Goal: Transaction & Acquisition: Purchase product/service

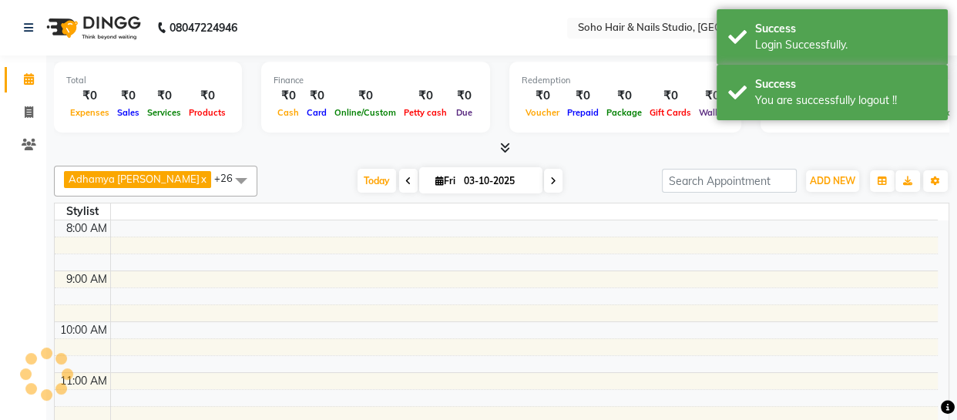
select select "en"
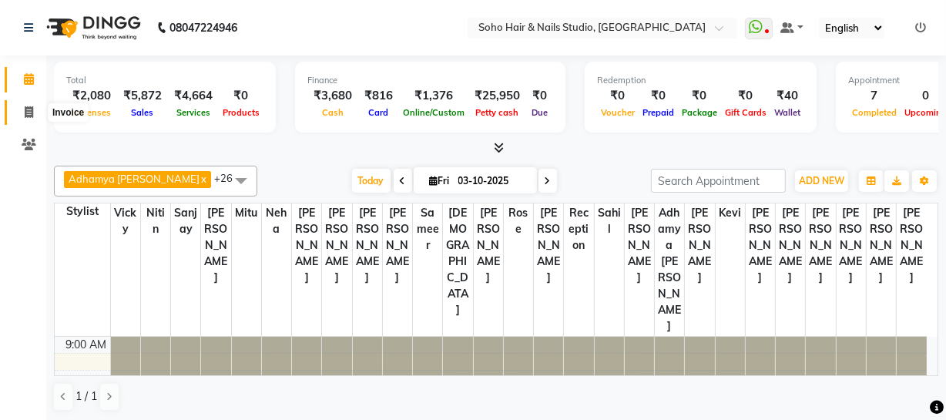
click at [29, 115] on icon at bounding box center [29, 112] width 8 height 12
select select "service"
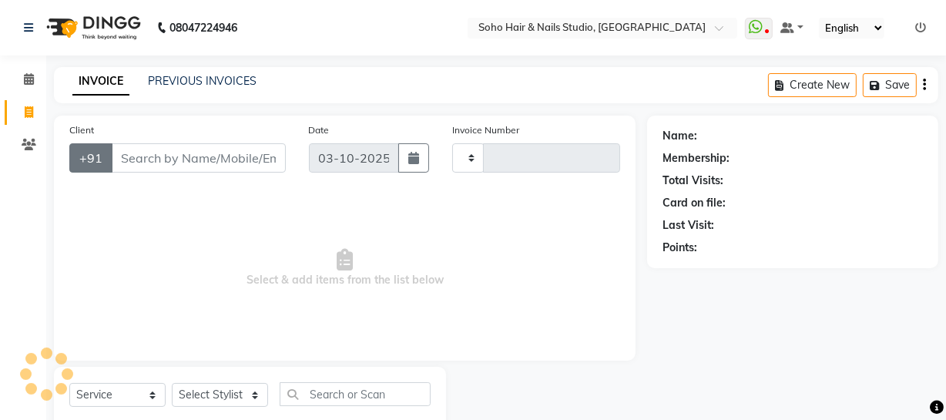
type input "4734"
select select "735"
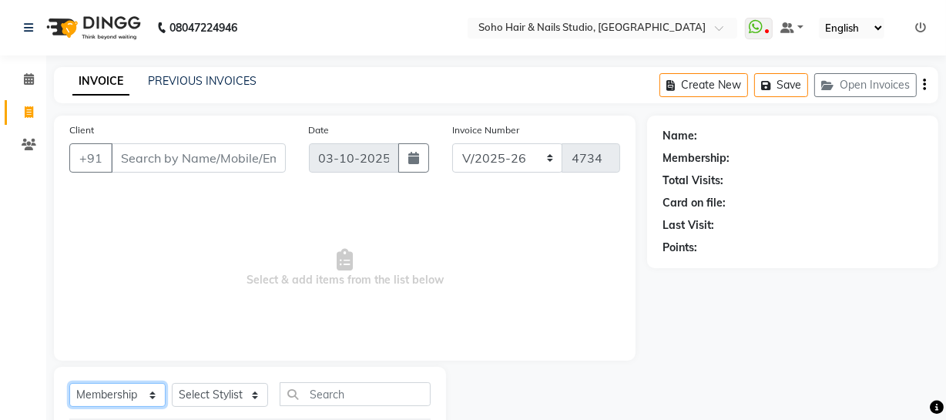
drag, startPoint x: 130, startPoint y: 402, endPoint x: 123, endPoint y: 394, distance: 10.4
click at [129, 401] on select "Select Service Product Membership Package Voucher Prepaid Gift Card" at bounding box center [117, 395] width 96 height 24
select select "service"
click at [69, 383] on select "Select Service Product Membership Package Voucher Prepaid Gift Card" at bounding box center [117, 395] width 96 height 24
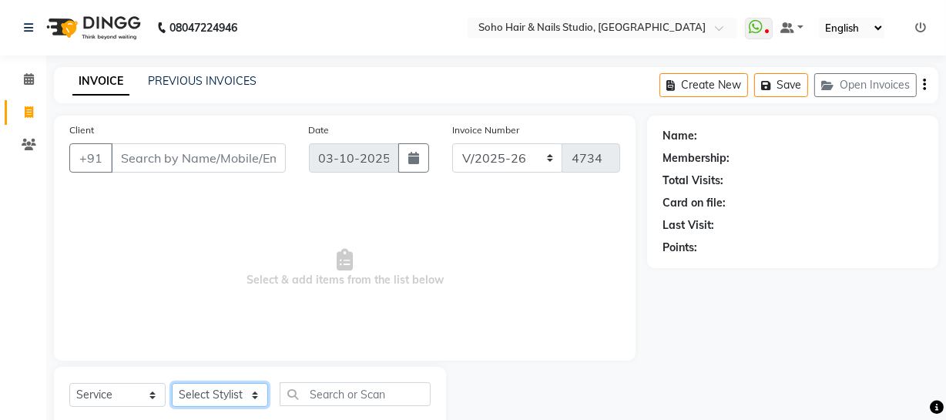
click at [215, 388] on select "Select Stylist [PERSON_NAME] Adhamya [PERSON_NAME] [PERSON_NAME] [PERSON_NAME] …" at bounding box center [220, 395] width 96 height 24
select select "86892"
click at [172, 383] on select "Select Stylist [PERSON_NAME] Adhamya [PERSON_NAME] [PERSON_NAME] [PERSON_NAME] …" at bounding box center [220, 395] width 96 height 24
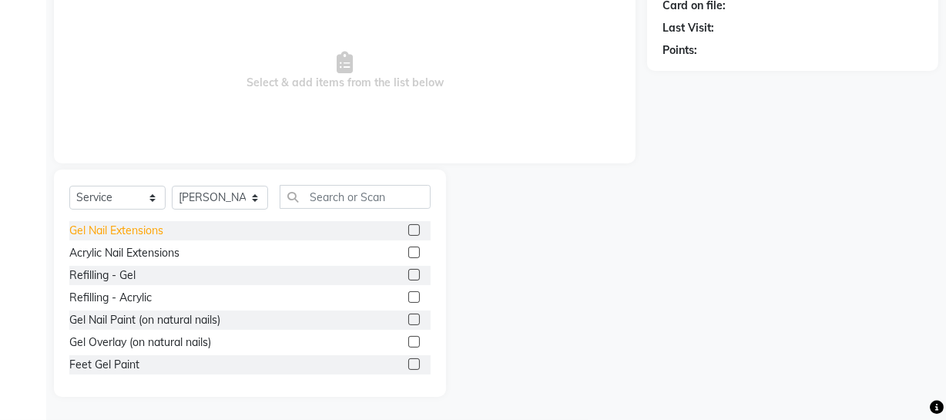
click at [124, 235] on div "Gel Nail Extensions" at bounding box center [116, 231] width 94 height 16
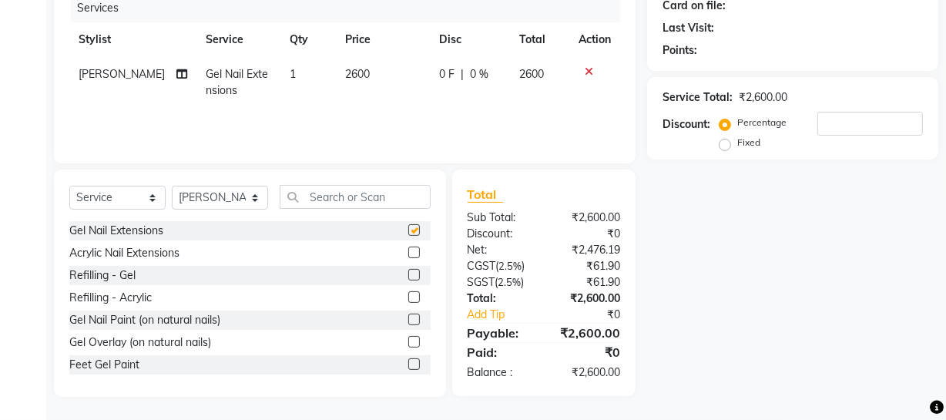
scroll to position [42, 0]
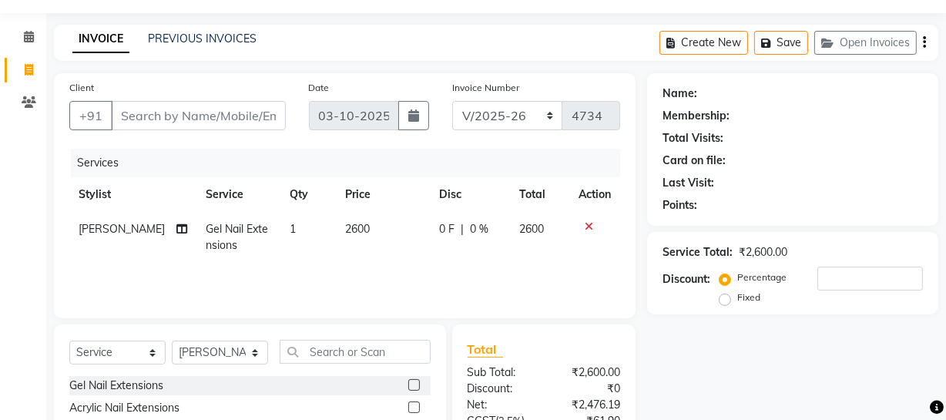
checkbox input "false"
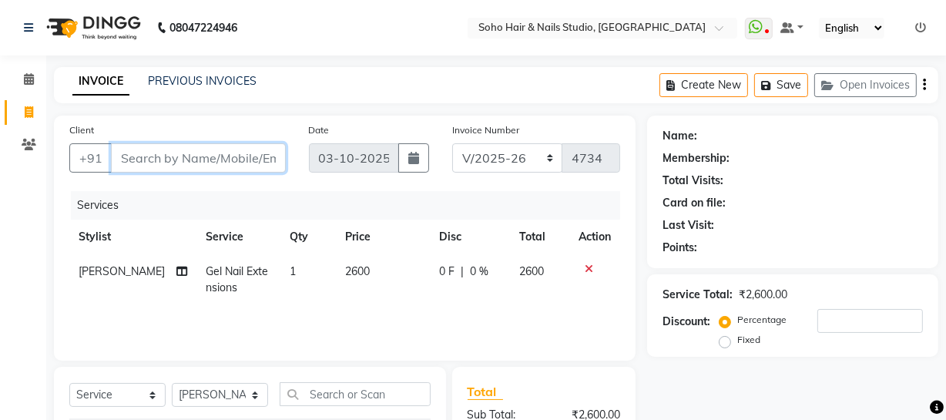
click at [182, 162] on input "Client" at bounding box center [198, 157] width 175 height 29
type input "9"
type input "0"
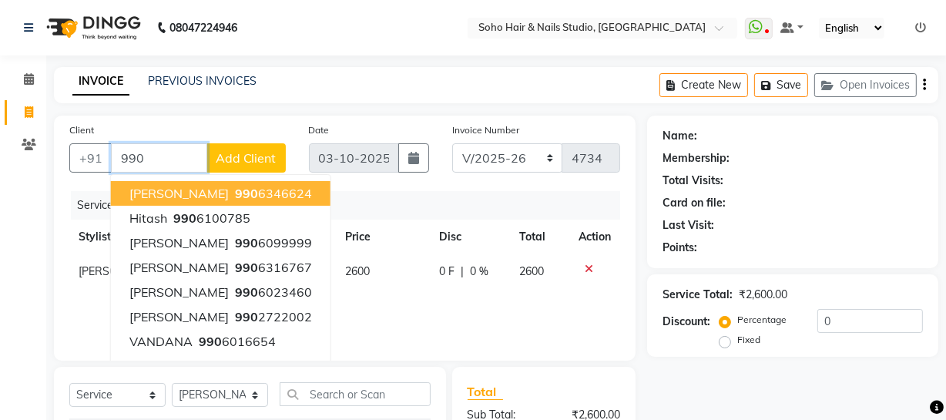
click at [153, 164] on input "990" at bounding box center [159, 157] width 96 height 29
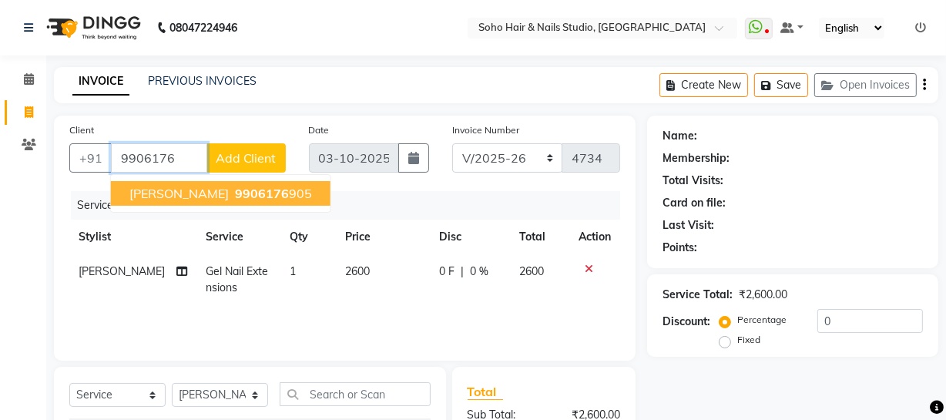
click at [235, 191] on span "9906176" at bounding box center [262, 193] width 54 height 15
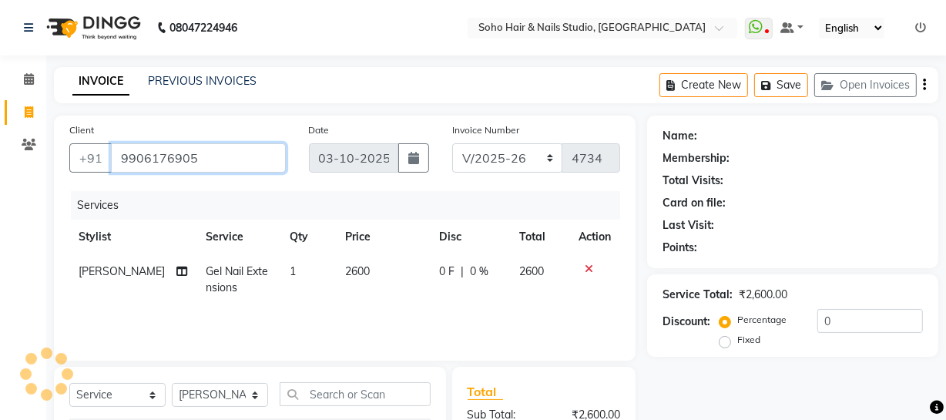
type input "9906176905"
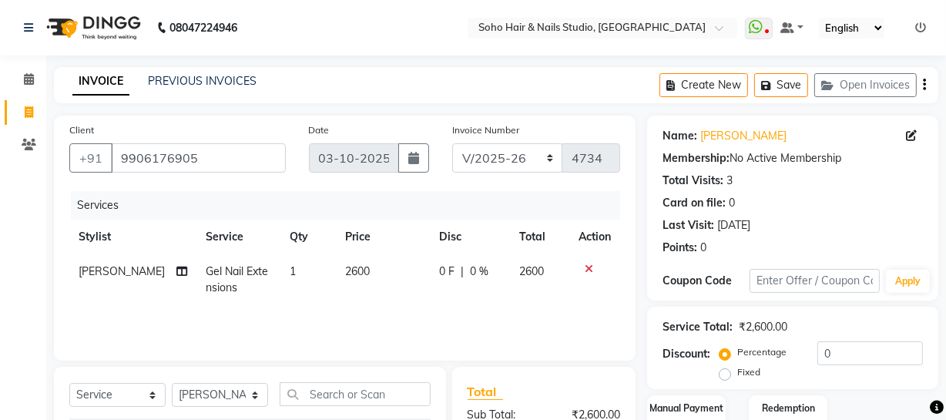
scroll to position [198, 0]
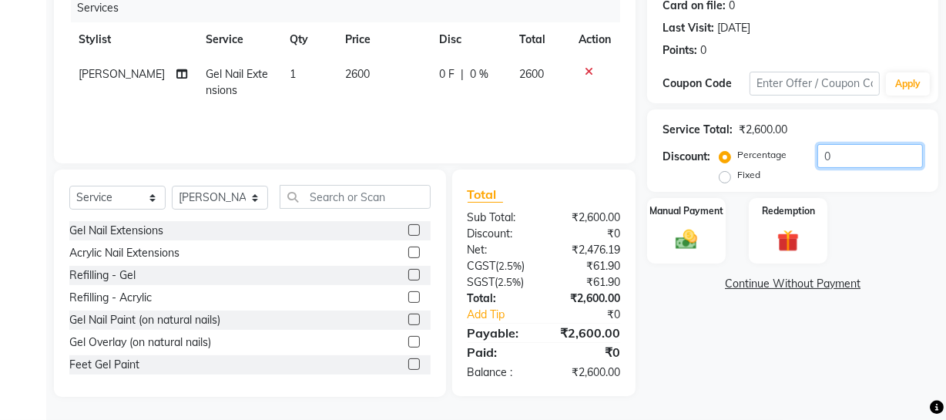
drag, startPoint x: 854, startPoint y: 160, endPoint x: 228, endPoint y: 186, distance: 627.0
click at [462, 183] on div "Client +91 9906176905 Date 03-10-2025 Invoice Number Red/2025-26 V/2025 V/2025-…" at bounding box center [496, 157] width 908 height 478
type input "20"
click at [680, 244] on img at bounding box center [686, 240] width 37 height 26
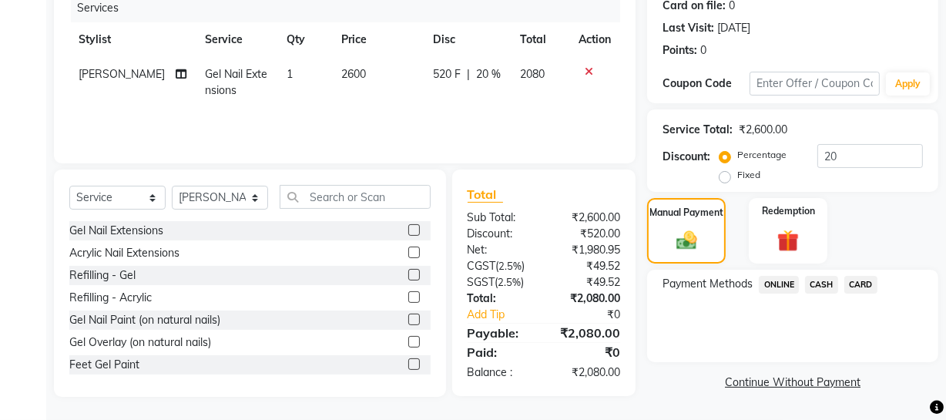
click at [816, 284] on span "CASH" at bounding box center [821, 285] width 33 height 18
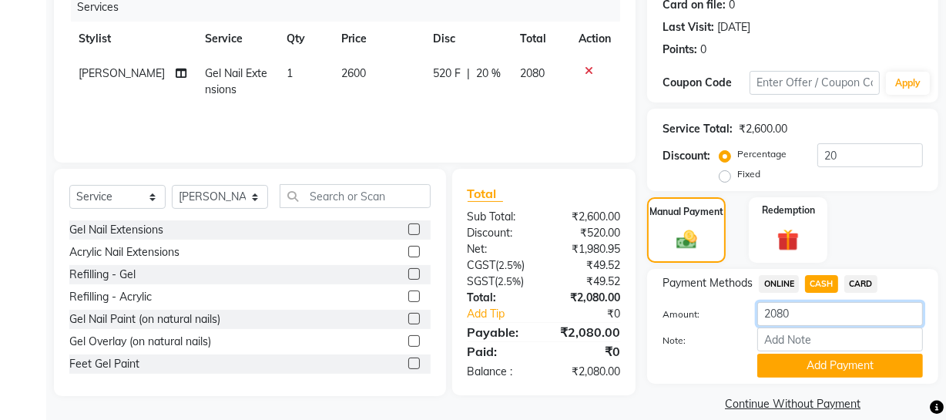
drag, startPoint x: 762, startPoint y: 316, endPoint x: 395, endPoint y: 313, distance: 366.8
click at [439, 315] on div "Client +91 9906176905 Date 03-10-2025 Invoice Number Red/2025-26 V/2025 V/2025-…" at bounding box center [496, 167] width 908 height 498
type input "2100"
click at [804, 365] on button "Add Payment" at bounding box center [840, 366] width 166 height 24
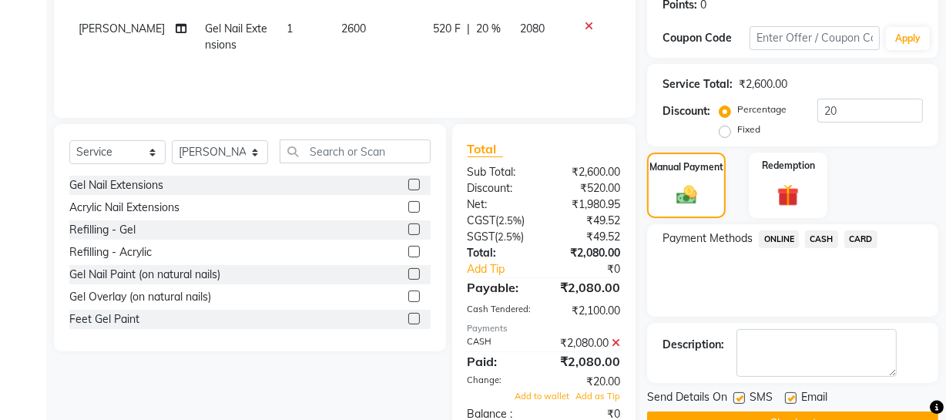
scroll to position [284, 0]
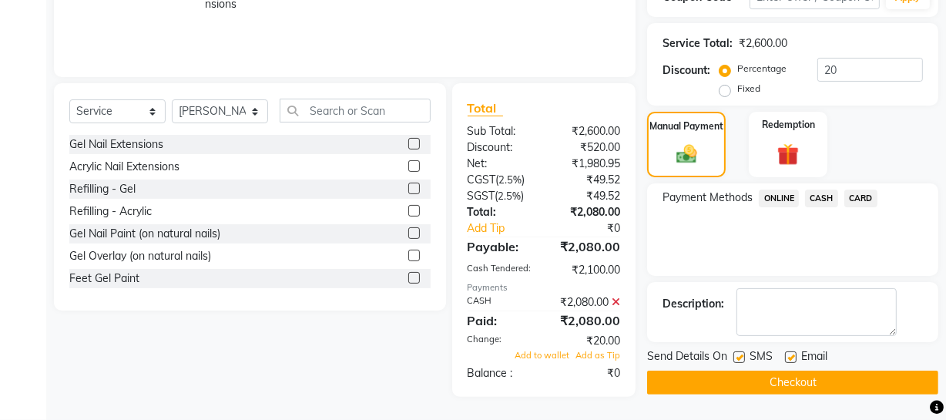
click at [539, 349] on div "Add to wallet Add as Tip" at bounding box center [544, 355] width 176 height 13
click at [540, 354] on span "Add to wallet" at bounding box center [542, 355] width 55 height 11
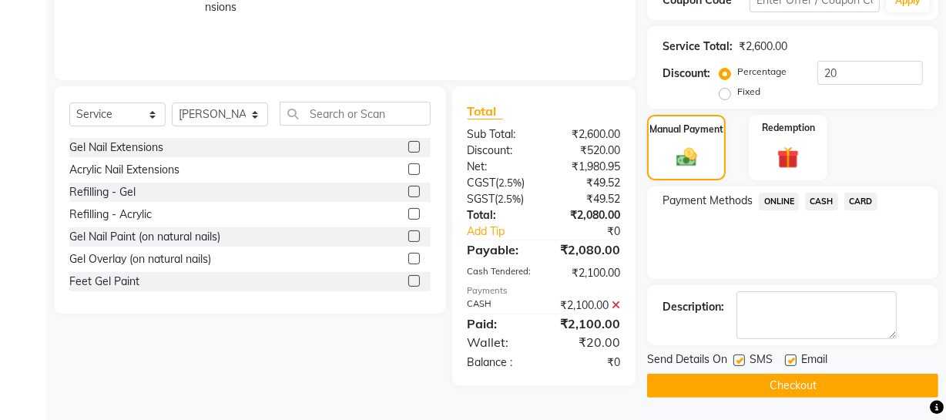
click at [762, 383] on button "Checkout" at bounding box center [792, 386] width 291 height 24
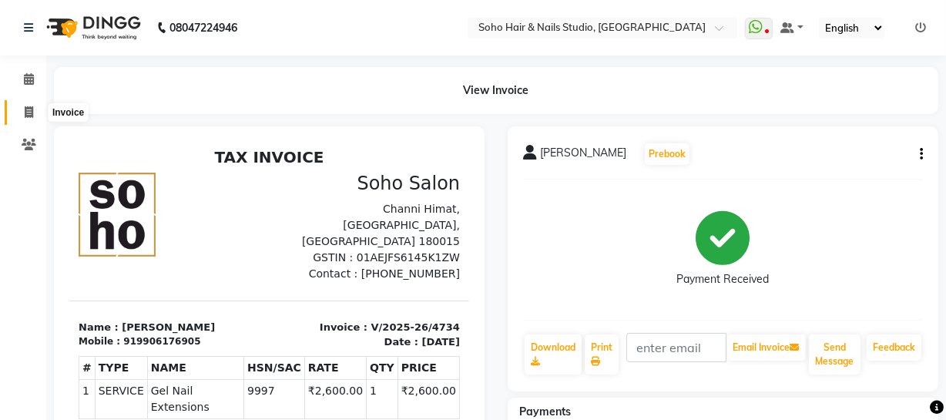
click at [20, 115] on span at bounding box center [28, 113] width 27 height 18
select select "service"
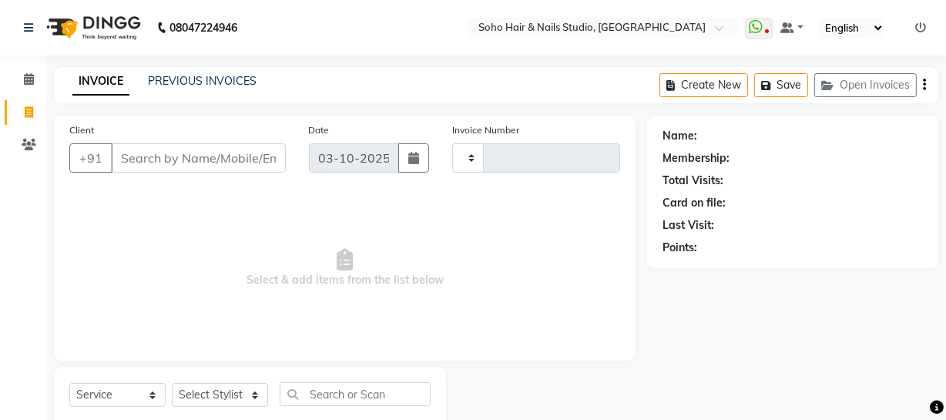
scroll to position [44, 0]
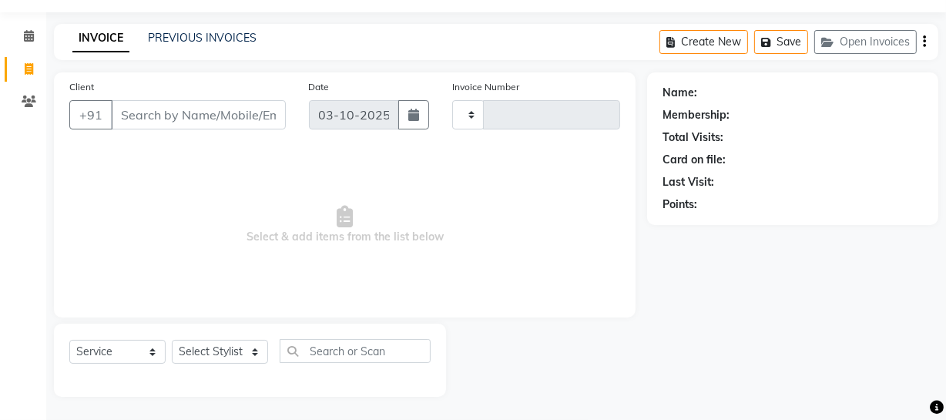
type input "4735"
select select "735"
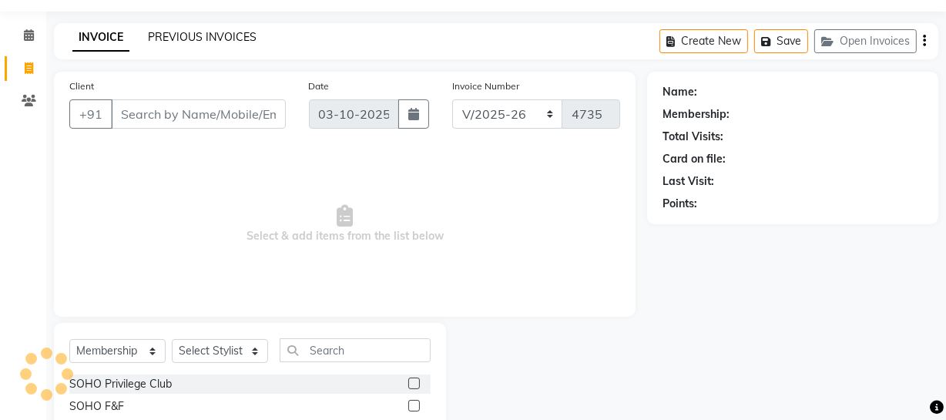
click at [189, 40] on link "PREVIOUS INVOICES" at bounding box center [202, 37] width 109 height 14
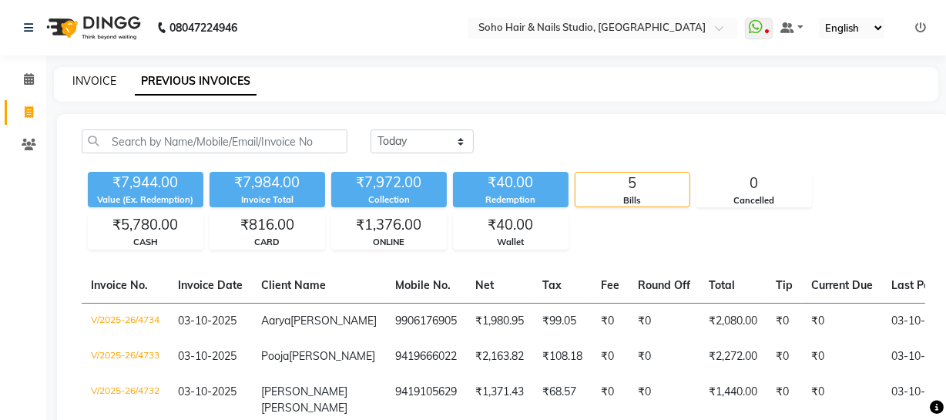
click at [98, 85] on link "INVOICE" at bounding box center [94, 81] width 44 height 14
select select "735"
select select "service"
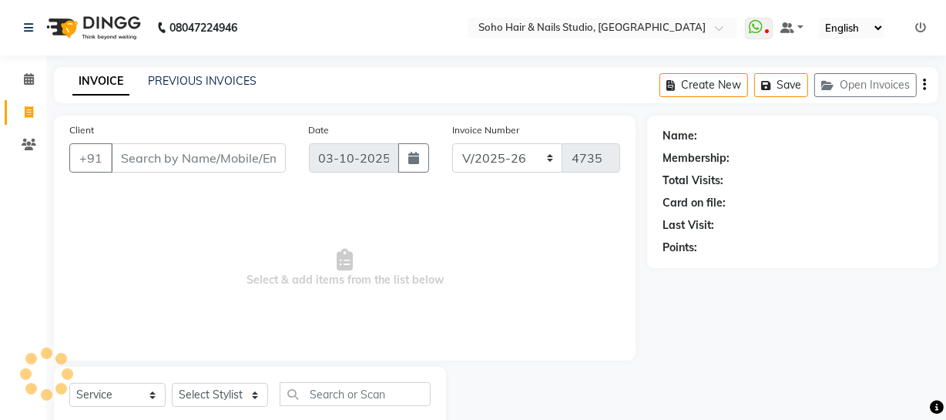
scroll to position [44, 0]
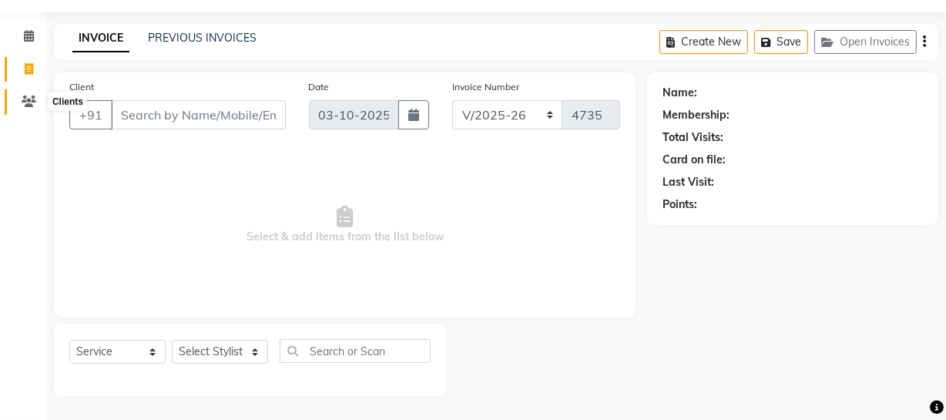
click at [37, 99] on span at bounding box center [28, 102] width 27 height 18
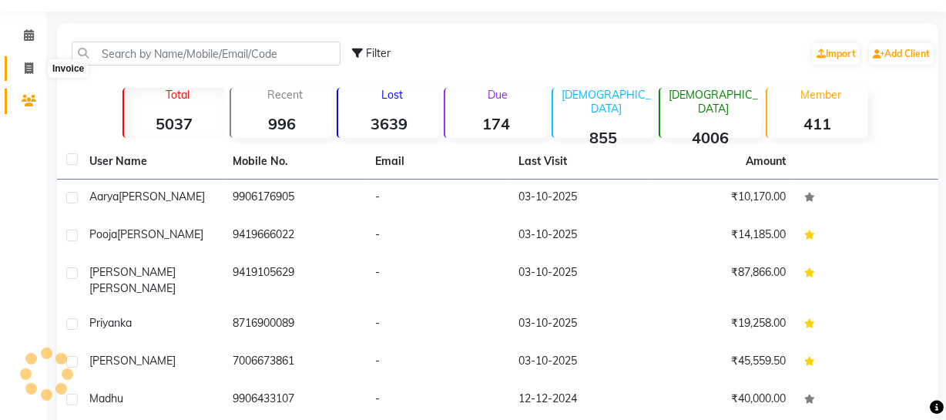
click at [32, 74] on span at bounding box center [28, 69] width 27 height 18
select select "service"
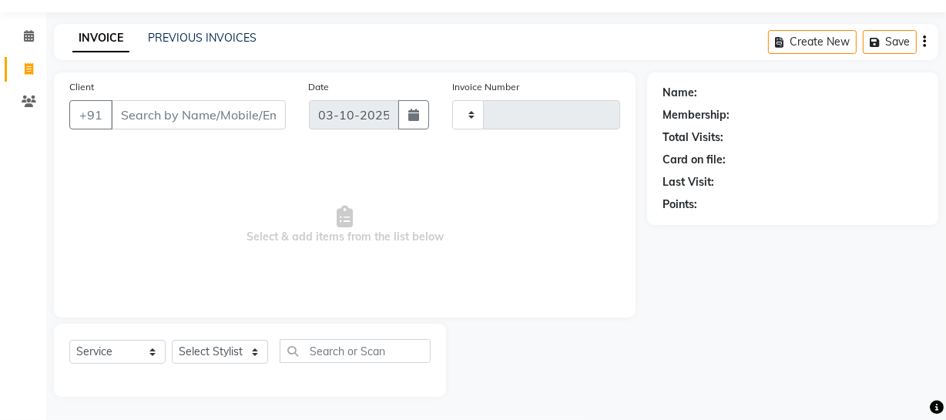
type input "4735"
select select "735"
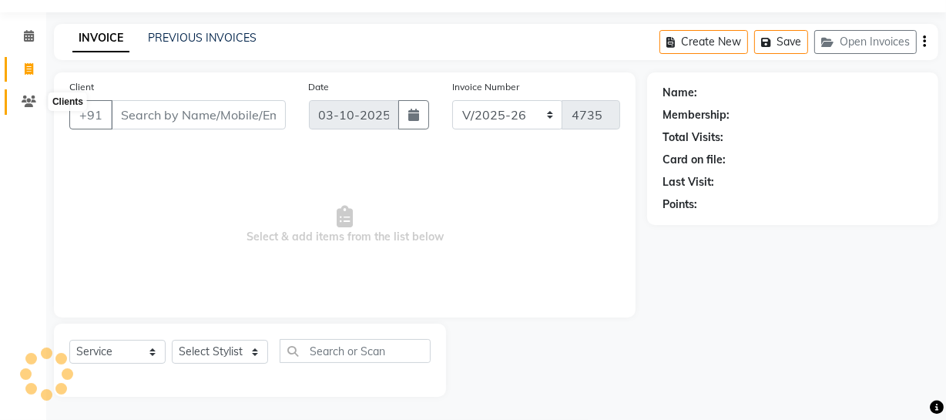
select select "membership"
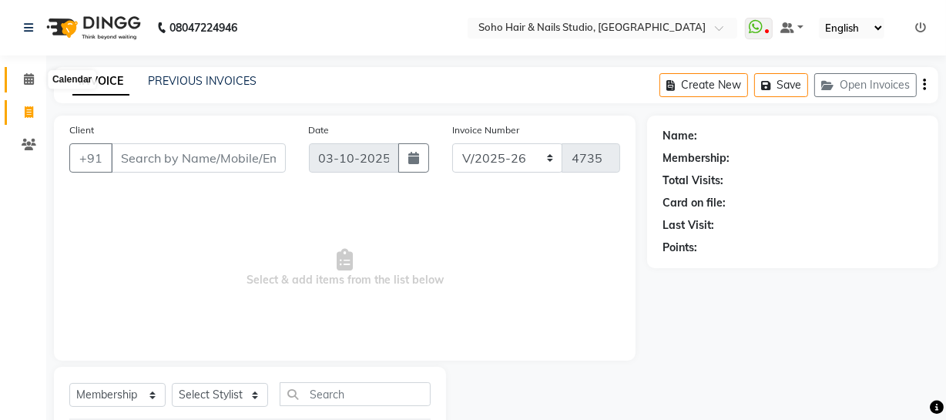
click at [32, 82] on icon at bounding box center [29, 79] width 10 height 12
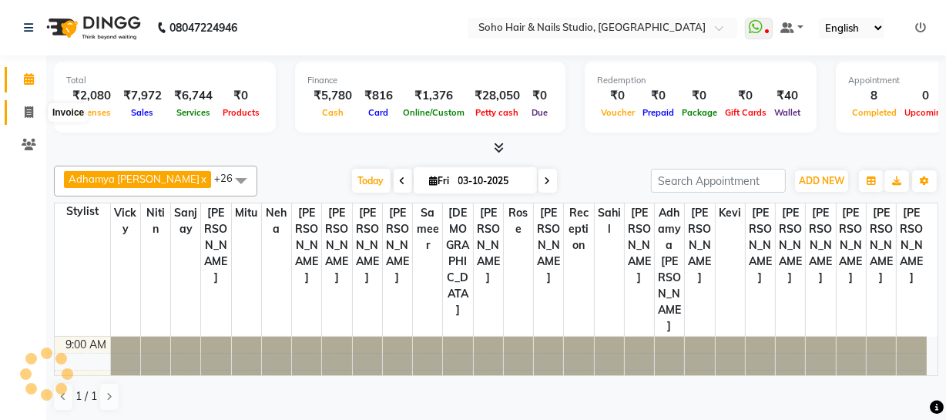
click at [31, 108] on icon at bounding box center [29, 112] width 8 height 12
select select "service"
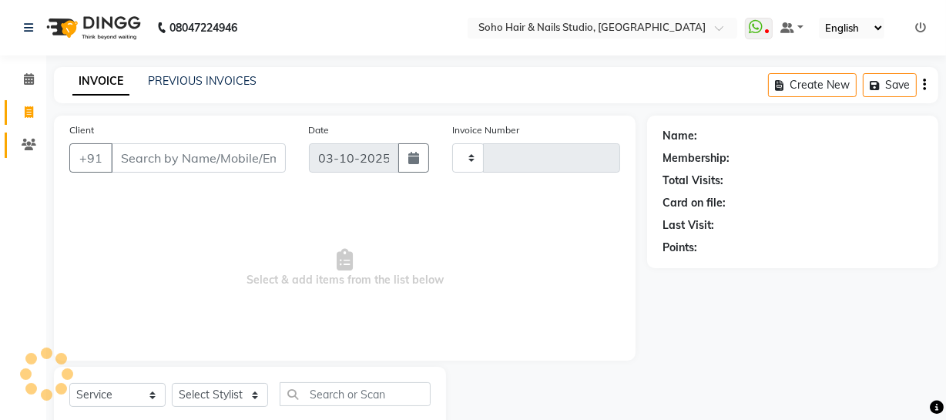
type input "4735"
select select "735"
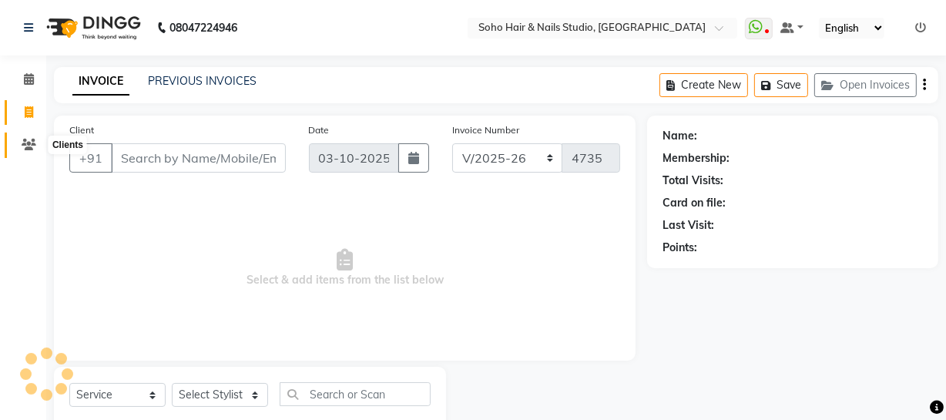
click at [23, 139] on icon at bounding box center [29, 145] width 15 height 12
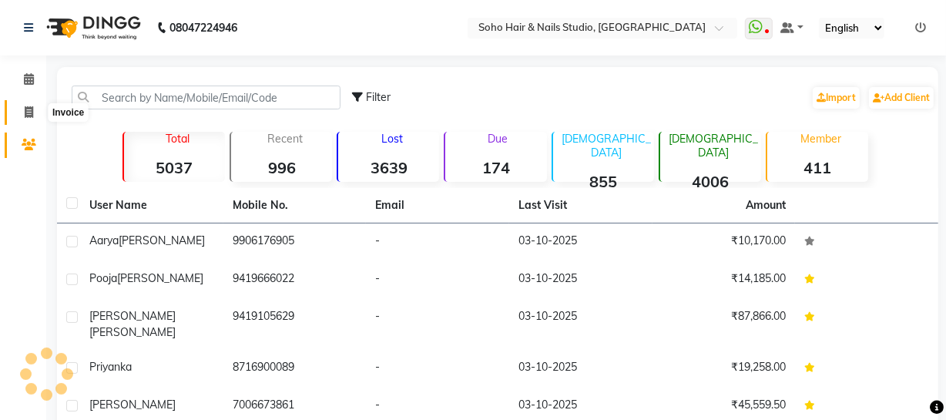
click at [30, 113] on icon at bounding box center [29, 112] width 8 height 12
select select "735"
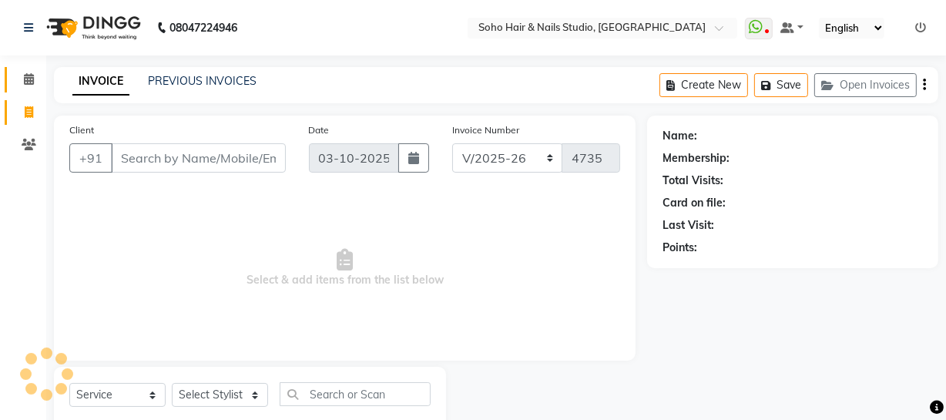
select select "membership"
click at [36, 69] on link "Calendar" at bounding box center [23, 79] width 37 height 25
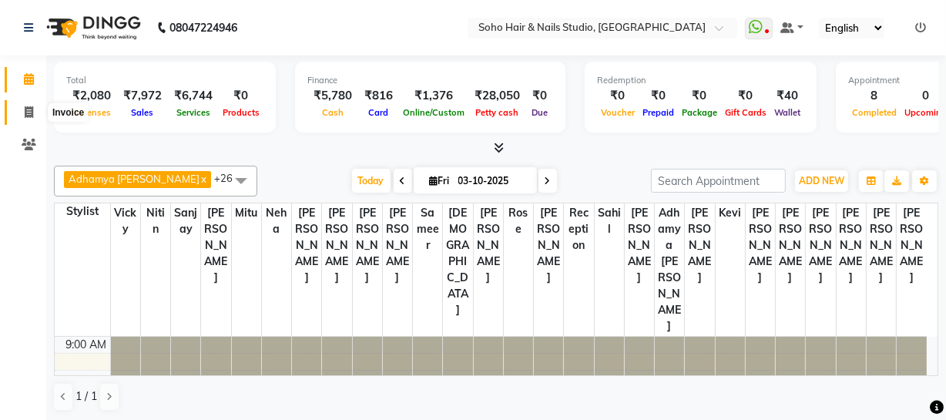
click at [28, 109] on icon at bounding box center [29, 112] width 8 height 12
select select "service"
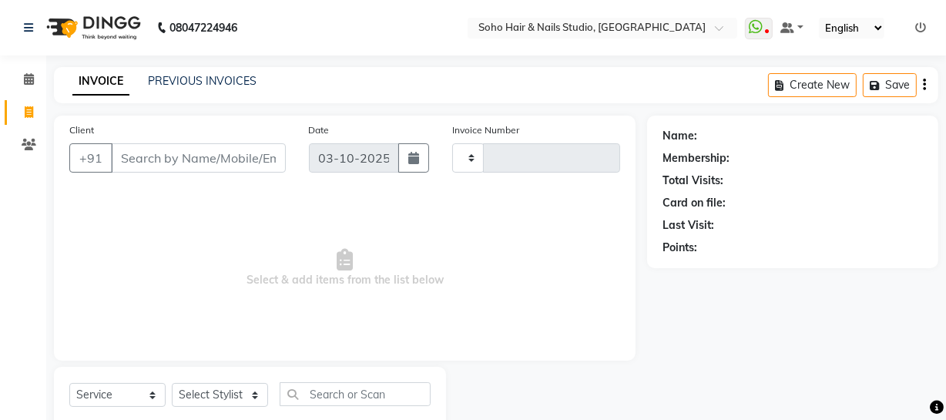
type input "4735"
select select "735"
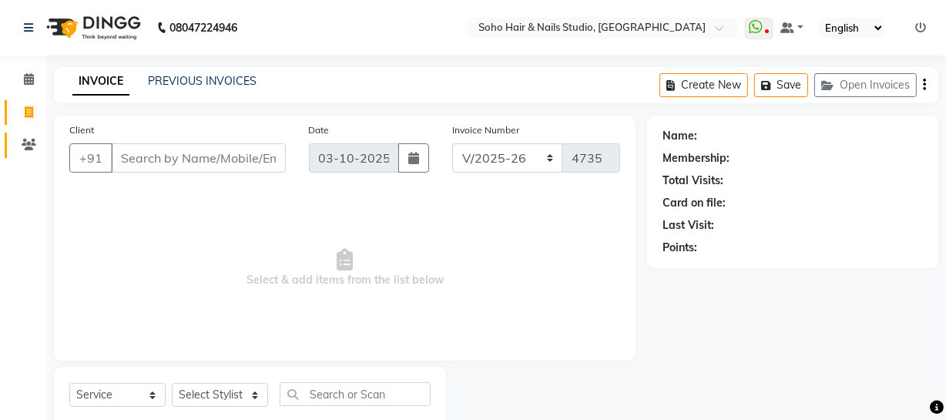
select select "membership"
click at [27, 143] on icon at bounding box center [29, 145] width 15 height 12
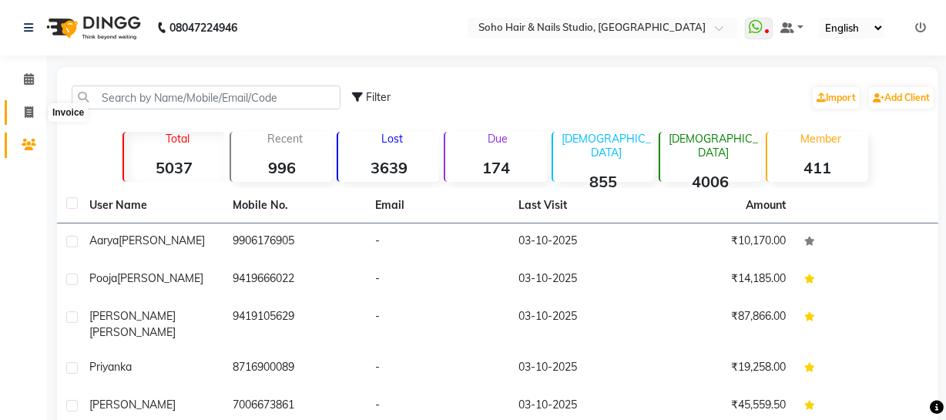
click at [32, 106] on icon at bounding box center [29, 112] width 8 height 12
select select "service"
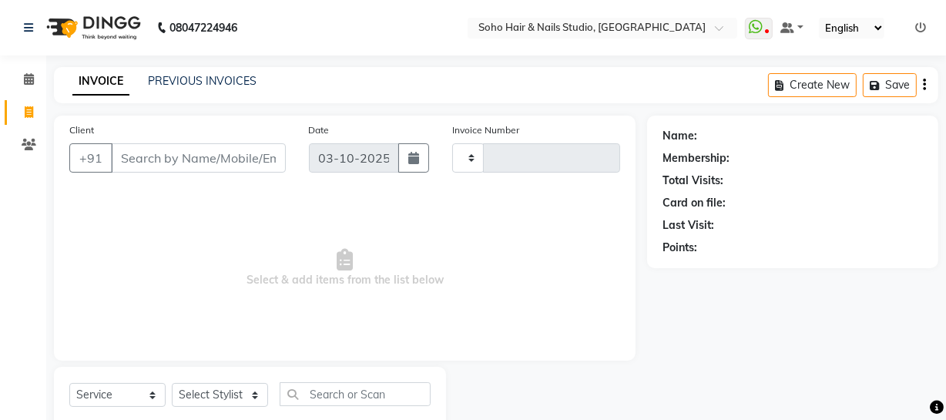
scroll to position [44, 0]
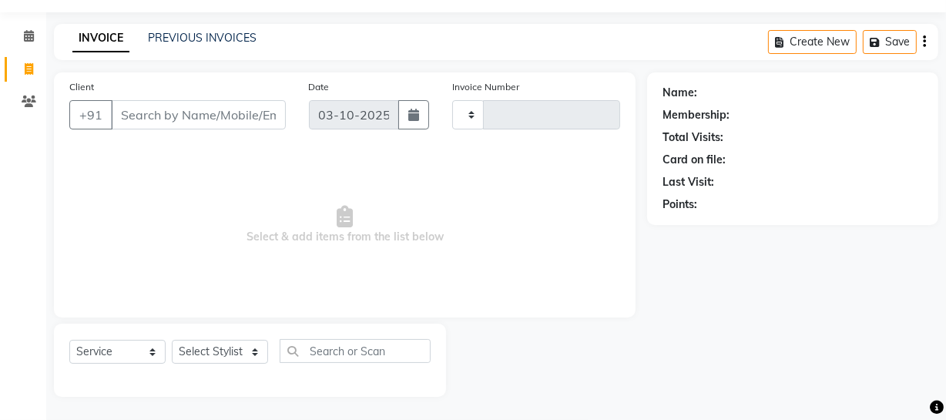
type input "4735"
select select "735"
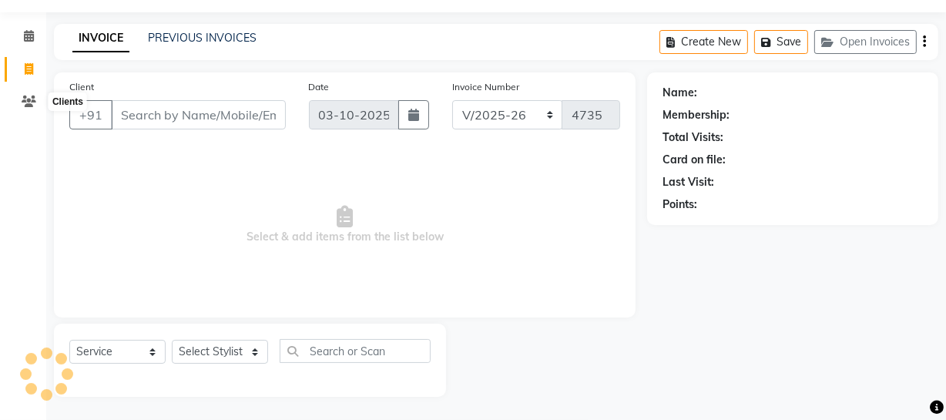
select select "membership"
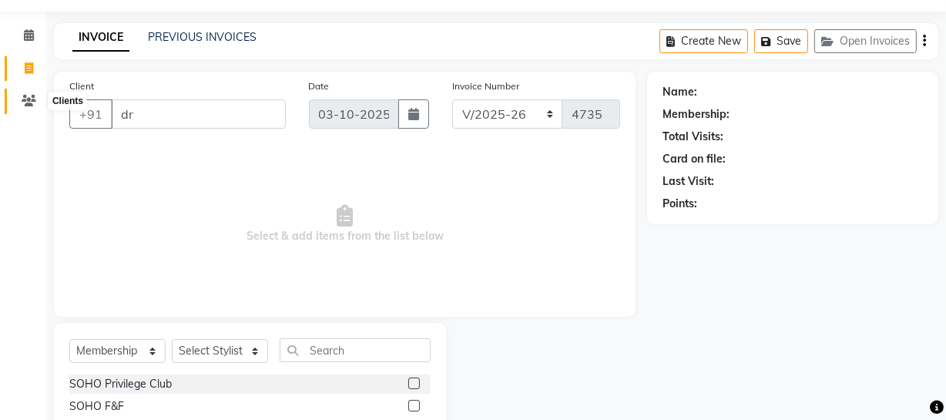
type input "dr"
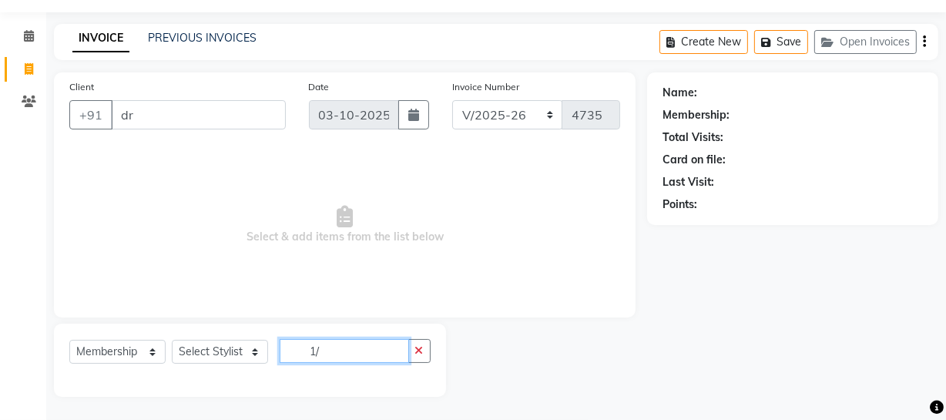
type input "1/"
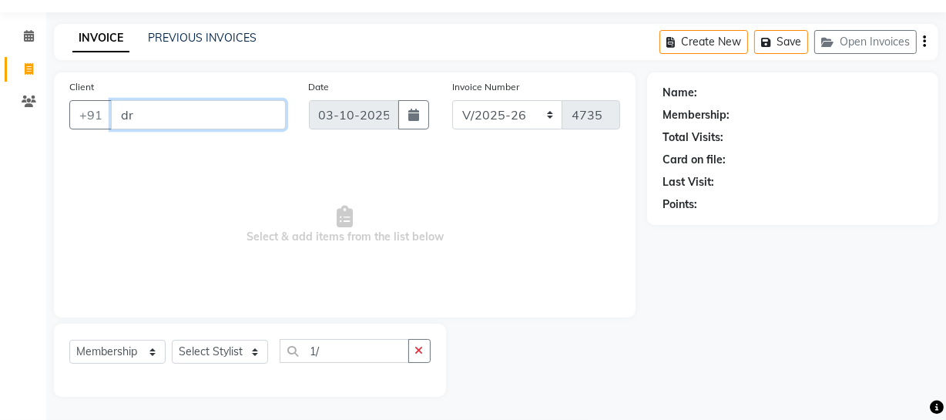
drag, startPoint x: 210, startPoint y: 119, endPoint x: 0, endPoint y: 116, distance: 209.6
click at [8, 115] on app-home "08047224946 Select Location × Soho Hair & Nails Studio, Jammu WhatsApp Status ✕…" at bounding box center [473, 188] width 946 height 463
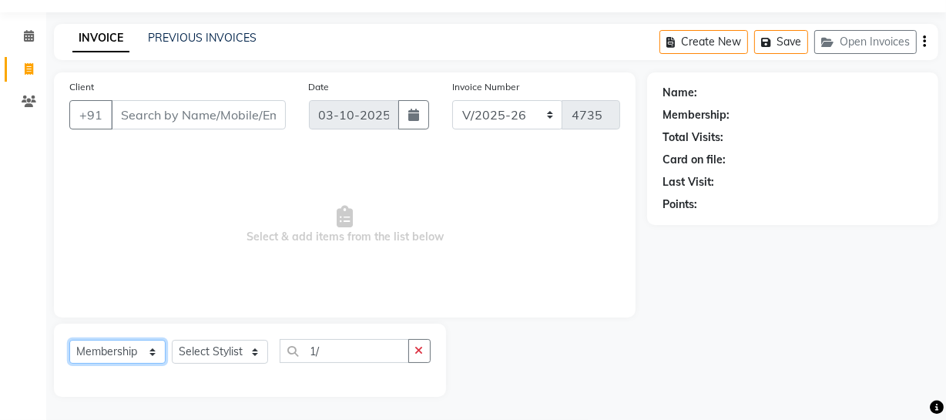
click at [128, 354] on select "Select Service Product Membership Package Voucher Prepaid Gift Card" at bounding box center [117, 352] width 96 height 24
select select "product"
click at [69, 340] on select "Select Service Product Membership Package Voucher Prepaid Gift Card" at bounding box center [117, 352] width 96 height 24
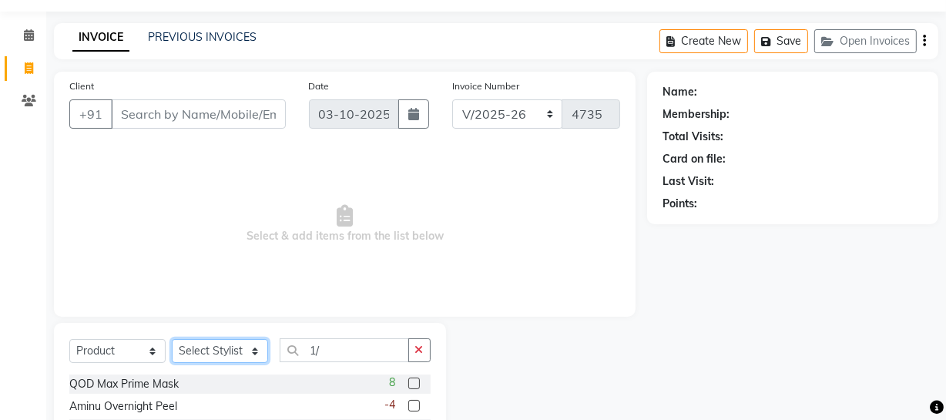
click at [208, 349] on select "Select Stylist [PERSON_NAME] Adhamya [PERSON_NAME] [PERSON_NAME] [PERSON_NAME] …" at bounding box center [220, 351] width 96 height 24
select select "22783"
click at [172, 339] on select "Select Stylist [PERSON_NAME] Adhamya [PERSON_NAME] [PERSON_NAME] [PERSON_NAME] …" at bounding box center [220, 351] width 96 height 24
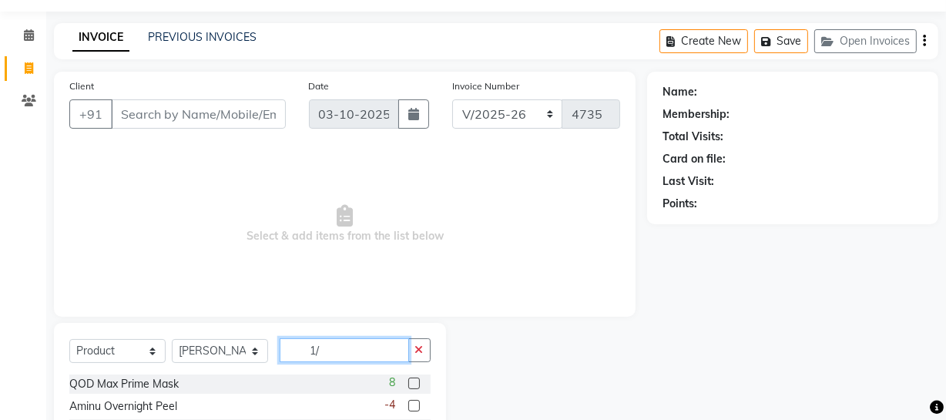
drag, startPoint x: 351, startPoint y: 344, endPoint x: 229, endPoint y: 357, distance: 123.2
click at [229, 357] on div "Select Service Product Membership Package Voucher Prepaid Gift Card Select Styl…" at bounding box center [249, 356] width 361 height 36
type input "8435618905706"
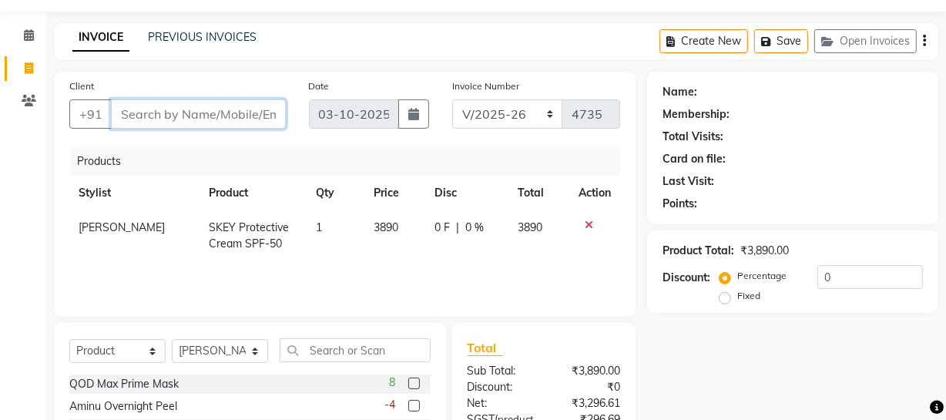
click at [237, 112] on input "Client" at bounding box center [198, 113] width 175 height 29
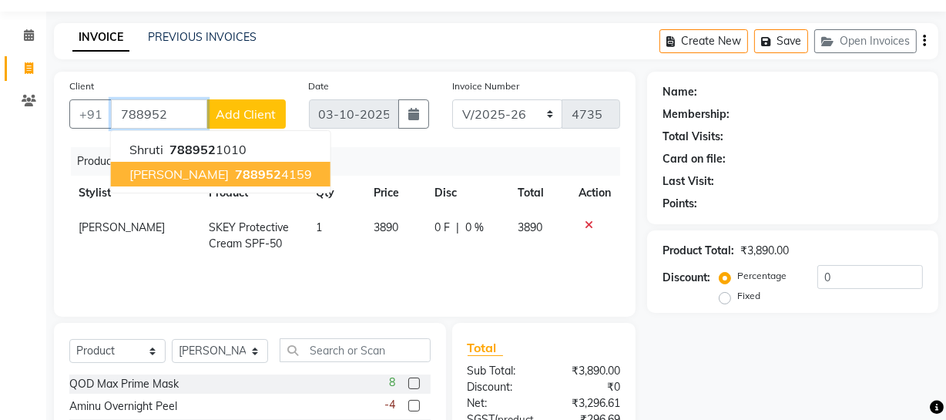
click at [262, 175] on ngb-highlight "788952 4159" at bounding box center [272, 173] width 80 height 15
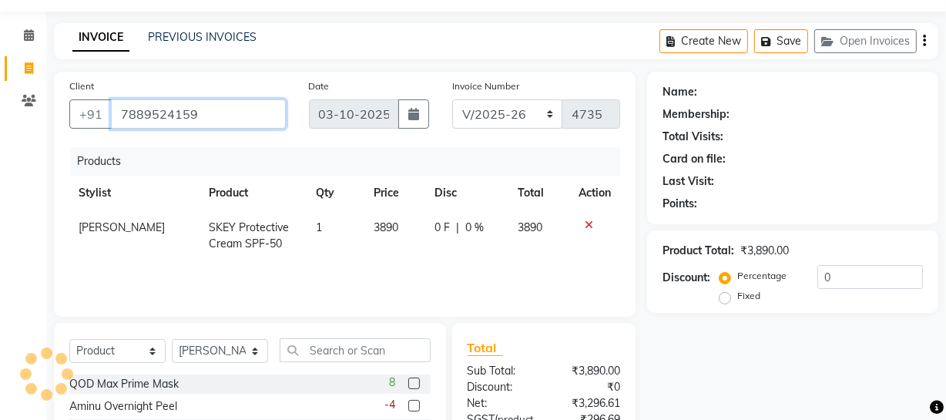
type input "7889524159"
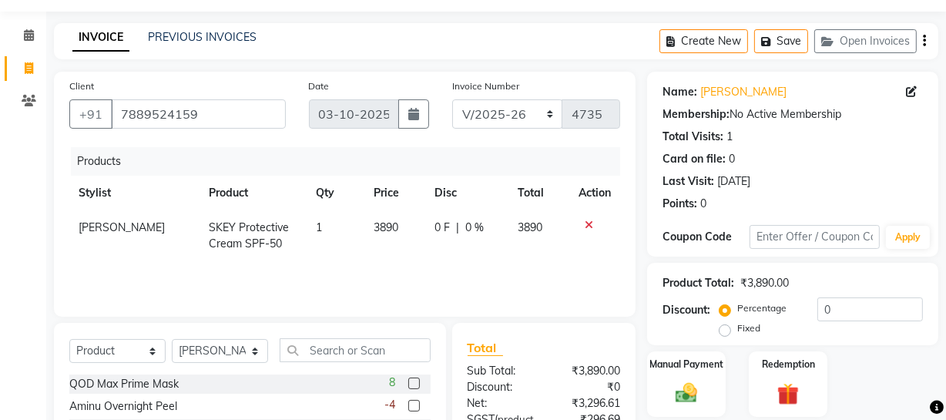
scroll to position [0, 0]
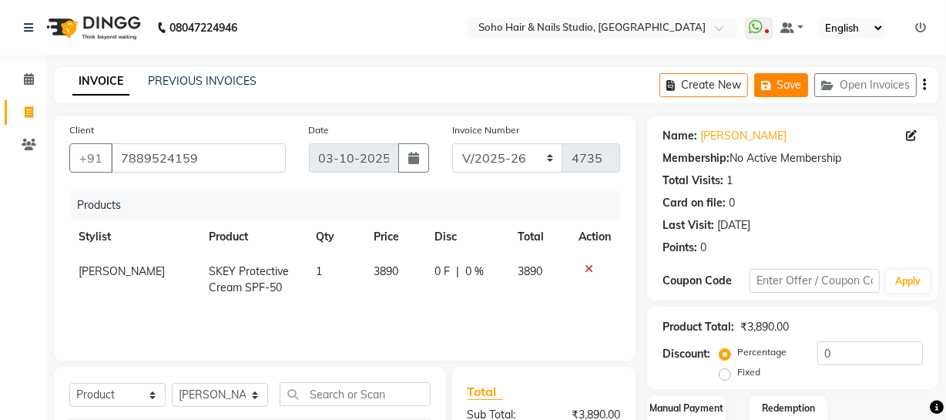
click at [799, 86] on button "Save" at bounding box center [781, 85] width 54 height 24
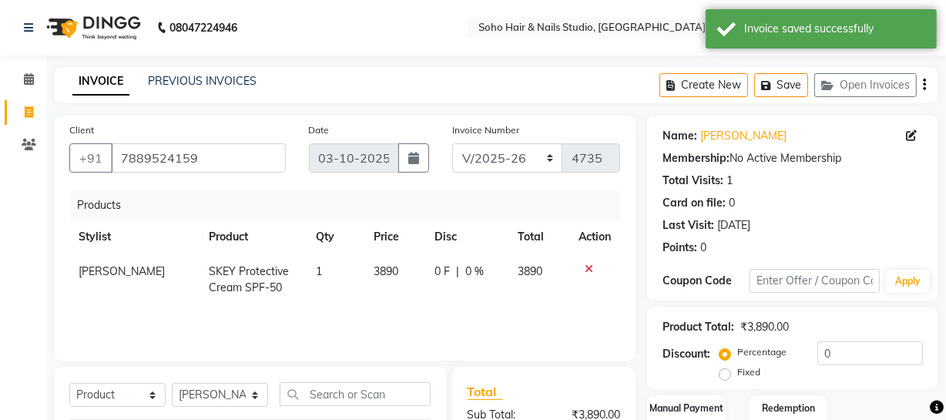
click at [26, 117] on icon at bounding box center [29, 112] width 8 height 12
select select "service"
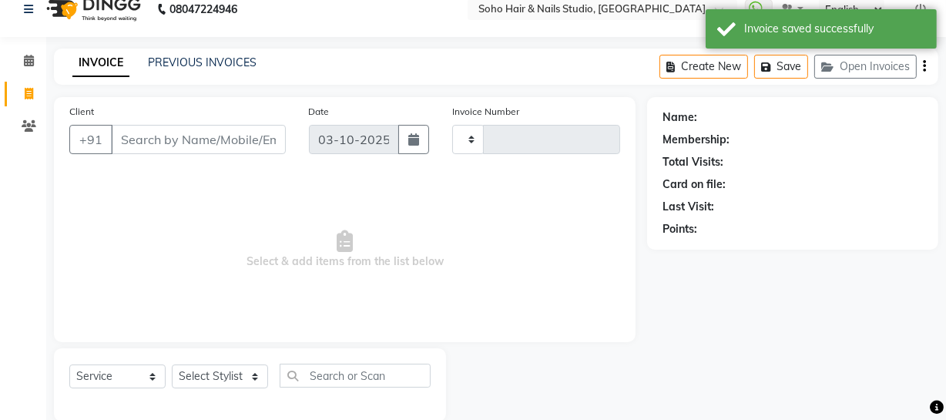
type input "4735"
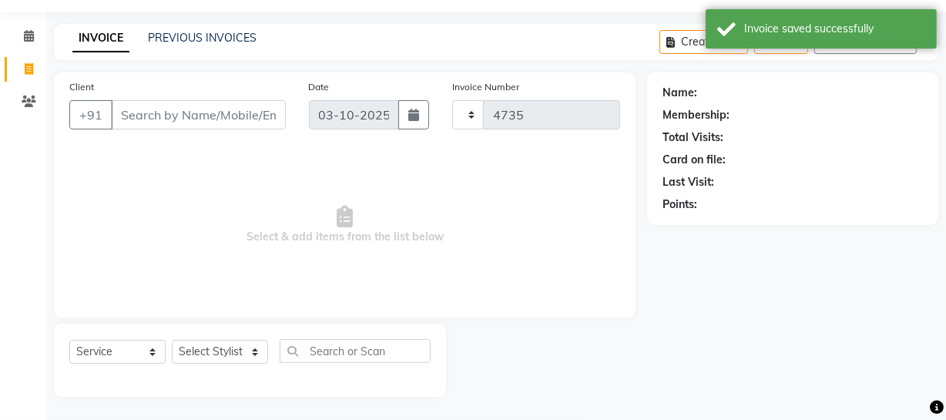
select select "735"
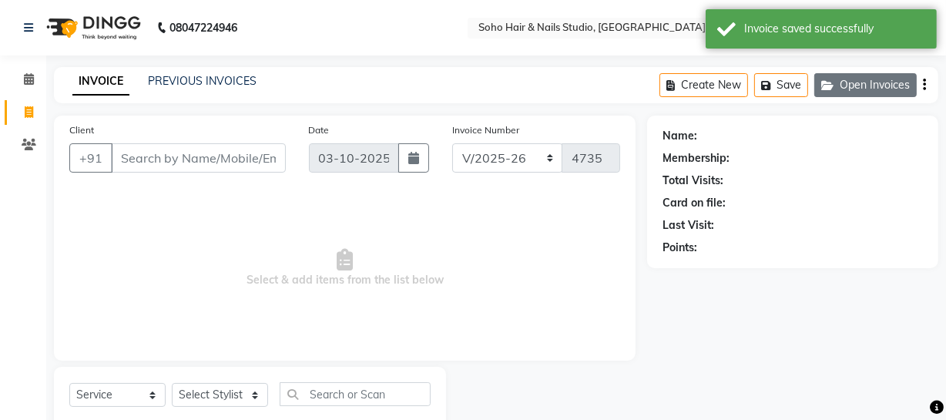
select select "membership"
click at [842, 97] on div "Create New Save Open Invoices" at bounding box center [799, 85] width 279 height 36
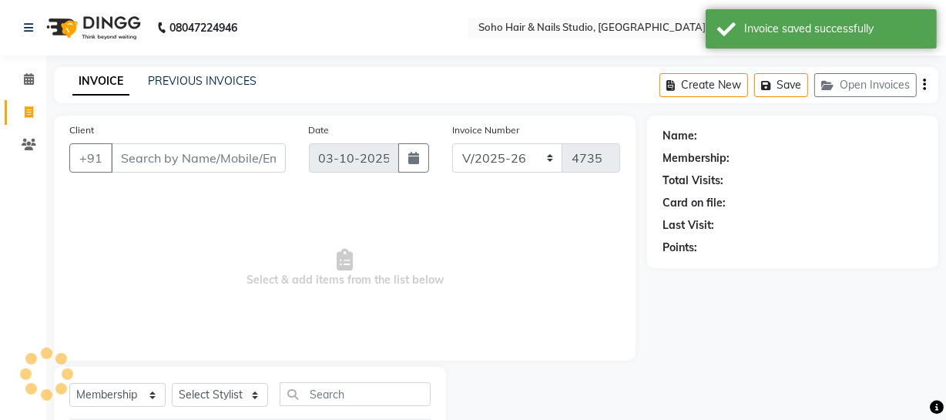
click at [855, 70] on div "Create New Save Open Invoices" at bounding box center [799, 85] width 279 height 36
click at [857, 77] on button "Open Invoices" at bounding box center [865, 85] width 102 height 24
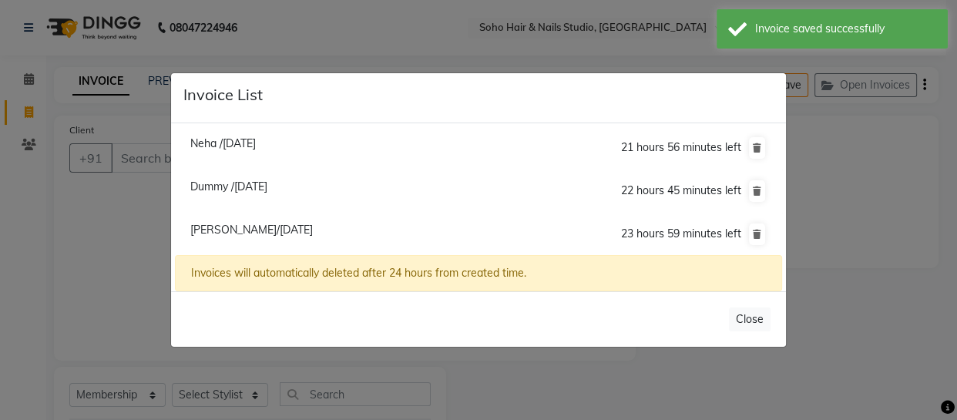
click at [256, 192] on span "Dummy /03 October 2025" at bounding box center [228, 187] width 77 height 14
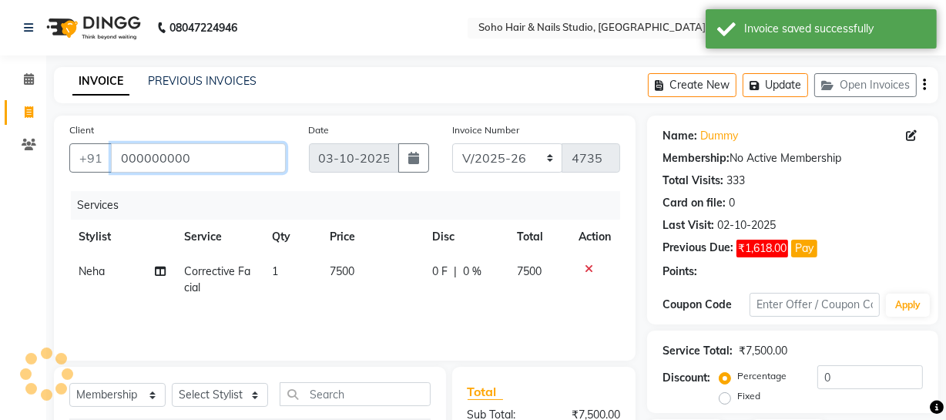
drag, startPoint x: 230, startPoint y: 153, endPoint x: 3, endPoint y: 155, distance: 227.3
click at [3, 155] on app-home "08047224946 Select Location × Soho Hair & Nails Studio, Jammu WhatsApp Status ✕…" at bounding box center [473, 308] width 946 height 616
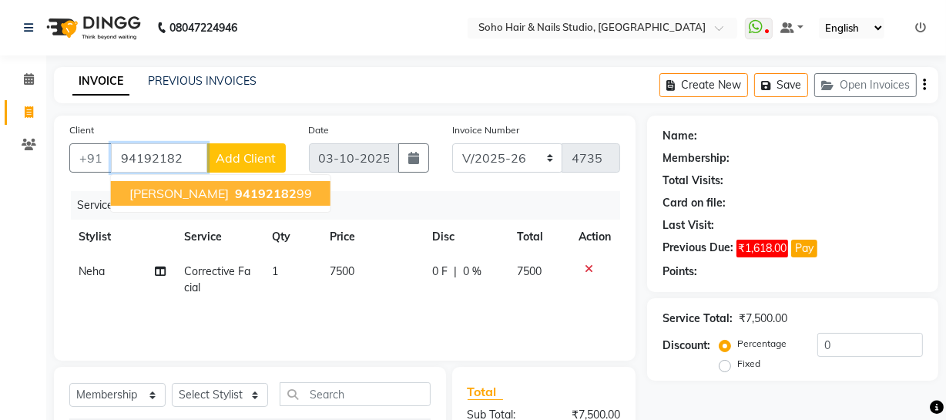
click at [172, 187] on span "Parvin Gupta" at bounding box center [178, 193] width 99 height 15
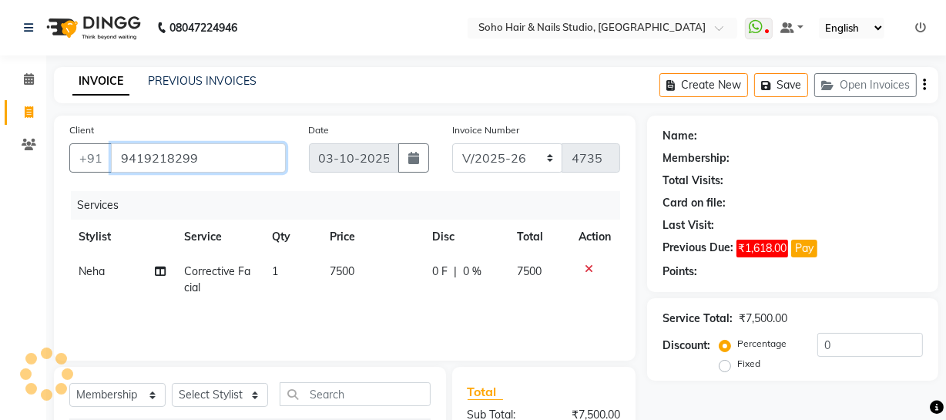
type input "9419218299"
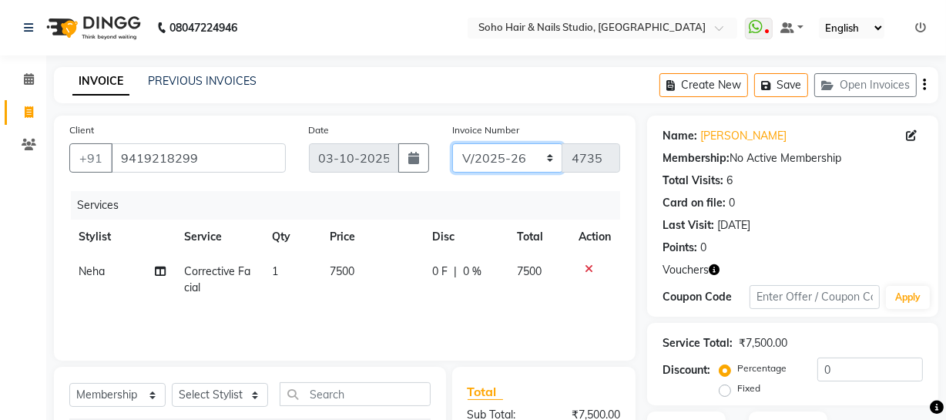
click at [509, 164] on select "Red/2025-26 V/2025 V/2025-26" at bounding box center [507, 157] width 111 height 29
click at [129, 401] on select "Select Service Product Membership Package Voucher Prepaid Gift Card" at bounding box center [117, 395] width 96 height 24
select select "service"
click at [69, 383] on select "Select Service Product Membership Package Voucher Prepaid Gift Card" at bounding box center [117, 395] width 96 height 24
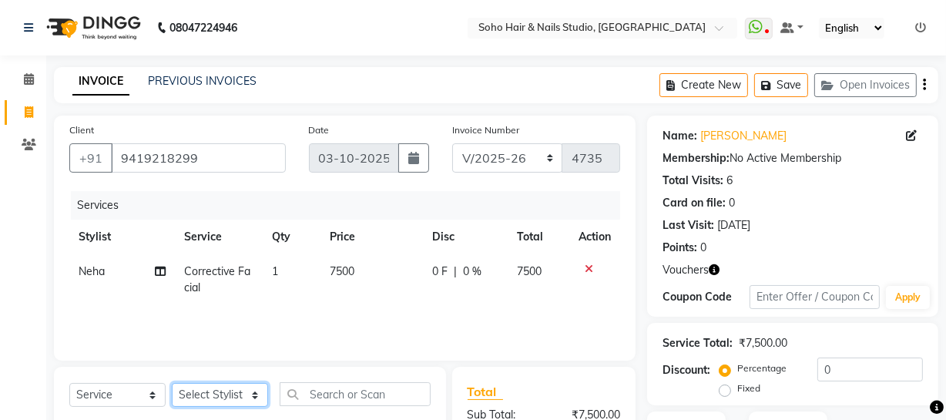
drag, startPoint x: 228, startPoint y: 398, endPoint x: 228, endPoint y: 386, distance: 12.3
click at [228, 398] on select "Select Stylist [PERSON_NAME] Adhamya [PERSON_NAME] [PERSON_NAME] [PERSON_NAME] …" at bounding box center [220, 395] width 96 height 24
select select "81211"
click at [172, 383] on select "Select Stylist [PERSON_NAME] Adhamya [PERSON_NAME] [PERSON_NAME] [PERSON_NAME] …" at bounding box center [220, 395] width 96 height 24
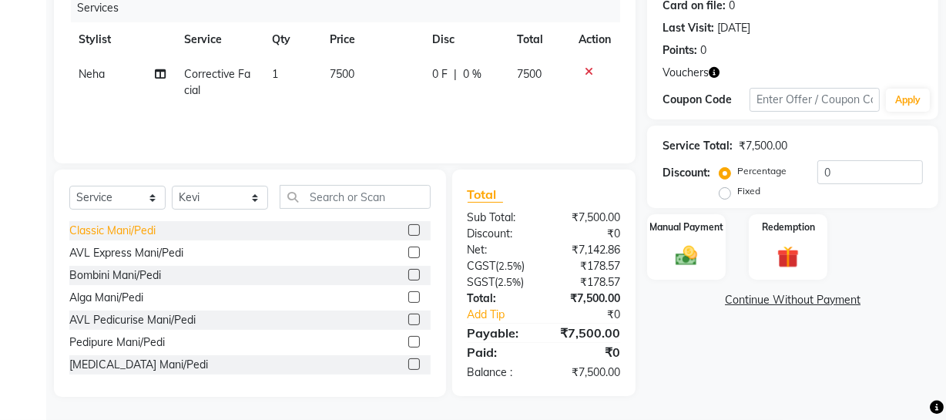
click at [126, 223] on div "Classic Mani/Pedi" at bounding box center [112, 231] width 86 height 16
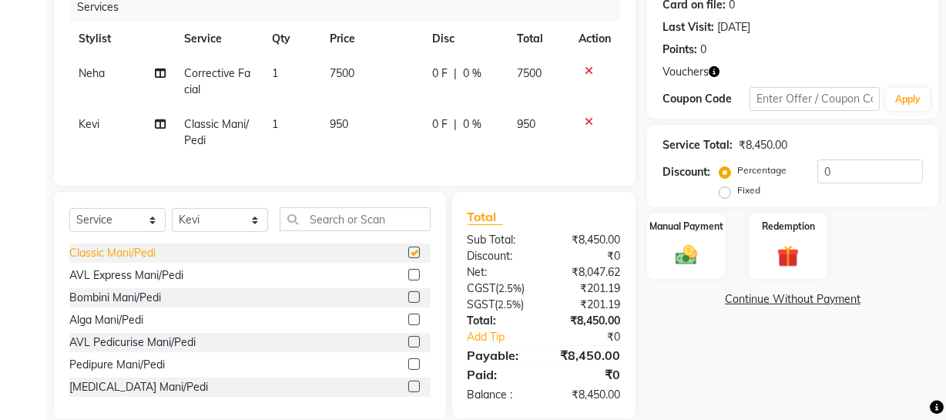
checkbox input "false"
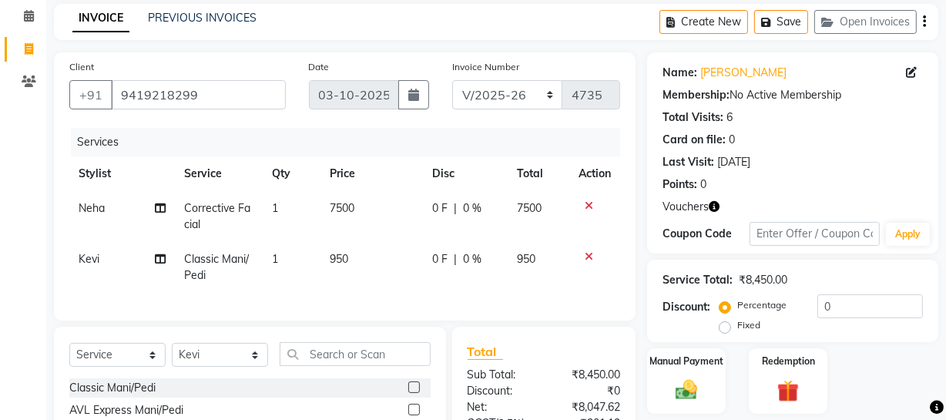
scroll to position [0, 0]
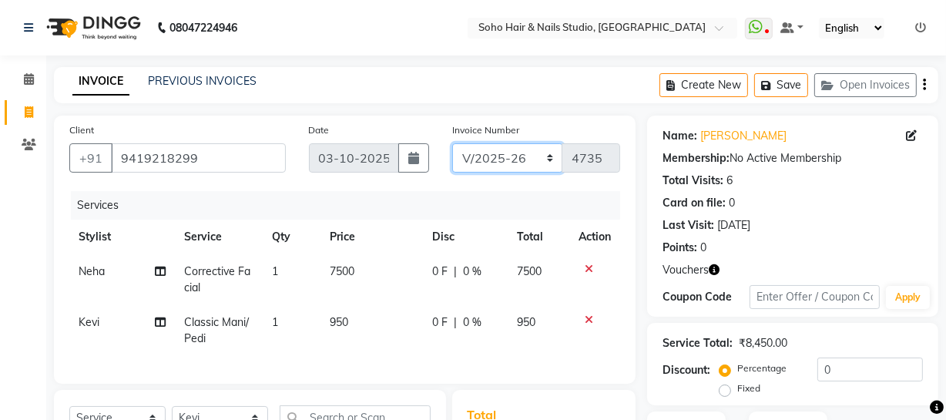
click at [535, 158] on select "Red/2025-26 V/2025 V/2025-26" at bounding box center [507, 157] width 111 height 29
click at [529, 167] on select "Red/2025-26 V/2025 V/2025-26" at bounding box center [507, 157] width 111 height 29
select select "6283"
click at [452, 143] on select "Red/2025-26 V/2025 V/2025-26" at bounding box center [507, 157] width 111 height 29
type input "0923"
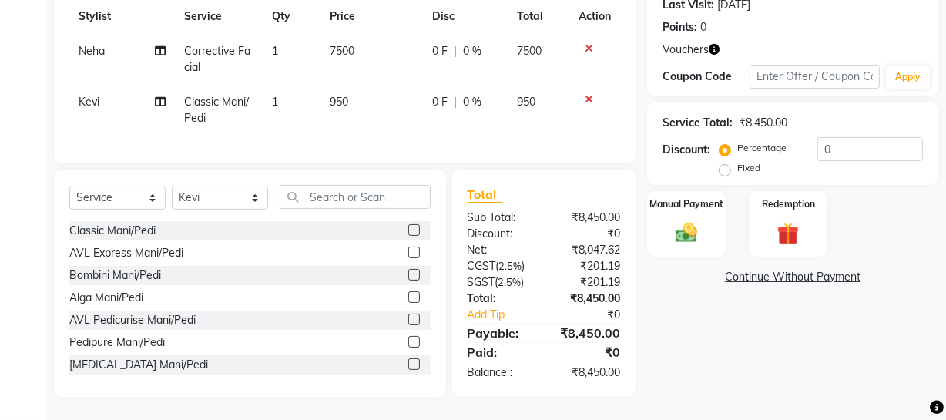
scroll to position [22, 0]
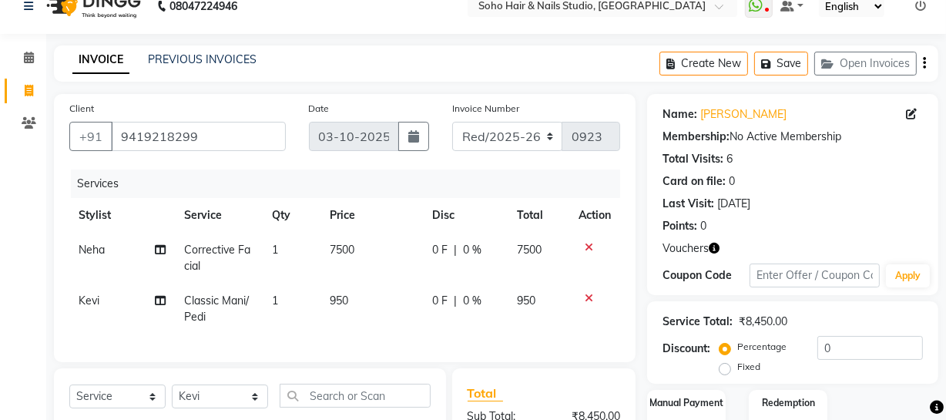
click at [708, 245] on span "Vouchers" at bounding box center [686, 248] width 46 height 16
click at [717, 247] on icon "button" at bounding box center [714, 248] width 11 height 11
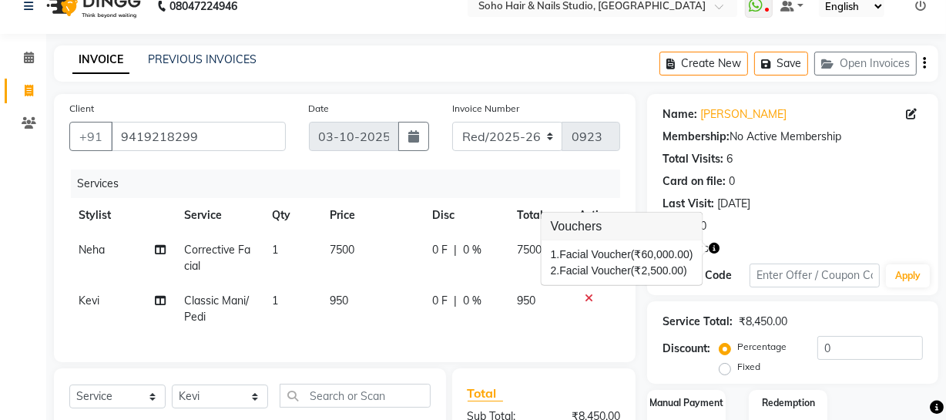
click at [746, 232] on div "Points: 0" at bounding box center [793, 226] width 260 height 16
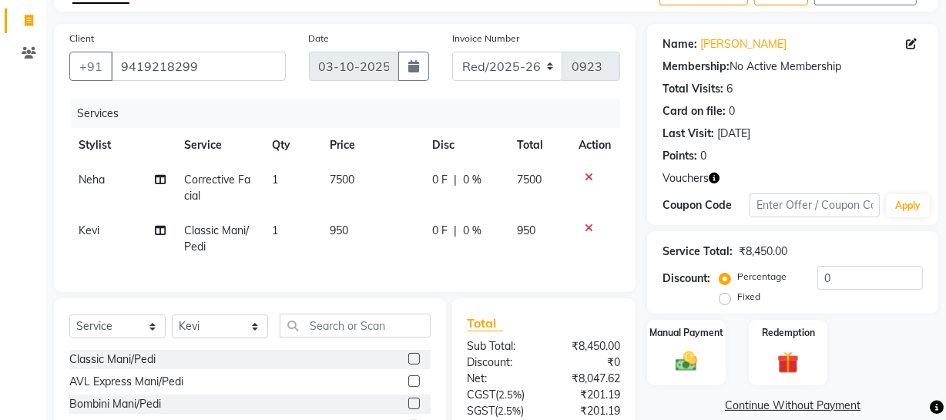
scroll to position [231, 0]
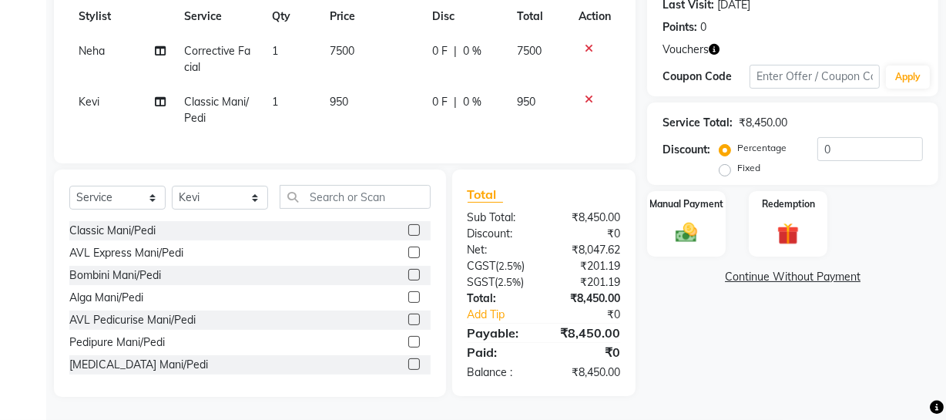
click at [587, 94] on icon at bounding box center [589, 99] width 8 height 11
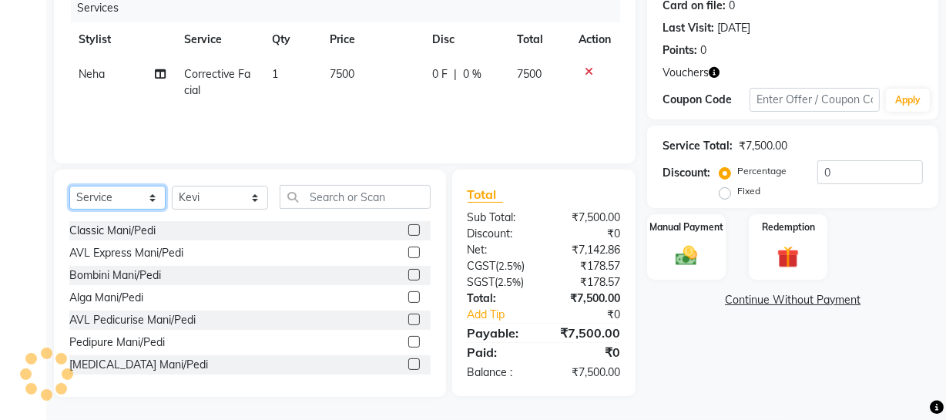
click at [91, 195] on select "Select Service Product Membership Package Voucher Prepaid Gift Card" at bounding box center [117, 198] width 96 height 24
select select "membership"
click at [69, 186] on select "Select Service Product Membership Package Voucher Prepaid Gift Card" at bounding box center [117, 198] width 96 height 24
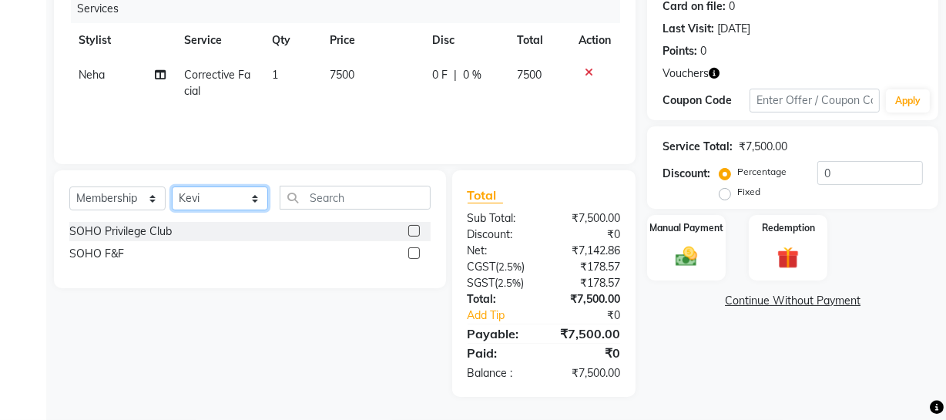
drag, startPoint x: 197, startPoint y: 199, endPoint x: 200, endPoint y: 190, distance: 9.0
click at [197, 199] on select "Select Stylist [PERSON_NAME] Adhamya [PERSON_NAME] [PERSON_NAME] [PERSON_NAME] …" at bounding box center [220, 198] width 96 height 24
select select "22783"
click at [172, 186] on select "Select Stylist [PERSON_NAME] Adhamya [PERSON_NAME] [PERSON_NAME] [PERSON_NAME] …" at bounding box center [220, 198] width 96 height 24
click at [156, 229] on div "SOHO Privilege Club" at bounding box center [120, 231] width 102 height 16
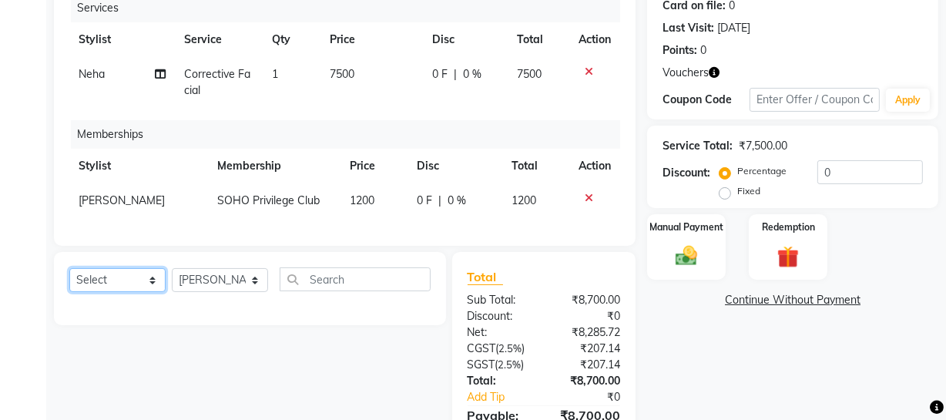
click at [145, 287] on select "Select Service Product Package Voucher Prepaid Gift Card" at bounding box center [117, 280] width 96 height 24
select select "service"
click at [69, 279] on select "Select Service Product Package Voucher Prepaid Gift Card" at bounding box center [117, 280] width 96 height 24
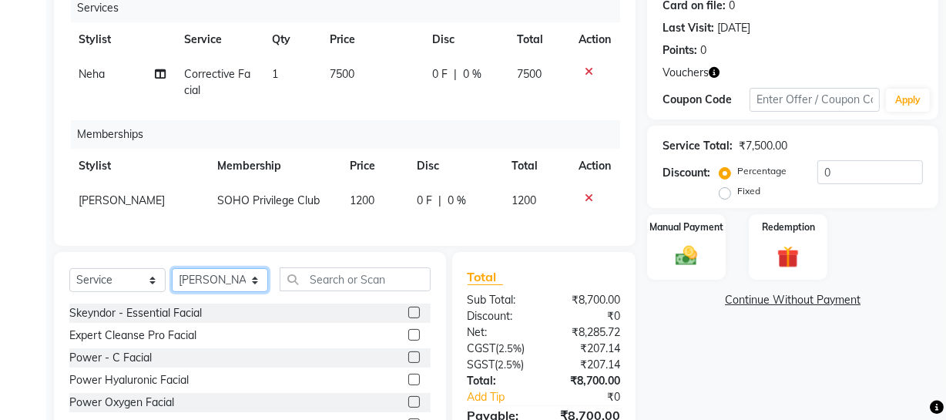
click at [223, 286] on select "Select Stylist [PERSON_NAME] Adhamya [PERSON_NAME] [PERSON_NAME] [PERSON_NAME] …" at bounding box center [220, 280] width 96 height 24
select select "81211"
click at [172, 279] on select "Select Stylist [PERSON_NAME] Adhamya [PERSON_NAME] [PERSON_NAME] [PERSON_NAME] …" at bounding box center [220, 280] width 96 height 24
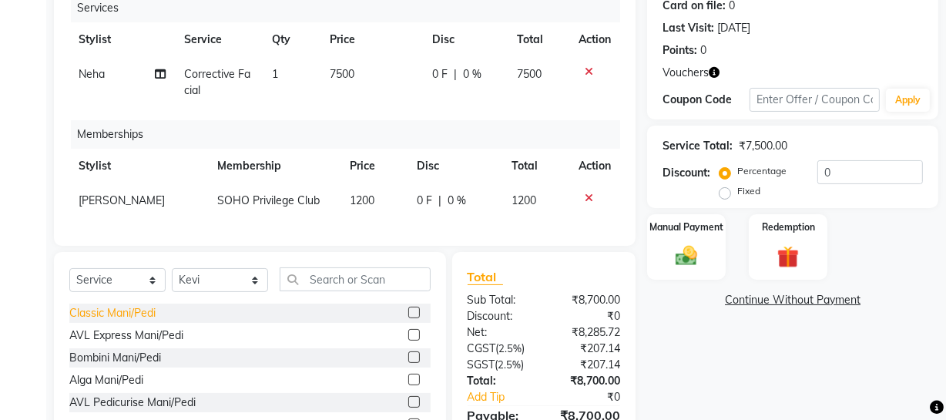
click at [136, 321] on div "Classic Mani/Pedi" at bounding box center [112, 313] width 86 height 16
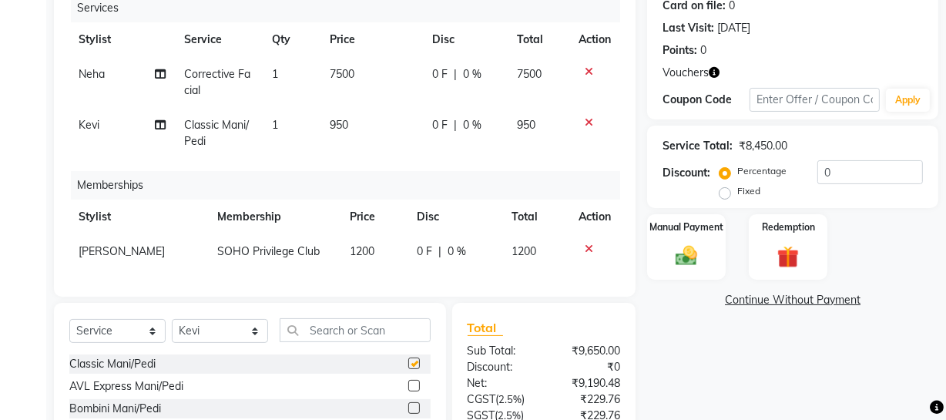
checkbox input "false"
click at [484, 138] on td "0 F | 0 %" at bounding box center [465, 133] width 85 height 51
select select "81211"
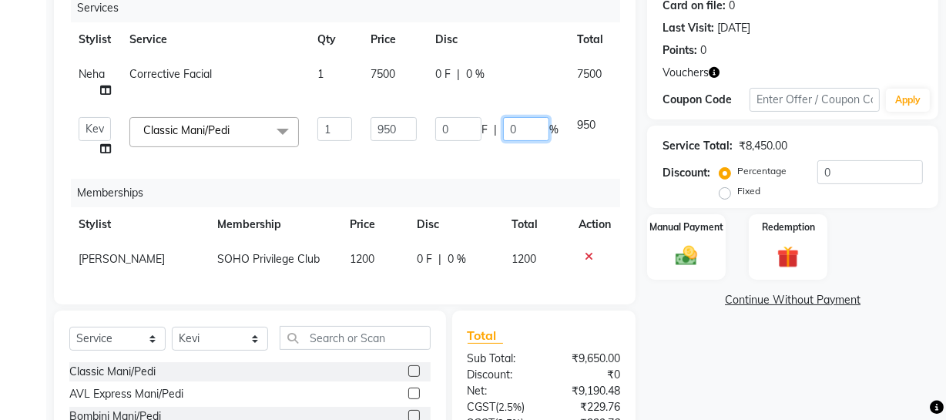
drag, startPoint x: 530, startPoint y: 127, endPoint x: 388, endPoint y: 123, distance: 141.8
click at [474, 139] on div "0 F | 0 %" at bounding box center [496, 129] width 123 height 24
type input "20"
click at [843, 22] on div "Last Visit: 21-09-2025" at bounding box center [793, 28] width 260 height 16
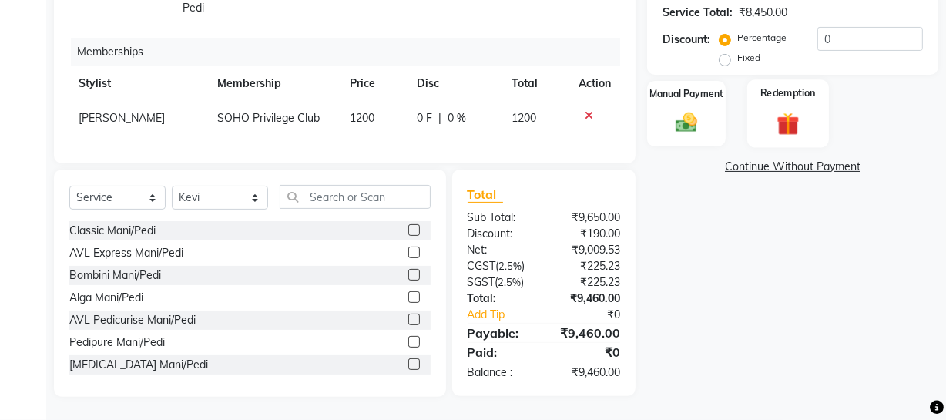
scroll to position [267, 0]
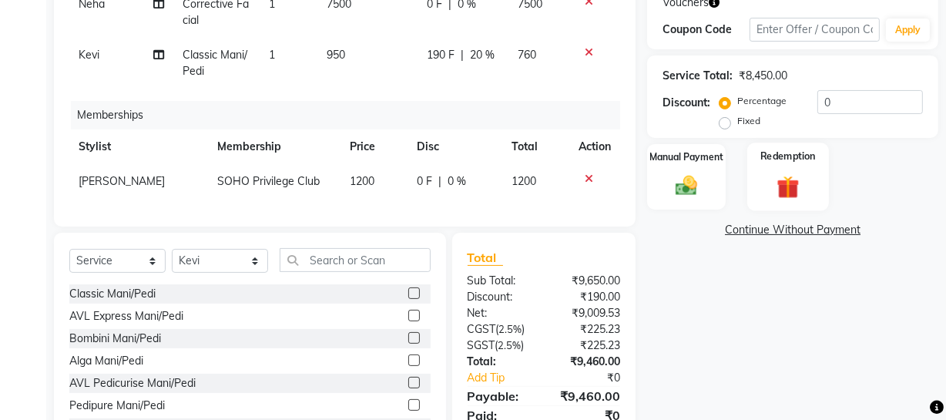
click at [777, 189] on img at bounding box center [788, 187] width 37 height 29
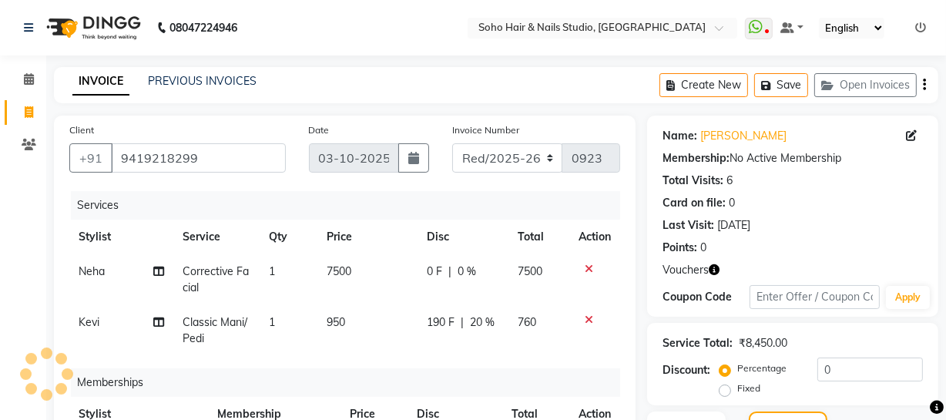
scroll to position [341, 0]
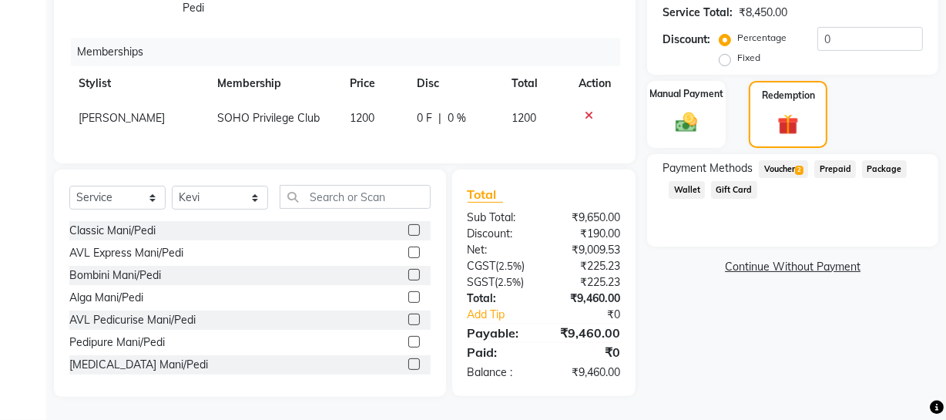
click at [811, 165] on div "Prepaid" at bounding box center [832, 170] width 48 height 21
click at [803, 166] on span "2" at bounding box center [799, 170] width 8 height 9
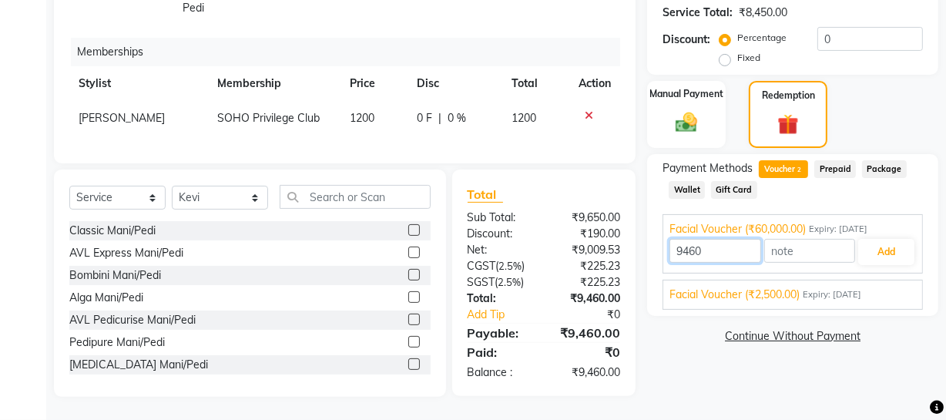
drag, startPoint x: 747, startPoint y: 235, endPoint x: 610, endPoint y: 246, distance: 136.8
click at [621, 246] on div "Client +91 9419218299 Date 03-10-2025 Invoice Number Red/2025-26 V/2025 V/2025-…" at bounding box center [496, 91] width 908 height 612
type input "7500"
click at [876, 239] on button "Add" at bounding box center [886, 252] width 56 height 26
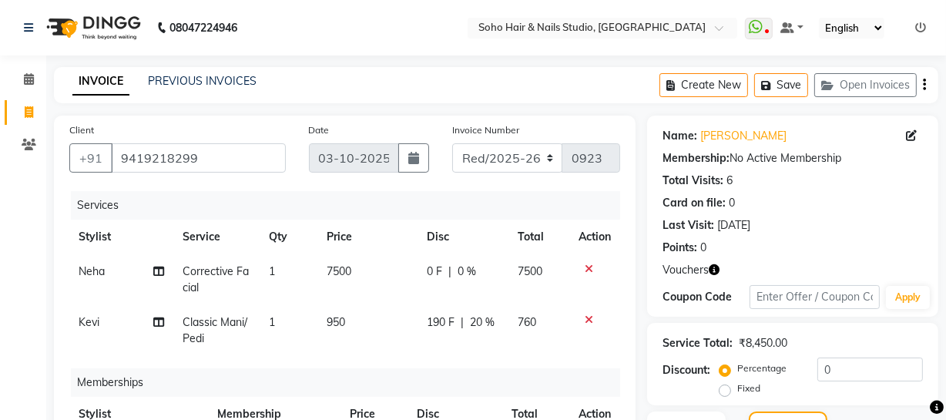
scroll to position [373, 0]
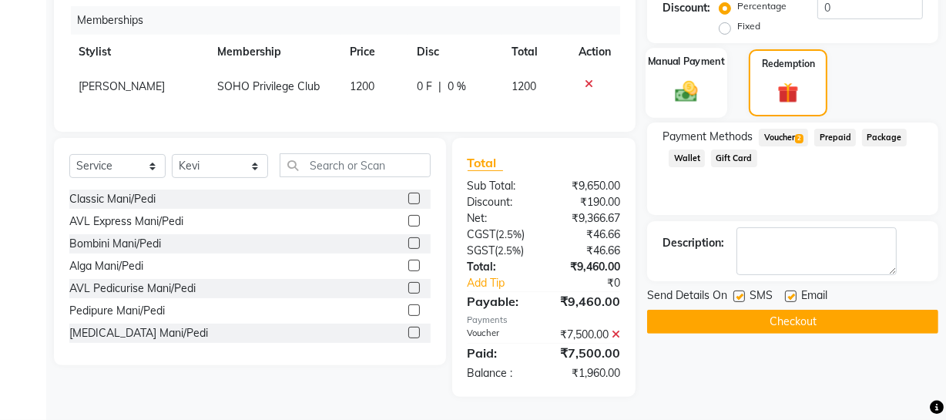
click at [706, 54] on label "Manual Payment" at bounding box center [686, 61] width 77 height 15
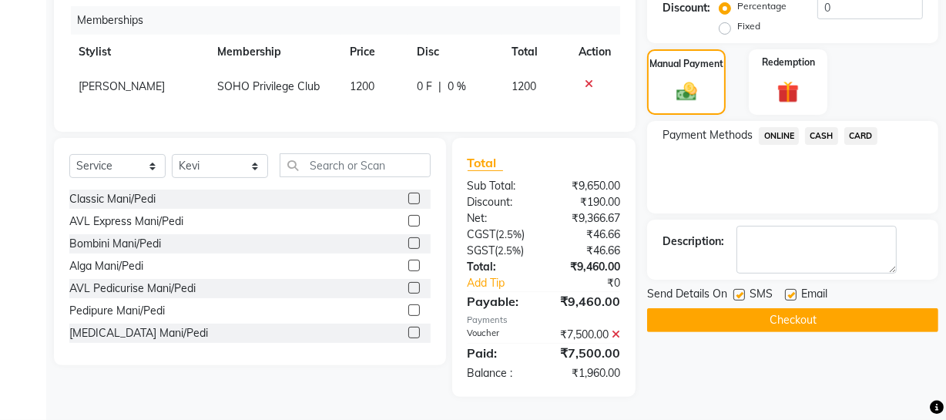
click at [819, 127] on span "CASH" at bounding box center [821, 136] width 33 height 18
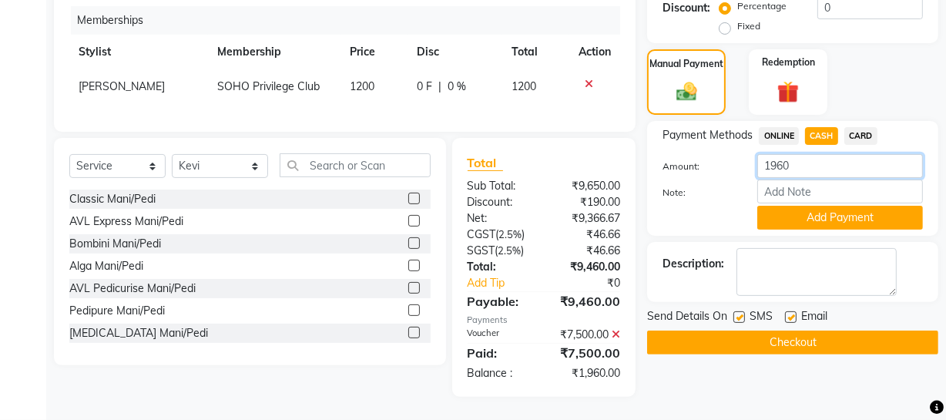
drag, startPoint x: 807, startPoint y: 159, endPoint x: 463, endPoint y: 197, distance: 346.5
click at [570, 176] on div "Client +91 9419218299 Date 03-10-2025 Invoice Number Red/2025-26 V/2025 V/2025-…" at bounding box center [496, 74] width 908 height 643
type input "1200"
click at [813, 208] on button "Add Payment" at bounding box center [840, 218] width 166 height 24
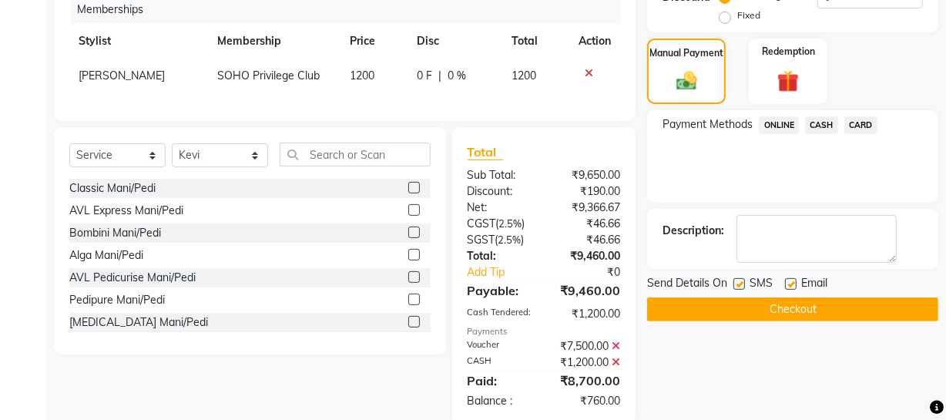
scroll to position [411, 0]
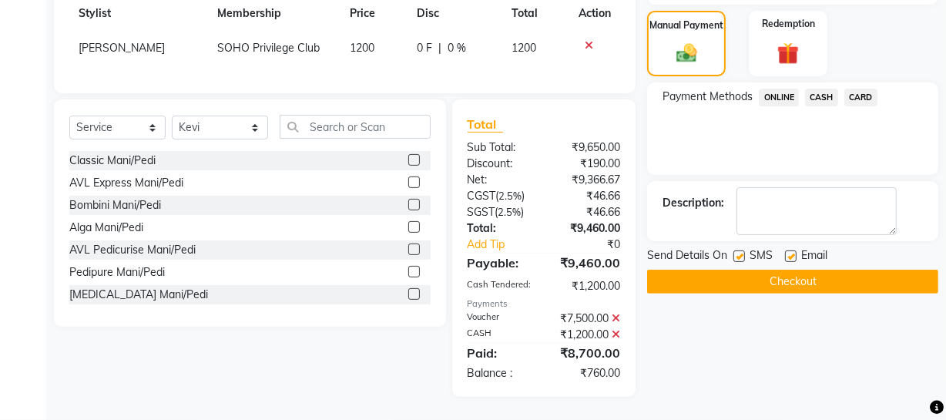
click at [804, 270] on button "Checkout" at bounding box center [792, 282] width 291 height 24
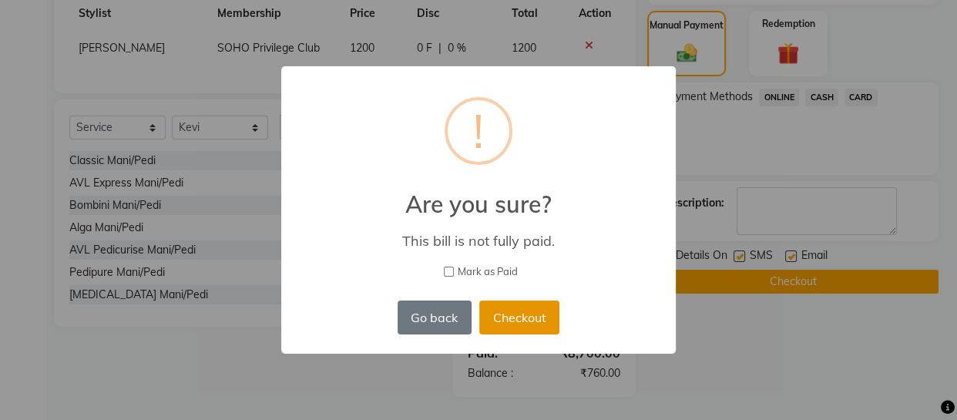
click at [539, 317] on button "Checkout" at bounding box center [519, 317] width 80 height 34
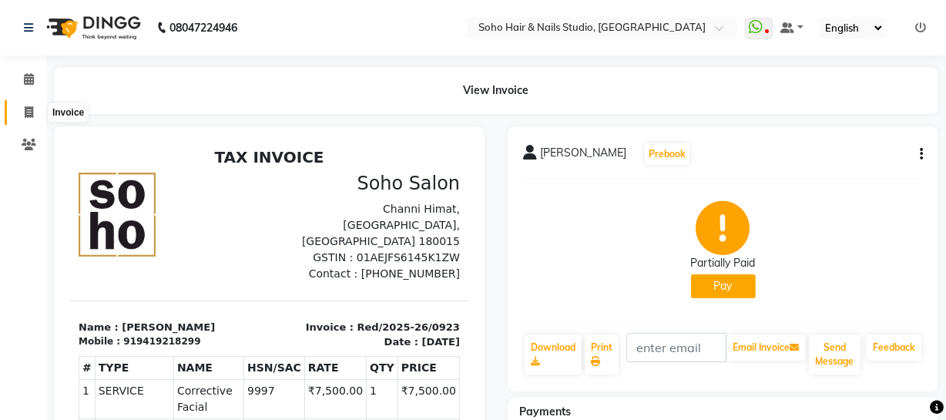
click at [29, 109] on icon at bounding box center [29, 112] width 8 height 12
select select "service"
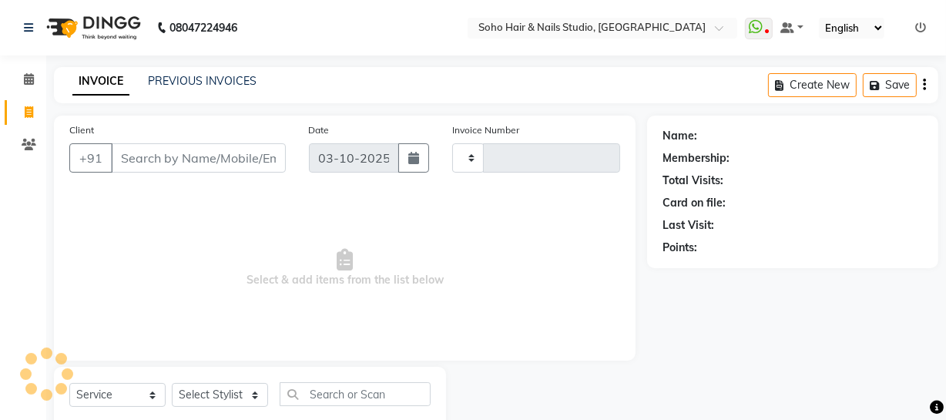
scroll to position [44, 0]
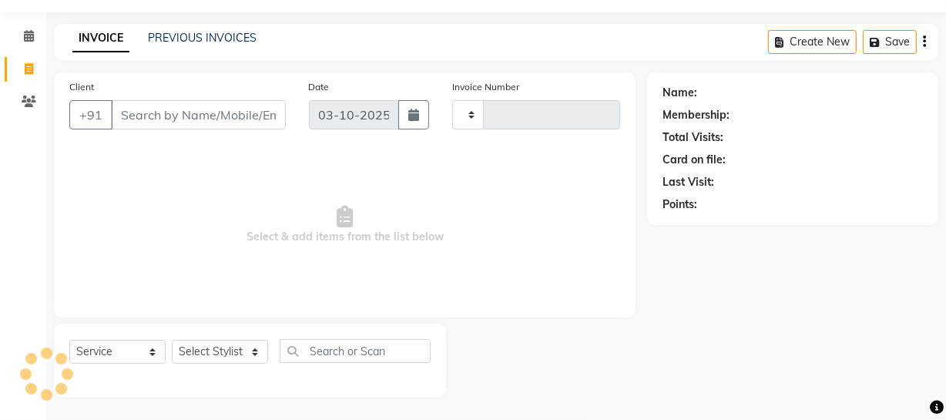
type input "4735"
select select "735"
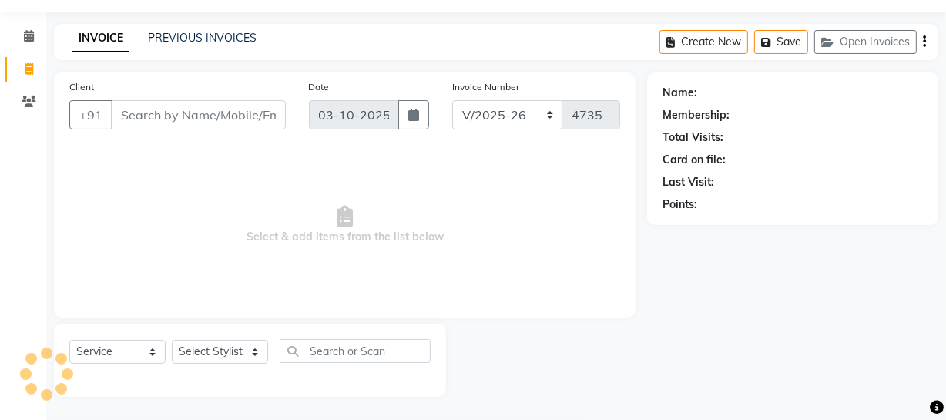
select select "membership"
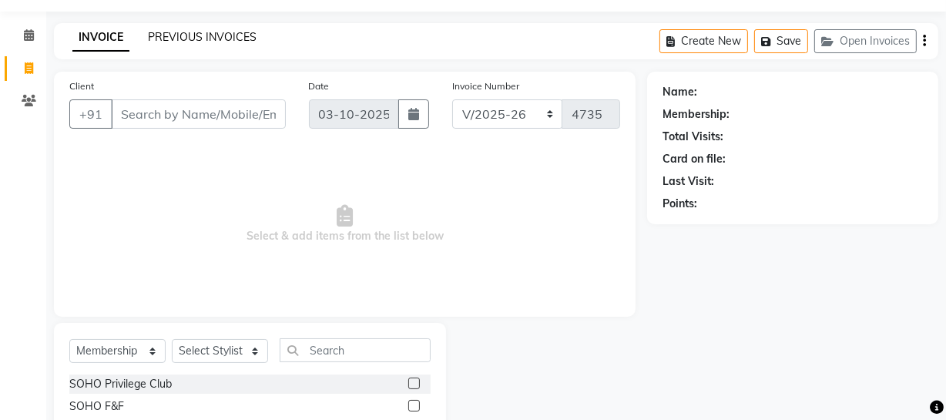
click at [210, 43] on link "PREVIOUS INVOICES" at bounding box center [202, 37] width 109 height 14
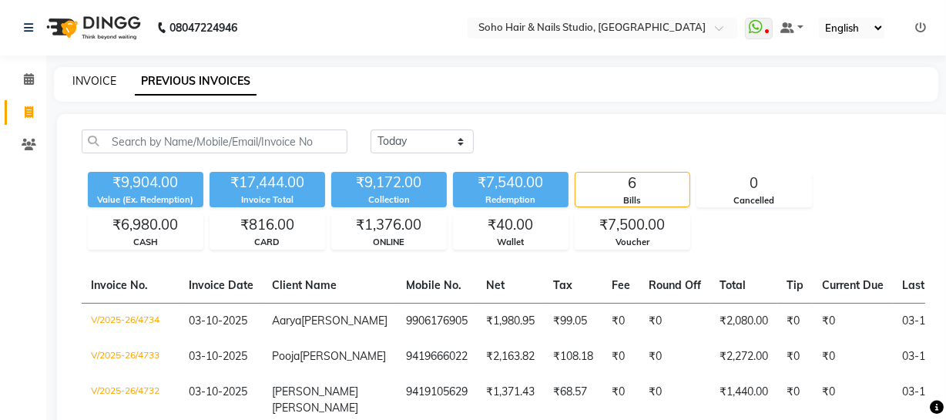
click at [86, 80] on link "INVOICE" at bounding box center [94, 81] width 44 height 14
select select "service"
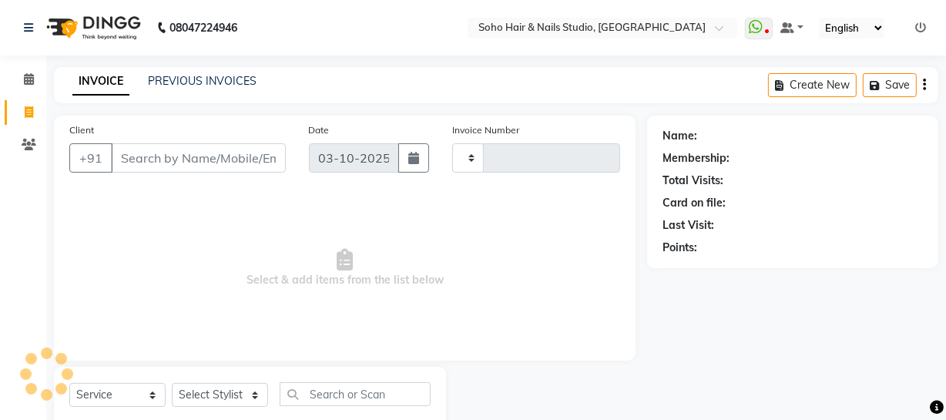
scroll to position [44, 0]
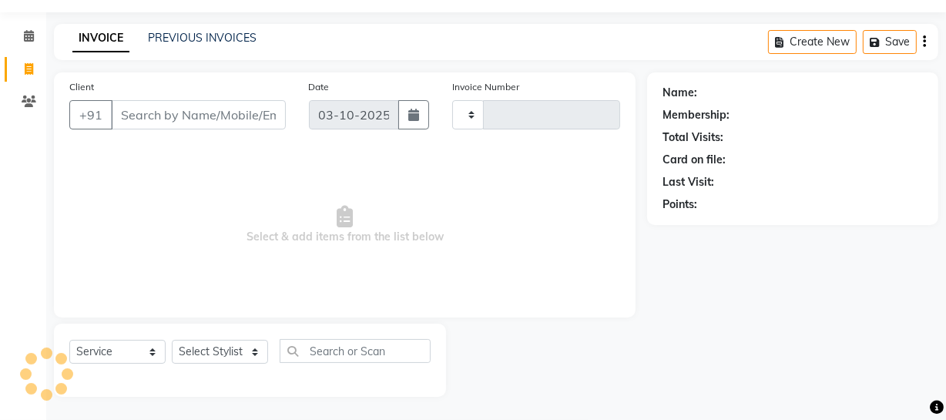
type input "4735"
select select "735"
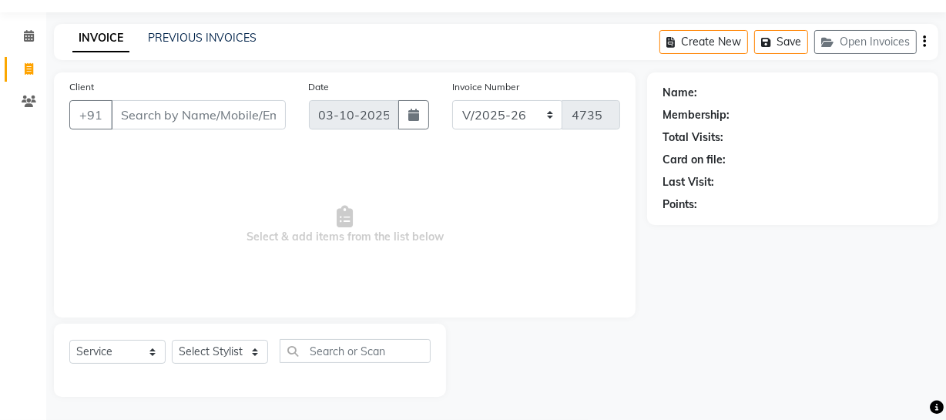
select select "membership"
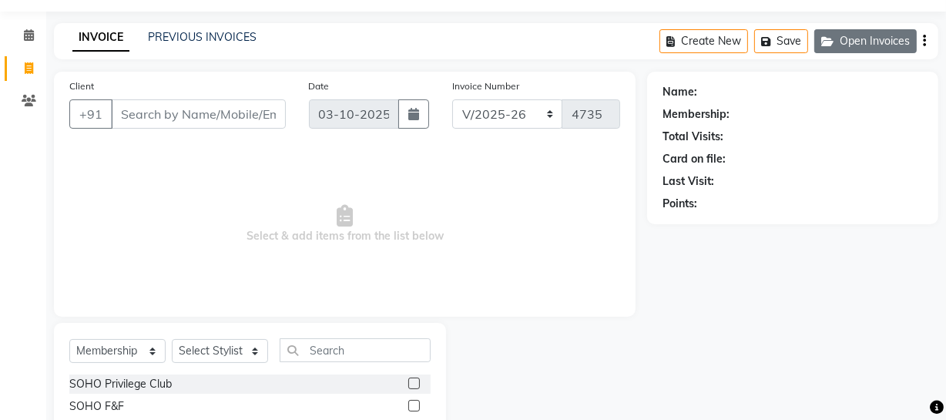
click at [891, 31] on button "Open Invoices" at bounding box center [865, 41] width 102 height 24
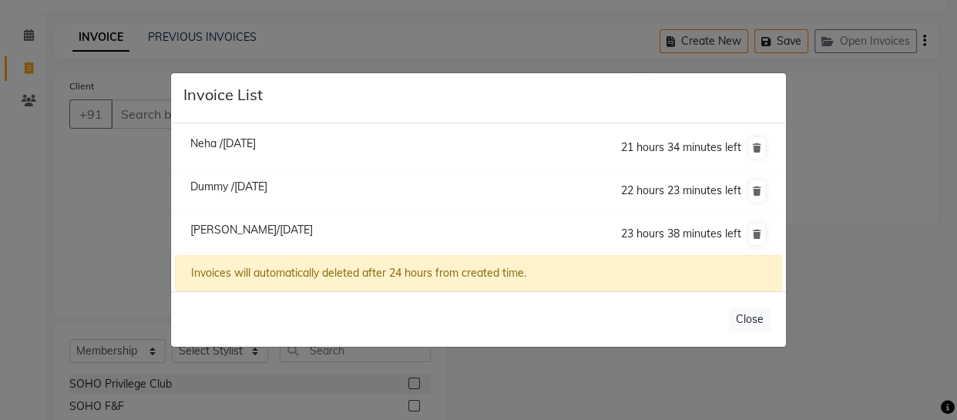
click at [243, 145] on span "Neha /03 October 2025" at bounding box center [222, 143] width 65 height 14
type input "7889783296"
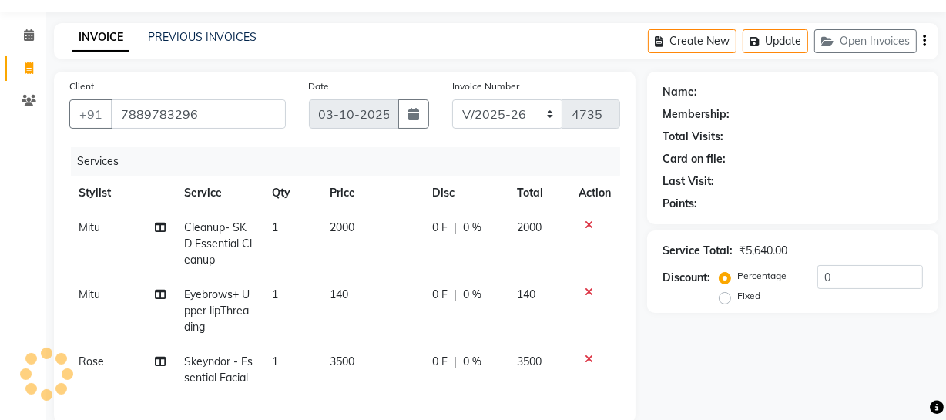
scroll to position [297, 0]
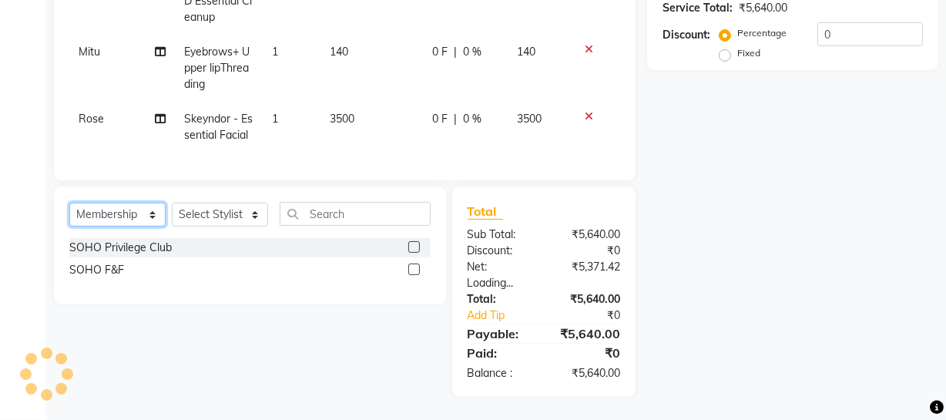
click at [125, 208] on select "Select Service Product Membership Package Voucher Prepaid Gift Card" at bounding box center [117, 215] width 96 height 24
click at [69, 203] on select "Select Service Product Membership Package Voucher Prepaid Gift Card" at bounding box center [117, 215] width 96 height 24
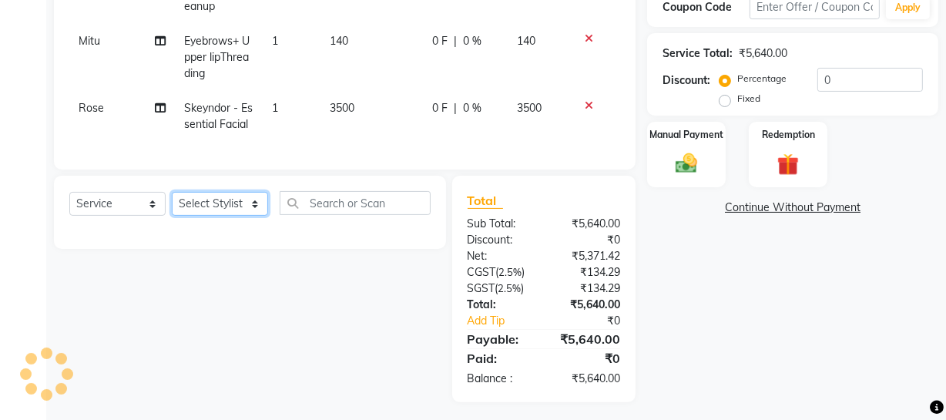
click at [186, 216] on select "Select Stylist [PERSON_NAME] Adhamya [PERSON_NAME] [PERSON_NAME] [PERSON_NAME] …" at bounding box center [220, 204] width 96 height 24
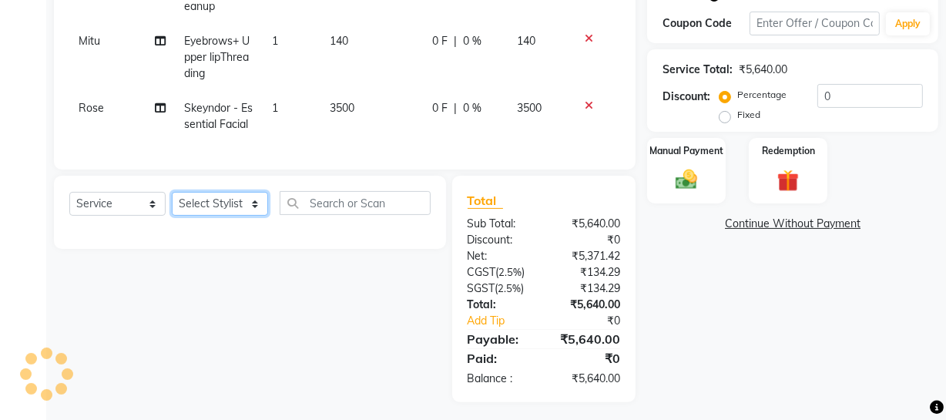
select select "membership"
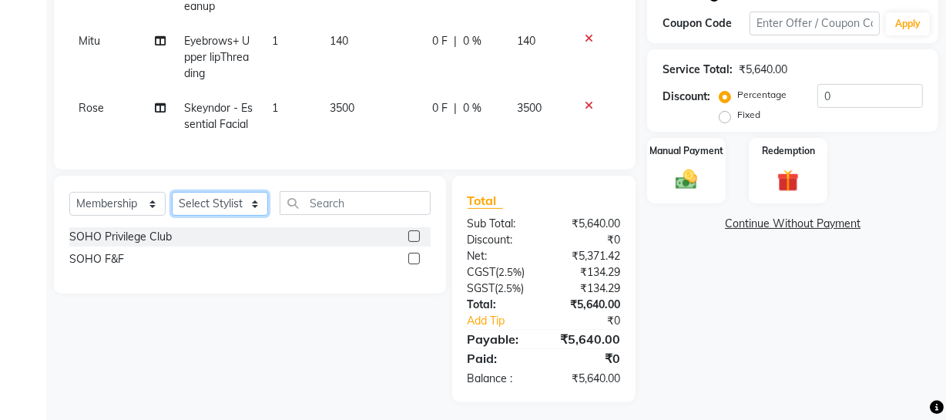
select select "86892"
click at [172, 203] on select "Select Stylist [PERSON_NAME] Adhamya [PERSON_NAME] [PERSON_NAME] [PERSON_NAME] …" at bounding box center [220, 204] width 96 height 24
click at [132, 213] on select "Select Service Product Membership Package Voucher Prepaid Gift Card" at bounding box center [117, 204] width 96 height 24
select select "service"
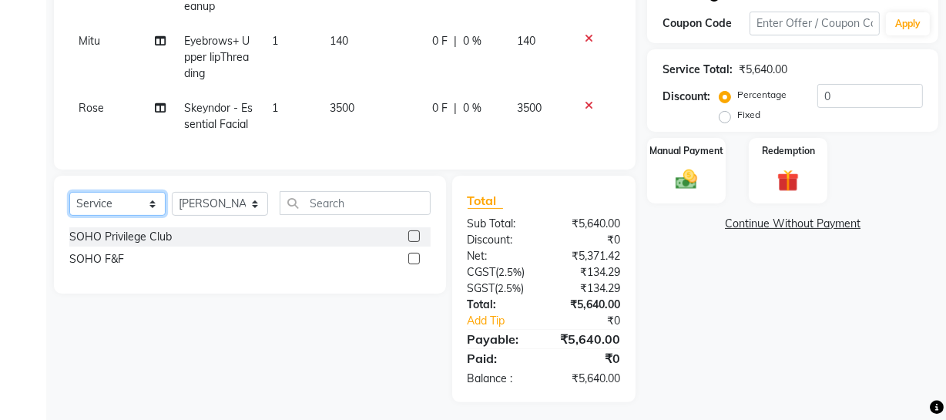
click at [69, 203] on select "Select Service Product Membership Package Voucher Prepaid Gift Card" at bounding box center [117, 204] width 96 height 24
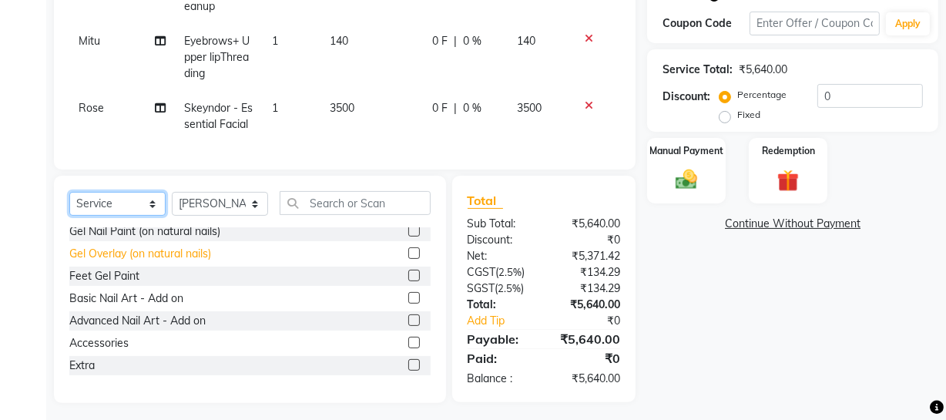
scroll to position [69, 0]
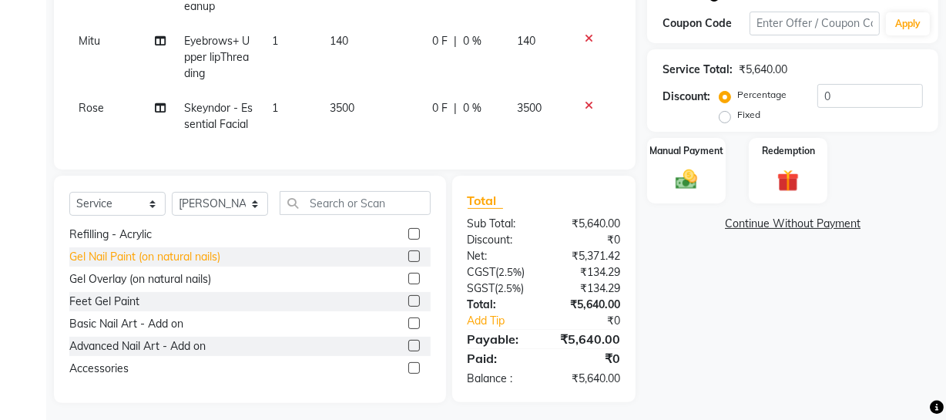
click at [187, 265] on div "Gel Nail Paint (on natural nails)" at bounding box center [144, 257] width 151 height 16
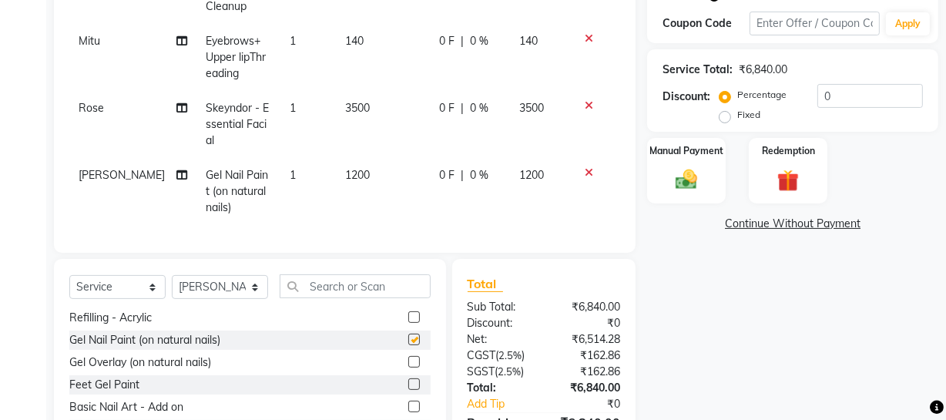
checkbox input "false"
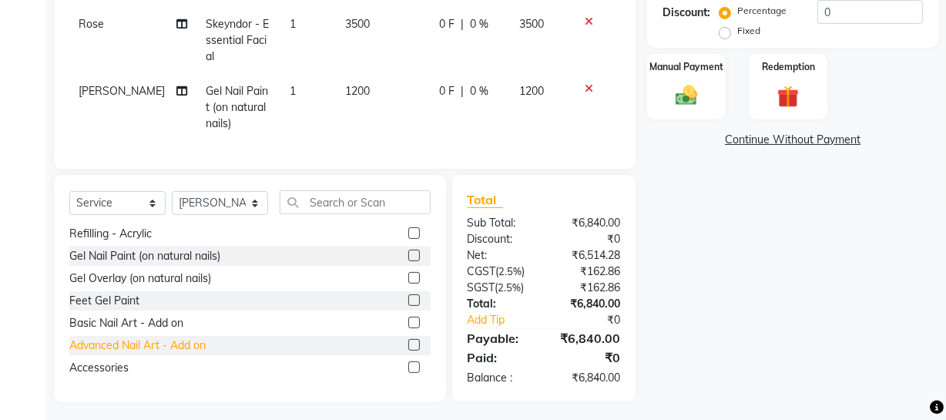
click at [116, 338] on div "Advanced Nail Art - Add on" at bounding box center [137, 345] width 136 height 16
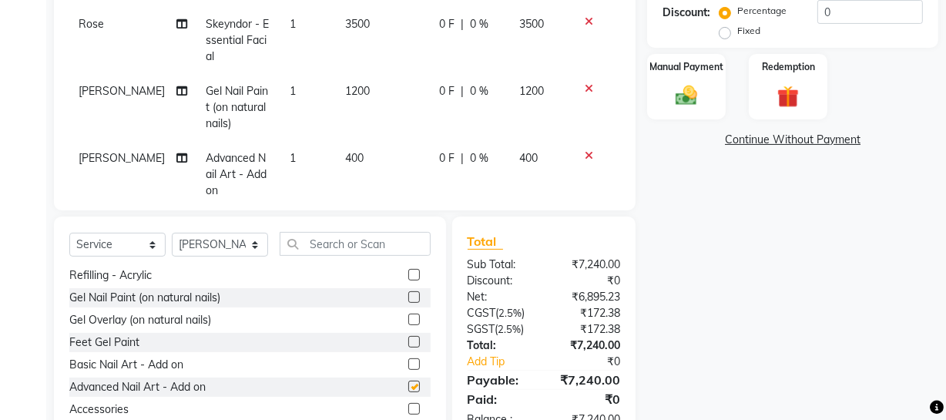
checkbox input "false"
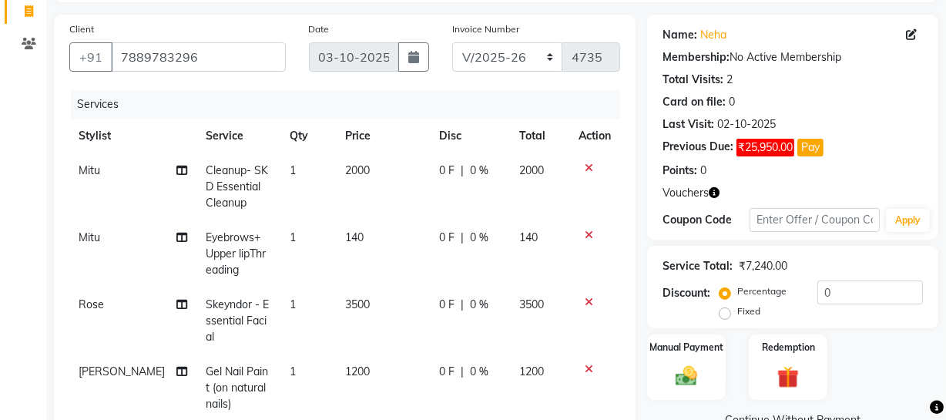
scroll to position [0, 0]
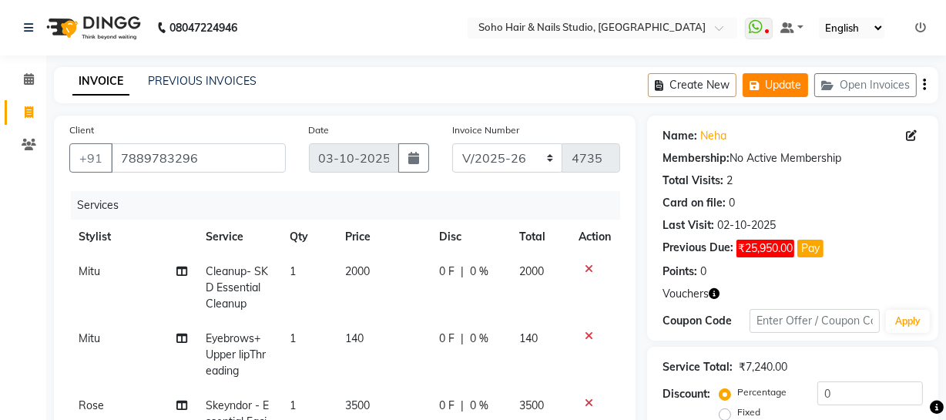
click at [794, 95] on button "Update" at bounding box center [775, 85] width 65 height 24
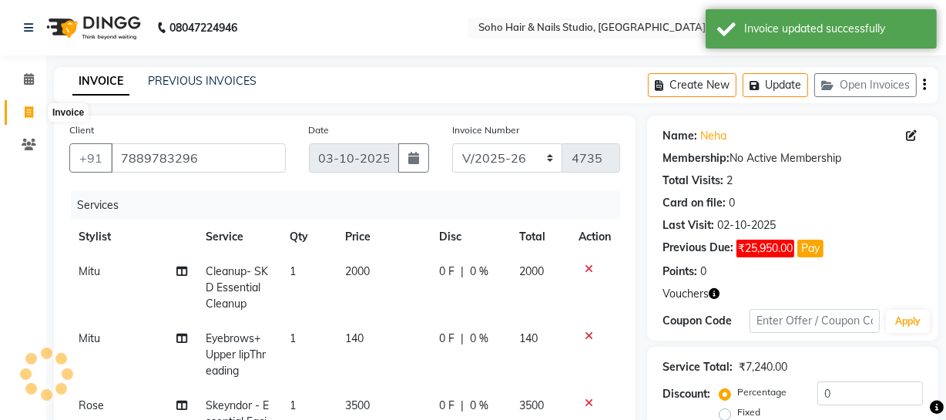
click at [22, 114] on span at bounding box center [28, 113] width 27 height 18
select select "service"
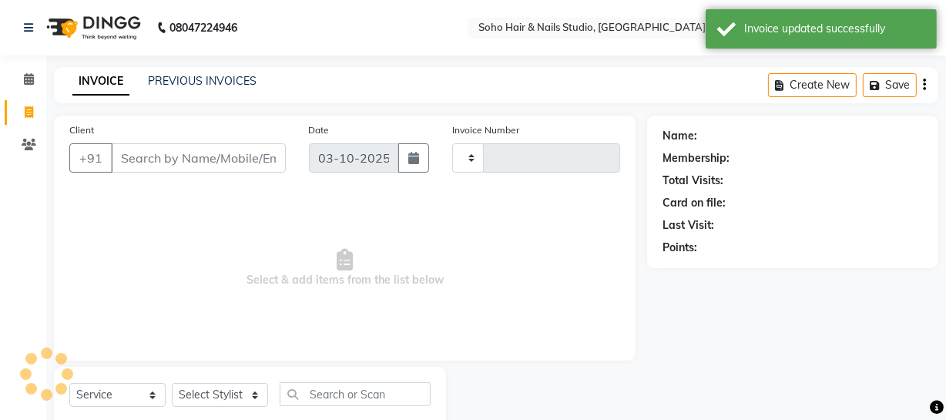
scroll to position [44, 0]
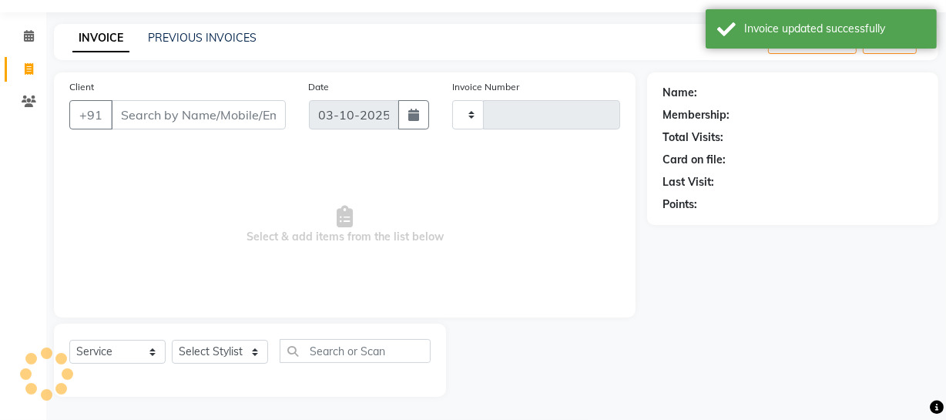
type input "4735"
select select "735"
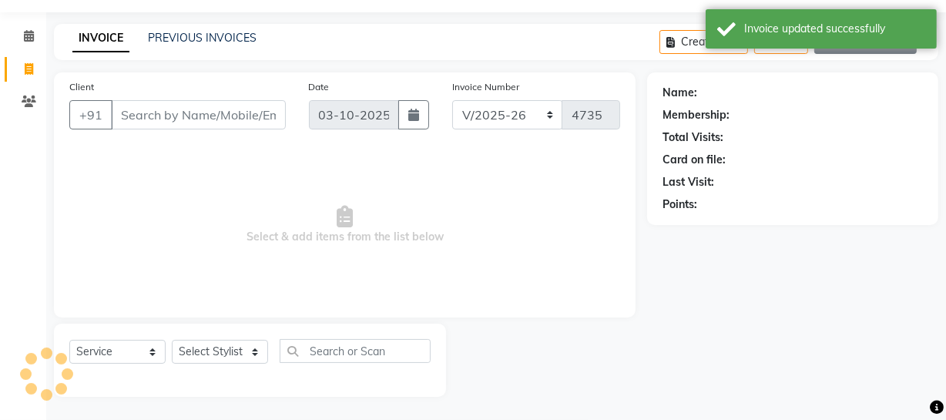
scroll to position [0, 0]
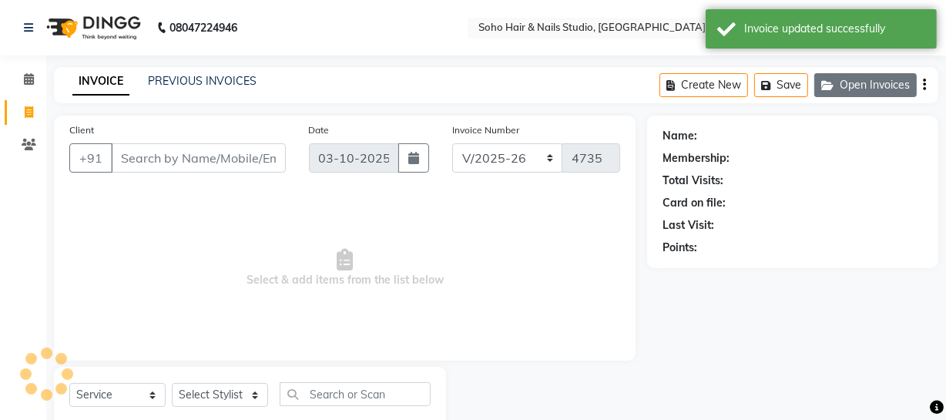
click at [851, 83] on button "Open Invoices" at bounding box center [865, 85] width 102 height 24
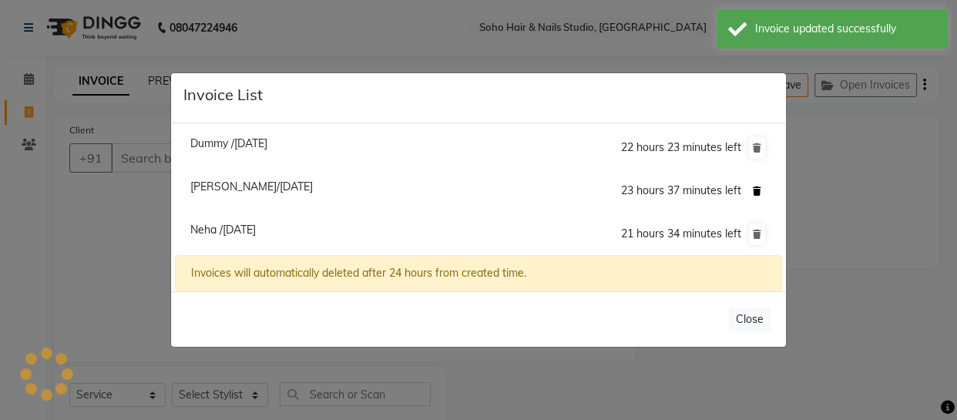
click at [758, 192] on icon at bounding box center [757, 190] width 8 height 9
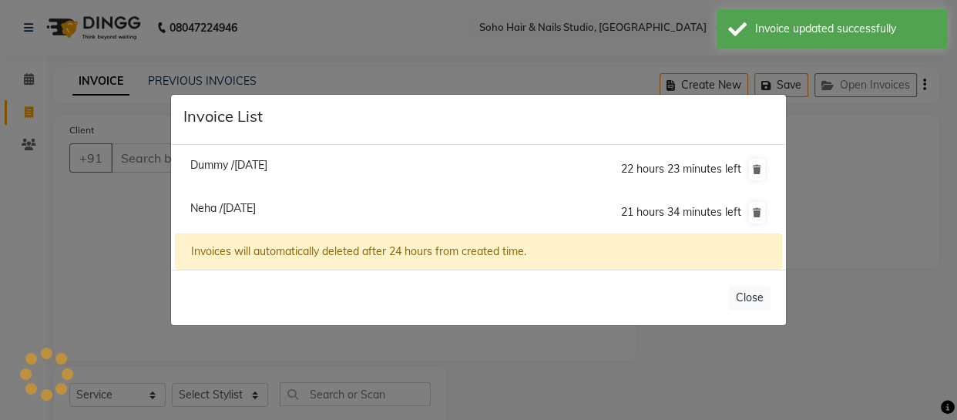
select select "membership"
click at [764, 173] on button at bounding box center [757, 170] width 16 height 22
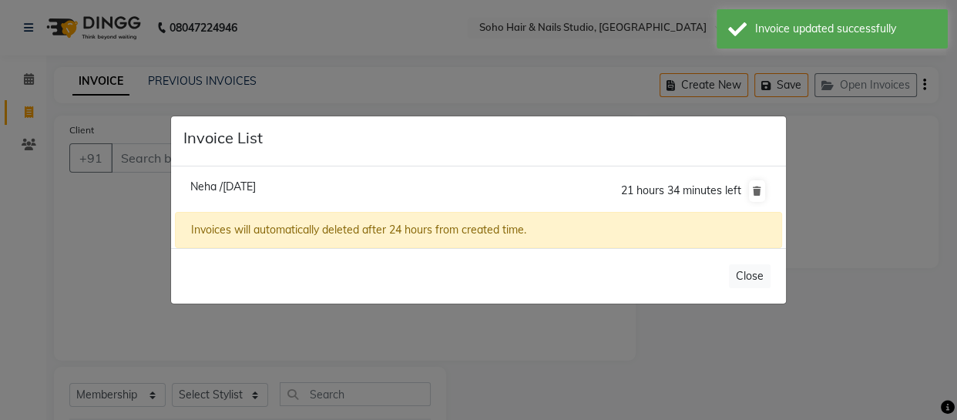
click at [805, 172] on ngb-modal-window "Invoice List Neha /03 October 2025 21 hours 34 minutes left Invoices will autom…" at bounding box center [478, 210] width 957 height 420
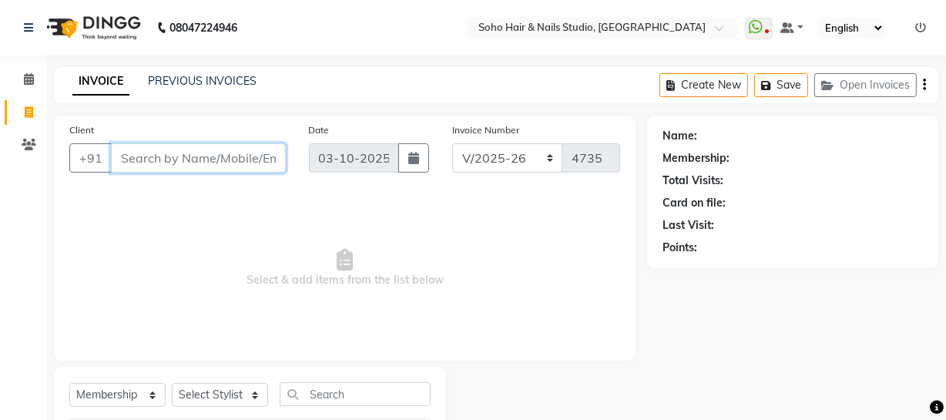
click at [144, 155] on input "Client" at bounding box center [198, 157] width 175 height 29
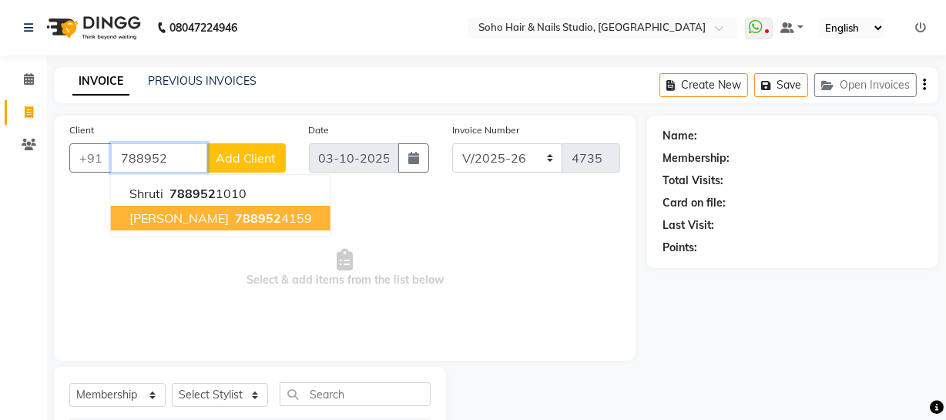
click at [186, 218] on span "Ranjana Rai" at bounding box center [178, 217] width 99 height 15
type input "7889524159"
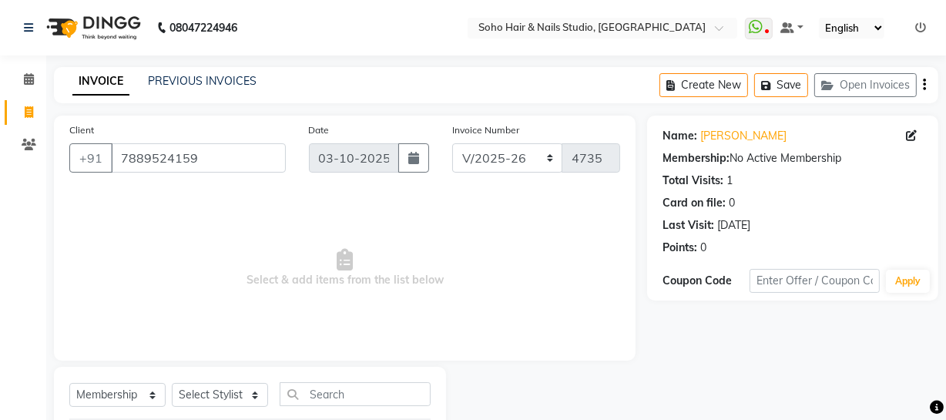
scroll to position [88, 0]
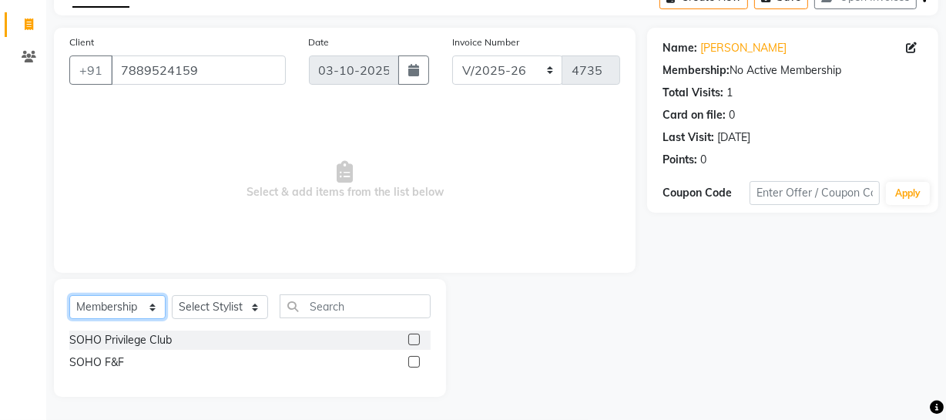
click at [109, 308] on select "Select Service Product Membership Package Voucher Prepaid Gift Card" at bounding box center [117, 307] width 96 height 24
select select "product"
click at [69, 295] on select "Select Service Product Membership Package Voucher Prepaid Gift Card" at bounding box center [117, 307] width 96 height 24
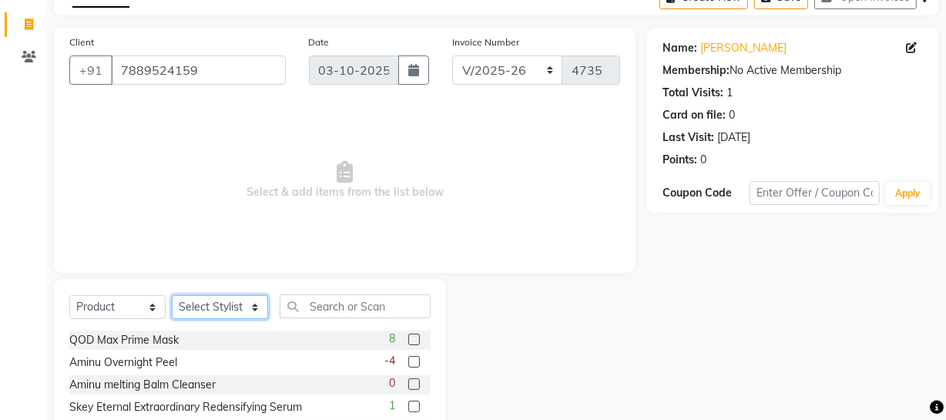
click at [195, 310] on select "Select Stylist [PERSON_NAME] Adhamya [PERSON_NAME] [PERSON_NAME] [PERSON_NAME] …" at bounding box center [220, 307] width 96 height 24
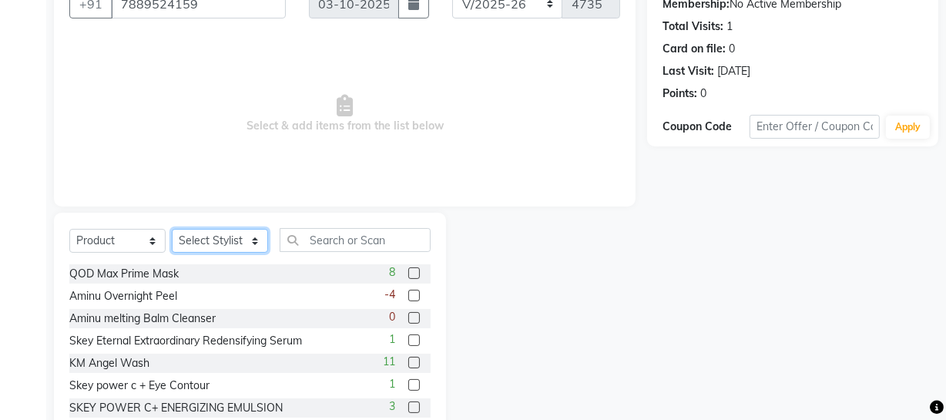
scroll to position [158, 0]
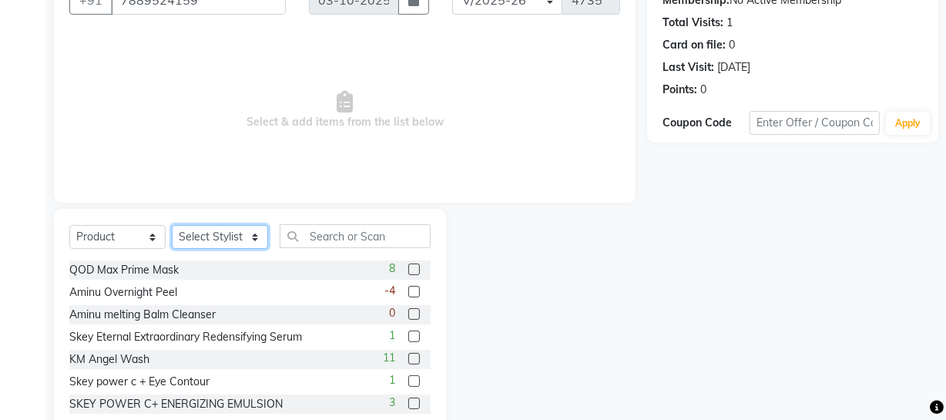
click at [223, 239] on select "Select Stylist [PERSON_NAME] Adhamya [PERSON_NAME] [PERSON_NAME] [PERSON_NAME] …" at bounding box center [220, 237] width 96 height 24
click at [172, 225] on select "Select Stylist [PERSON_NAME] Adhamya [PERSON_NAME] [PERSON_NAME] [PERSON_NAME] …" at bounding box center [220, 237] width 96 height 24
click at [225, 238] on select "Select Stylist [PERSON_NAME] Adhamya [PERSON_NAME] [PERSON_NAME] [PERSON_NAME] …" at bounding box center [220, 237] width 96 height 24
select select "22783"
click at [172, 225] on select "Select Stylist [PERSON_NAME] Adhamya [PERSON_NAME] [PERSON_NAME] [PERSON_NAME] …" at bounding box center [220, 237] width 96 height 24
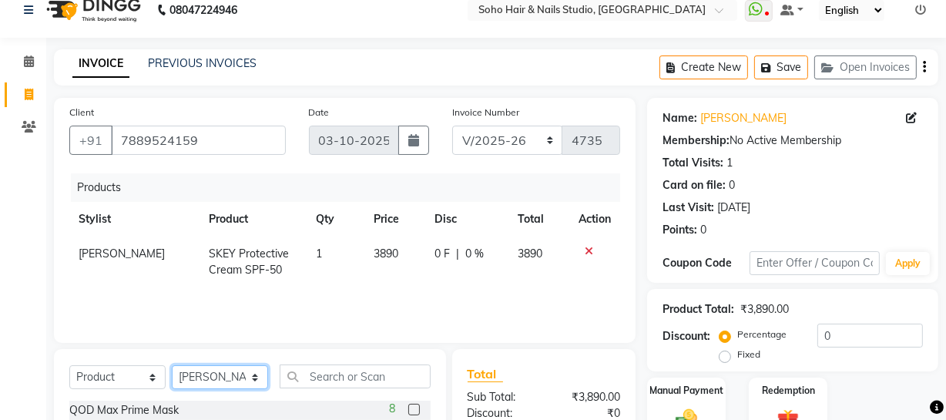
scroll to position [0, 0]
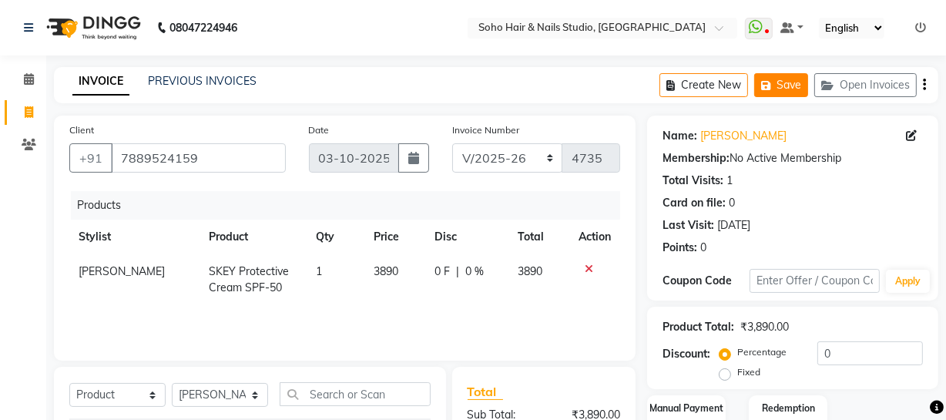
click at [807, 90] on button "Save" at bounding box center [781, 85] width 54 height 24
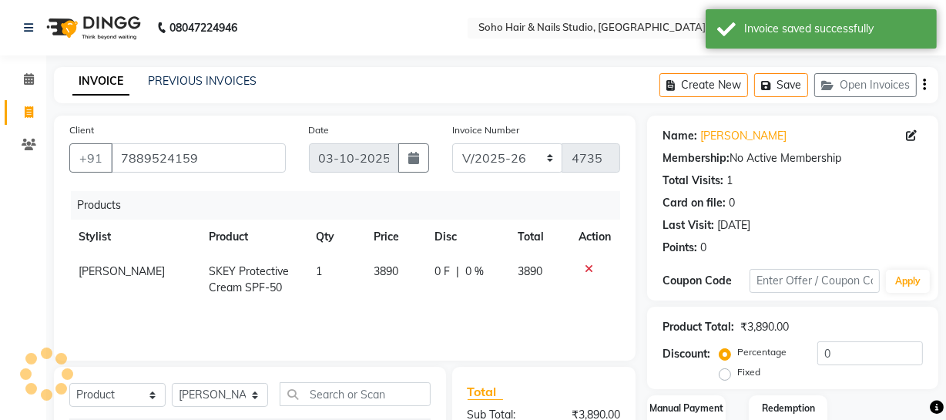
click at [26, 111] on icon at bounding box center [29, 112] width 8 height 12
select select "service"
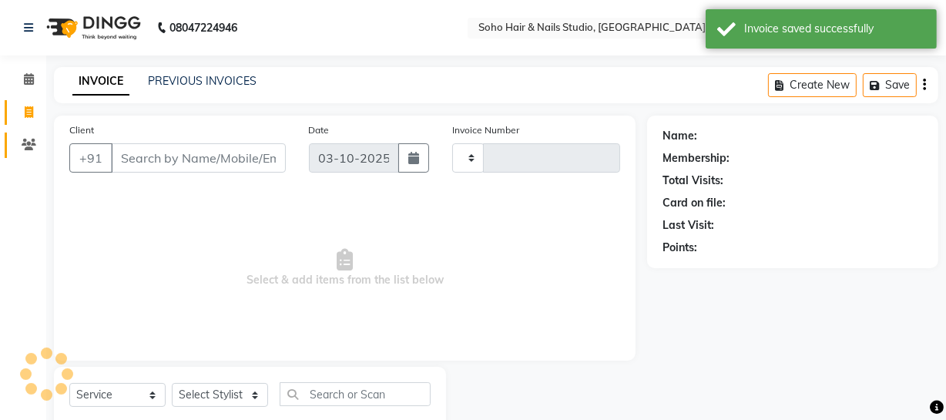
scroll to position [44, 0]
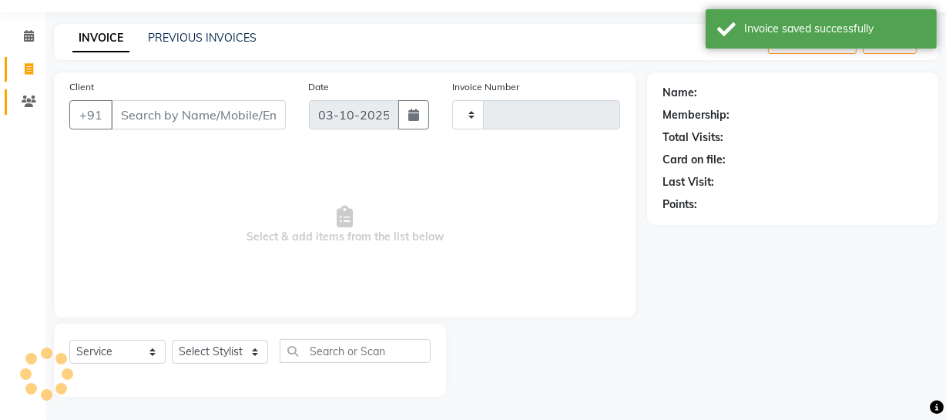
type input "4735"
select select "735"
select select "membership"
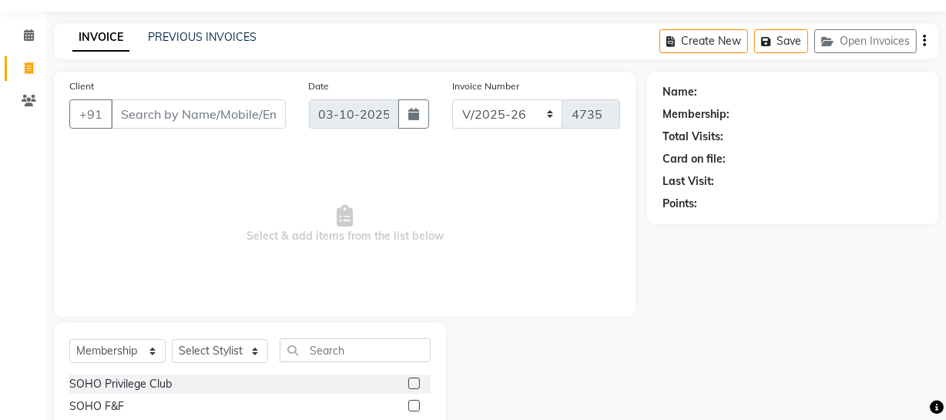
click at [123, 110] on input "Client" at bounding box center [198, 113] width 175 height 29
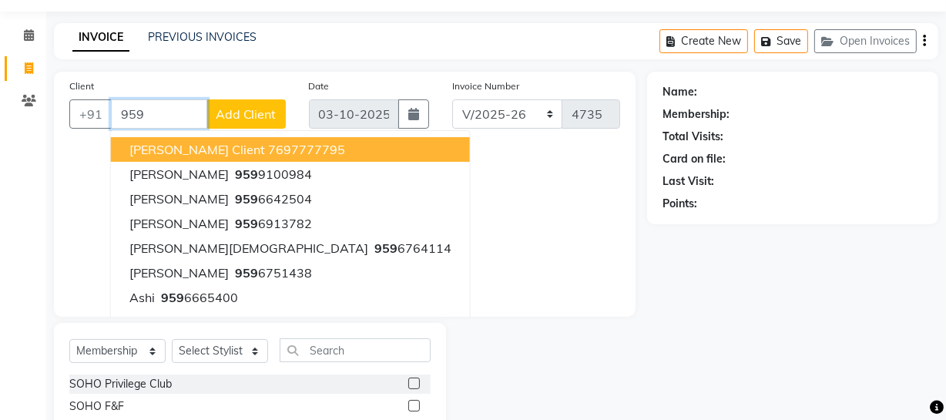
click at [170, 108] on input "959" at bounding box center [159, 113] width 96 height 29
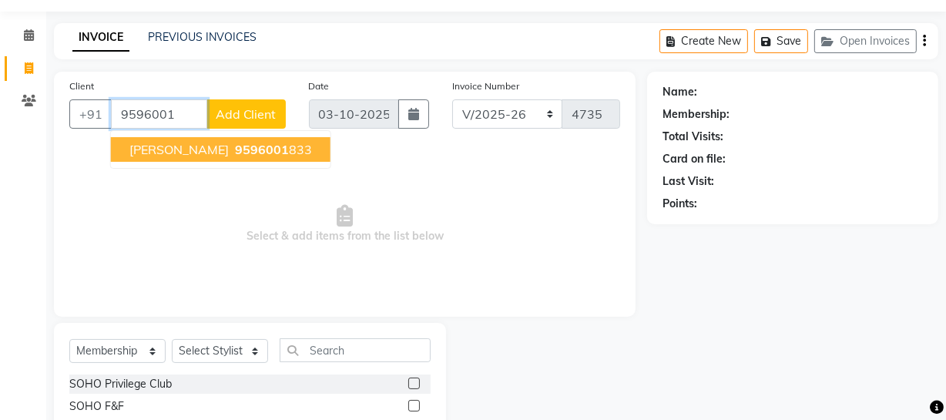
click at [210, 150] on span "Radhika Gupta" at bounding box center [178, 149] width 99 height 15
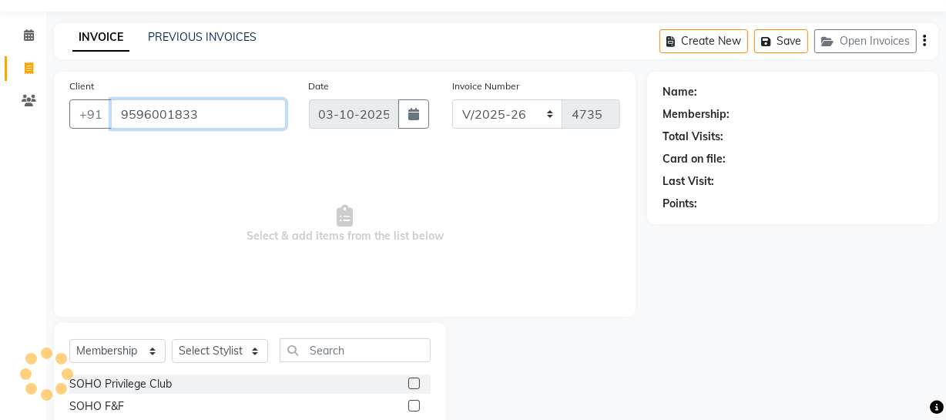
type input "9596001833"
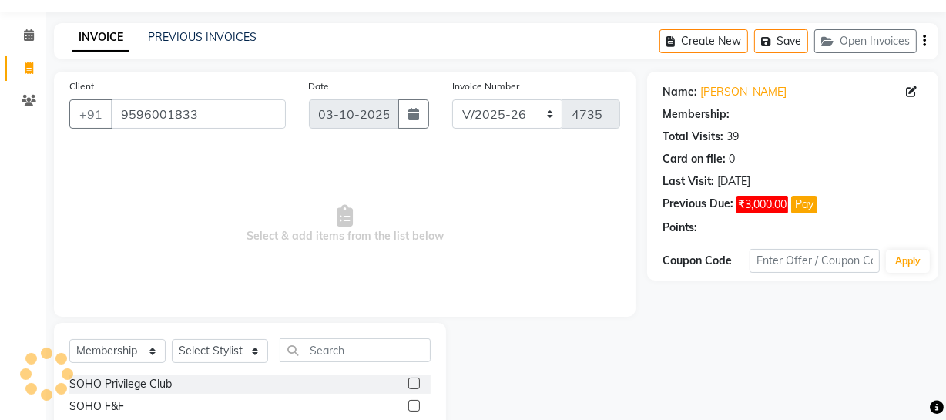
select select "1: Object"
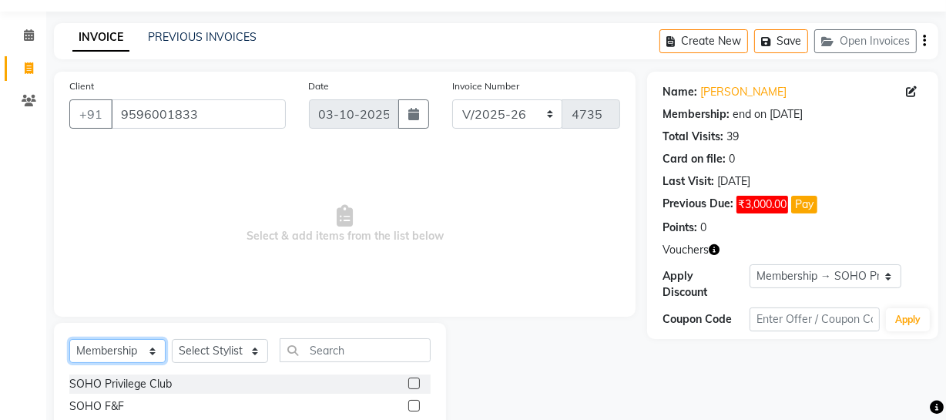
drag, startPoint x: 146, startPoint y: 351, endPoint x: 138, endPoint y: 349, distance: 8.6
click at [144, 350] on select "Select Service Product Membership Package Voucher Prepaid Gift Card" at bounding box center [117, 351] width 96 height 24
select select "service"
click at [69, 339] on select "Select Service Product Membership Package Voucher Prepaid Gift Card" at bounding box center [117, 351] width 96 height 24
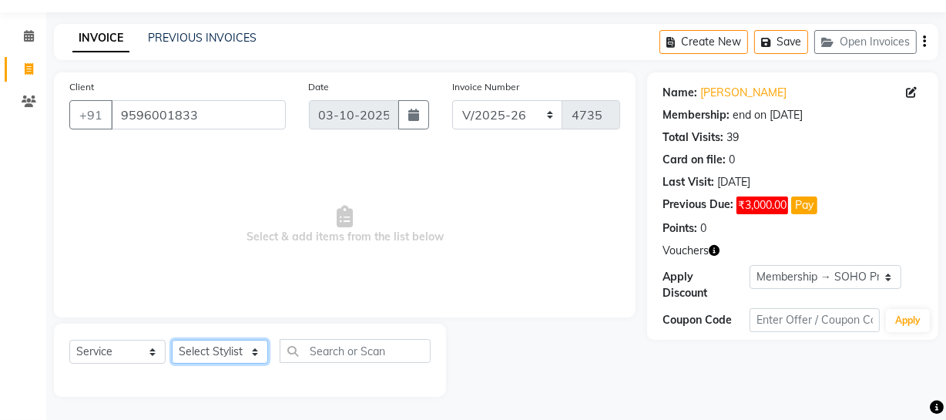
click at [237, 347] on select "Select Stylist [PERSON_NAME] Adhamya [PERSON_NAME] [PERSON_NAME] [PERSON_NAME] …" at bounding box center [220, 352] width 96 height 24
select select "11750"
click at [172, 340] on select "Select Stylist [PERSON_NAME] Adhamya [PERSON_NAME] [PERSON_NAME] [PERSON_NAME] …" at bounding box center [220, 352] width 96 height 24
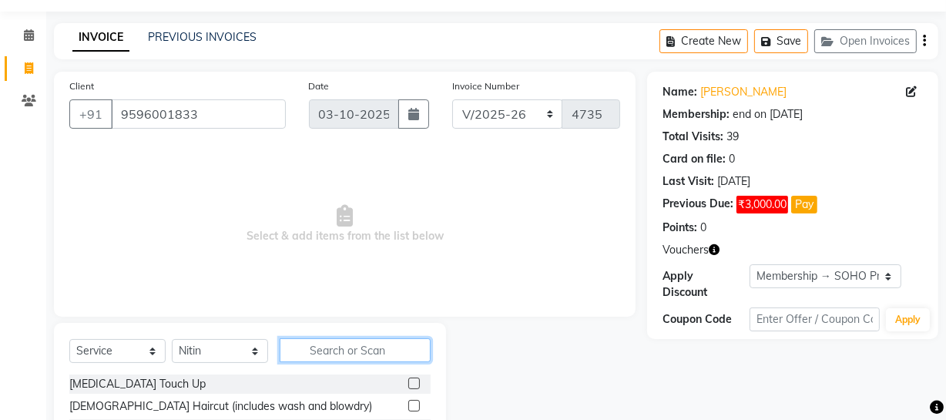
click at [352, 358] on input "text" at bounding box center [355, 350] width 151 height 24
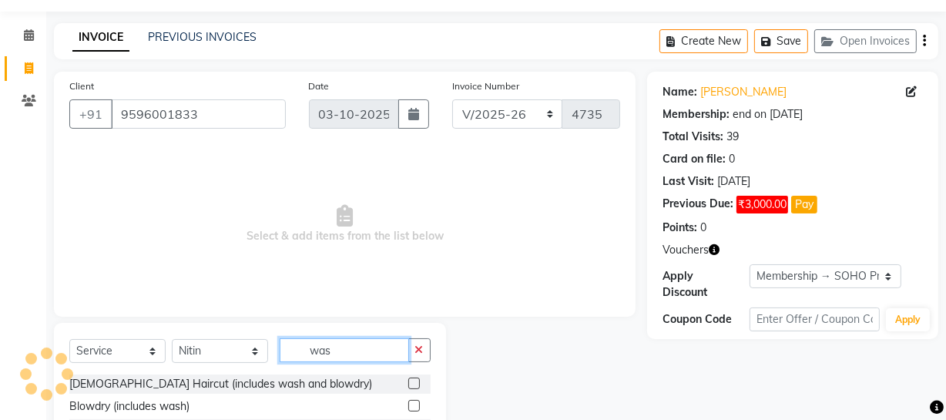
scroll to position [177, 0]
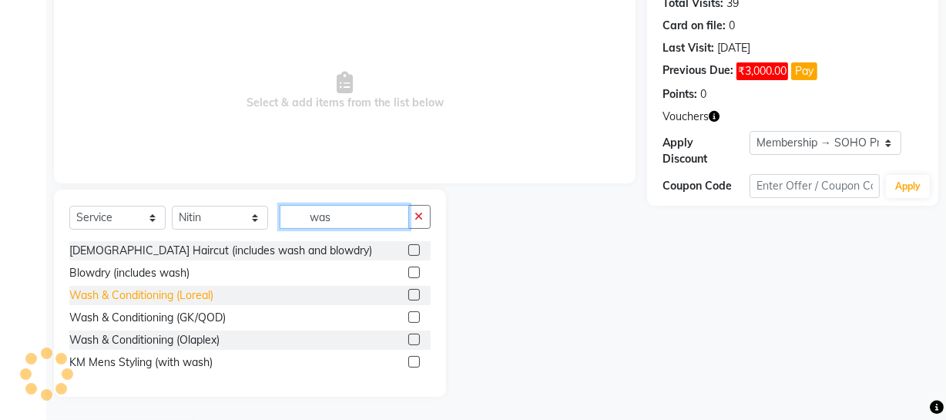
type input "was"
click at [123, 290] on div "Wash & Conditioning (Loreal)" at bounding box center [141, 295] width 144 height 16
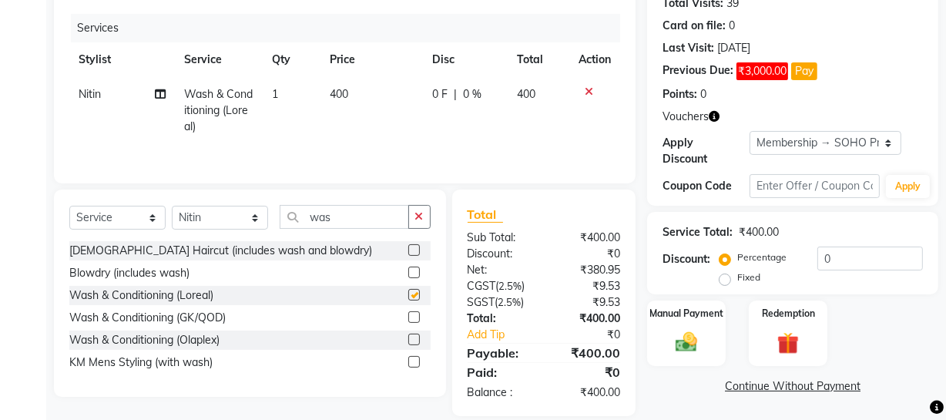
checkbox input "false"
click at [716, 116] on icon "button" at bounding box center [714, 116] width 11 height 11
click at [764, 109] on div "Vouchers" at bounding box center [793, 117] width 260 height 16
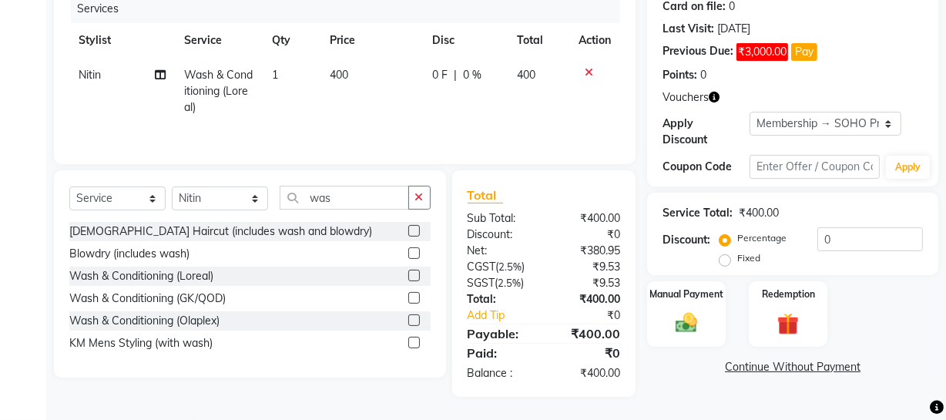
scroll to position [197, 0]
drag, startPoint x: 881, startPoint y: 235, endPoint x: 740, endPoint y: 239, distance: 141.1
click at [740, 239] on div "Percentage Fixed 0" at bounding box center [823, 248] width 200 height 42
type input "20"
click at [715, 99] on icon "button" at bounding box center [714, 97] width 11 height 11
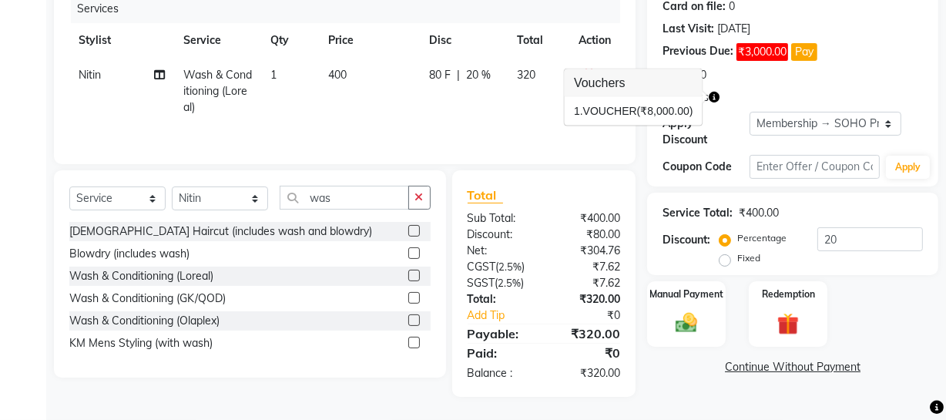
click at [764, 94] on div "Vouchers" at bounding box center [793, 97] width 260 height 16
click at [698, 321] on img at bounding box center [686, 323] width 37 height 26
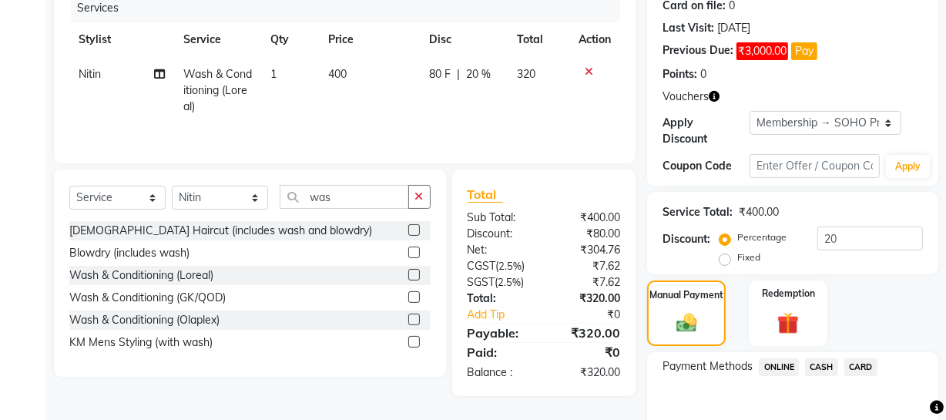
click at [764, 364] on span "ONLINE" at bounding box center [779, 367] width 40 height 18
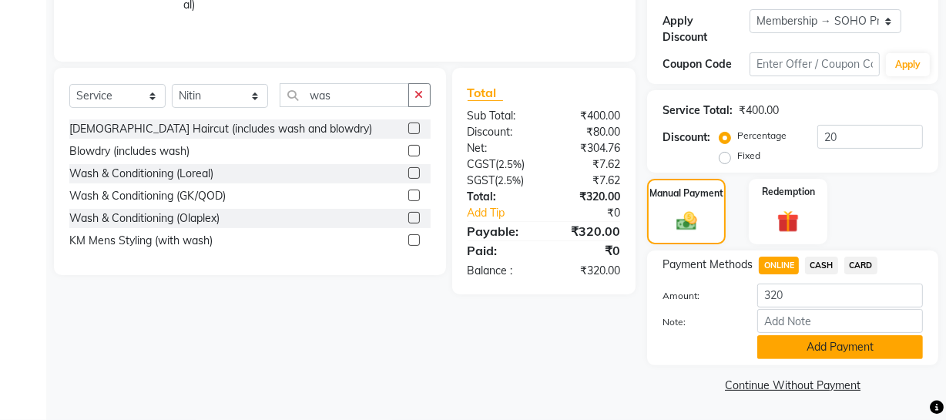
click at [777, 351] on button "Add Payment" at bounding box center [840, 347] width 166 height 24
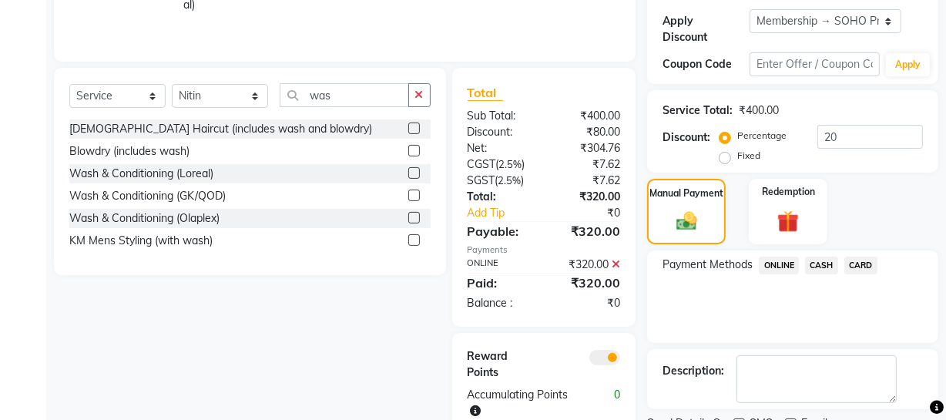
scroll to position [363, 0]
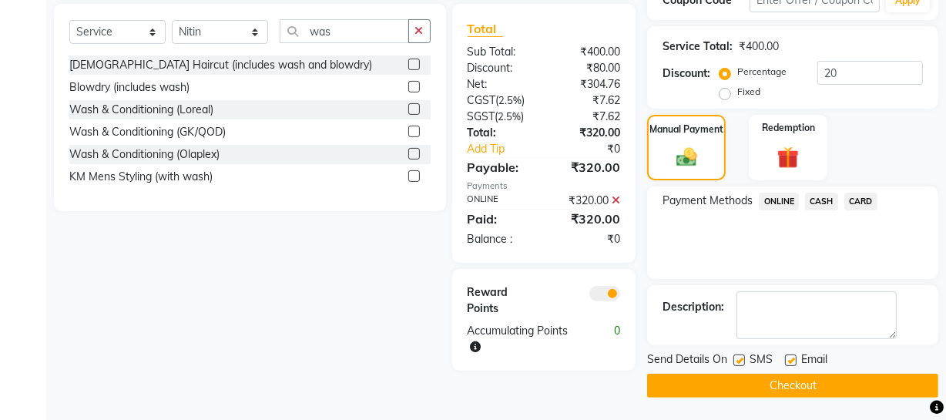
click at [767, 384] on button "Checkout" at bounding box center [792, 386] width 291 height 24
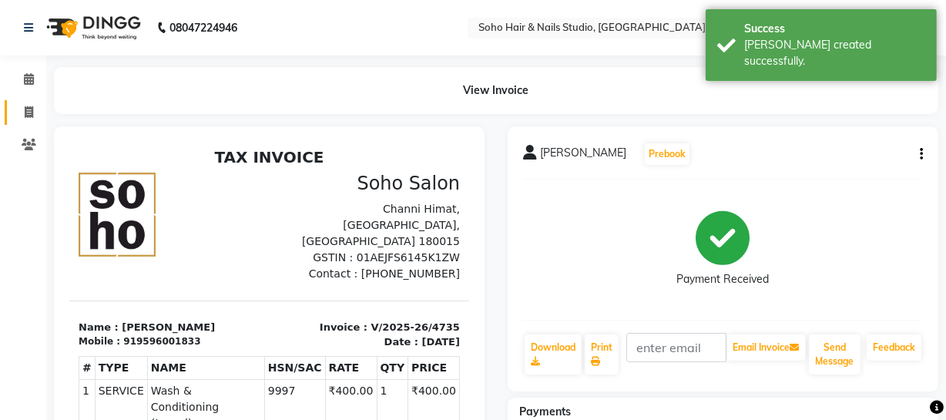
click at [25, 100] on link "Invoice" at bounding box center [23, 112] width 37 height 25
select select "service"
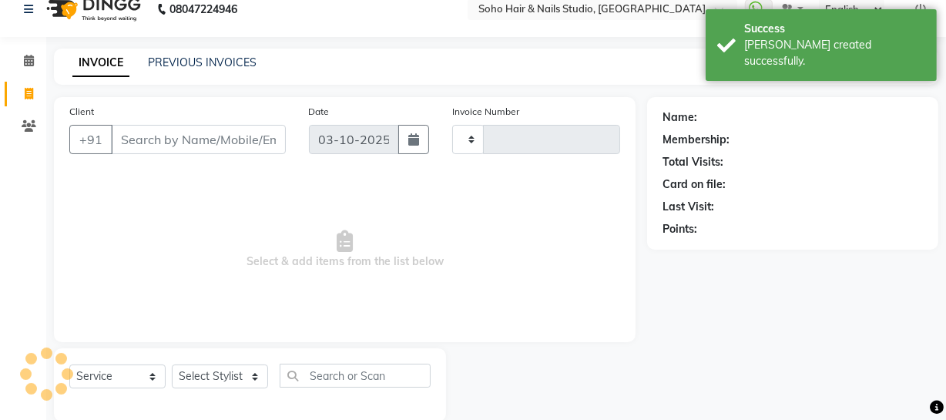
scroll to position [44, 0]
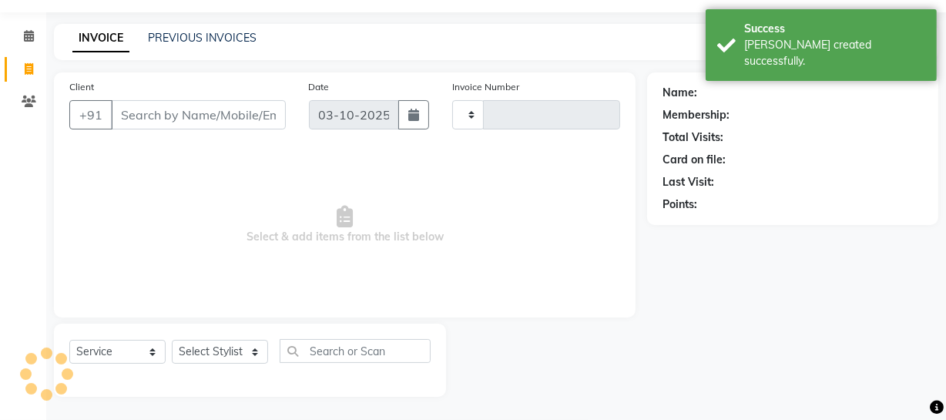
type input "4736"
select select "735"
select select "membership"
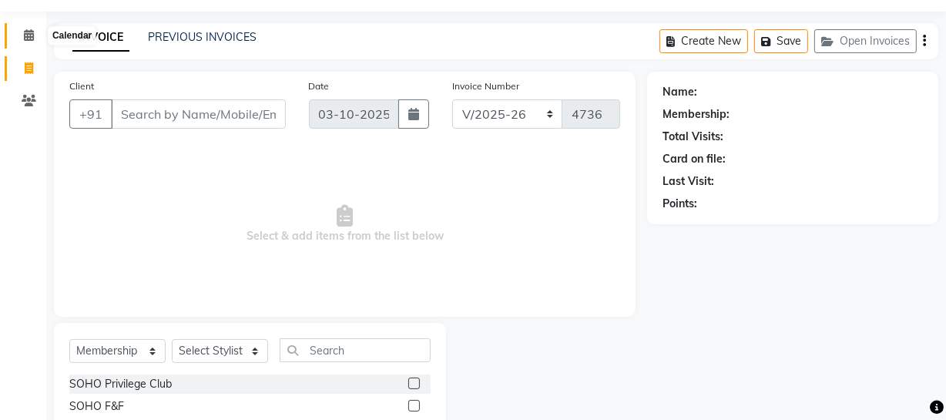
click at [25, 31] on icon at bounding box center [29, 35] width 10 height 12
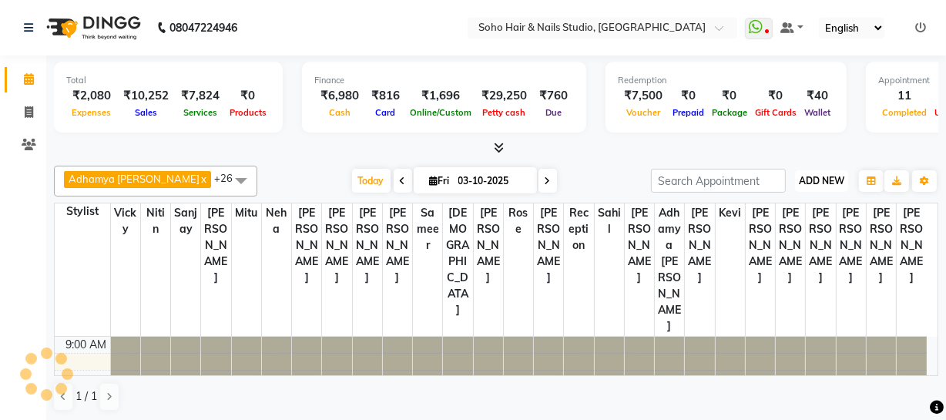
click at [827, 184] on span "ADD NEW" at bounding box center [821, 181] width 45 height 12
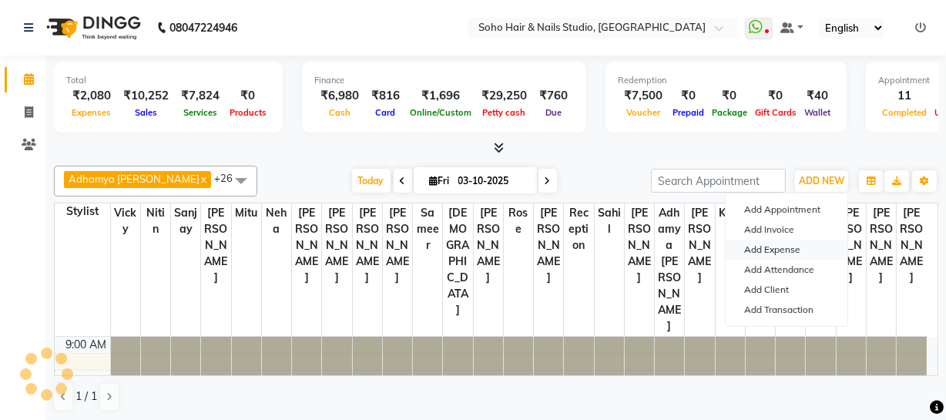
click at [802, 245] on link "Add Expense" at bounding box center [787, 250] width 122 height 20
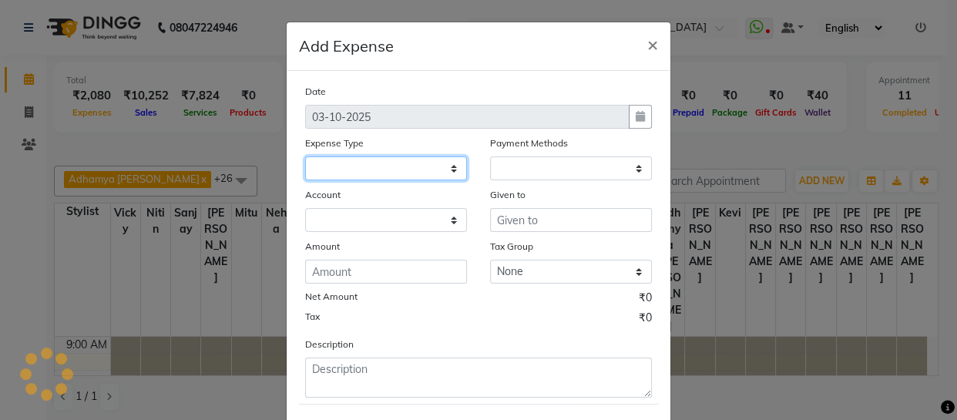
click at [398, 169] on select at bounding box center [386, 168] width 162 height 24
click at [394, 174] on select at bounding box center [386, 168] width 162 height 24
select select
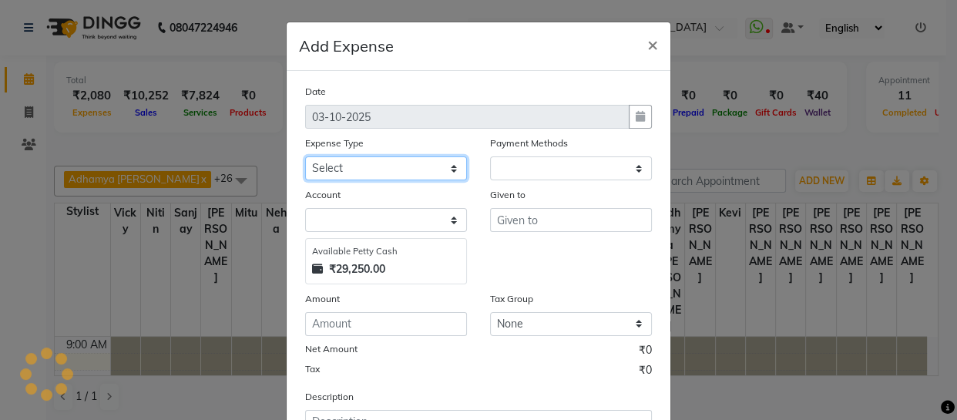
click at [394, 174] on select "Select Cash transfer to bank Client Snacks Fuel Govt fee Incentive Maintenance …" at bounding box center [386, 168] width 162 height 24
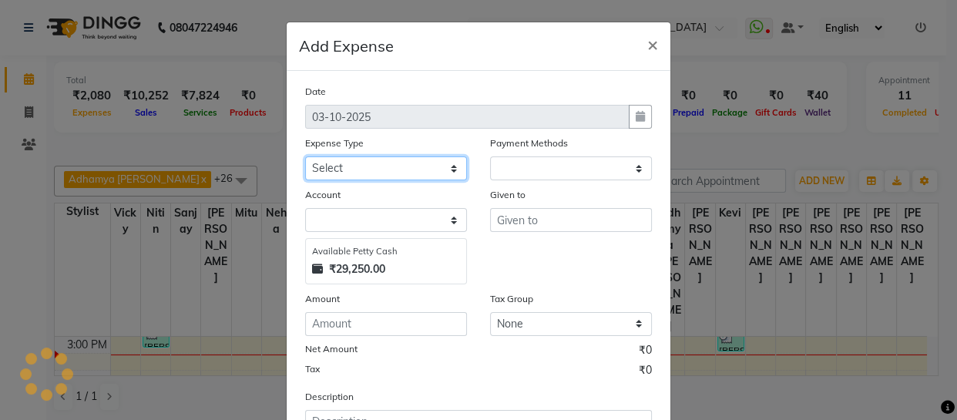
select select "1"
select select "2529"
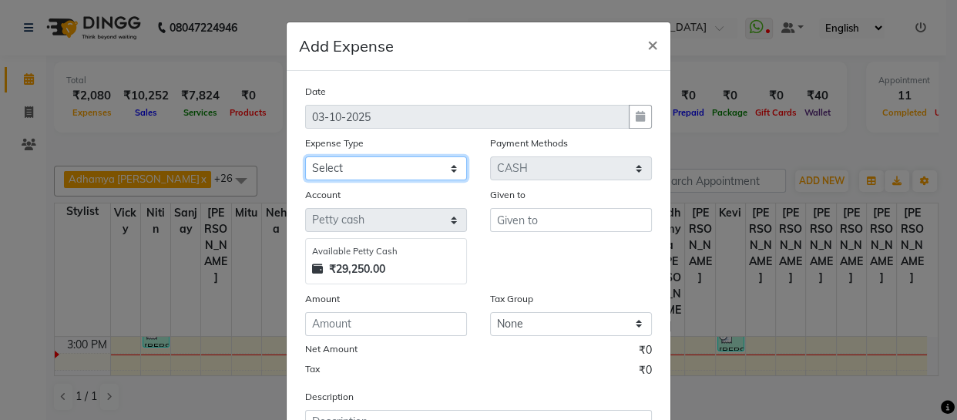
select select "22569"
click at [305, 157] on select "Select Cash transfer to bank Client Snacks Fuel Govt fee Incentive Maintenance …" at bounding box center [386, 168] width 162 height 24
drag, startPoint x: 505, startPoint y: 237, endPoint x: 504, endPoint y: 225, distance: 11.6
click at [505, 234] on div "Given to" at bounding box center [570, 235] width 185 height 98
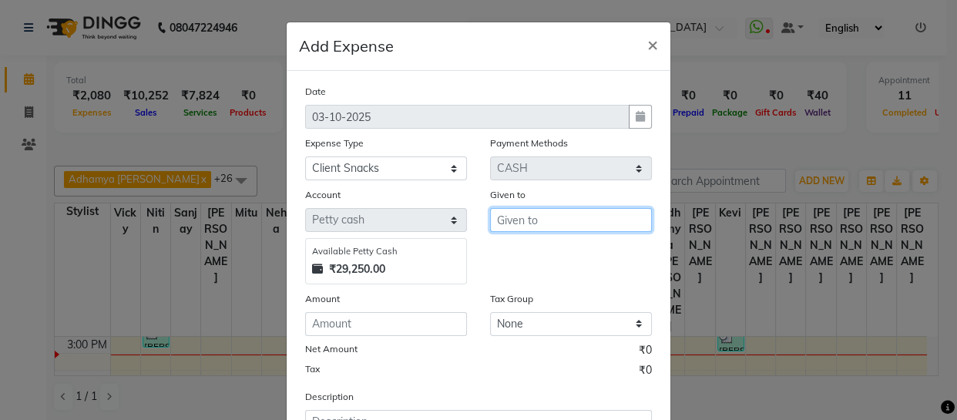
click at [504, 225] on input "text" at bounding box center [571, 220] width 162 height 24
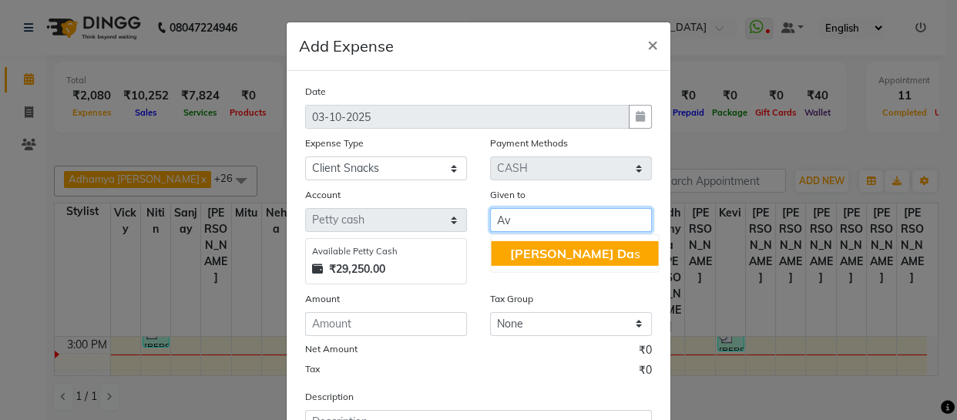
type input "A"
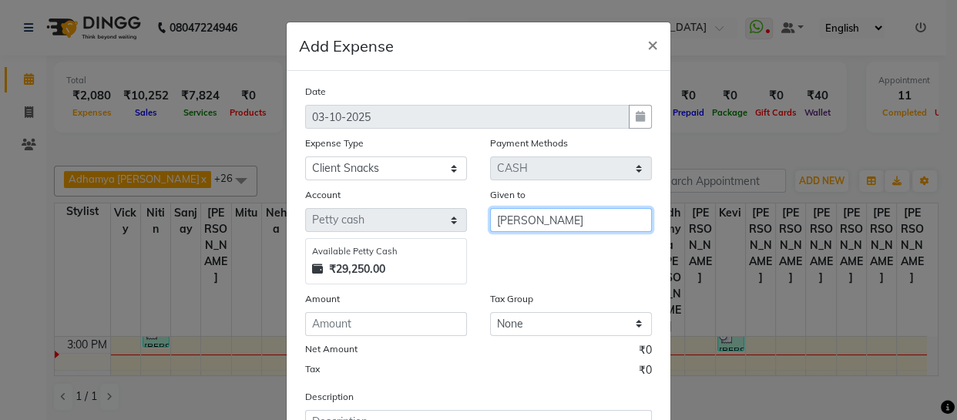
type input "[PERSON_NAME]"
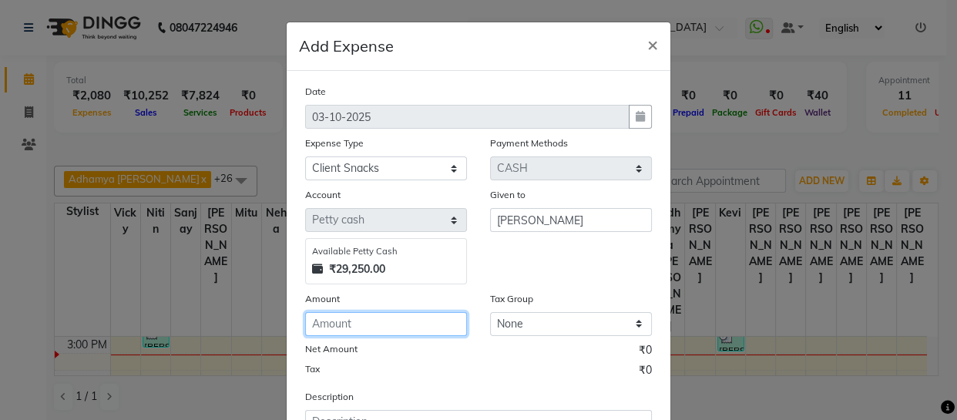
click at [364, 328] on input "number" at bounding box center [386, 324] width 162 height 24
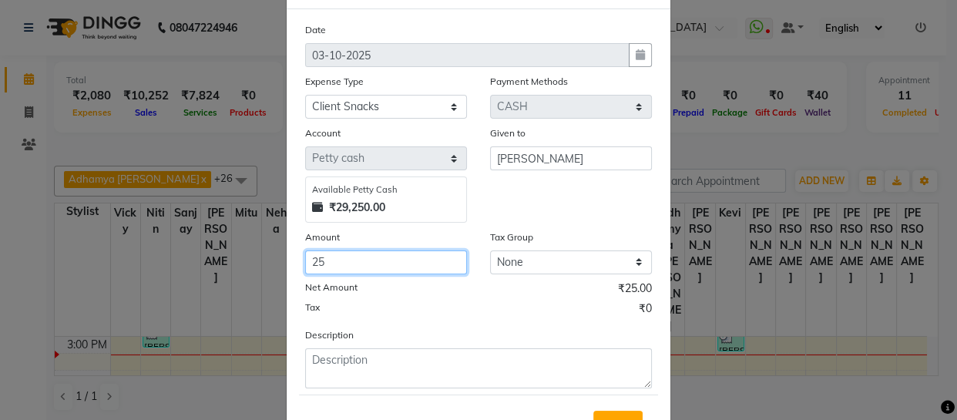
scroll to position [133, 0]
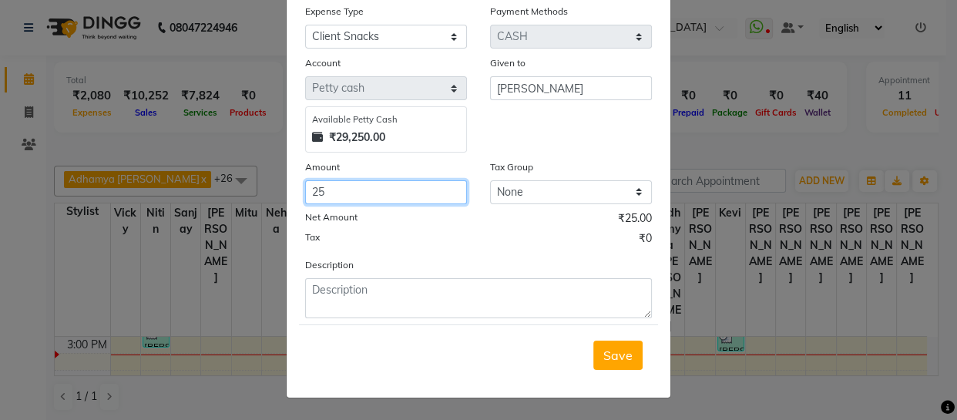
type input "25"
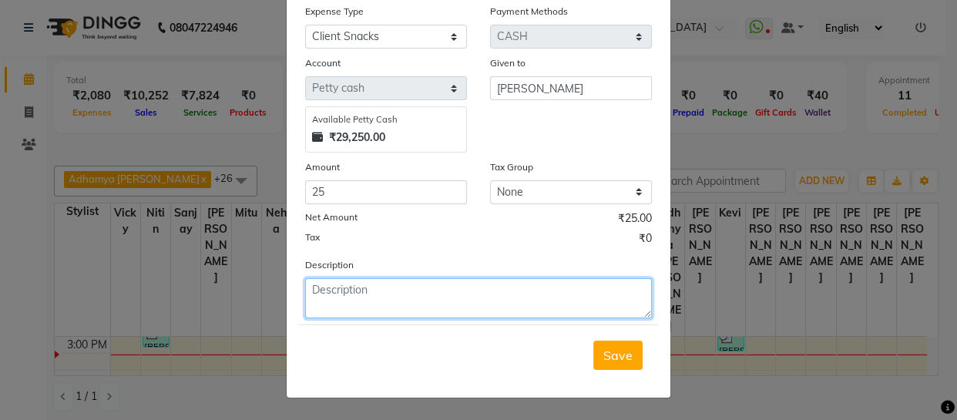
click at [369, 310] on textarea at bounding box center [478, 298] width 347 height 40
type textarea "diet coke"
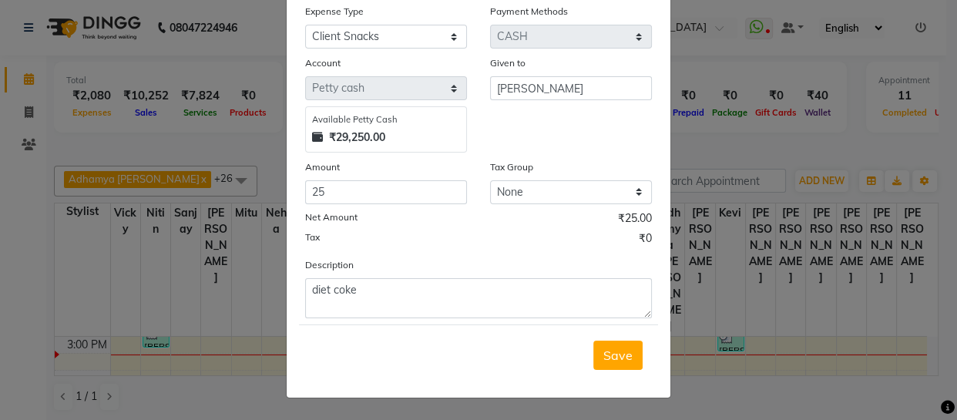
click at [614, 380] on div "Save" at bounding box center [478, 354] width 359 height 61
click at [614, 367] on button "Save" at bounding box center [617, 355] width 49 height 29
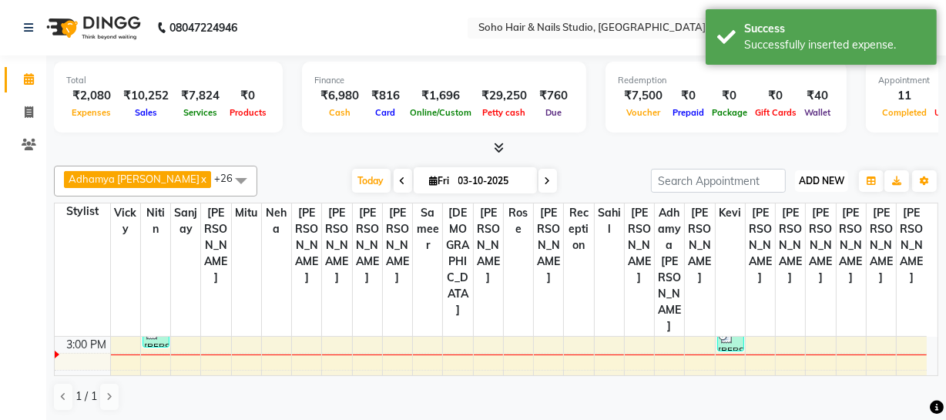
click at [801, 182] on span "ADD NEW" at bounding box center [821, 181] width 45 height 12
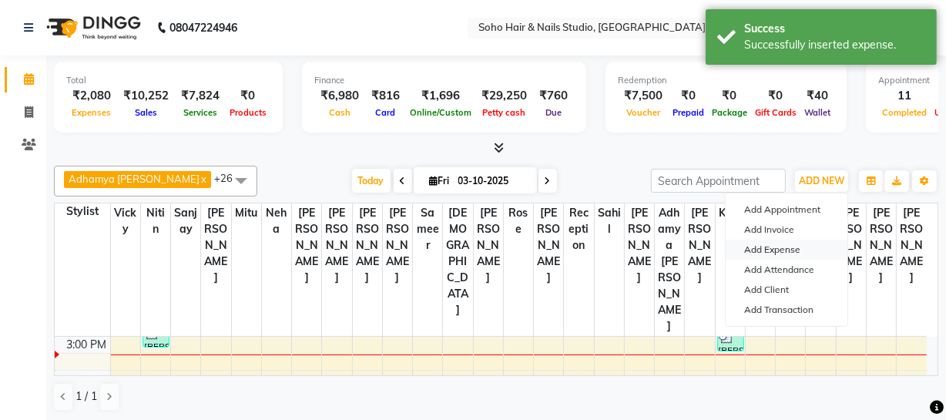
click at [790, 252] on link "Add Expense" at bounding box center [787, 250] width 122 height 20
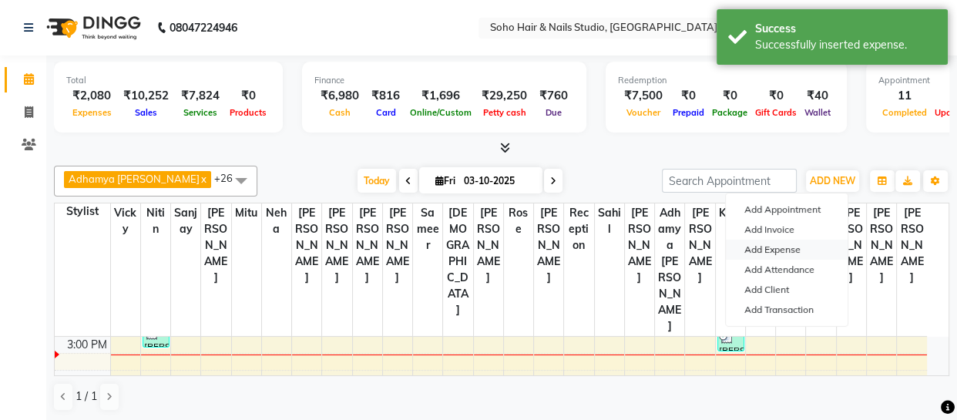
select select "1"
select select "2529"
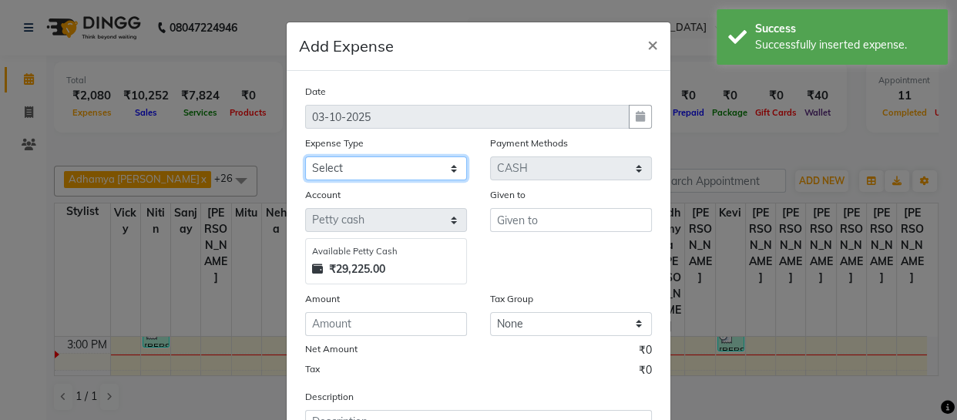
click at [418, 173] on select "Select Cash transfer to bank Client Snacks Fuel Govt fee Incentive Maintenance …" at bounding box center [386, 168] width 162 height 24
select select "22565"
click at [305, 157] on select "Select Cash transfer to bank Client Snacks Fuel Govt fee Incentive Maintenance …" at bounding box center [386, 168] width 162 height 24
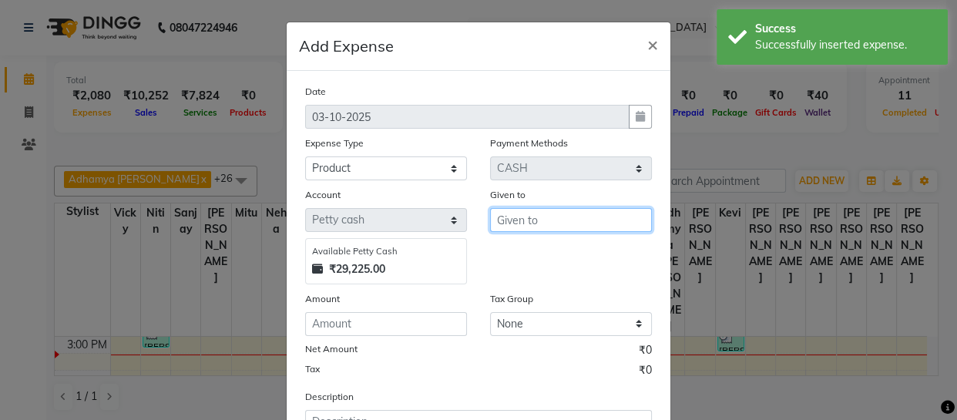
click at [515, 218] on input "text" at bounding box center [571, 220] width 162 height 24
type input "[PERSON_NAME]"
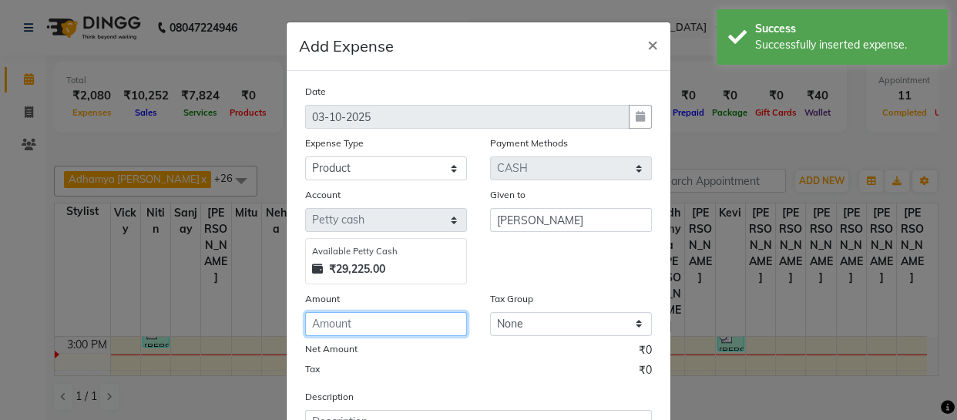
click at [426, 325] on input "number" at bounding box center [386, 324] width 162 height 24
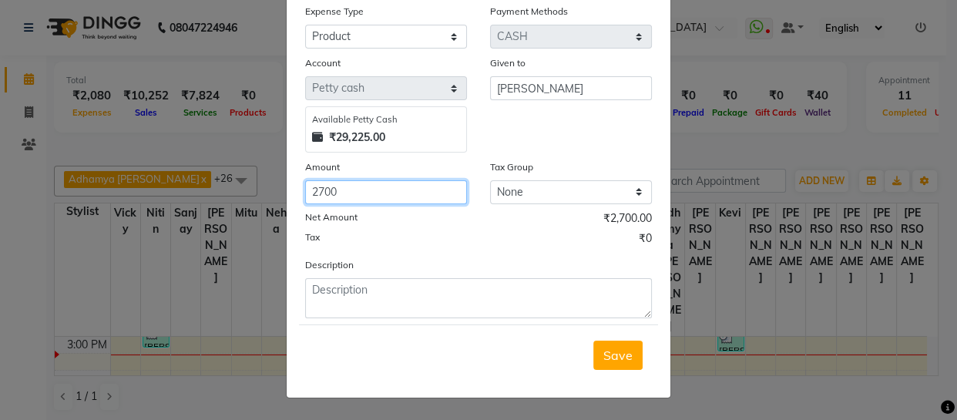
type input "2700"
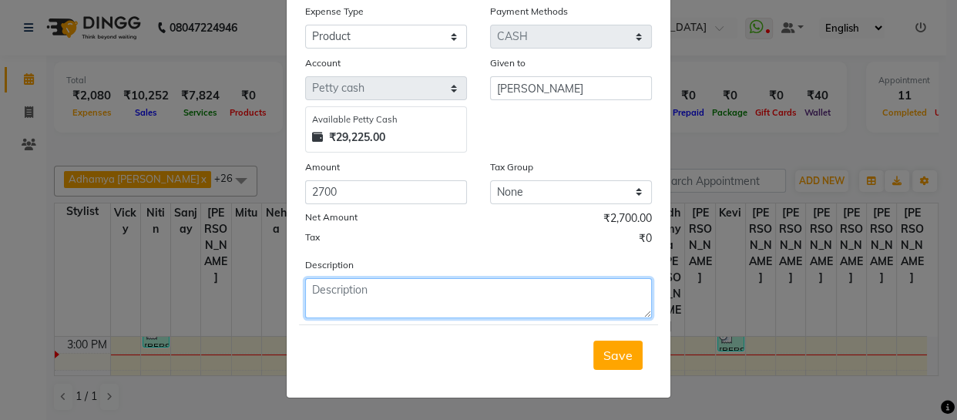
click at [426, 302] on textarea at bounding box center [478, 298] width 347 height 40
type textarea "aci oil"
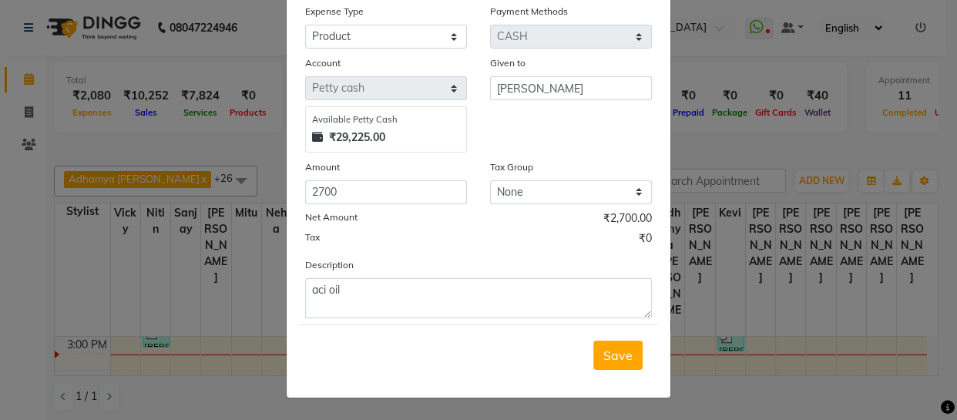
click at [643, 363] on div "Save" at bounding box center [478, 354] width 359 height 61
click at [635, 362] on button "Save" at bounding box center [617, 355] width 49 height 29
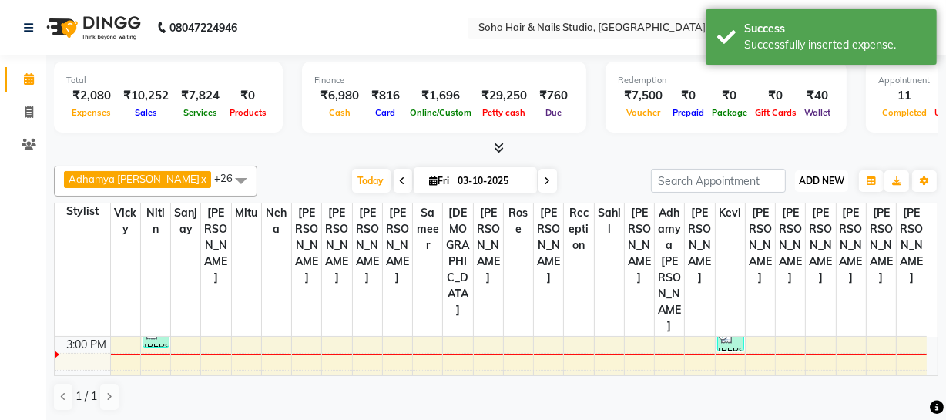
click at [830, 183] on span "ADD NEW" at bounding box center [821, 181] width 45 height 12
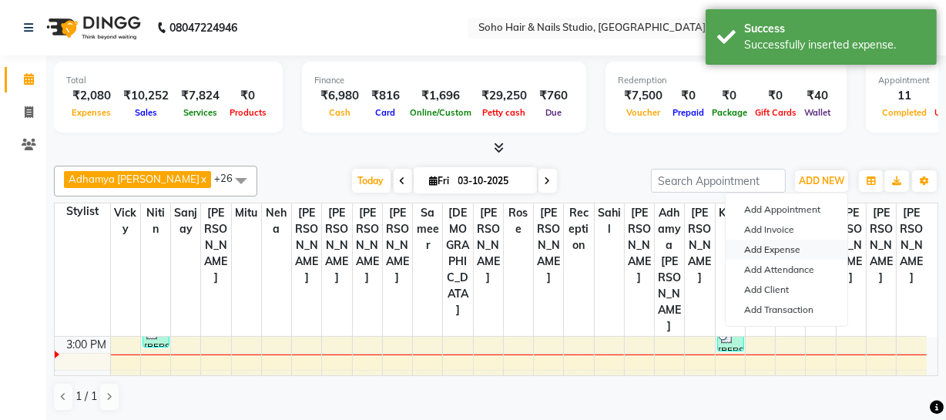
click at [758, 253] on link "Add Expense" at bounding box center [787, 250] width 122 height 20
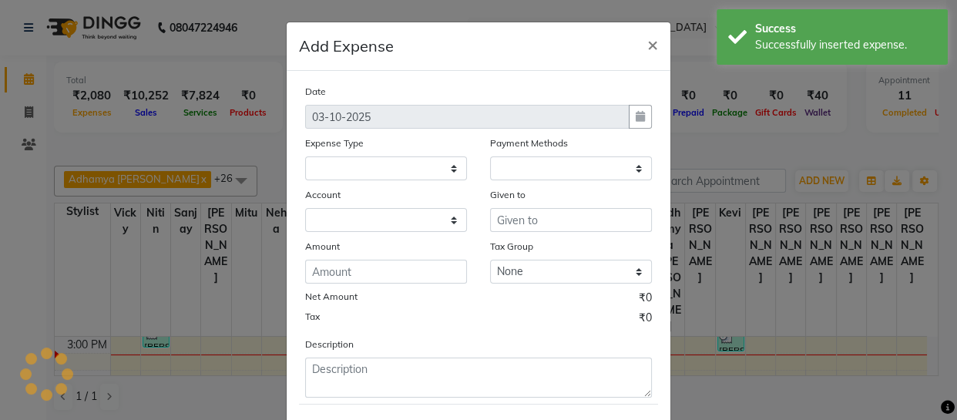
select select
select select "1"
select select "2529"
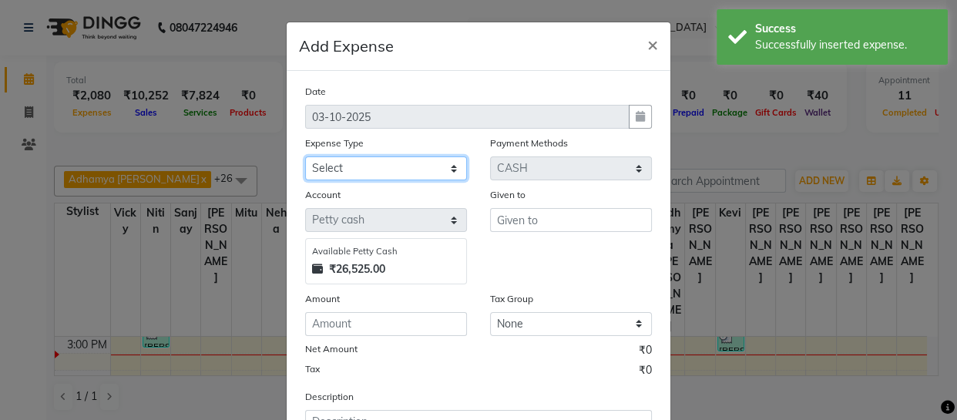
click at [424, 172] on select "Select Cash transfer to bank Client Snacks Fuel Govt fee Incentive Maintenance …" at bounding box center [386, 168] width 162 height 24
select select "22586"
click at [305, 157] on select "Select Cash transfer to bank Client Snacks Fuel Govt fee Incentive Maintenance …" at bounding box center [386, 168] width 162 height 24
click at [571, 233] on div "Given to" at bounding box center [570, 235] width 185 height 98
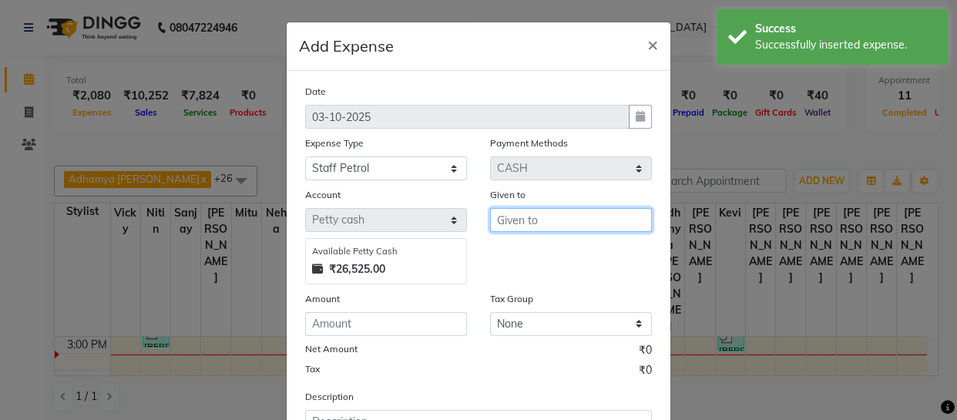
click at [576, 230] on input "text" at bounding box center [571, 220] width 162 height 24
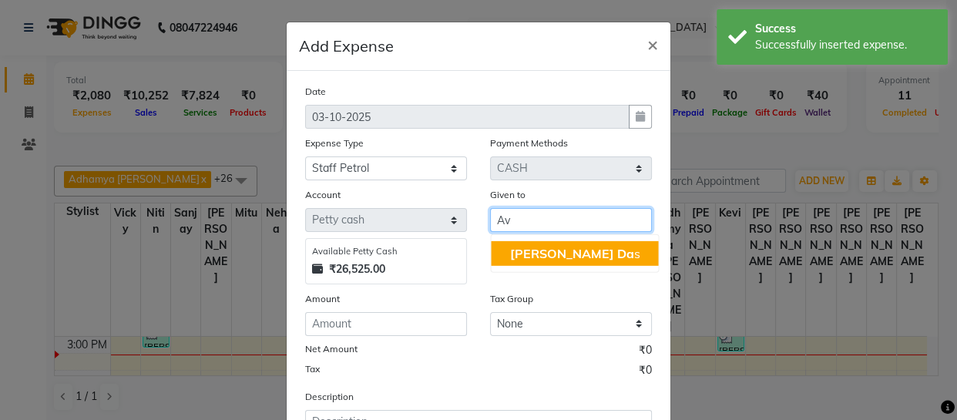
type input "A"
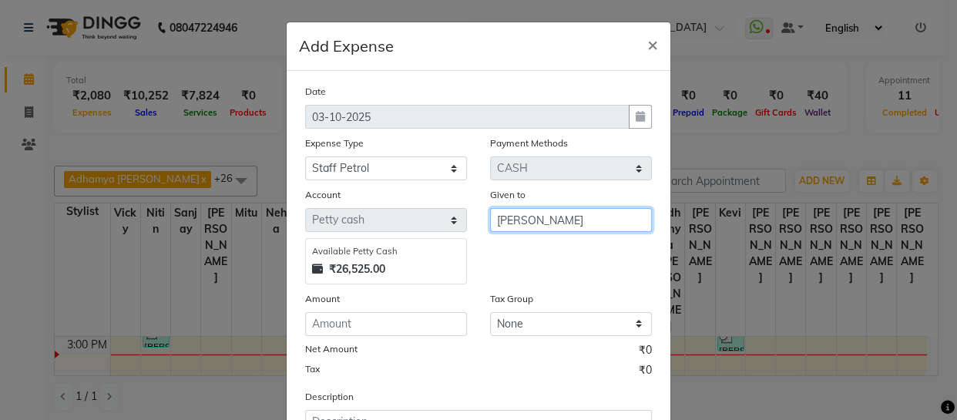
type input "[PERSON_NAME]"
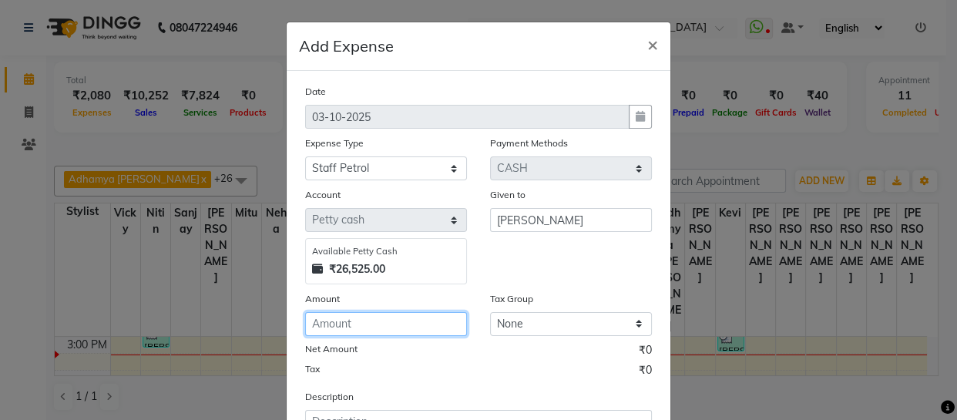
click at [418, 330] on input "number" at bounding box center [386, 324] width 162 height 24
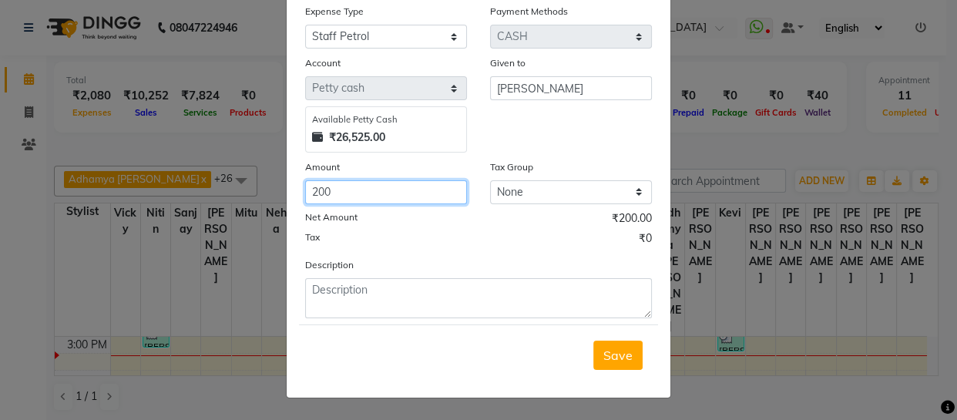
type input "200"
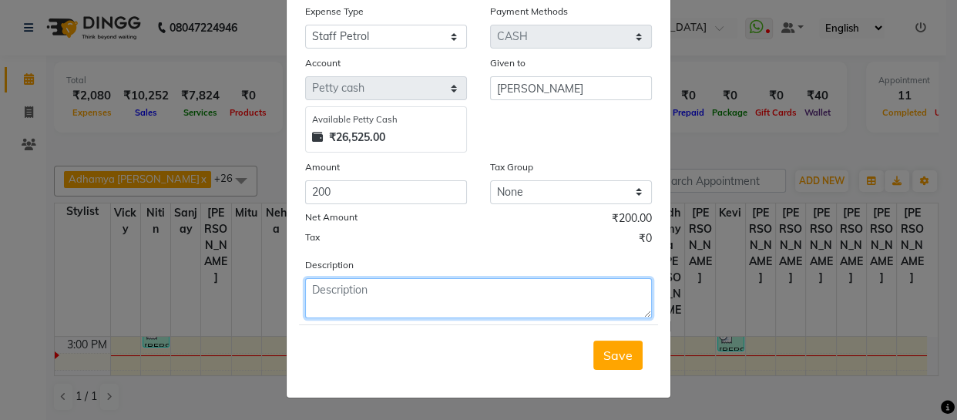
click at [395, 304] on textarea at bounding box center [478, 298] width 347 height 40
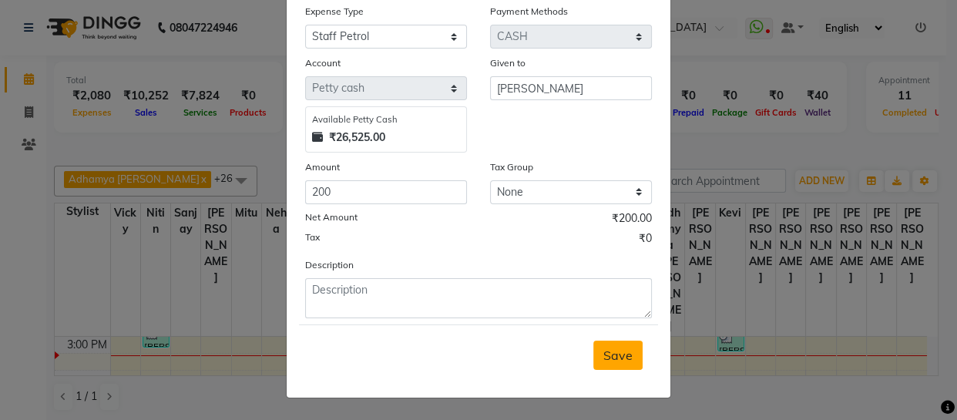
click at [627, 351] on button "Save" at bounding box center [617, 355] width 49 height 29
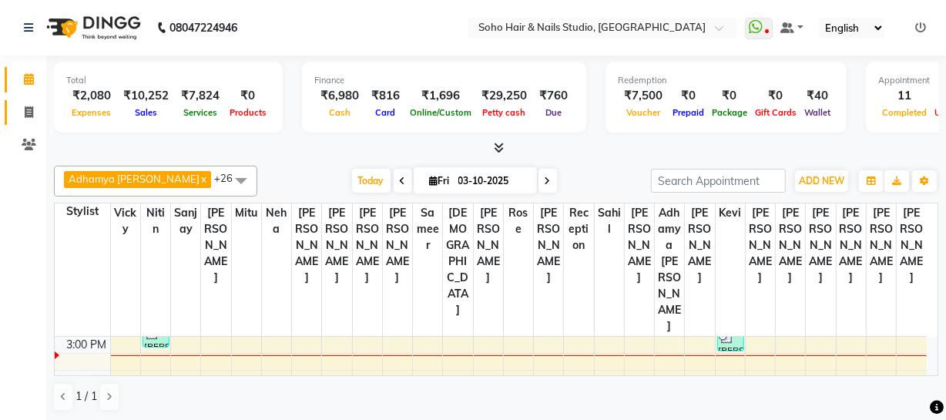
scroll to position [1, 0]
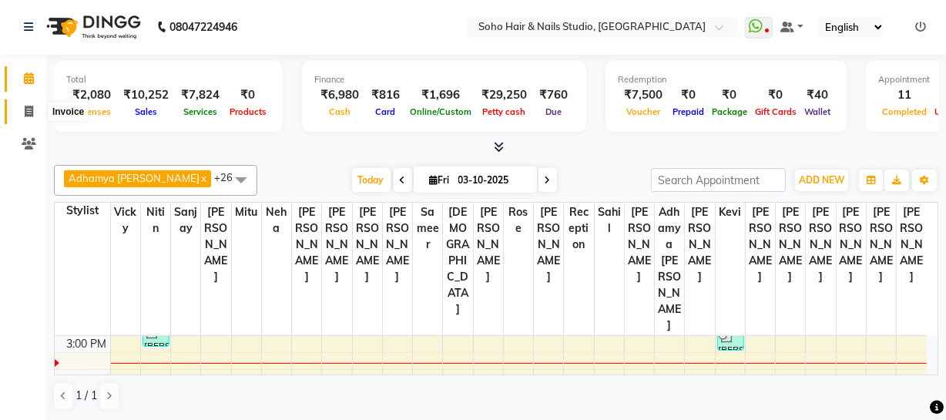
click at [25, 114] on icon at bounding box center [29, 112] width 8 height 12
select select "service"
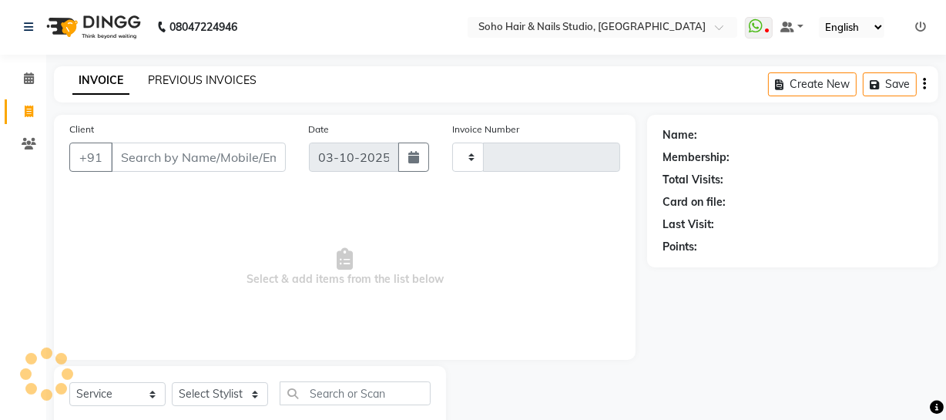
click at [195, 76] on link "PREVIOUS INVOICES" at bounding box center [202, 80] width 109 height 14
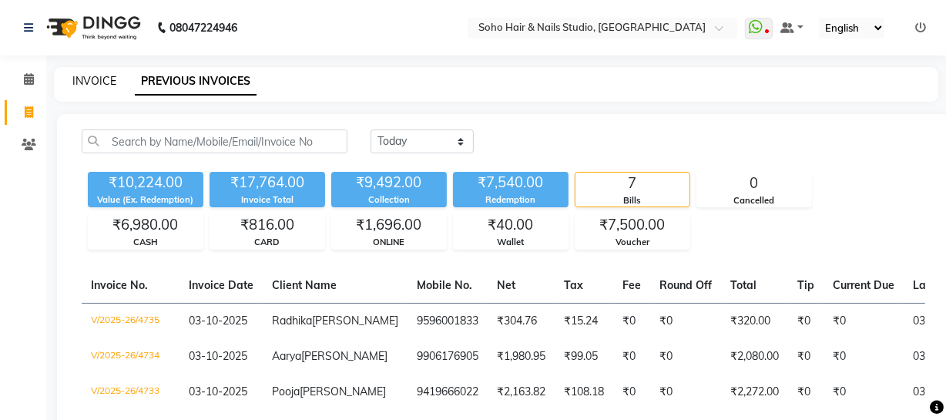
click at [106, 87] on link "INVOICE" at bounding box center [94, 81] width 44 height 14
select select "service"
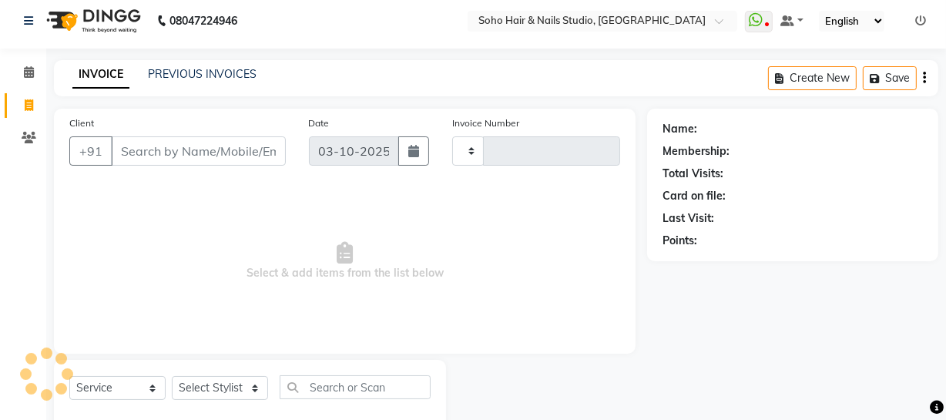
type input "4736"
select select "735"
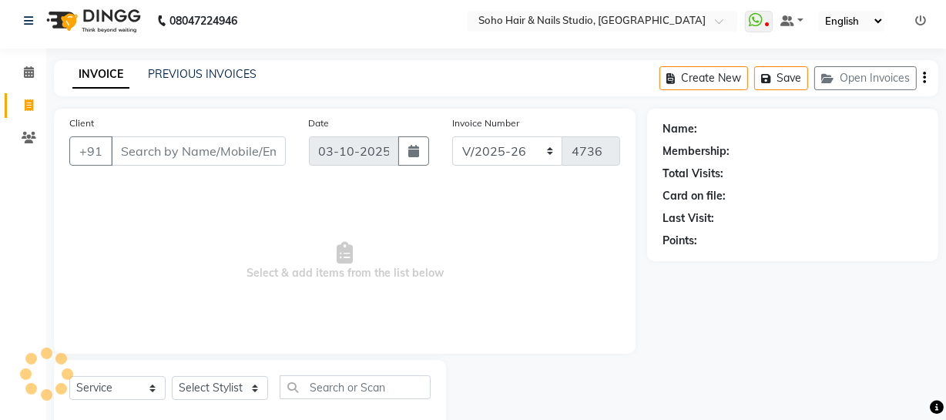
scroll to position [44, 0]
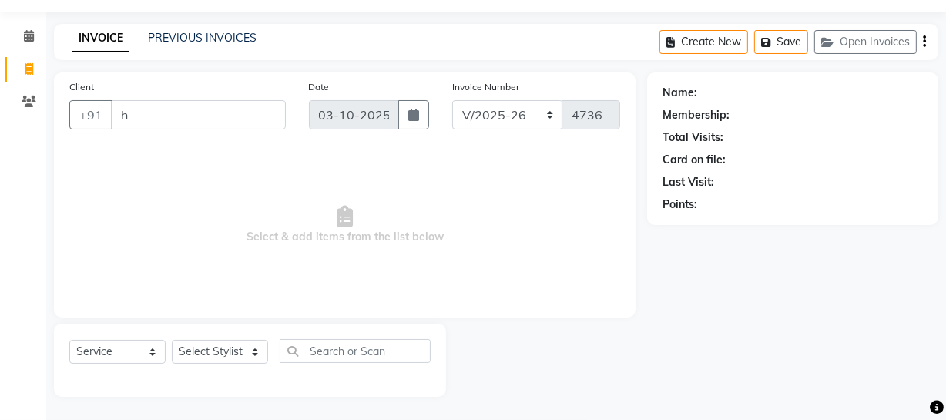
type input "hi"
select select "membership"
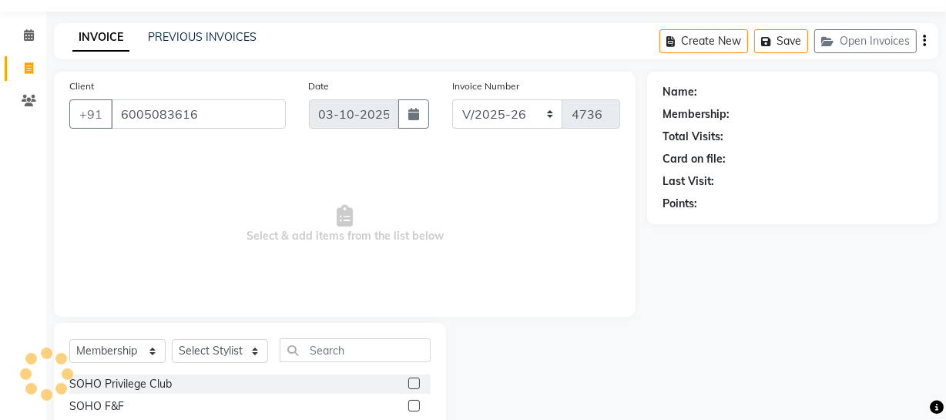
type input "6005083616"
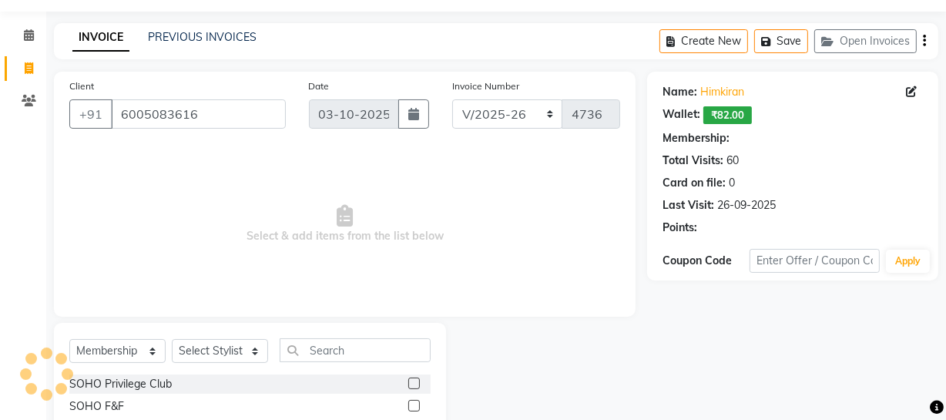
select select "1: Object"
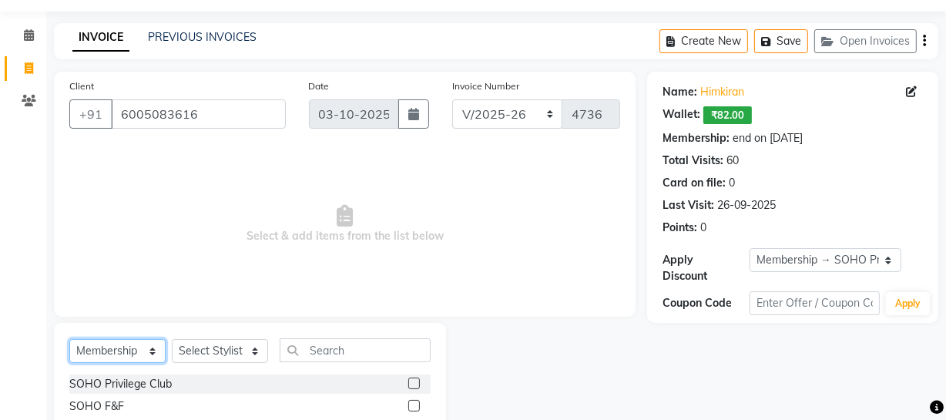
click at [109, 359] on select "Select Service Product Membership Package Voucher Prepaid Gift Card" at bounding box center [117, 351] width 96 height 24
select select "service"
click at [69, 339] on select "Select Service Product Membership Package Voucher Prepaid Gift Card" at bounding box center [117, 351] width 96 height 24
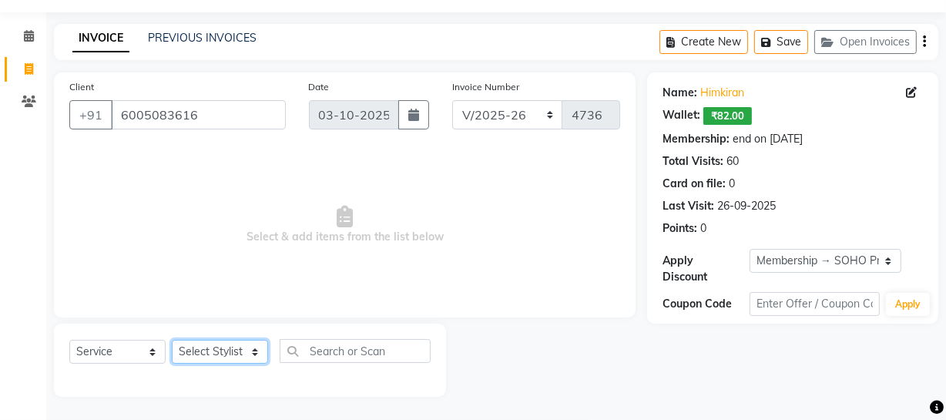
click at [210, 344] on select "Select Stylist [PERSON_NAME] Adhamya [PERSON_NAME] [PERSON_NAME] [PERSON_NAME] …" at bounding box center [220, 352] width 96 height 24
select select "13571"
click at [172, 340] on select "Select Stylist [PERSON_NAME] Adhamya [PERSON_NAME] [PERSON_NAME] [PERSON_NAME] …" at bounding box center [220, 352] width 96 height 24
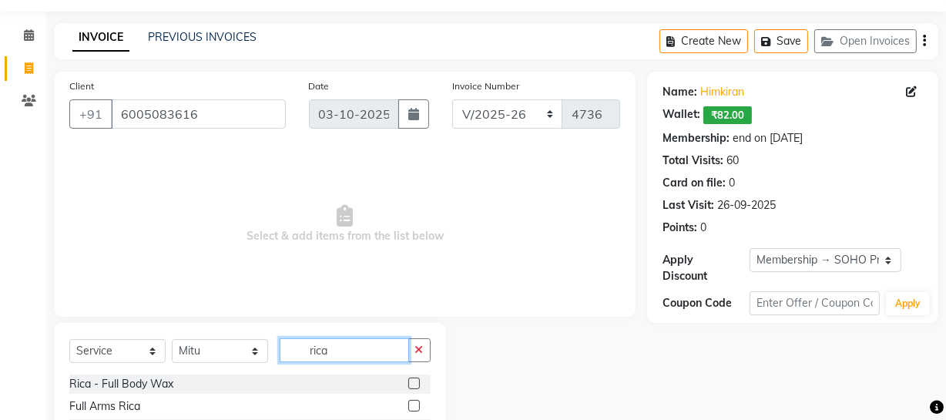
scroll to position [198, 0]
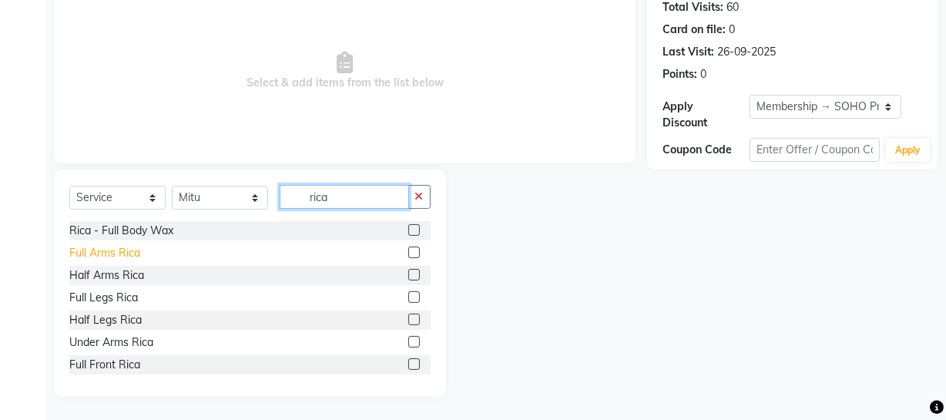
type input "rica"
click at [116, 252] on div "Full Arms Rica" at bounding box center [104, 253] width 71 height 16
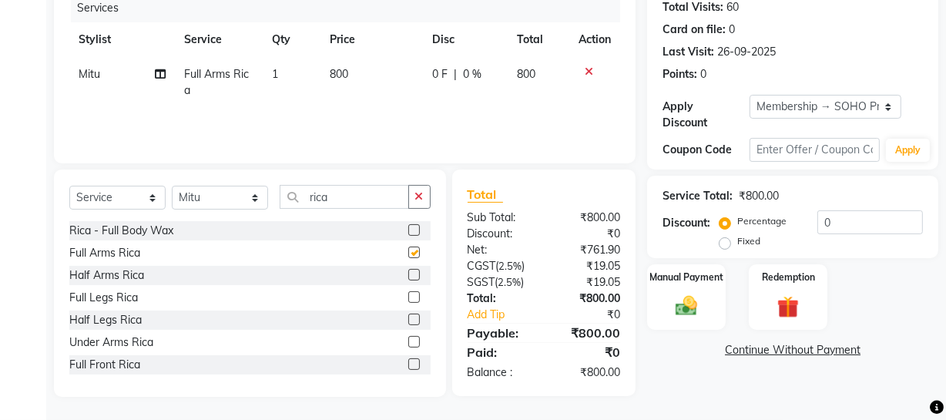
checkbox input "false"
click at [408, 194] on button "button" at bounding box center [419, 197] width 22 height 24
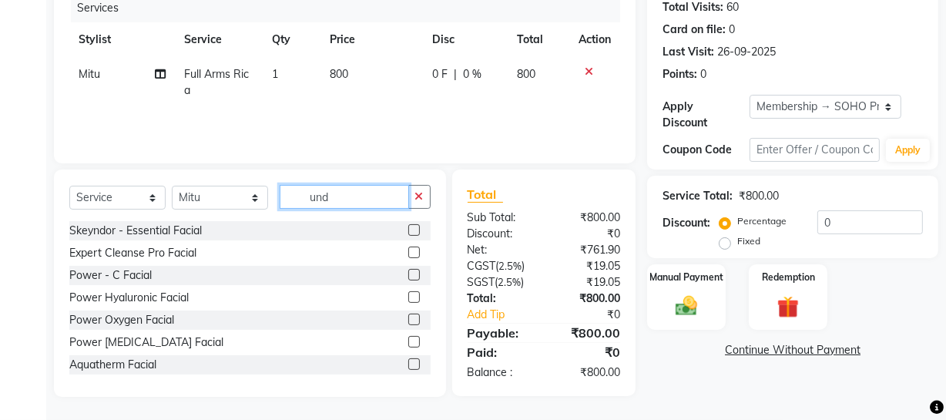
scroll to position [197, 0]
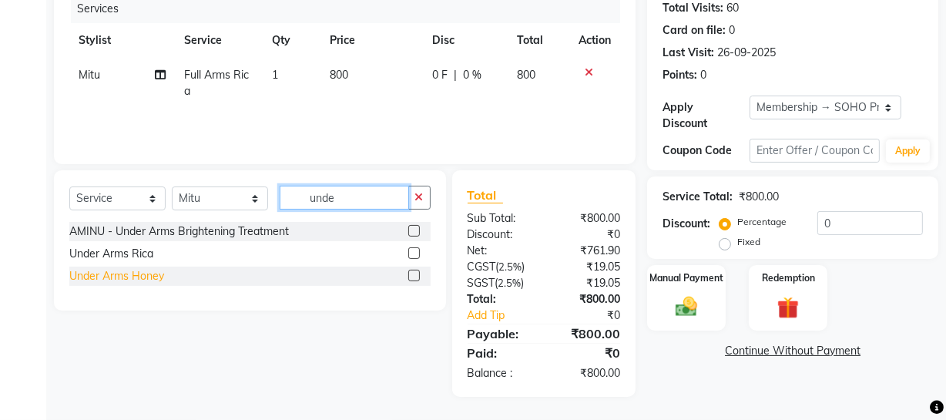
type input "unde"
click at [143, 270] on div "Under Arms Honey" at bounding box center [116, 276] width 95 height 16
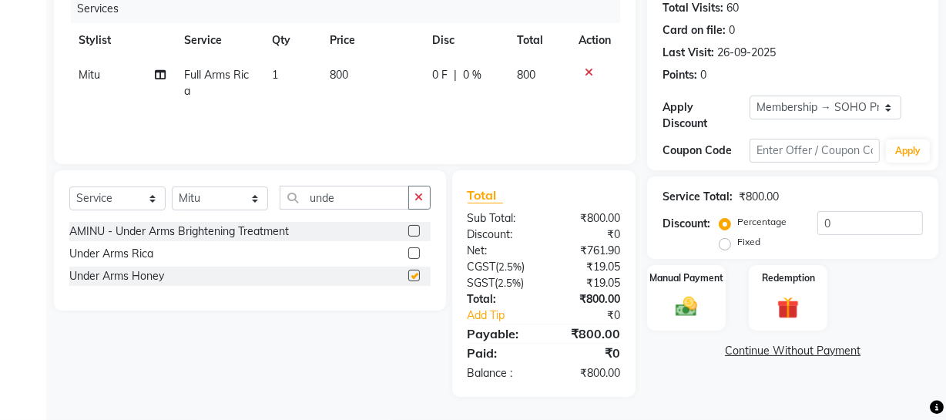
checkbox input "false"
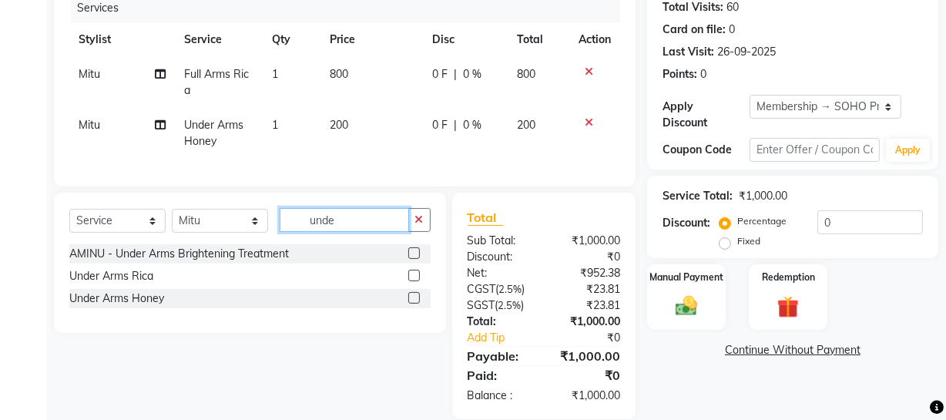
drag, startPoint x: 324, startPoint y: 223, endPoint x: 164, endPoint y: 201, distance: 161.7
click at [166, 201] on div "Client +91 6005083616 Date 03-10-2025 Invoice Number Red/2025-26 V/2025 V/2025-…" at bounding box center [344, 168] width 605 height 501
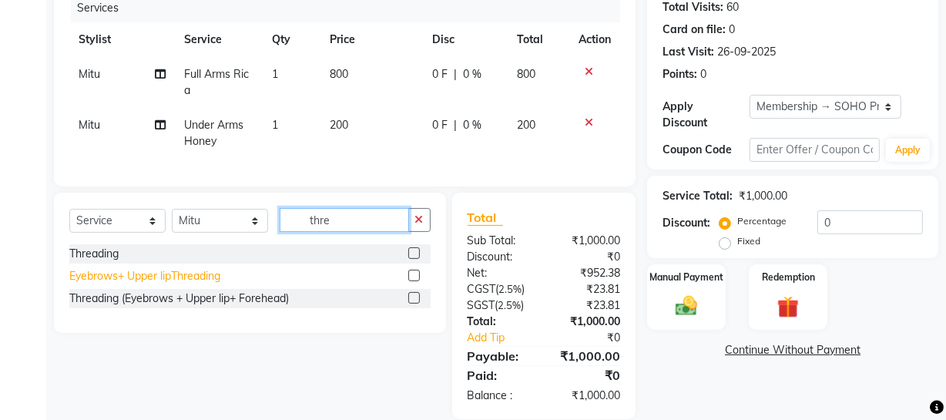
type input "thre"
click at [186, 284] on div "Eyebrows+ Upper lipThreading" at bounding box center [144, 276] width 151 height 16
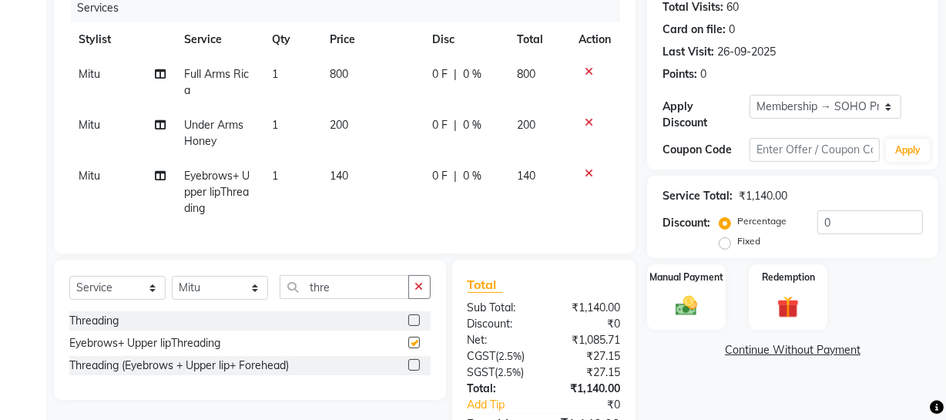
checkbox input "false"
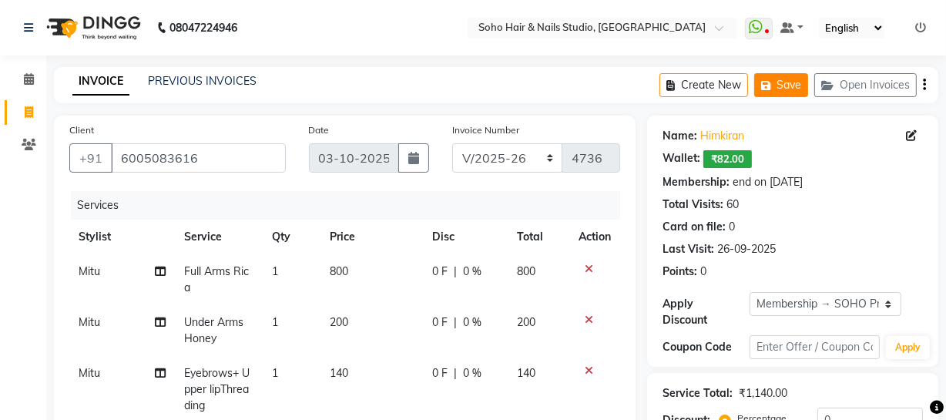
click at [784, 81] on button "Save" at bounding box center [781, 85] width 54 height 24
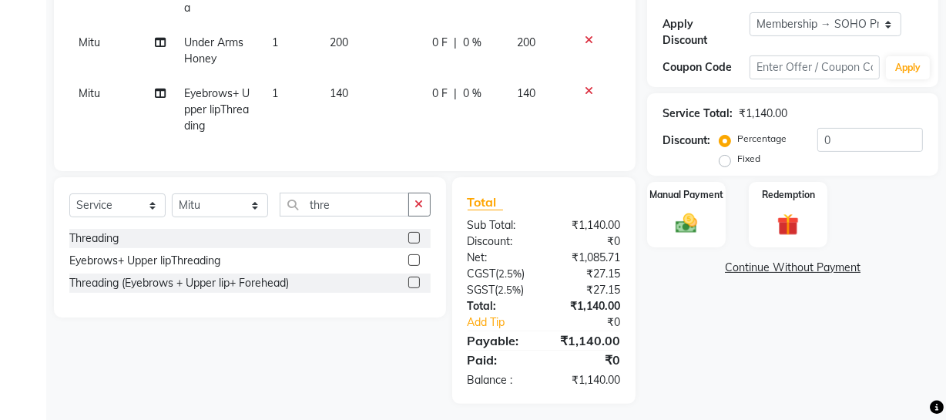
scroll to position [210, 0]
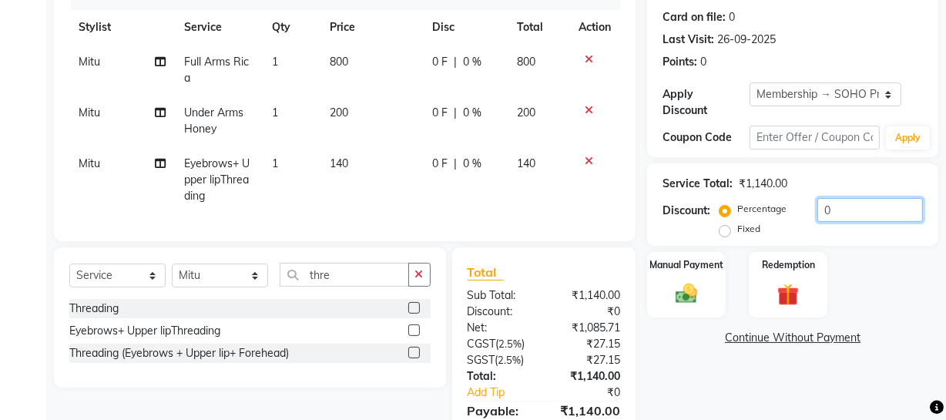
drag, startPoint x: 841, startPoint y: 207, endPoint x: 744, endPoint y: 208, distance: 97.9
click at [750, 206] on div "Percentage Fixed 0" at bounding box center [823, 219] width 200 height 42
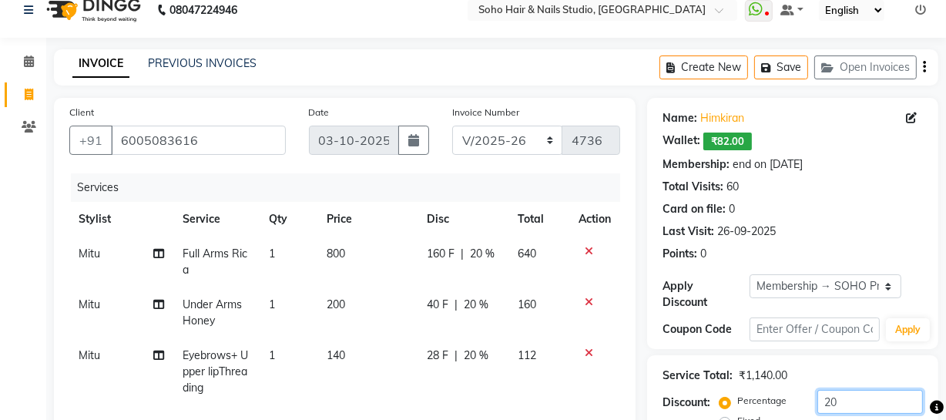
scroll to position [298, 0]
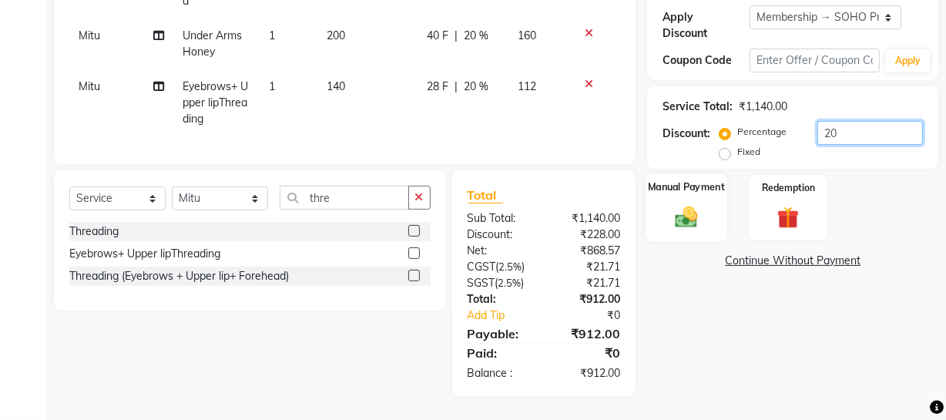
type input "20"
drag, startPoint x: 674, startPoint y: 208, endPoint x: 699, endPoint y: 217, distance: 26.1
click at [675, 208] on img at bounding box center [686, 216] width 37 height 26
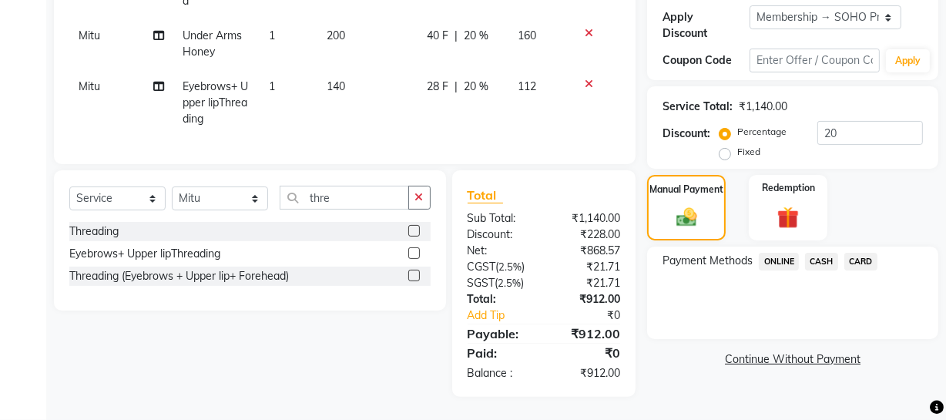
click at [791, 253] on span "ONLINE" at bounding box center [779, 262] width 40 height 18
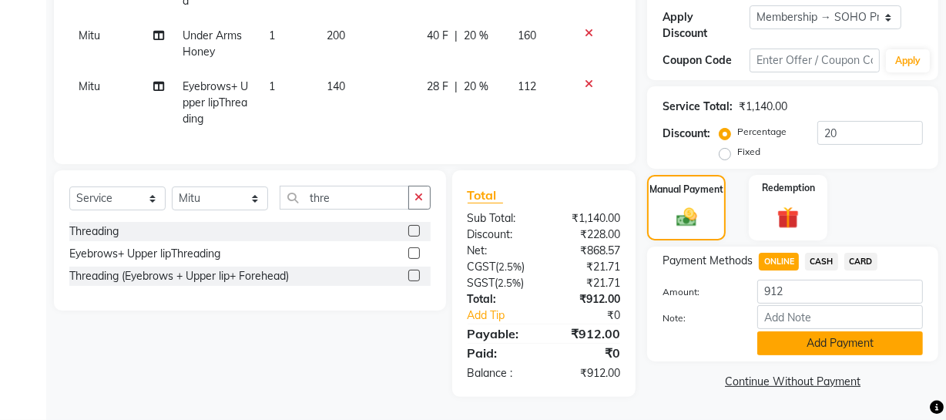
click at [842, 331] on button "Add Payment" at bounding box center [840, 343] width 166 height 24
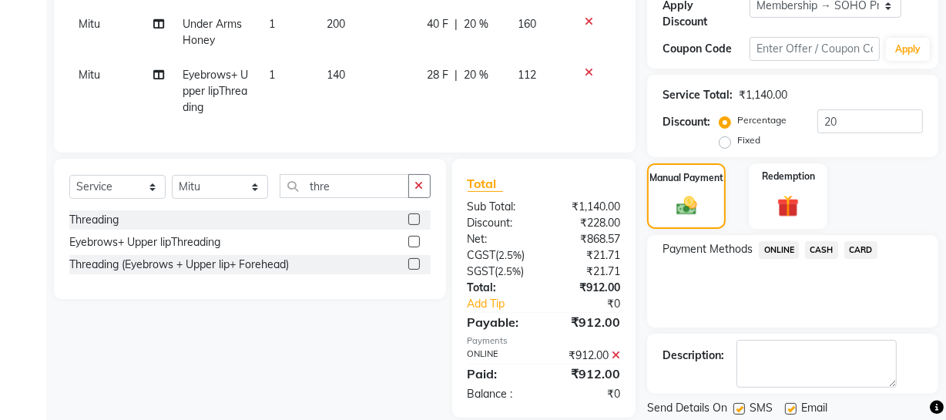
scroll to position [438, 0]
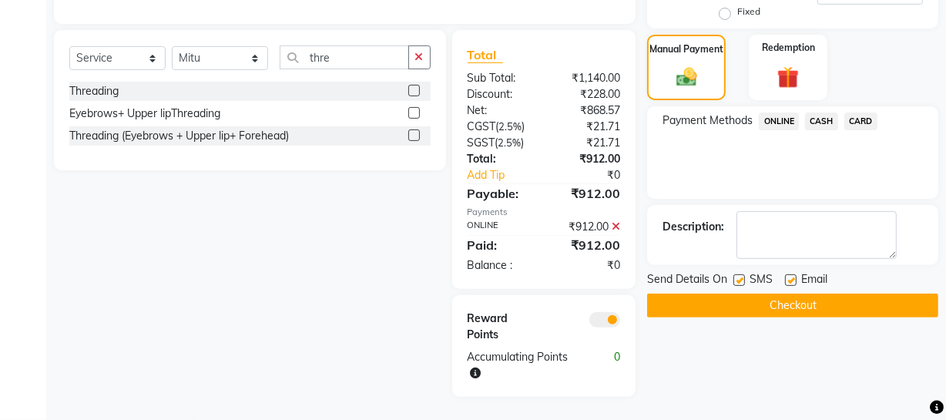
click at [830, 294] on button "Checkout" at bounding box center [792, 306] width 291 height 24
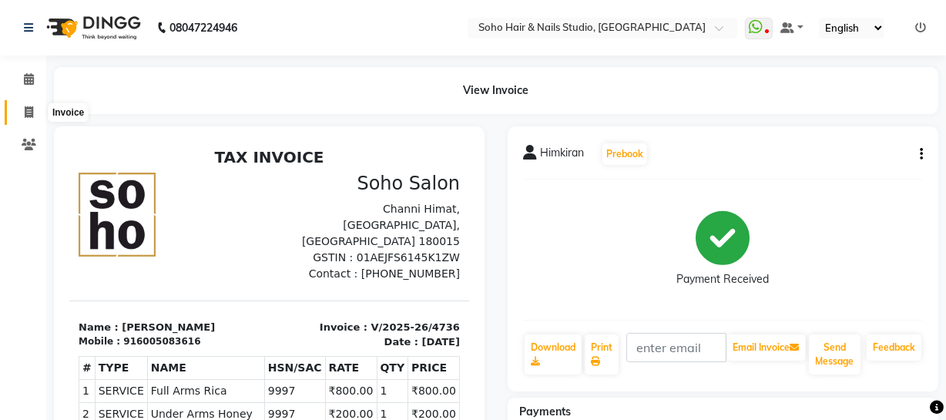
click at [31, 110] on icon at bounding box center [29, 112] width 8 height 12
select select "service"
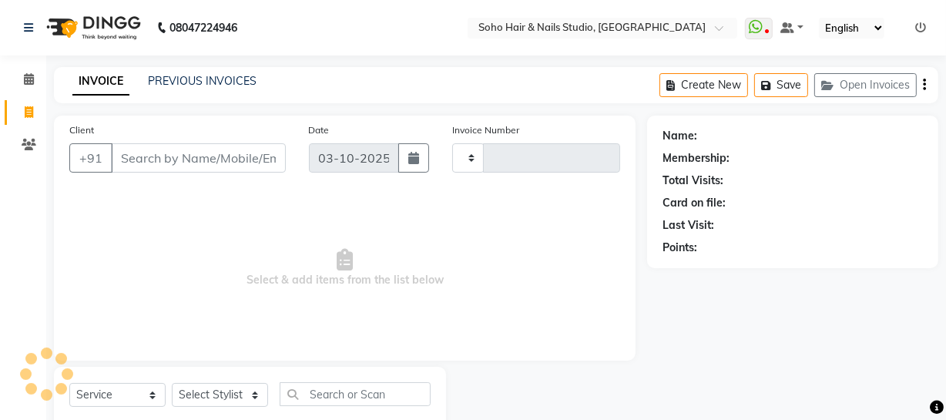
scroll to position [44, 0]
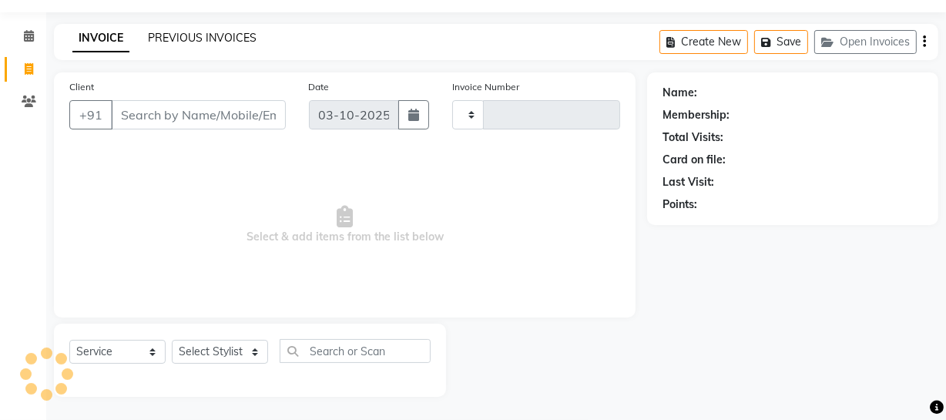
click at [169, 39] on link "PREVIOUS INVOICES" at bounding box center [202, 38] width 109 height 14
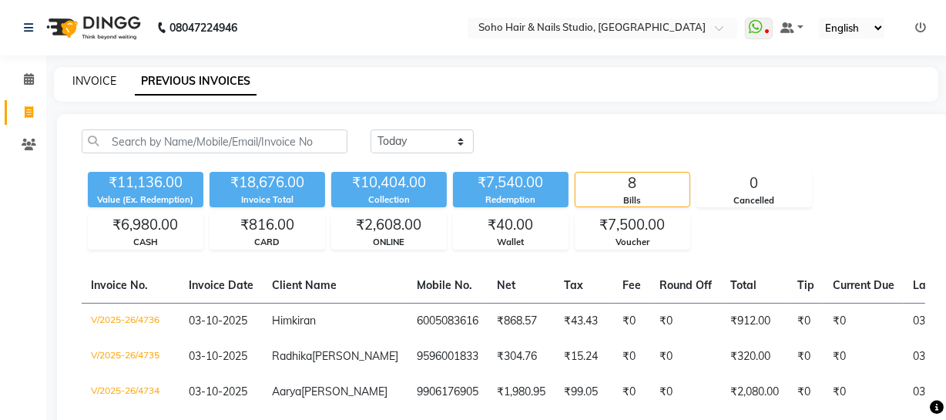
click at [102, 85] on link "INVOICE" at bounding box center [94, 81] width 44 height 14
select select "735"
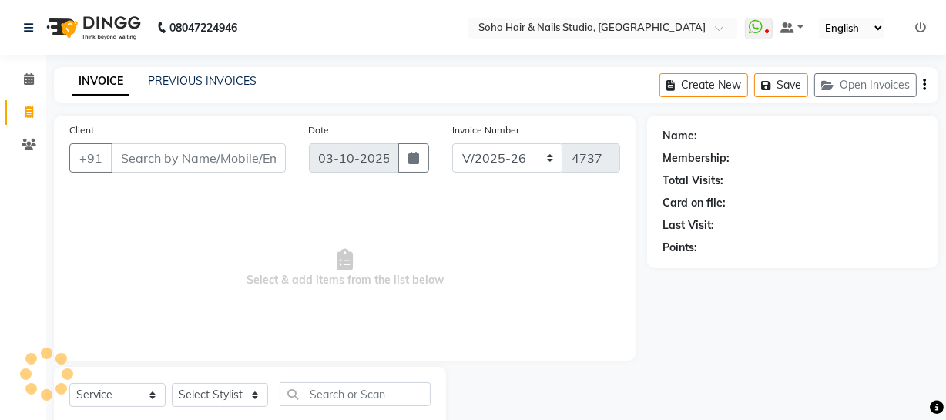
drag, startPoint x: 840, startPoint y: 65, endPoint x: 841, endPoint y: 82, distance: 17.0
click at [840, 66] on div "08047224946 Select Location × Soho Hair & Nails Studio, Jammu WhatsApp Status ✕…" at bounding box center [473, 231] width 946 height 463
select select "membership"
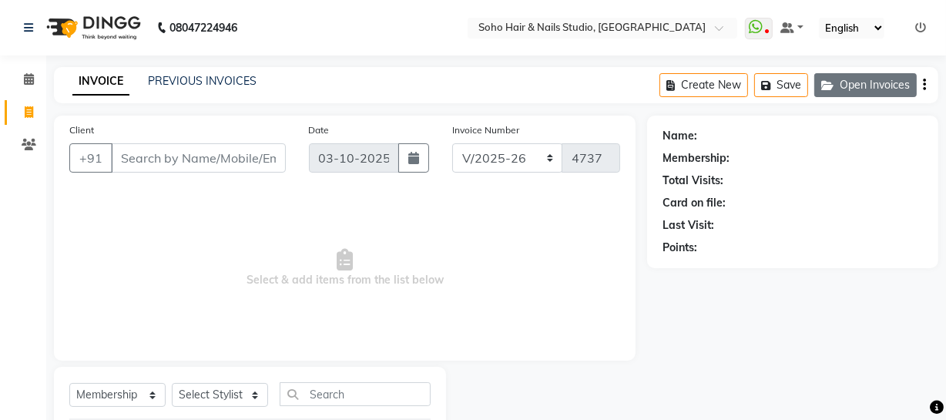
click at [842, 84] on button "Open Invoices" at bounding box center [865, 85] width 102 height 24
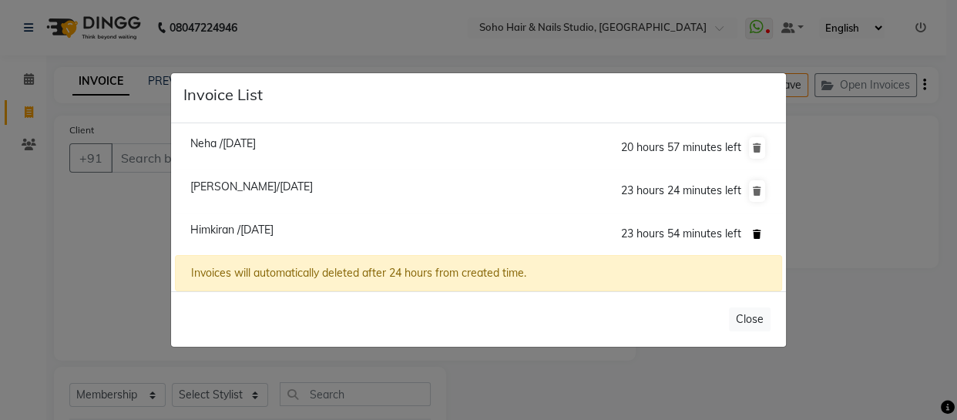
click at [763, 239] on button at bounding box center [757, 234] width 16 height 22
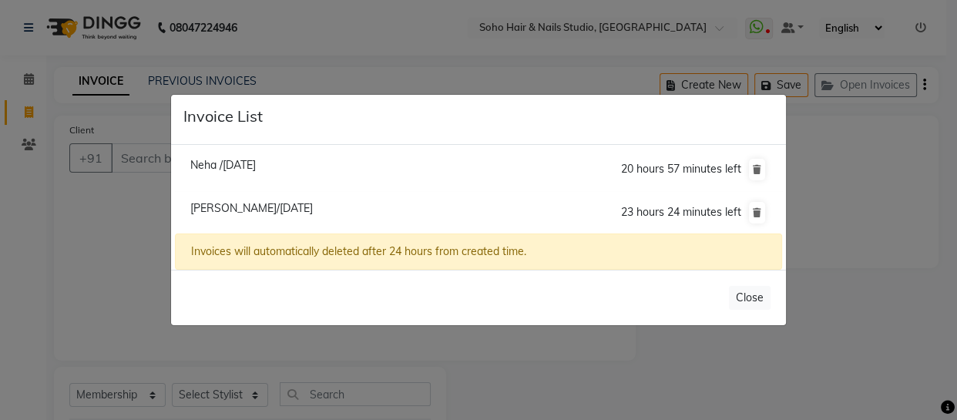
click at [858, 239] on ngb-modal-window "Invoice List Neha /03 October 2025 20 hours 57 minutes left Ranjana Rai/03 Octo…" at bounding box center [478, 210] width 957 height 420
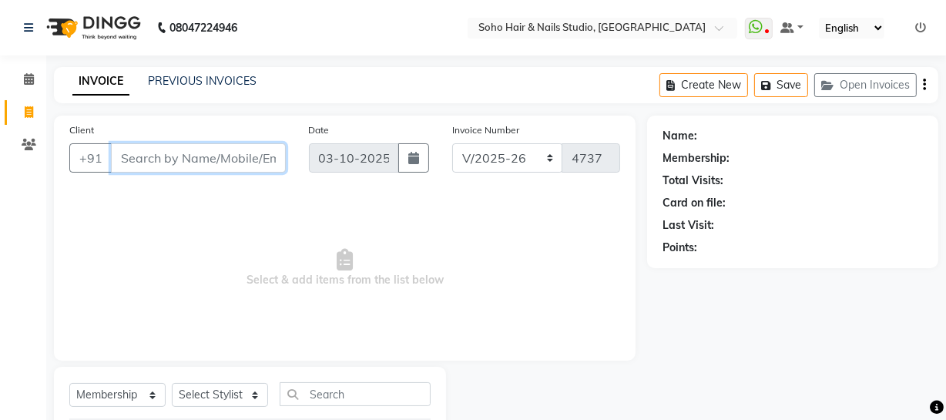
click at [157, 158] on input "Client" at bounding box center [198, 157] width 175 height 29
type input "0"
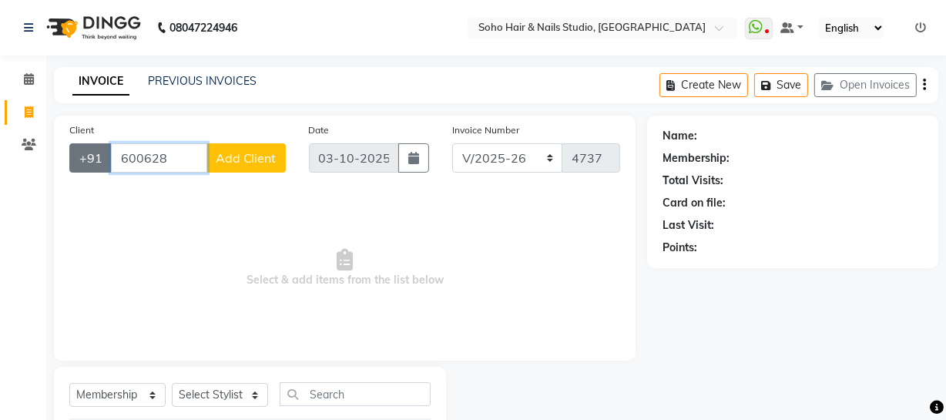
drag, startPoint x: 173, startPoint y: 154, endPoint x: 100, endPoint y: 154, distance: 73.2
click at [86, 161] on div "+91 600628 Add Client" at bounding box center [177, 157] width 217 height 29
type input "6006282759"
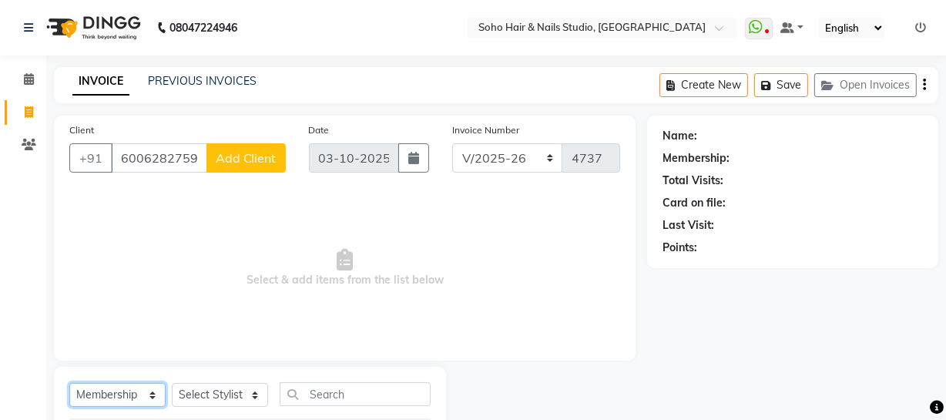
click at [129, 391] on select "Select Service Product Membership Package Voucher Prepaid Gift Card" at bounding box center [117, 395] width 96 height 24
select select "service"
click at [69, 383] on select "Select Service Product Membership Package Voucher Prepaid Gift Card" at bounding box center [117, 395] width 96 height 24
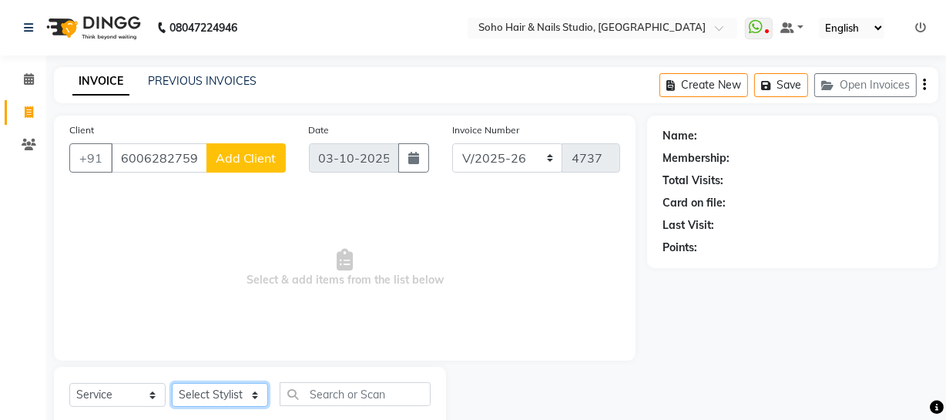
click at [239, 391] on select "Select Stylist [PERSON_NAME] Adhamya [PERSON_NAME] [PERSON_NAME] [PERSON_NAME] …" at bounding box center [220, 395] width 96 height 24
click at [428, 243] on span "Select & add items from the list below" at bounding box center [344, 268] width 551 height 154
click at [462, 271] on span "Select & add items from the list below" at bounding box center [344, 268] width 551 height 154
click at [554, 367] on div at bounding box center [547, 403] width 202 height 73
click at [193, 163] on input "6006282759" at bounding box center [159, 157] width 96 height 29
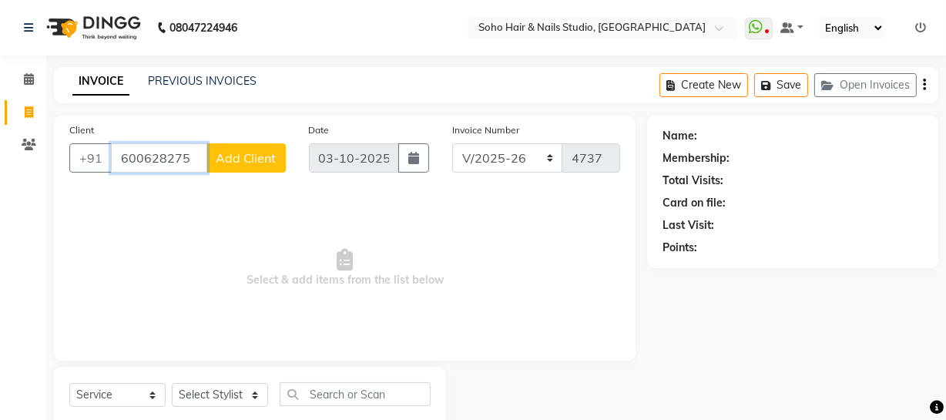
click at [186, 163] on input "600628275" at bounding box center [159, 157] width 96 height 29
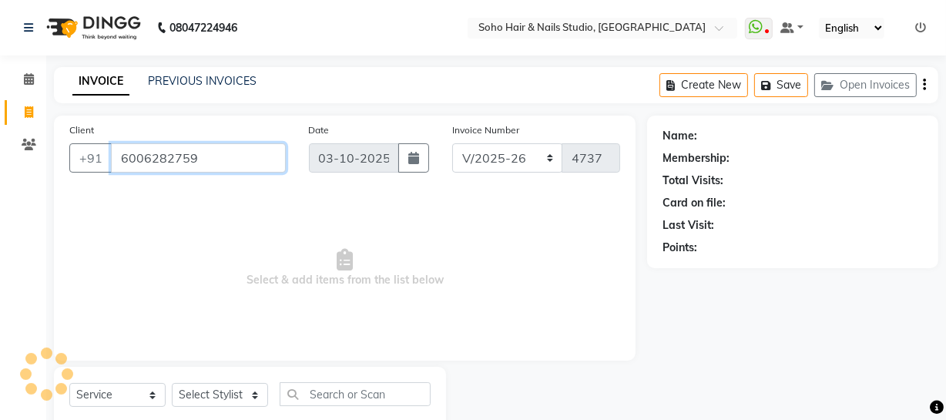
type input "6006282759"
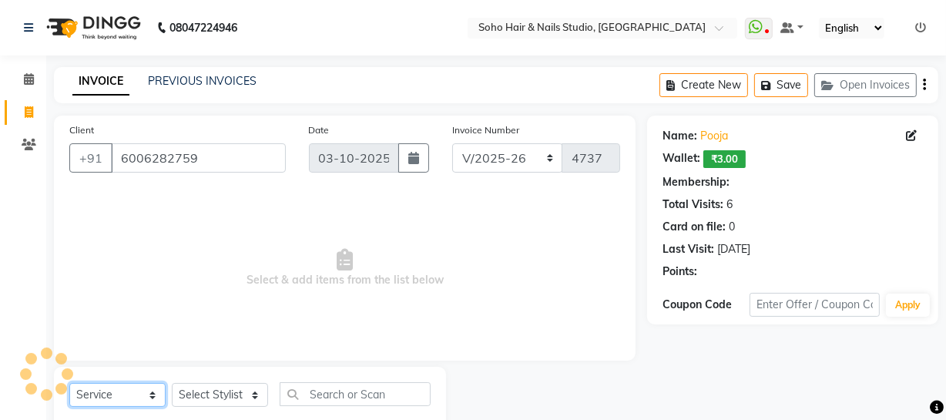
click at [119, 393] on select "Select Service Product Membership Package Voucher Prepaid Gift Card" at bounding box center [117, 395] width 96 height 24
click at [69, 383] on select "Select Service Product Membership Package Voucher Prepaid Gift Card" at bounding box center [117, 395] width 96 height 24
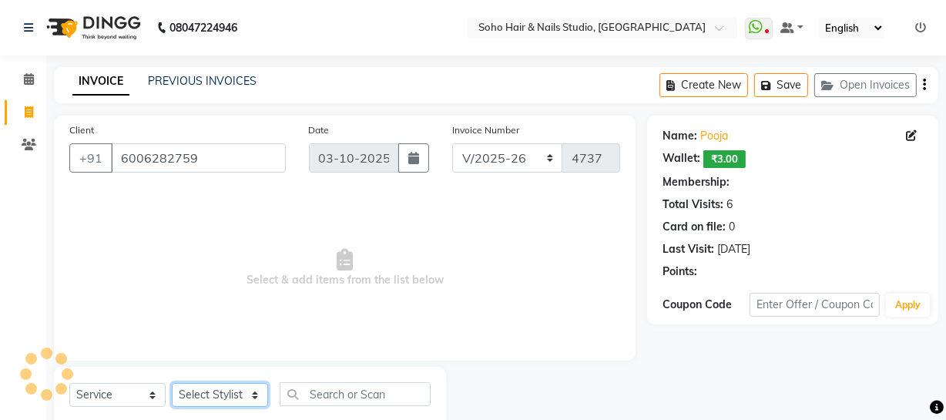
click at [203, 408] on div "Select Service Product Membership Package Voucher Prepaid Gift Card Select Styl…" at bounding box center [249, 400] width 361 height 36
select select "1: Object"
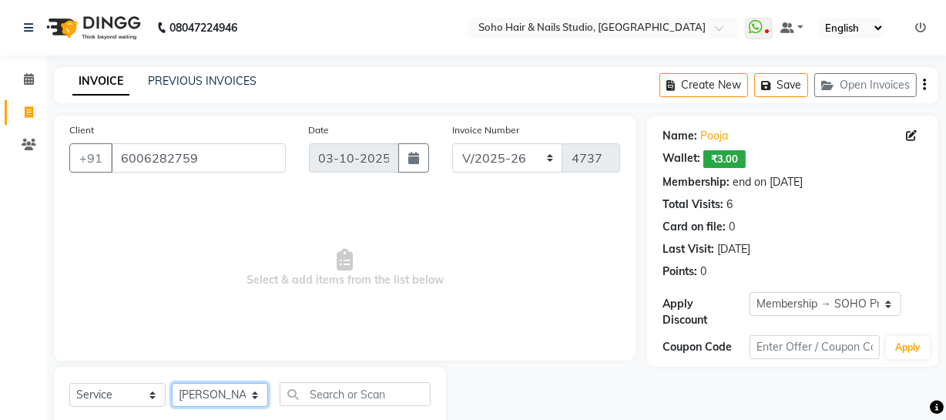
click at [172, 383] on select "Select Stylist [PERSON_NAME] Adhamya [PERSON_NAME] [PERSON_NAME] [PERSON_NAME] …" at bounding box center [220, 395] width 96 height 24
drag, startPoint x: 235, startPoint y: 398, endPoint x: 242, endPoint y: 392, distance: 9.3
click at [235, 398] on select "Select Stylist [PERSON_NAME] Adhamya [PERSON_NAME] [PERSON_NAME] [PERSON_NAME] …" at bounding box center [220, 395] width 96 height 24
select select "30406"
click at [172, 383] on select "Select Stylist [PERSON_NAME] Adhamya [PERSON_NAME] [PERSON_NAME] [PERSON_NAME] …" at bounding box center [220, 395] width 96 height 24
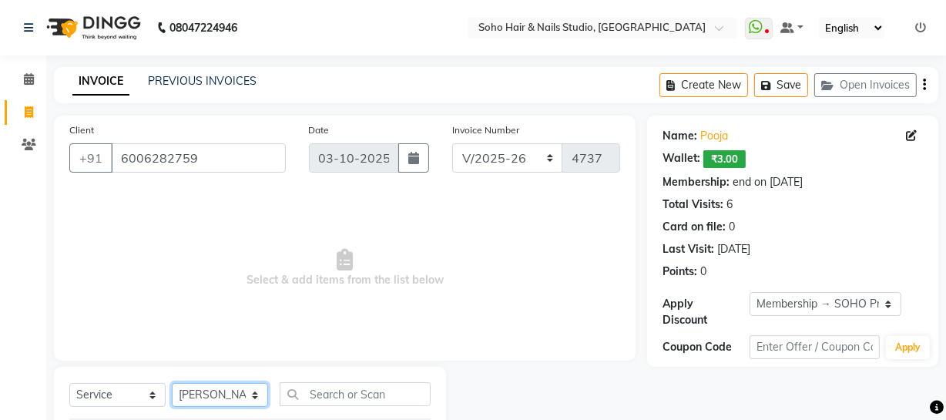
scroll to position [198, 0]
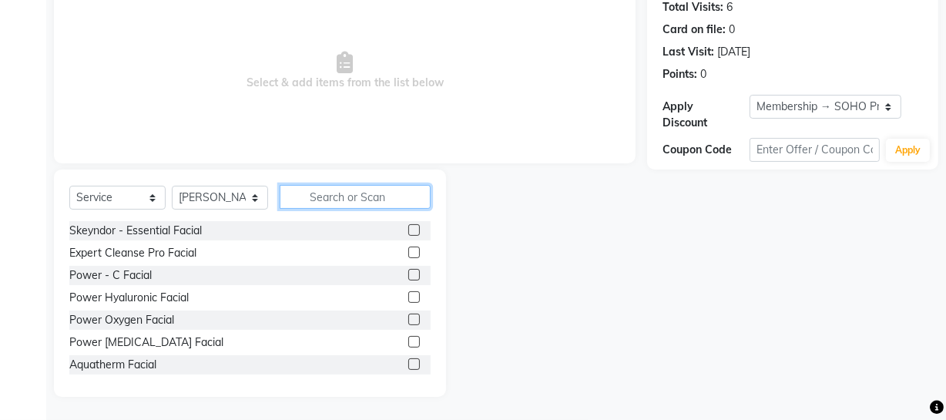
click at [327, 202] on input "text" at bounding box center [355, 197] width 151 height 24
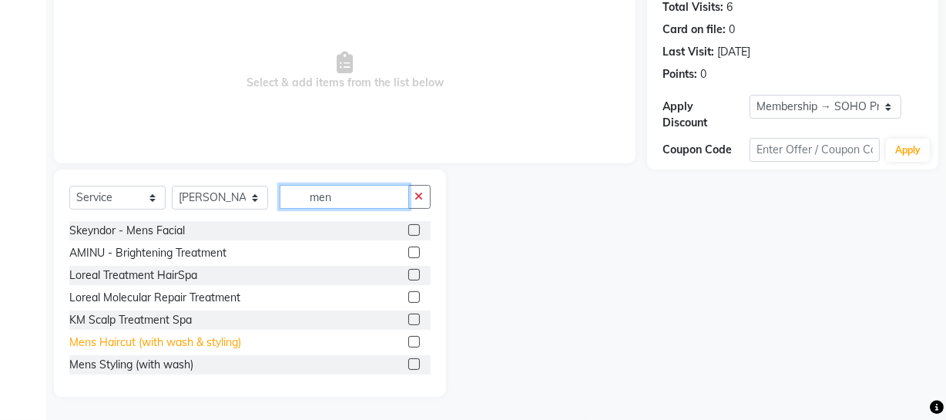
type input "men"
click at [230, 337] on div "Mens Haircut (with wash & styling)" at bounding box center [155, 342] width 172 height 16
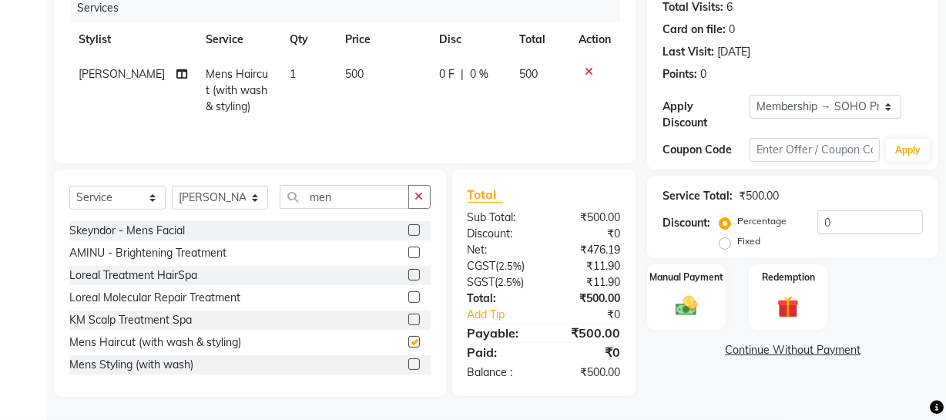
checkbox input "false"
drag, startPoint x: 855, startPoint y: 231, endPoint x: 703, endPoint y: 216, distance: 153.3
click at [723, 218] on div "Percentage Fixed 0" at bounding box center [823, 231] width 200 height 42
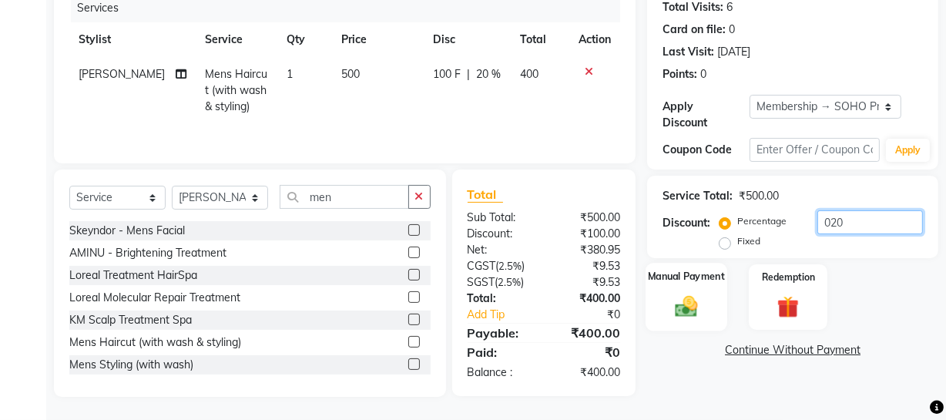
type input "020"
click at [680, 317] on img at bounding box center [686, 306] width 37 height 26
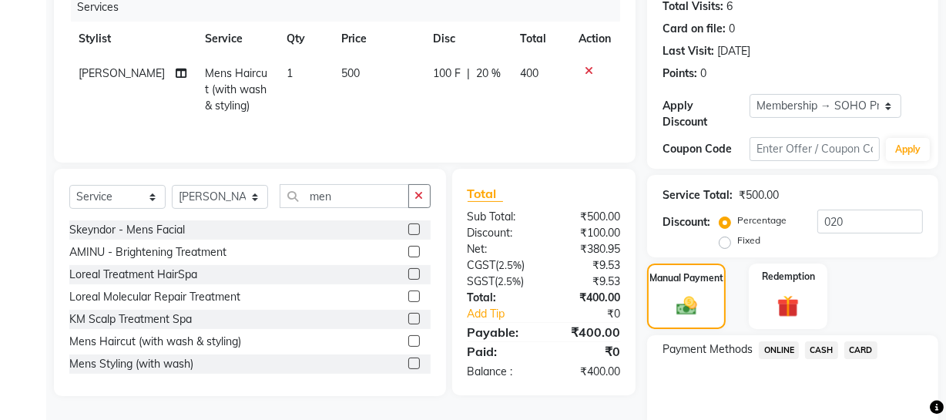
scroll to position [260, 0]
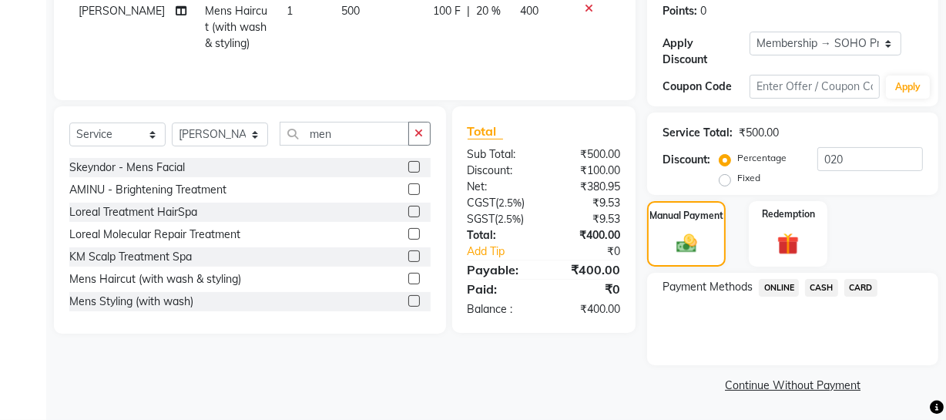
click at [817, 285] on span "CASH" at bounding box center [821, 288] width 33 height 18
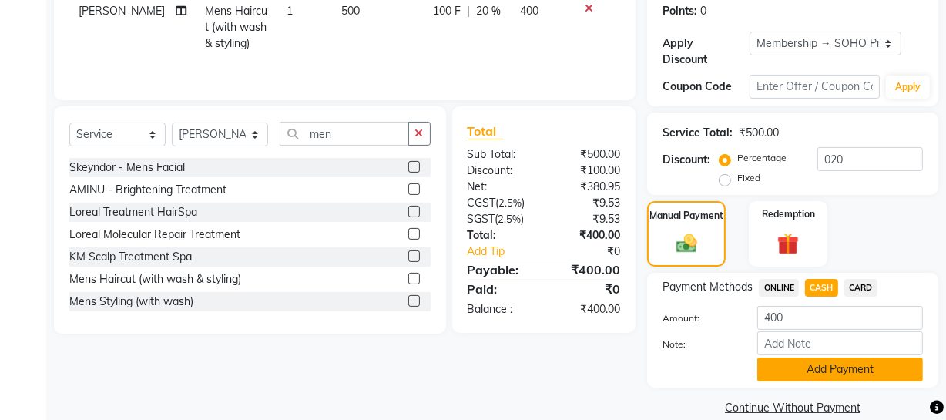
click at [827, 375] on button "Add Payment" at bounding box center [840, 370] width 166 height 24
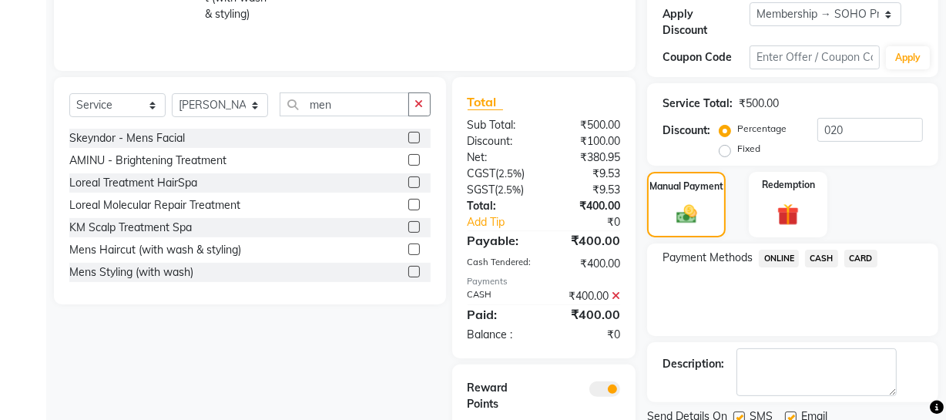
scroll to position [360, 0]
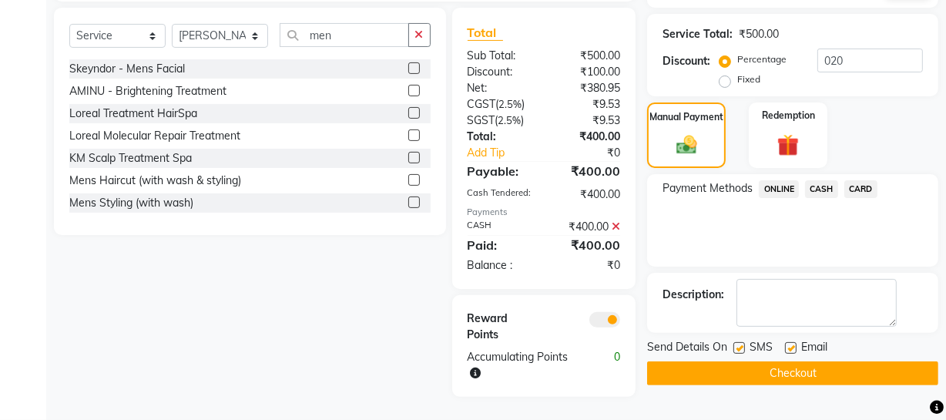
click at [832, 368] on button "Checkout" at bounding box center [792, 373] width 291 height 24
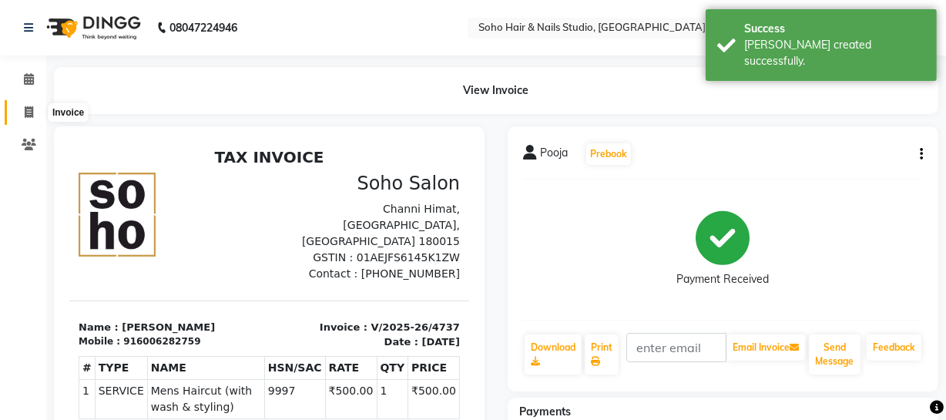
click at [21, 109] on span at bounding box center [28, 113] width 27 height 18
select select "service"
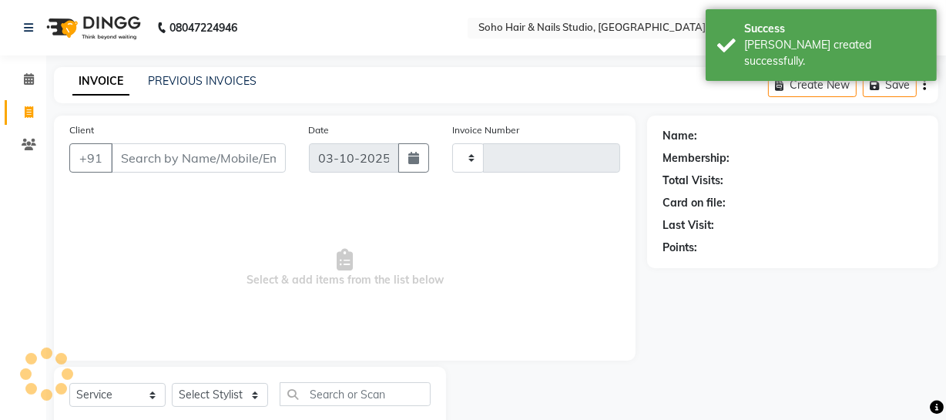
scroll to position [44, 0]
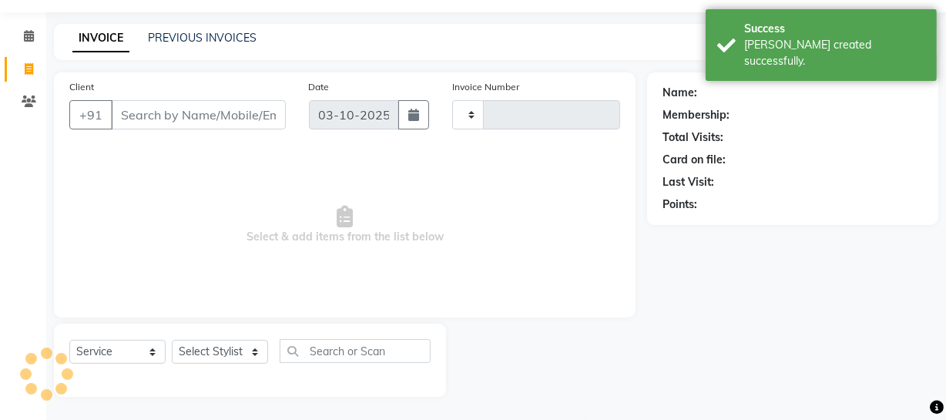
type input "4738"
select select "735"
select select "membership"
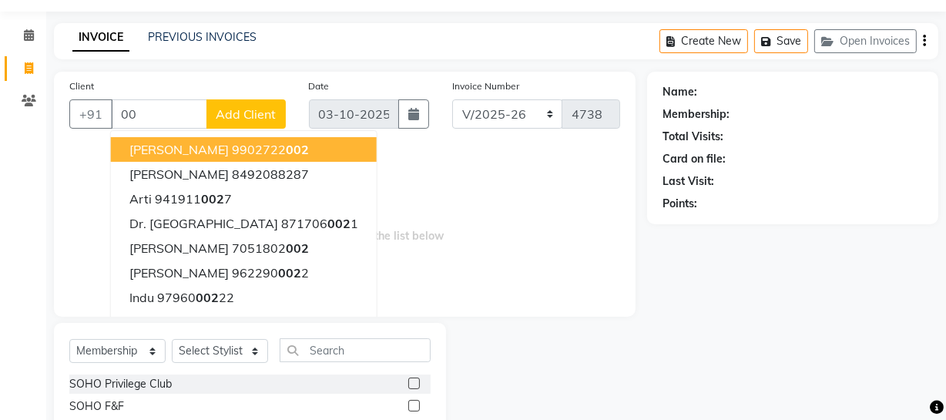
type input "0"
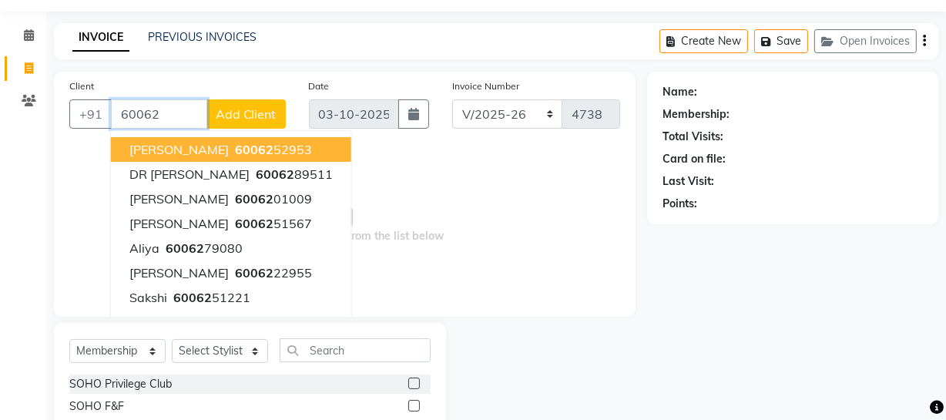
type input "600628"
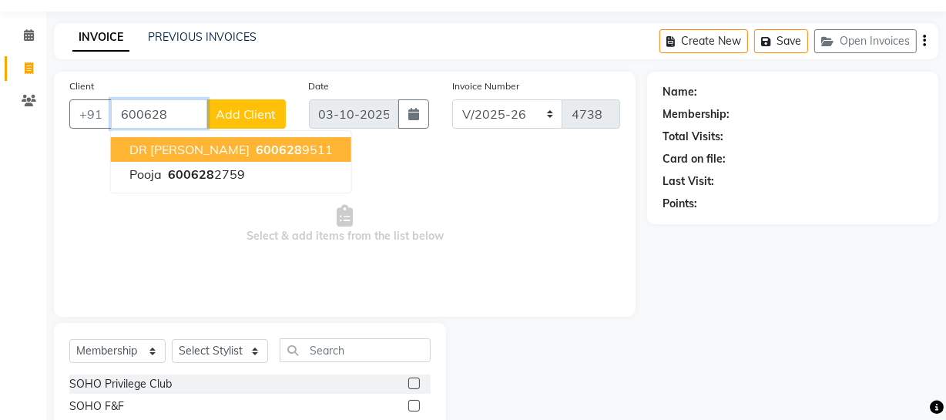
drag, startPoint x: 180, startPoint y: 119, endPoint x: 23, endPoint y: 123, distance: 157.2
click at [23, 123] on app-home "08047224946 Select Location × Soho Hair & Nails Studio, Jammu WhatsApp Status ✕…" at bounding box center [473, 210] width 946 height 508
click at [235, 147] on span "8899720" at bounding box center [262, 149] width 54 height 15
type input "8899720849"
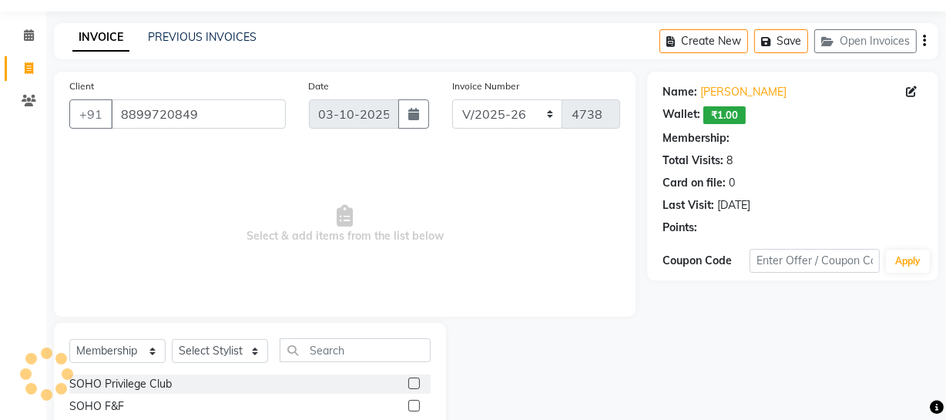
select select "1: Object"
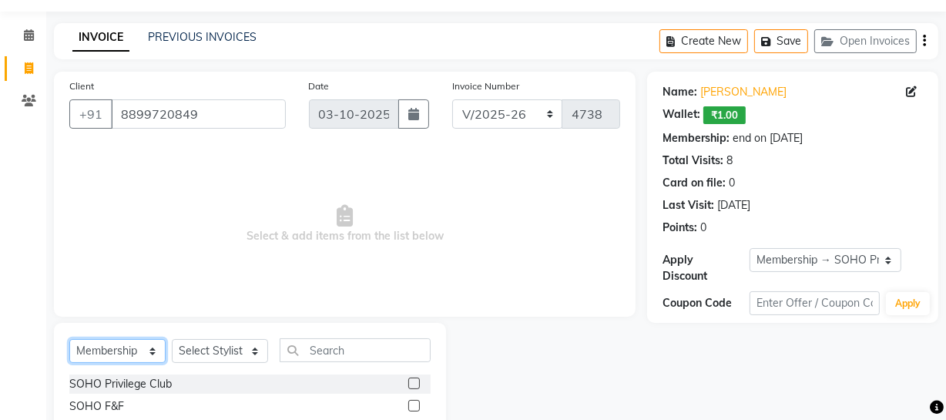
drag, startPoint x: 143, startPoint y: 356, endPoint x: 145, endPoint y: 340, distance: 16.3
click at [145, 356] on select "Select Service Product Membership Package Voucher Prepaid Gift Card" at bounding box center [117, 351] width 96 height 24
select select "service"
click at [69, 339] on select "Select Service Product Membership Package Voucher Prepaid Gift Card" at bounding box center [117, 351] width 96 height 24
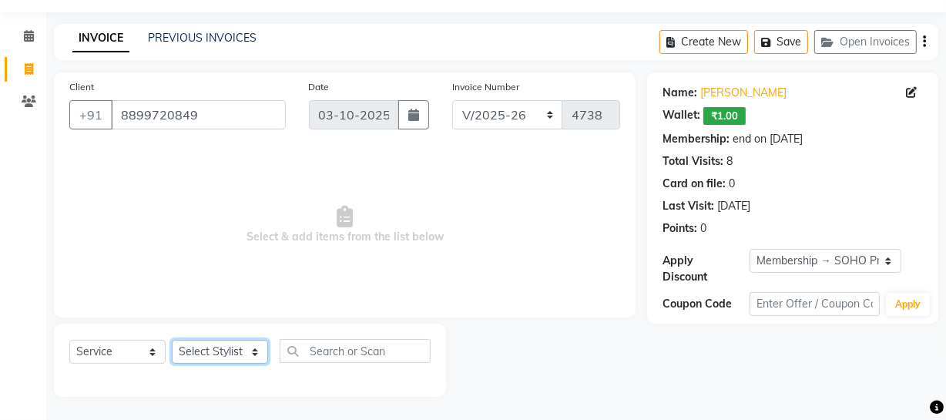
click at [211, 354] on select "Select Stylist [PERSON_NAME] Adhamya [PERSON_NAME] [PERSON_NAME] [PERSON_NAME] …" at bounding box center [220, 352] width 96 height 24
select select "13838"
click at [172, 340] on select "Select Stylist [PERSON_NAME] Adhamya [PERSON_NAME] [PERSON_NAME] [PERSON_NAME] …" at bounding box center [220, 352] width 96 height 24
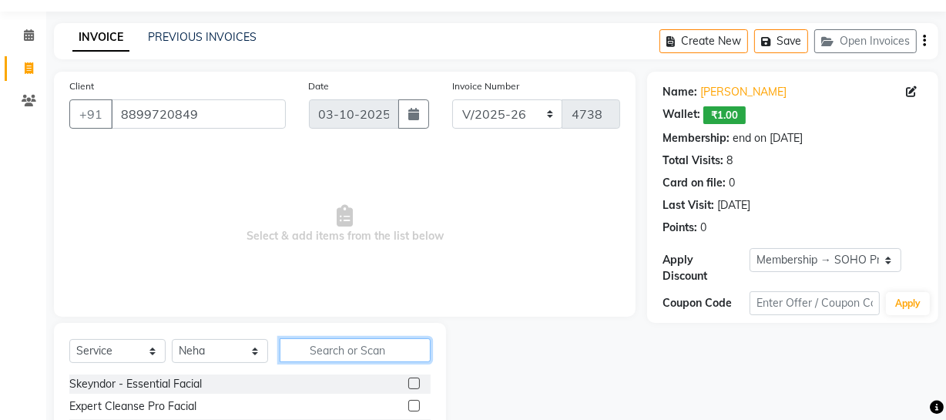
click at [305, 353] on input "text" at bounding box center [355, 350] width 151 height 24
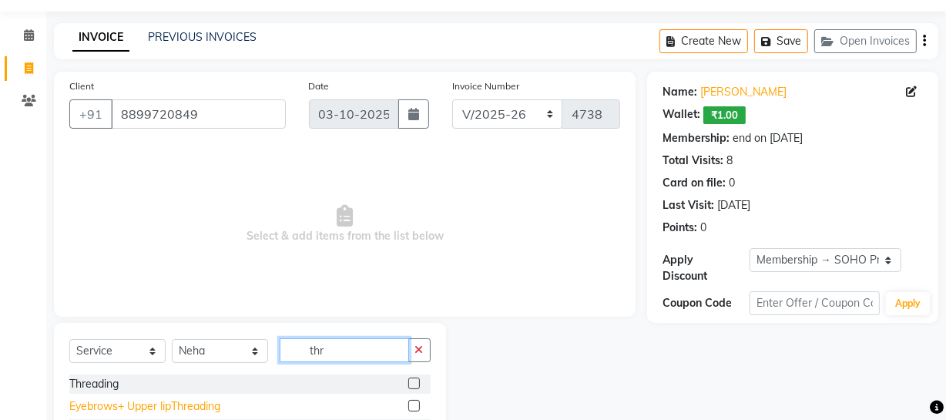
type input "thr"
click at [164, 408] on div "Eyebrows+ Upper lipThreading" at bounding box center [144, 406] width 151 height 16
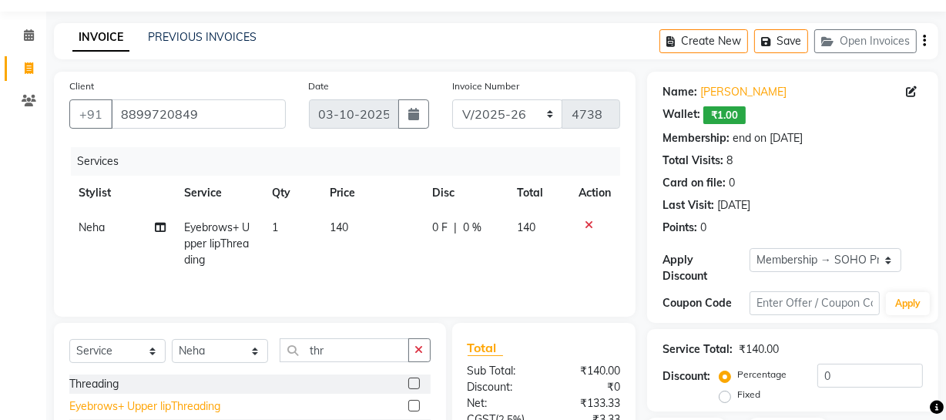
click at [164, 408] on div "Eyebrows+ Upper lipThreading" at bounding box center [144, 406] width 151 height 16
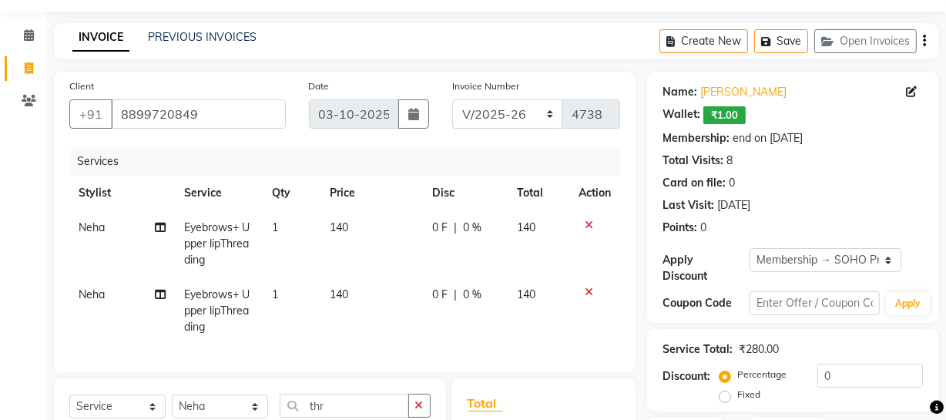
checkbox input "false"
click at [99, 298] on span "Neha" at bounding box center [92, 294] width 26 height 14
select select "13838"
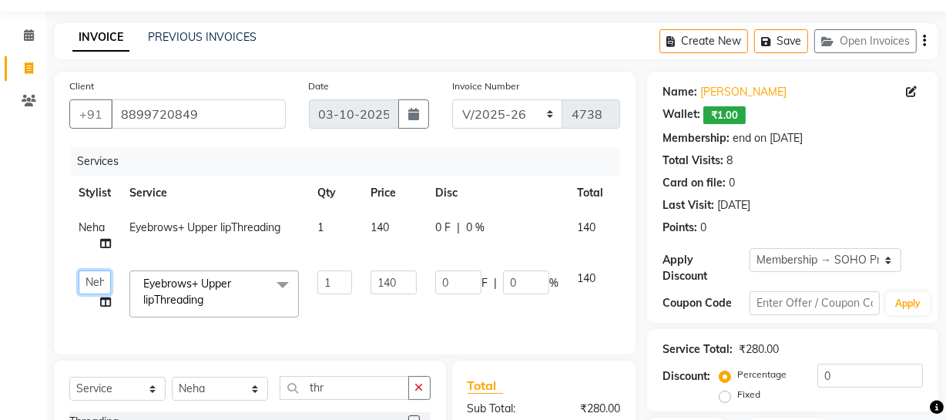
click at [98, 287] on select "Abhishek Kohli Adhamya Bamotra Amit Anita Kumari Arun Sain Avijit Das Bhabesh D…" at bounding box center [95, 282] width 32 height 24
select select "38041"
click at [338, 280] on input "1" at bounding box center [334, 282] width 35 height 24
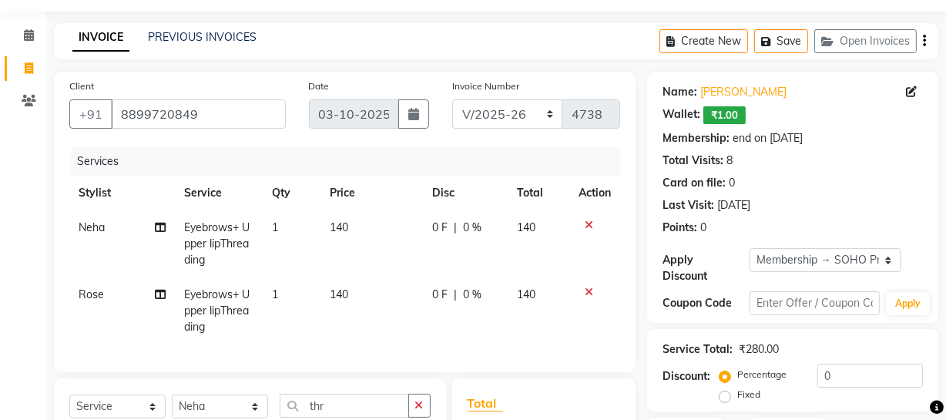
click at [848, 142] on div "Membership: end on 26-06-2026" at bounding box center [793, 138] width 260 height 16
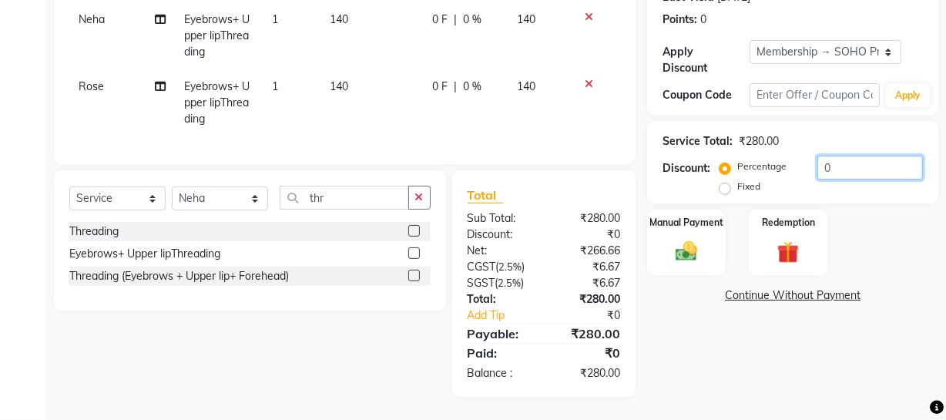
drag, startPoint x: 843, startPoint y: 170, endPoint x: 835, endPoint y: 166, distance: 8.6
click at [835, 166] on div "Percentage Fixed 0" at bounding box center [823, 177] width 200 height 42
drag, startPoint x: 835, startPoint y: 164, endPoint x: 687, endPoint y: 192, distance: 151.3
click at [752, 193] on div "Name: Shafaque Wallet: ₹1.00 Membership: end on 26-06-2026 Total Visits: 8 Card…" at bounding box center [798, 130] width 303 height 533
type input "20"
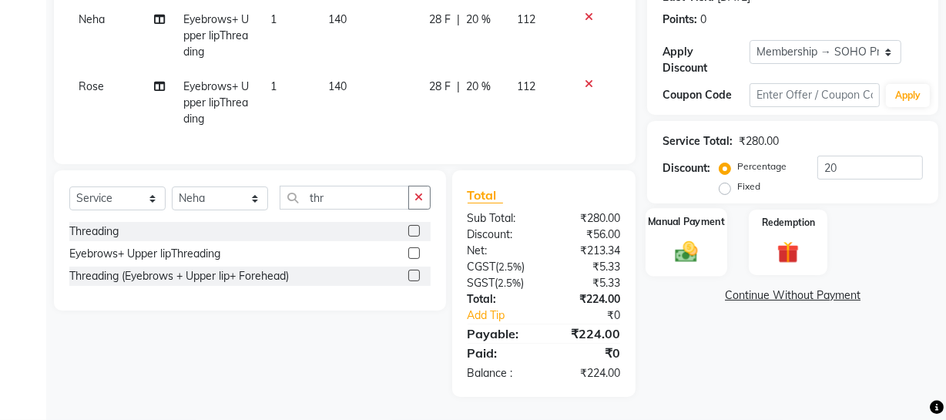
click at [710, 230] on div "Manual Payment" at bounding box center [687, 242] width 82 height 69
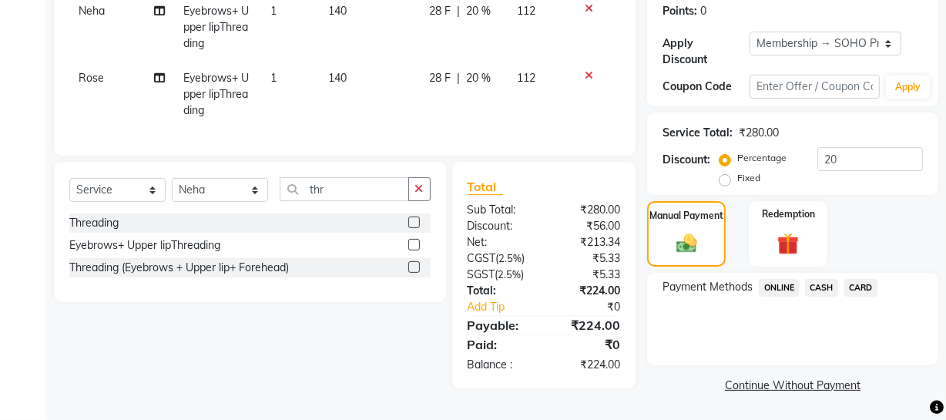
click at [814, 279] on span "CASH" at bounding box center [821, 288] width 33 height 18
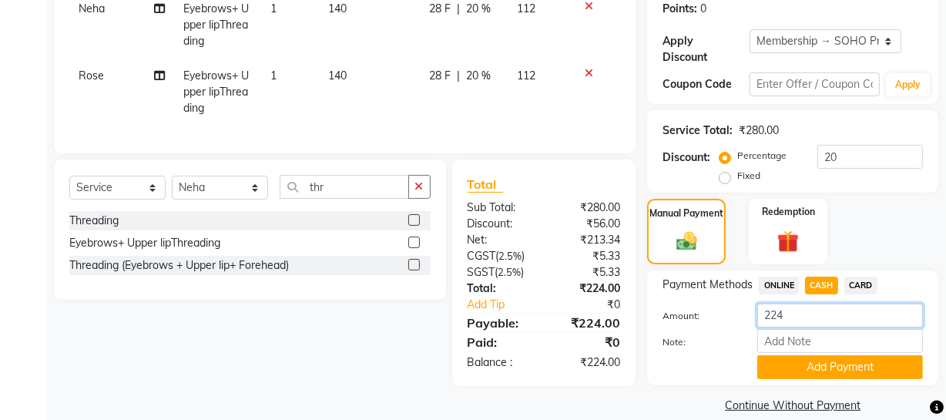
drag, startPoint x: 811, startPoint y: 314, endPoint x: 247, endPoint y: 126, distance: 594.3
click at [475, 301] on div "Client +91 8899720849 Date 03-10-2025 Invoice Number Red/2025-26 V/2025 V/2025-…" at bounding box center [496, 135] width 908 height 564
type input "225"
click at [824, 364] on button "Add Payment" at bounding box center [840, 367] width 166 height 24
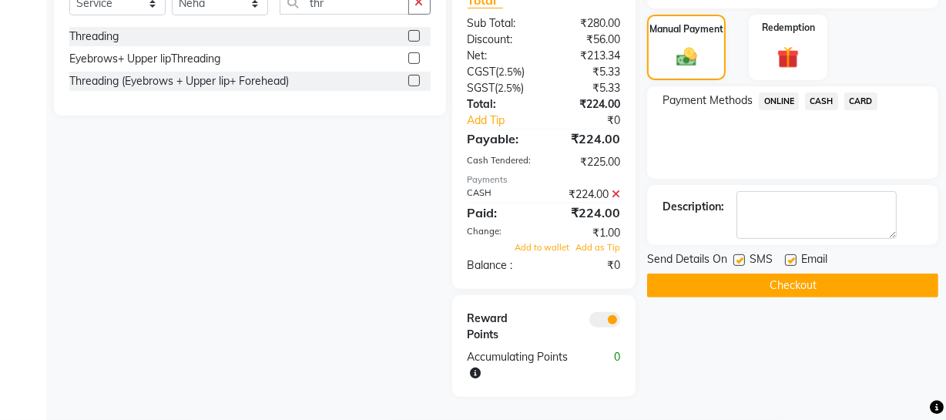
click at [539, 244] on span "Add to wallet" at bounding box center [542, 247] width 55 height 11
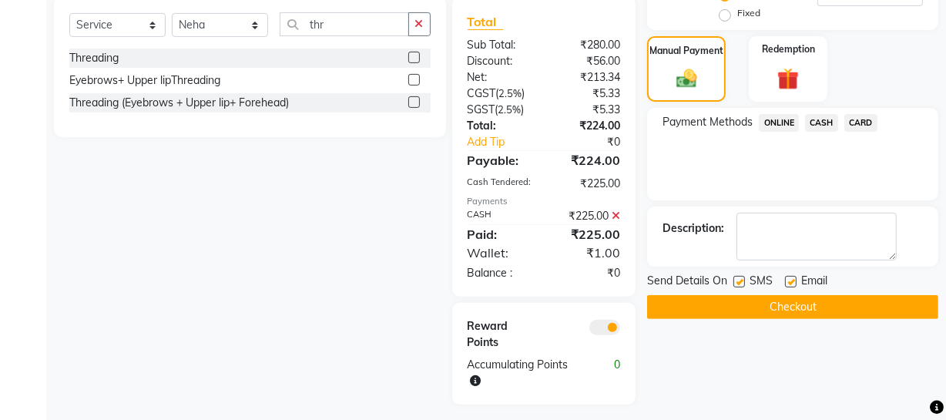
scroll to position [445, 0]
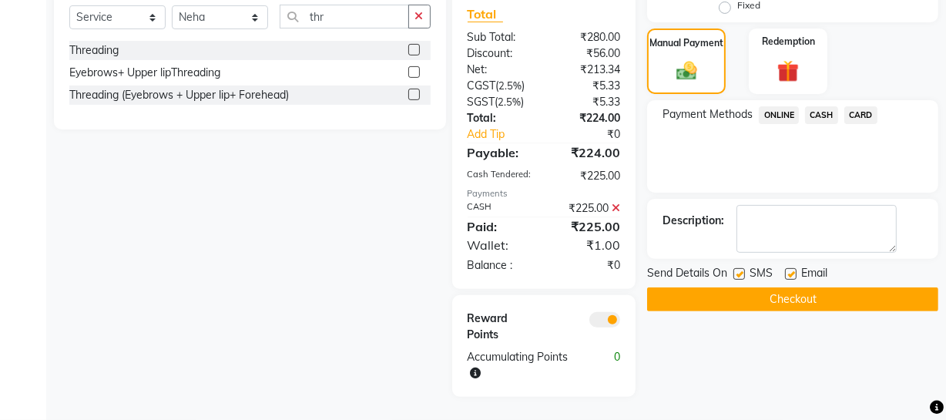
click at [766, 302] on div "Name: Shafaque Wallet: ₹1.00 Membership: end on 26-06-2026 Total Visits: 8 Card…" at bounding box center [798, 40] width 303 height 714
click at [767, 291] on button "Checkout" at bounding box center [792, 299] width 291 height 24
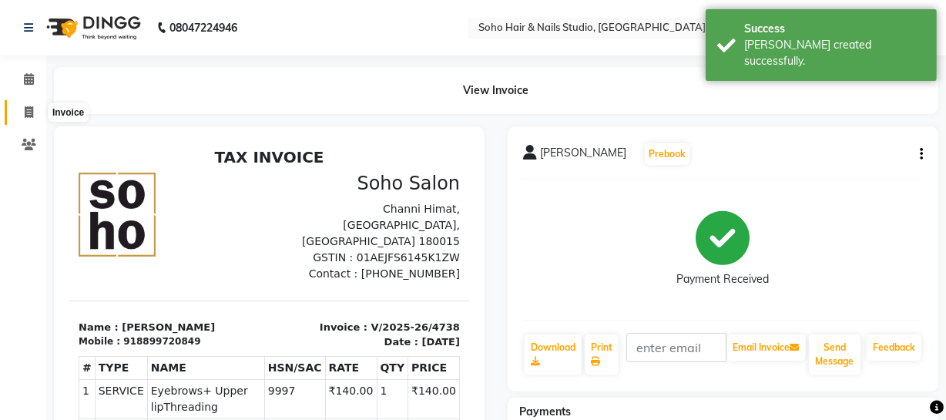
click at [35, 112] on span at bounding box center [28, 113] width 27 height 18
select select "service"
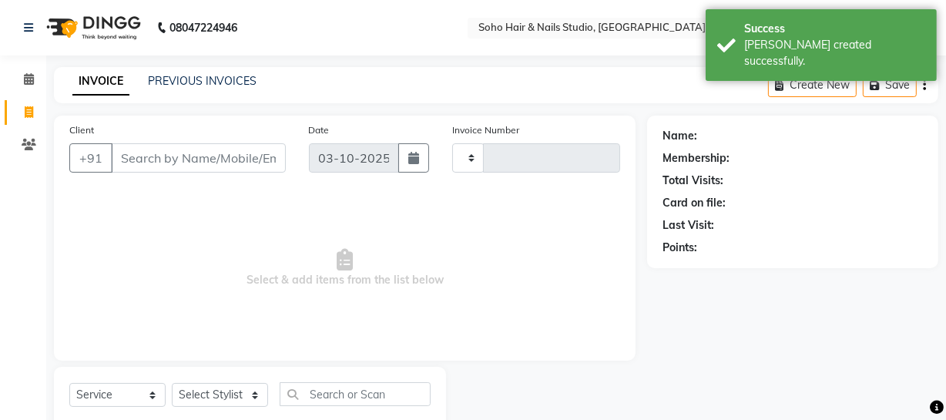
type input "4739"
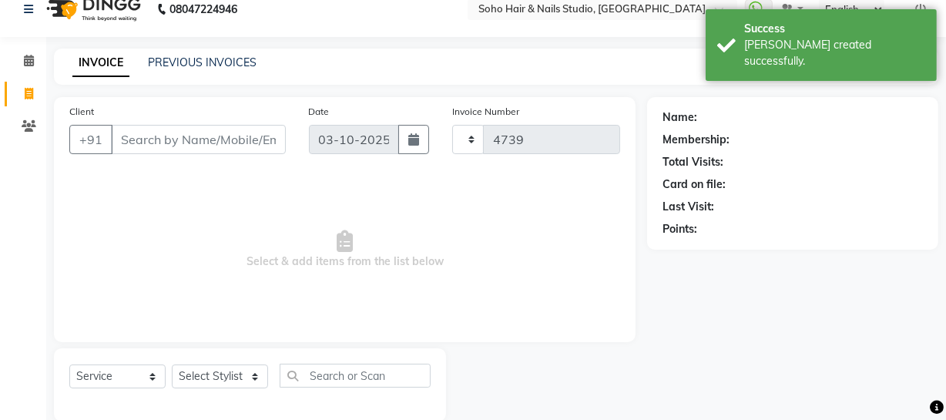
select select "735"
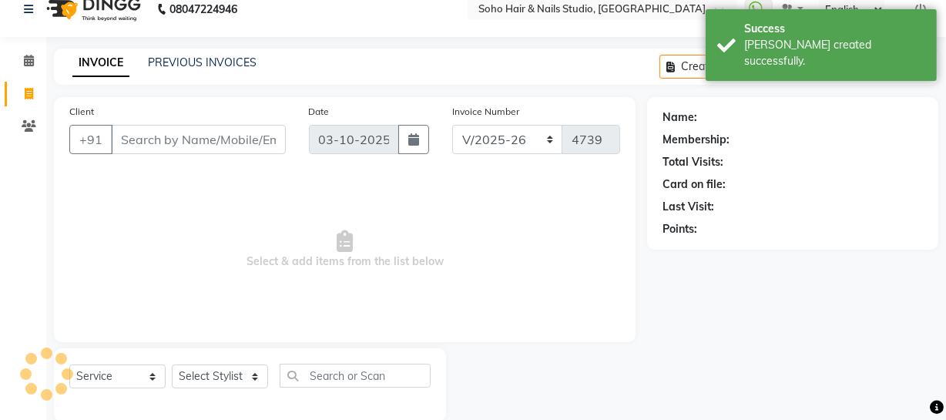
scroll to position [44, 0]
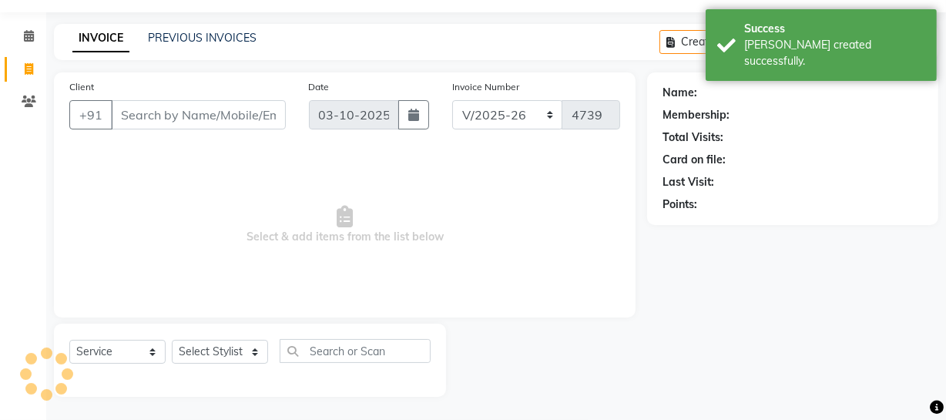
select select "membership"
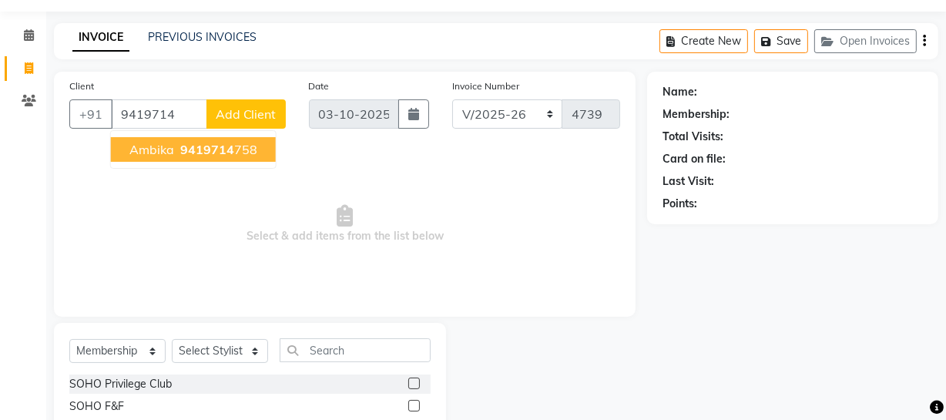
click at [230, 160] on button "Ambika 9419714 758" at bounding box center [193, 149] width 165 height 25
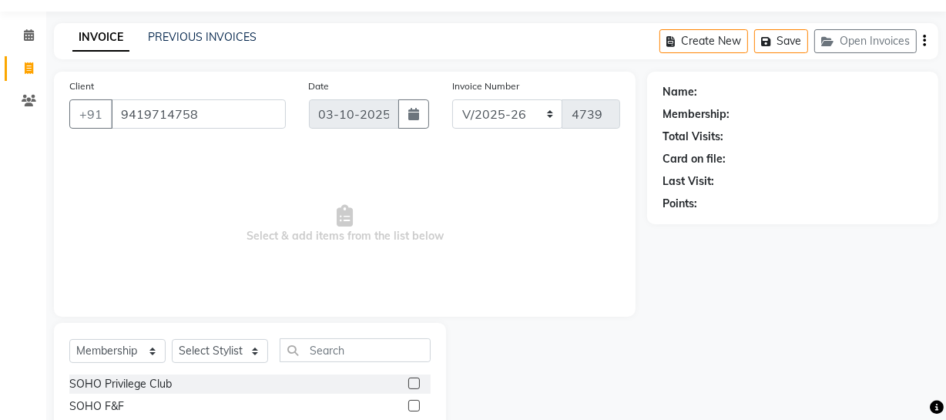
type input "9419714758"
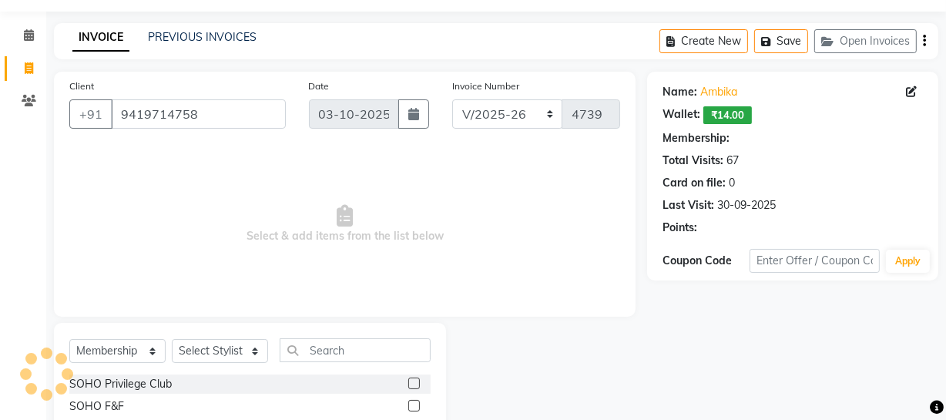
select select "1: Object"
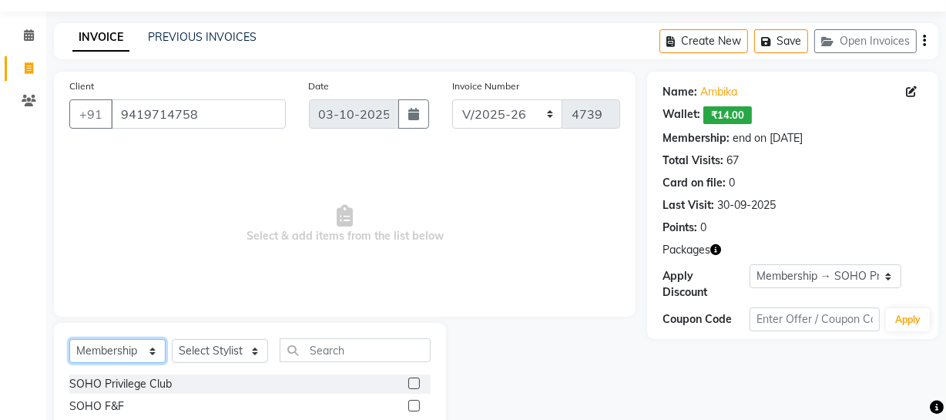
click at [146, 350] on select "Select Service Product Membership Package Voucher Prepaid Gift Card" at bounding box center [117, 351] width 96 height 24
select select "service"
click at [69, 339] on select "Select Service Product Membership Package Voucher Prepaid Gift Card" at bounding box center [117, 351] width 96 height 24
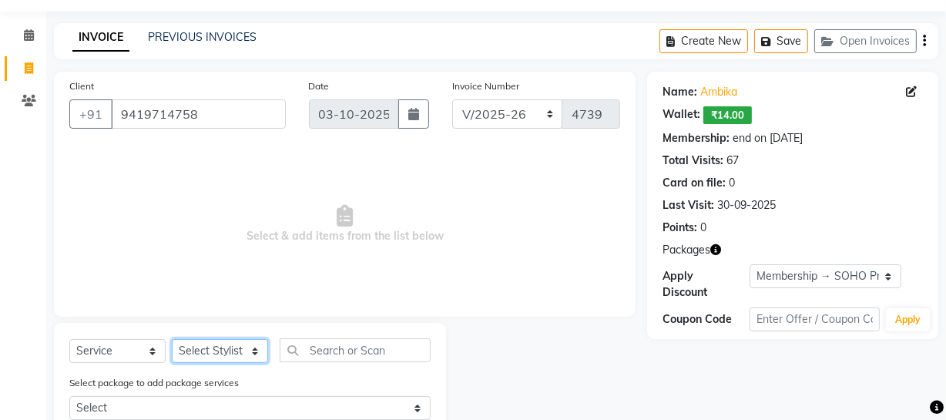
click at [216, 357] on select "Select Stylist [PERSON_NAME] Adhamya [PERSON_NAME] [PERSON_NAME] [PERSON_NAME] …" at bounding box center [220, 351] width 96 height 24
select select "13838"
click at [172, 339] on select "Select Stylist [PERSON_NAME] Adhamya [PERSON_NAME] [PERSON_NAME] [PERSON_NAME] …" at bounding box center [220, 351] width 96 height 24
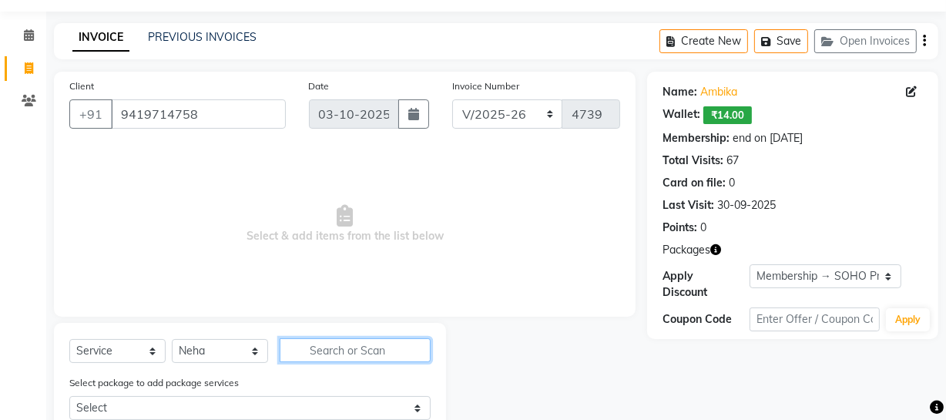
click at [323, 339] on input "text" at bounding box center [355, 350] width 151 height 24
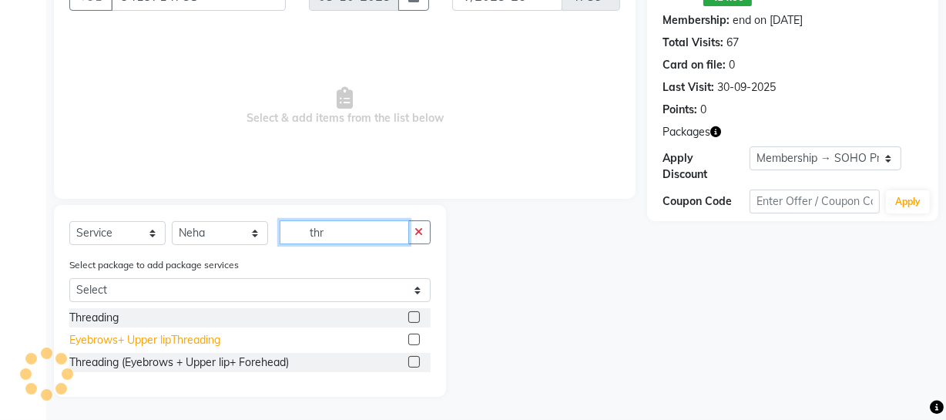
type input "thr"
click at [136, 343] on div "Eyebrows+ Upper lipThreading" at bounding box center [144, 340] width 151 height 16
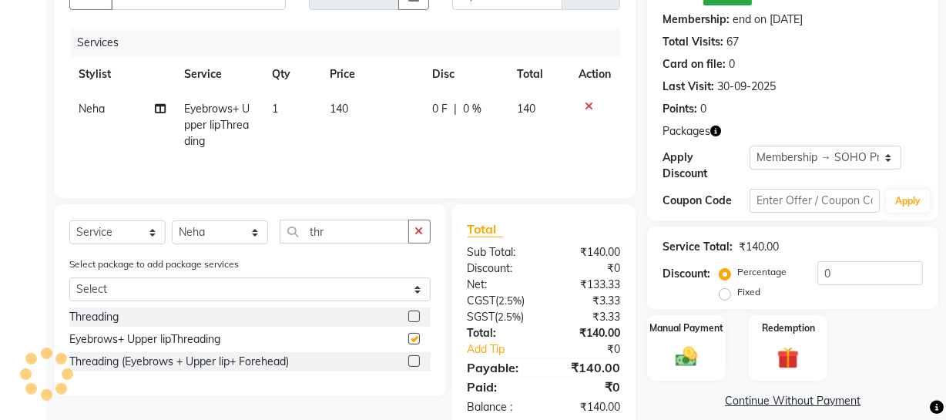
checkbox input "false"
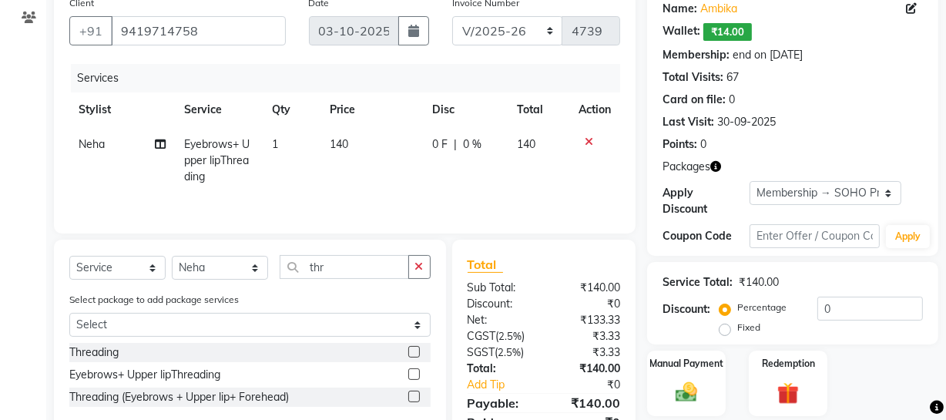
scroll to position [197, 0]
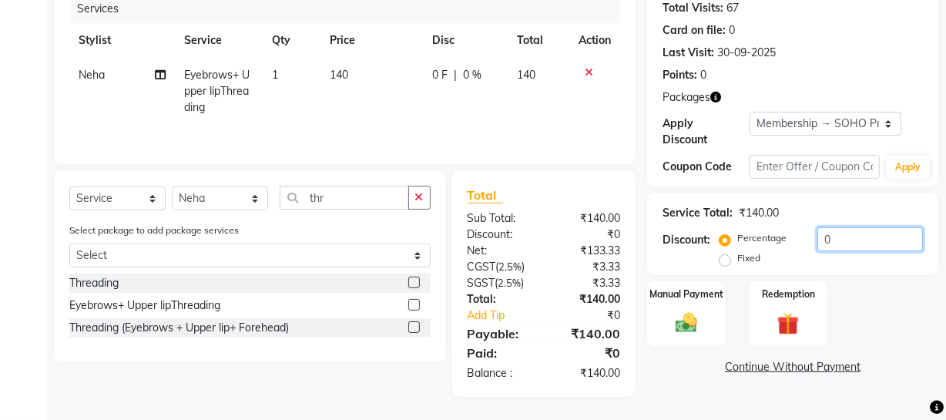
drag, startPoint x: 869, startPoint y: 237, endPoint x: 644, endPoint y: 234, distance: 225.0
click at [654, 236] on div "Service Total: ₹140.00 Discount: Percentage Fixed 0" at bounding box center [792, 234] width 291 height 82
type input "20"
click at [794, 301] on div "Redemption" at bounding box center [788, 314] width 82 height 69
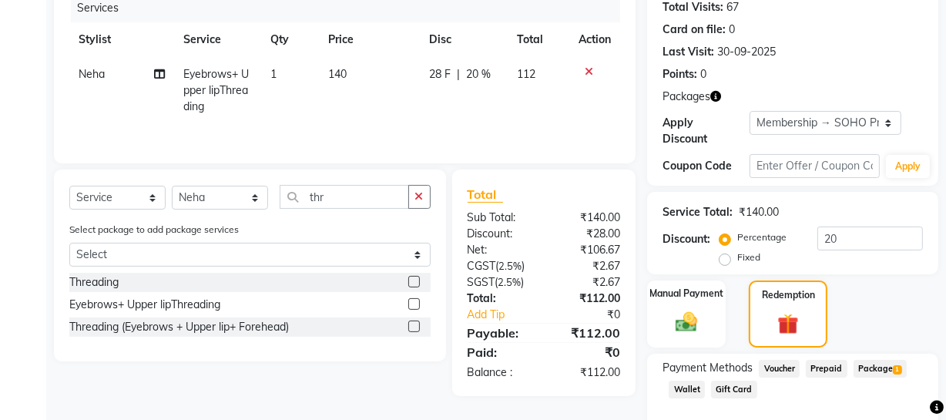
scroll to position [277, 0]
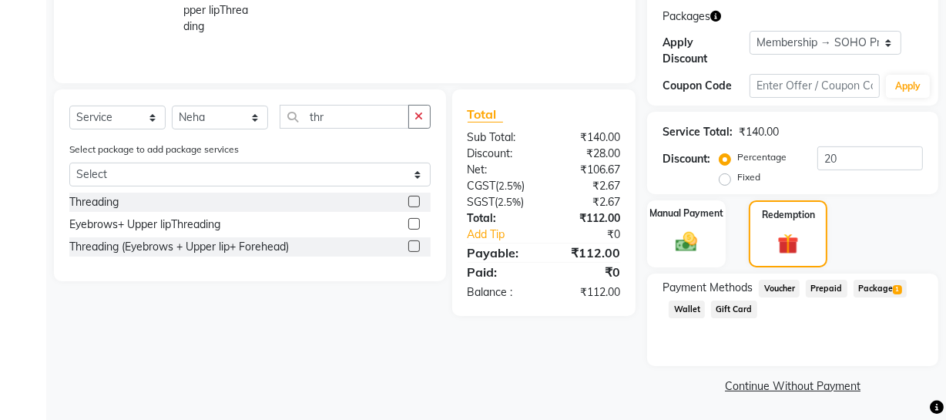
click at [674, 311] on span "Wallet" at bounding box center [687, 309] width 36 height 18
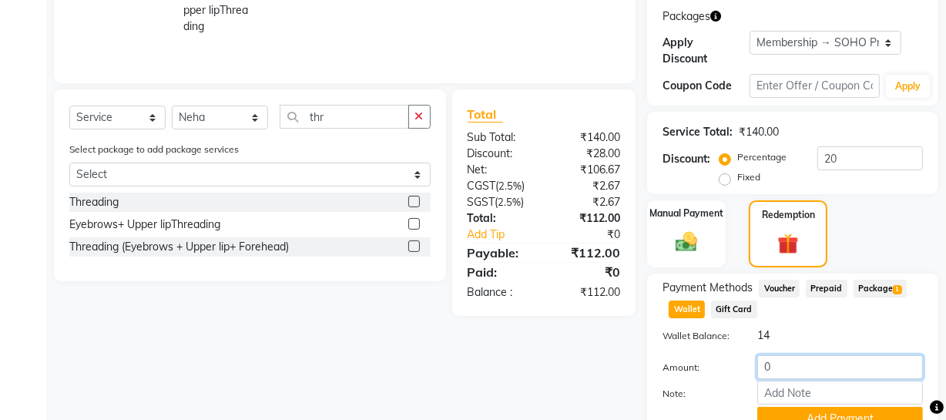
drag, startPoint x: 783, startPoint y: 369, endPoint x: 723, endPoint y: 364, distance: 60.3
click at [750, 361] on div "0" at bounding box center [840, 367] width 189 height 24
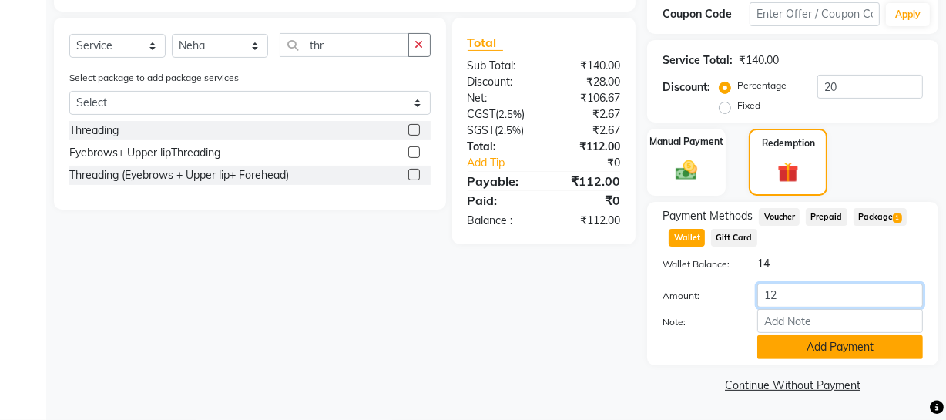
type input "12"
click at [831, 351] on button "Add Payment" at bounding box center [840, 347] width 166 height 24
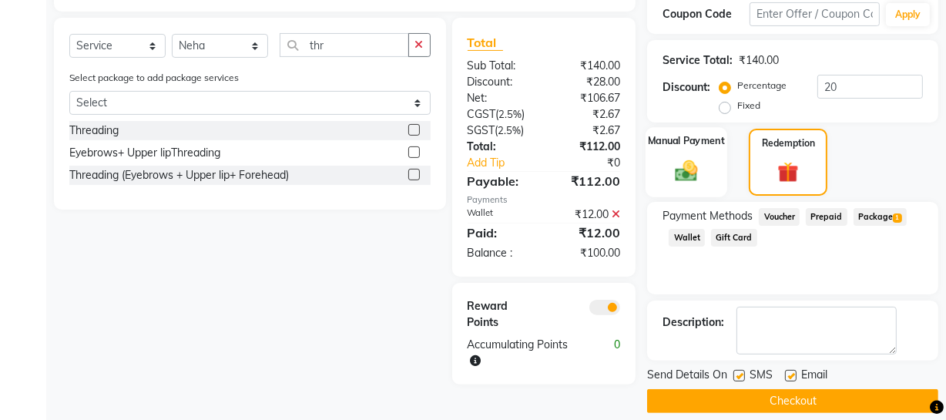
click at [717, 177] on div "Manual Payment" at bounding box center [687, 162] width 82 height 70
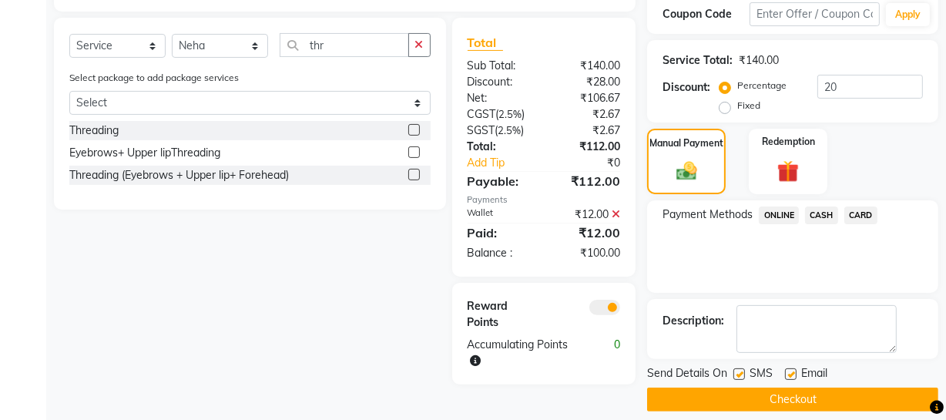
click at [846, 213] on span "CARD" at bounding box center [860, 215] width 33 height 18
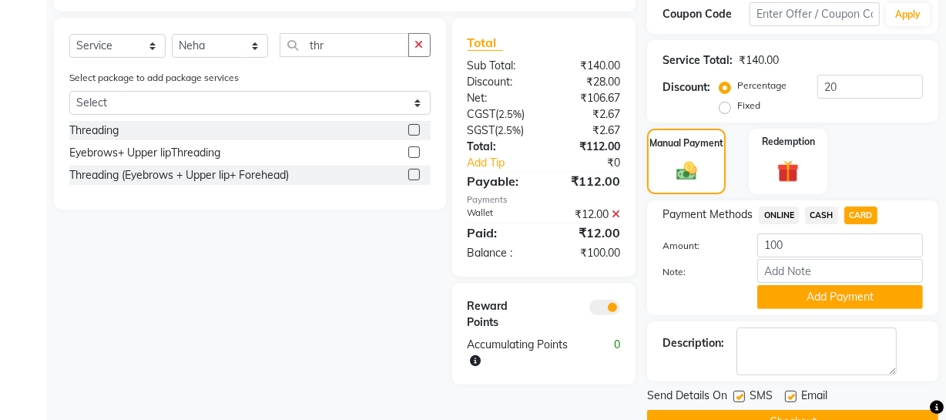
click at [821, 219] on span "CASH" at bounding box center [821, 215] width 33 height 18
click at [782, 297] on button "Add Payment" at bounding box center [840, 297] width 166 height 24
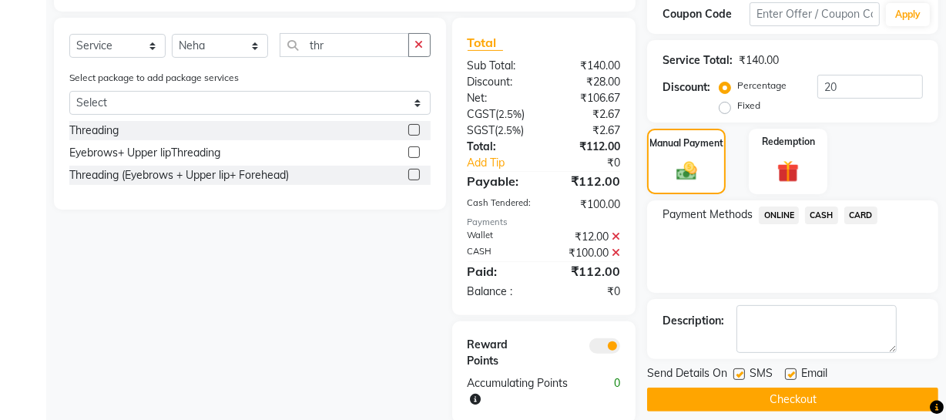
scroll to position [376, 0]
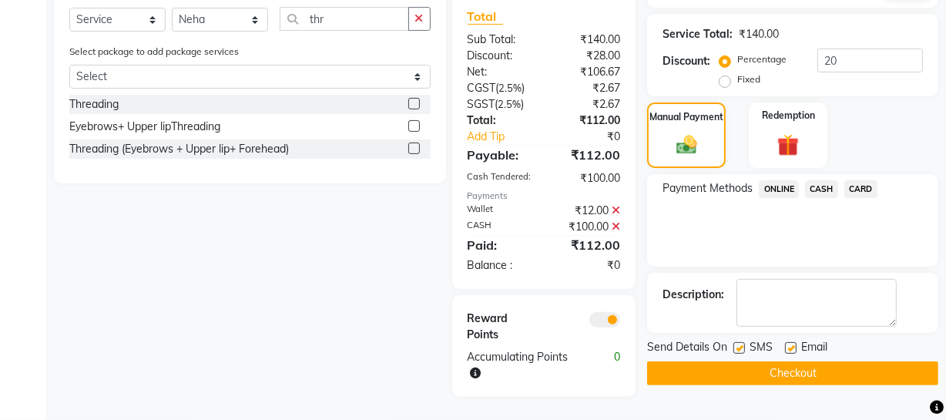
click at [734, 369] on button "Checkout" at bounding box center [792, 373] width 291 height 24
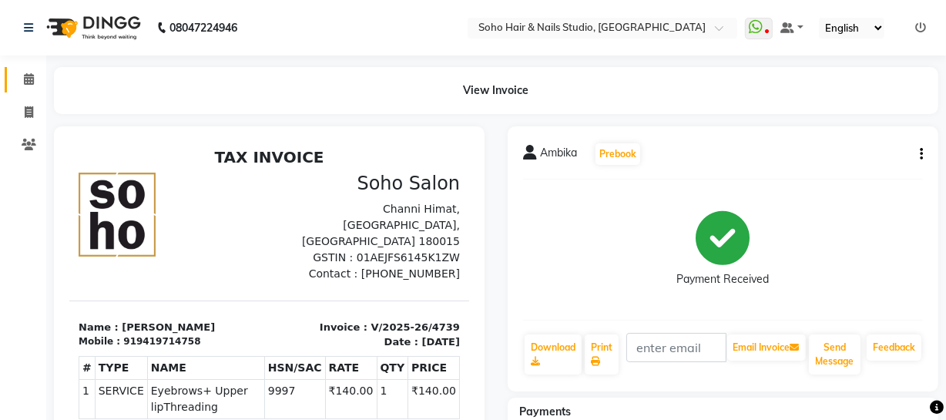
click at [19, 88] on link "Calendar" at bounding box center [23, 79] width 37 height 25
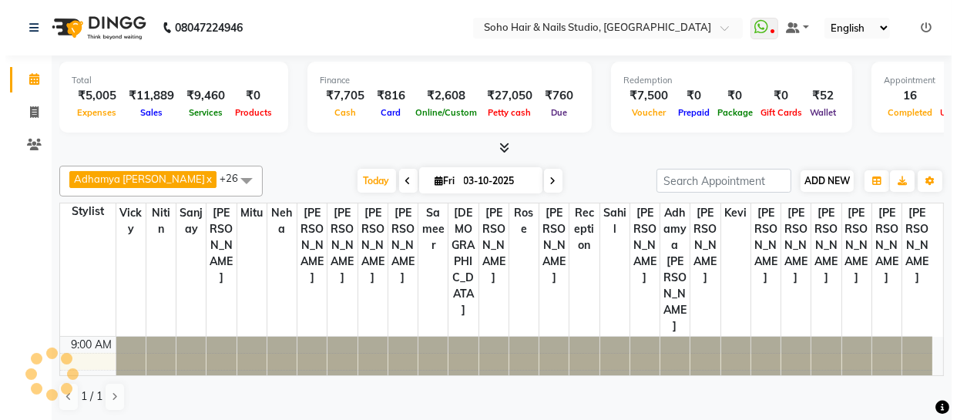
scroll to position [354, 0]
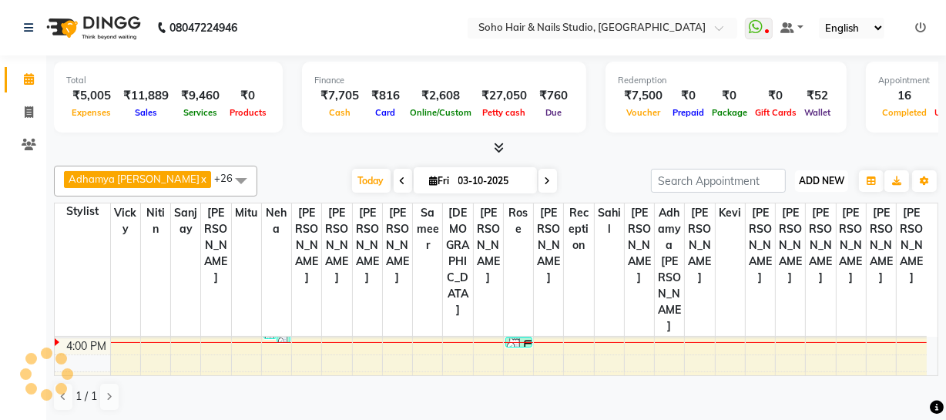
click at [820, 182] on span "ADD NEW" at bounding box center [821, 181] width 45 height 12
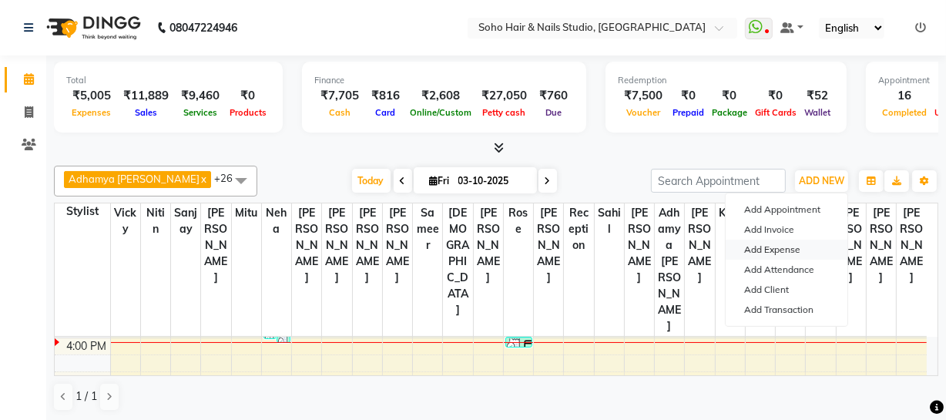
click at [764, 253] on link "Add Expense" at bounding box center [787, 250] width 122 height 20
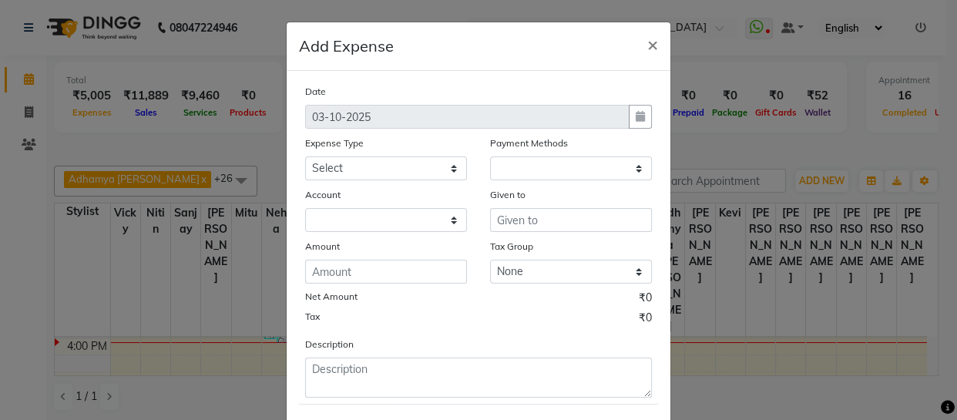
select select "1"
select select "2529"
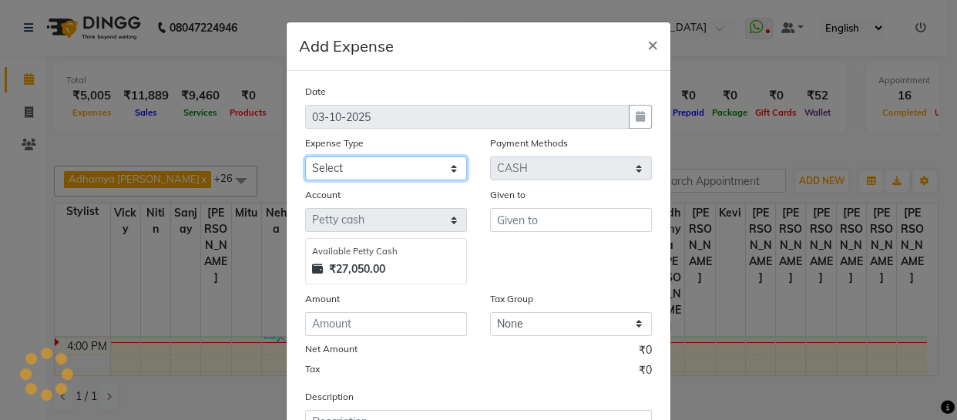
click at [404, 170] on select "Select Cash transfer to bank Client Snacks Fuel Govt fee Incentive Maintenance …" at bounding box center [386, 168] width 162 height 24
select select "22583"
click at [305, 157] on select "Select Cash transfer to bank Client Snacks Fuel Govt fee Incentive Maintenance …" at bounding box center [386, 168] width 162 height 24
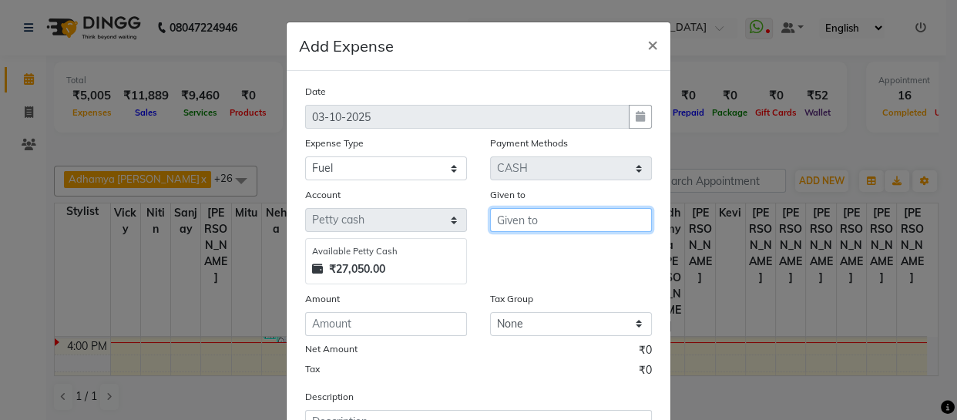
click at [503, 219] on input "text" at bounding box center [571, 220] width 162 height 24
type input "[PERSON_NAME]"
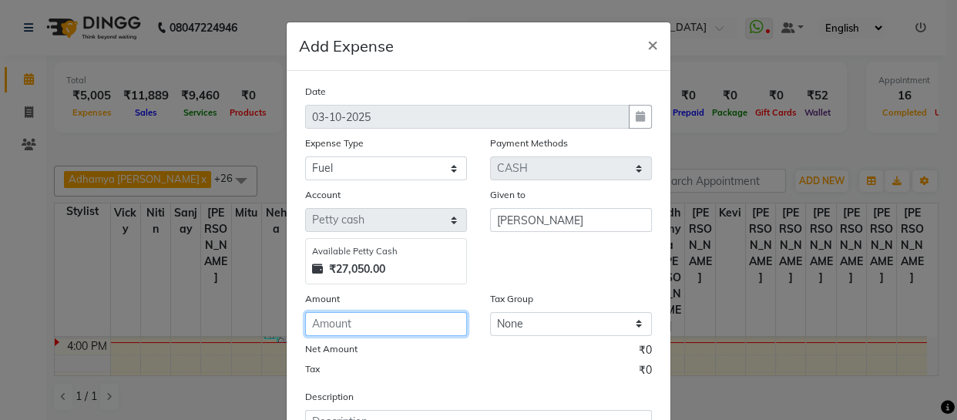
click at [378, 332] on input "number" at bounding box center [386, 324] width 162 height 24
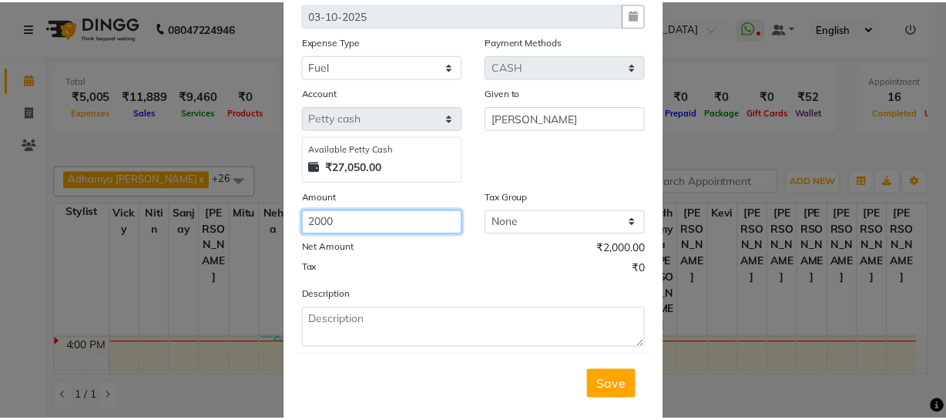
scroll to position [133, 0]
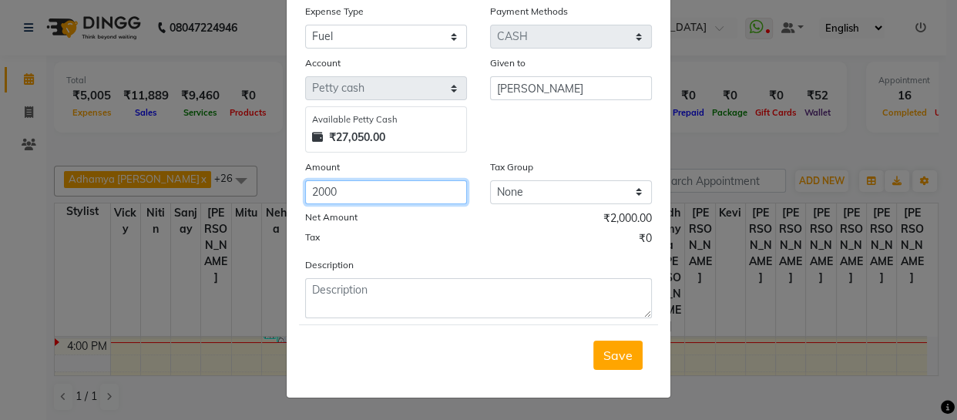
type input "2000"
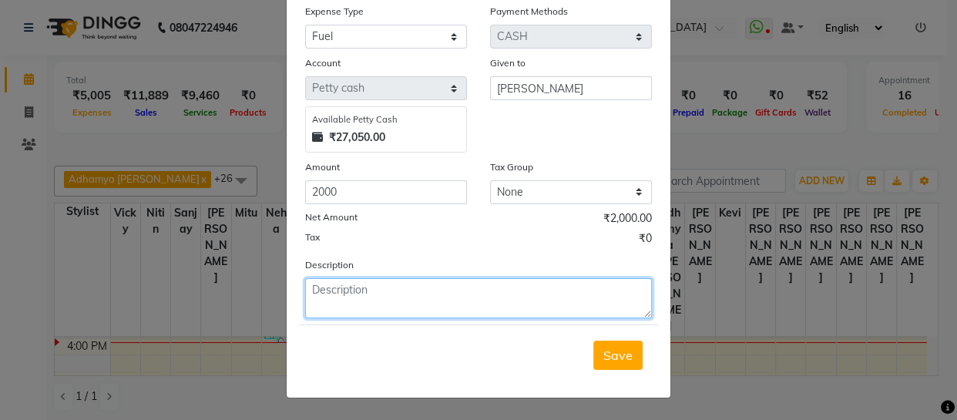
click at [390, 295] on textarea at bounding box center [478, 298] width 347 height 40
type textarea "disel"
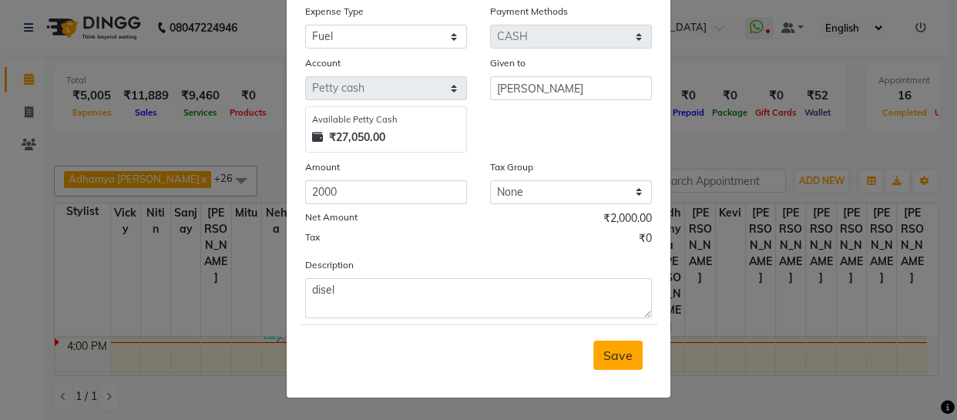
click at [628, 357] on button "Save" at bounding box center [617, 355] width 49 height 29
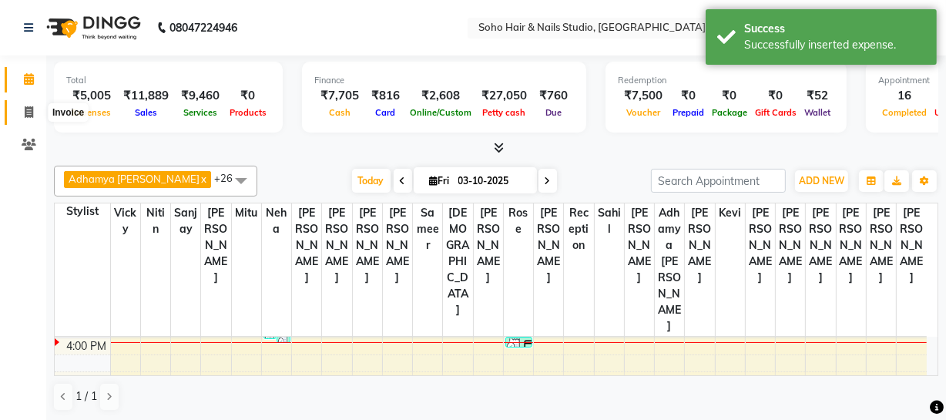
click at [32, 118] on span at bounding box center [28, 113] width 27 height 18
select select "service"
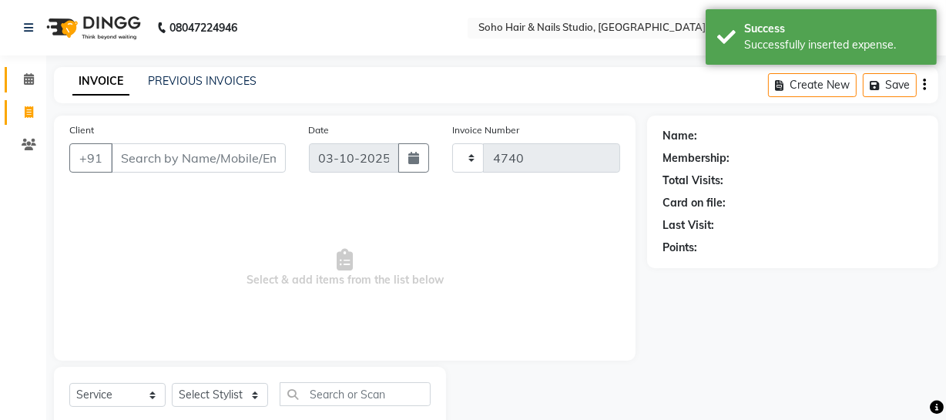
click at [28, 86] on span at bounding box center [28, 80] width 27 height 18
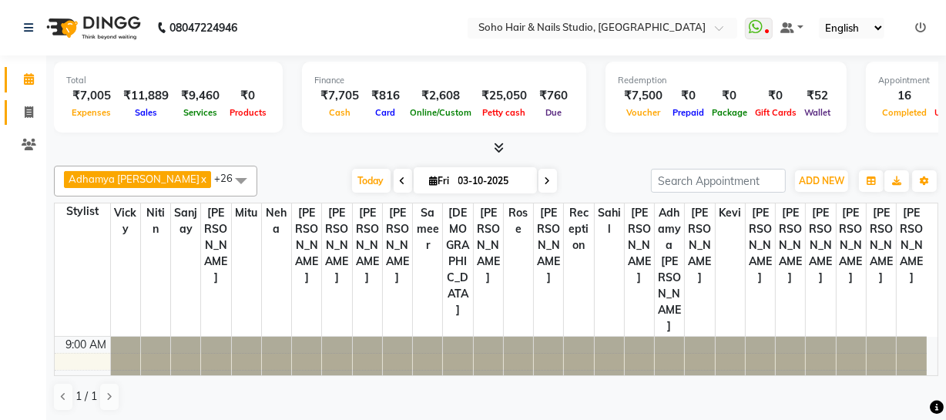
click at [32, 101] on link "Invoice" at bounding box center [23, 112] width 37 height 25
select select "service"
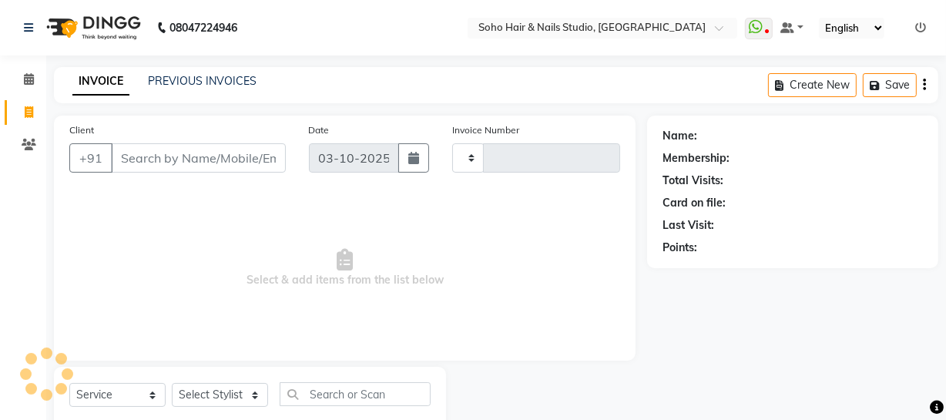
type input "4740"
select select "735"
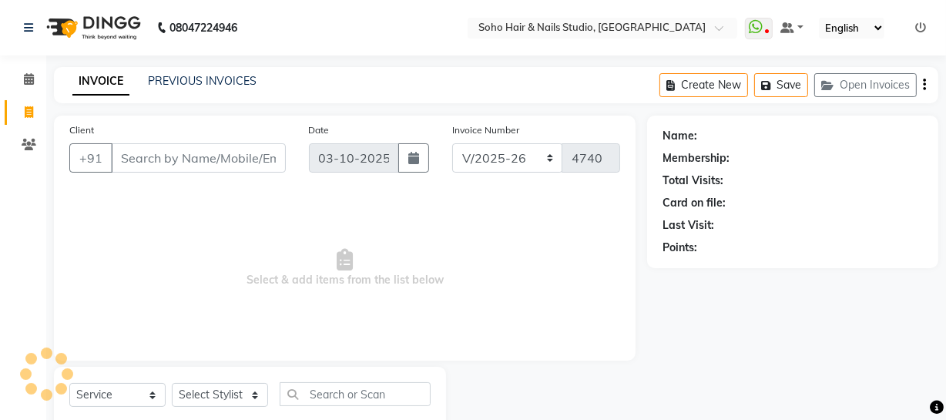
select select "membership"
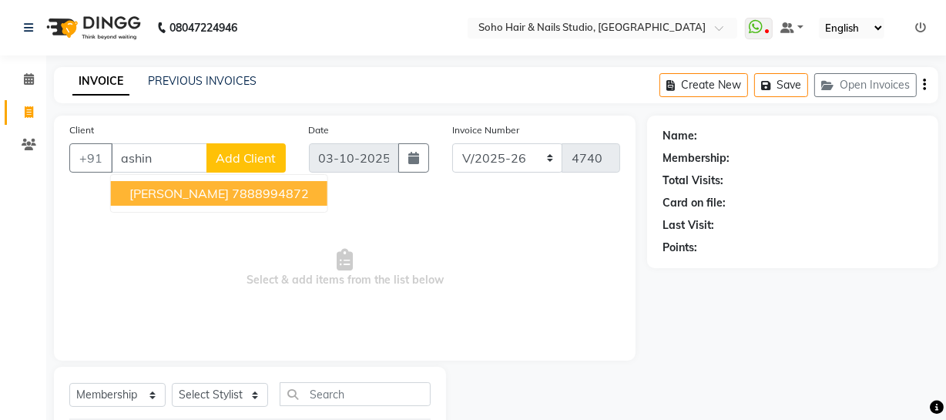
drag, startPoint x: 168, startPoint y: 159, endPoint x: 0, endPoint y: 159, distance: 168.0
click at [0, 159] on app-home "08047224946 Select Location × Soho Hair & Nails Studio, Jammu WhatsApp Status ✕…" at bounding box center [473, 254] width 946 height 508
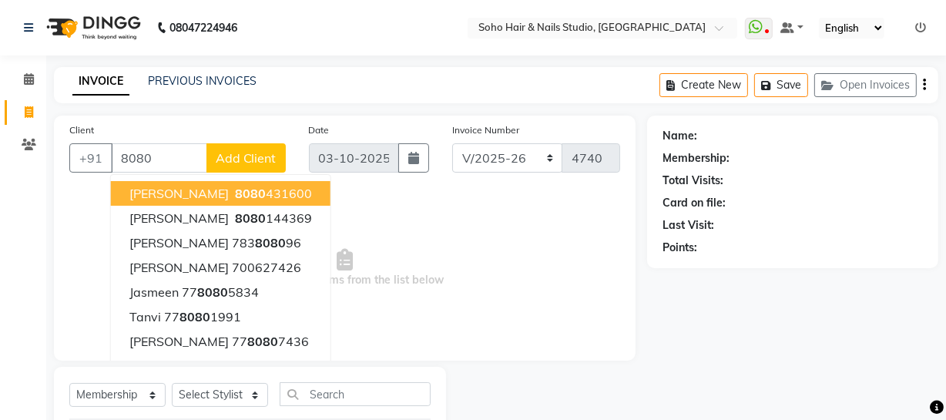
click at [250, 188] on ngb-highlight "8080 431600" at bounding box center [272, 193] width 80 height 15
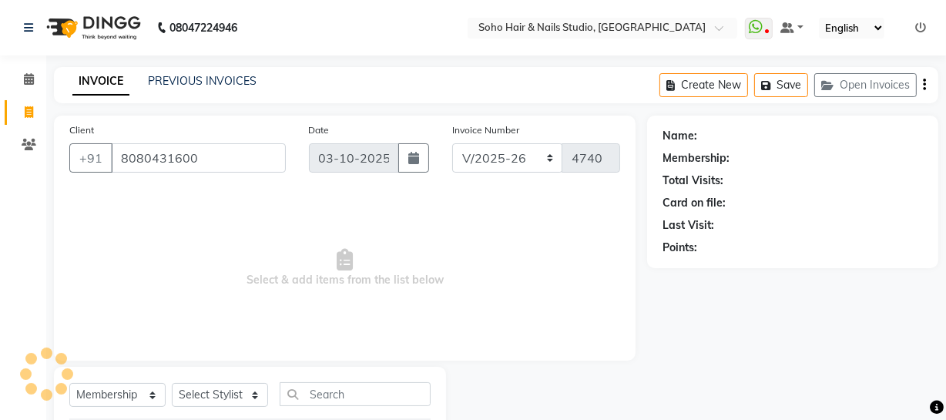
type input "8080431600"
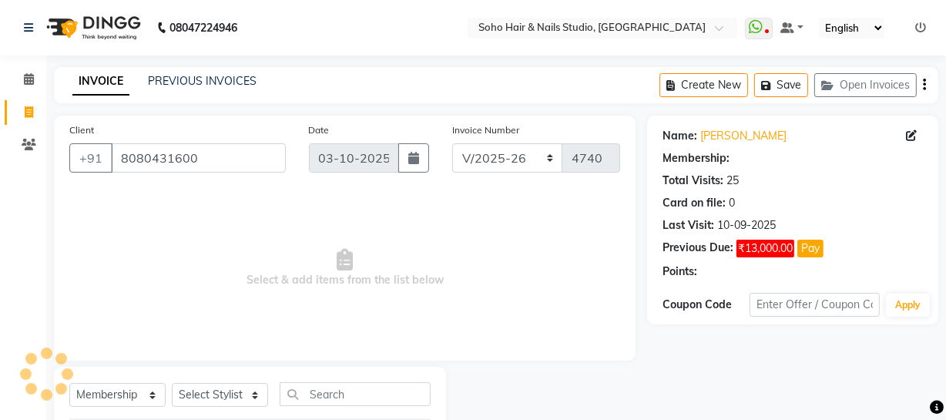
select select "1: Object"
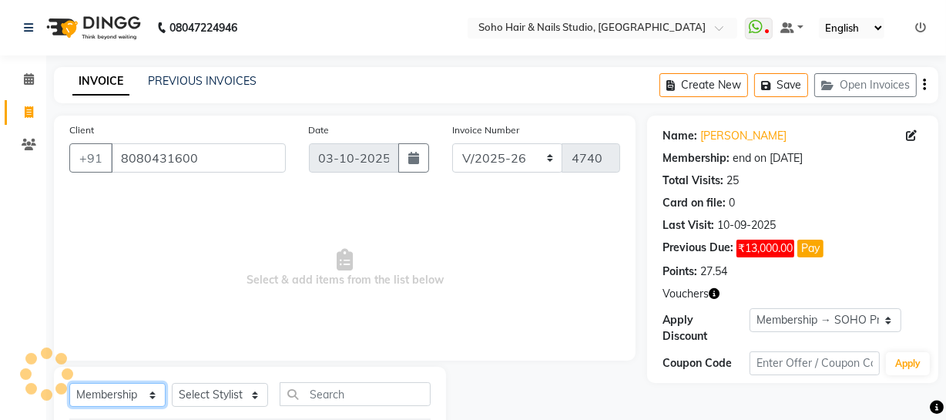
click at [139, 399] on select "Select Service Product Membership Package Voucher Prepaid Gift Card" at bounding box center [117, 395] width 96 height 24
select select "service"
click at [69, 383] on select "Select Service Product Membership Package Voucher Prepaid Gift Card" at bounding box center [117, 395] width 96 height 24
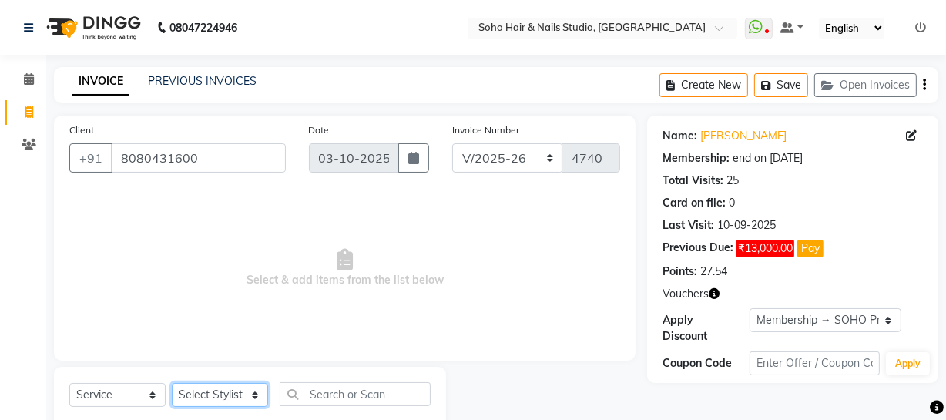
click at [230, 392] on select "Select Stylist [PERSON_NAME] Adhamya [PERSON_NAME] [PERSON_NAME] [PERSON_NAME] …" at bounding box center [220, 395] width 96 height 24
select select "11755"
click at [172, 383] on select "Select Stylist [PERSON_NAME] Adhamya [PERSON_NAME] [PERSON_NAME] [PERSON_NAME] …" at bounding box center [220, 395] width 96 height 24
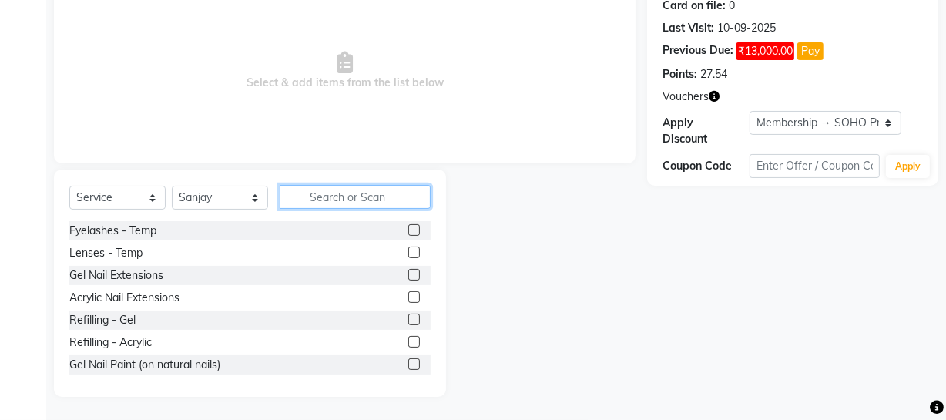
click at [322, 192] on input "text" at bounding box center [355, 197] width 151 height 24
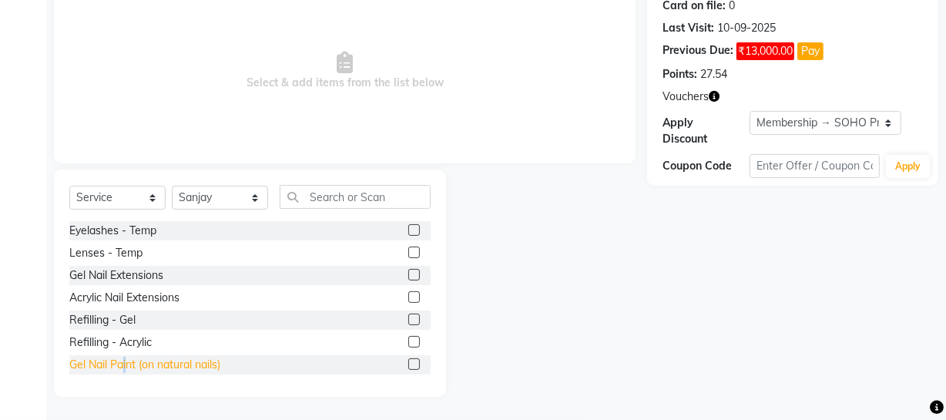
click at [126, 362] on div "Eyelashes - Temp Lenses - Temp Gel Nail Extensions Acrylic Nail Extensions Refi…" at bounding box center [249, 298] width 361 height 154
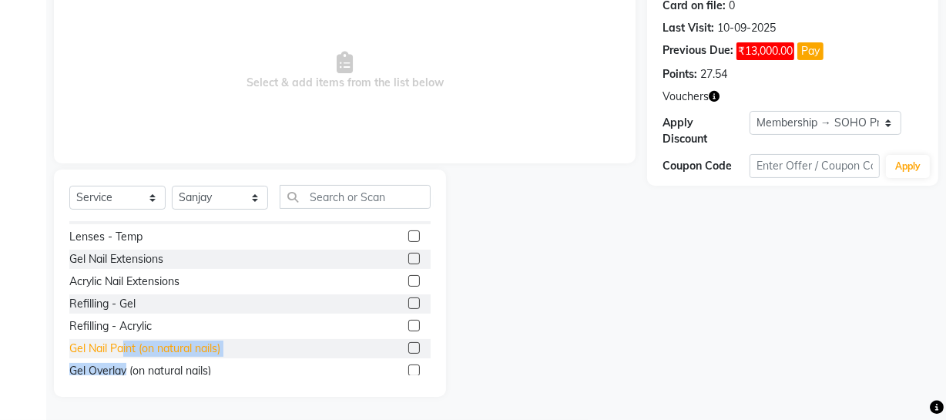
scroll to position [86, 0]
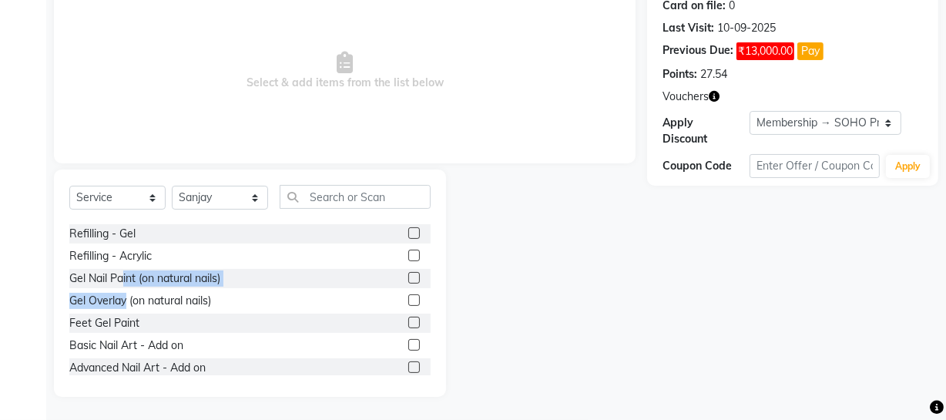
click at [139, 286] on div "Gel Nail Paint (on natural nails)" at bounding box center [249, 278] width 361 height 19
click at [139, 283] on div "Gel Nail Paint (on natural nails)" at bounding box center [144, 278] width 151 height 16
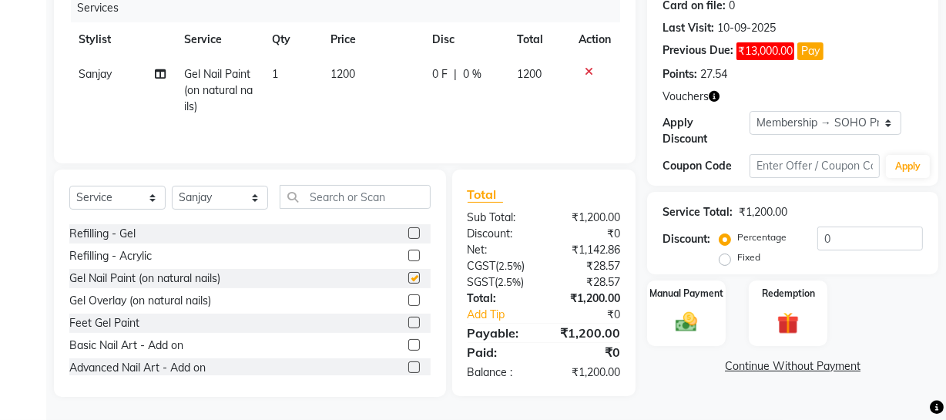
checkbox input "false"
click at [136, 369] on div "Advanced Nail Art - Add on" at bounding box center [137, 368] width 136 height 16
checkbox input "false"
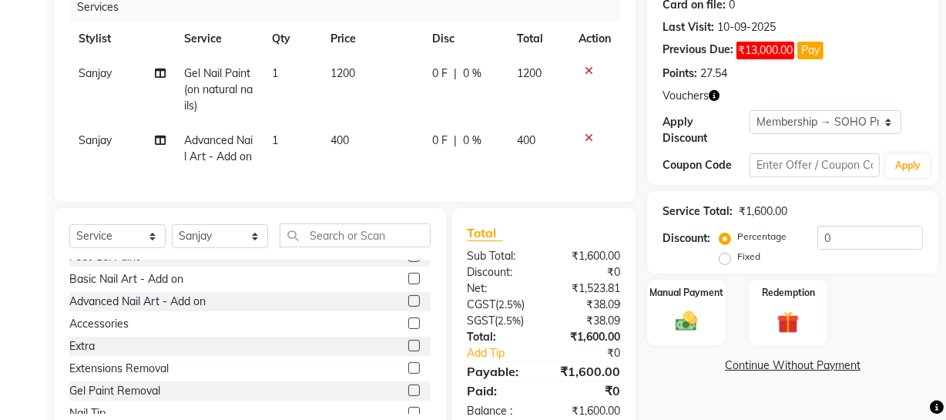
scroll to position [225, 0]
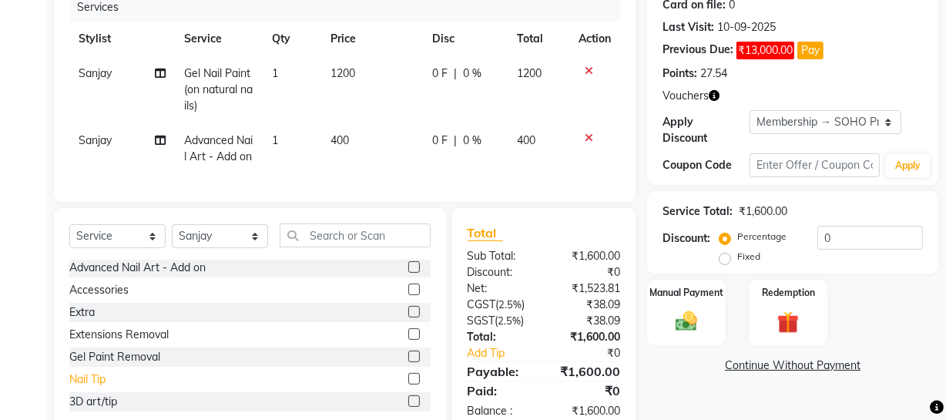
click at [89, 388] on div "Nail Tip" at bounding box center [87, 379] width 36 height 16
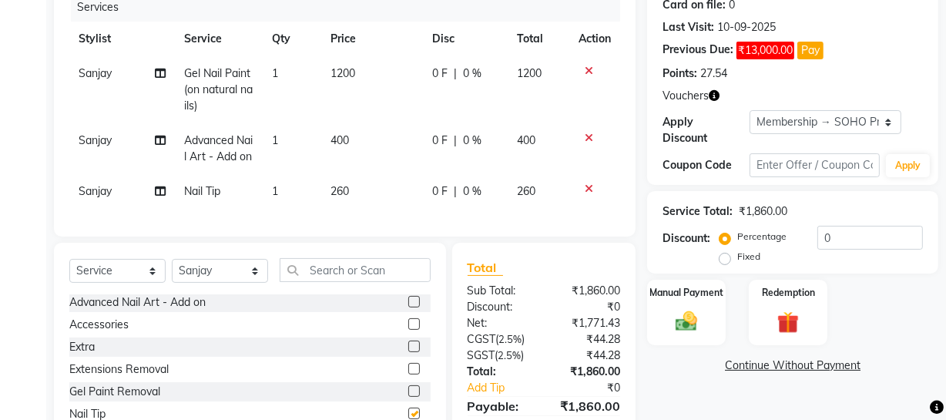
checkbox input "false"
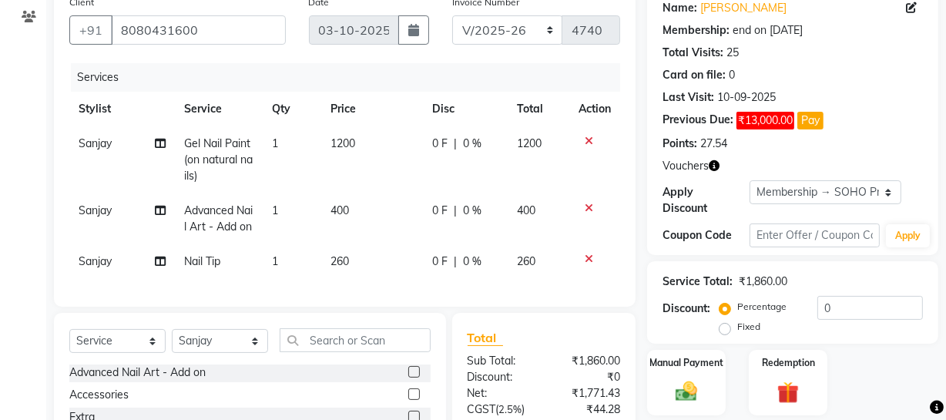
scroll to position [0, 0]
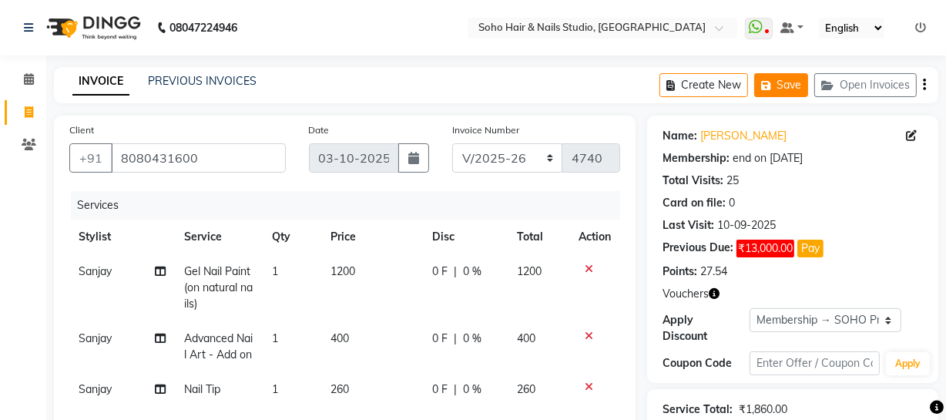
click at [777, 93] on button "Save" at bounding box center [781, 85] width 54 height 24
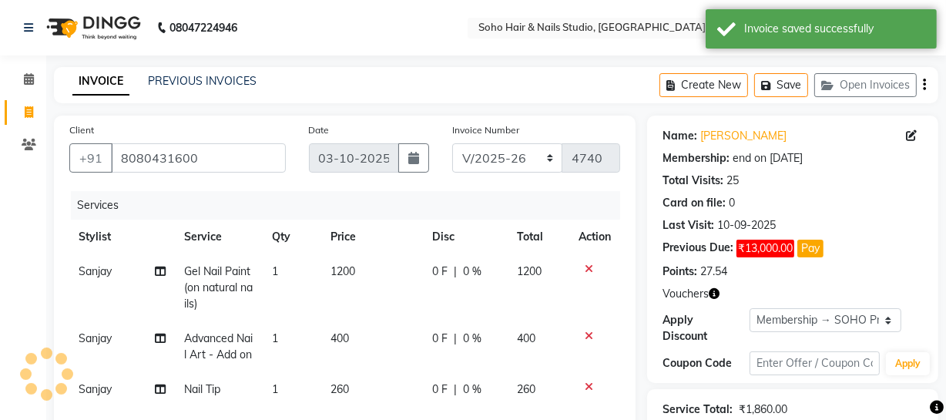
click at [24, 123] on link "Invoice" at bounding box center [23, 112] width 37 height 25
select select "service"
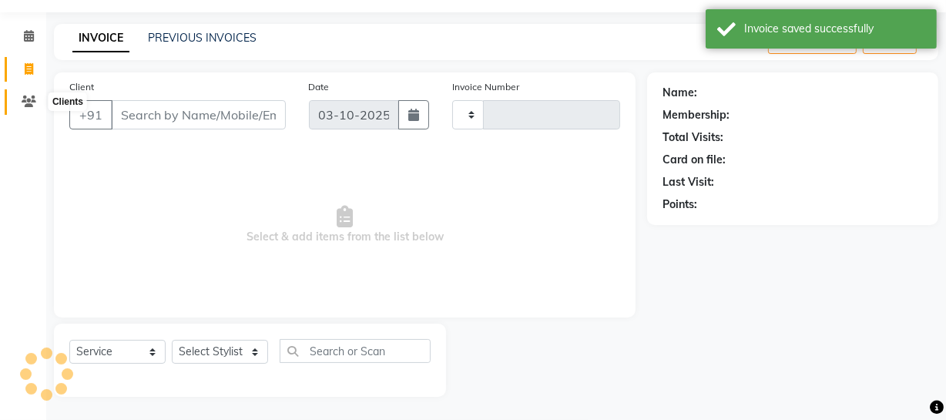
click at [33, 106] on icon at bounding box center [29, 102] width 15 height 12
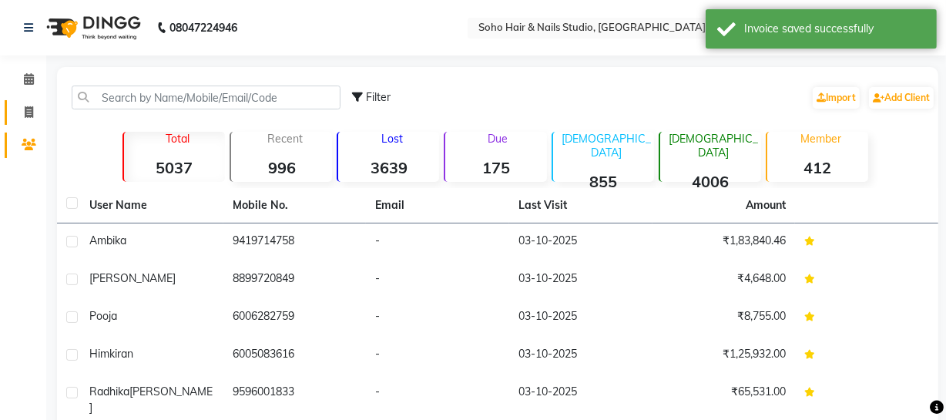
click at [15, 106] on link "Invoice" at bounding box center [23, 112] width 37 height 25
select select "service"
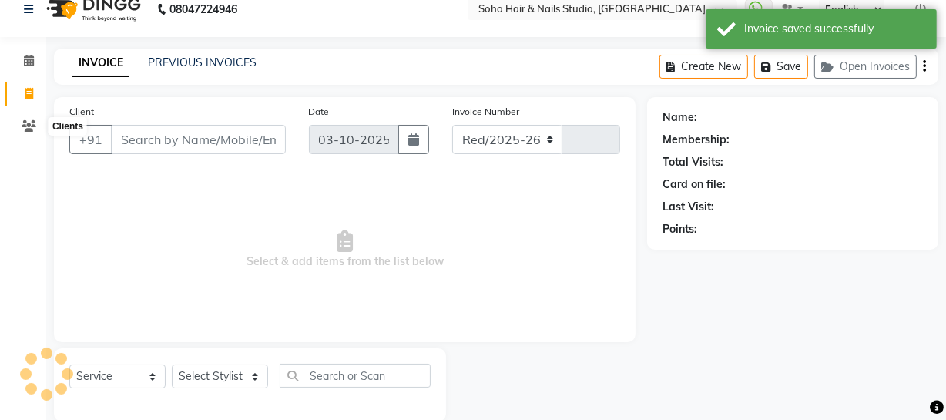
select select "735"
type input "4740"
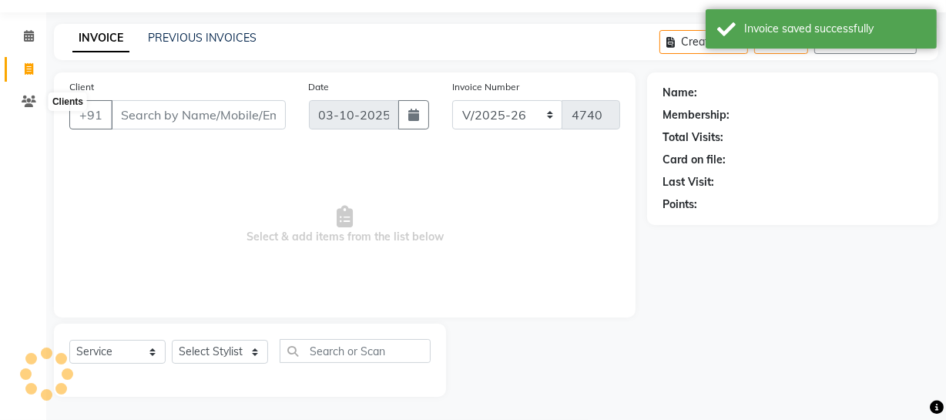
select select "membership"
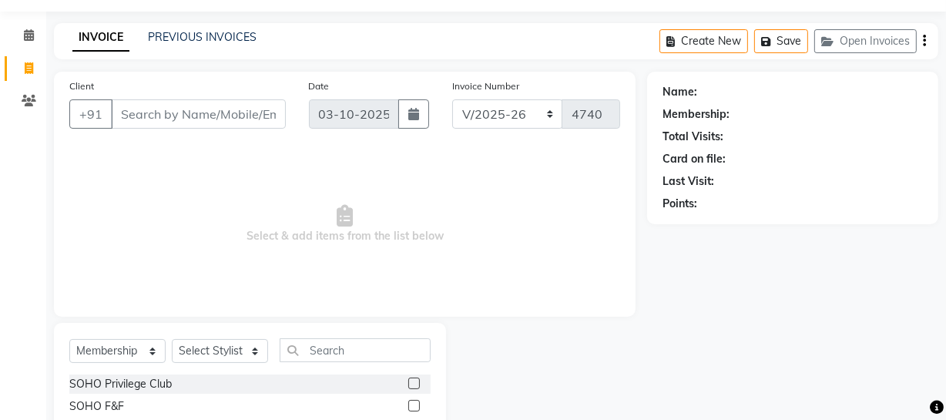
click at [96, 238] on span "Select & add items from the list below" at bounding box center [344, 224] width 551 height 154
click at [169, 116] on input "Client" at bounding box center [198, 113] width 175 height 29
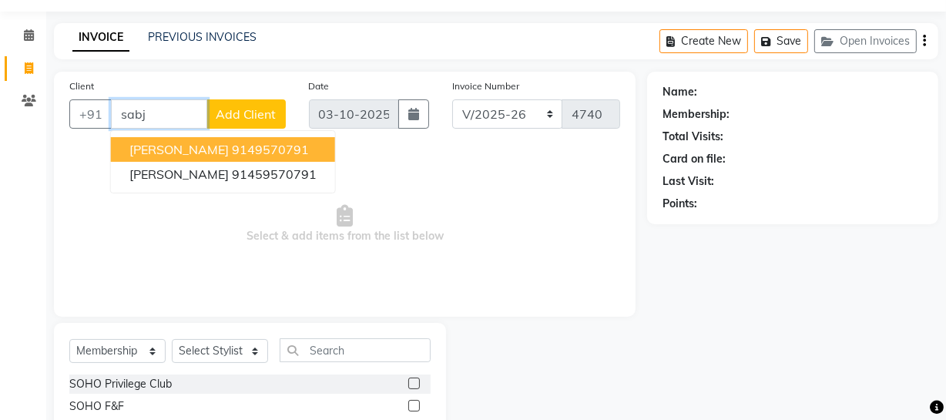
click at [157, 158] on button "Sabjot Kour 9149570791" at bounding box center [223, 149] width 224 height 25
type input "9149570791"
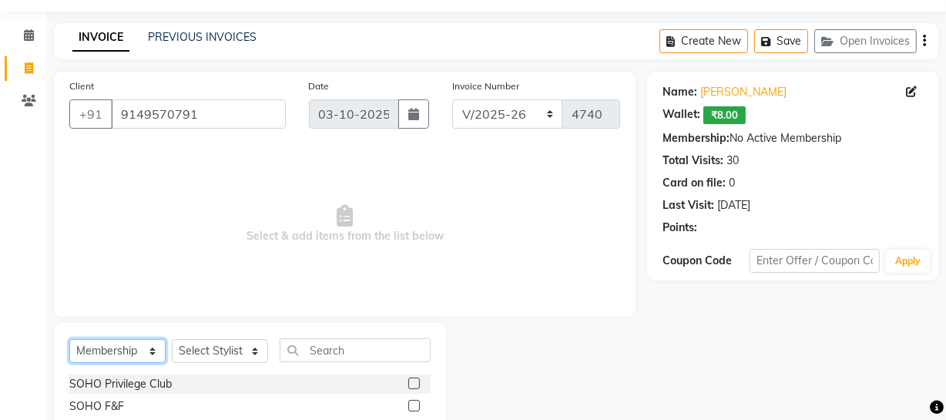
click at [139, 345] on select "Select Service Product Membership Package Voucher Prepaid Gift Card" at bounding box center [117, 351] width 96 height 24
click at [69, 339] on select "Select Service Product Membership Package Voucher Prepaid Gift Card" at bounding box center [117, 351] width 96 height 24
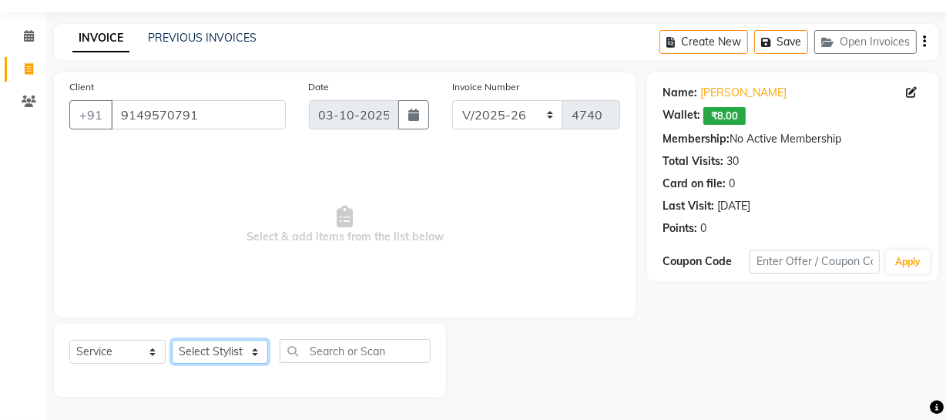
click at [208, 349] on select "Select Stylist [PERSON_NAME] Adhamya [PERSON_NAME] [PERSON_NAME] [PERSON_NAME] …" at bounding box center [220, 352] width 96 height 24
click at [172, 340] on select "Select Stylist [PERSON_NAME] Adhamya [PERSON_NAME] [PERSON_NAME] [PERSON_NAME] …" at bounding box center [220, 352] width 96 height 24
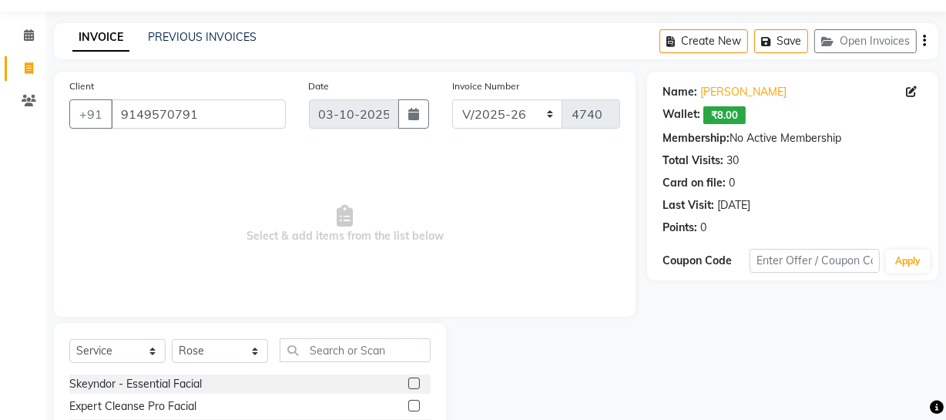
click at [308, 364] on div "Select Service Product Membership Package Voucher Prepaid Gift Card Select Styl…" at bounding box center [249, 356] width 361 height 36
click at [310, 358] on input "text" at bounding box center [355, 350] width 151 height 24
click at [195, 409] on div "Eyebrows+ Upper lipThreading" at bounding box center [144, 406] width 151 height 16
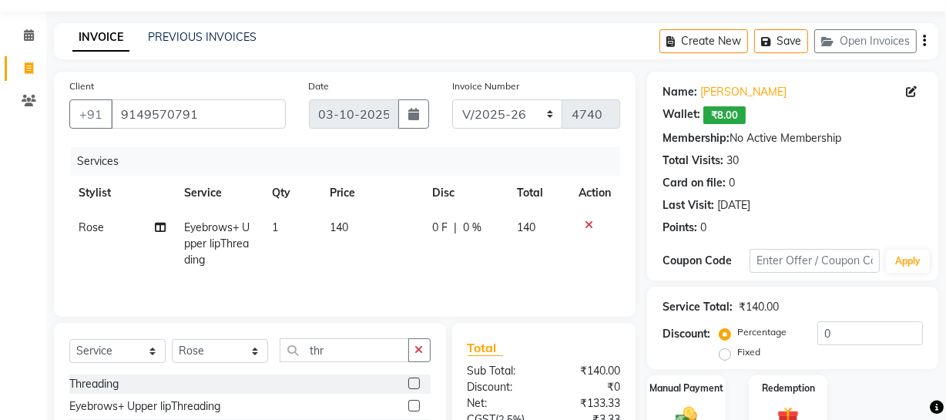
click at [777, 23] on div "Create New Save Open Invoices" at bounding box center [799, 41] width 279 height 36
click at [777, 37] on button "Save" at bounding box center [781, 41] width 54 height 24
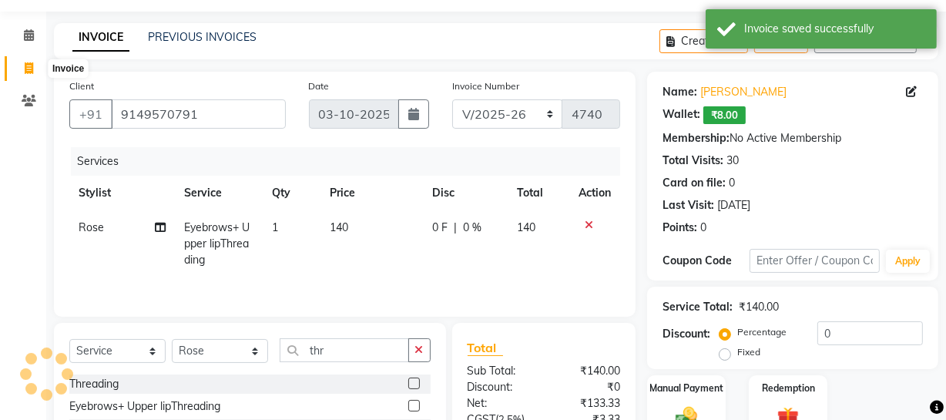
click at [25, 63] on icon at bounding box center [29, 68] width 8 height 12
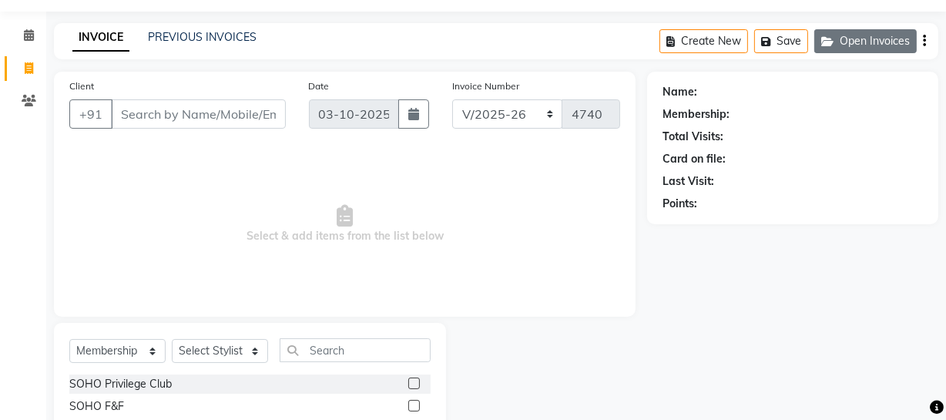
click at [858, 39] on button "Open Invoices" at bounding box center [865, 41] width 102 height 24
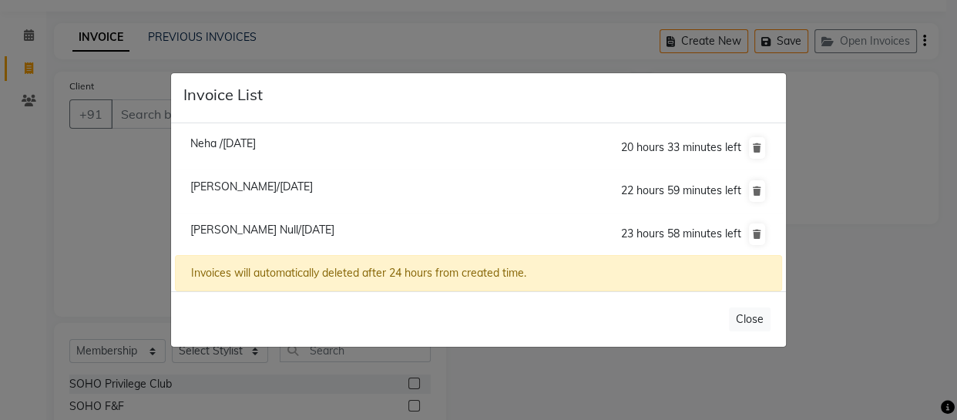
click at [239, 230] on span "Ashmita Null/03 October 2025" at bounding box center [262, 230] width 144 height 14
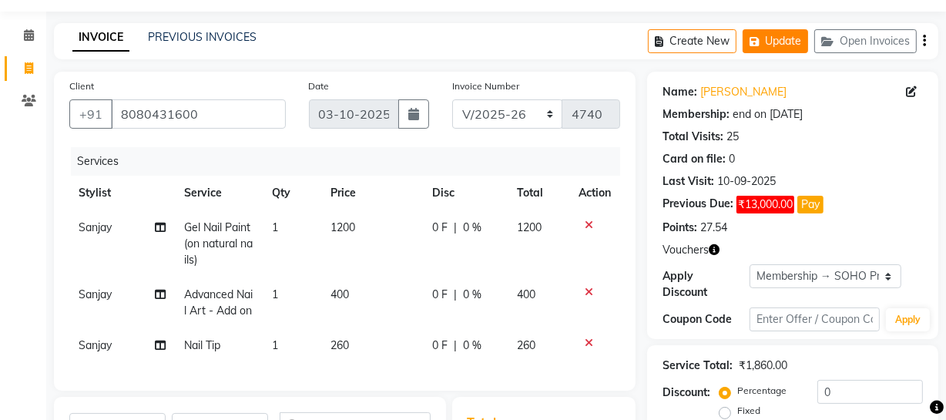
click at [786, 37] on button "Update" at bounding box center [775, 41] width 65 height 24
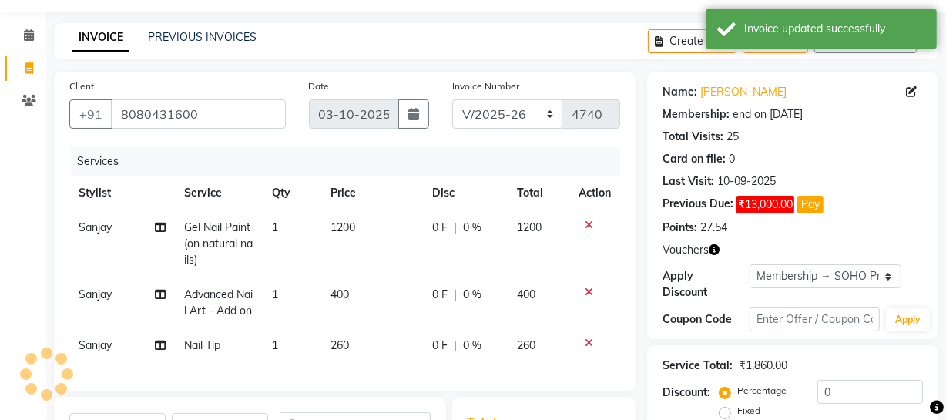
click at [41, 76] on span at bounding box center [28, 69] width 27 height 18
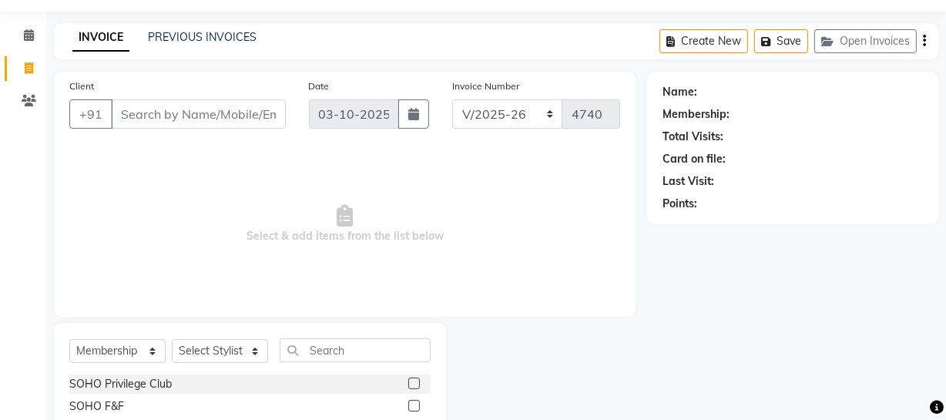
click at [133, 207] on span "Select & add items from the list below" at bounding box center [344, 224] width 551 height 154
click at [254, 111] on input "Client" at bounding box center [198, 113] width 175 height 29
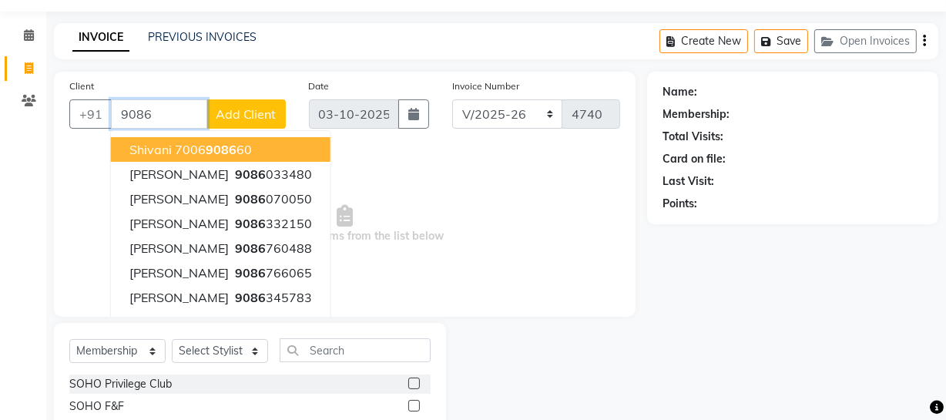
click at [166, 116] on input "9086" at bounding box center [159, 113] width 96 height 29
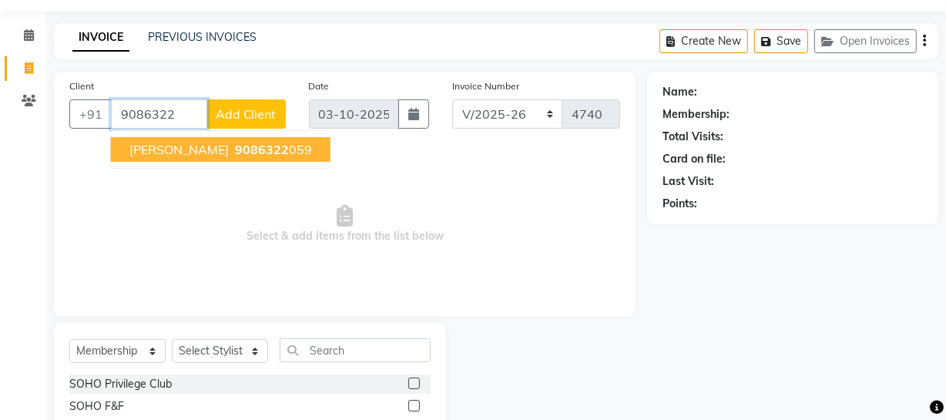
click at [235, 154] on span "9086322" at bounding box center [262, 149] width 54 height 15
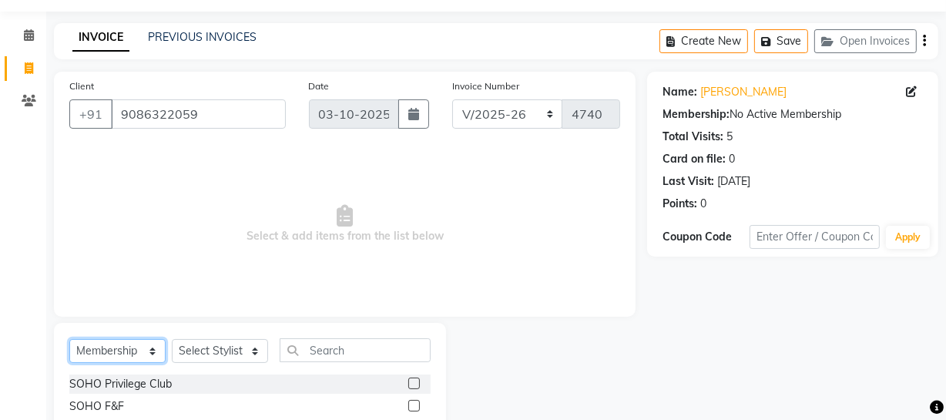
click at [152, 342] on select "Select Service Product Membership Package Voucher Prepaid Gift Card" at bounding box center [117, 351] width 96 height 24
click at [94, 168] on span "Select & add items from the list below" at bounding box center [344, 224] width 551 height 154
click at [112, 352] on select "Select Service Product Membership Package Voucher Prepaid Gift Card" at bounding box center [117, 351] width 96 height 24
click at [69, 339] on select "Select Service Product Membership Package Voucher Prepaid Gift Card" at bounding box center [117, 351] width 96 height 24
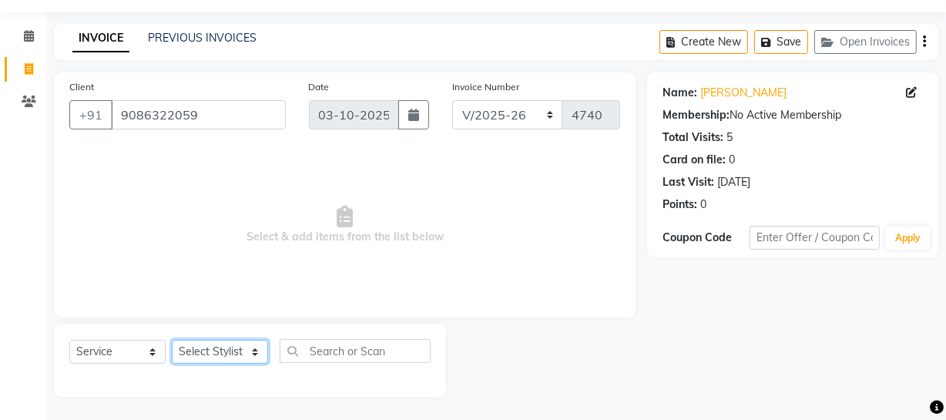
click at [218, 347] on select "Select Stylist [PERSON_NAME] Adhamya [PERSON_NAME] [PERSON_NAME] [PERSON_NAME] …" at bounding box center [220, 352] width 96 height 24
click at [172, 340] on select "Select Stylist [PERSON_NAME] Adhamya [PERSON_NAME] [PERSON_NAME] [PERSON_NAME] …" at bounding box center [220, 352] width 96 height 24
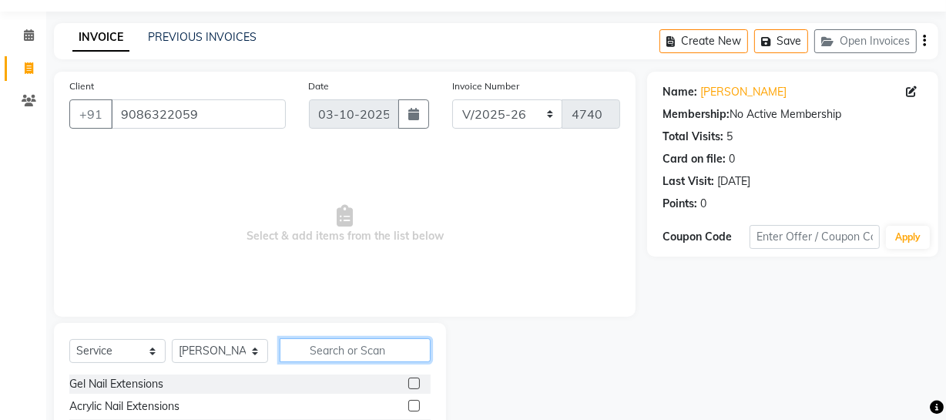
click at [312, 351] on input "text" at bounding box center [355, 350] width 151 height 24
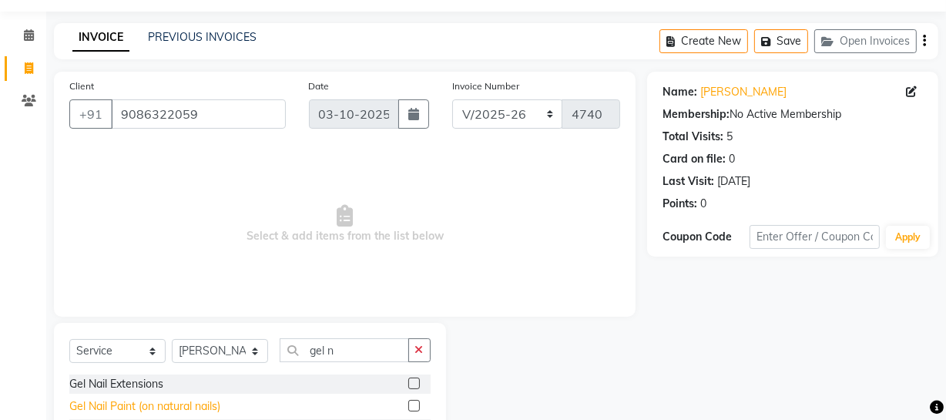
click at [212, 400] on div "Gel Nail Paint (on natural nails)" at bounding box center [144, 406] width 151 height 16
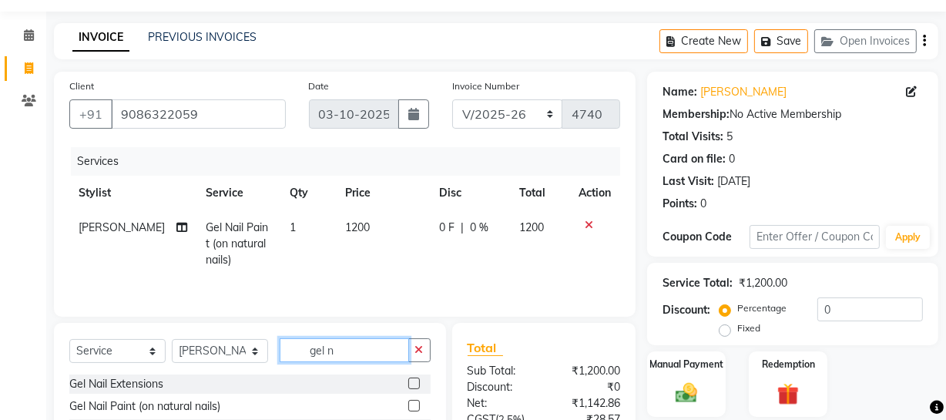
click at [331, 349] on input "gel n" at bounding box center [344, 350] width 129 height 24
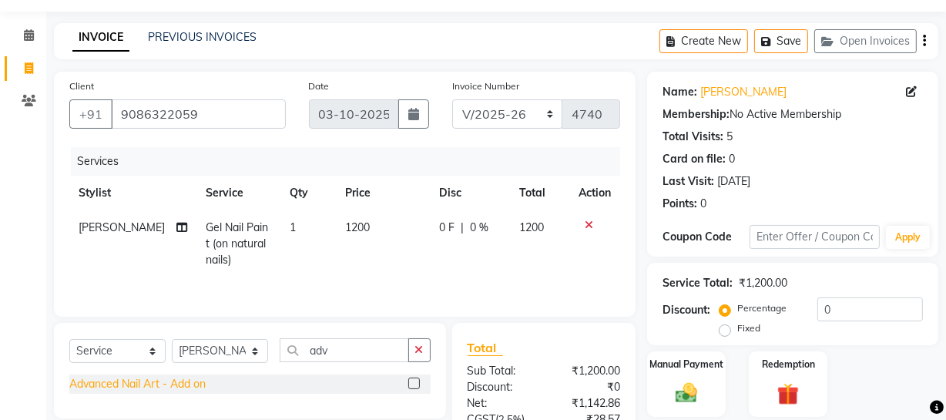
click at [179, 384] on div "Advanced Nail Art - Add on" at bounding box center [137, 384] width 136 height 16
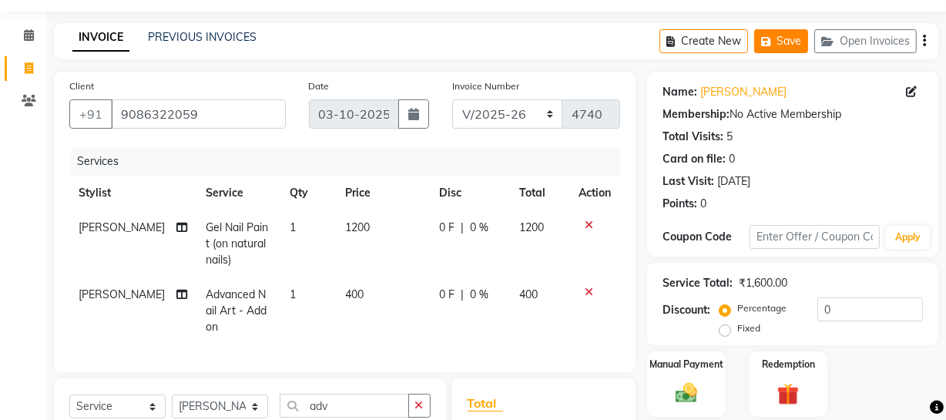
click at [790, 34] on button "Save" at bounding box center [781, 41] width 54 height 24
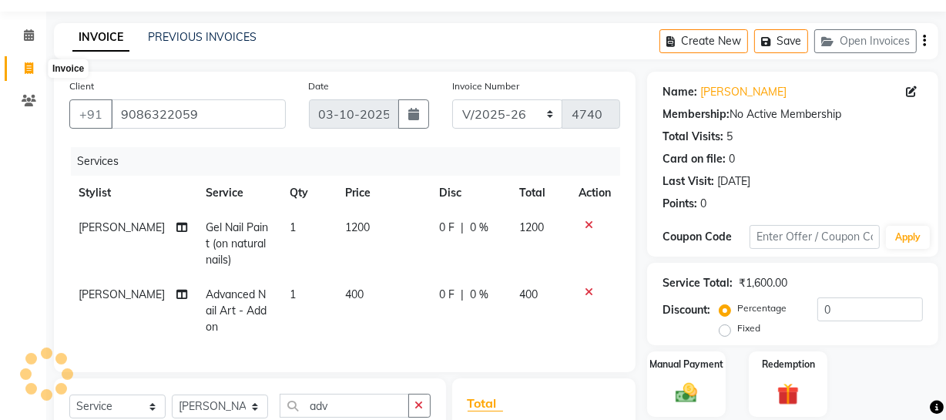
click at [28, 69] on icon at bounding box center [29, 68] width 8 height 12
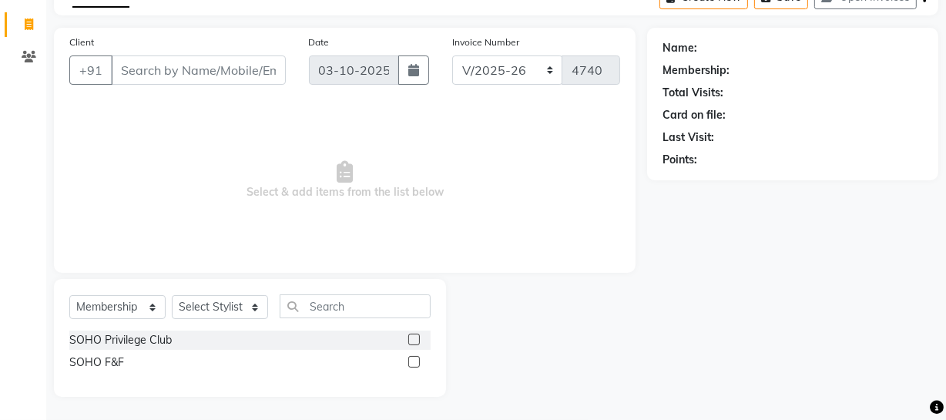
scroll to position [0, 0]
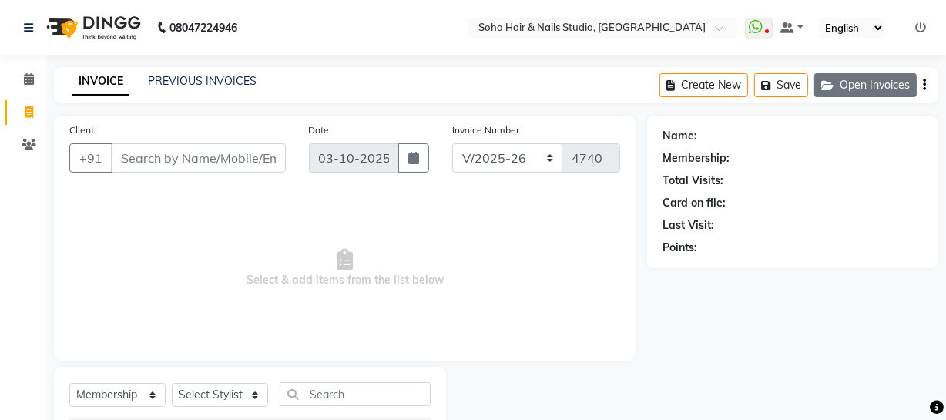
click at [872, 91] on button "Open Invoices" at bounding box center [865, 85] width 102 height 24
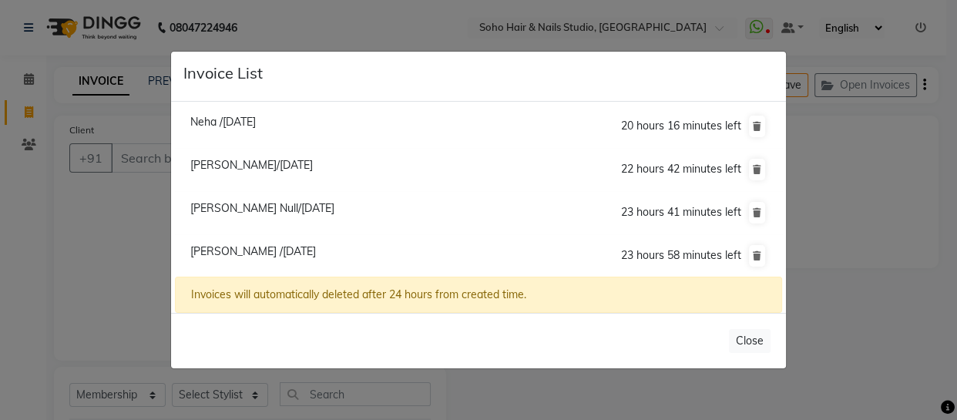
click at [259, 210] on span "Ashmita Null/03 October 2025" at bounding box center [262, 208] width 144 height 14
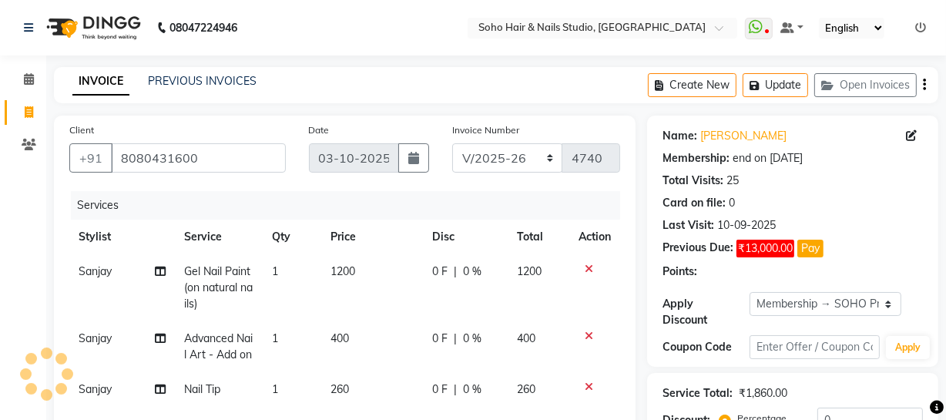
scroll to position [280, 0]
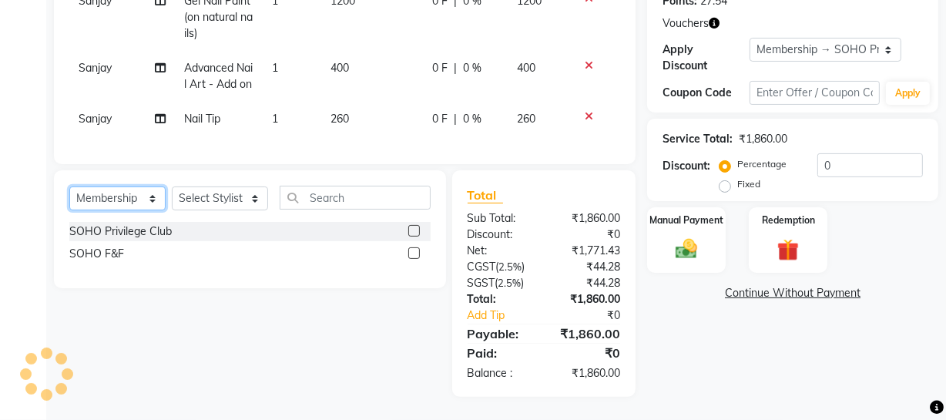
click at [142, 210] on select "Select Service Product Membership Package Voucher Prepaid Gift Card" at bounding box center [117, 198] width 96 height 24
click at [69, 203] on select "Select Service Product Membership Package Voucher Prepaid Gift Card" at bounding box center [117, 198] width 96 height 24
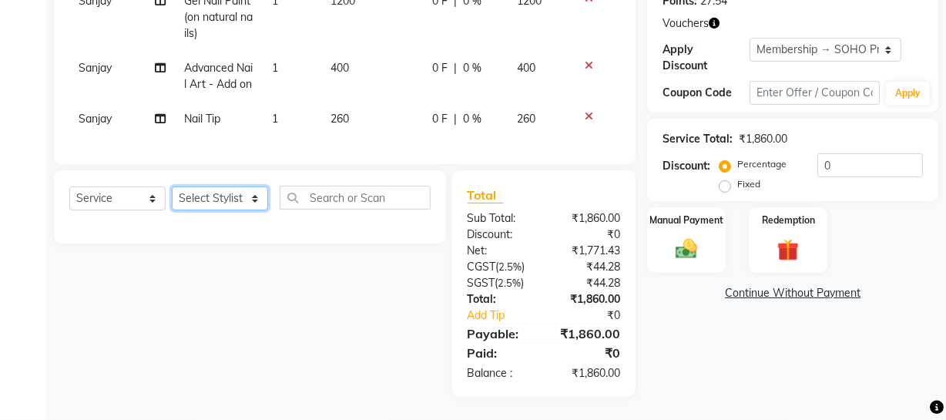
click at [225, 210] on select "Select Stylist [PERSON_NAME] Adhamya [PERSON_NAME] [PERSON_NAME] [PERSON_NAME] …" at bounding box center [220, 198] width 96 height 24
click at [172, 203] on select "Select Stylist [PERSON_NAME] Adhamya [PERSON_NAME] [PERSON_NAME] [PERSON_NAME] …" at bounding box center [220, 198] width 96 height 24
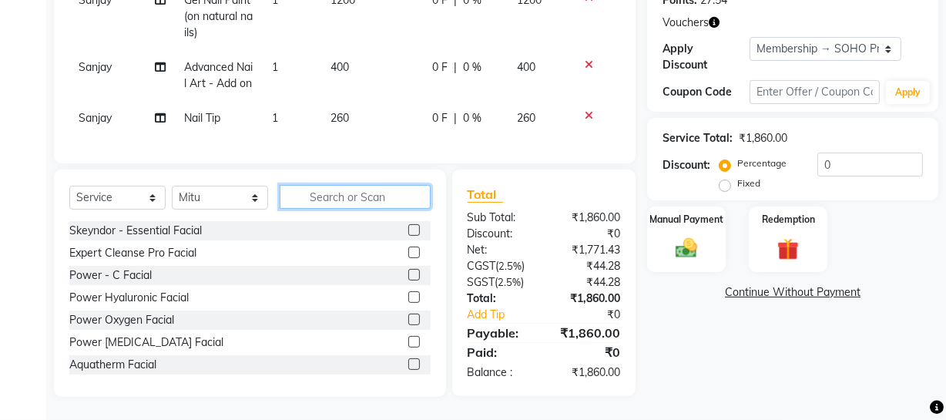
click at [348, 209] on input "text" at bounding box center [355, 197] width 151 height 24
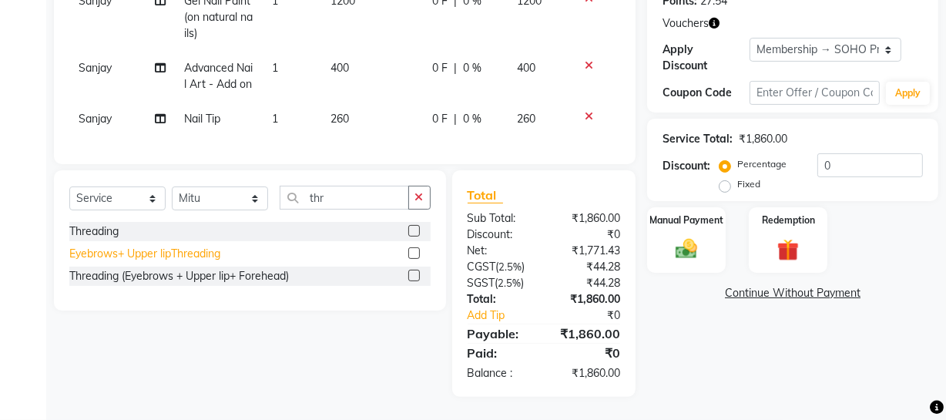
click at [163, 262] on div "Eyebrows+ Upper lipThreading" at bounding box center [144, 254] width 151 height 16
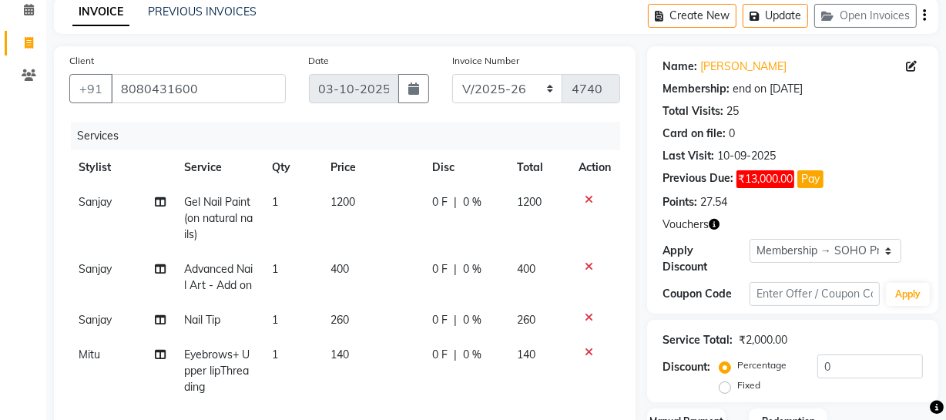
scroll to position [350, 0]
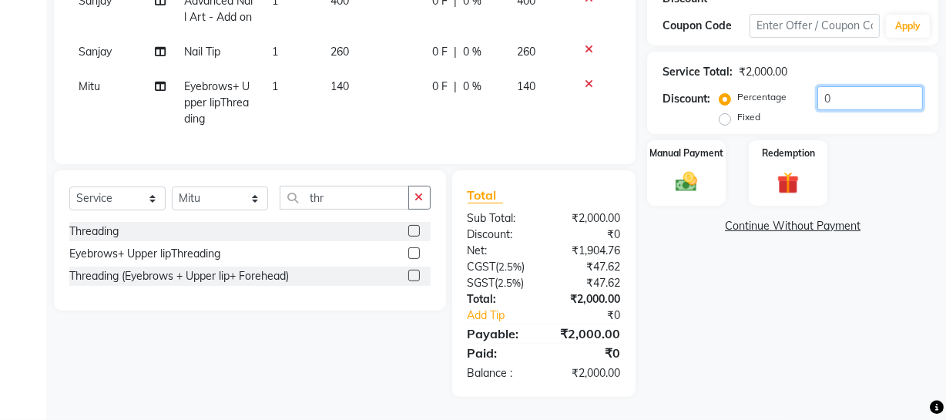
drag, startPoint x: 848, startPoint y: 82, endPoint x: 727, endPoint y: 100, distance: 123.1
click at [731, 98] on div "Percentage Fixed 0" at bounding box center [823, 107] width 200 height 42
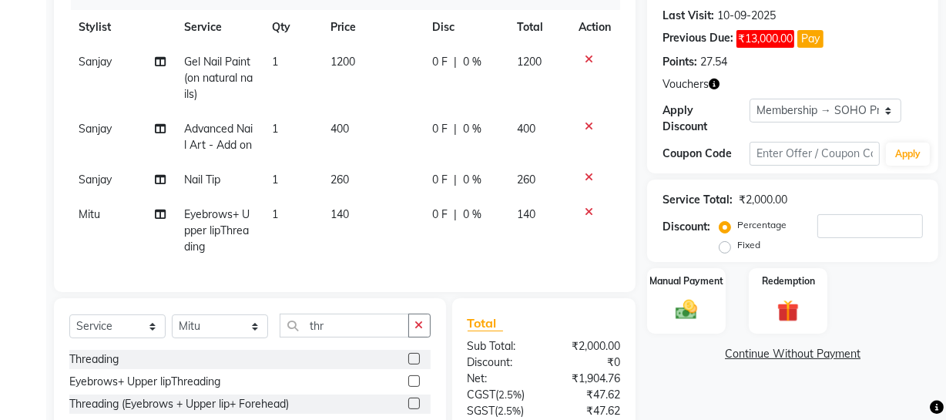
click at [717, 81] on icon "button" at bounding box center [714, 84] width 11 height 11
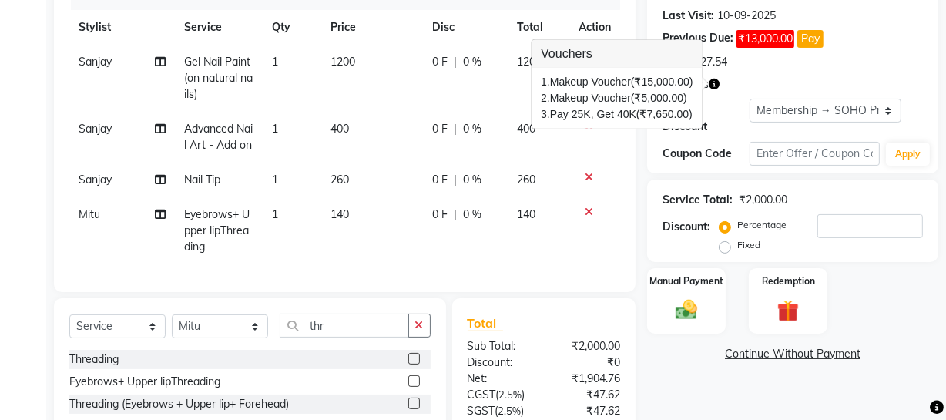
click at [756, 85] on div "Vouchers" at bounding box center [793, 84] width 260 height 16
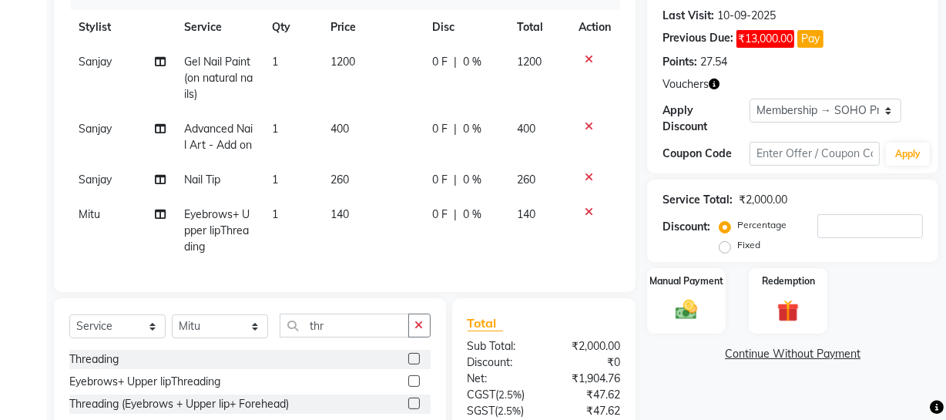
scroll to position [0, 0]
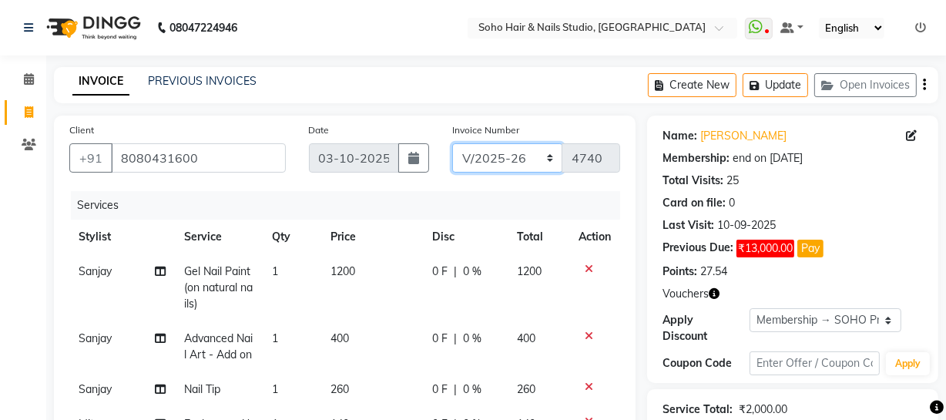
click at [510, 163] on select "Red/2025-26 V/2025 V/2025-26" at bounding box center [507, 157] width 111 height 29
click at [452, 143] on select "Red/2025-26 V/2025 V/2025-26" at bounding box center [507, 157] width 111 height 29
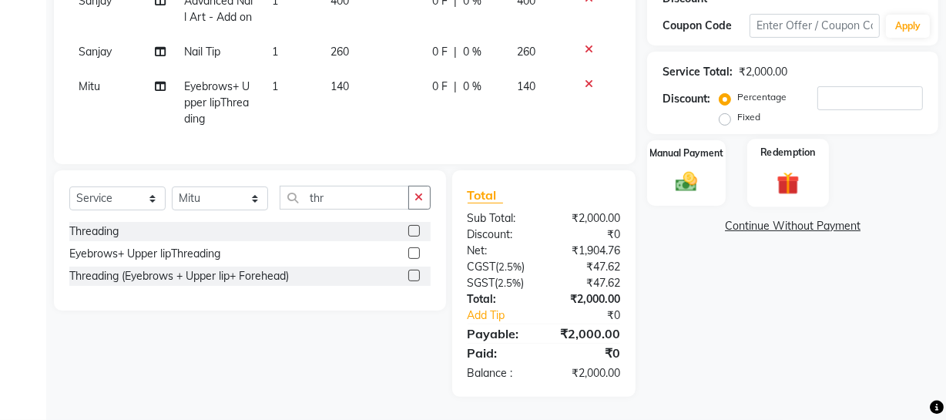
click at [798, 169] on img at bounding box center [788, 183] width 37 height 29
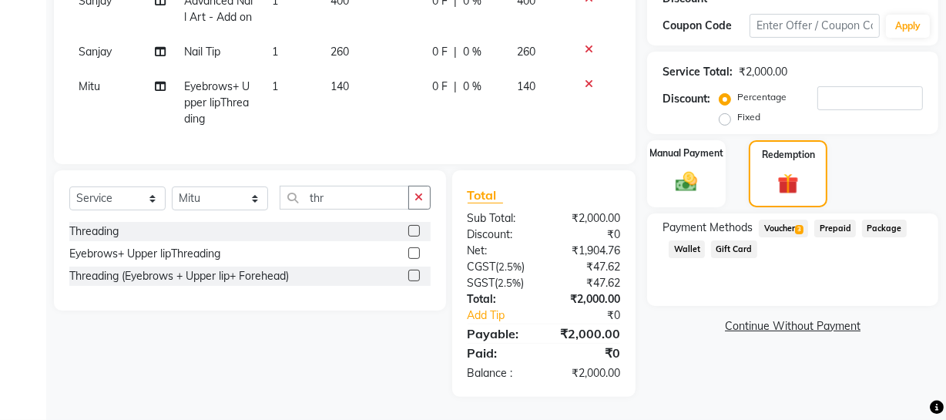
click at [778, 220] on span "Voucher 3" at bounding box center [783, 229] width 49 height 18
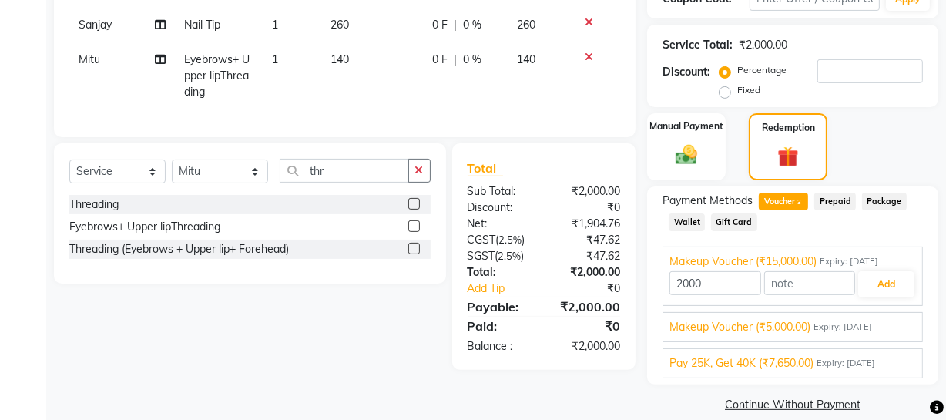
click at [754, 358] on span "Pay 25K, Get 40K (₹7,650.00)" at bounding box center [742, 363] width 144 height 16
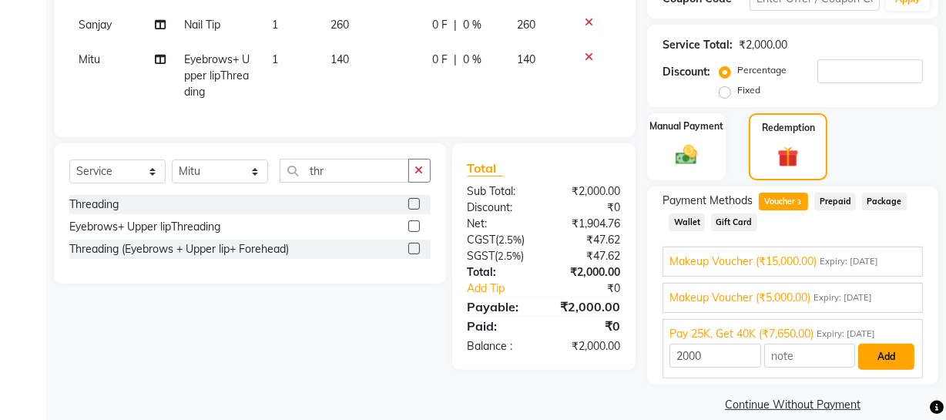
click at [858, 351] on button "Add" at bounding box center [886, 357] width 56 height 26
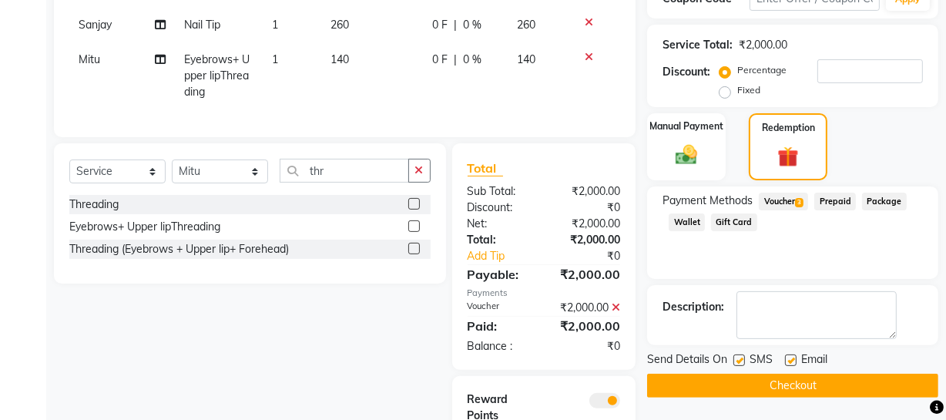
scroll to position [472, 0]
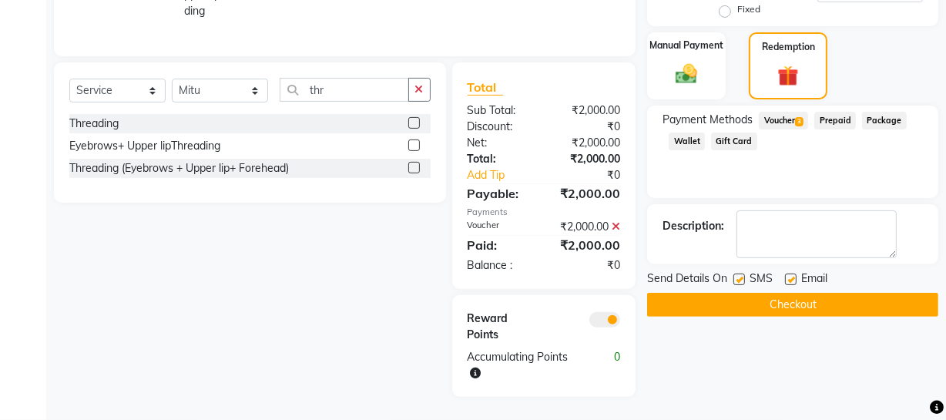
click at [781, 293] on button "Checkout" at bounding box center [792, 305] width 291 height 24
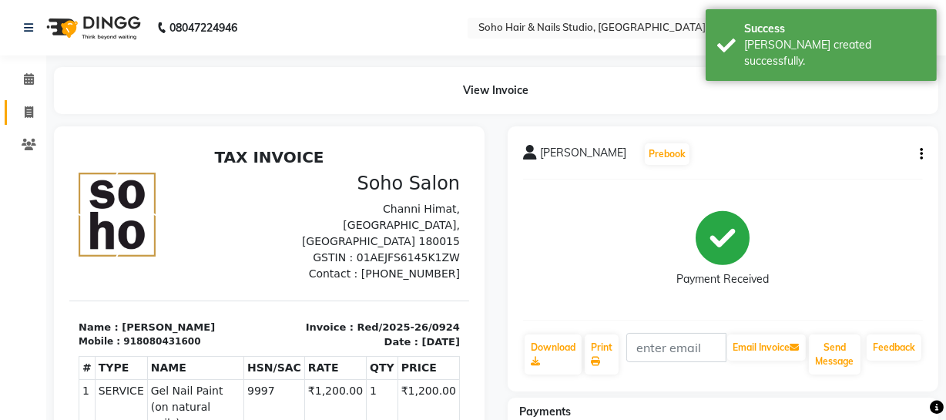
click at [25, 123] on link "Invoice" at bounding box center [23, 112] width 37 height 25
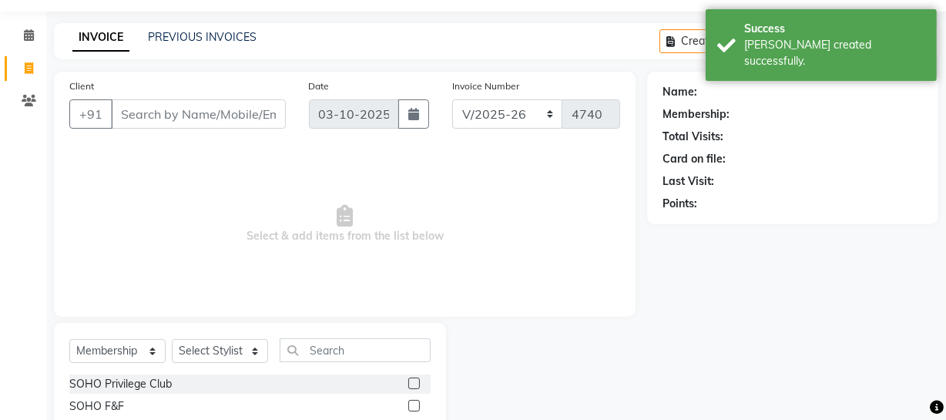
scroll to position [88, 0]
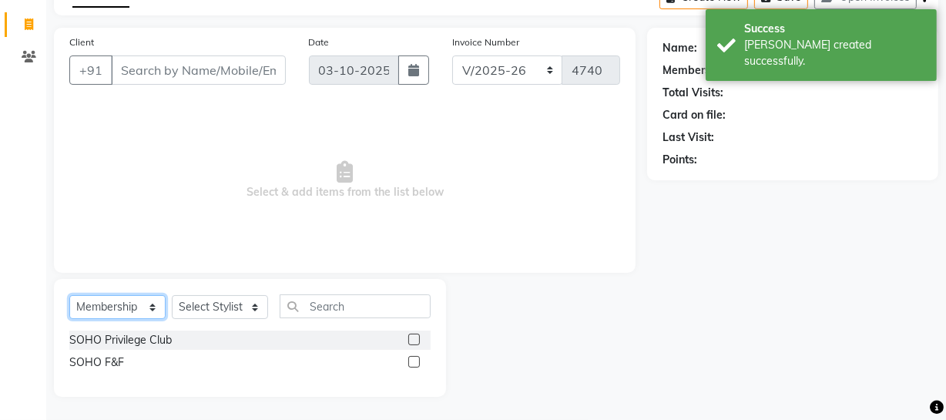
drag, startPoint x: 146, startPoint y: 303, endPoint x: 142, endPoint y: 270, distance: 32.6
click at [146, 304] on select "Select Service Product Membership Package Voucher Prepaid Gift Card" at bounding box center [117, 307] width 96 height 24
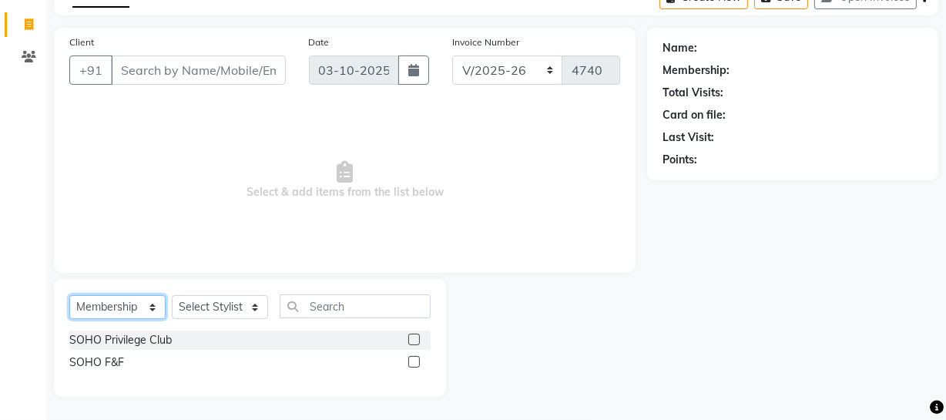
click at [149, 301] on select "Select Service Product Membership Package Voucher Prepaid Gift Card" at bounding box center [117, 307] width 96 height 24
click at [69, 295] on select "Select Service Product Membership Package Voucher Prepaid Gift Card" at bounding box center [117, 307] width 96 height 24
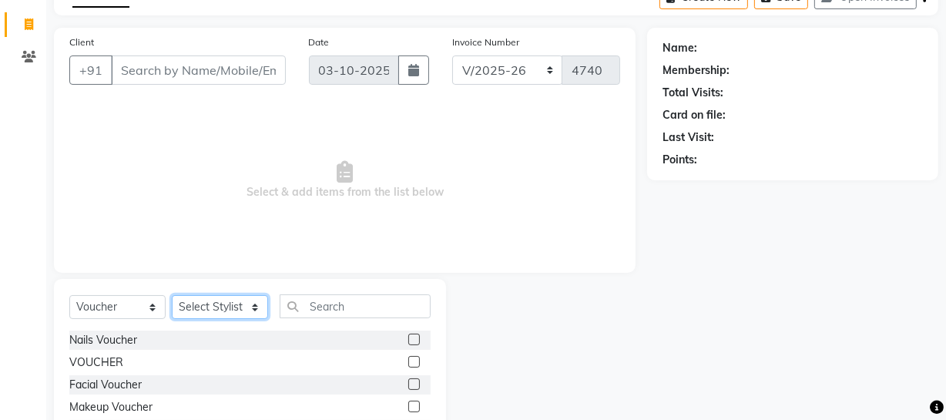
click at [196, 311] on select "Select Stylist [PERSON_NAME] Adhamya [PERSON_NAME] [PERSON_NAME] [PERSON_NAME] …" at bounding box center [220, 307] width 96 height 24
click at [208, 298] on select "Select Stylist [PERSON_NAME] Adhamya [PERSON_NAME] [PERSON_NAME] [PERSON_NAME] …" at bounding box center [220, 307] width 96 height 24
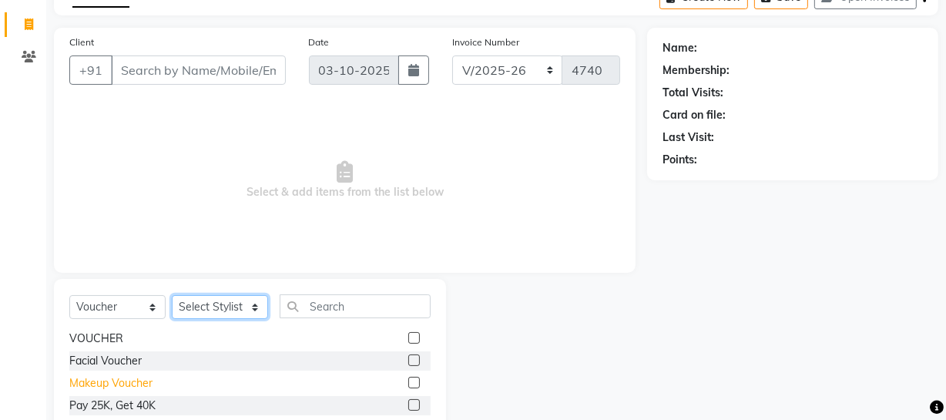
scroll to position [198, 0]
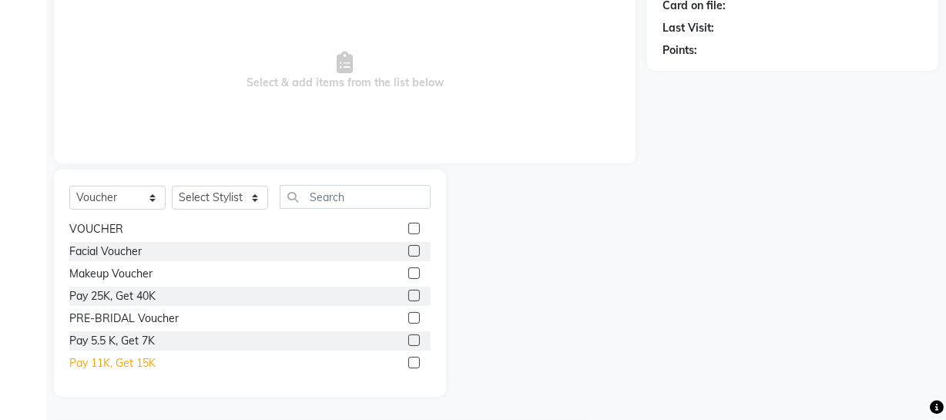
click at [81, 356] on div "Pay 11K, Get 15K" at bounding box center [112, 363] width 86 height 16
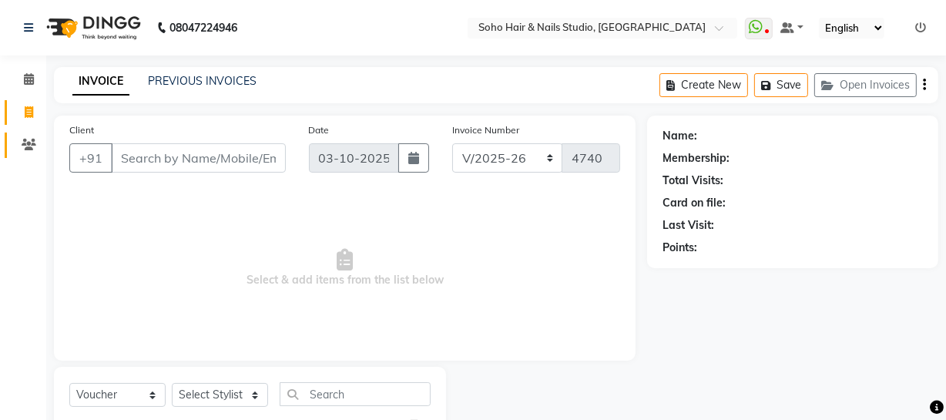
click at [39, 135] on link "Clients" at bounding box center [23, 145] width 37 height 25
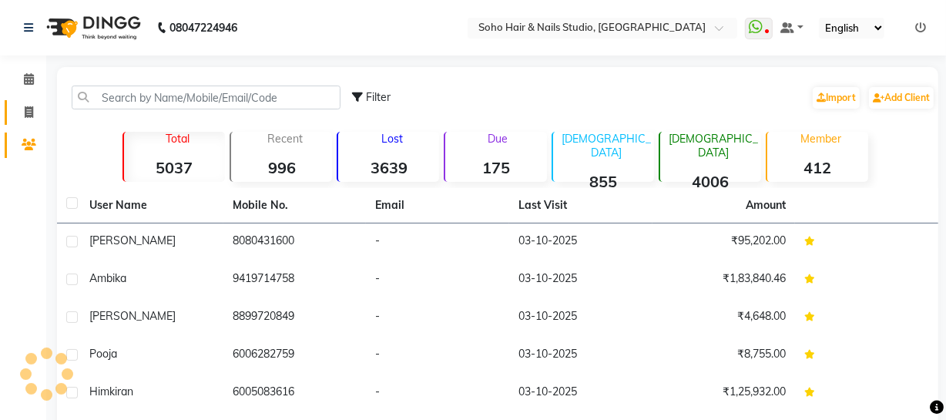
click at [38, 108] on span at bounding box center [28, 113] width 27 height 18
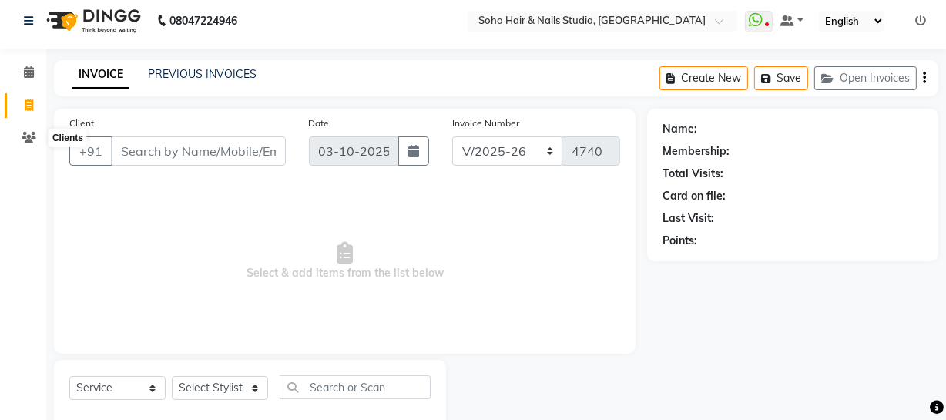
scroll to position [44, 0]
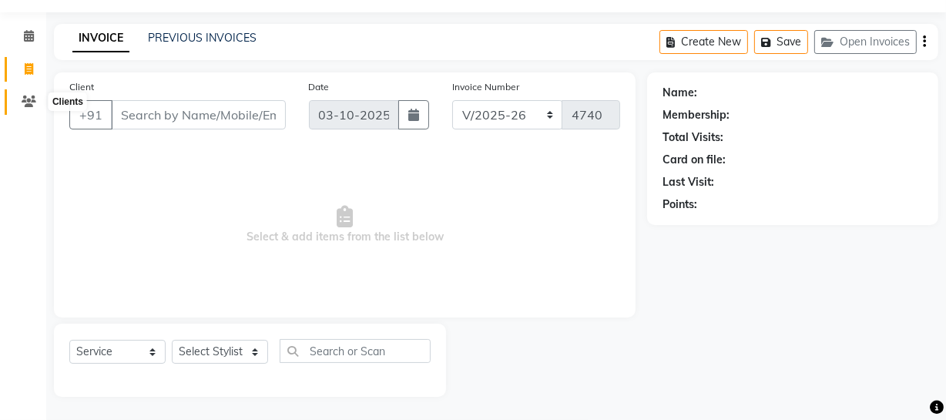
click at [36, 103] on span at bounding box center [28, 102] width 27 height 18
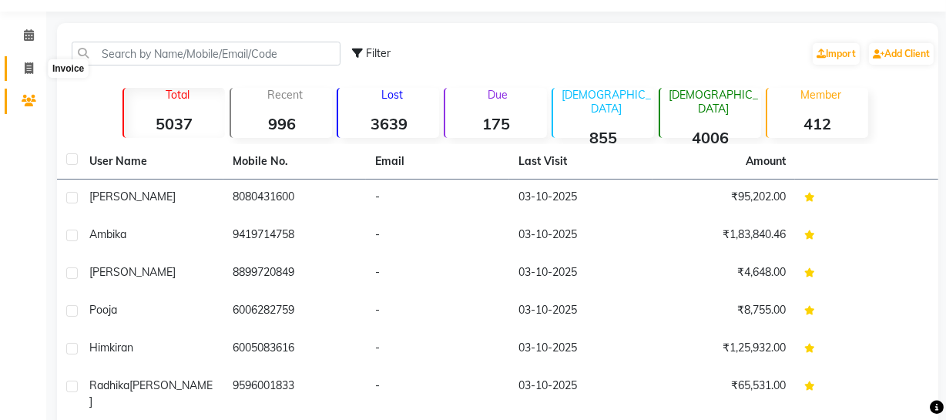
click at [19, 73] on span at bounding box center [28, 69] width 27 height 18
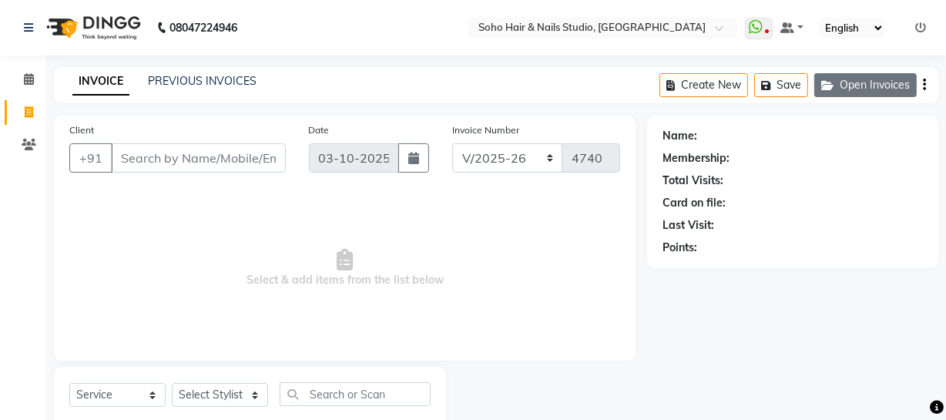
click at [901, 87] on button "Open Invoices" at bounding box center [865, 85] width 102 height 24
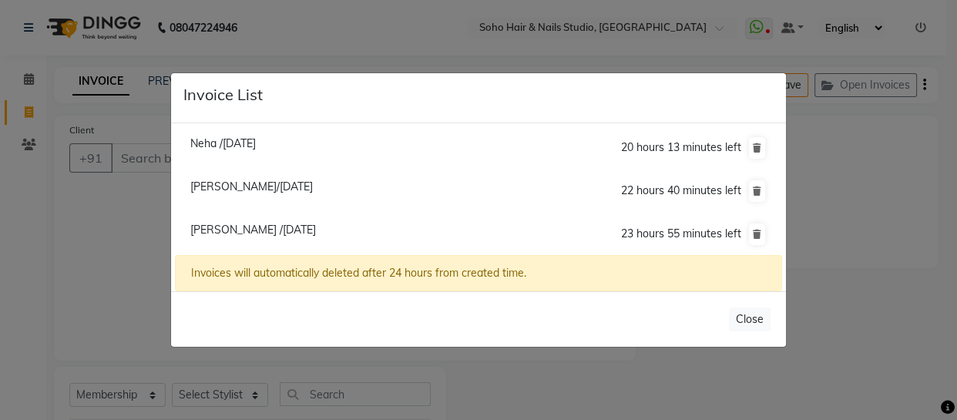
click at [129, 222] on ngb-modal-window "Invoice List Neha /03 October 2025 20 hours 13 minutes left Ranjana Rai/03 Octo…" at bounding box center [478, 210] width 957 height 420
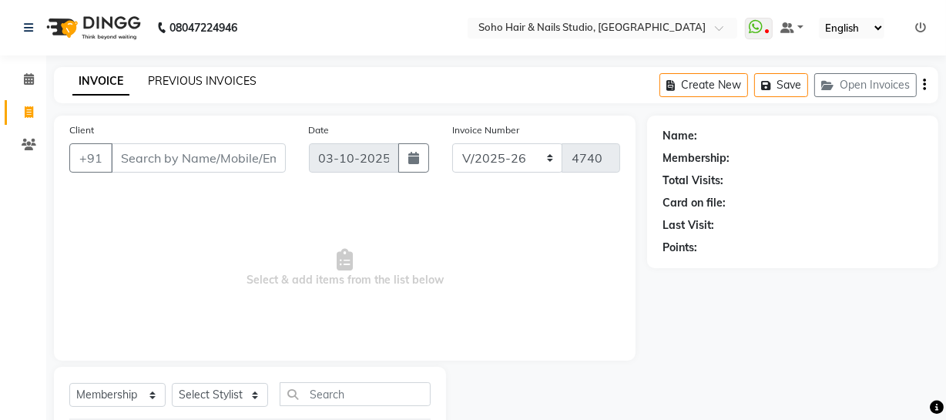
click at [183, 89] on div "INVOICE PREVIOUS INVOICES" at bounding box center [164, 82] width 221 height 18
click at [184, 86] on link "PREVIOUS INVOICES" at bounding box center [202, 81] width 109 height 14
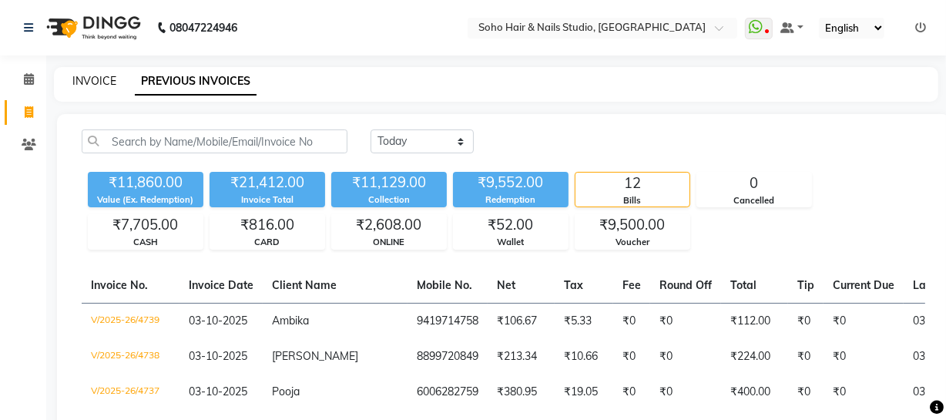
click at [112, 82] on link "INVOICE" at bounding box center [94, 81] width 44 height 14
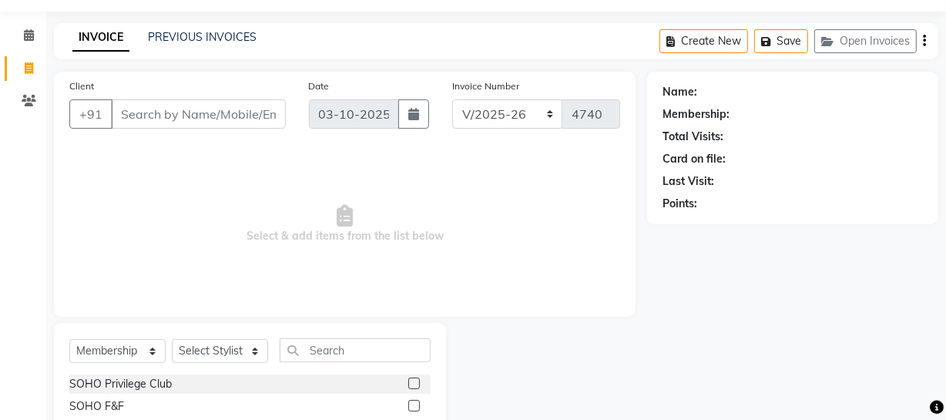
scroll to position [88, 0]
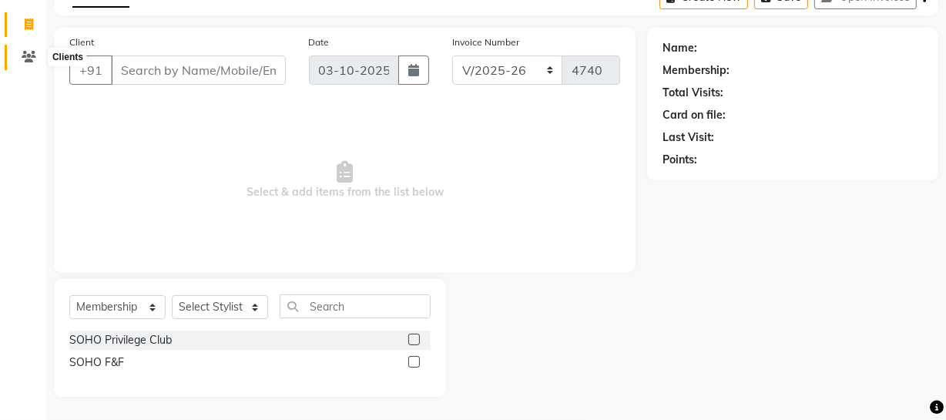
click at [19, 50] on span at bounding box center [28, 58] width 27 height 18
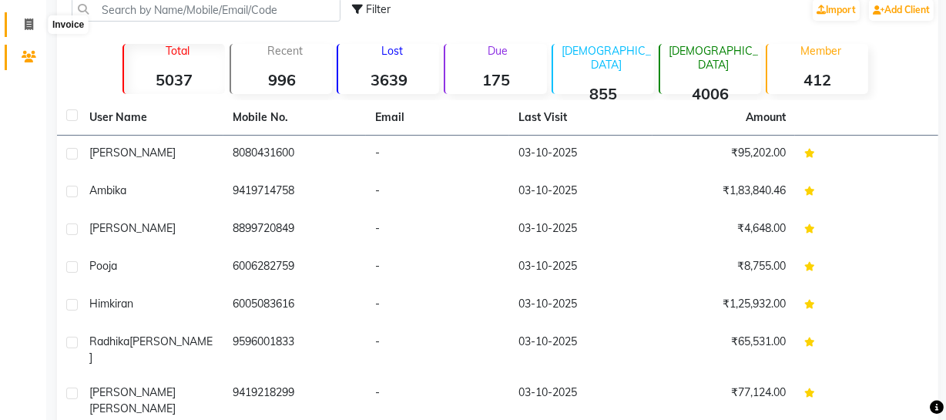
click at [29, 29] on icon at bounding box center [29, 24] width 8 height 12
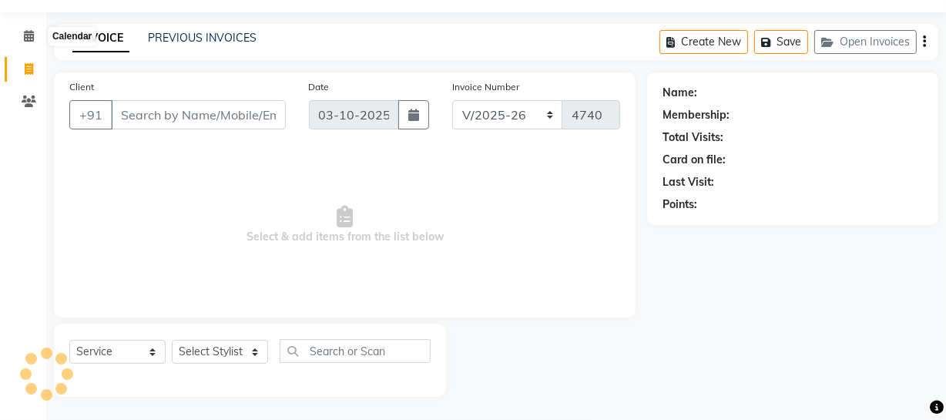
scroll to position [44, 0]
click at [32, 61] on span at bounding box center [28, 70] width 27 height 18
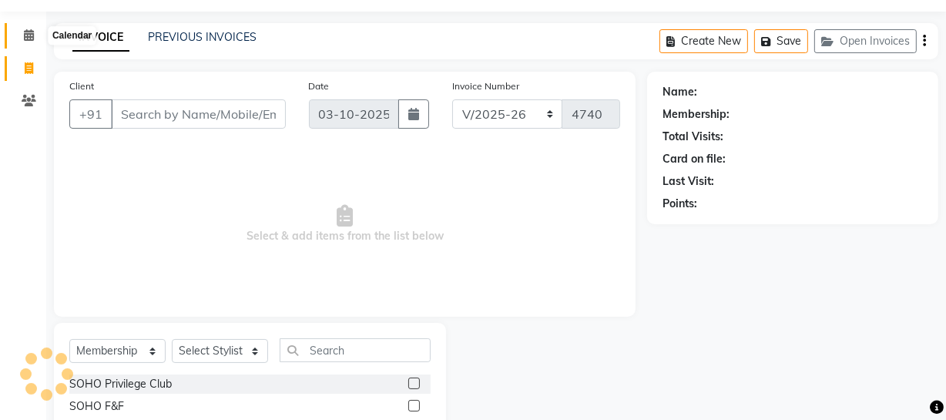
click at [32, 32] on icon at bounding box center [29, 35] width 10 height 12
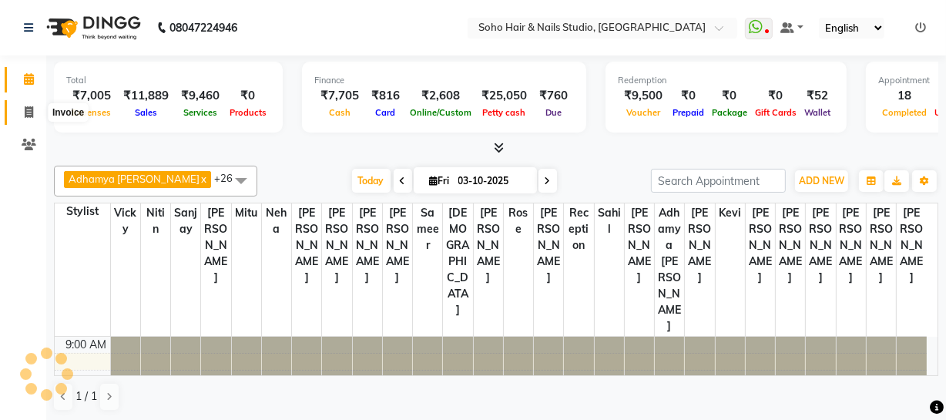
click at [32, 108] on icon at bounding box center [29, 112] width 8 height 12
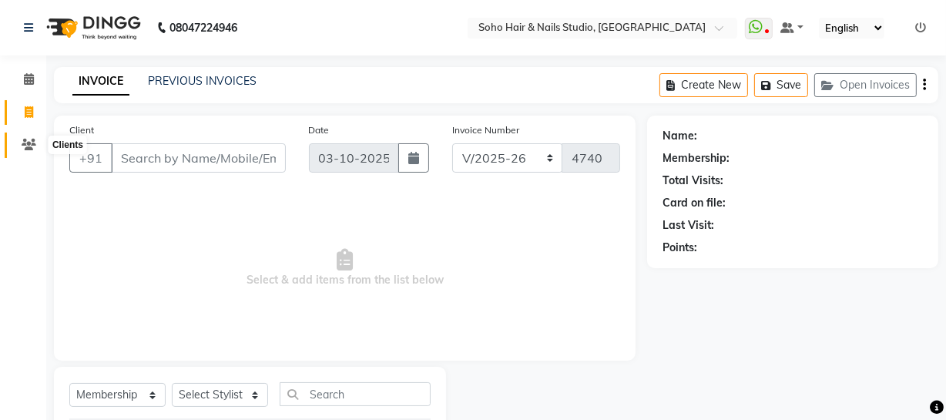
click at [32, 139] on icon at bounding box center [29, 145] width 15 height 12
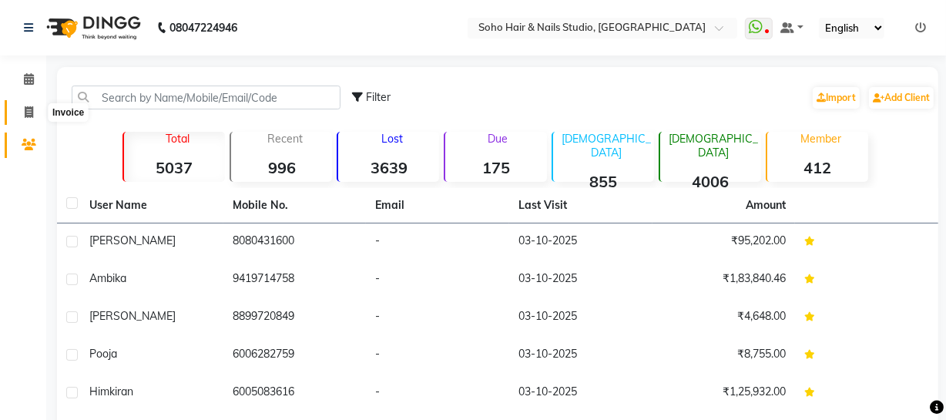
click at [32, 106] on icon at bounding box center [29, 112] width 8 height 12
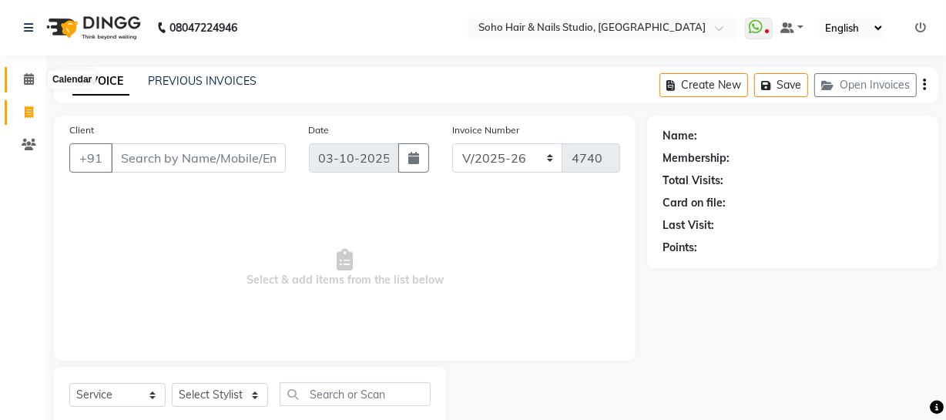
click at [19, 79] on span at bounding box center [28, 80] width 27 height 18
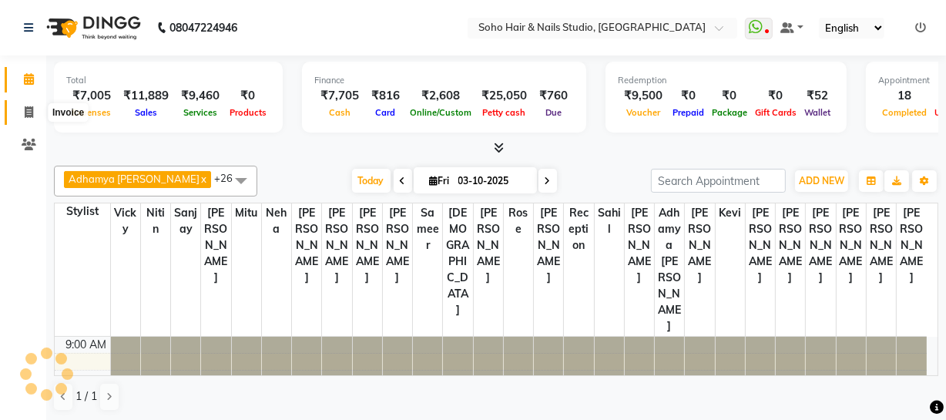
click at [25, 107] on icon at bounding box center [29, 112] width 8 height 12
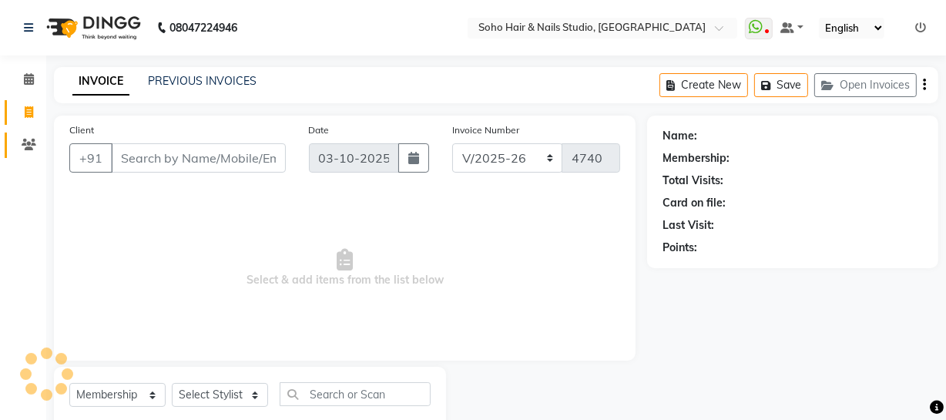
click at [22, 135] on link "Clients" at bounding box center [23, 145] width 37 height 25
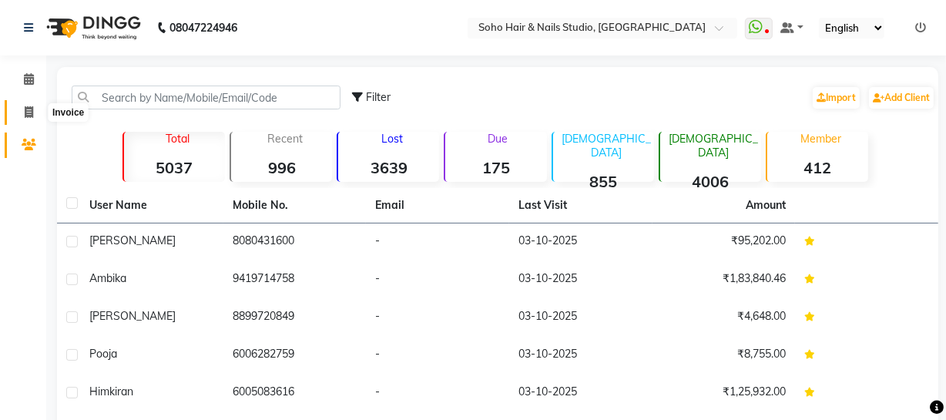
click at [27, 116] on icon at bounding box center [29, 112] width 8 height 12
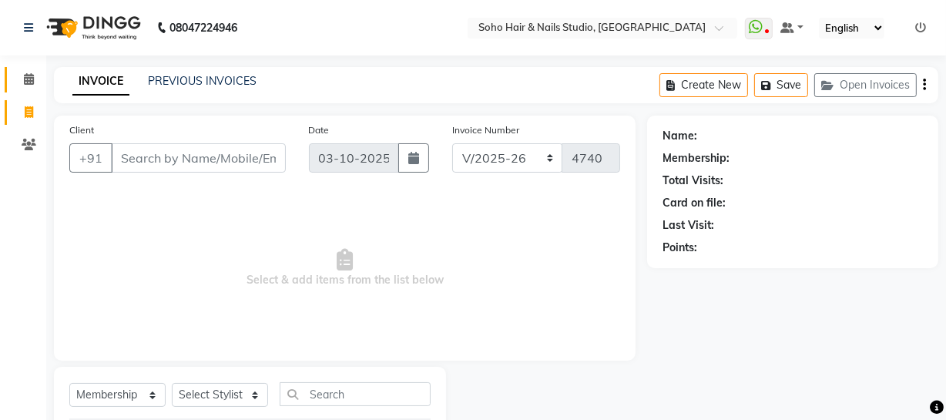
click at [31, 91] on link "Calendar" at bounding box center [23, 79] width 37 height 25
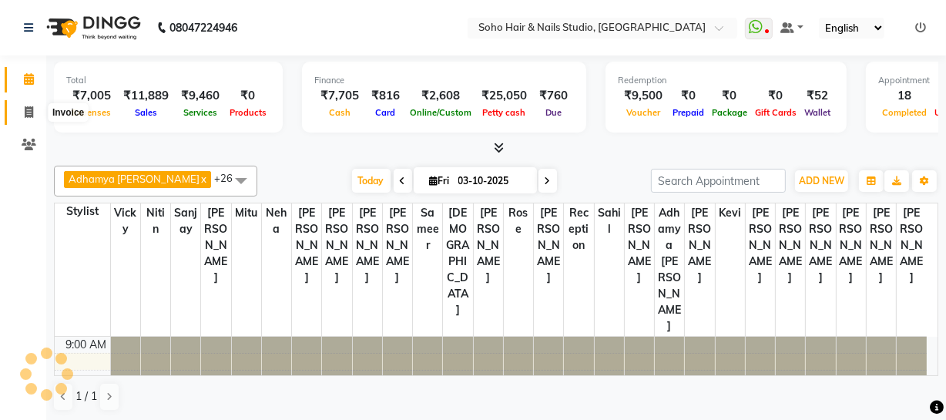
click at [30, 106] on icon at bounding box center [29, 112] width 8 height 12
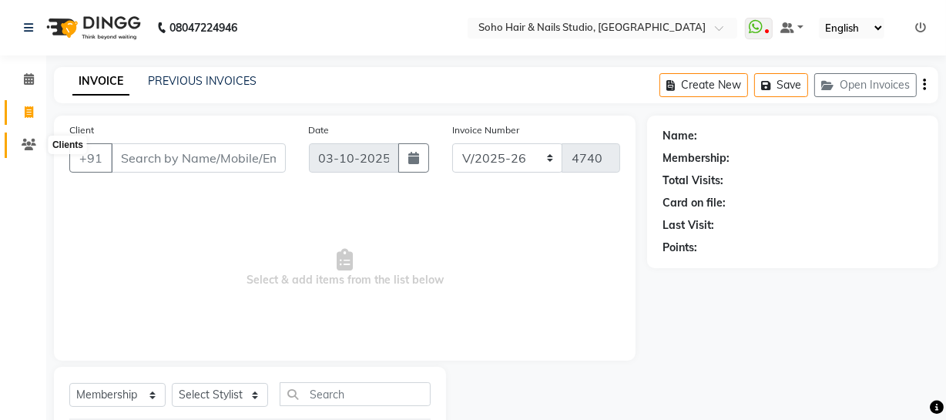
click at [27, 142] on icon at bounding box center [29, 145] width 15 height 12
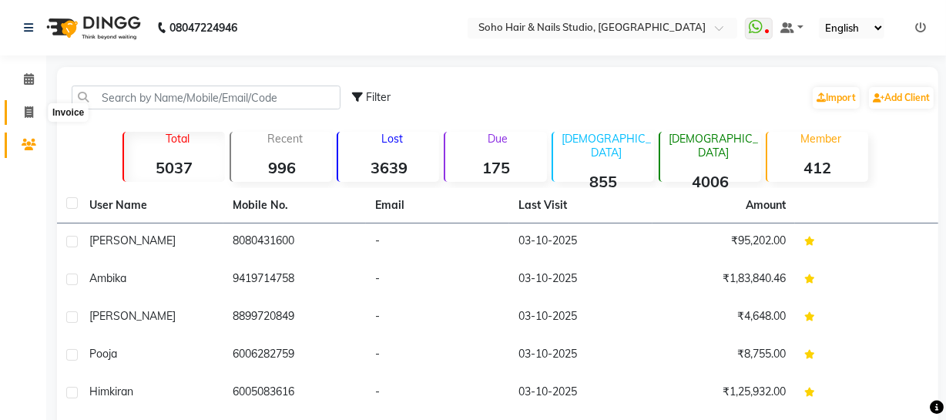
click at [31, 116] on icon at bounding box center [29, 112] width 8 height 12
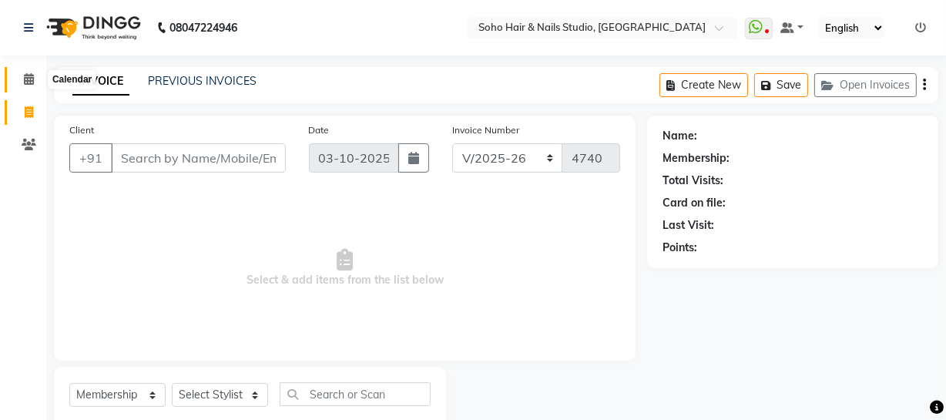
click at [30, 86] on span at bounding box center [28, 80] width 27 height 18
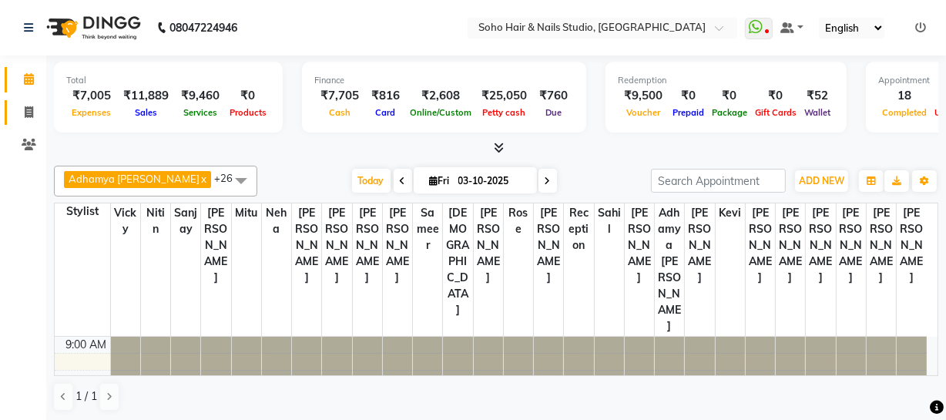
click at [13, 109] on link "Invoice" at bounding box center [23, 112] width 37 height 25
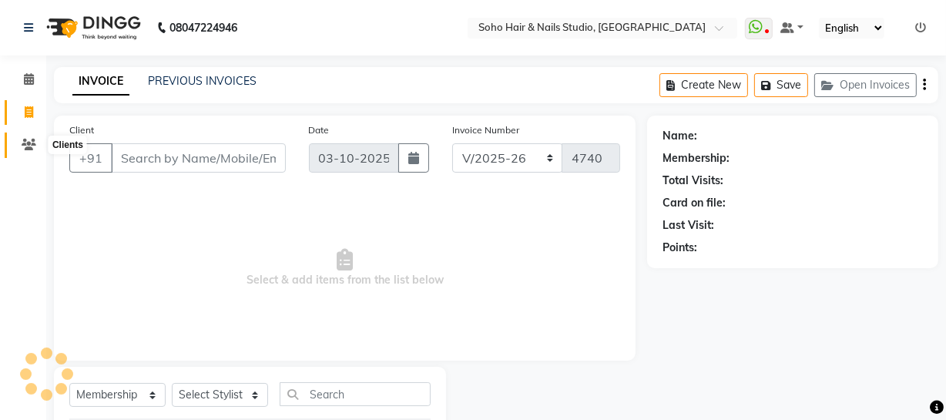
click at [27, 139] on icon at bounding box center [29, 145] width 15 height 12
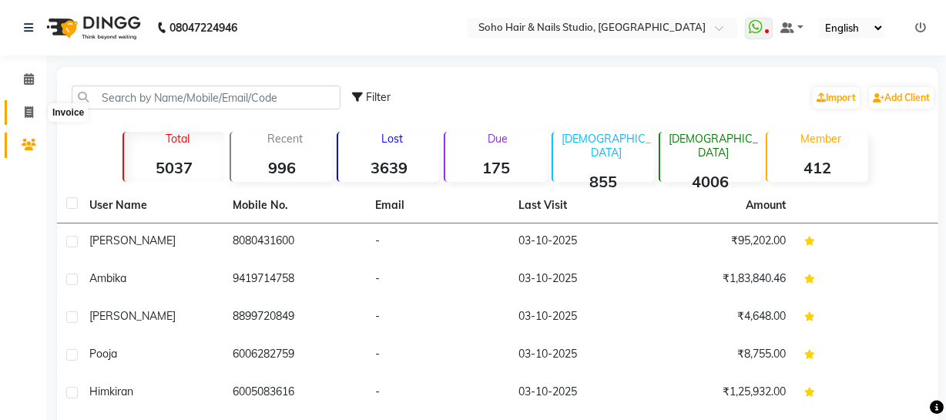
click at [31, 115] on icon at bounding box center [29, 112] width 8 height 12
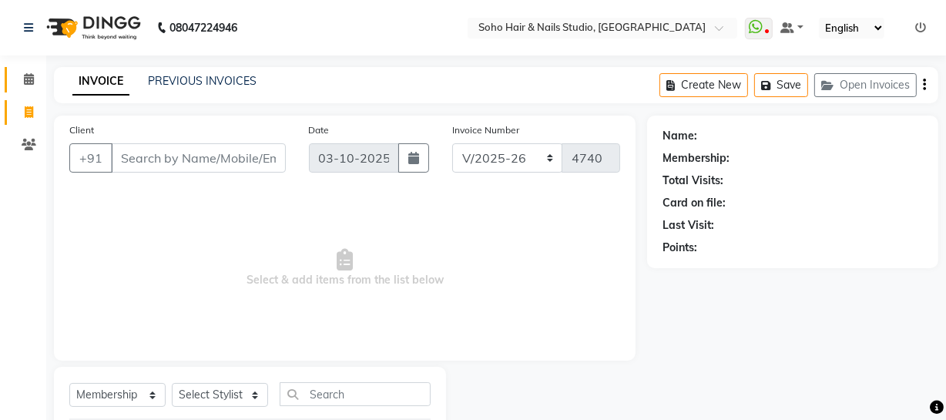
click at [28, 86] on span at bounding box center [28, 80] width 27 height 18
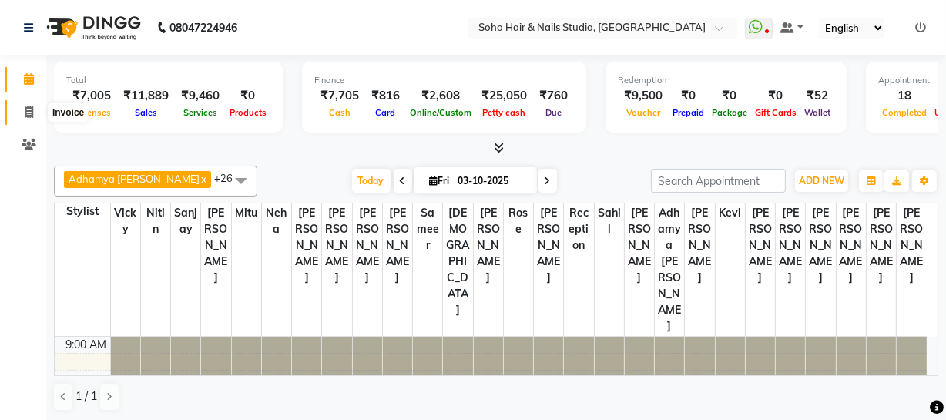
click at [31, 115] on icon at bounding box center [29, 112] width 8 height 12
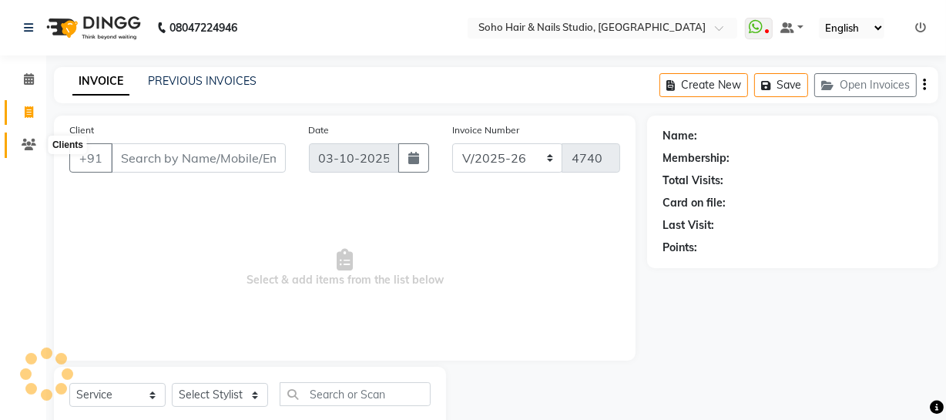
click at [31, 142] on icon at bounding box center [29, 145] width 15 height 12
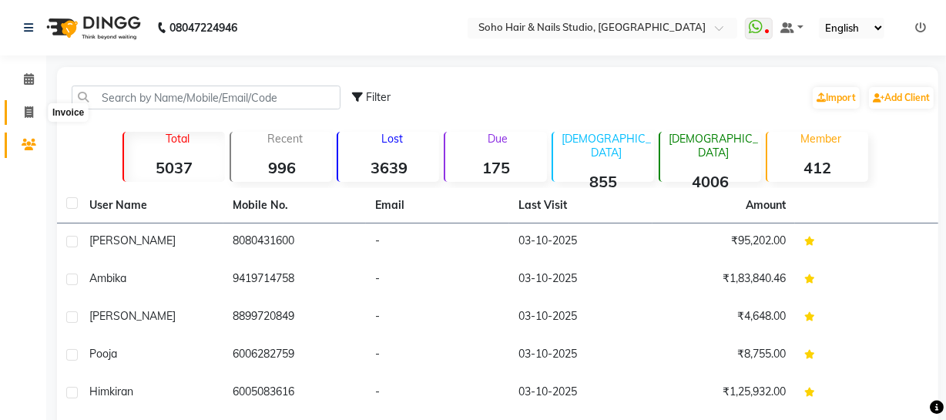
click at [30, 115] on icon at bounding box center [29, 112] width 8 height 12
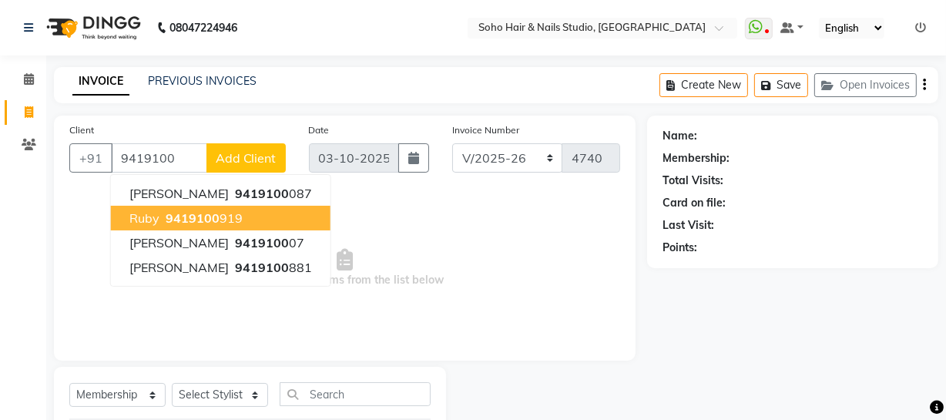
click at [217, 223] on ngb-highlight "9419100 919" at bounding box center [203, 217] width 80 height 15
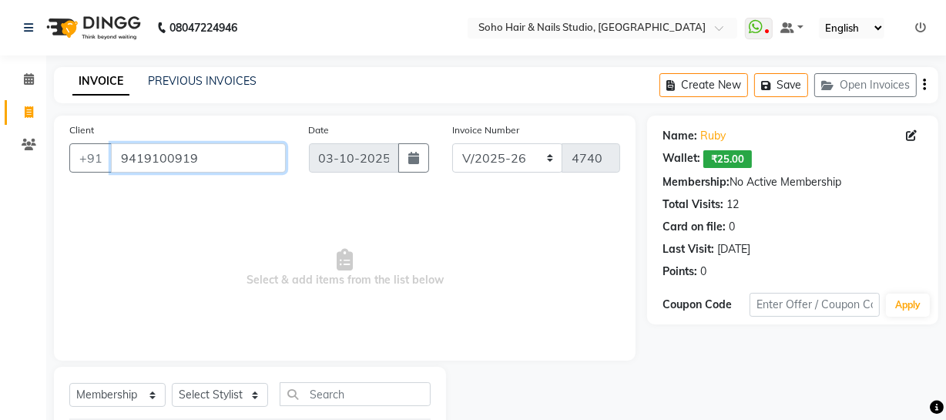
drag, startPoint x: 201, startPoint y: 163, endPoint x: 34, endPoint y: 195, distance: 170.3
click at [38, 195] on app-home "08047224946 Select Location × Soho Hair & Nails Studio, Jammu WhatsApp Status ✕…" at bounding box center [473, 254] width 946 height 508
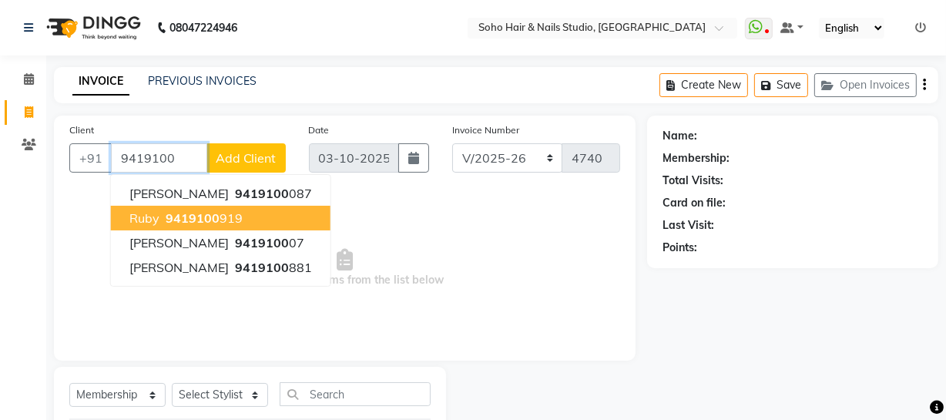
click at [190, 223] on span "9419100" at bounding box center [193, 217] width 54 height 15
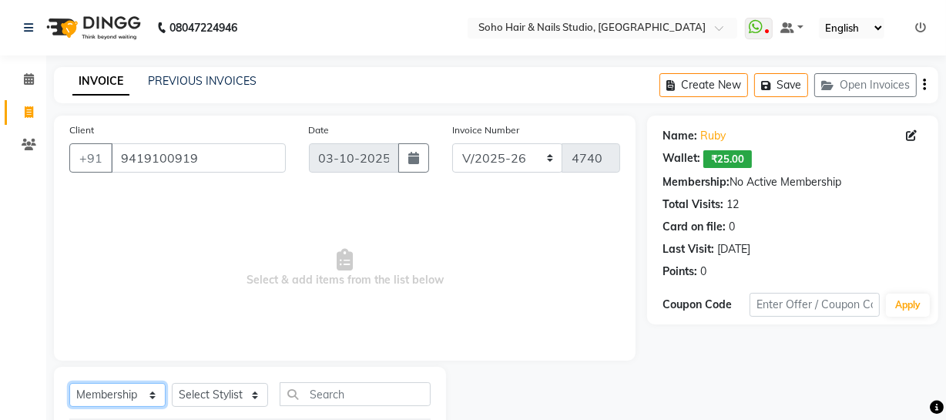
click at [123, 396] on select "Select Service Product Membership Package Voucher Prepaid Gift Card" at bounding box center [117, 395] width 96 height 24
click at [69, 383] on select "Select Service Product Membership Package Voucher Prepaid Gift Card" at bounding box center [117, 395] width 96 height 24
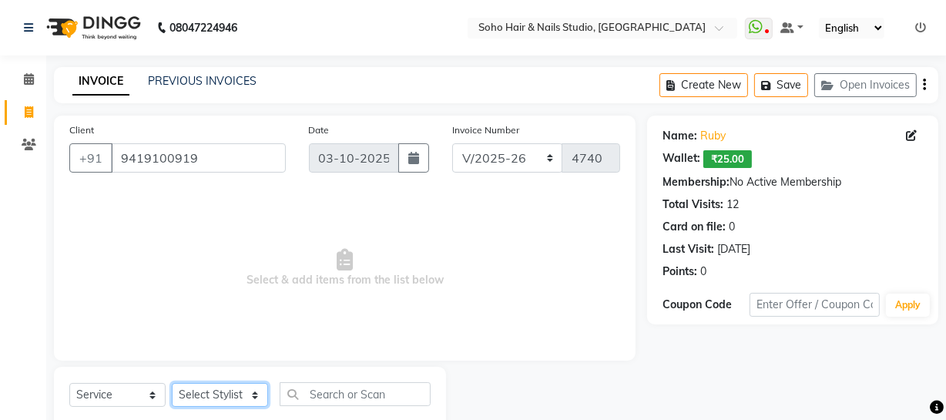
drag, startPoint x: 199, startPoint y: 400, endPoint x: 199, endPoint y: 389, distance: 10.8
click at [200, 401] on select "Select Stylist [PERSON_NAME] Adhamya [PERSON_NAME] [PERSON_NAME] [PERSON_NAME] …" at bounding box center [220, 395] width 96 height 24
click at [172, 383] on select "Select Stylist [PERSON_NAME] Adhamya [PERSON_NAME] [PERSON_NAME] [PERSON_NAME] …" at bounding box center [220, 395] width 96 height 24
click at [219, 397] on select "Select Stylist [PERSON_NAME] Adhamya [PERSON_NAME] [PERSON_NAME] [PERSON_NAME] …" at bounding box center [220, 395] width 96 height 24
click at [172, 383] on select "Select Stylist [PERSON_NAME] Adhamya [PERSON_NAME] [PERSON_NAME] [PERSON_NAME] …" at bounding box center [220, 395] width 96 height 24
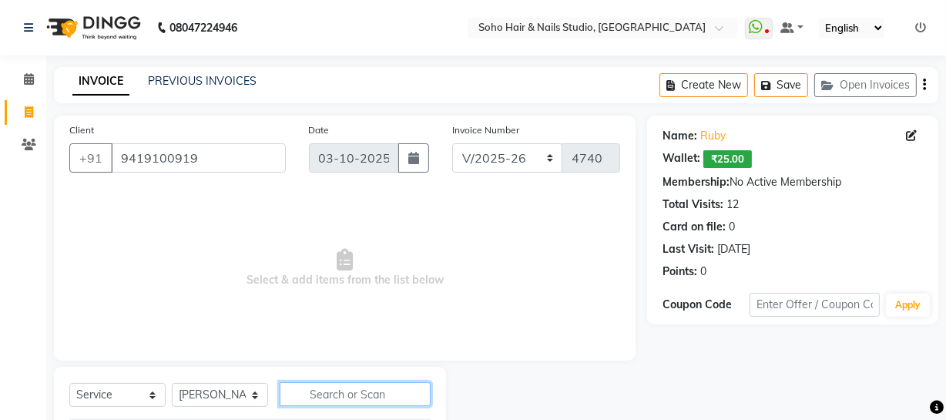
click at [372, 399] on input "text" at bounding box center [355, 394] width 151 height 24
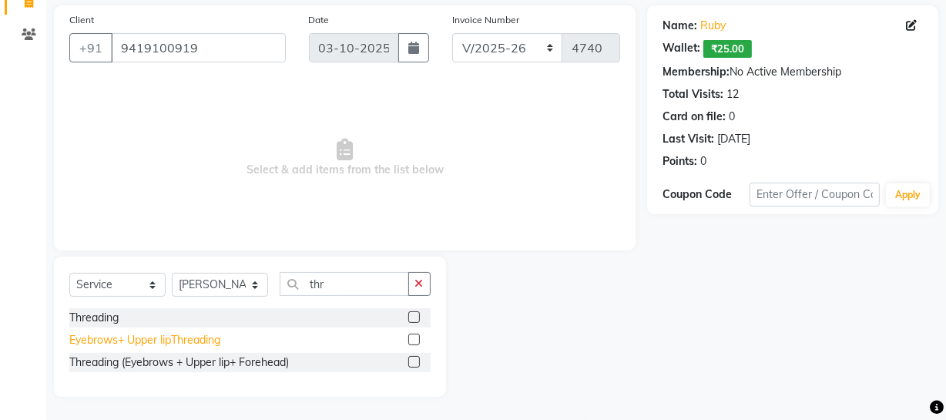
click at [129, 344] on div "Eyebrows+ Upper lipThreading" at bounding box center [144, 340] width 151 height 16
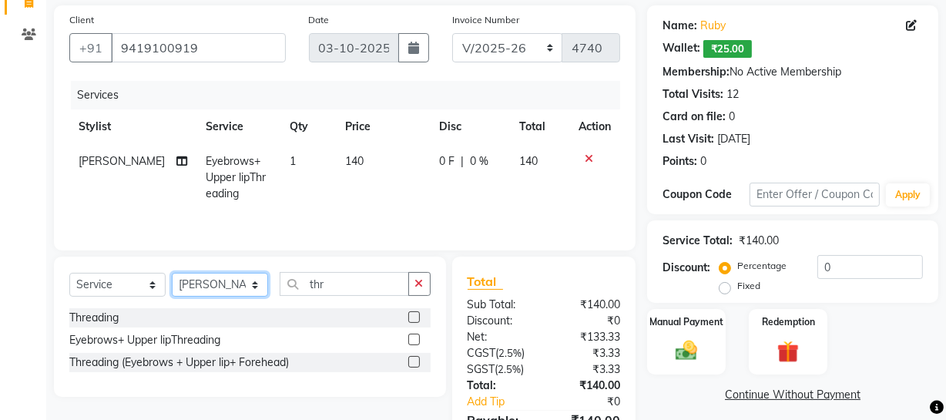
click at [225, 286] on select "Select Stylist [PERSON_NAME] Adhamya [PERSON_NAME] [PERSON_NAME] [PERSON_NAME] …" at bounding box center [220, 285] width 96 height 24
click at [172, 273] on select "Select Stylist [PERSON_NAME] Adhamya [PERSON_NAME] [PERSON_NAME] [PERSON_NAME] …" at bounding box center [220, 285] width 96 height 24
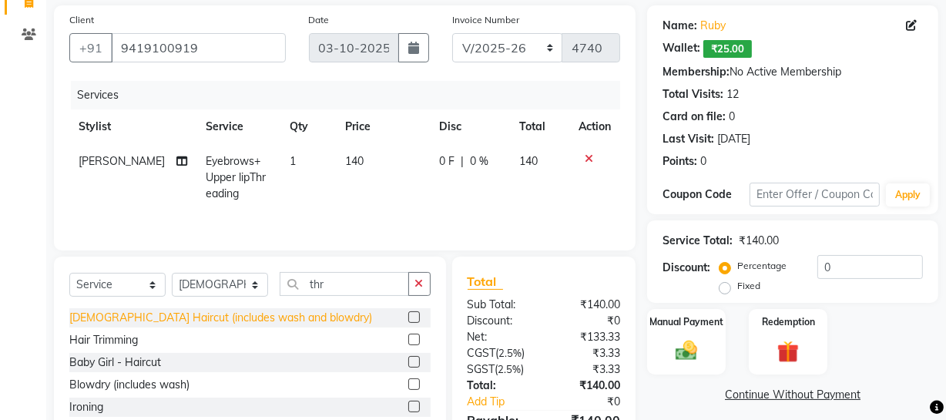
click at [280, 320] on div "Female Haircut (includes wash and blowdry)" at bounding box center [220, 318] width 303 height 16
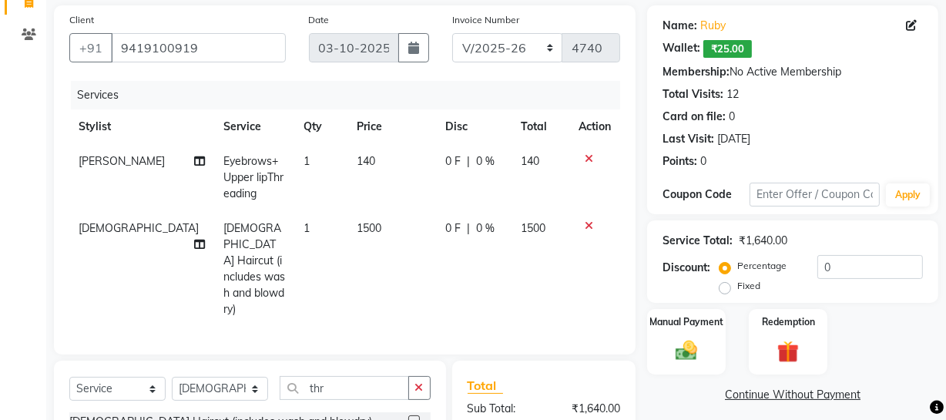
scroll to position [280, 0]
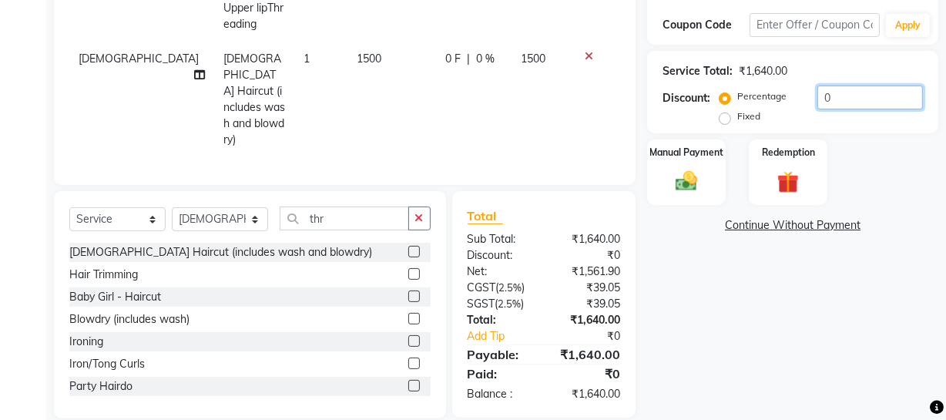
drag, startPoint x: 862, startPoint y: 91, endPoint x: 695, endPoint y: 110, distance: 168.3
click at [695, 110] on div "Discount: Percentage Fixed 0" at bounding box center [793, 107] width 260 height 42
click at [710, 164] on div "Manual Payment" at bounding box center [687, 172] width 82 height 69
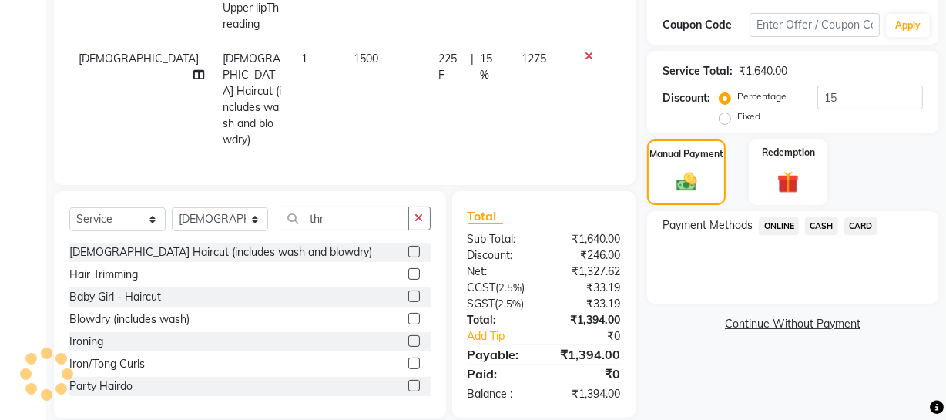
click at [789, 227] on span "ONLINE" at bounding box center [779, 226] width 40 height 18
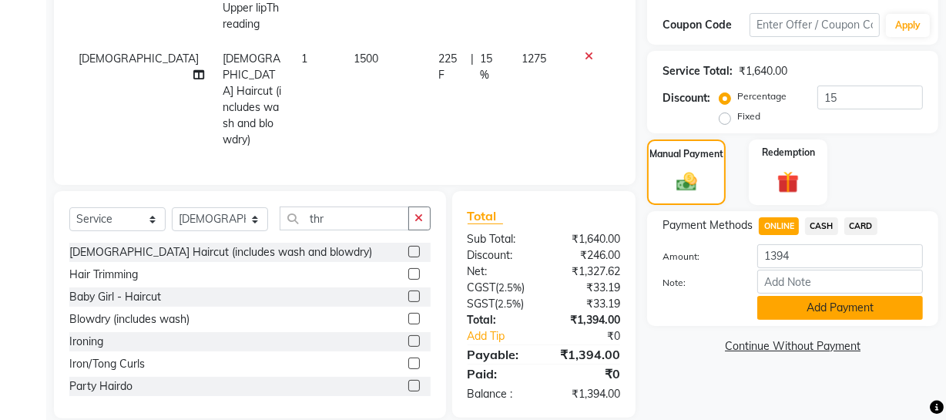
click at [801, 301] on button "Add Payment" at bounding box center [840, 308] width 166 height 24
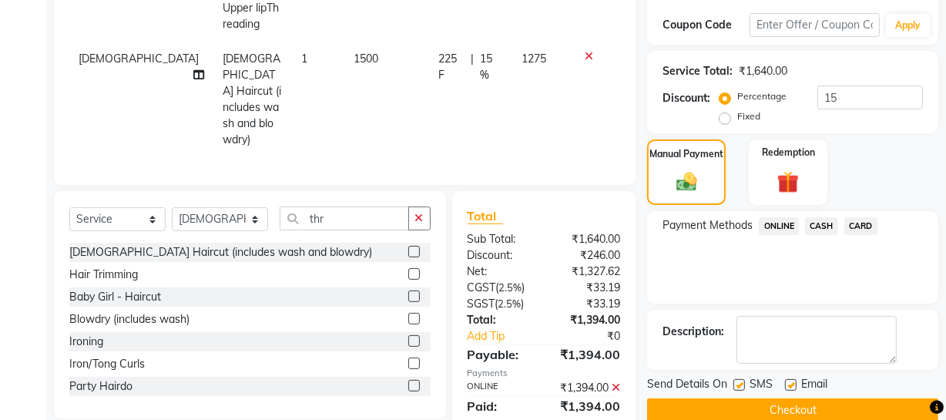
scroll to position [311, 0]
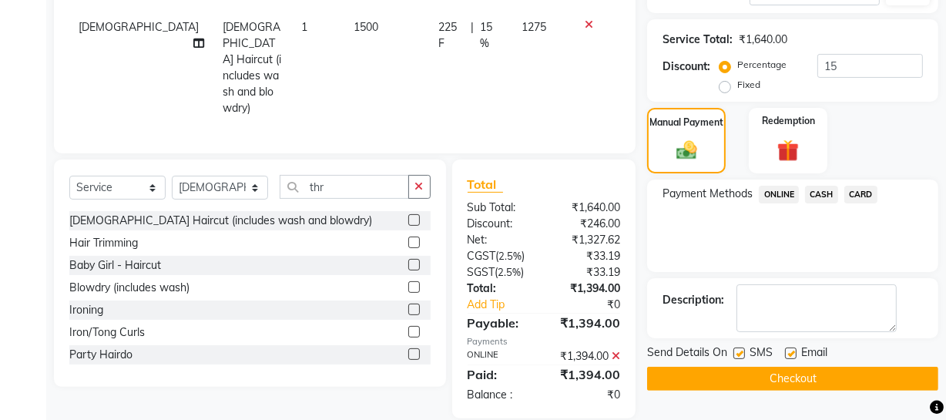
click at [685, 379] on button "Checkout" at bounding box center [792, 379] width 291 height 24
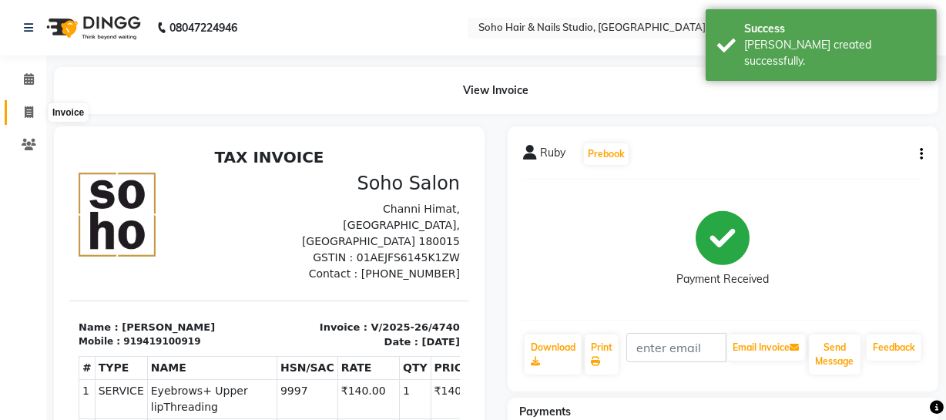
click at [22, 114] on span at bounding box center [28, 113] width 27 height 18
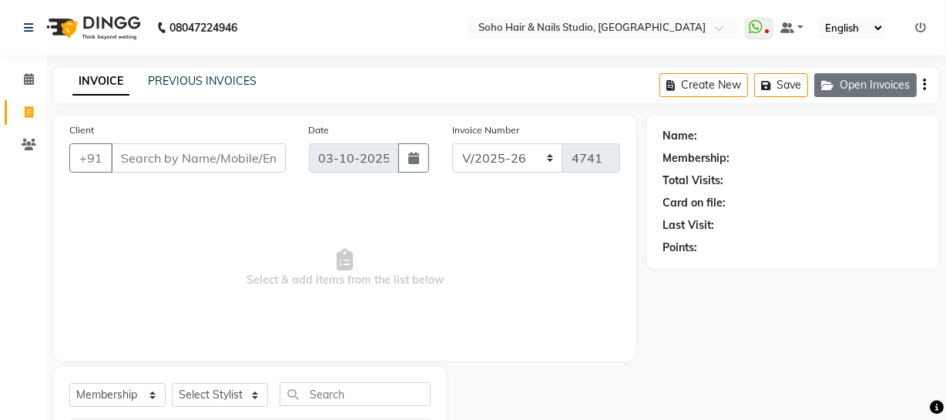
click at [878, 82] on button "Open Invoices" at bounding box center [865, 85] width 102 height 24
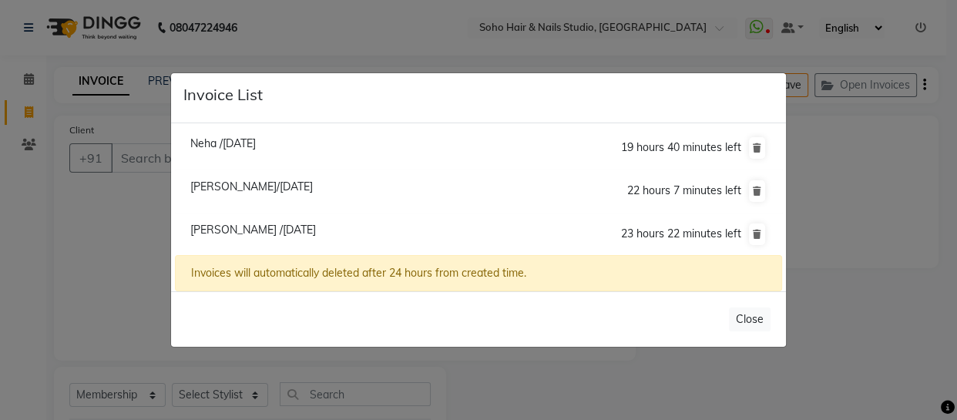
click at [235, 231] on span "Deeksha /03 October 2025" at bounding box center [253, 230] width 126 height 14
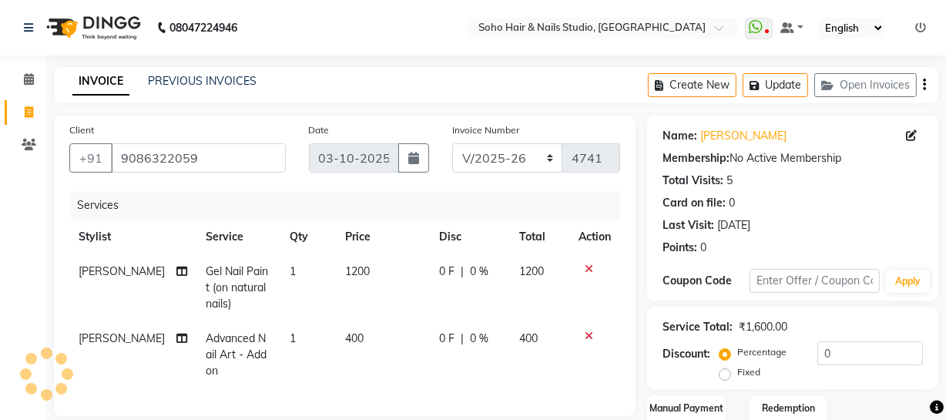
scroll to position [210, 0]
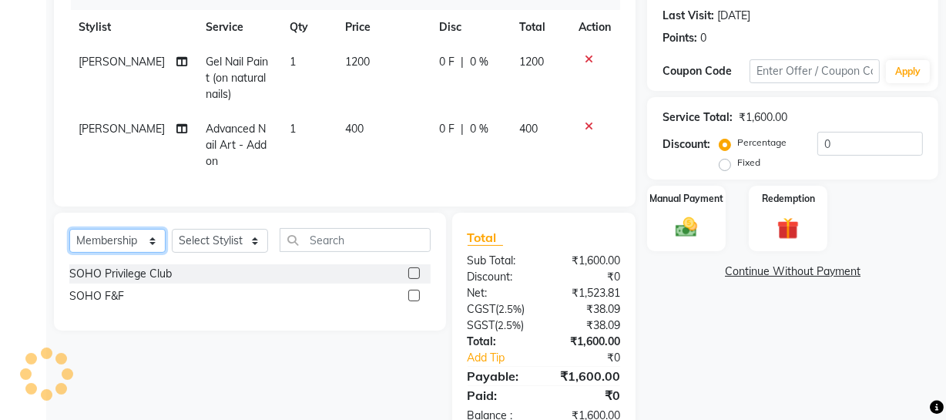
click at [110, 247] on select "Select Service Product Membership Package Voucher Prepaid Gift Card" at bounding box center [117, 241] width 96 height 24
click at [69, 239] on select "Select Service Product Membership Package Voucher Prepaid Gift Card" at bounding box center [117, 241] width 96 height 24
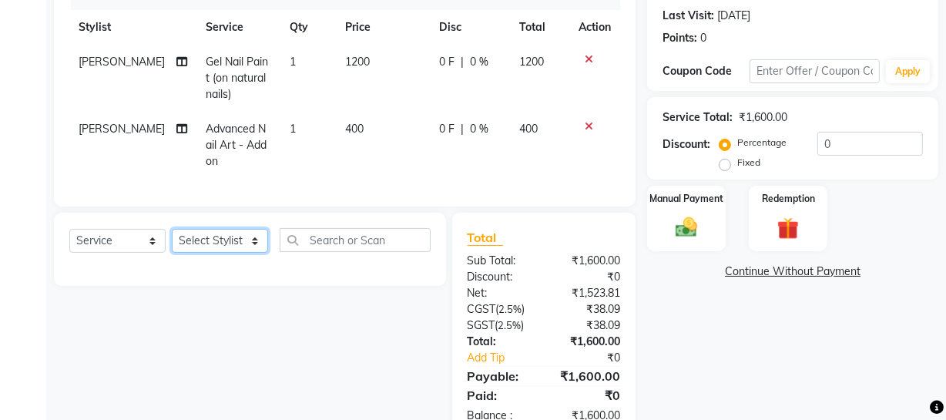
click at [216, 250] on select "Select Stylist [PERSON_NAME] Adhamya [PERSON_NAME] [PERSON_NAME] [PERSON_NAME] …" at bounding box center [220, 241] width 96 height 24
click at [172, 239] on select "Select Stylist [PERSON_NAME] Adhamya [PERSON_NAME] [PERSON_NAME] [PERSON_NAME] …" at bounding box center [220, 241] width 96 height 24
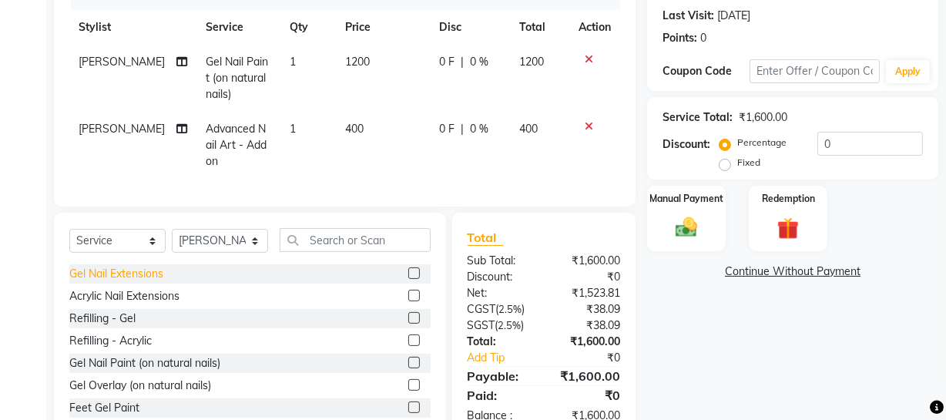
click at [146, 282] on div "Gel Nail Extensions" at bounding box center [116, 274] width 94 height 16
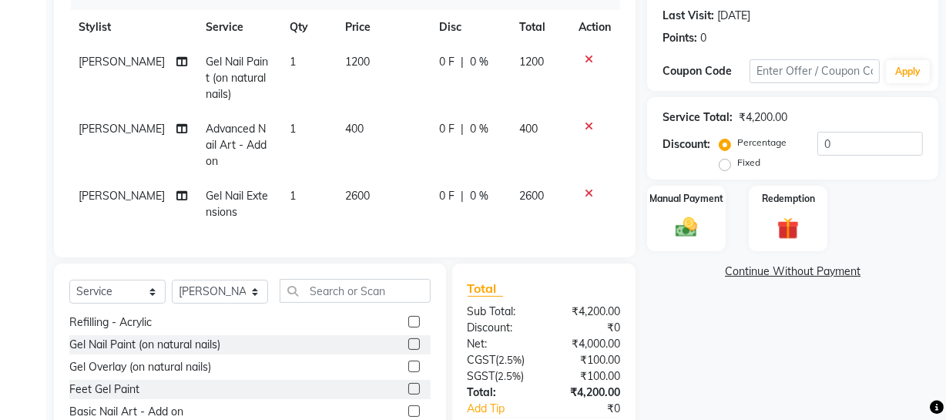
scroll to position [139, 0]
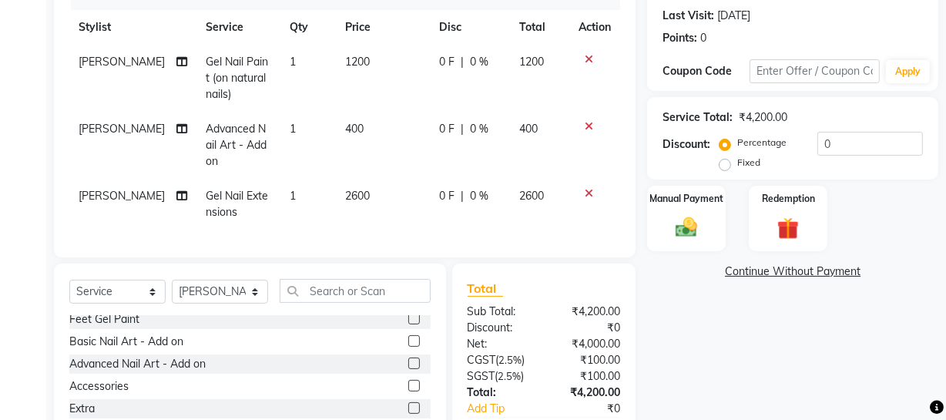
click at [154, 372] on div "Advanced Nail Art - Add on" at bounding box center [137, 364] width 136 height 16
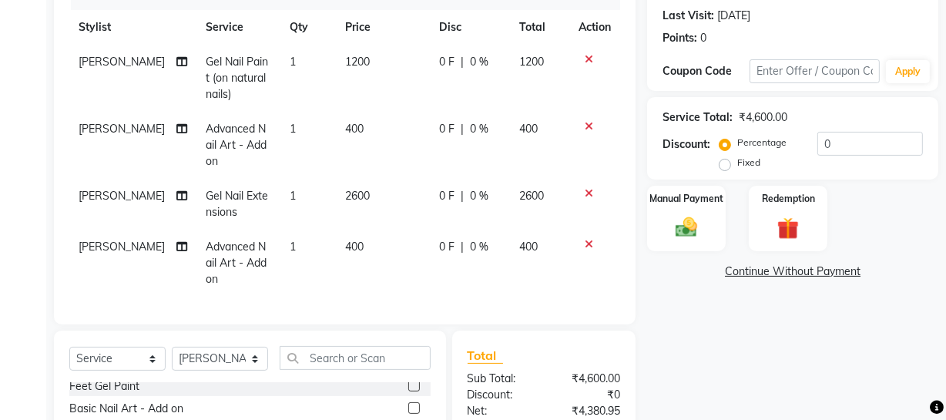
scroll to position [0, 0]
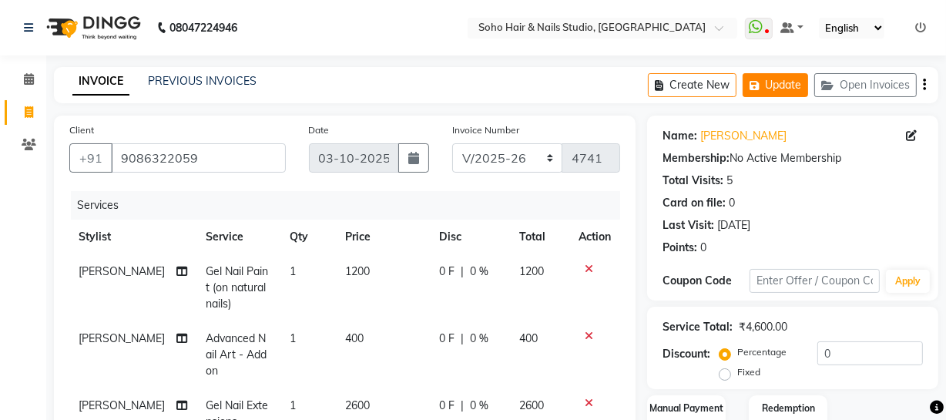
click at [785, 93] on button "Update" at bounding box center [775, 85] width 65 height 24
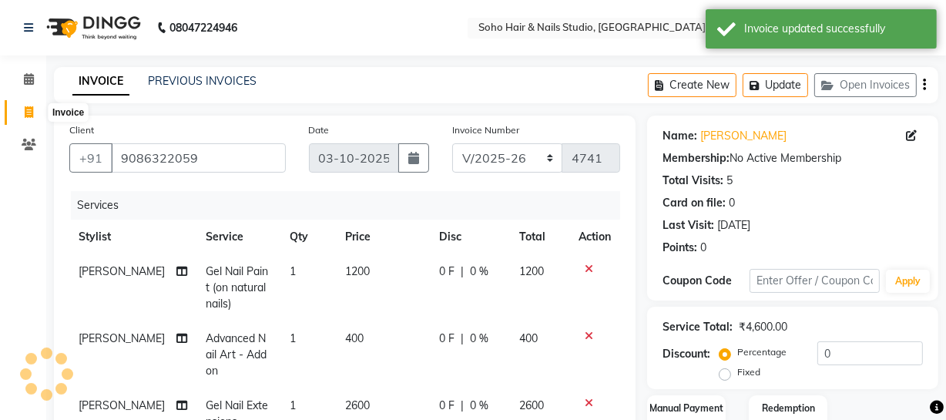
click at [21, 116] on span at bounding box center [28, 113] width 27 height 18
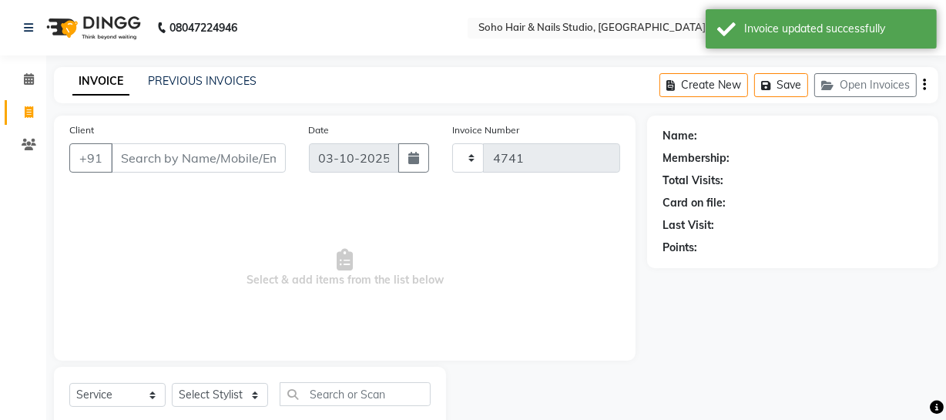
scroll to position [44, 0]
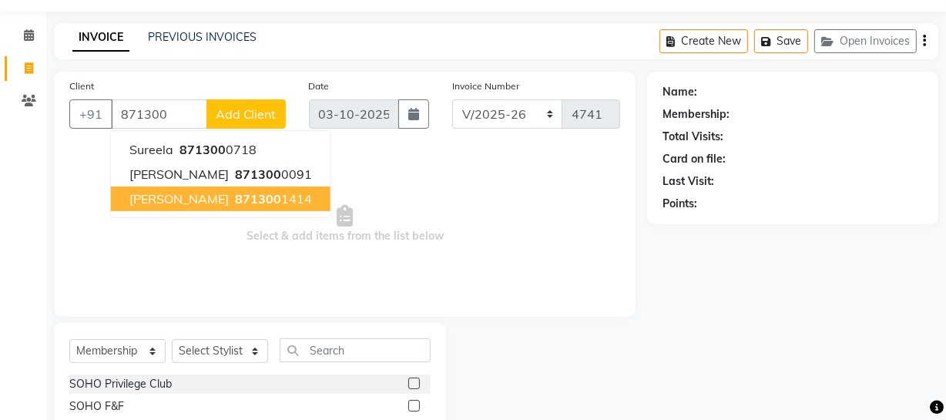
click at [260, 208] on button "shuchi 871300 1414" at bounding box center [221, 198] width 220 height 25
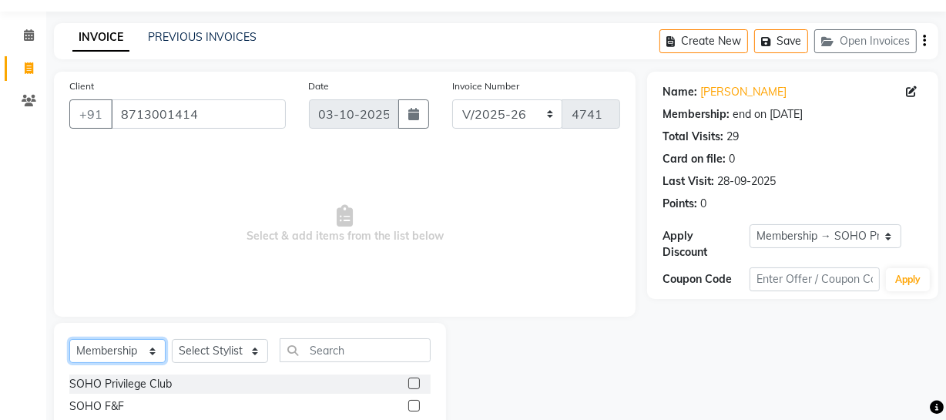
click at [126, 350] on select "Select Service Product Membership Package Voucher Prepaid Gift Card" at bounding box center [117, 351] width 96 height 24
click at [69, 339] on select "Select Service Product Membership Package Voucher Prepaid Gift Card" at bounding box center [117, 351] width 96 height 24
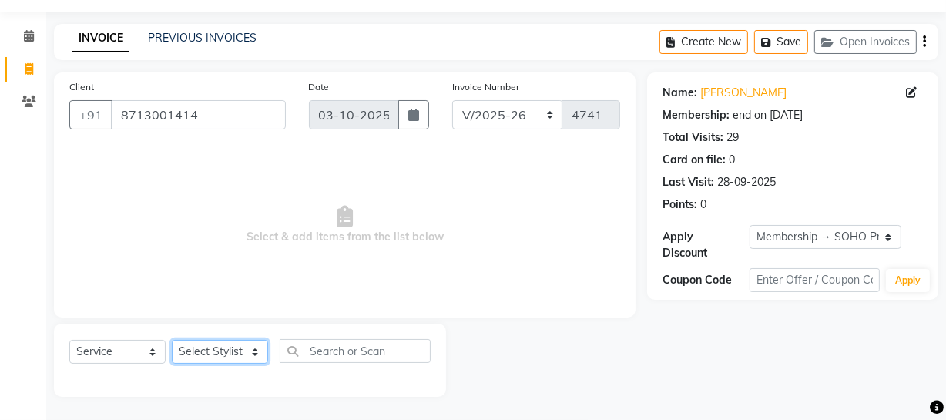
click at [200, 347] on select "Select Stylist [PERSON_NAME] Adhamya [PERSON_NAME] [PERSON_NAME] [PERSON_NAME] …" at bounding box center [220, 352] width 96 height 24
click at [172, 340] on select "Select Stylist [PERSON_NAME] Adhamya [PERSON_NAME] [PERSON_NAME] [PERSON_NAME] …" at bounding box center [220, 352] width 96 height 24
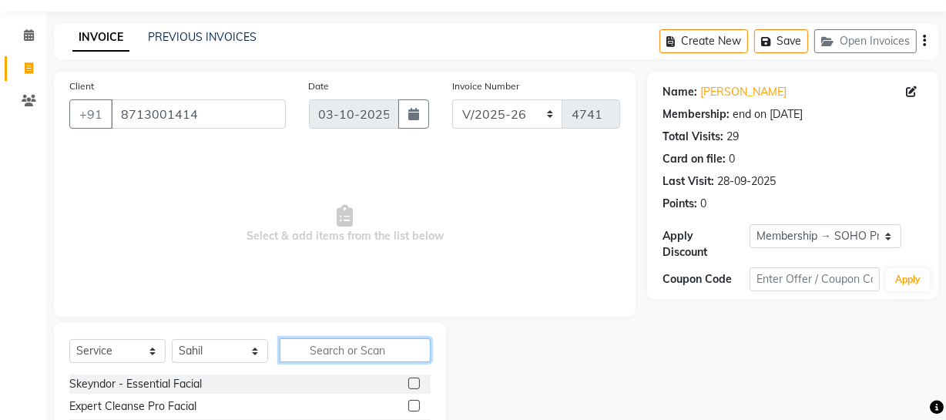
click at [331, 347] on input "text" at bounding box center [355, 350] width 151 height 24
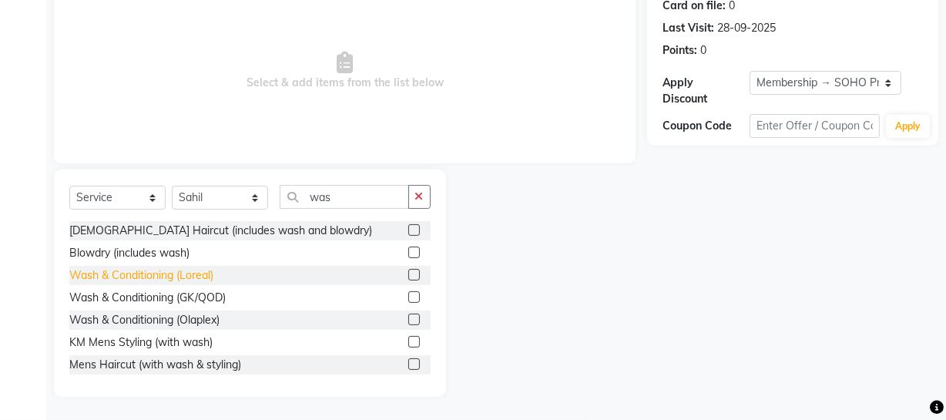
click at [194, 274] on div "Wash & Conditioning (Loreal)" at bounding box center [141, 275] width 144 height 16
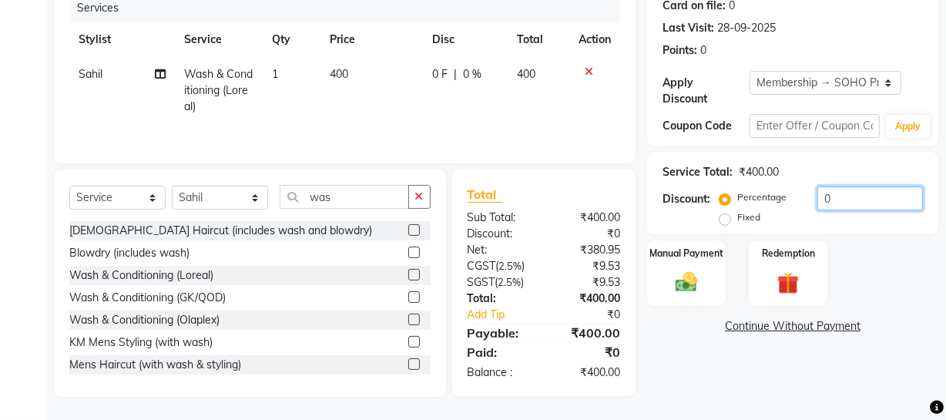
drag, startPoint x: 853, startPoint y: 194, endPoint x: 54, endPoint y: 305, distance: 806.7
click at [478, 234] on div "Client +91 8713001414 Date 03-10-2025 Invoice Number Red/2025-26 V/2025 V/2025-…" at bounding box center [496, 157] width 908 height 478
click at [674, 286] on img at bounding box center [686, 282] width 37 height 26
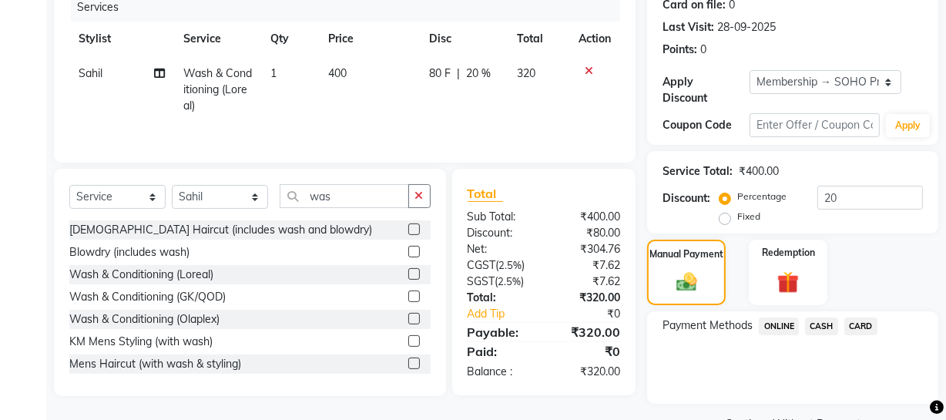
click at [823, 327] on span "CASH" at bounding box center [821, 326] width 33 height 18
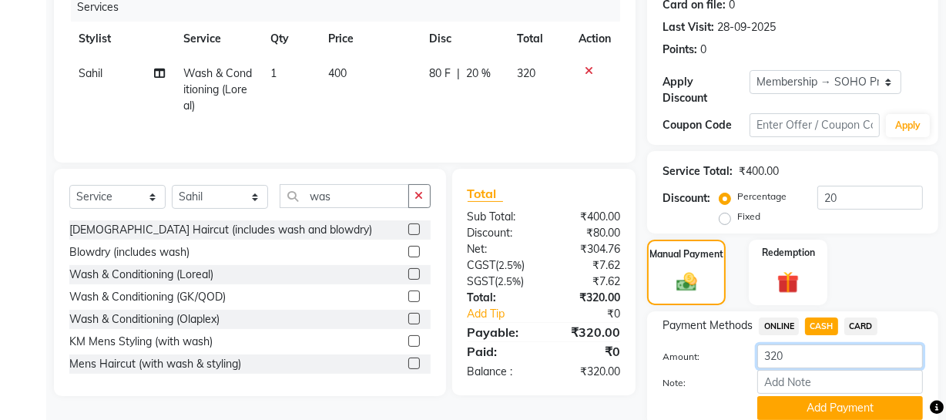
drag, startPoint x: 809, startPoint y: 359, endPoint x: 707, endPoint y: 360, distance: 102.5
click at [707, 360] on div "Amount: 320" at bounding box center [793, 357] width 284 height 26
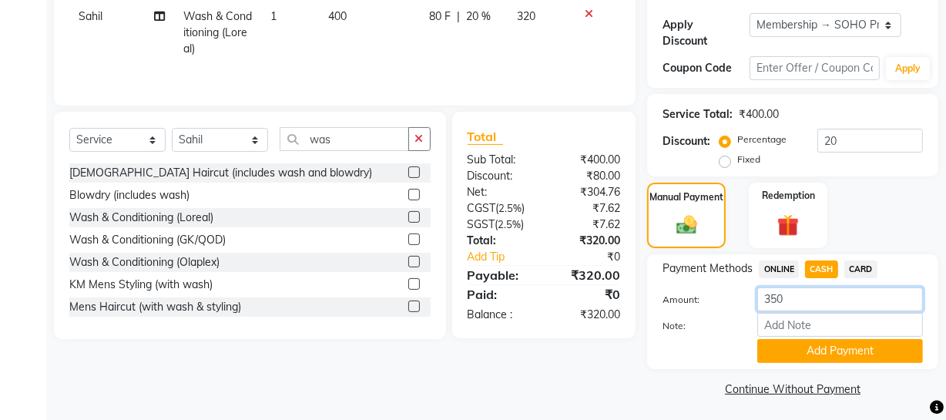
scroll to position [259, 0]
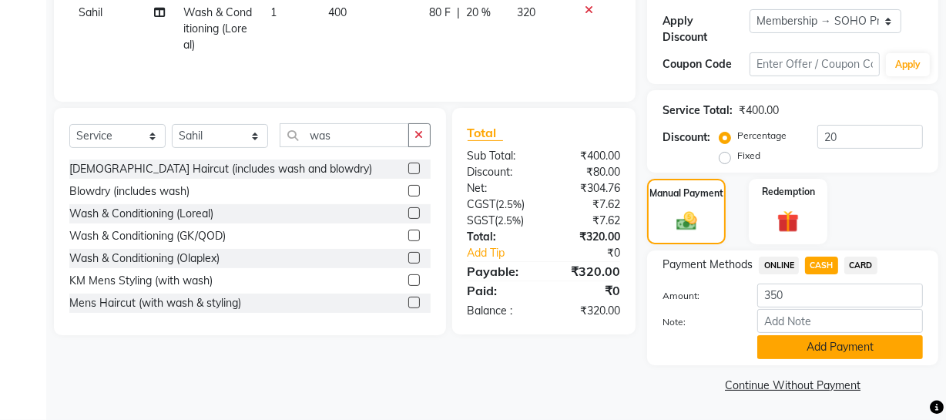
click at [868, 347] on button "Add Payment" at bounding box center [840, 347] width 166 height 24
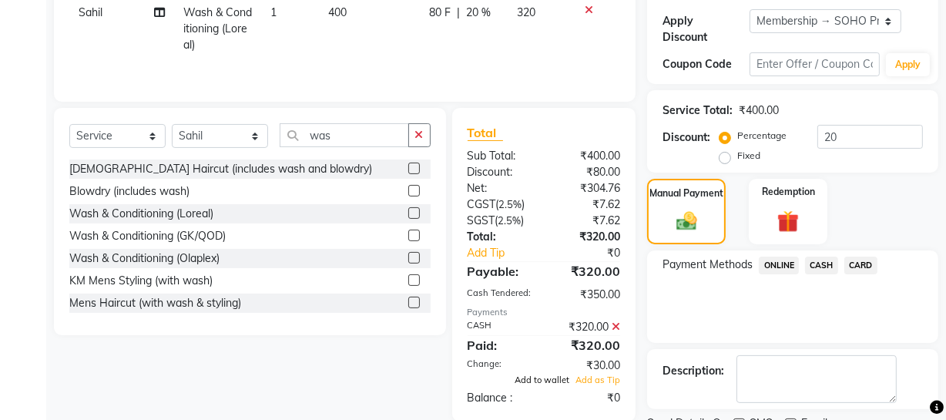
click at [539, 381] on span "Add to wallet" at bounding box center [542, 379] width 55 height 11
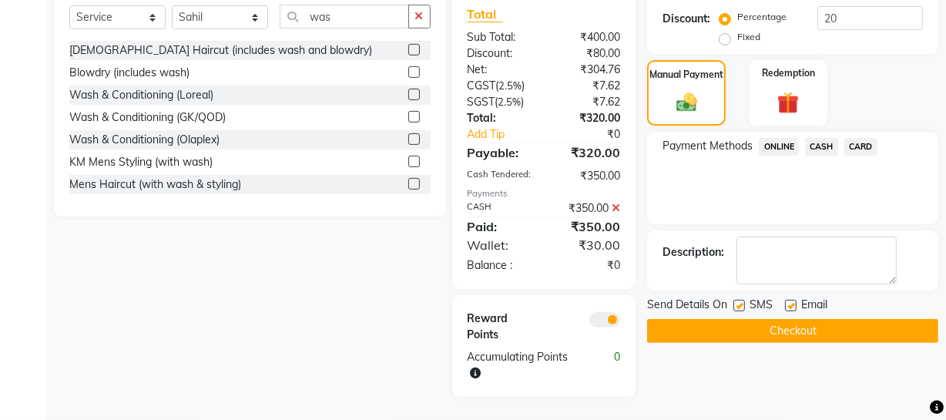
click at [744, 338] on button "Checkout" at bounding box center [792, 331] width 291 height 24
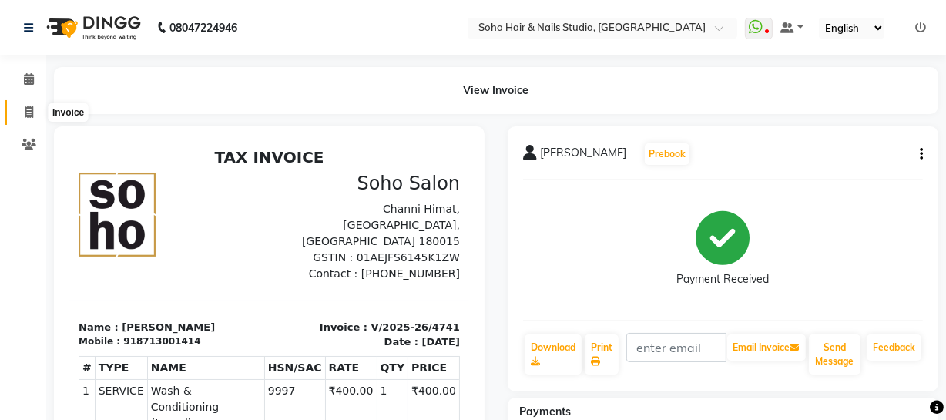
drag, startPoint x: 22, startPoint y: 116, endPoint x: 28, endPoint y: 123, distance: 9.4
click at [22, 116] on span at bounding box center [28, 113] width 27 height 18
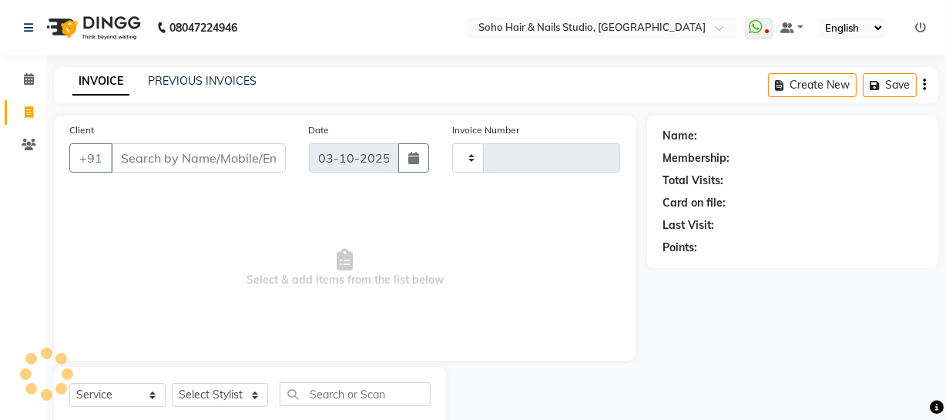
scroll to position [44, 0]
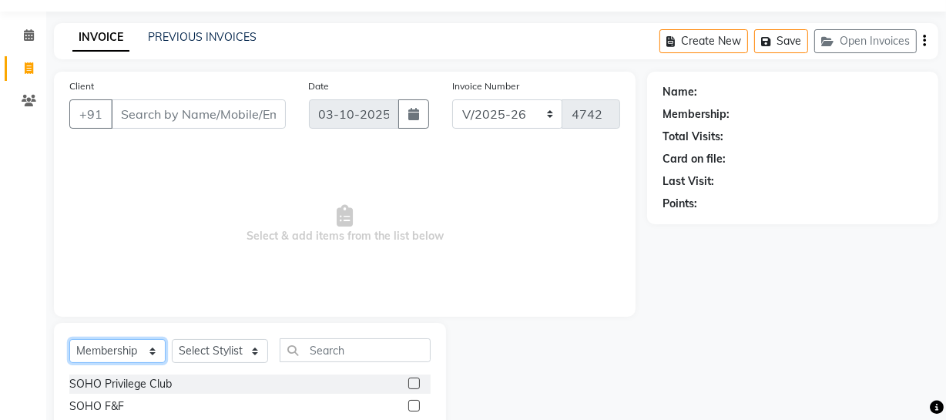
click at [136, 345] on select "Select Service Product Membership Package Voucher Prepaid Gift Card" at bounding box center [117, 351] width 96 height 24
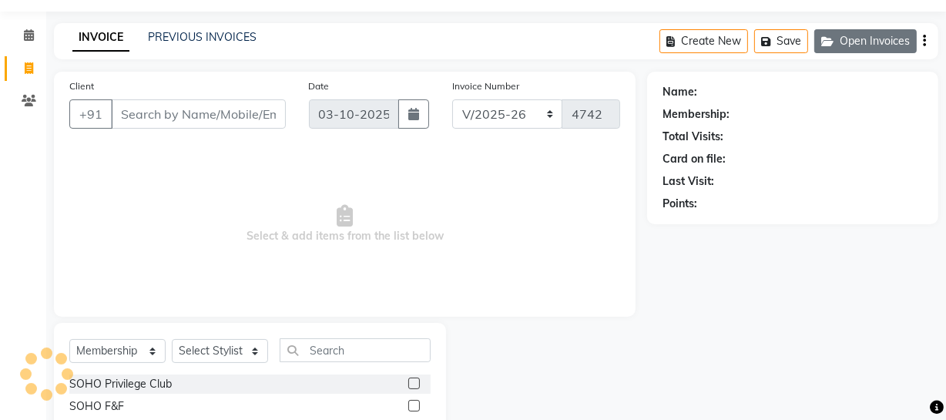
click at [901, 45] on button "Open Invoices" at bounding box center [865, 41] width 102 height 24
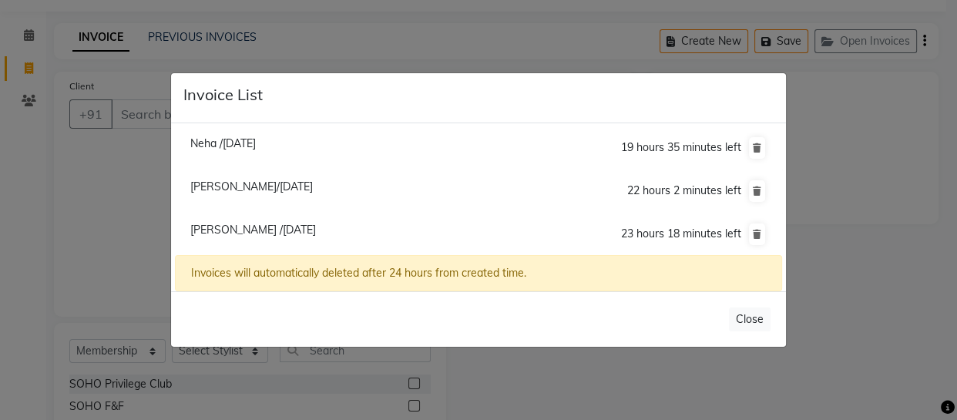
click at [120, 219] on ngb-modal-window "Invoice List Neha /03 October 2025 19 hours 35 minutes left Ranjana Rai/03 Octo…" at bounding box center [478, 210] width 957 height 420
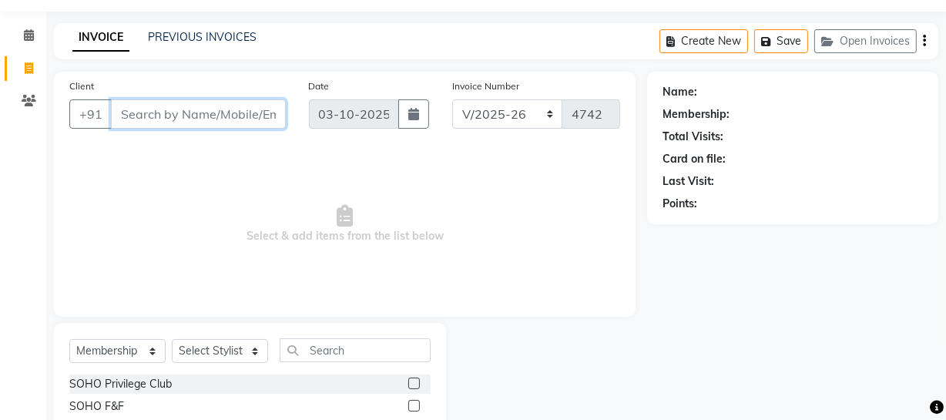
click at [157, 121] on input "Client" at bounding box center [198, 113] width 175 height 29
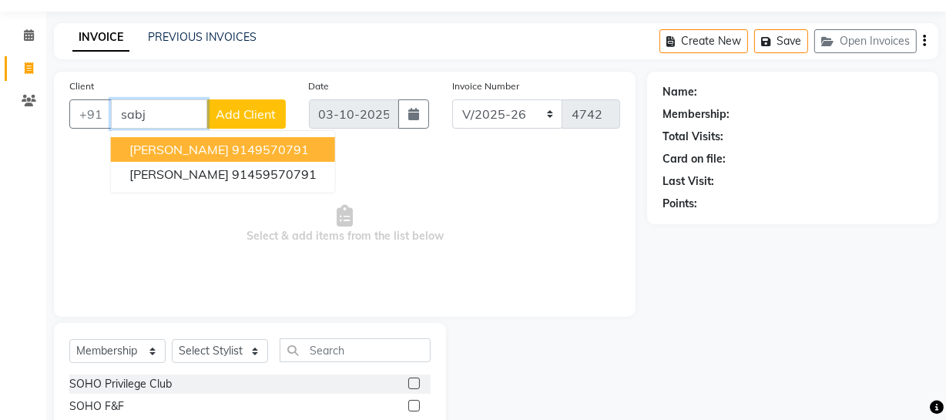
click at [232, 148] on ngb-highlight "9149570791" at bounding box center [270, 149] width 77 height 15
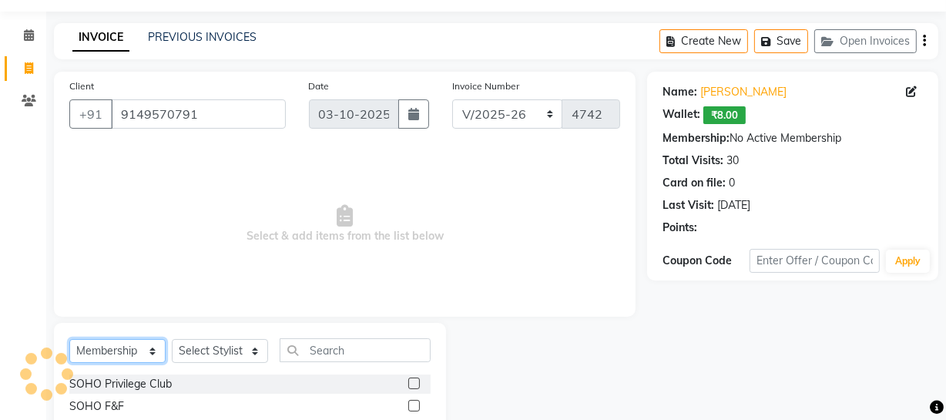
drag, startPoint x: 130, startPoint y: 350, endPoint x: 123, endPoint y: 340, distance: 12.2
click at [128, 350] on select "Select Service Product Membership Package Voucher Prepaid Gift Card" at bounding box center [117, 351] width 96 height 24
click at [69, 339] on select "Select Service Product Membership Package Voucher Prepaid Gift Card" at bounding box center [117, 351] width 96 height 24
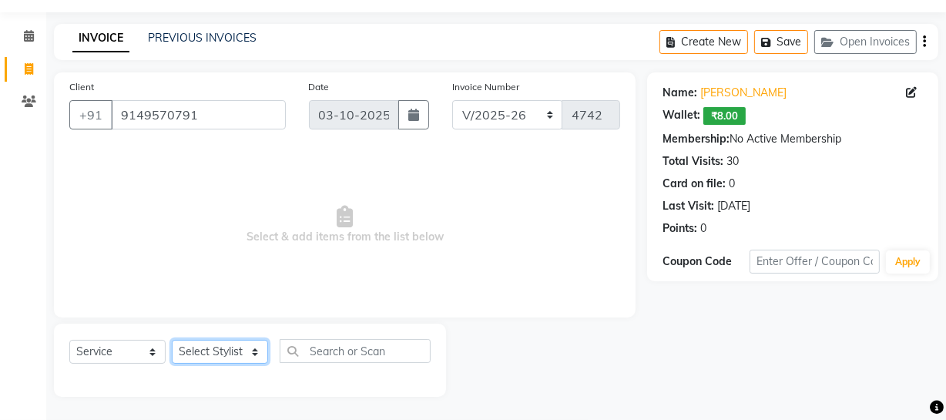
click at [220, 343] on select "Select Stylist [PERSON_NAME] Adhamya [PERSON_NAME] [PERSON_NAME] [PERSON_NAME] …" at bounding box center [220, 352] width 96 height 24
click at [172, 340] on select "Select Stylist [PERSON_NAME] Adhamya [PERSON_NAME] [PERSON_NAME] [PERSON_NAME] …" at bounding box center [220, 352] width 96 height 24
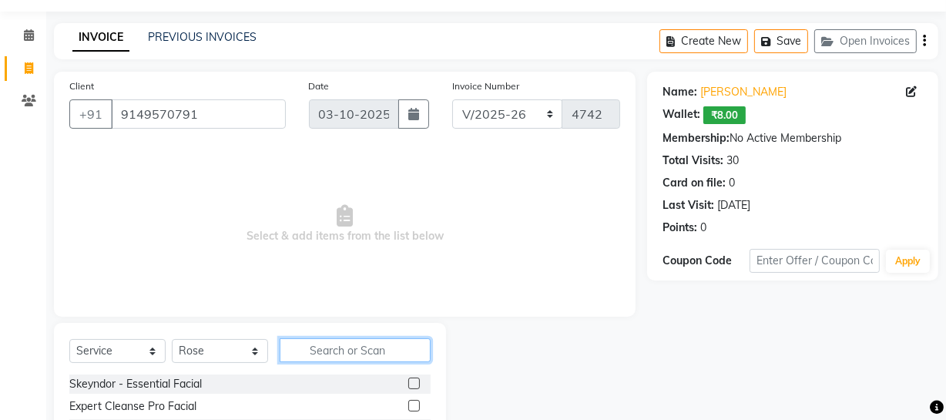
click at [319, 347] on input "text" at bounding box center [355, 350] width 151 height 24
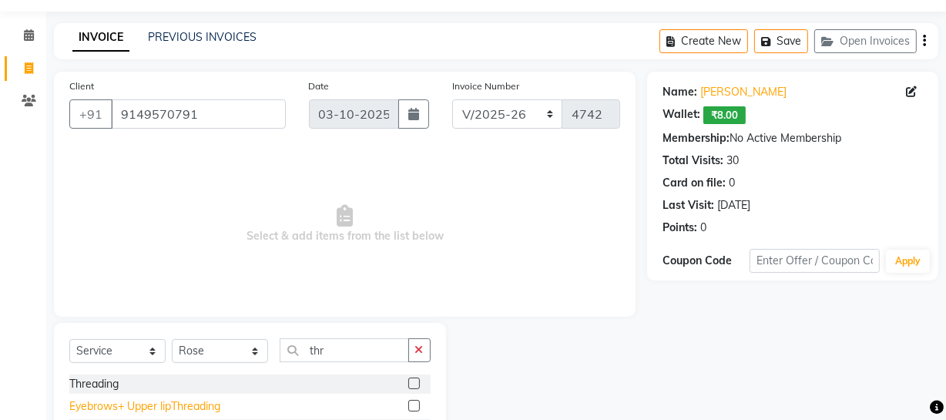
click at [165, 401] on div "Eyebrows+ Upper lipThreading" at bounding box center [144, 406] width 151 height 16
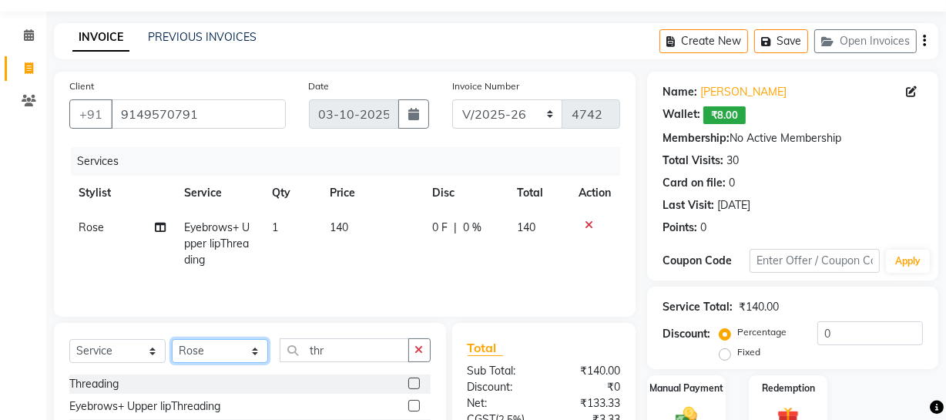
click at [204, 346] on select "Select Stylist [PERSON_NAME] Adhamya [PERSON_NAME] [PERSON_NAME] [PERSON_NAME] …" at bounding box center [220, 351] width 96 height 24
click at [172, 339] on select "Select Stylist [PERSON_NAME] Adhamya [PERSON_NAME] [PERSON_NAME] [PERSON_NAME] …" at bounding box center [220, 351] width 96 height 24
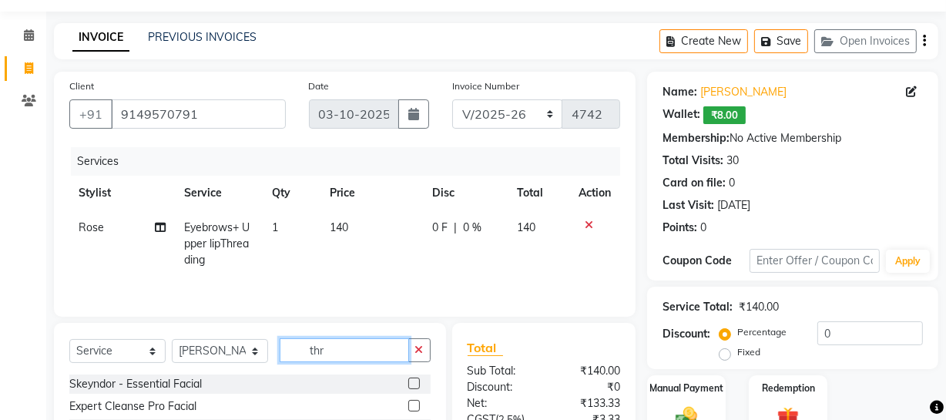
drag, startPoint x: 323, startPoint y: 353, endPoint x: 227, endPoint y: 362, distance: 96.8
click at [280, 358] on input "thr" at bounding box center [344, 350] width 129 height 24
click at [154, 375] on div "Head Massage (coconut oil)" at bounding box center [249, 383] width 361 height 19
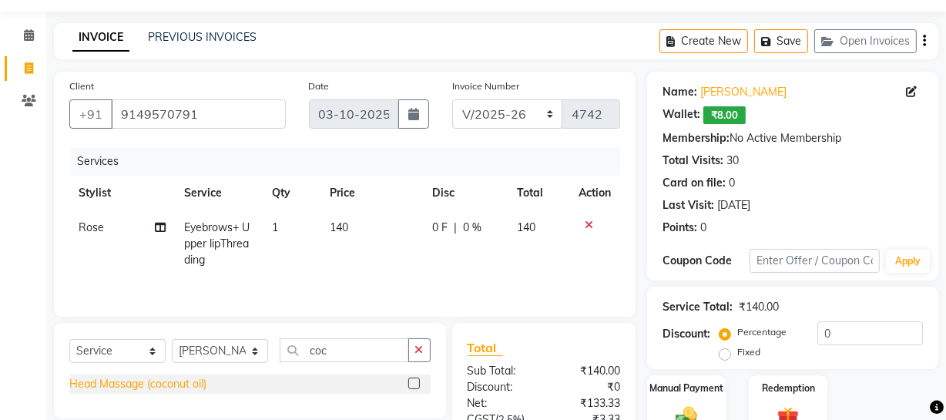
click at [156, 377] on div "Head Massage (coconut oil)" at bounding box center [137, 384] width 137 height 16
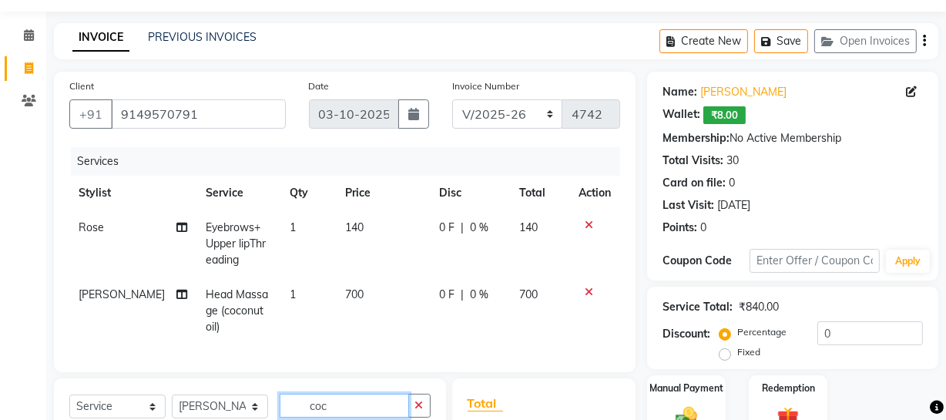
drag, startPoint x: 344, startPoint y: 413, endPoint x: 282, endPoint y: 415, distance: 62.4
click at [282, 415] on div "Select Service Product Membership Package Voucher Prepaid Gift Card Select Styl…" at bounding box center [249, 412] width 361 height 36
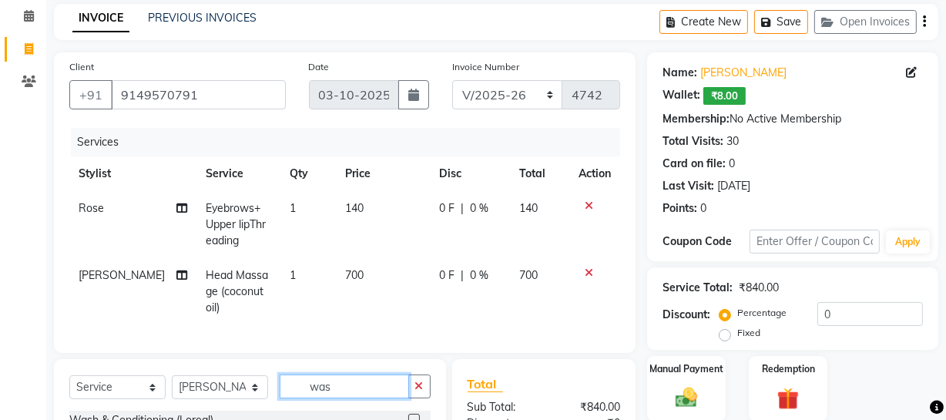
scroll to position [263, 0]
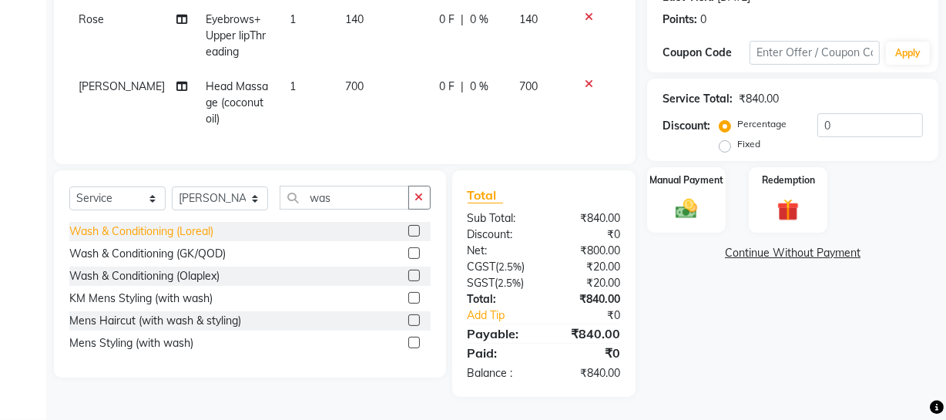
click at [184, 236] on div "Wash & Conditioning (Loreal)" at bounding box center [141, 231] width 144 height 16
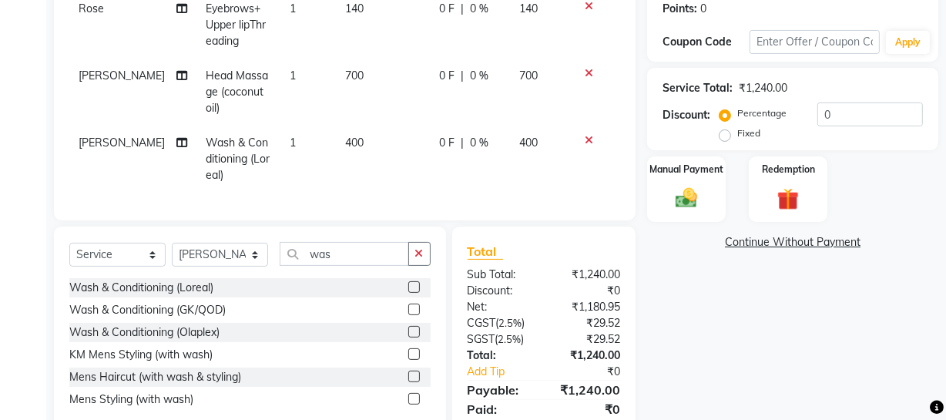
scroll to position [0, 0]
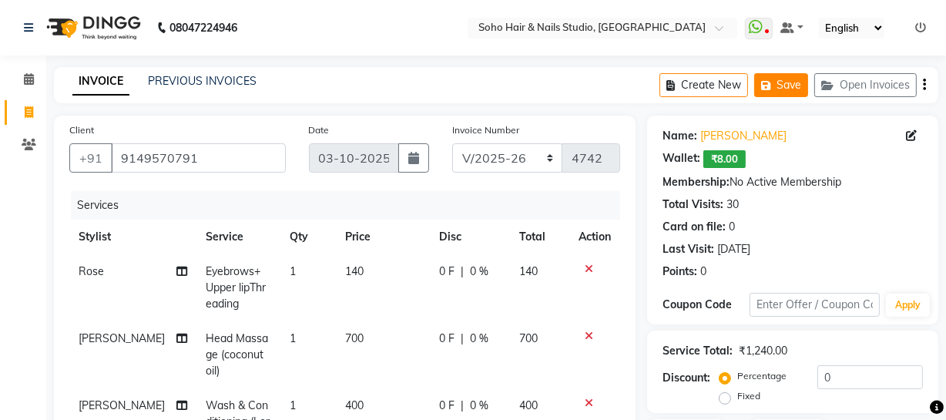
click at [794, 73] on button "Save" at bounding box center [781, 85] width 54 height 24
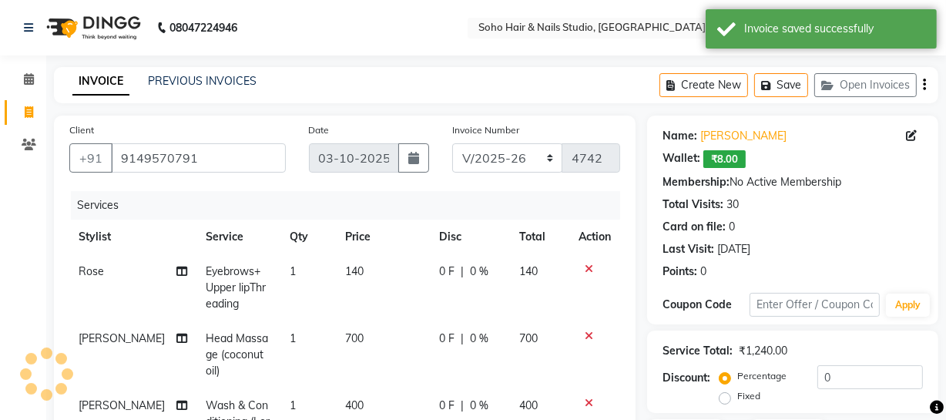
click at [32, 101] on link "Invoice" at bounding box center [23, 112] width 37 height 25
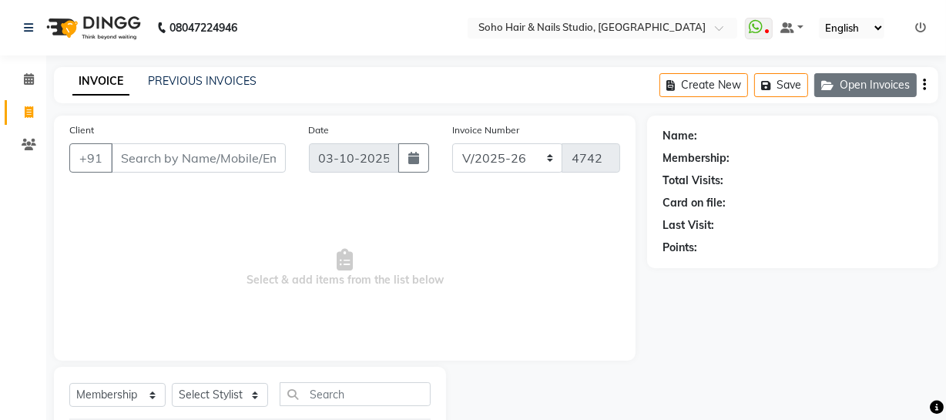
click at [882, 88] on button "Open Invoices" at bounding box center [865, 85] width 102 height 24
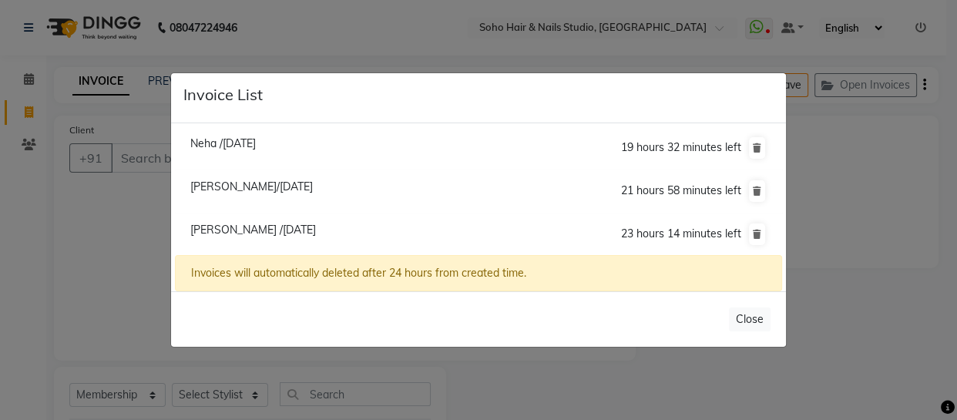
click at [257, 235] on span "Deeksha /03 October 2025" at bounding box center [253, 230] width 126 height 14
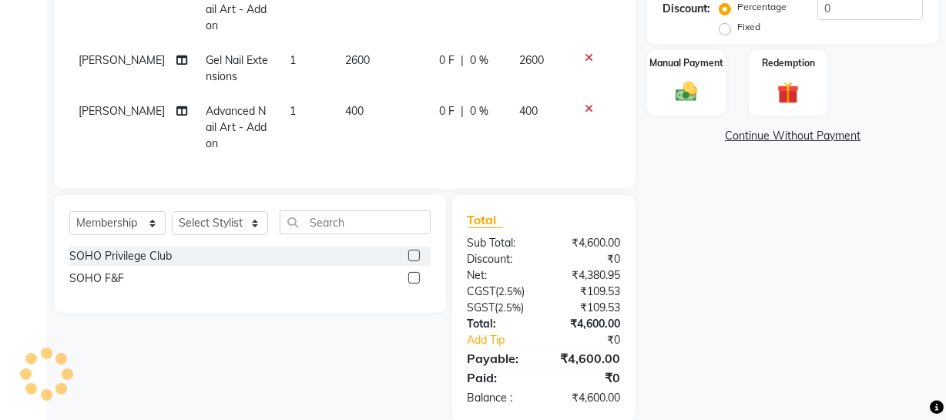
scroll to position [350, 0]
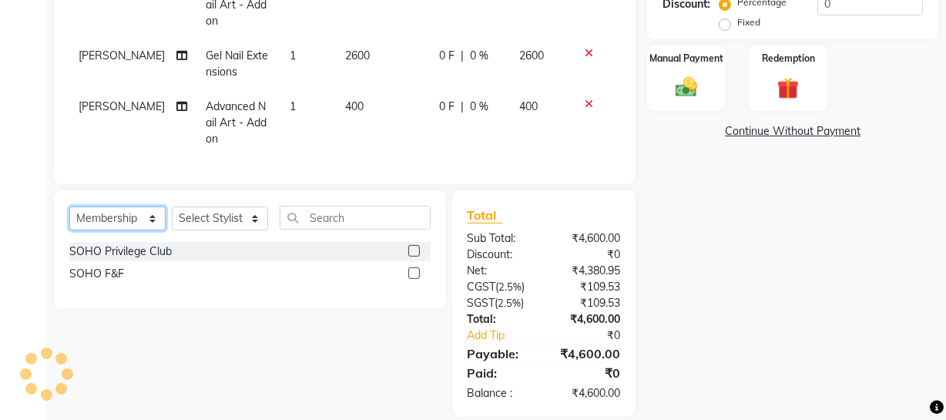
click at [140, 224] on select "Select Service Product Membership Package Voucher Prepaid Gift Card" at bounding box center [117, 218] width 96 height 24
click at [69, 217] on select "Select Service Product Membership Package Voucher Prepaid Gift Card" at bounding box center [117, 218] width 96 height 24
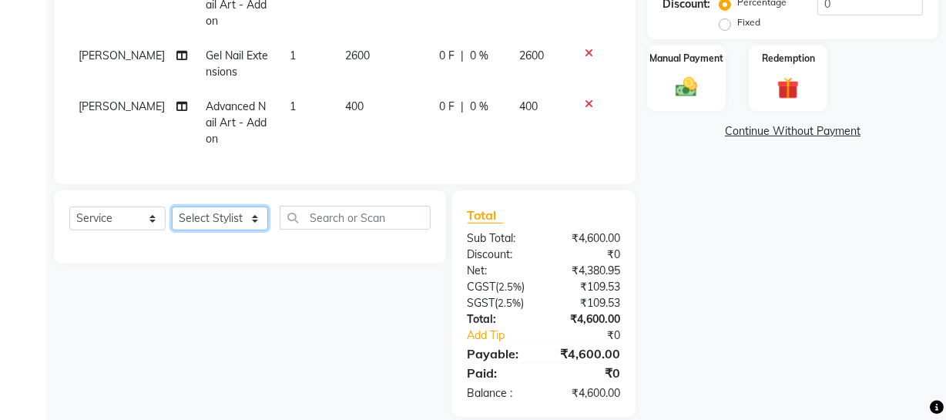
click at [205, 225] on select "Select Stylist [PERSON_NAME] Adhamya [PERSON_NAME] [PERSON_NAME] [PERSON_NAME] …" at bounding box center [220, 218] width 96 height 24
click at [172, 217] on select "Select Stylist [PERSON_NAME] Adhamya [PERSON_NAME] [PERSON_NAME] [PERSON_NAME] …" at bounding box center [220, 218] width 96 height 24
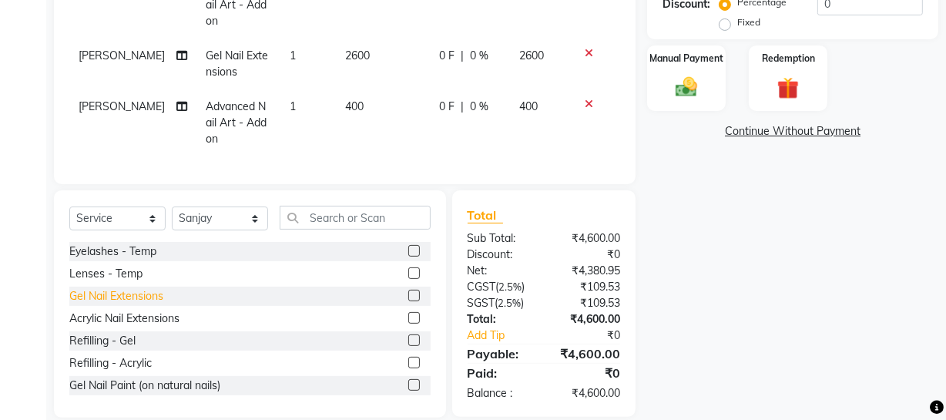
click at [131, 300] on div "Gel Nail Extensions" at bounding box center [116, 296] width 94 height 16
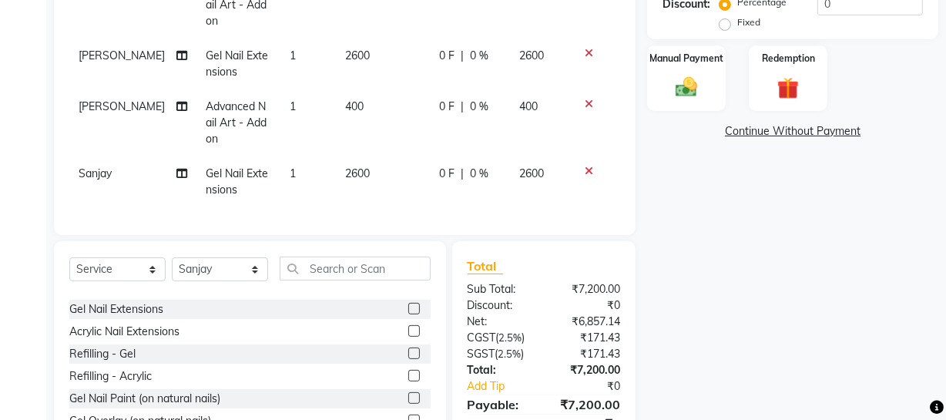
scroll to position [139, 0]
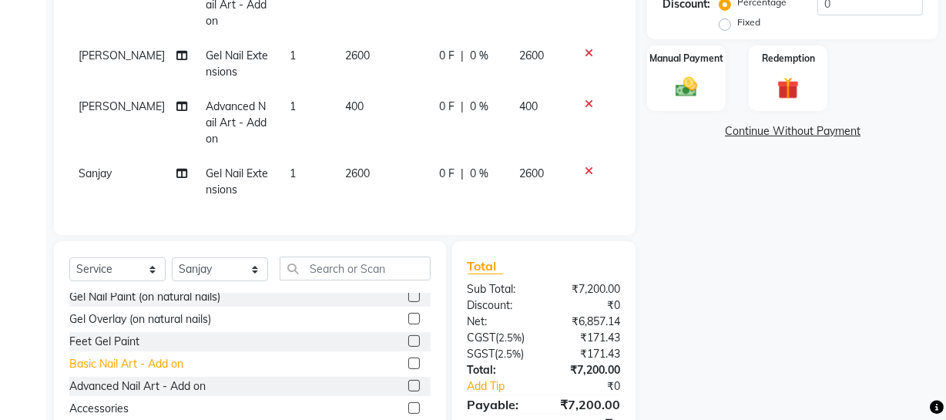
click at [120, 371] on div "Basic Nail Art - Add on" at bounding box center [126, 364] width 114 height 16
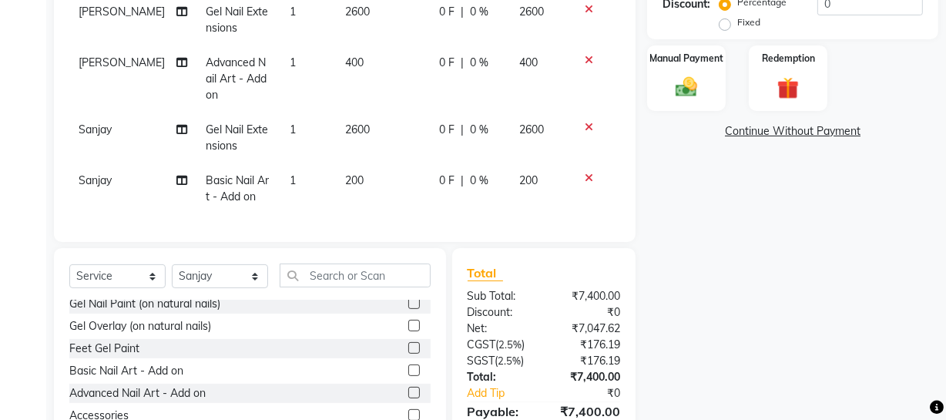
scroll to position [0, 0]
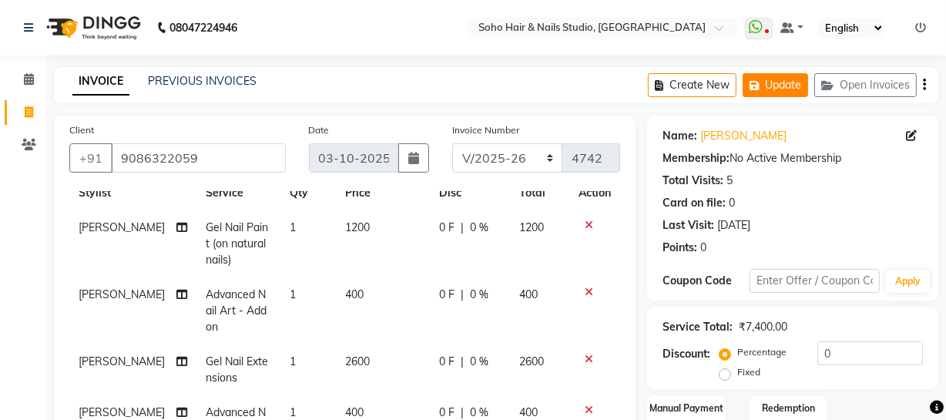
click at [771, 95] on button "Update" at bounding box center [775, 85] width 65 height 24
click at [23, 118] on span at bounding box center [28, 113] width 27 height 18
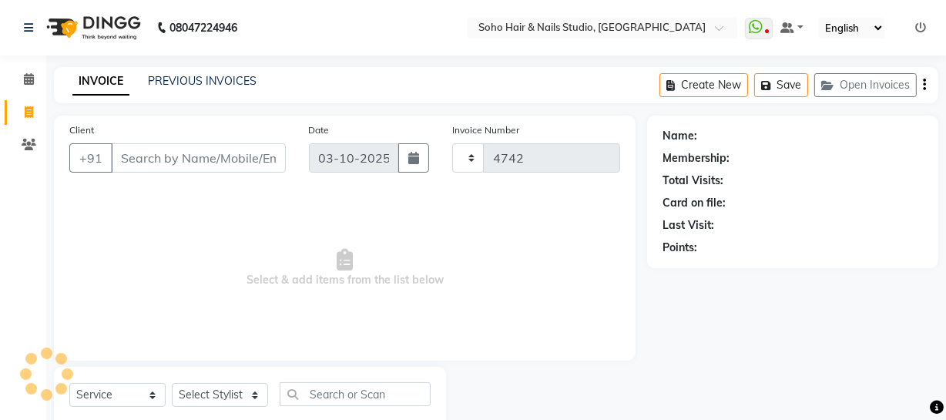
scroll to position [44, 0]
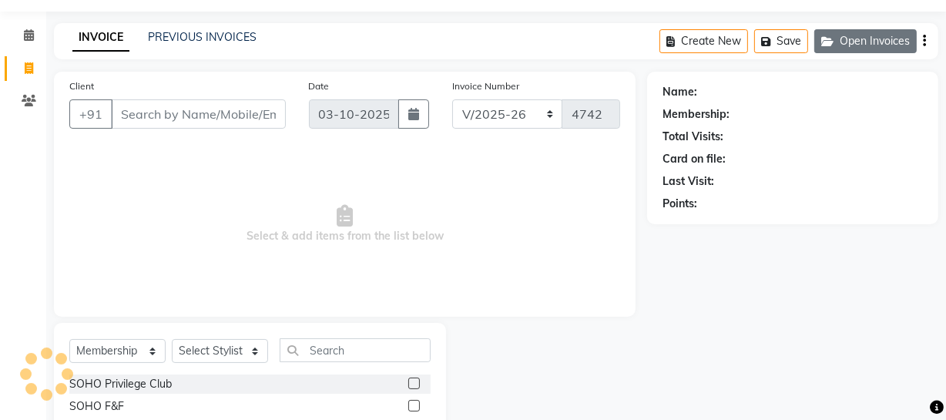
click at [836, 47] on button "Open Invoices" at bounding box center [865, 41] width 102 height 24
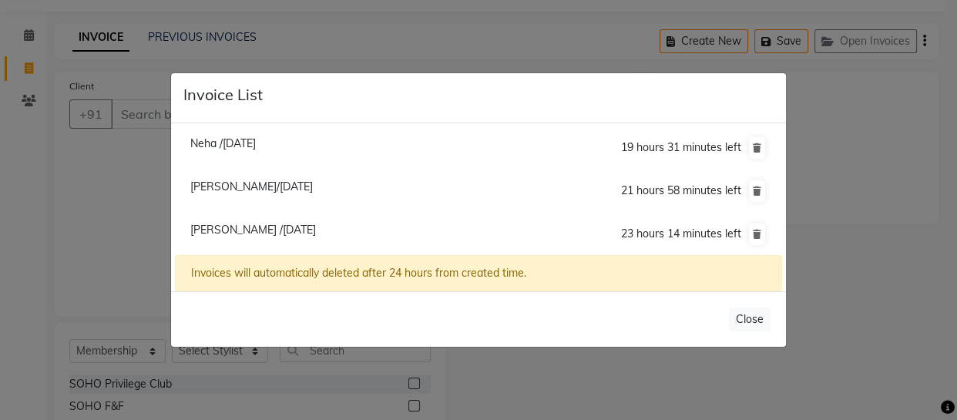
click at [115, 277] on ngb-modal-window "Invoice List Neha /03 October 2025 19 hours 31 minutes left Ranjana Rai/03 Octo…" at bounding box center [478, 210] width 957 height 420
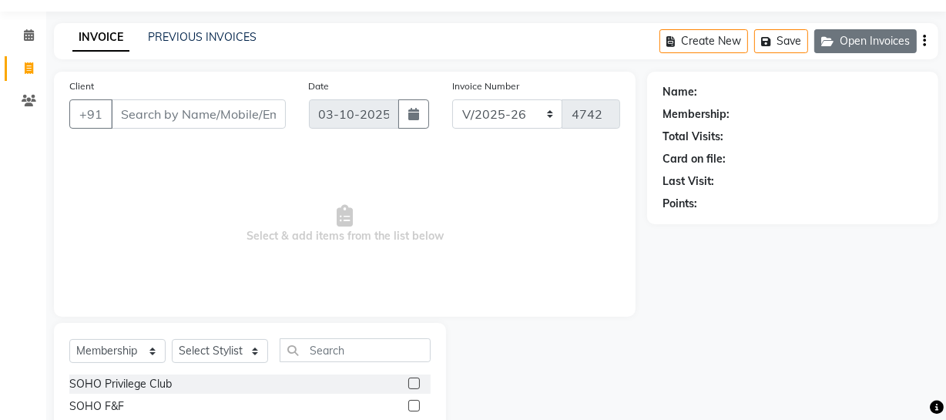
click at [889, 34] on button "Open Invoices" at bounding box center [865, 41] width 102 height 24
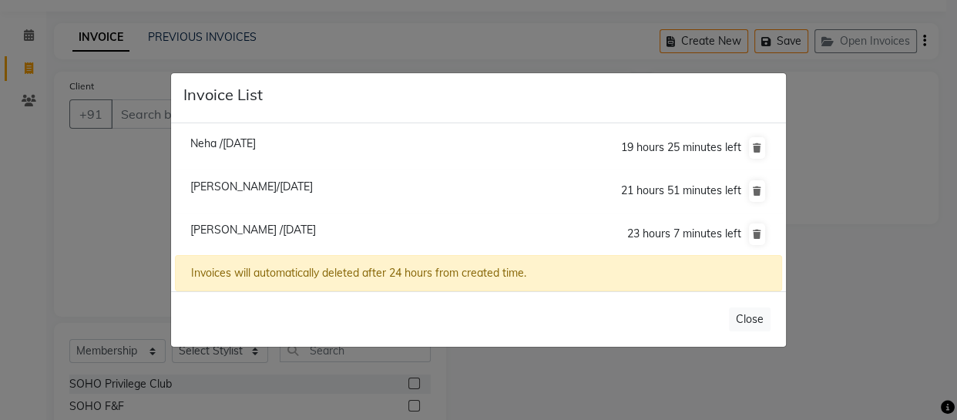
click at [219, 227] on span "Deeksha /03 October 2025" at bounding box center [253, 230] width 126 height 14
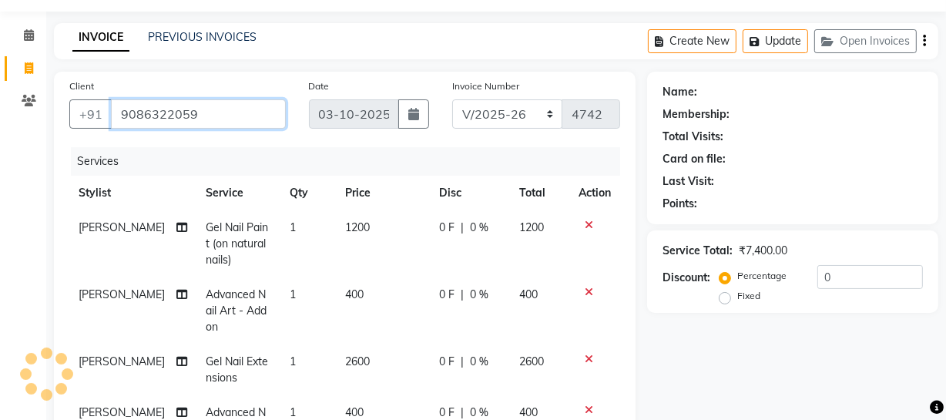
click at [213, 115] on input "9086322059" at bounding box center [198, 113] width 175 height 29
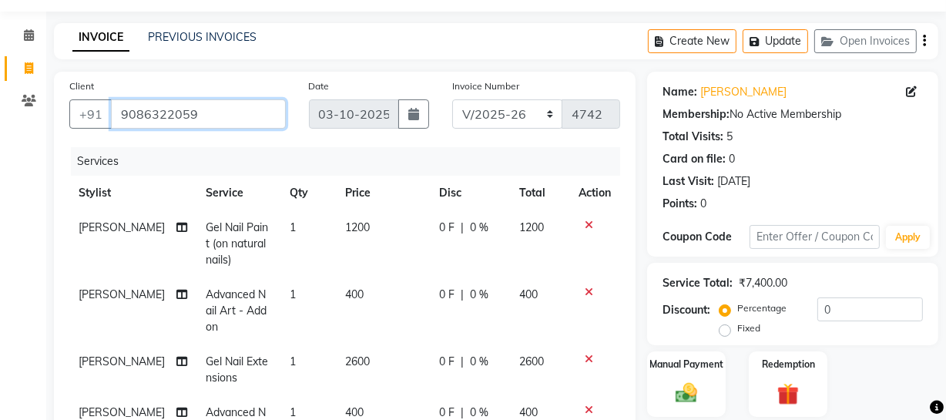
drag, startPoint x: 213, startPoint y: 116, endPoint x: 65, endPoint y: 131, distance: 148.0
click at [65, 131] on div "Client +91 9086322059" at bounding box center [178, 109] width 240 height 63
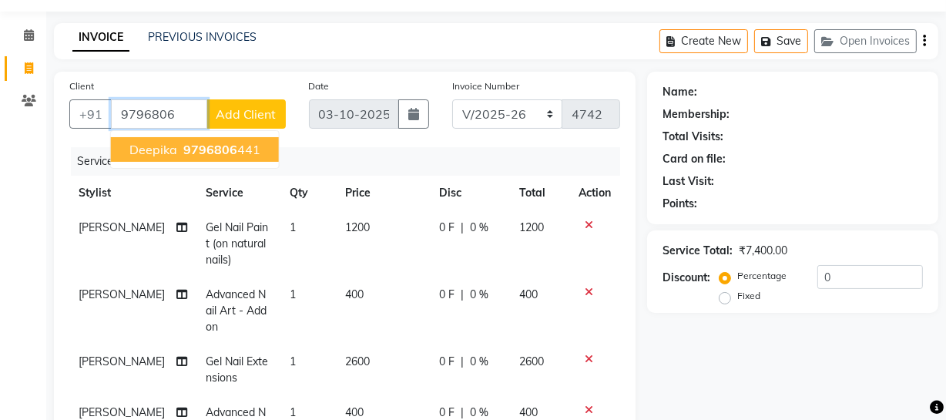
click at [254, 143] on ngb-highlight "9796806 441" at bounding box center [220, 149] width 80 height 15
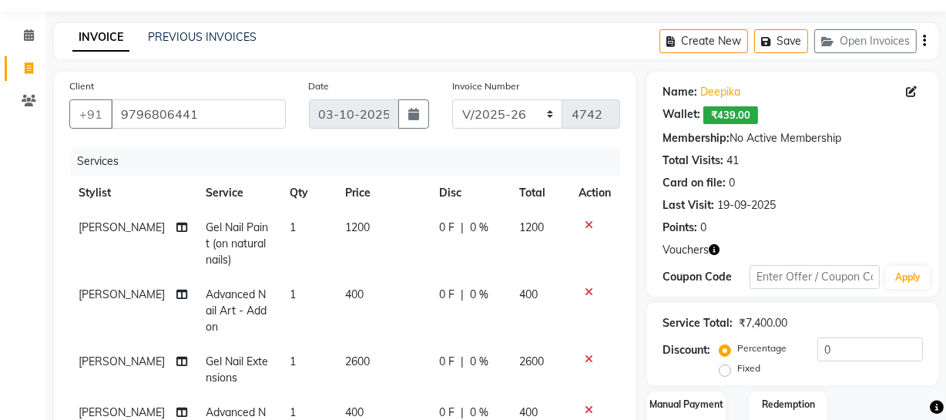
click at [718, 252] on icon "button" at bounding box center [714, 249] width 11 height 11
click at [750, 227] on div "Points: 0" at bounding box center [793, 228] width 260 height 16
click at [205, 108] on input "9796806441" at bounding box center [198, 113] width 175 height 29
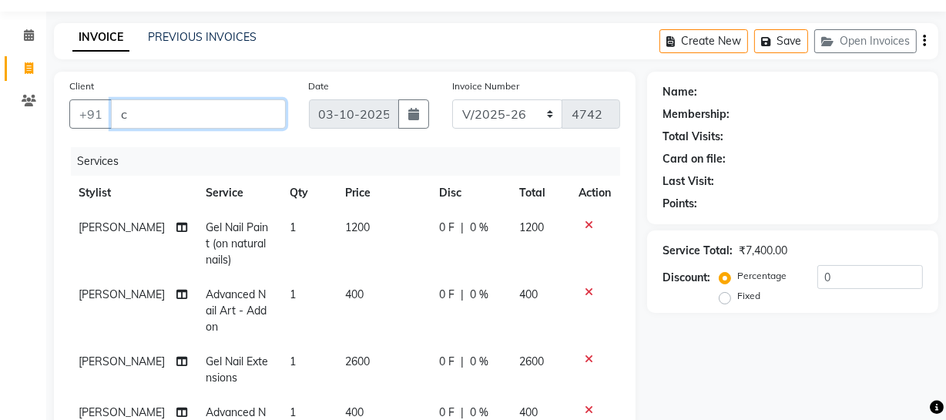
drag, startPoint x: 216, startPoint y: 109, endPoint x: 64, endPoint y: 121, distance: 152.3
click at [64, 121] on div "Client +91 c" at bounding box center [178, 109] width 240 height 63
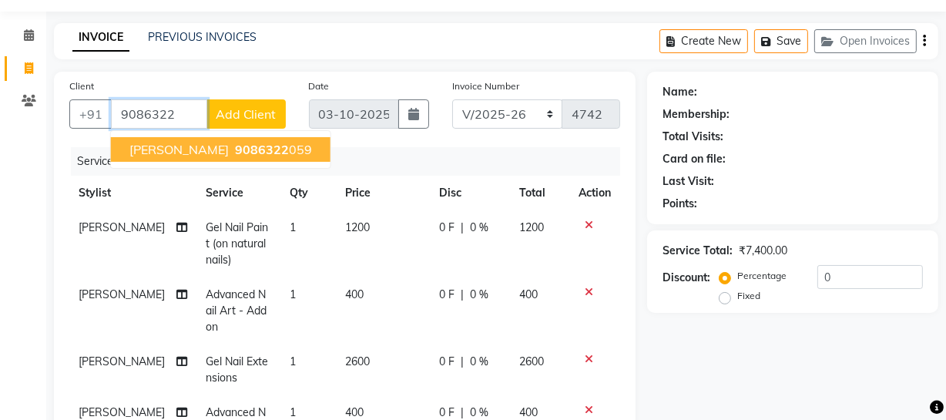
click at [159, 146] on span "[PERSON_NAME]" at bounding box center [178, 149] width 99 height 15
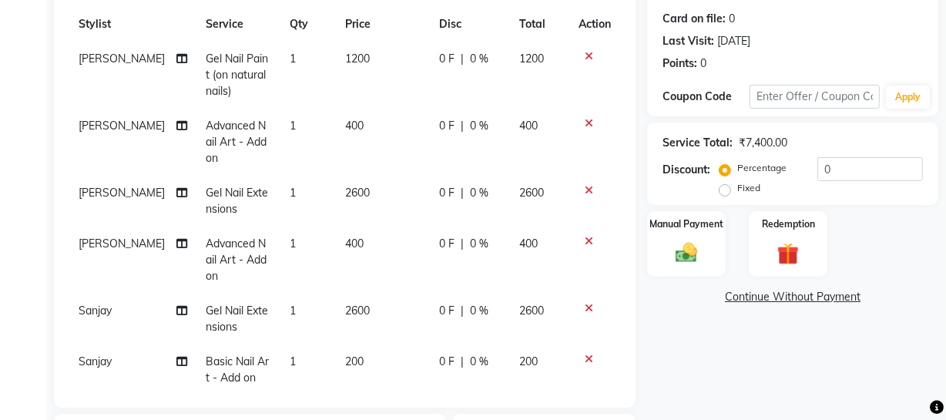
scroll to position [54, 0]
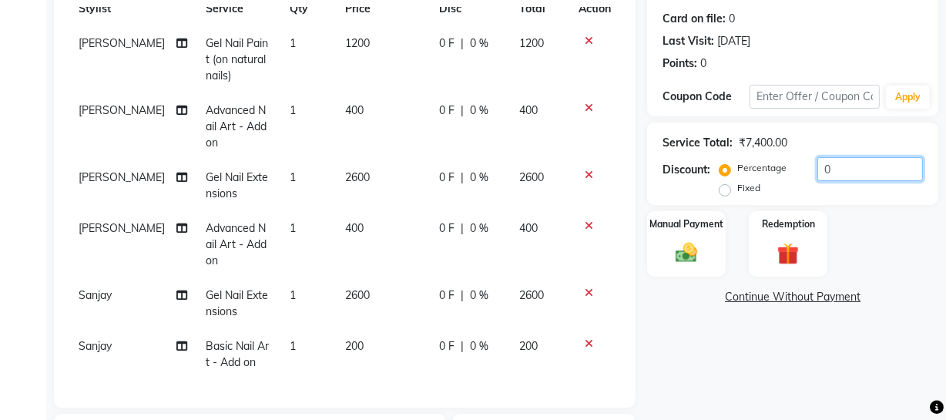
drag, startPoint x: 875, startPoint y: 170, endPoint x: 611, endPoint y: 163, distance: 264.4
click at [744, 178] on div "Percentage Fixed 0" at bounding box center [823, 178] width 200 height 42
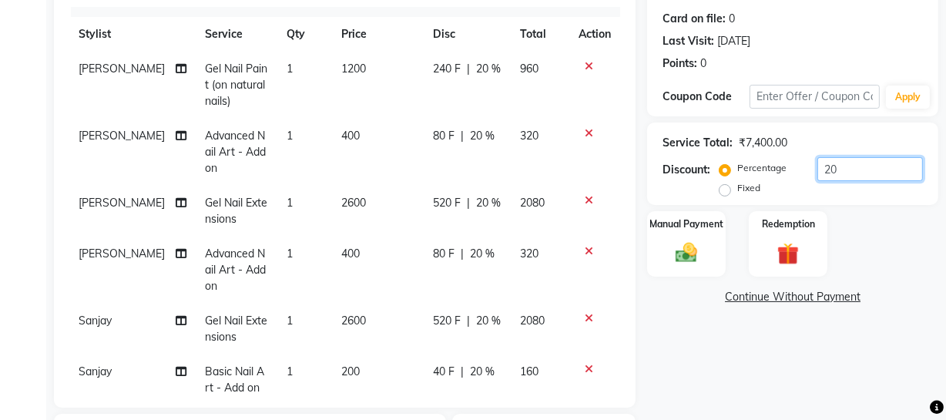
scroll to position [0, 0]
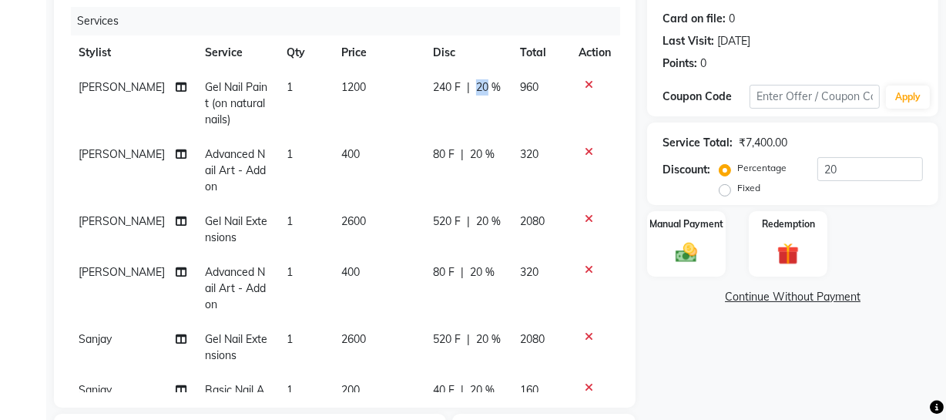
click at [456, 95] on td "240 F | 20 %" at bounding box center [467, 103] width 87 height 67
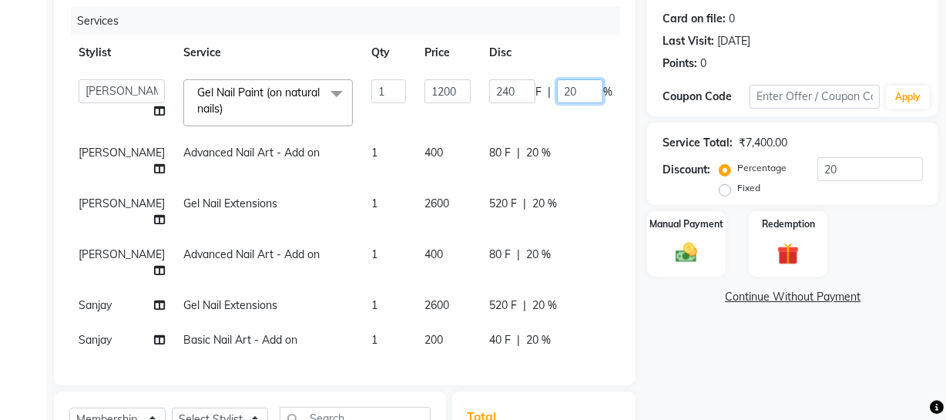
drag, startPoint x: 530, startPoint y: 94, endPoint x: 502, endPoint y: 92, distance: 27.8
click at [506, 92] on div "240 F | 20 %" at bounding box center [550, 91] width 123 height 24
click at [504, 64] on tr "Stylist Service Qty Price Disc Total Action" at bounding box center [393, 52] width 648 height 35
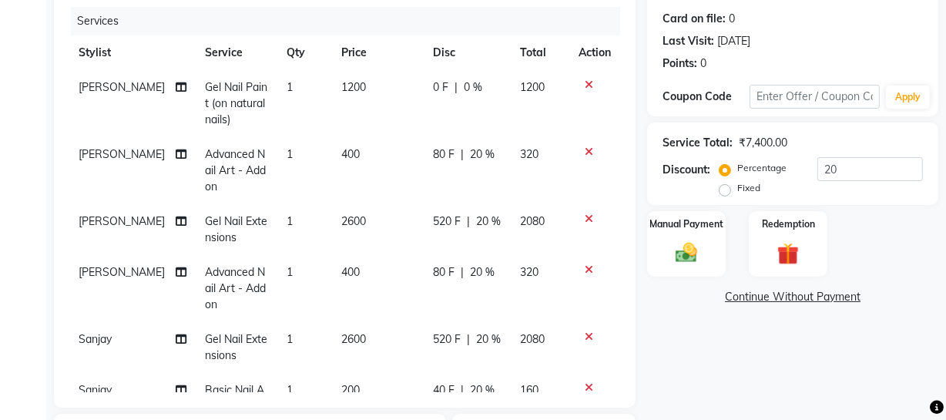
click at [490, 170] on td "80 F | 20 %" at bounding box center [467, 170] width 87 height 67
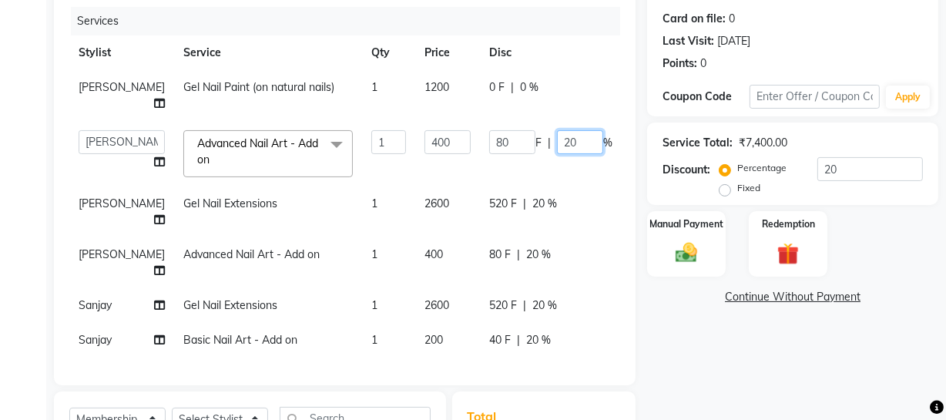
drag, startPoint x: 527, startPoint y: 156, endPoint x: 546, endPoint y: 154, distance: 18.6
click at [557, 154] on input "20" at bounding box center [580, 142] width 46 height 24
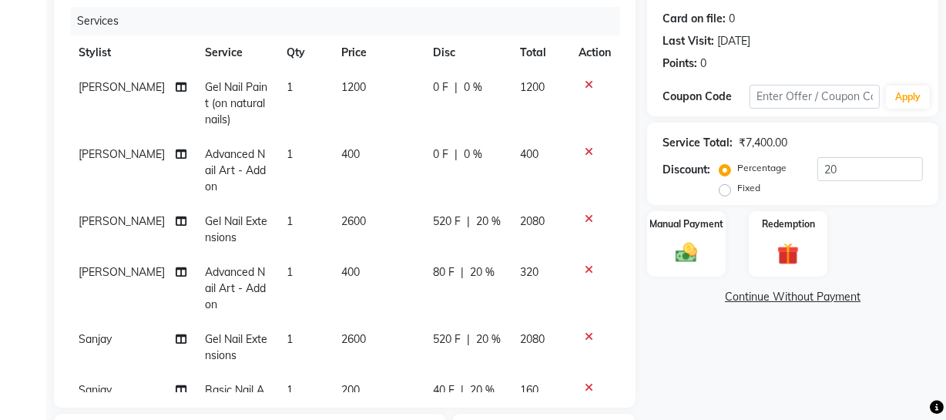
drag, startPoint x: 689, startPoint y: 94, endPoint x: 681, endPoint y: 112, distance: 19.3
click at [690, 94] on div "Coupon Code" at bounding box center [706, 97] width 87 height 16
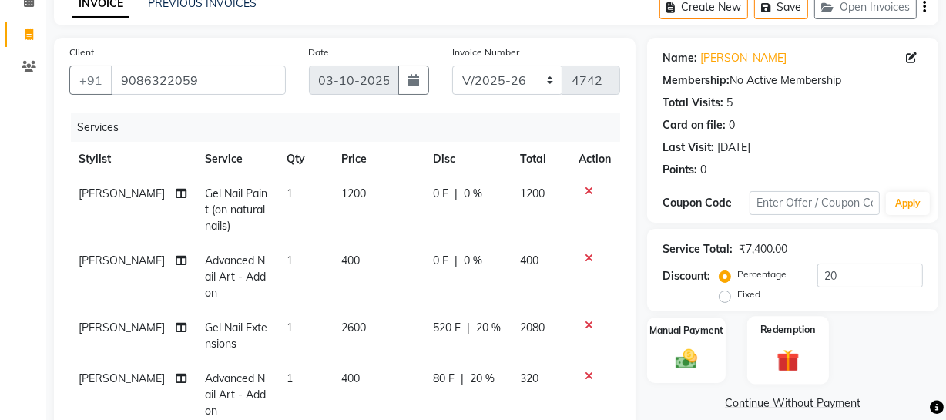
scroll to position [148, 0]
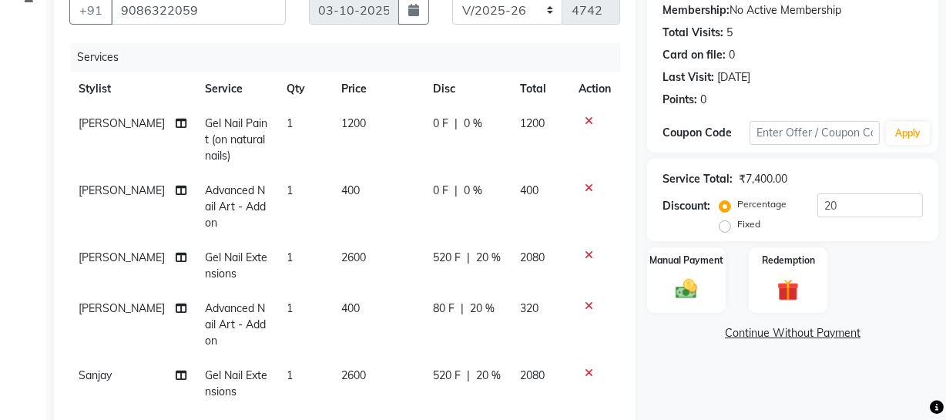
click at [477, 133] on td "0 F | 0 %" at bounding box center [467, 139] width 87 height 67
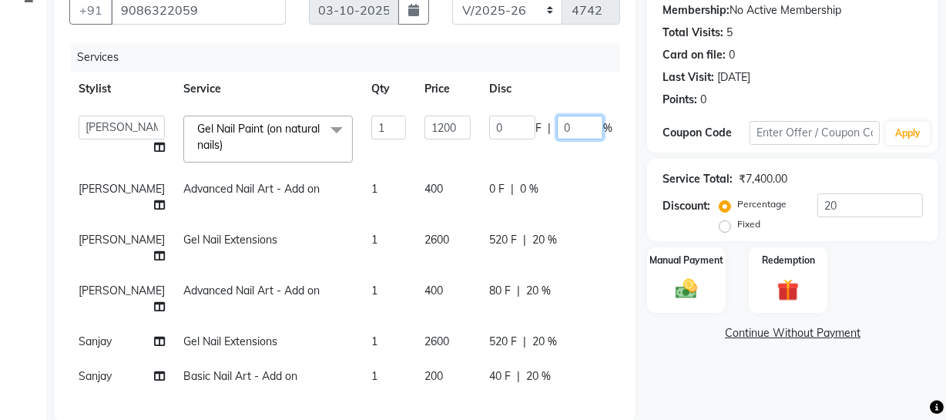
drag, startPoint x: 523, startPoint y: 123, endPoint x: 505, endPoint y: 123, distance: 17.7
click at [505, 123] on div "0 F | 0 %" at bounding box center [550, 128] width 123 height 24
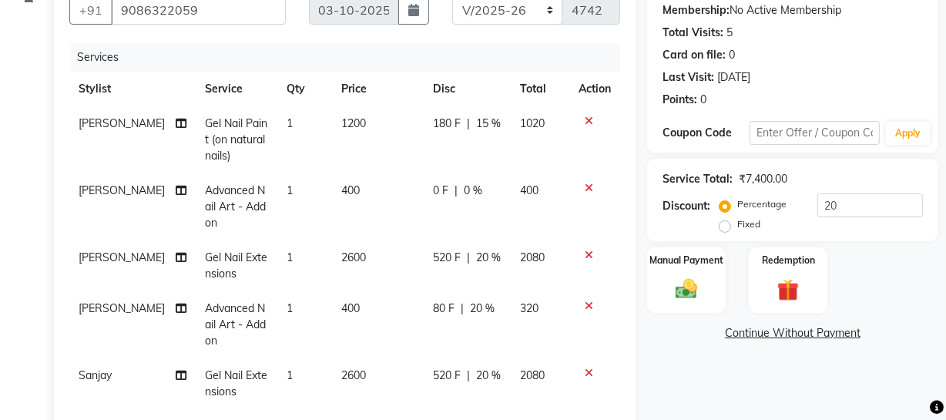
click at [510, 24] on div "Invoice Number Red/2025-26 V/2025 V/2025-26 4742" at bounding box center [536, 5] width 191 height 63
drag, startPoint x: 476, startPoint y: 139, endPoint x: 472, endPoint y: 182, distance: 42.6
click at [475, 142] on td "180 F | 15 %" at bounding box center [467, 139] width 87 height 67
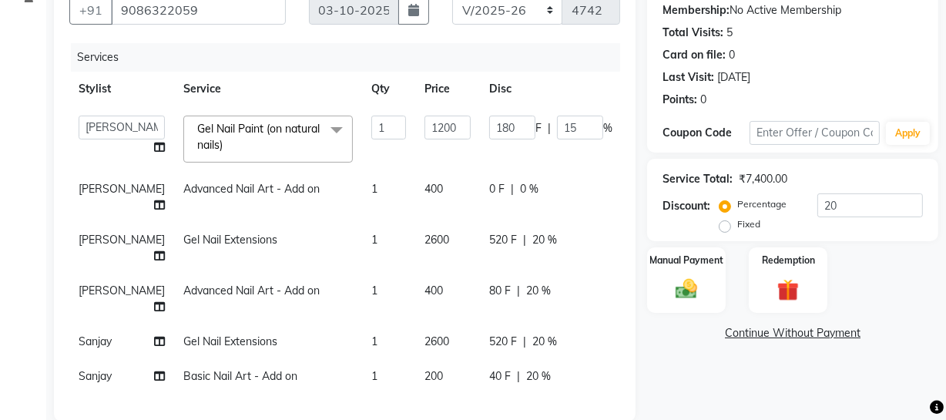
click at [520, 184] on span "0 %" at bounding box center [529, 189] width 18 height 16
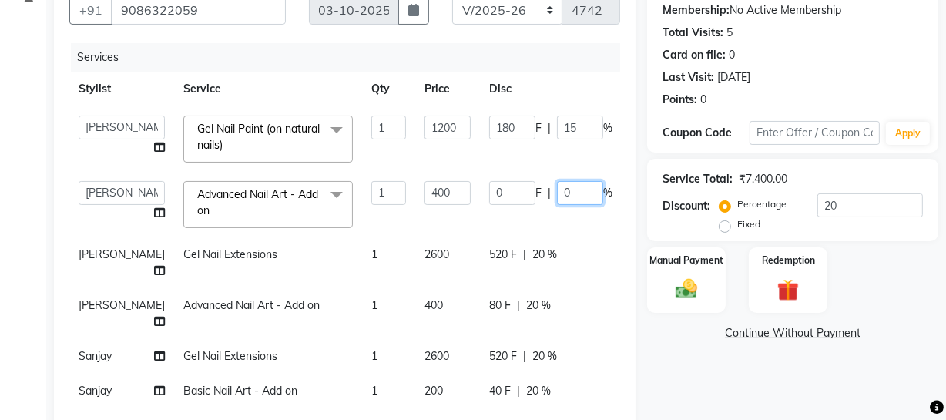
drag, startPoint x: 495, startPoint y: 183, endPoint x: 484, endPoint y: 181, distance: 11.7
click at [489, 181] on div "0 F | 0 %" at bounding box center [550, 193] width 123 height 24
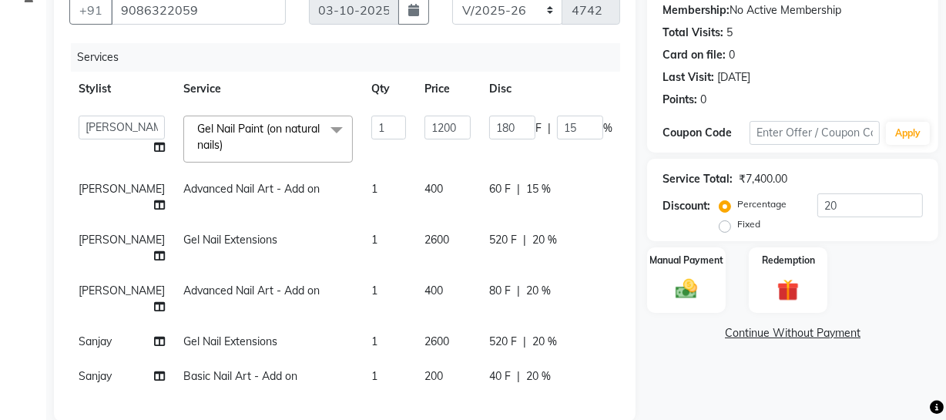
click at [394, 45] on div "Services" at bounding box center [351, 57] width 561 height 29
click at [489, 181] on span "60 F" at bounding box center [500, 189] width 22 height 16
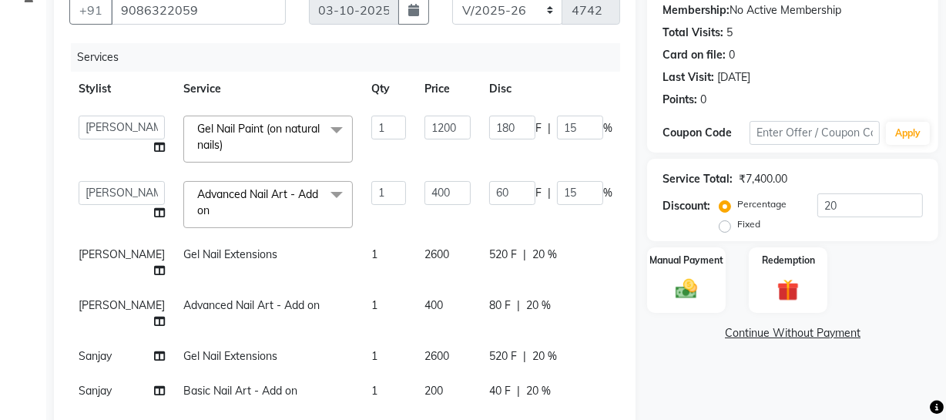
scroll to position [34, 0]
drag, startPoint x: 469, startPoint y: 153, endPoint x: 376, endPoint y: 154, distance: 93.2
click at [414, 172] on tr "Abhishek Kohli Adhamya Bamotra Amit Anita Kumari Arun Sain Avijit Das Bhabesh D…" at bounding box center [393, 204] width 648 height 65
drag, startPoint x: 519, startPoint y: 109, endPoint x: 523, endPoint y: 97, distance: 12.4
click at [519, 107] on td "180 F | 15 %" at bounding box center [551, 138] width 142 height 65
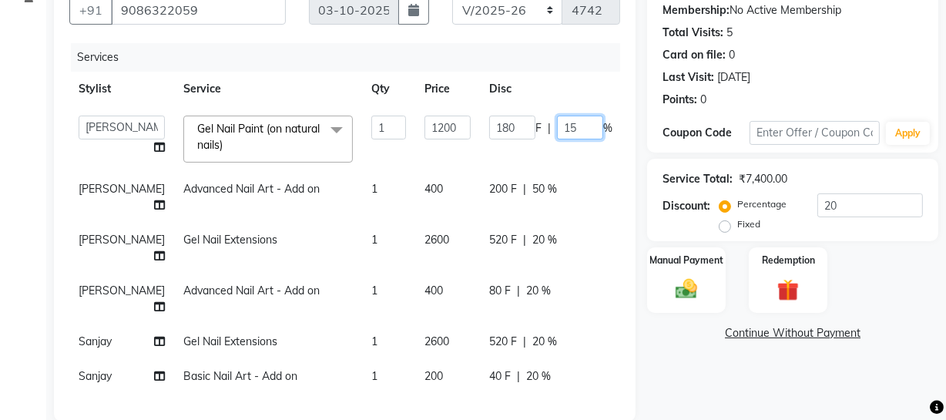
drag, startPoint x: 534, startPoint y: 96, endPoint x: 458, endPoint y: 84, distance: 77.1
click at [489, 116] on div "180 F | 15 %" at bounding box center [550, 128] width 123 height 24
drag, startPoint x: 502, startPoint y: 57, endPoint x: 513, endPoint y: 54, distance: 12.0
click at [507, 72] on tr "Stylist Service Qty Price Disc Total Action" at bounding box center [393, 89] width 648 height 35
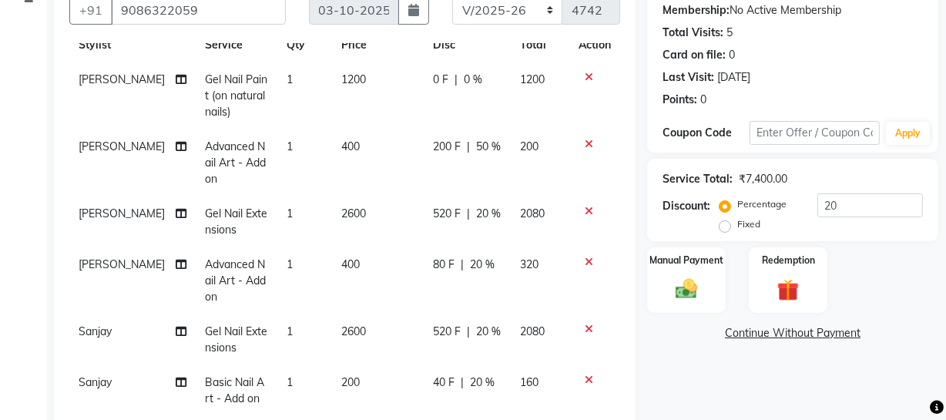
scroll to position [218, 0]
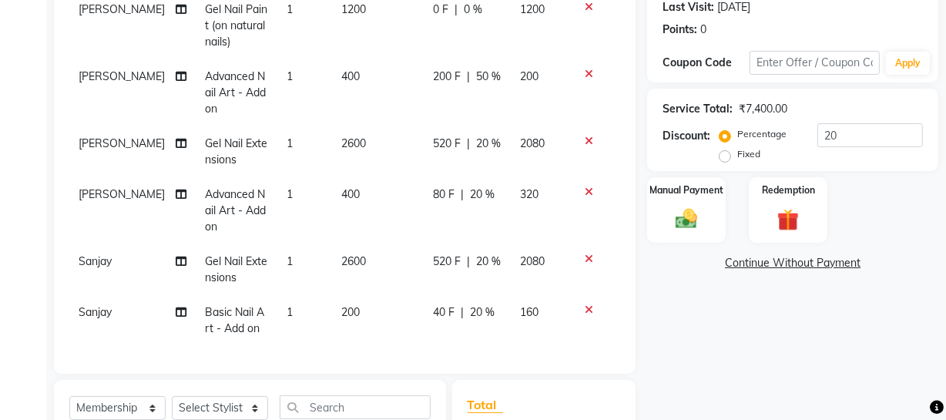
drag, startPoint x: 481, startPoint y: 301, endPoint x: 438, endPoint y: 304, distance: 42.4
click at [478, 304] on div "40 F | 20 %" at bounding box center [467, 312] width 69 height 16
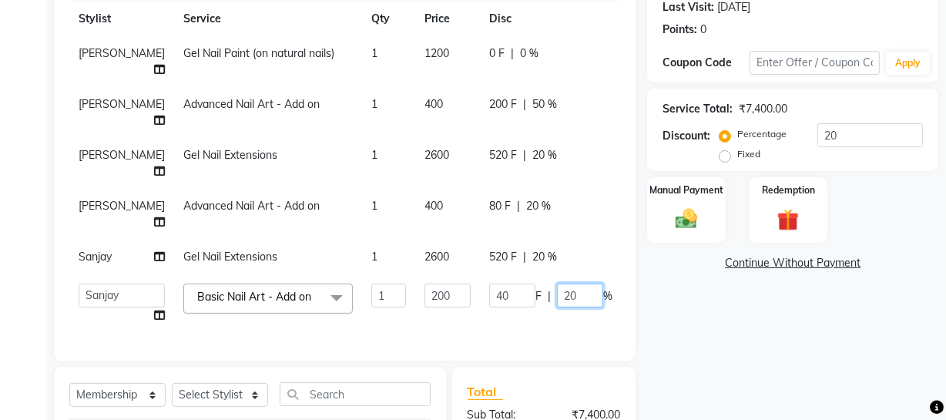
drag, startPoint x: 539, startPoint y: 297, endPoint x: 498, endPoint y: 298, distance: 41.6
click at [498, 298] on div "40 F | 20 %" at bounding box center [550, 296] width 123 height 24
drag, startPoint x: 719, startPoint y: 369, endPoint x: 710, endPoint y: 365, distance: 10.0
click at [719, 368] on div "Name: Deeksha Membership: No Active Membership Total Visits: 5 Card on file: 0 …" at bounding box center [798, 246] width 303 height 696
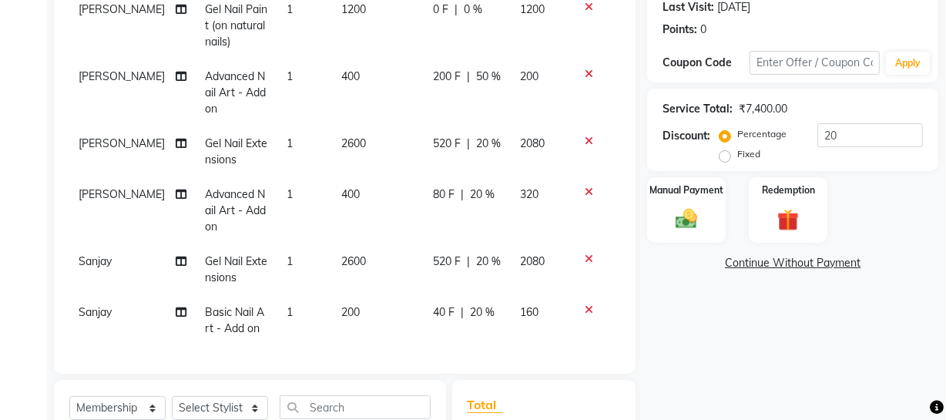
click at [439, 308] on span "40 F" at bounding box center [444, 312] width 22 height 16
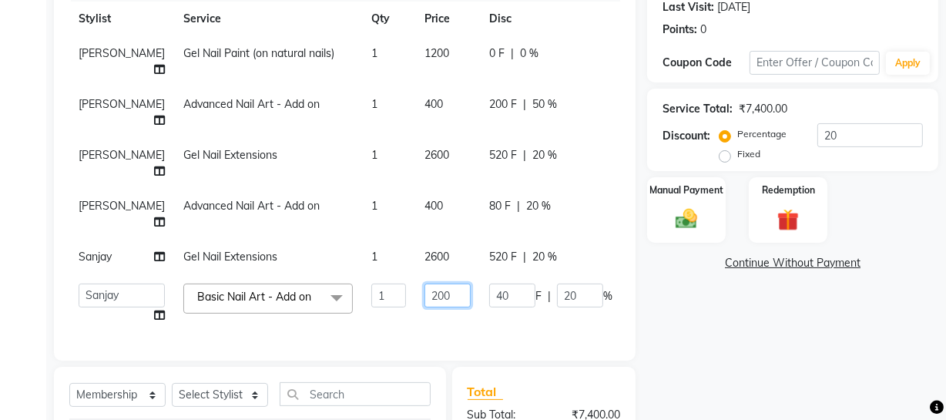
drag, startPoint x: 409, startPoint y: 300, endPoint x: 349, endPoint y: 287, distance: 61.5
click at [347, 292] on tr "Abhishek Kohli Adhamya Bamotra Amit Anita Kumari Arun Sain Avijit Das Bhabesh D…" at bounding box center [393, 303] width 648 height 59
click at [813, 347] on div "Name: Deeksha Membership: No Active Membership Total Visits: 5 Card on file: 0 …" at bounding box center [798, 246] width 303 height 696
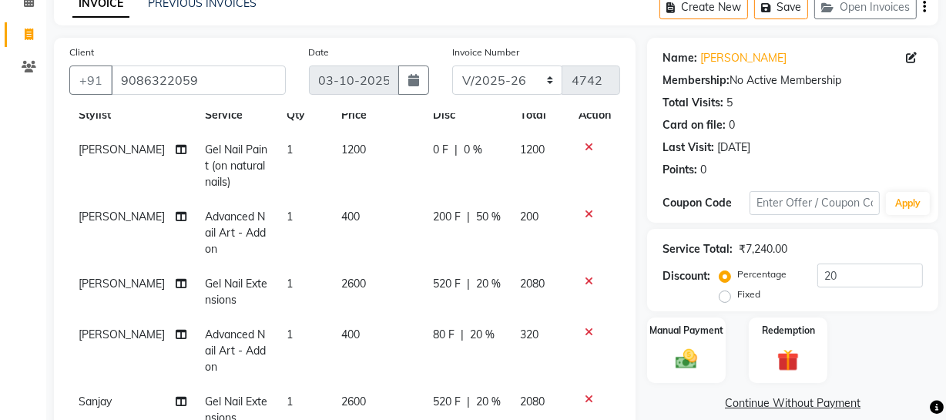
scroll to position [288, 0]
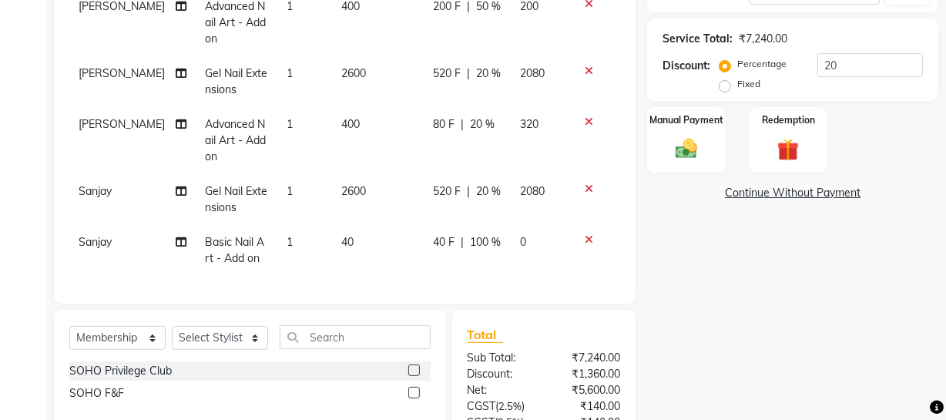
click at [437, 234] on span "40 F" at bounding box center [444, 242] width 22 height 16
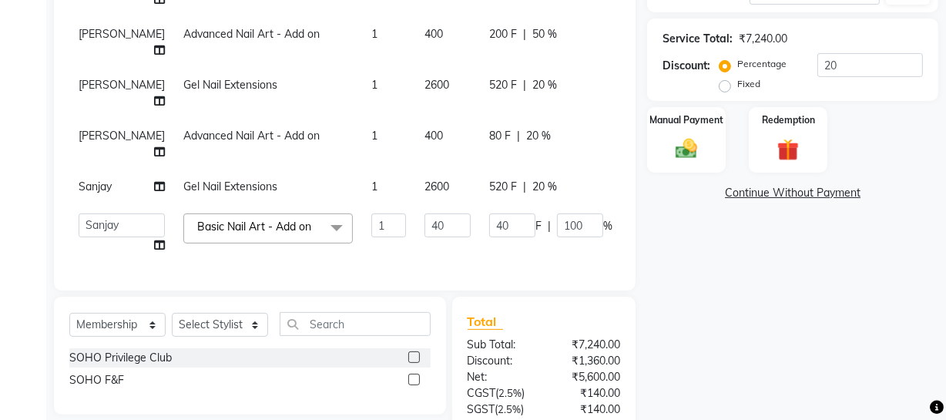
scroll to position [46, 0]
click at [425, 225] on input "40" at bounding box center [448, 225] width 46 height 24
click at [758, 313] on div "Name: Deeksha Membership: No Active Membership Total Visits: 5 Card on file: 0 …" at bounding box center [798, 175] width 303 height 696
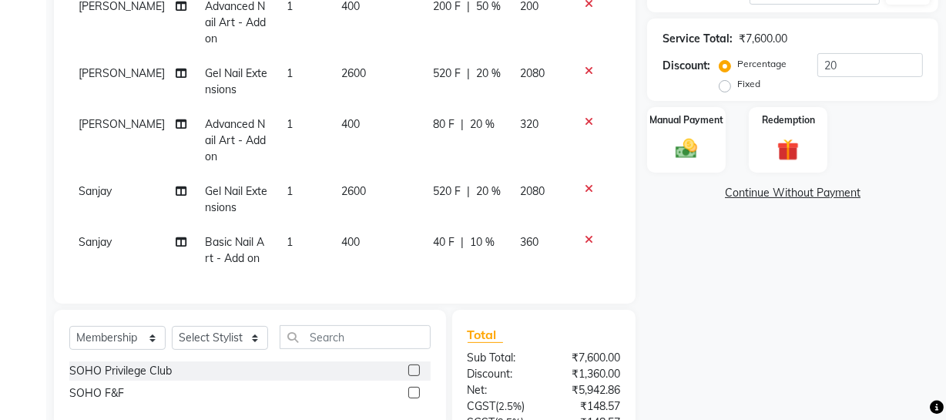
click at [485, 234] on div "40 F | 10 %" at bounding box center [467, 242] width 69 height 16
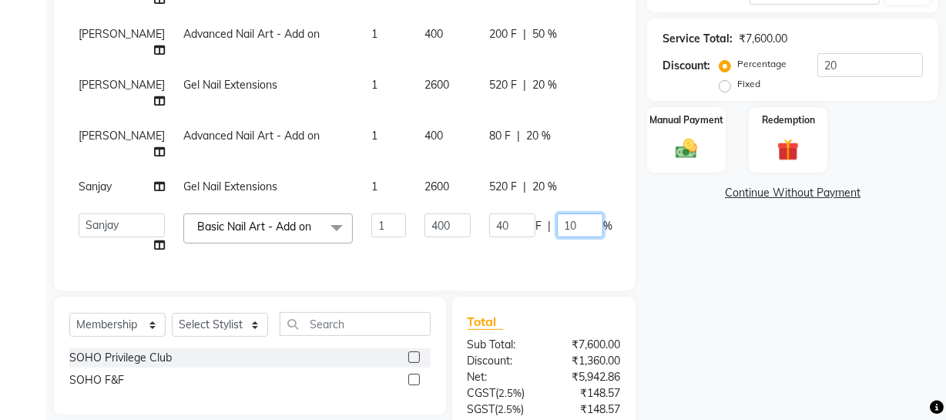
drag, startPoint x: 541, startPoint y: 226, endPoint x: 509, endPoint y: 221, distance: 32.7
click at [509, 222] on div "40 F | 10 %" at bounding box center [550, 225] width 123 height 24
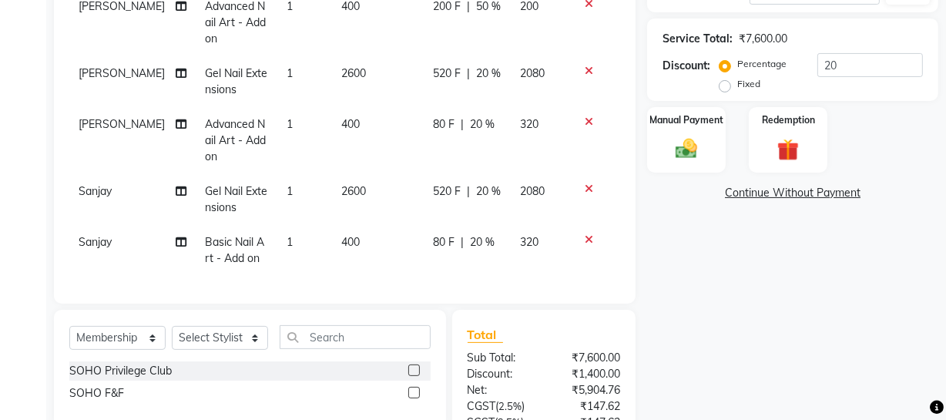
click at [716, 284] on div "Name: Deeksha Membership: No Active Membership Total Visits: 5 Card on file: 0 …" at bounding box center [798, 181] width 303 height 709
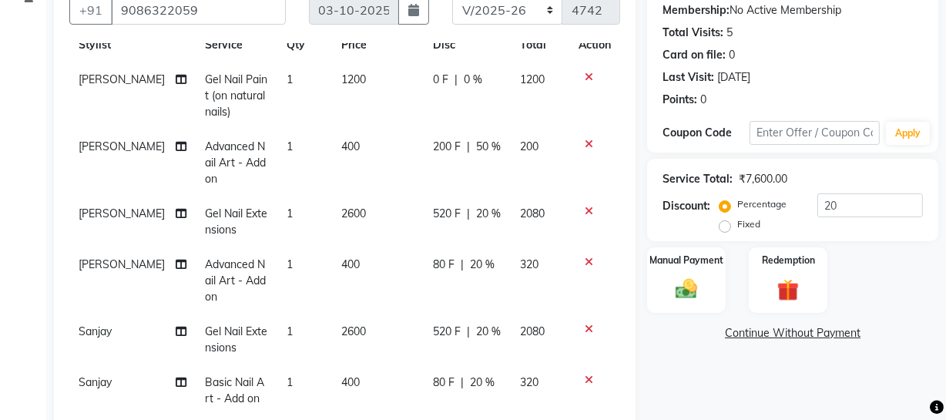
scroll to position [428, 0]
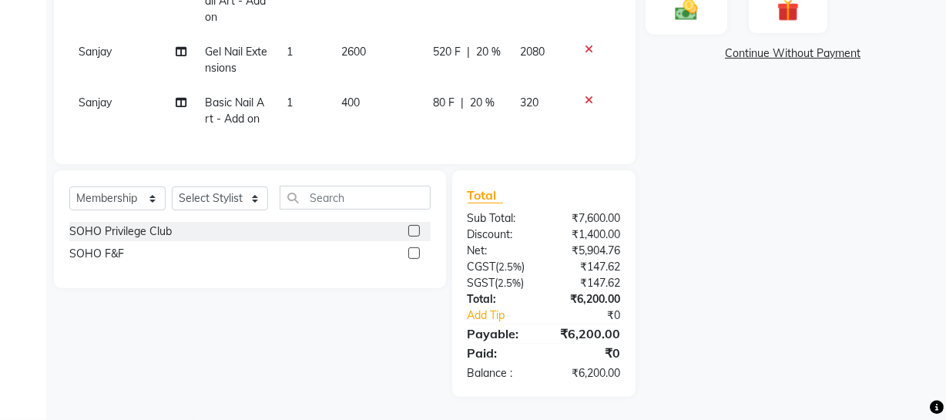
click at [677, 0] on img at bounding box center [686, 9] width 37 height 26
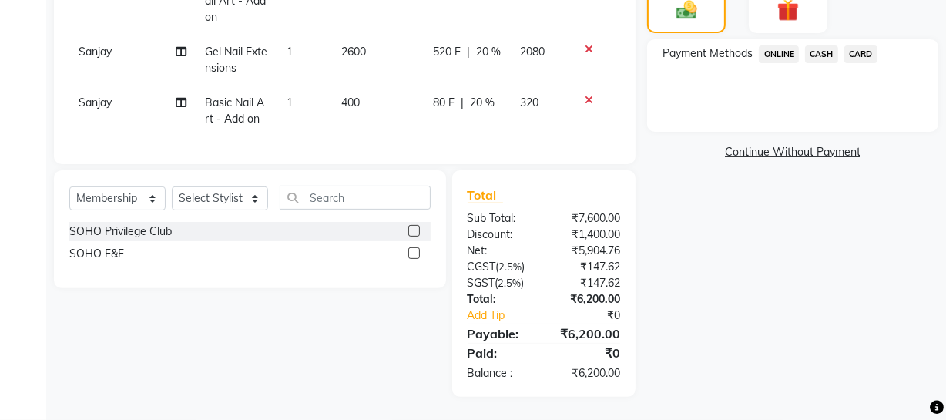
click at [814, 61] on span "CASH" at bounding box center [821, 54] width 33 height 18
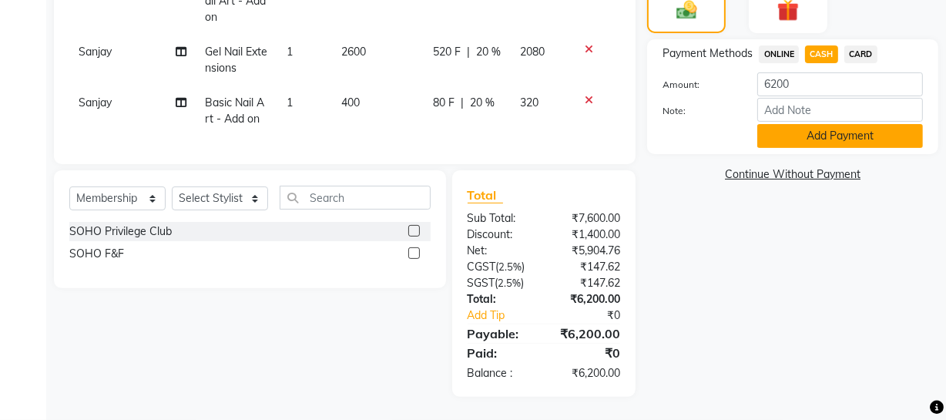
click at [815, 126] on button "Add Payment" at bounding box center [840, 136] width 166 height 24
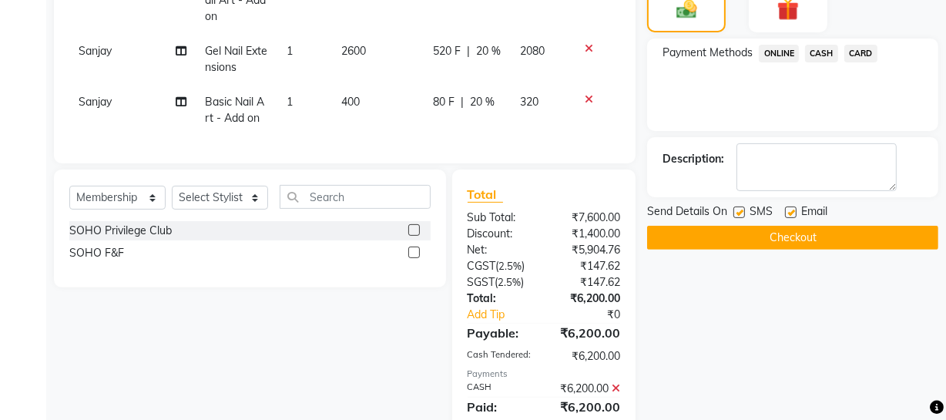
scroll to position [483, 0]
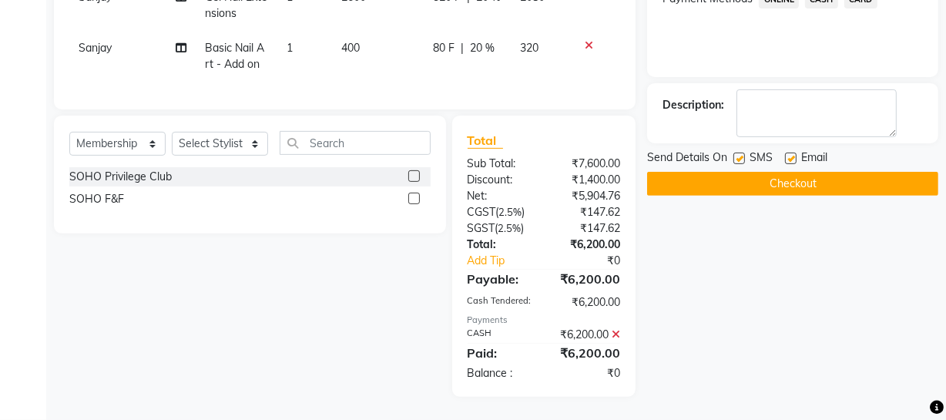
click at [739, 159] on label at bounding box center [740, 159] width 12 height 12
click at [739, 159] on input "checkbox" at bounding box center [739, 159] width 10 height 10
click at [750, 178] on button "Checkout" at bounding box center [792, 184] width 291 height 24
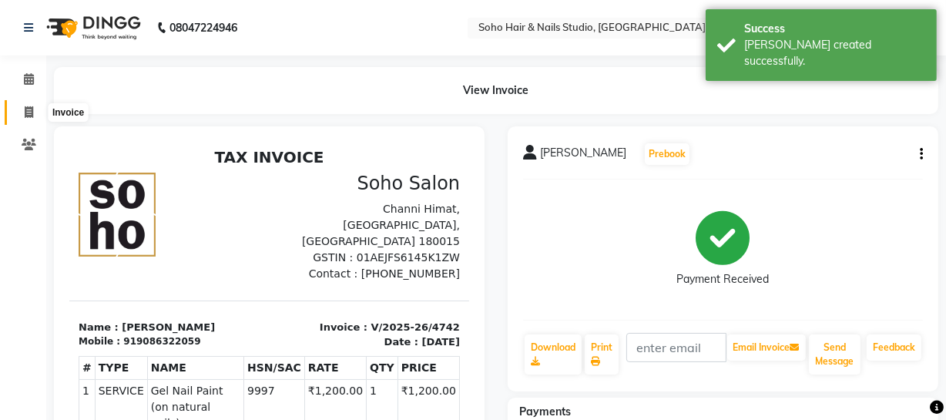
click at [27, 108] on icon at bounding box center [29, 112] width 8 height 12
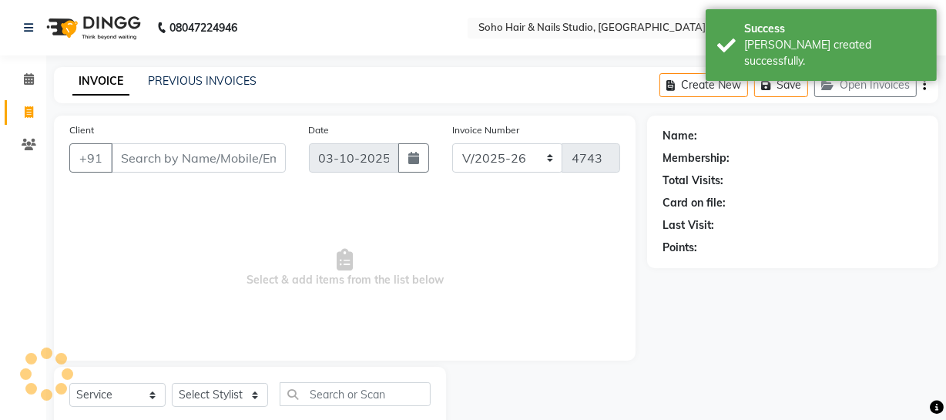
scroll to position [44, 0]
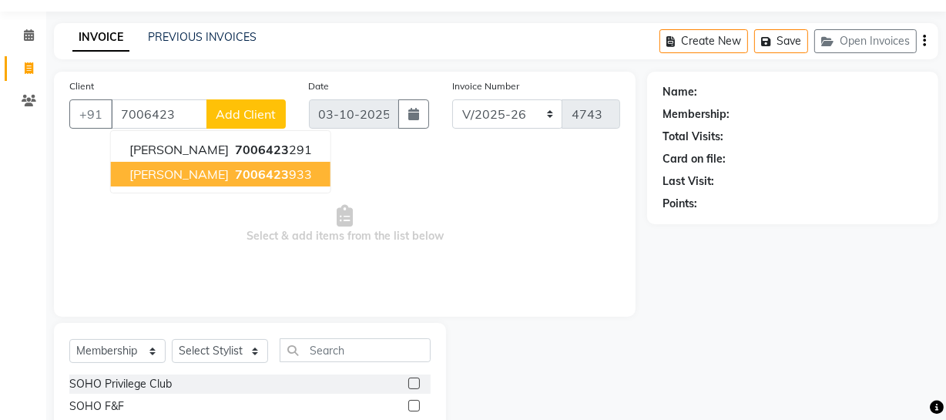
click at [240, 176] on ngb-highlight "7006423 933" at bounding box center [272, 173] width 80 height 15
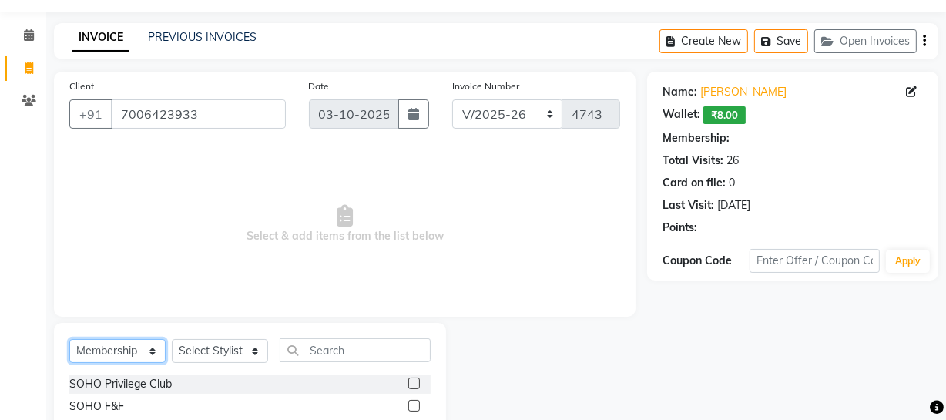
click at [132, 360] on select "Select Service Product Membership Package Voucher Prepaid Gift Card" at bounding box center [117, 351] width 96 height 24
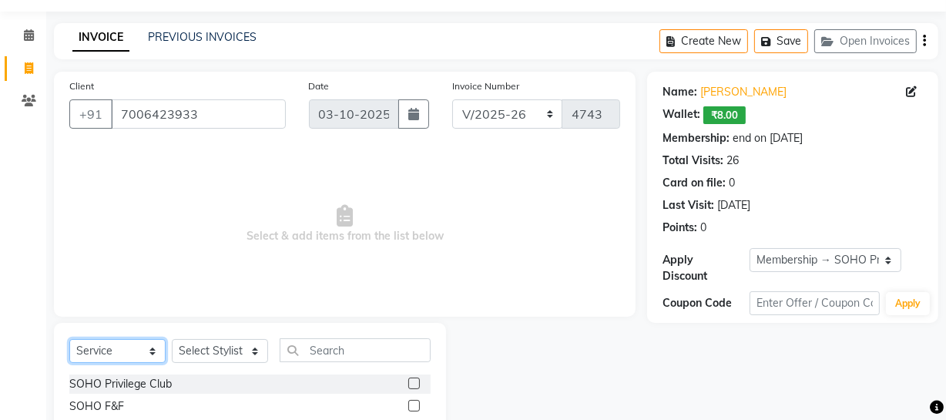
click at [69, 339] on select "Select Service Product Membership Package Voucher Prepaid Gift Card" at bounding box center [117, 351] width 96 height 24
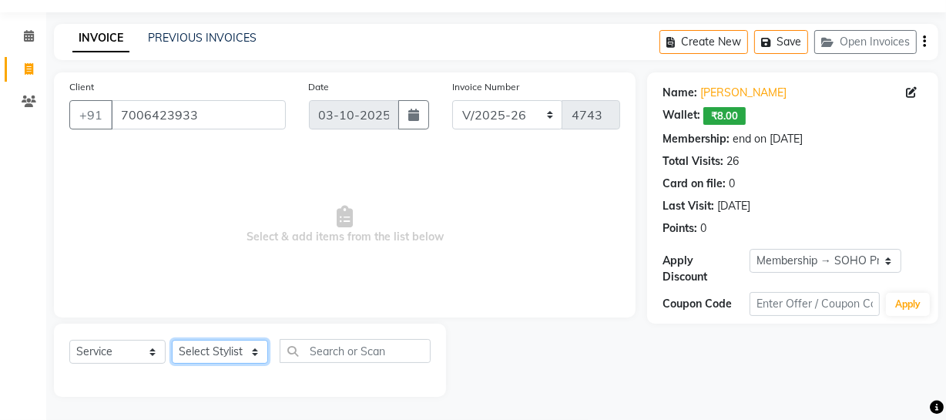
click at [213, 349] on select "Select Stylist [PERSON_NAME] Adhamya [PERSON_NAME] [PERSON_NAME] [PERSON_NAME] …" at bounding box center [220, 352] width 96 height 24
click at [172, 340] on select "Select Stylist [PERSON_NAME] Adhamya [PERSON_NAME] [PERSON_NAME] [PERSON_NAME] …" at bounding box center [220, 352] width 96 height 24
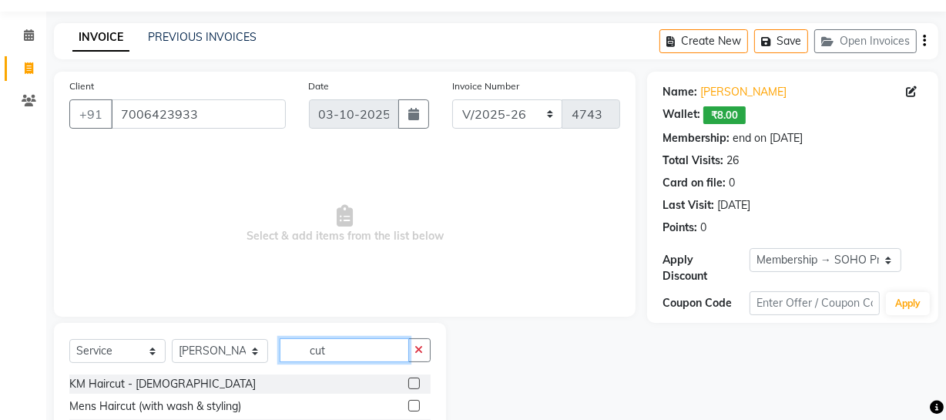
scroll to position [110, 0]
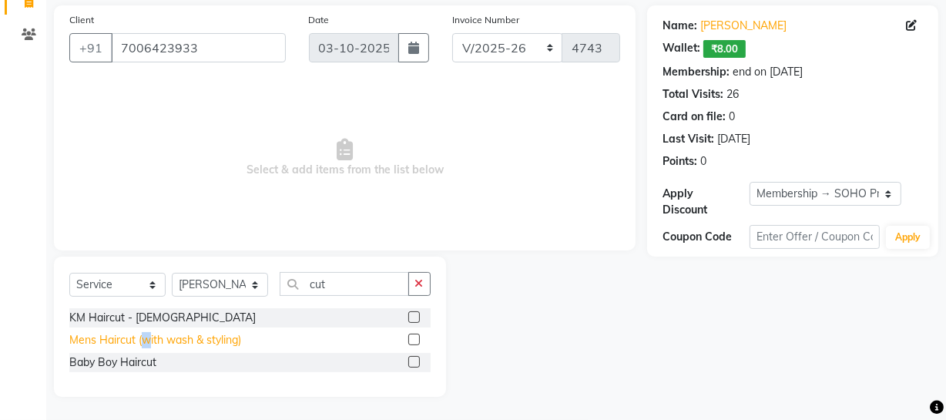
click at [146, 333] on div "Mens Haircut (with wash & styling)" at bounding box center [155, 340] width 172 height 16
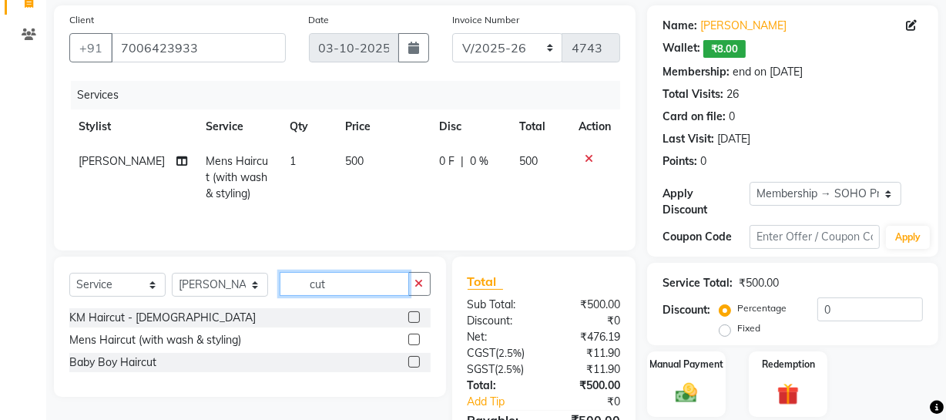
click at [396, 283] on input "cut" at bounding box center [344, 284] width 129 height 24
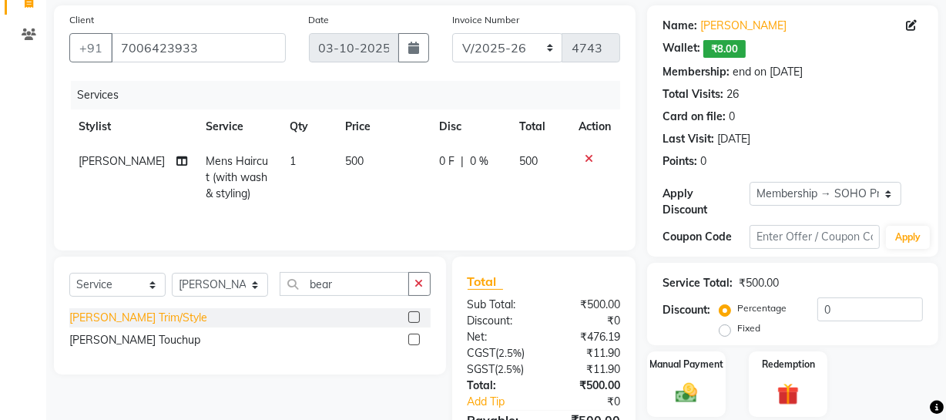
click at [140, 324] on div "Beard Trim/Style" at bounding box center [138, 318] width 138 height 16
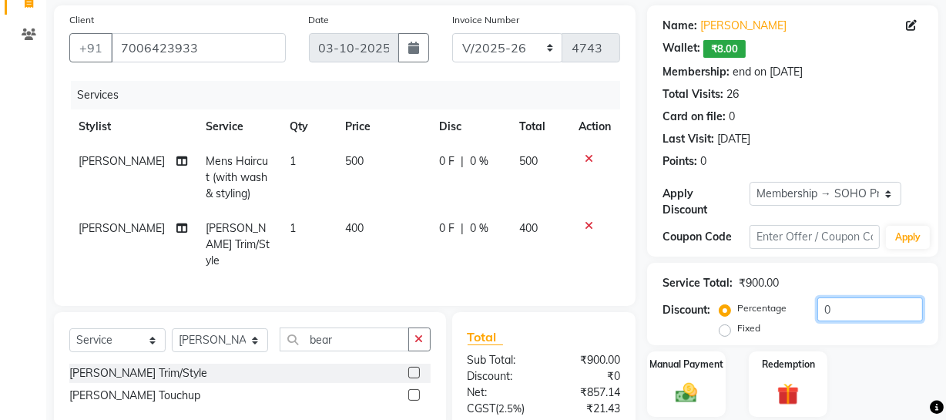
drag, startPoint x: 851, startPoint y: 317, endPoint x: 673, endPoint y: 286, distance: 180.6
click at [673, 286] on div "Service Total: ₹900.00 Discount: Percentage Fixed 0" at bounding box center [793, 304] width 260 height 70
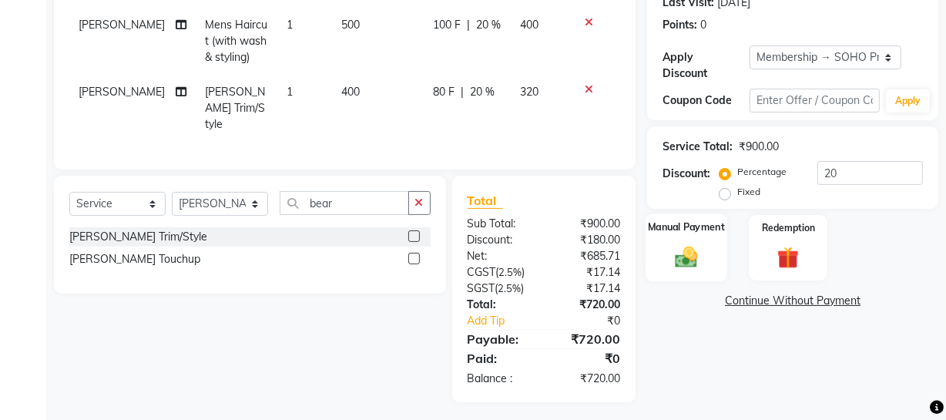
click at [710, 241] on div "Manual Payment" at bounding box center [687, 247] width 82 height 69
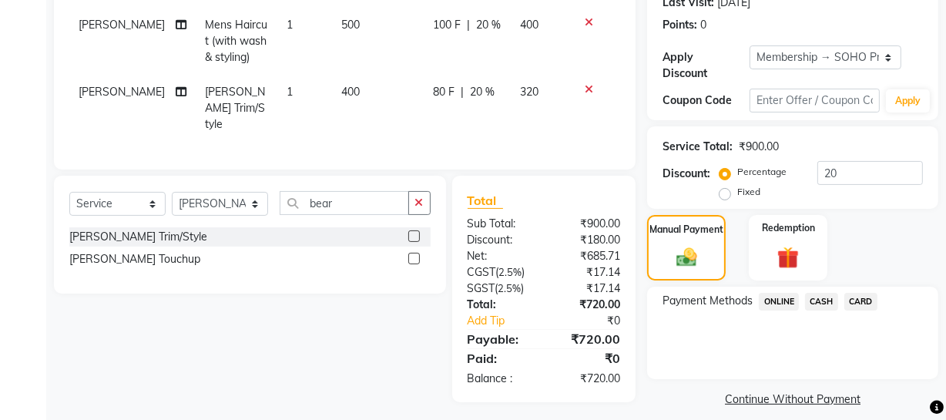
click at [781, 297] on span "ONLINE" at bounding box center [779, 302] width 40 height 18
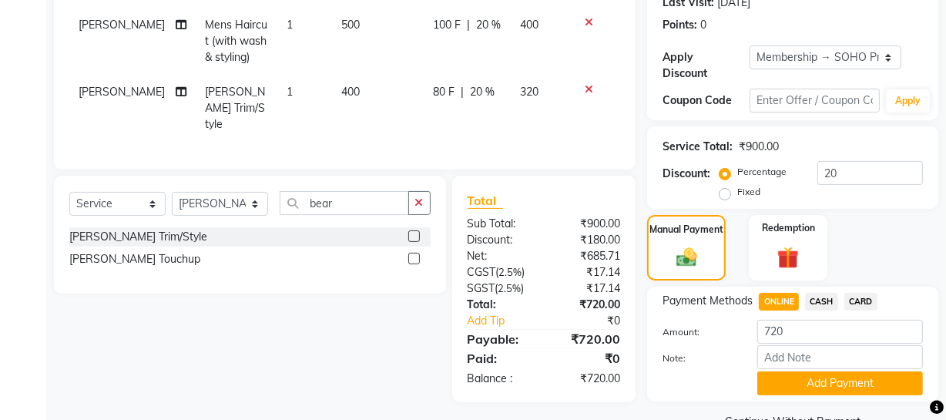
click at [821, 308] on span "CASH" at bounding box center [821, 302] width 33 height 18
drag, startPoint x: 770, startPoint y: 300, endPoint x: 781, endPoint y: 333, distance: 33.9
click at [772, 304] on span "ONLINE" at bounding box center [779, 302] width 40 height 18
click at [809, 391] on button "Add Payment" at bounding box center [840, 383] width 166 height 24
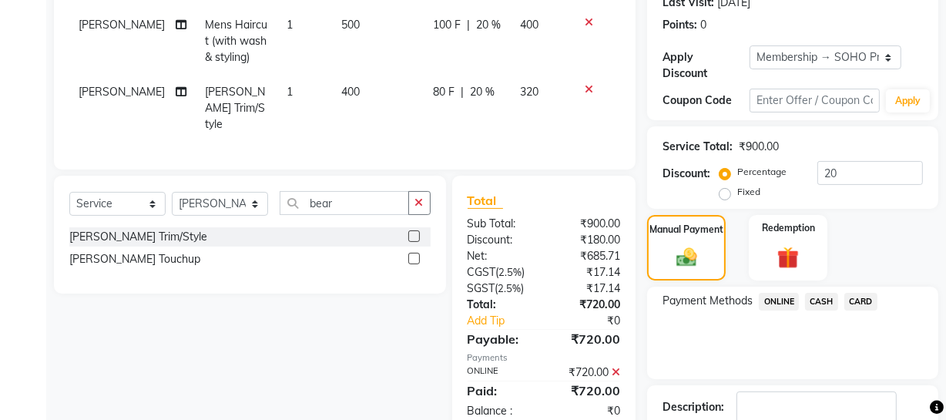
scroll to position [387, 0]
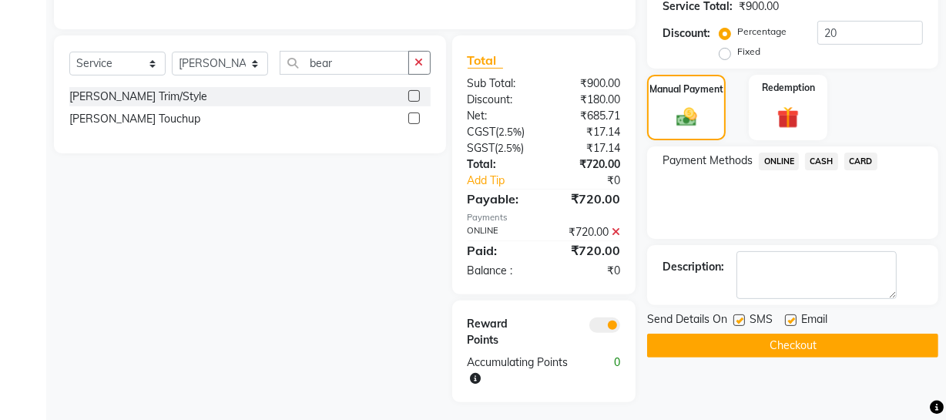
click at [786, 346] on button "Checkout" at bounding box center [792, 346] width 291 height 24
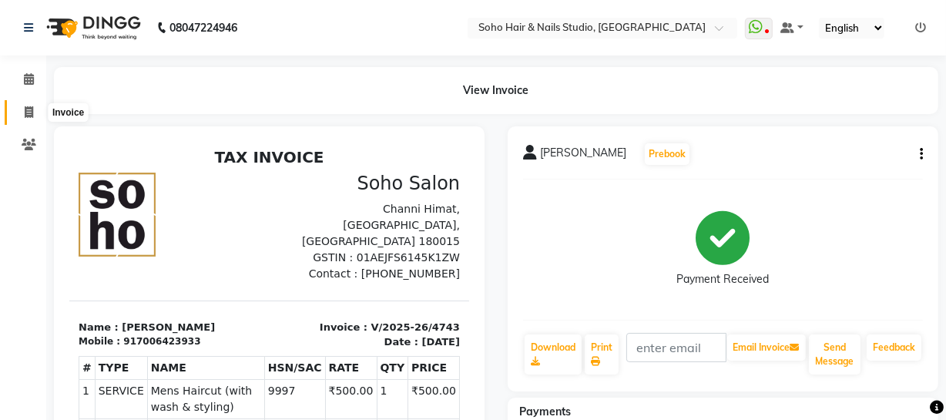
click at [31, 116] on icon at bounding box center [29, 112] width 8 height 12
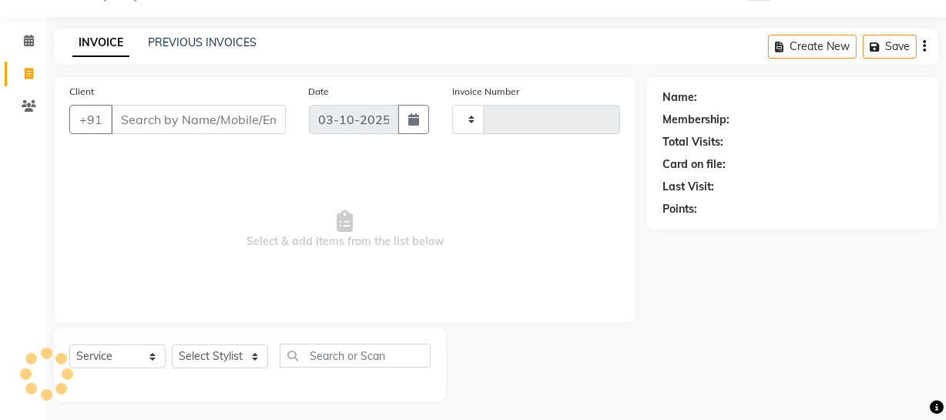
scroll to position [44, 0]
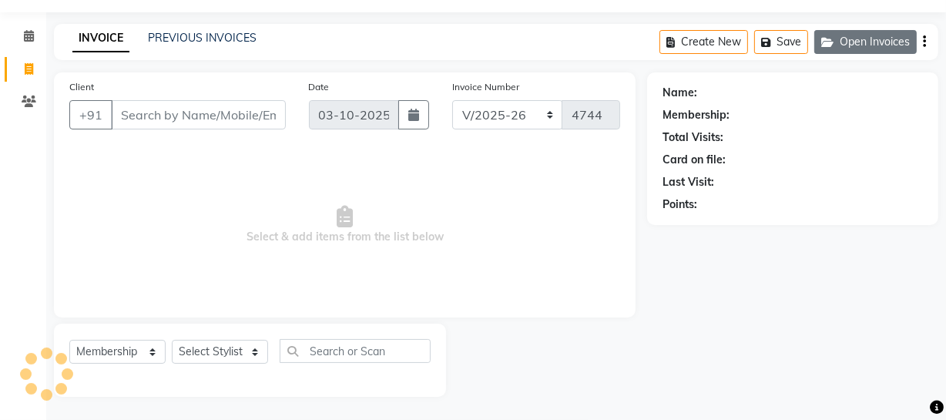
click at [822, 47] on button "Open Invoices" at bounding box center [865, 42] width 102 height 24
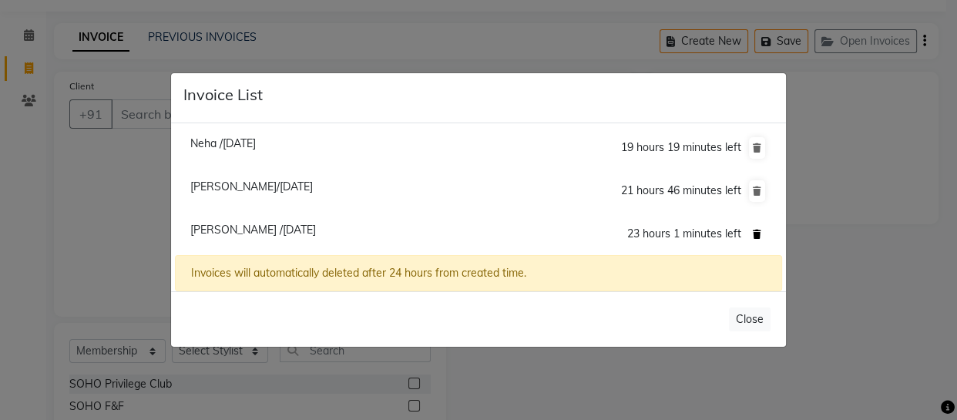
click at [756, 233] on icon at bounding box center [757, 234] width 8 height 9
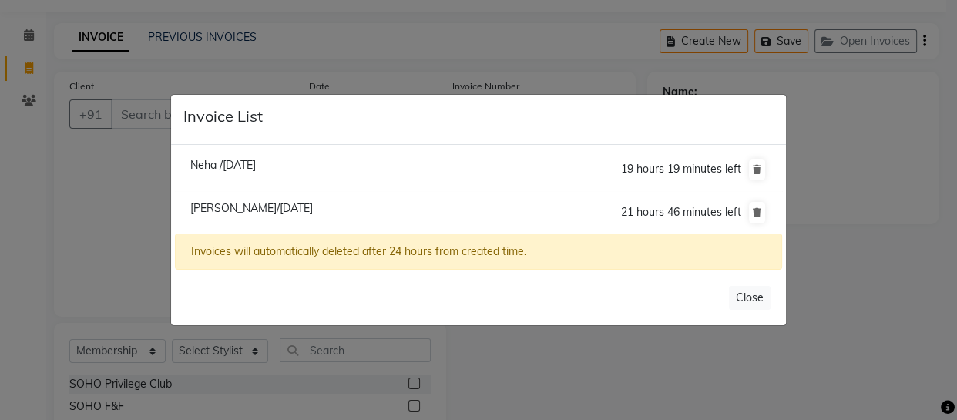
click at [901, 212] on ngb-modal-window "Invoice List Neha /03 October 2025 19 hours 19 minutes left Ranjana Rai/03 Octo…" at bounding box center [478, 210] width 957 height 420
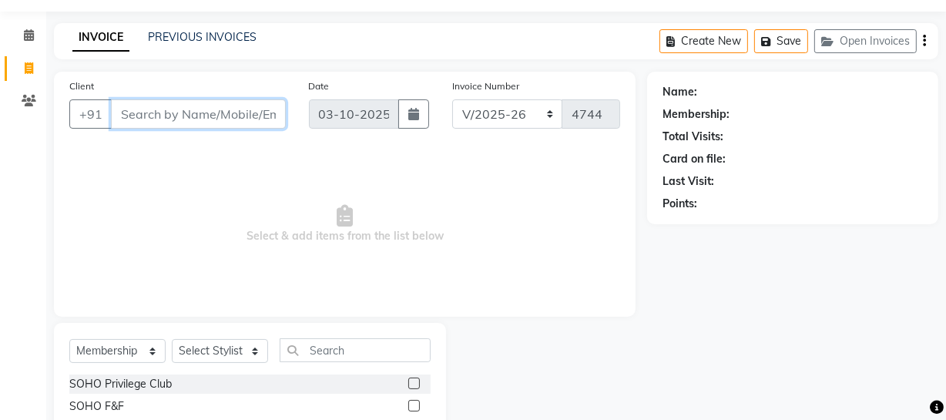
click at [183, 111] on input "Client" at bounding box center [198, 113] width 175 height 29
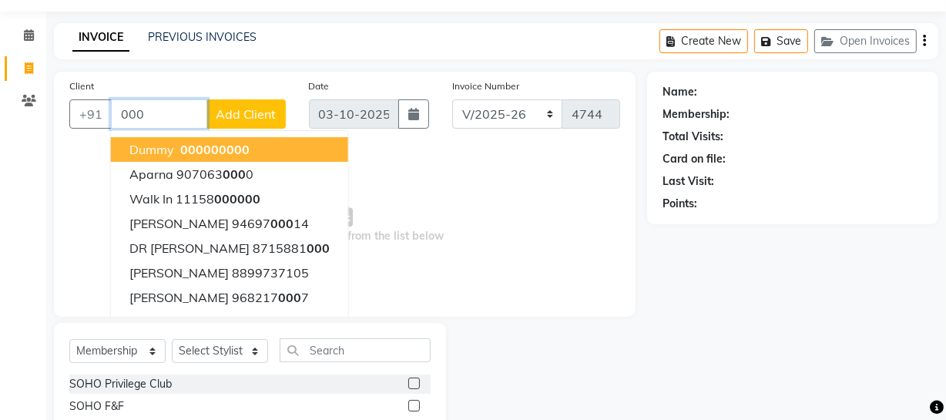
click at [165, 149] on span "Dummy" at bounding box center [151, 149] width 45 height 15
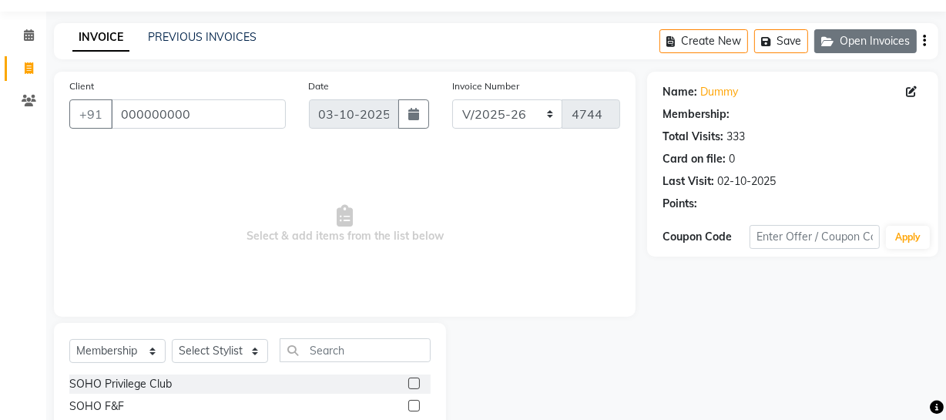
click at [869, 29] on button "Open Invoices" at bounding box center [865, 41] width 102 height 24
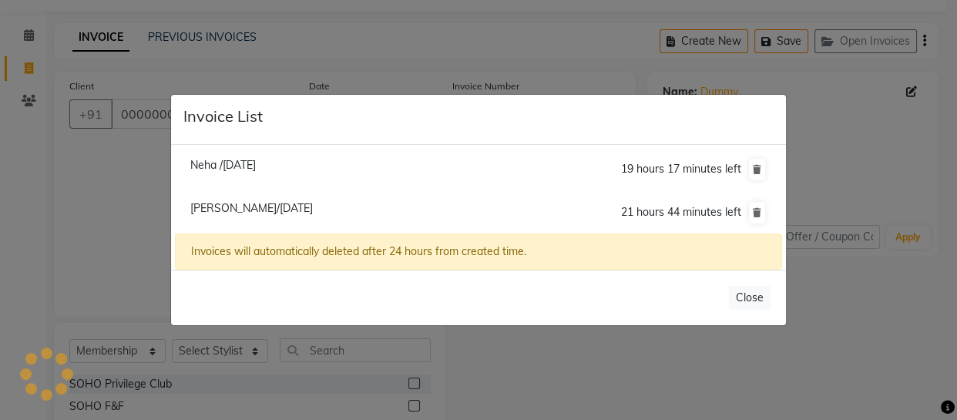
click at [863, 139] on ngb-modal-window "Invoice List Neha /03 October 2025 19 hours 17 minutes left Ranjana Rai/03 Octo…" at bounding box center [478, 210] width 957 height 420
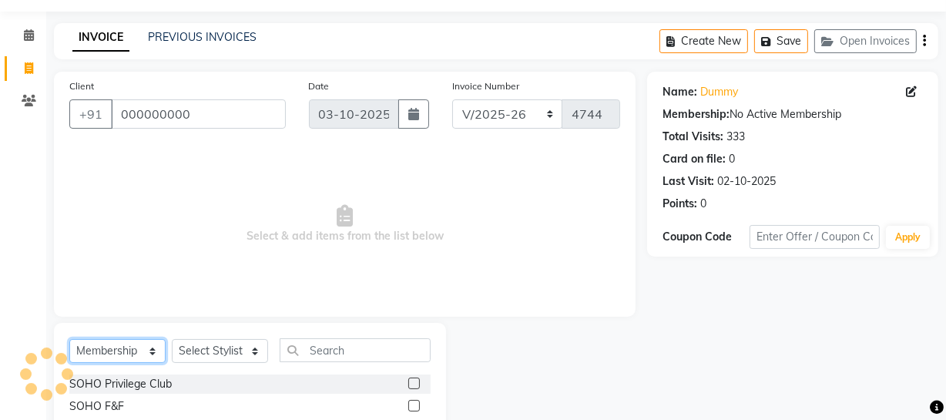
drag, startPoint x: 133, startPoint y: 340, endPoint x: 131, endPoint y: 351, distance: 11.0
click at [133, 341] on select "Select Service Product Membership Package Voucher Prepaid Gift Card" at bounding box center [117, 351] width 96 height 24
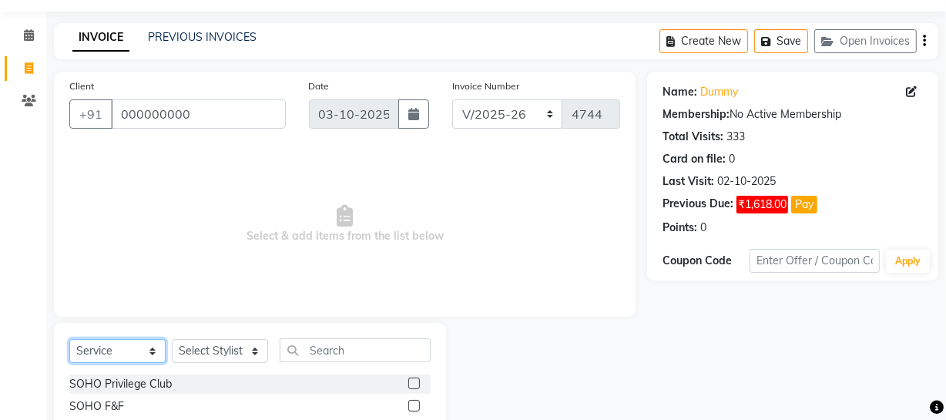
click at [69, 339] on select "Select Service Product Membership Package Voucher Prepaid Gift Card" at bounding box center [117, 351] width 96 height 24
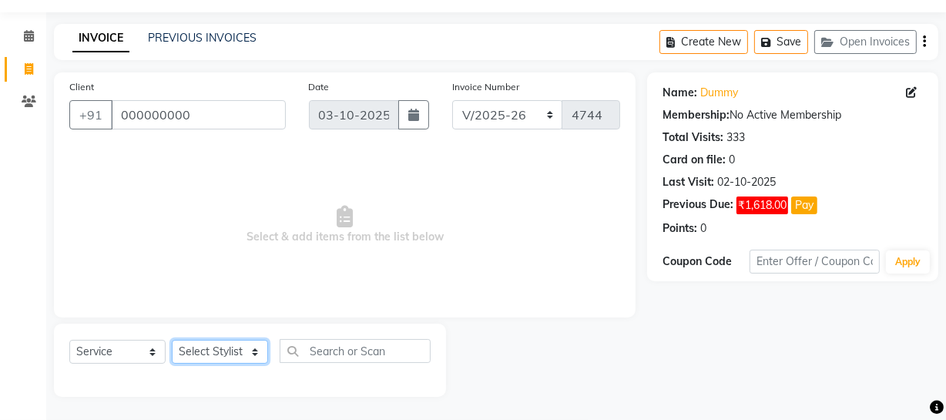
click at [235, 346] on select "Select Stylist [PERSON_NAME] Adhamya [PERSON_NAME] [PERSON_NAME] [PERSON_NAME] …" at bounding box center [220, 352] width 96 height 24
click at [172, 340] on select "Select Stylist [PERSON_NAME] Adhamya [PERSON_NAME] [PERSON_NAME] [PERSON_NAME] …" at bounding box center [220, 352] width 96 height 24
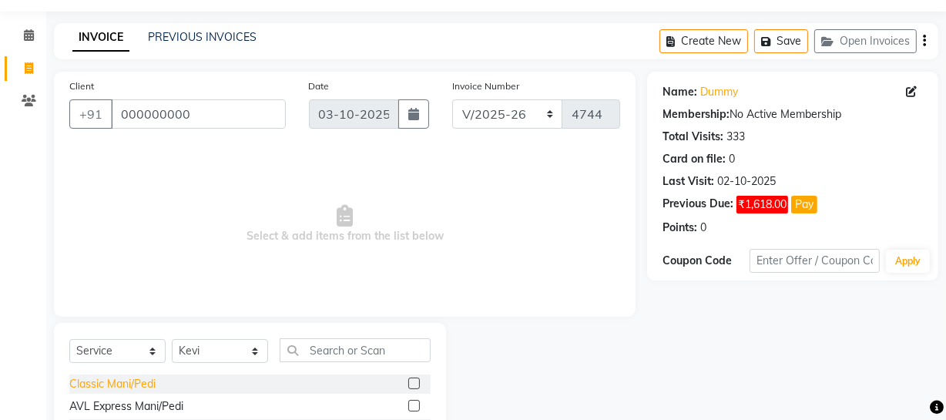
click at [144, 388] on div "Classic Mani/Pedi" at bounding box center [112, 384] width 86 height 16
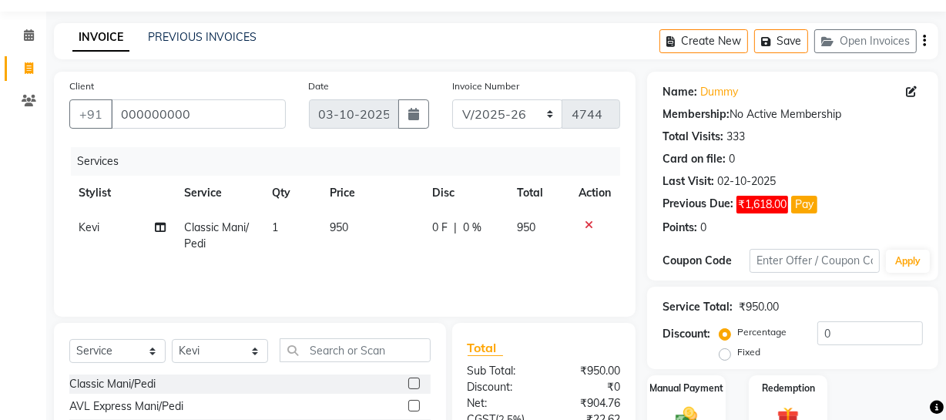
click at [89, 210] on td "Kevi" at bounding box center [122, 235] width 106 height 51
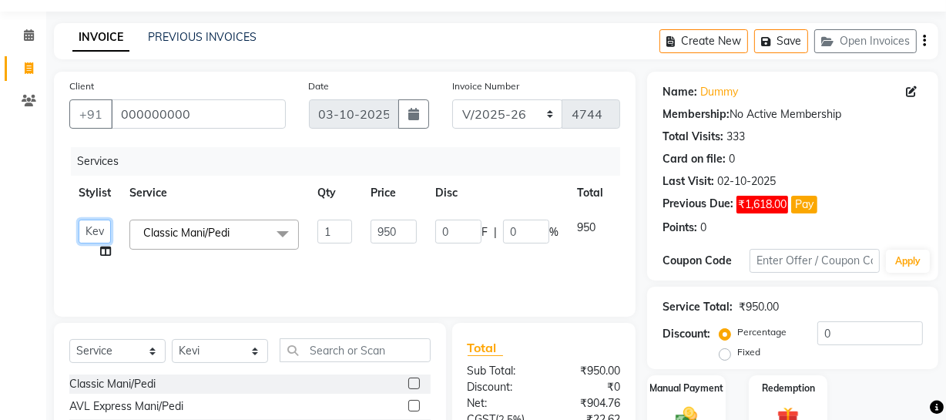
click at [82, 235] on select "Abhishek Kohli Adhamya Bamotra Amit Anita Kumari Arun Sain Avijit Das Bhabesh D…" at bounding box center [95, 232] width 32 height 24
click at [402, 233] on input "950" at bounding box center [394, 232] width 46 height 24
drag, startPoint x: 771, startPoint y: 139, endPoint x: 765, endPoint y: 123, distance: 17.3
click at [772, 140] on div "Total Visits: 333" at bounding box center [793, 137] width 260 height 16
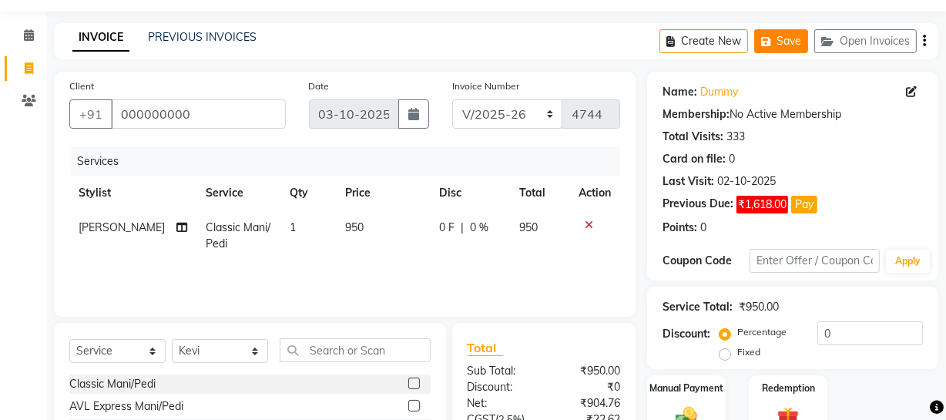
click at [759, 38] on button "Save" at bounding box center [781, 41] width 54 height 24
click at [25, 71] on icon at bounding box center [29, 68] width 8 height 12
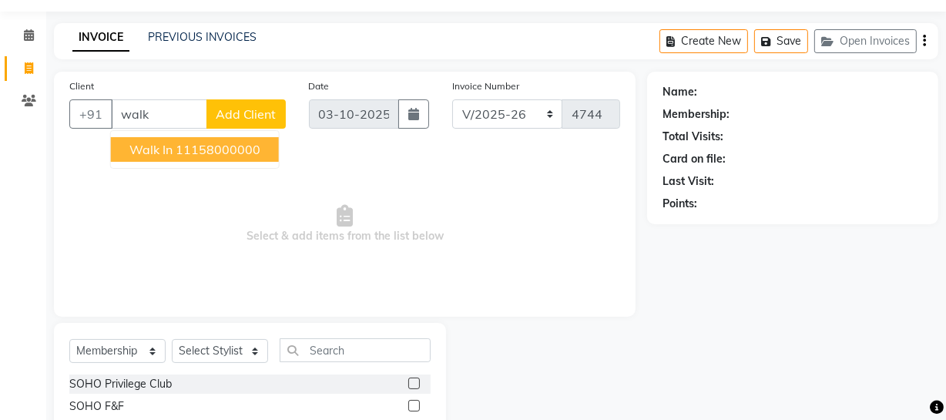
drag, startPoint x: 140, startPoint y: 154, endPoint x: 142, endPoint y: 176, distance: 21.6
click at [140, 154] on span "Walk In" at bounding box center [150, 149] width 43 height 15
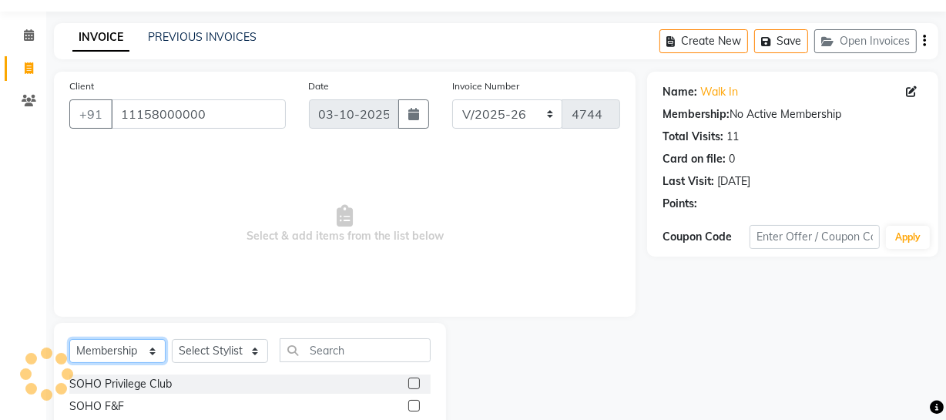
click at [140, 360] on select "Select Service Product Membership Package Voucher Prepaid Gift Card" at bounding box center [117, 351] width 96 height 24
click at [69, 339] on select "Select Service Product Membership Package Voucher Prepaid Gift Card" at bounding box center [117, 351] width 96 height 24
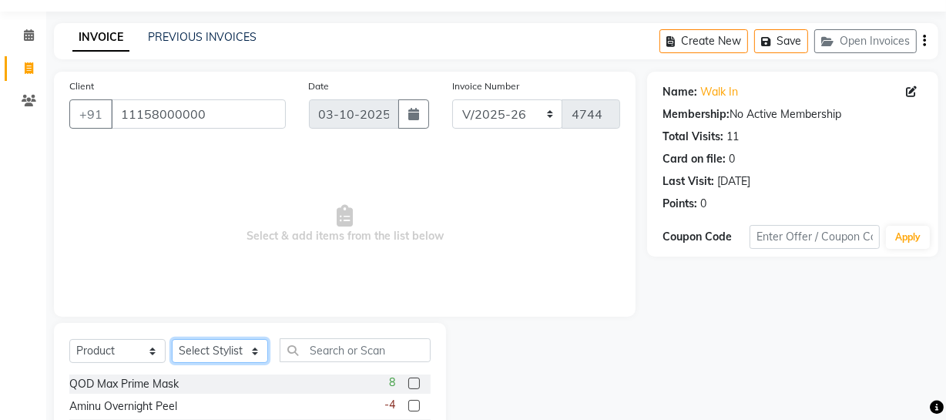
drag, startPoint x: 191, startPoint y: 357, endPoint x: 189, endPoint y: 347, distance: 10.3
click at [191, 357] on select "Select Stylist [PERSON_NAME] Adhamya [PERSON_NAME] [PERSON_NAME] [PERSON_NAME] …" at bounding box center [220, 351] width 96 height 24
click at [172, 339] on select "Select Stylist [PERSON_NAME] Adhamya [PERSON_NAME] [PERSON_NAME] [PERSON_NAME] …" at bounding box center [220, 351] width 96 height 24
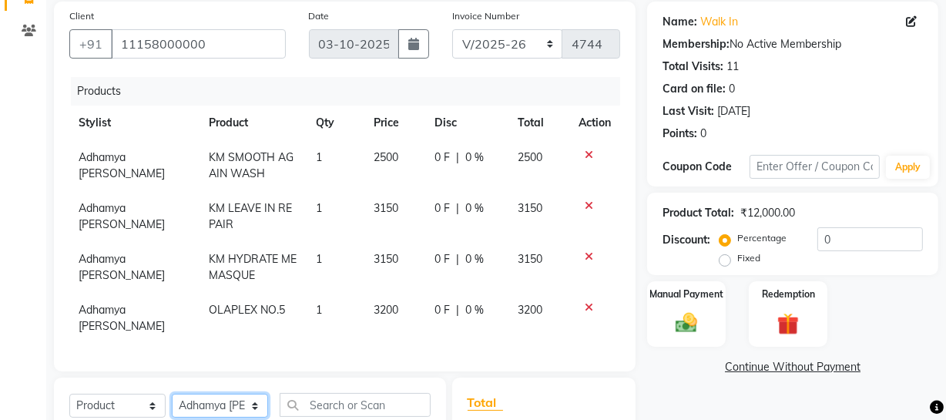
scroll to position [0, 0]
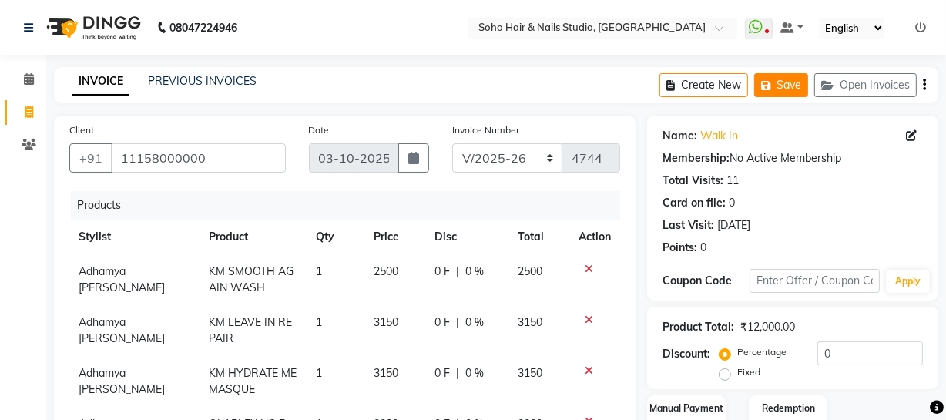
click at [784, 82] on button "Save" at bounding box center [781, 85] width 54 height 24
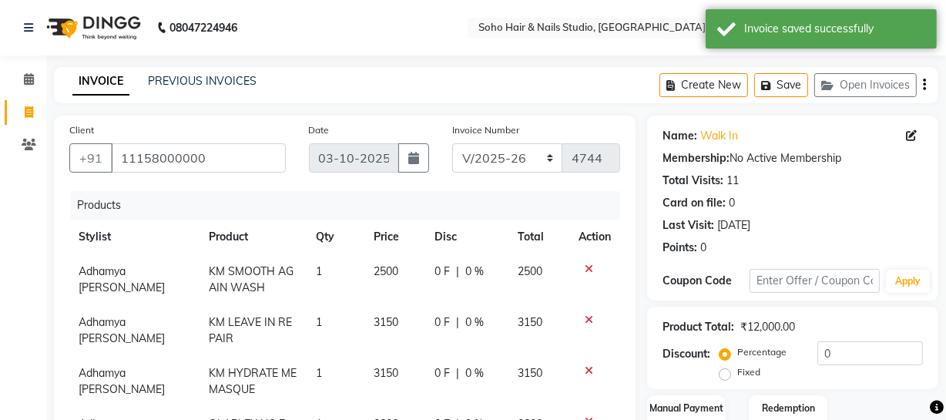
click at [15, 116] on span at bounding box center [28, 113] width 27 height 18
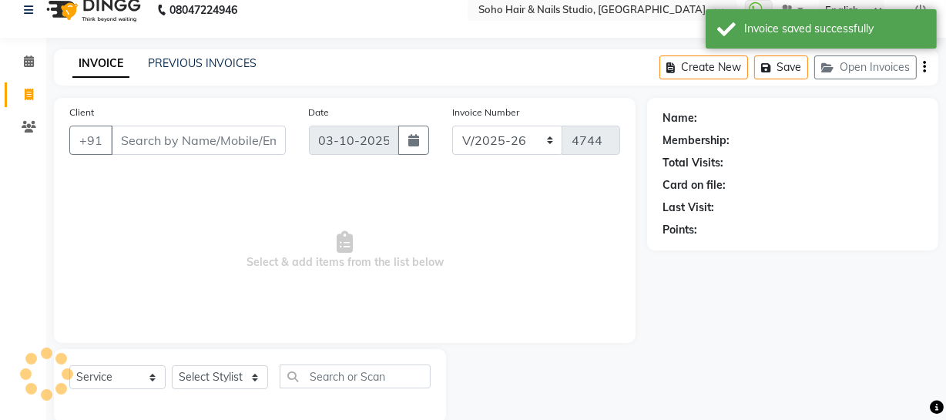
scroll to position [44, 0]
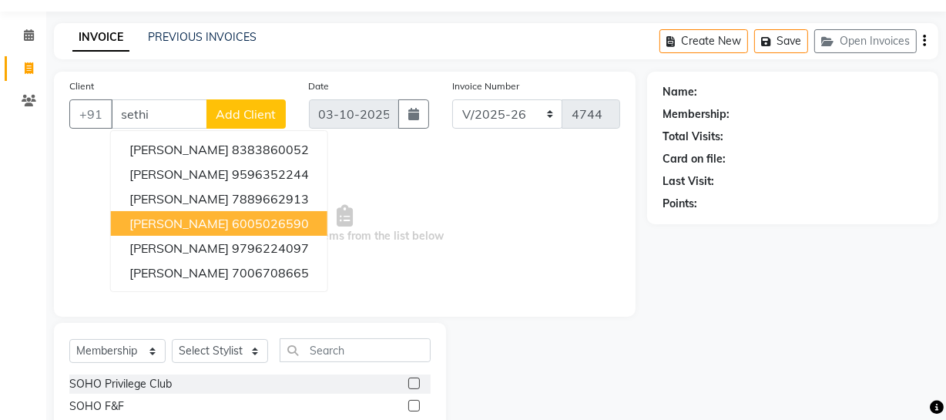
click at [232, 230] on ngb-highlight "6005026590" at bounding box center [270, 223] width 77 height 15
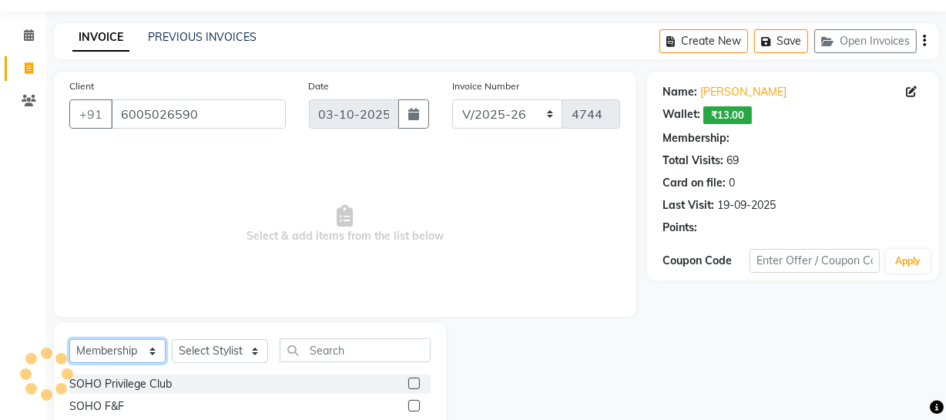
click at [120, 350] on select "Select Service Product Membership Package Voucher Prepaid Gift Card" at bounding box center [117, 351] width 96 height 24
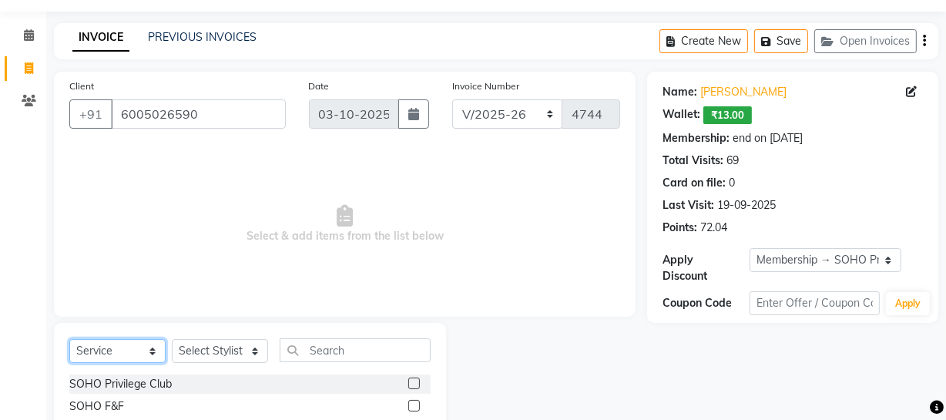
click at [69, 339] on select "Select Service Product Membership Package Voucher Prepaid Gift Card" at bounding box center [117, 351] width 96 height 24
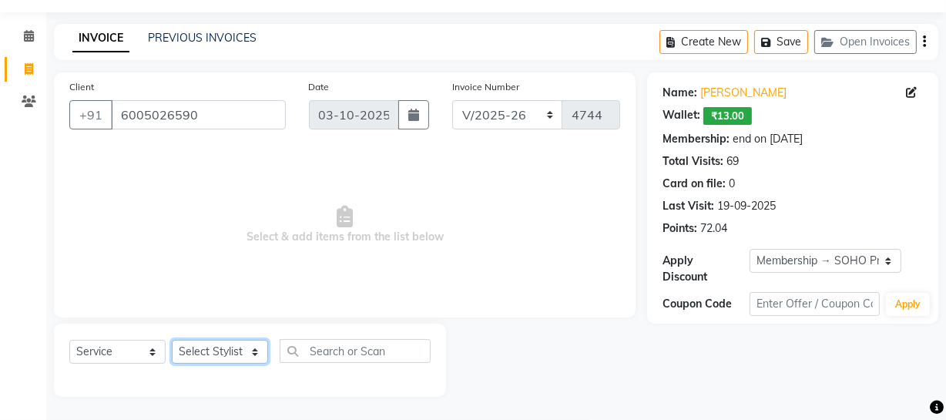
drag, startPoint x: 222, startPoint y: 351, endPoint x: 227, endPoint y: 342, distance: 10.0
click at [223, 351] on select "Select Stylist [PERSON_NAME] Adhamya [PERSON_NAME] [PERSON_NAME] [PERSON_NAME] …" at bounding box center [220, 352] width 96 height 24
click at [172, 340] on select "Select Stylist [PERSON_NAME] Adhamya [PERSON_NAME] [PERSON_NAME] [PERSON_NAME] …" at bounding box center [220, 352] width 96 height 24
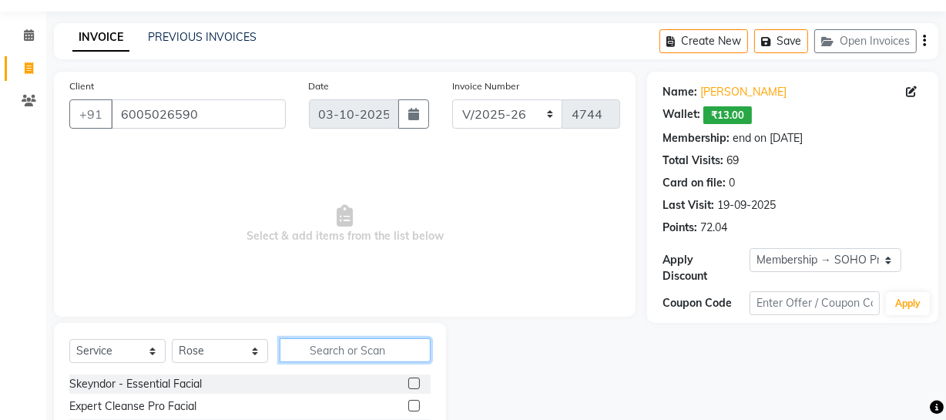
click at [291, 353] on input "text" at bounding box center [355, 350] width 151 height 24
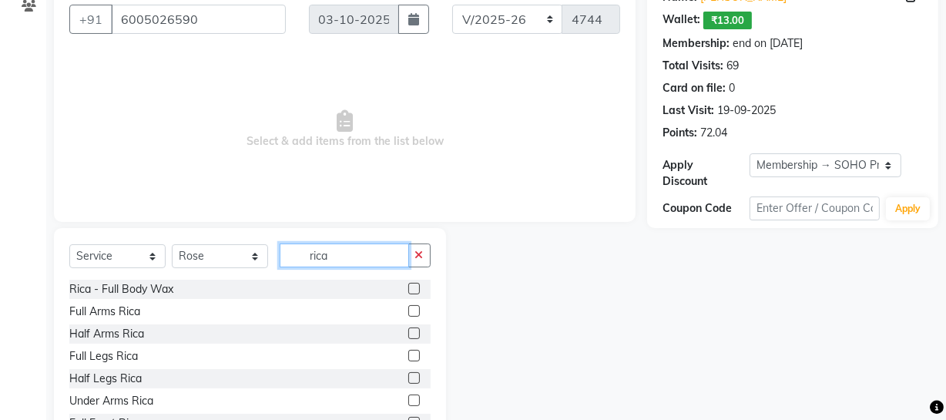
scroll to position [198, 0]
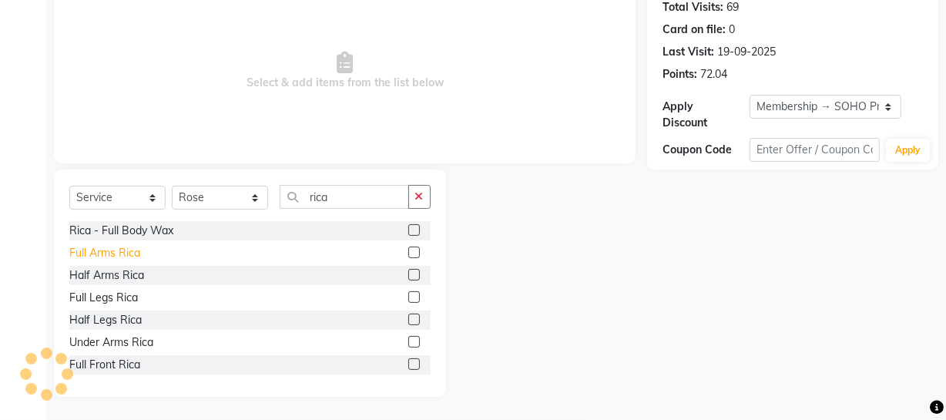
click at [116, 255] on div "Full Arms Rica" at bounding box center [104, 253] width 71 height 16
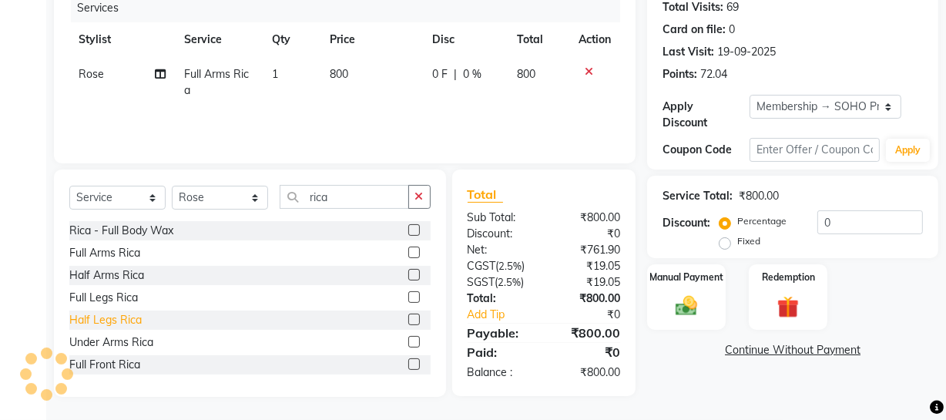
click at [122, 321] on div "Half Legs Rica" at bounding box center [105, 320] width 72 height 16
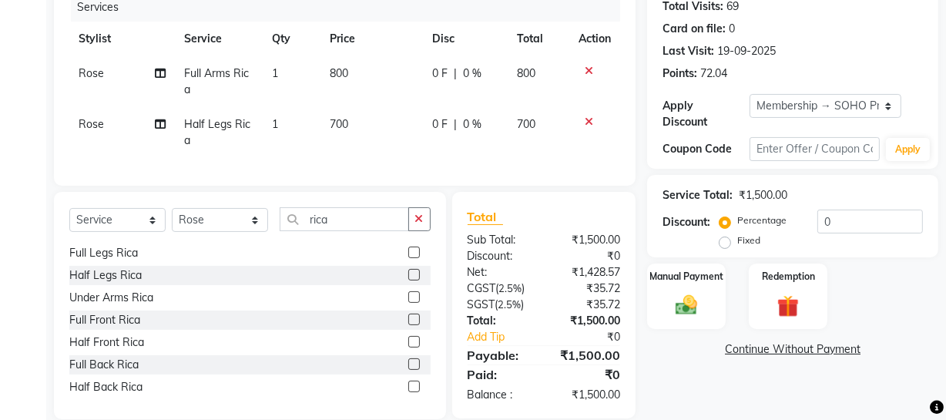
scroll to position [0, 0]
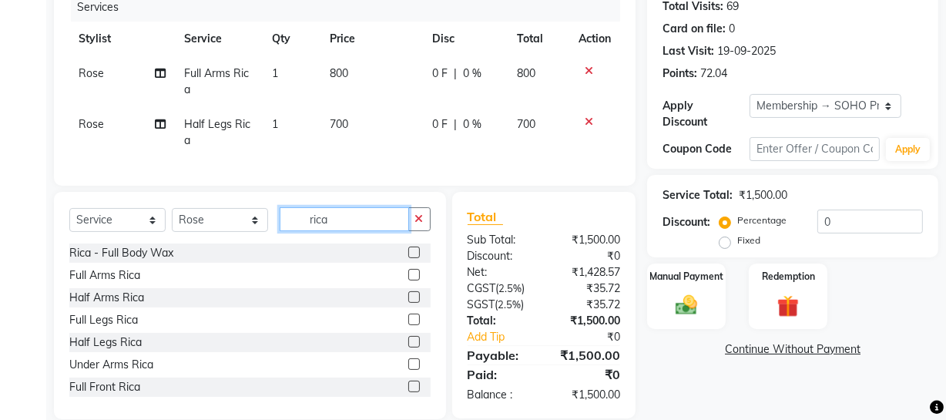
drag, startPoint x: 341, startPoint y: 231, endPoint x: 84, endPoint y: 240, distance: 256.7
click at [91, 240] on div "Select Service Product Membership Package Voucher Prepaid Gift Card Select Styl…" at bounding box center [249, 225] width 361 height 36
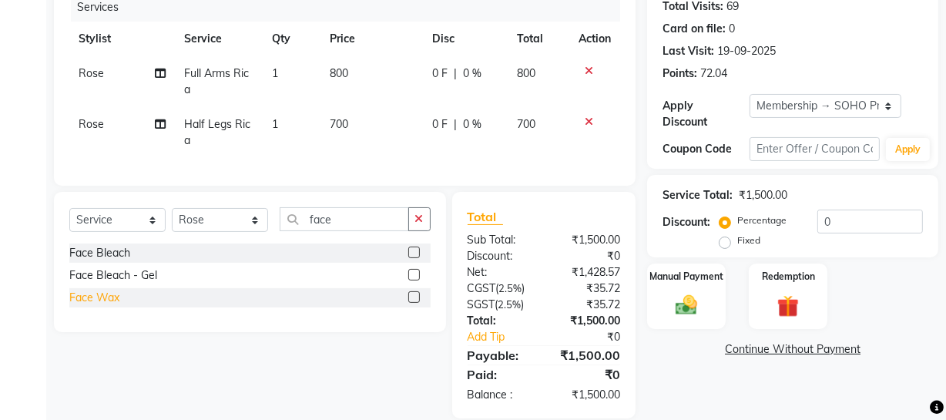
click at [116, 306] on div "Face Wax" at bounding box center [94, 298] width 50 height 16
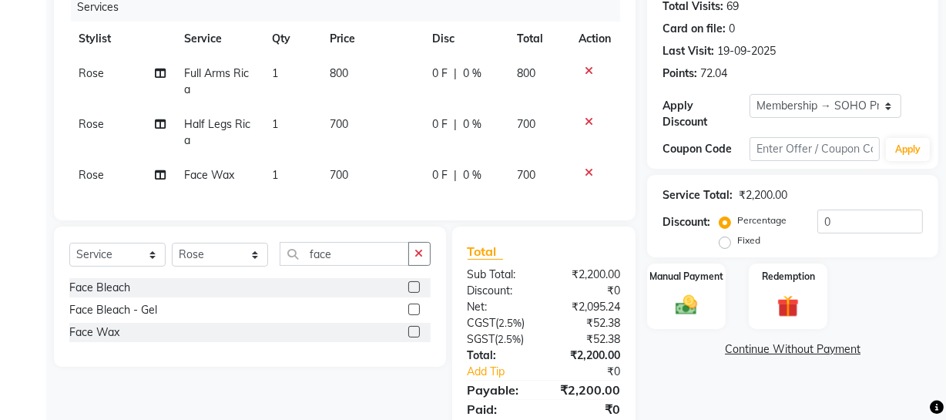
drag, startPoint x: 426, startPoint y: 154, endPoint x: 412, endPoint y: 157, distance: 14.2
click at [425, 155] on td "0 F | 0 %" at bounding box center [465, 132] width 85 height 51
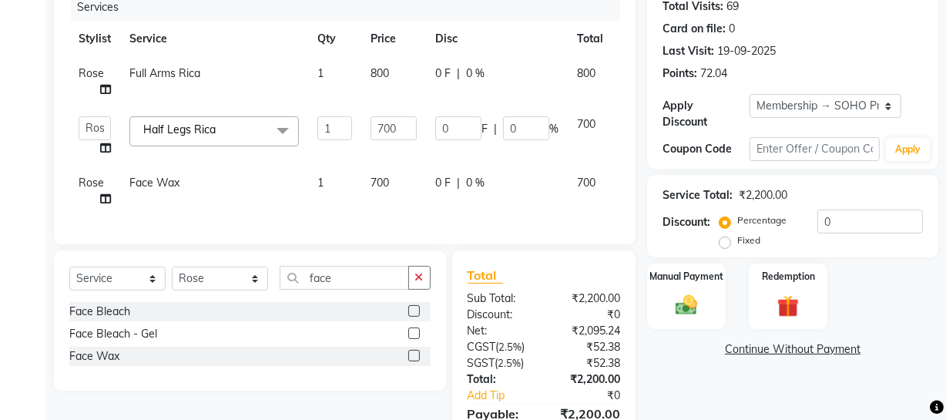
click at [403, 184] on td "700" at bounding box center [393, 191] width 65 height 51
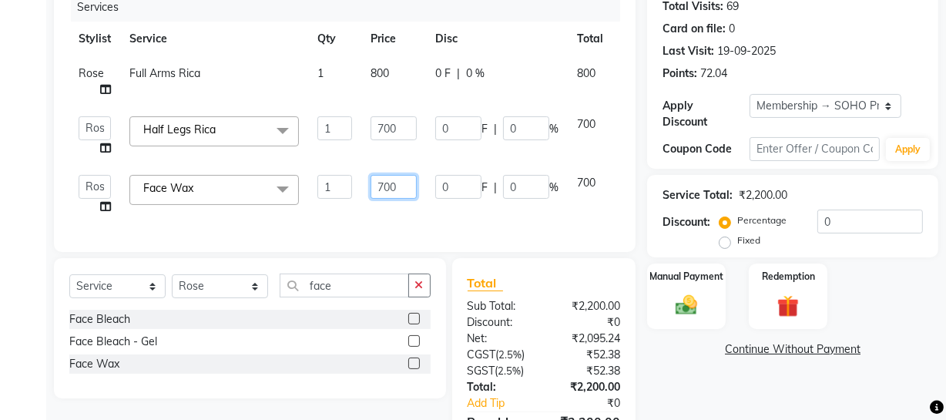
drag, startPoint x: 405, startPoint y: 184, endPoint x: 317, endPoint y: 186, distance: 87.8
click at [334, 190] on tr "Abhishek Kohli Adhamya Bamotra Amit Anita Kumari Arun Sain Avijit Das Bhabesh D…" at bounding box center [366, 195] width 594 height 59
click at [400, 126] on input "700" at bounding box center [394, 128] width 46 height 24
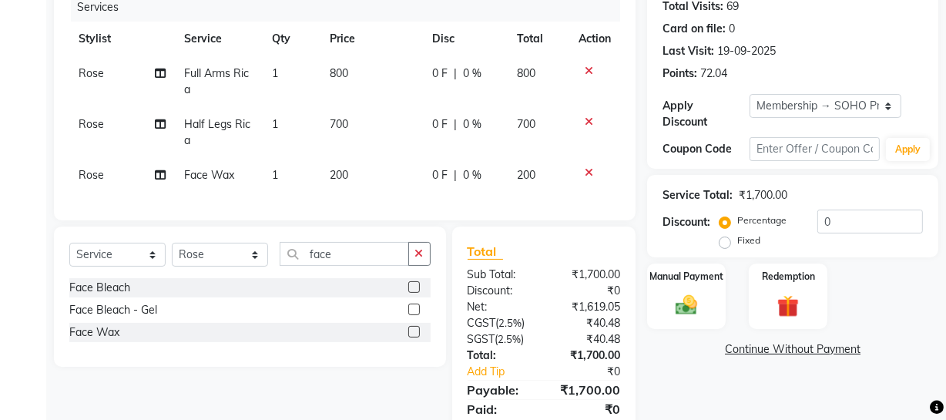
click at [807, 34] on div "Card on file: 0" at bounding box center [793, 29] width 260 height 16
click at [368, 182] on td "200" at bounding box center [372, 175] width 102 height 35
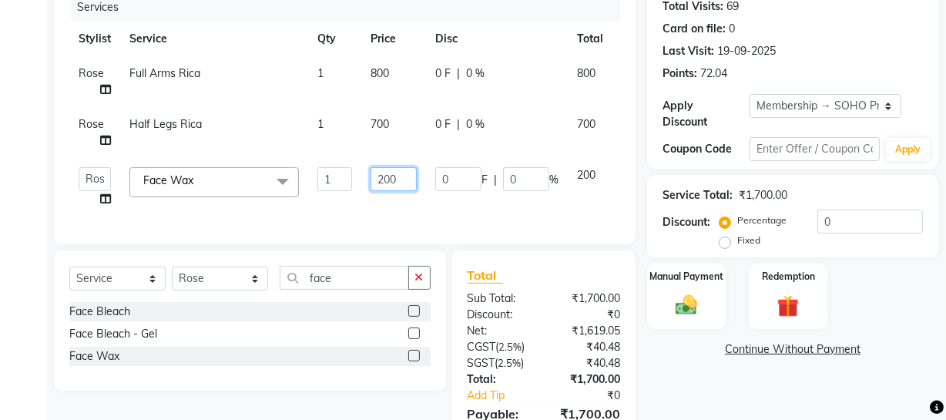
drag, startPoint x: 385, startPoint y: 180, endPoint x: 325, endPoint y: 186, distance: 60.5
click at [325, 186] on tr "Abhishek Kohli Adhamya Bamotra Amit Anita Kumari Arun Sain Avijit Das Bhabesh D…" at bounding box center [366, 187] width 594 height 59
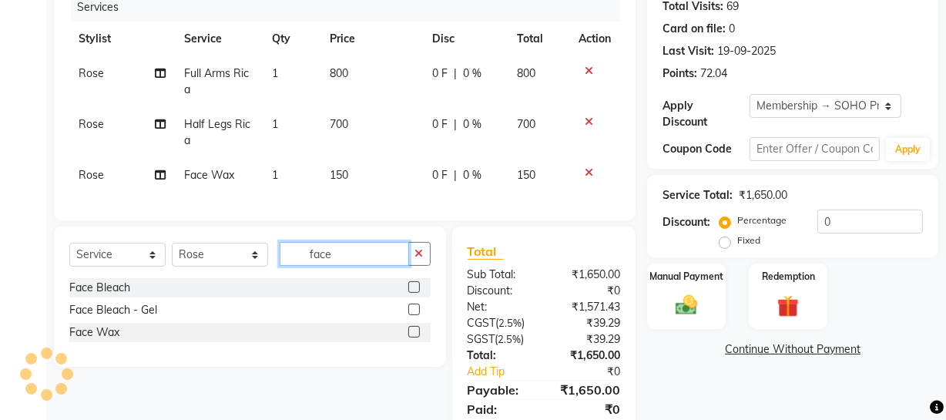
drag, startPoint x: 366, startPoint y: 277, endPoint x: 359, endPoint y: 287, distance: 11.6
click at [364, 278] on div "Select Service Product Membership Package Voucher Prepaid Gift Card Select Styl…" at bounding box center [249, 260] width 361 height 36
click at [359, 278] on div "Select Service Product Membership Package Voucher Prepaid Gift Card Select Styl…" at bounding box center [249, 260] width 361 height 36
drag, startPoint x: 358, startPoint y: 273, endPoint x: 225, endPoint y: 259, distance: 133.2
click at [228, 262] on div "Select Service Product Membership Package Voucher Prepaid Gift Card Select Styl…" at bounding box center [249, 260] width 361 height 36
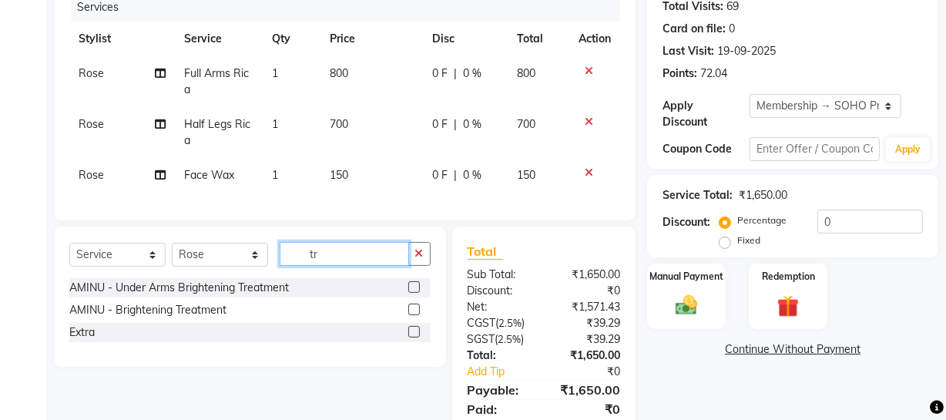
click at [353, 266] on input "tr" at bounding box center [344, 254] width 129 height 24
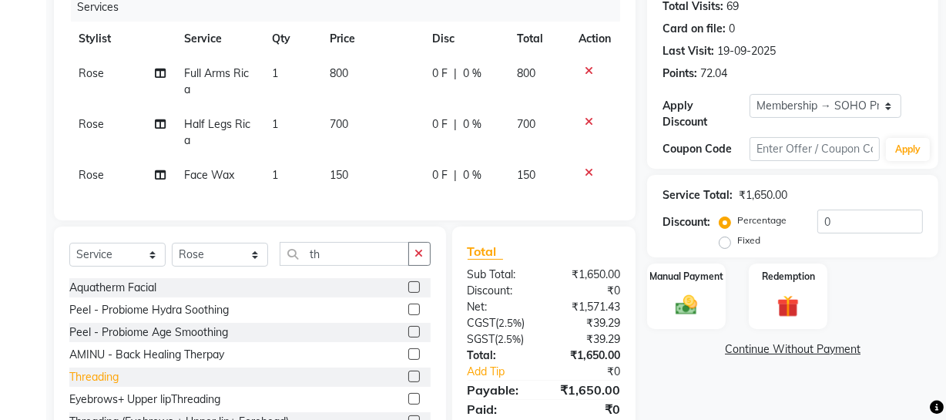
click at [103, 381] on div "Threading" at bounding box center [93, 377] width 49 height 16
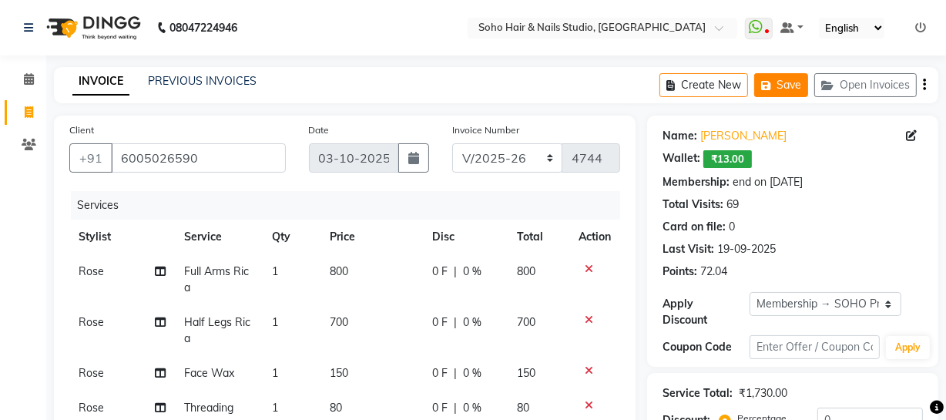
click at [774, 86] on icon "button" at bounding box center [768, 85] width 15 height 11
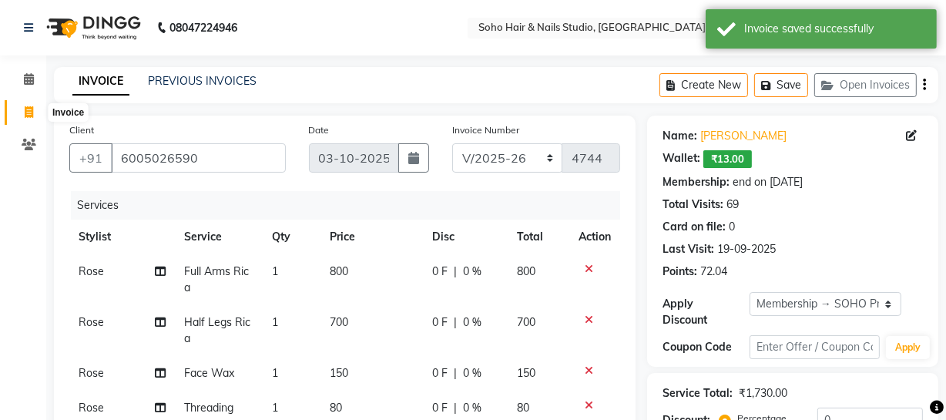
click at [25, 116] on icon at bounding box center [29, 112] width 8 height 12
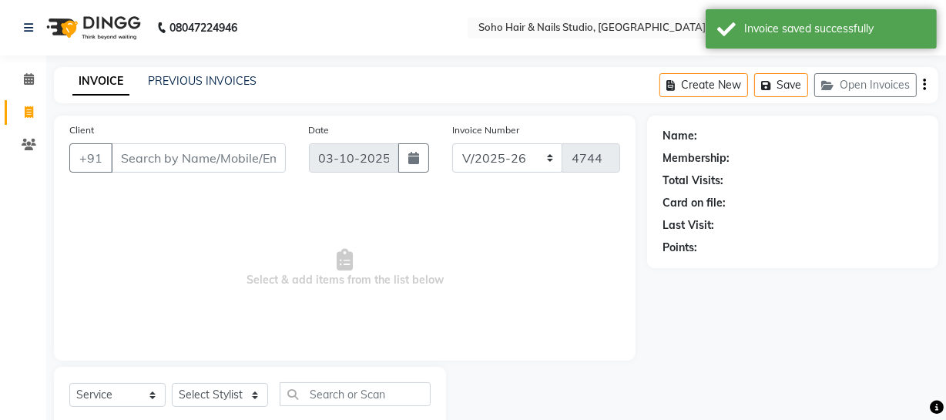
scroll to position [44, 0]
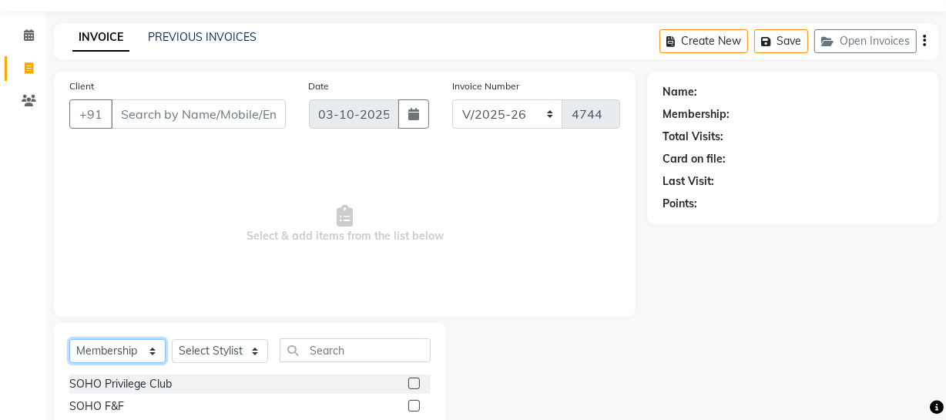
click at [131, 347] on select "Select Service Product Membership Package Voucher Prepaid Gift Card" at bounding box center [117, 351] width 96 height 24
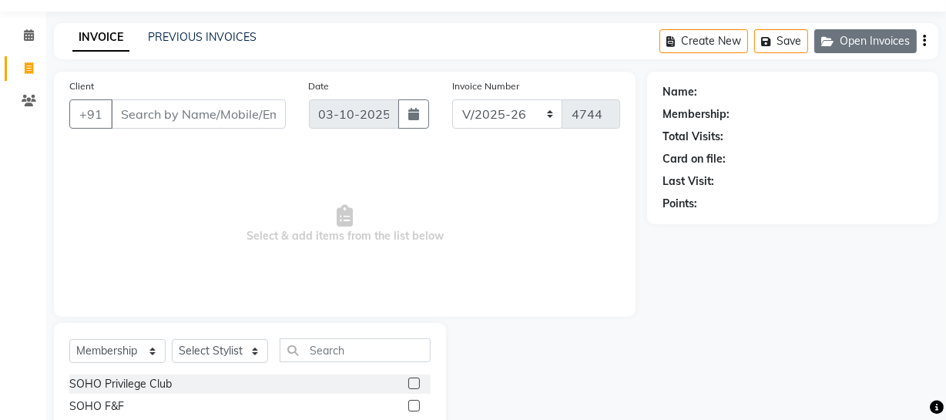
click at [868, 38] on button "Open Invoices" at bounding box center [865, 41] width 102 height 24
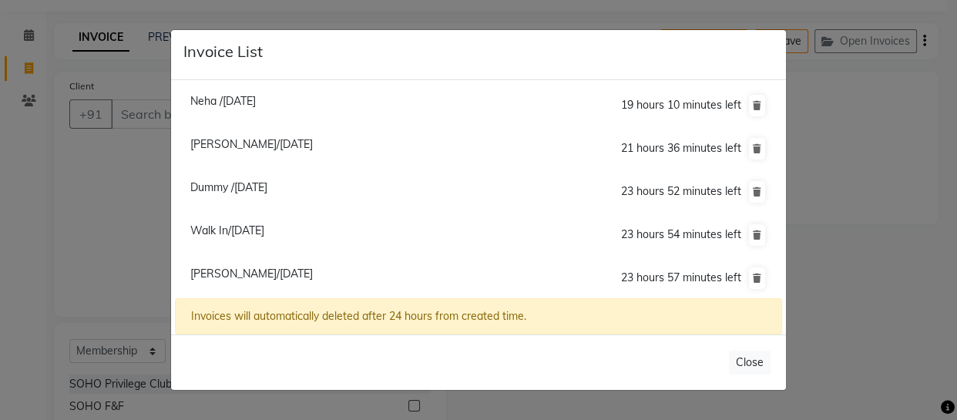
click at [224, 230] on span "Walk In/03 October 2025" at bounding box center [227, 230] width 74 height 14
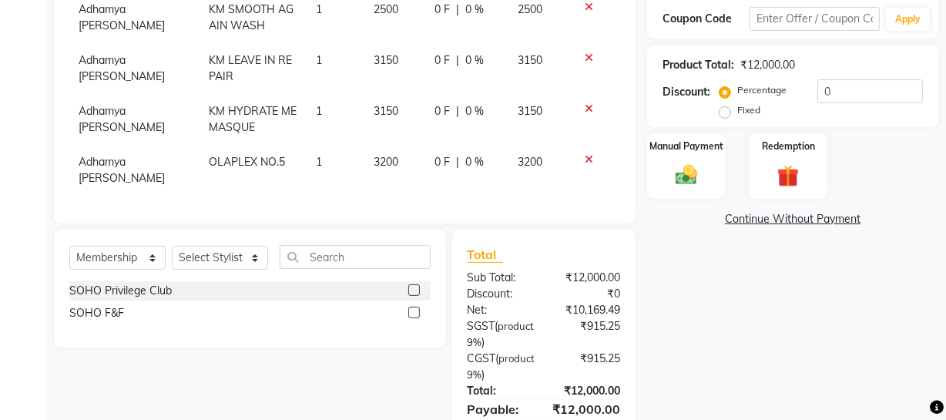
scroll to position [193, 0]
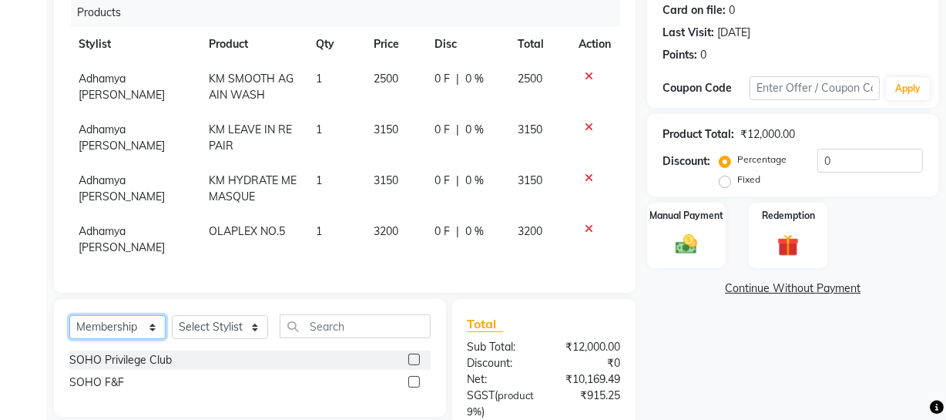
click at [88, 327] on select "Select Service Product Membership Package Voucher Prepaid Gift Card" at bounding box center [117, 327] width 96 height 24
click at [69, 315] on select "Select Service Product Membership Package Voucher Prepaid Gift Card" at bounding box center [117, 327] width 96 height 24
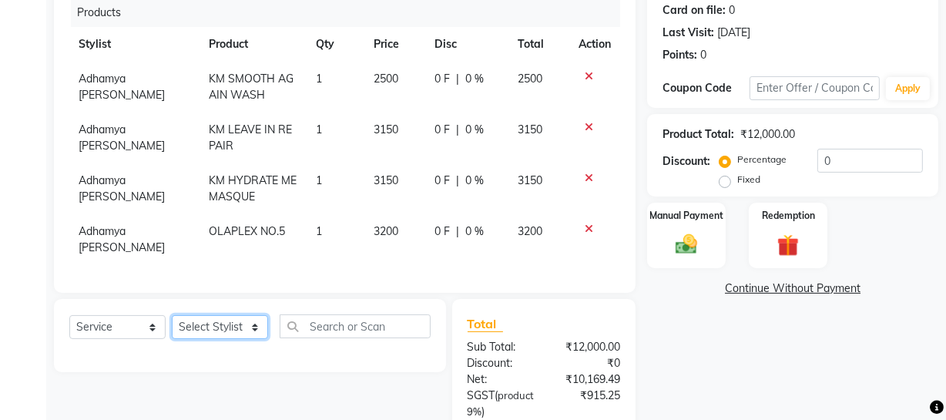
click at [218, 328] on select "Select Stylist [PERSON_NAME] Adhamya [PERSON_NAME] [PERSON_NAME] [PERSON_NAME] …" at bounding box center [220, 327] width 96 height 24
click at [172, 315] on select "Select Stylist [PERSON_NAME] Adhamya [PERSON_NAME] [PERSON_NAME] [PERSON_NAME] …" at bounding box center [220, 327] width 96 height 24
drag, startPoint x: 227, startPoint y: 337, endPoint x: 224, endPoint y: 321, distance: 16.3
click at [227, 336] on div "Select Service Product Membership Package Voucher Prepaid Gift Card Select Styl…" at bounding box center [249, 332] width 361 height 36
click at [207, 325] on select "Select Stylist [PERSON_NAME] Adhamya [PERSON_NAME] [PERSON_NAME] [PERSON_NAME] …" at bounding box center [220, 327] width 96 height 24
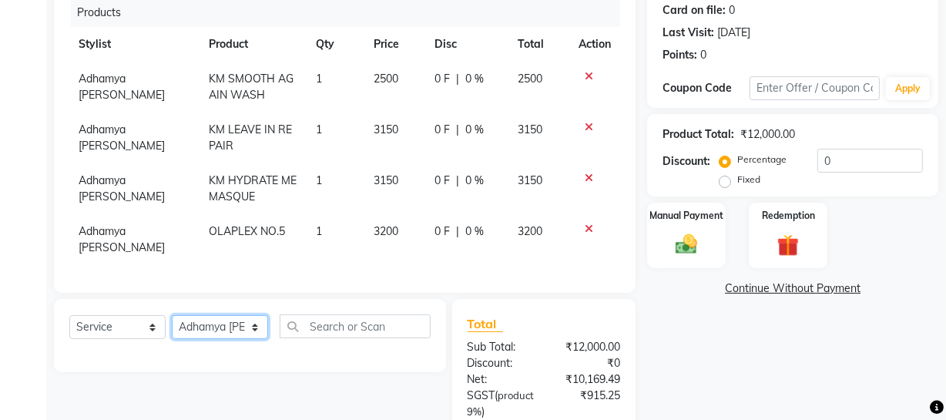
click at [172, 315] on select "Select Stylist [PERSON_NAME] Adhamya [PERSON_NAME] [PERSON_NAME] [PERSON_NAME] …" at bounding box center [220, 327] width 96 height 24
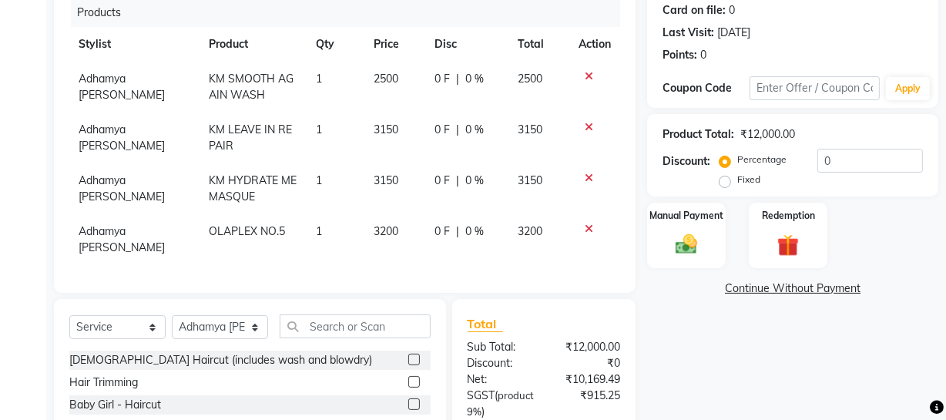
click at [322, 335] on div "Select Service Product Membership Package Voucher Prepaid Gift Card Select Styl…" at bounding box center [249, 332] width 361 height 36
click at [321, 321] on input "text" at bounding box center [355, 326] width 151 height 24
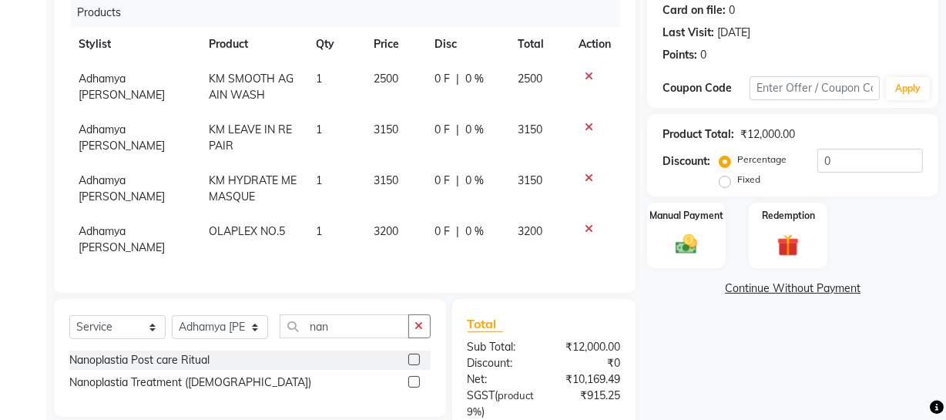
click at [214, 379] on div "Nanoplastia Treatment (Female)" at bounding box center [190, 382] width 242 height 16
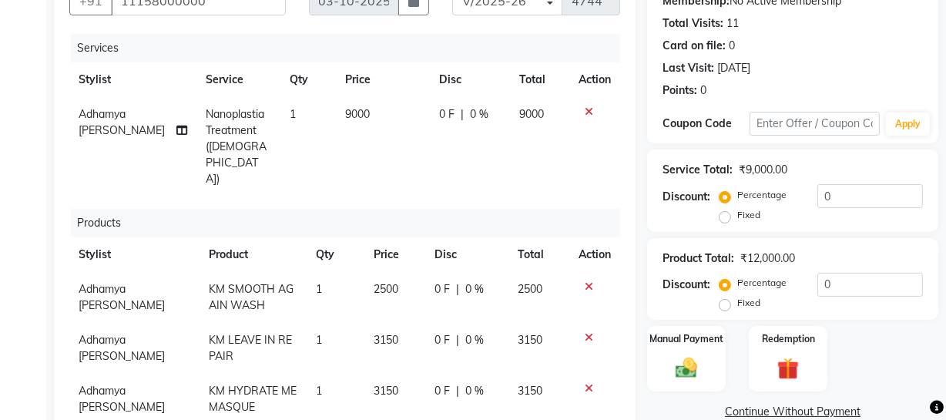
scroll to position [0, 0]
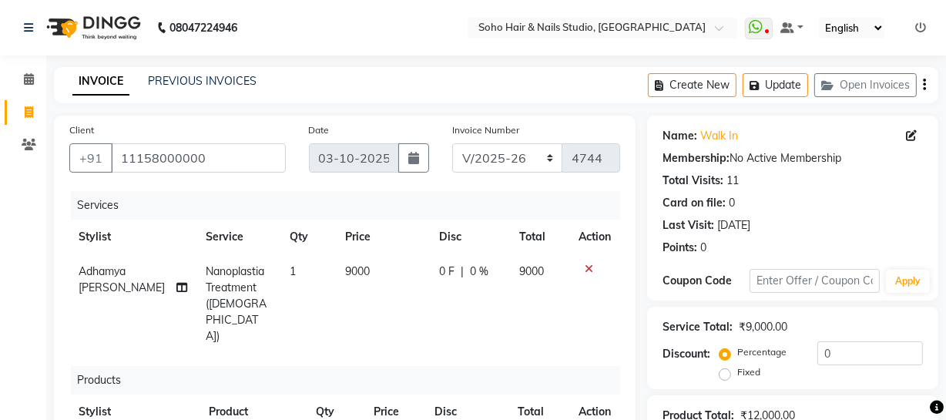
drag, startPoint x: 376, startPoint y: 276, endPoint x: 384, endPoint y: 277, distance: 8.6
click at [384, 277] on td "9000" at bounding box center [383, 303] width 95 height 99
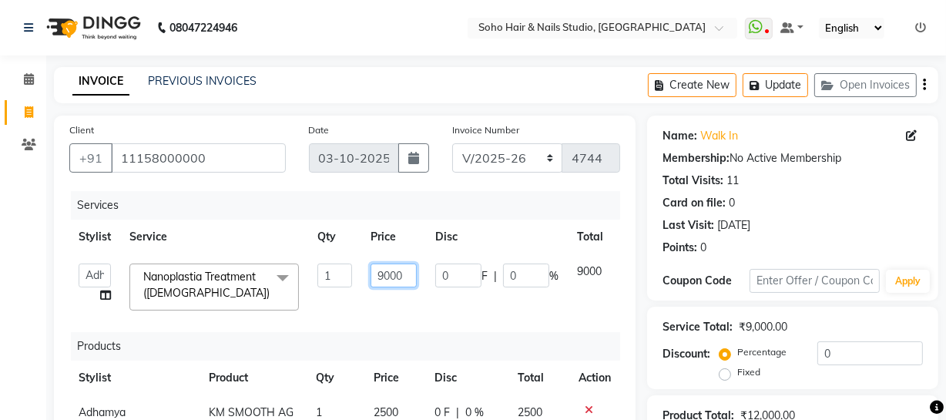
drag, startPoint x: 411, startPoint y: 269, endPoint x: 254, endPoint y: 347, distance: 175.4
click at [287, 338] on div "Services Stylist Service Qty Price Disc Total Action Abhishek Kohli Adhamya Bam…" at bounding box center [344, 383] width 551 height 385
click at [438, 247] on th "Disc" at bounding box center [497, 237] width 142 height 35
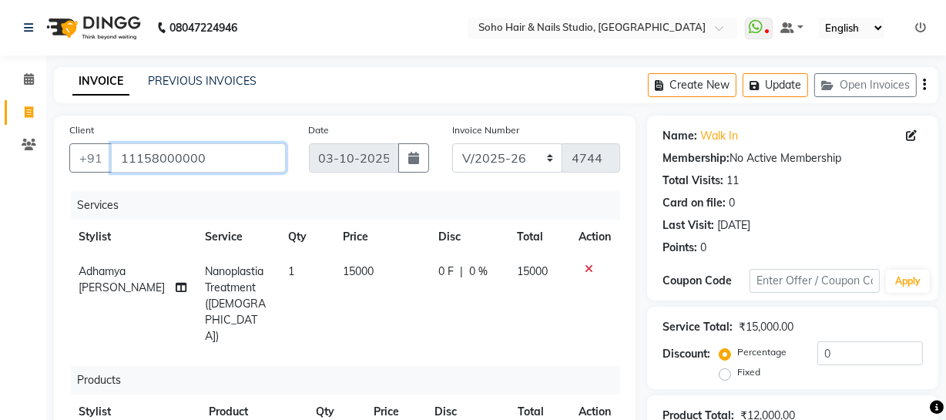
drag, startPoint x: 217, startPoint y: 163, endPoint x: 0, endPoint y: 152, distance: 217.6
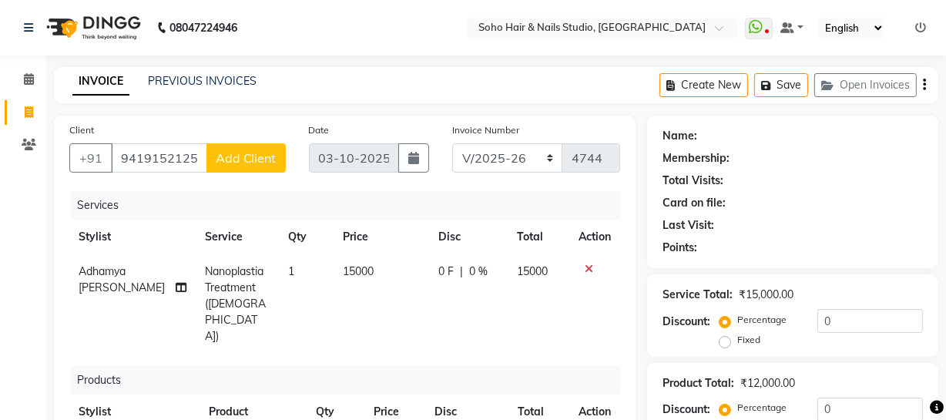
click at [262, 149] on button "Add Client" at bounding box center [245, 157] width 79 height 29
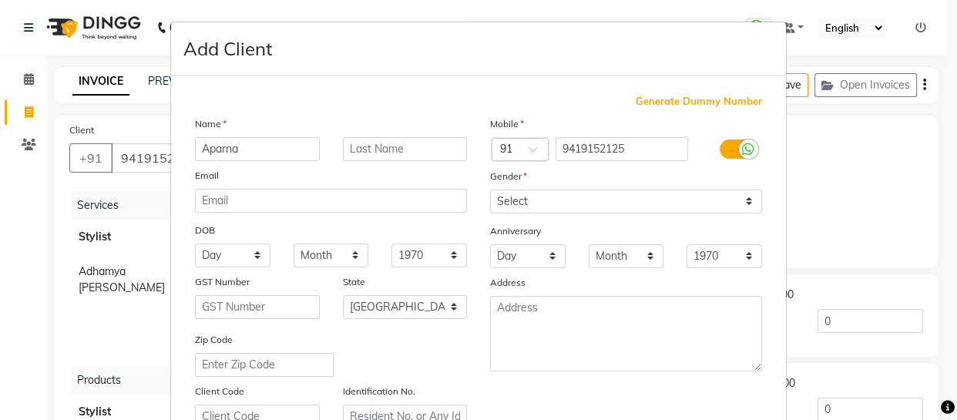
click at [392, 162] on div "Name Aparna Email DOB Day 01 02 03 04 05 06 07 08 09 10 11 12 13 14 15 16 17 18…" at bounding box center [330, 272] width 295 height 313
click at [392, 156] on input "text" at bounding box center [405, 149] width 125 height 24
click at [377, 149] on input "Guota" at bounding box center [405, 149] width 125 height 24
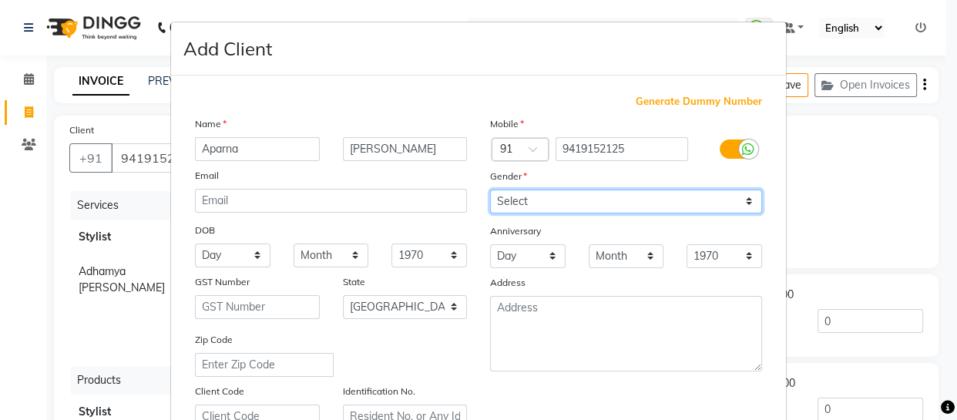
drag, startPoint x: 535, startPoint y: 203, endPoint x: 536, endPoint y: 213, distance: 10.0
click at [535, 202] on select "Select Male Female Other Prefer Not To Say" at bounding box center [626, 202] width 272 height 24
click at [490, 190] on select "Select Male Female Other Prefer Not To Say" at bounding box center [626, 202] width 272 height 24
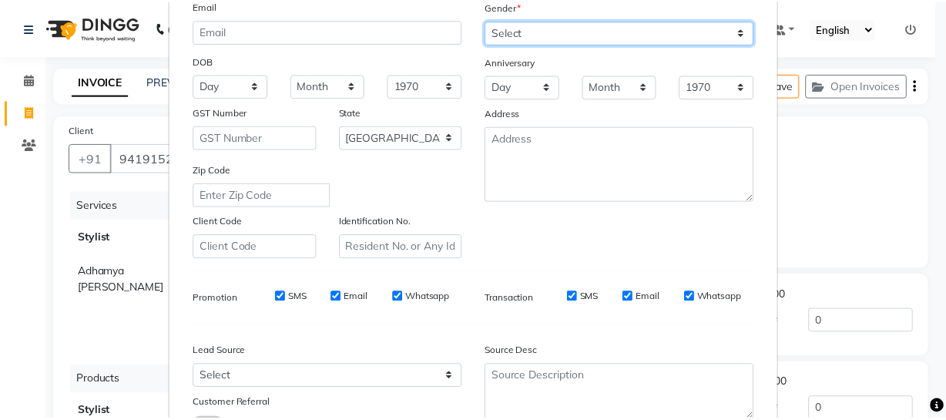
scroll to position [296, 0]
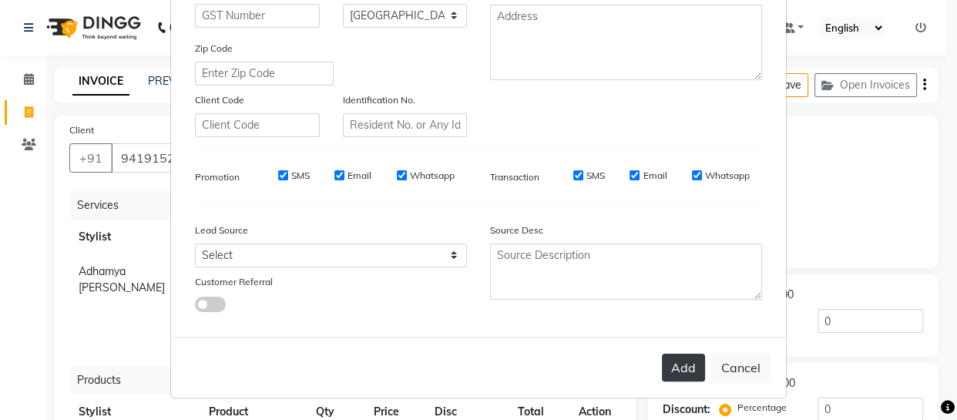
click at [670, 358] on button "Add" at bounding box center [683, 368] width 43 height 28
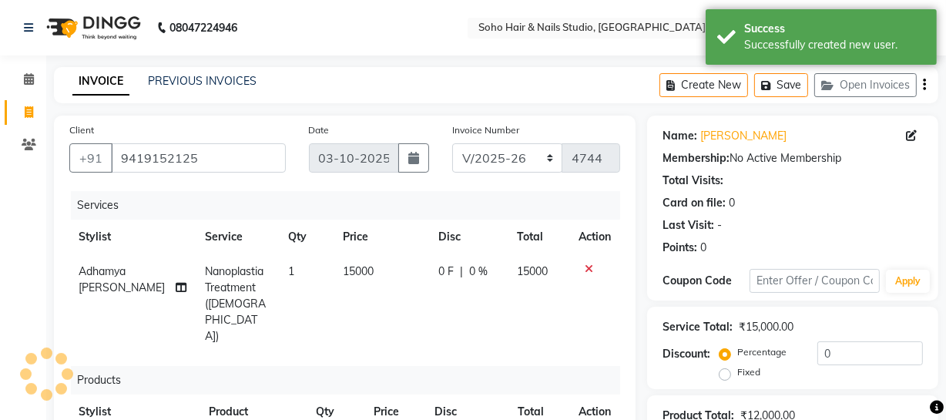
scroll to position [69, 0]
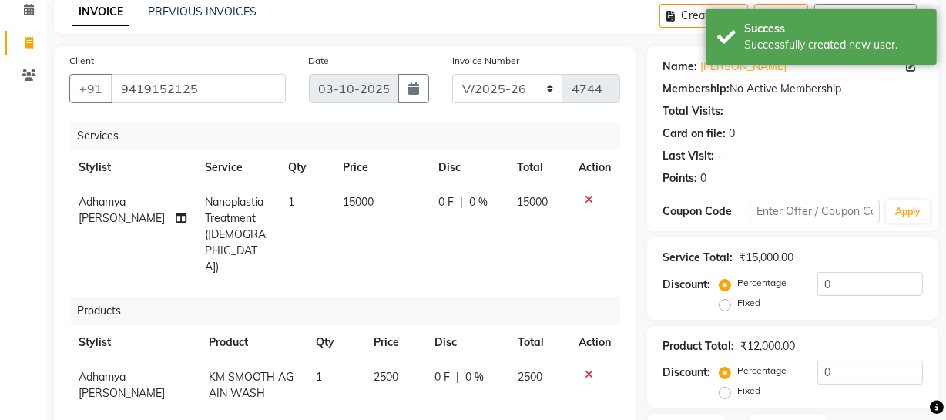
click at [478, 203] on div "0 F | 0 %" at bounding box center [468, 202] width 60 height 16
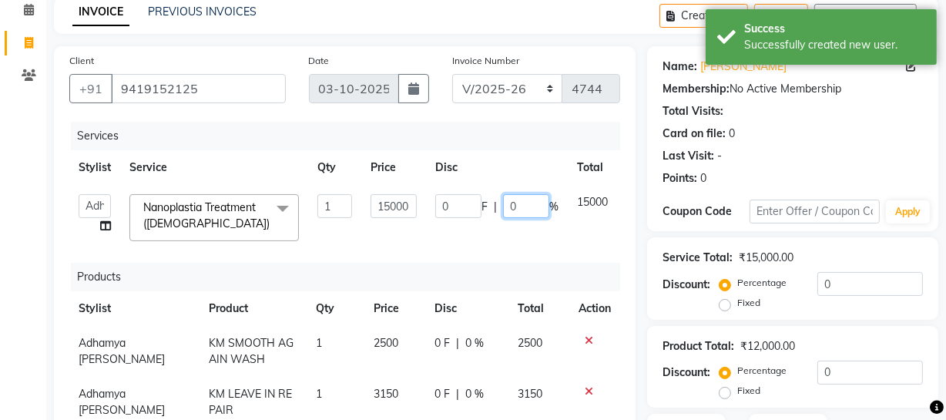
drag, startPoint x: 523, startPoint y: 206, endPoint x: 376, endPoint y: 184, distance: 148.8
click at [428, 206] on td "0 F | 0 %" at bounding box center [497, 217] width 142 height 65
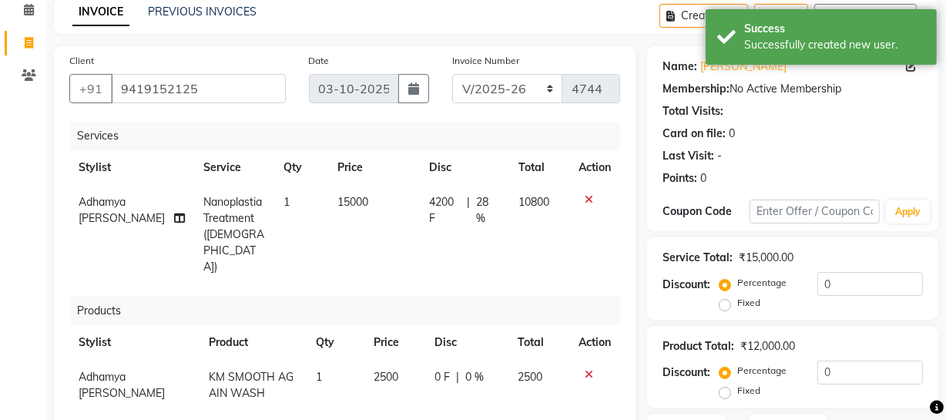
click at [796, 126] on div "Card on file: 0" at bounding box center [793, 134] width 260 height 16
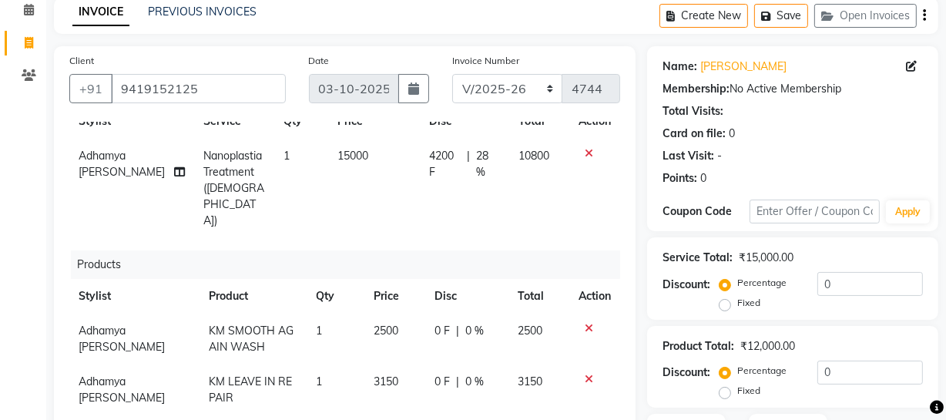
scroll to position [210, 0]
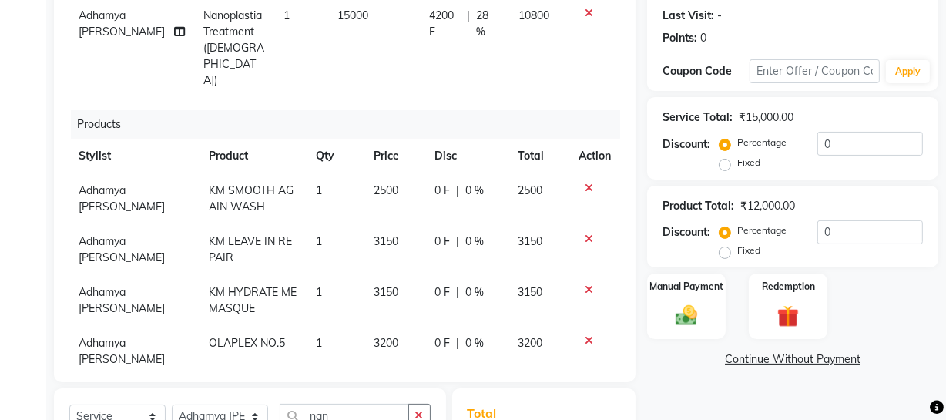
click at [475, 183] on div "0 F | 0 %" at bounding box center [467, 191] width 65 height 16
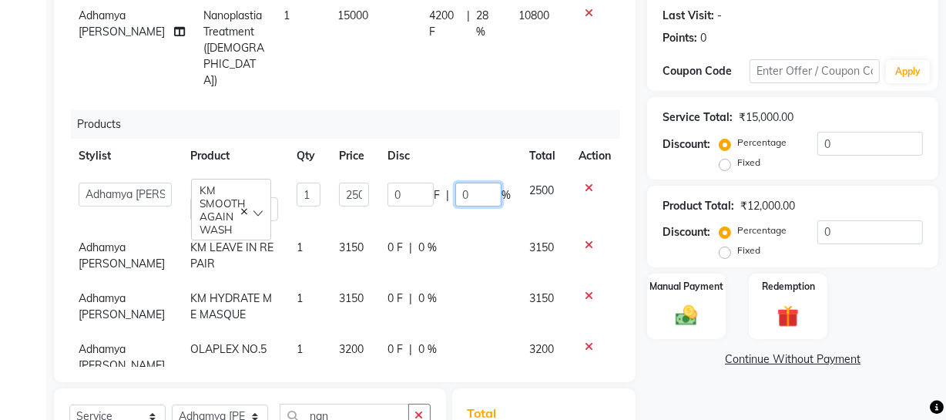
drag, startPoint x: 486, startPoint y: 161, endPoint x: 403, endPoint y: 162, distance: 83.2
click at [403, 183] on div "0 F | 0 %" at bounding box center [449, 195] width 123 height 24
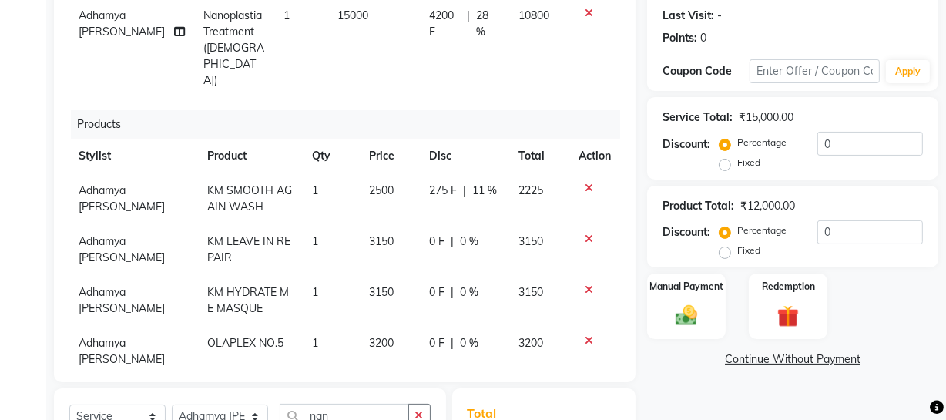
click at [470, 233] on div "0 F | 0 %" at bounding box center [464, 241] width 71 height 16
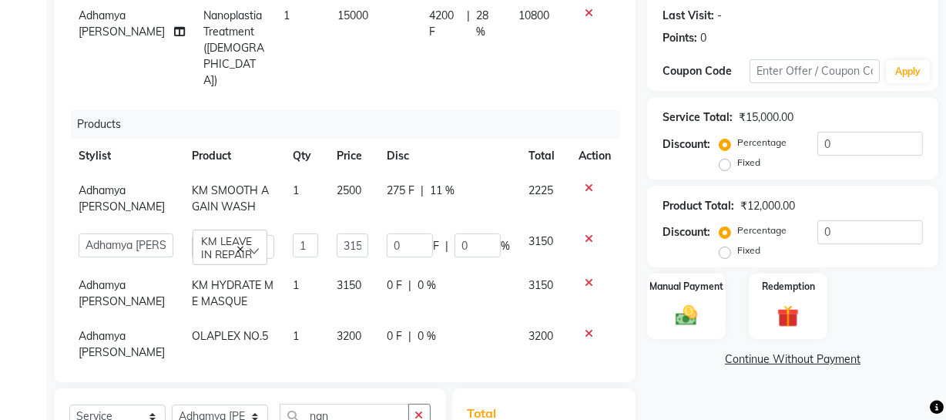
scroll to position [41, 0]
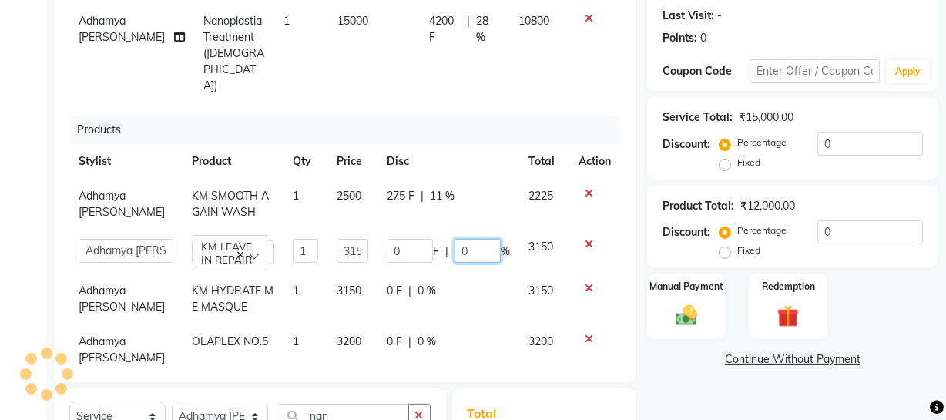
drag, startPoint x: 452, startPoint y: 225, endPoint x: 384, endPoint y: 223, distance: 67.8
click at [407, 239] on div "0 F | 0 %" at bounding box center [448, 251] width 123 height 24
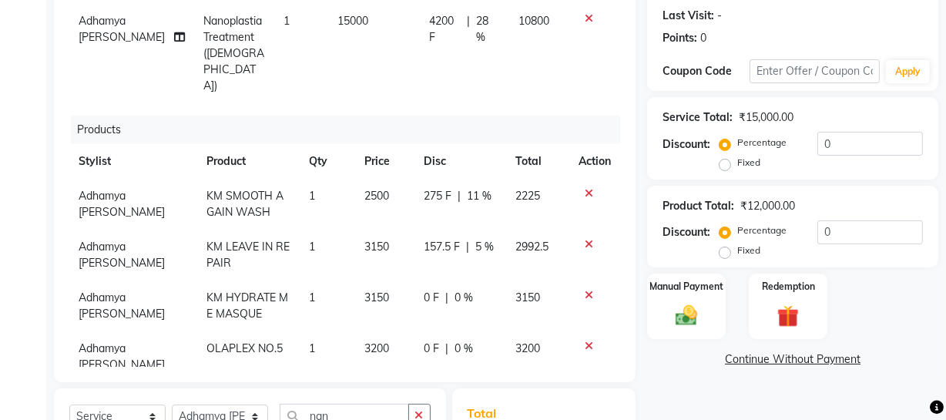
click at [451, 280] on td "0 F | 0 %" at bounding box center [461, 305] width 92 height 51
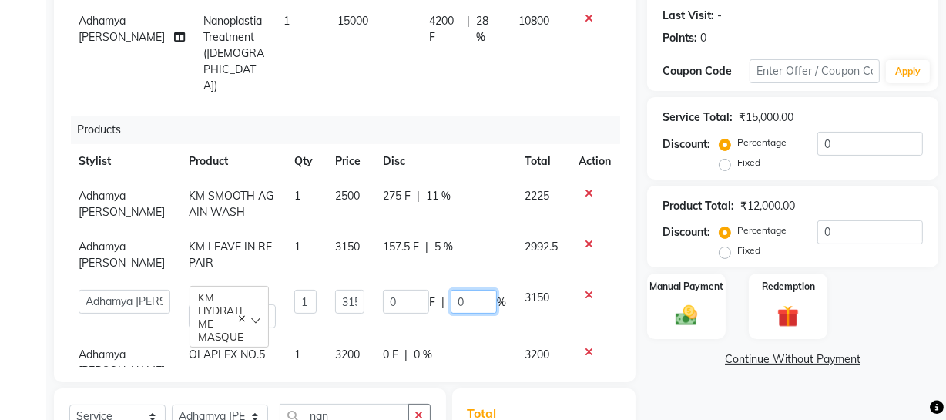
drag, startPoint x: 463, startPoint y: 269, endPoint x: 308, endPoint y: 272, distance: 154.9
click at [354, 286] on tr "Abhishek Kohli Adhamya Bamotra Amit Anita Kumari Arun Sain Avijit Das Bhabesh D…" at bounding box center [344, 308] width 551 height 57
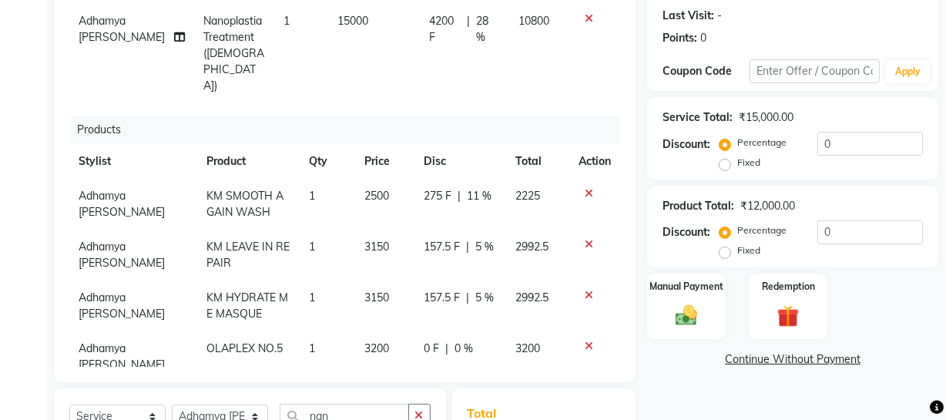
click at [436, 331] on td "0 F | 0 %" at bounding box center [461, 356] width 92 height 51
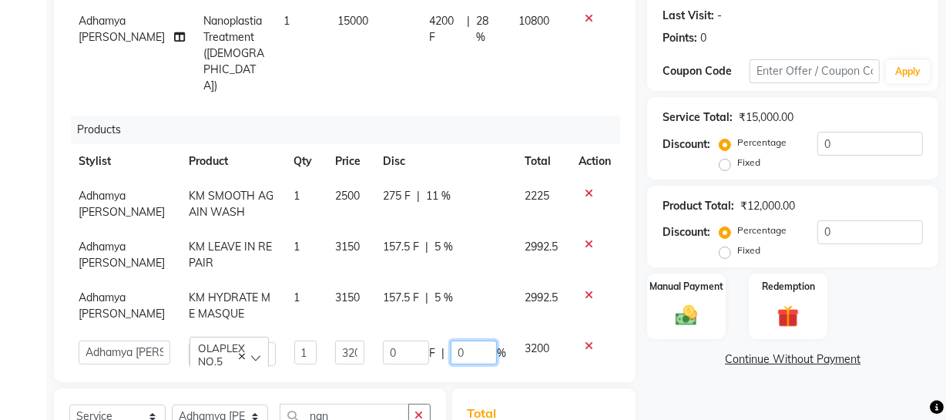
drag, startPoint x: 470, startPoint y: 309, endPoint x: 293, endPoint y: 319, distance: 177.5
click at [393, 341] on div "0 F | 0 %" at bounding box center [444, 353] width 123 height 24
click at [758, 22] on div "Last Visit: -" at bounding box center [793, 16] width 260 height 16
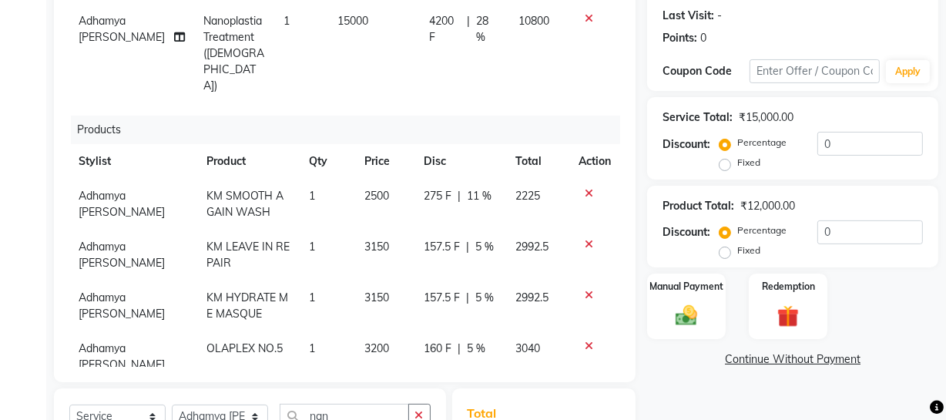
scroll to position [493, 0]
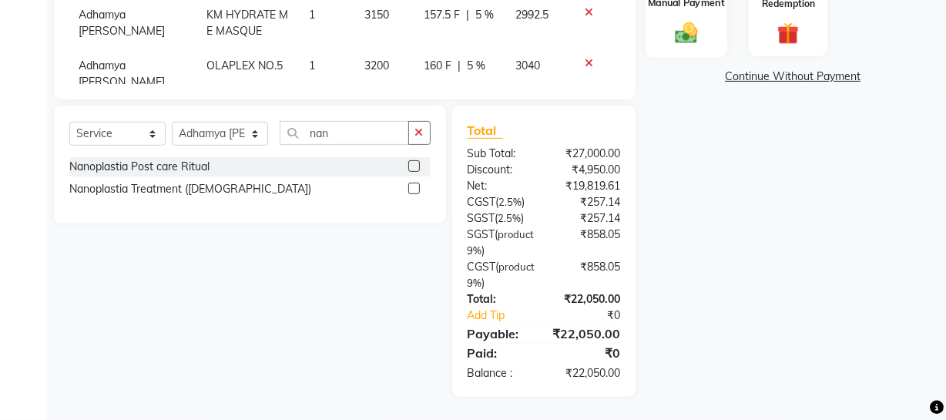
click at [703, 35] on img at bounding box center [686, 33] width 37 height 26
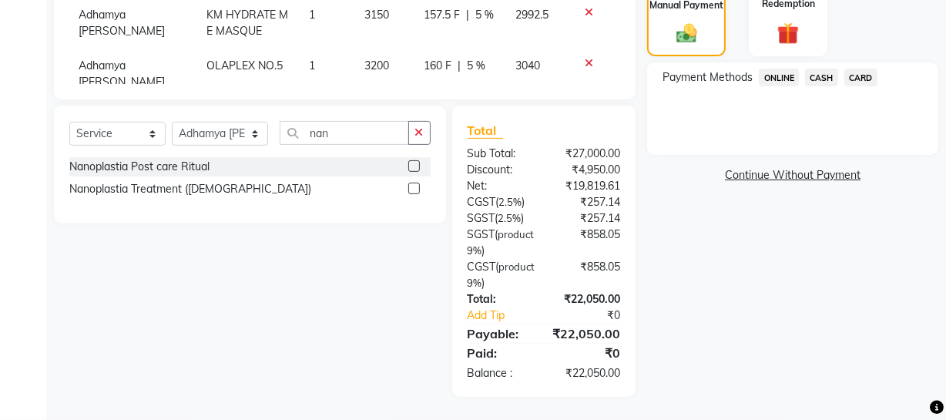
click at [781, 75] on span "ONLINE" at bounding box center [779, 78] width 40 height 18
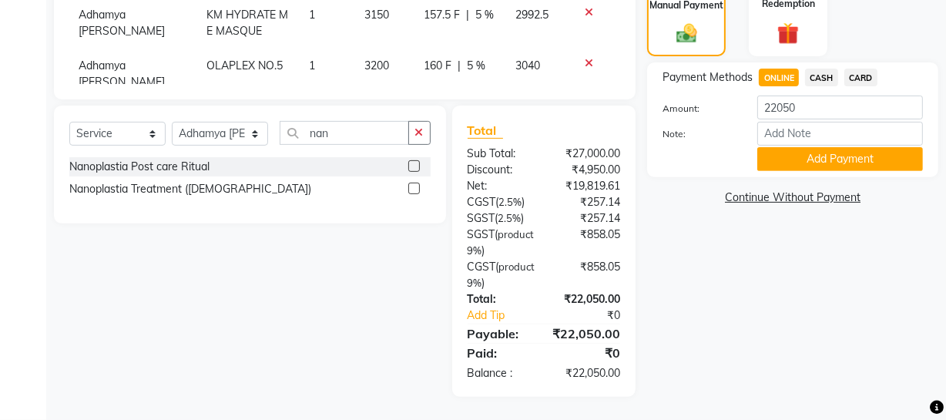
click at [790, 152] on button "Add Payment" at bounding box center [840, 159] width 166 height 24
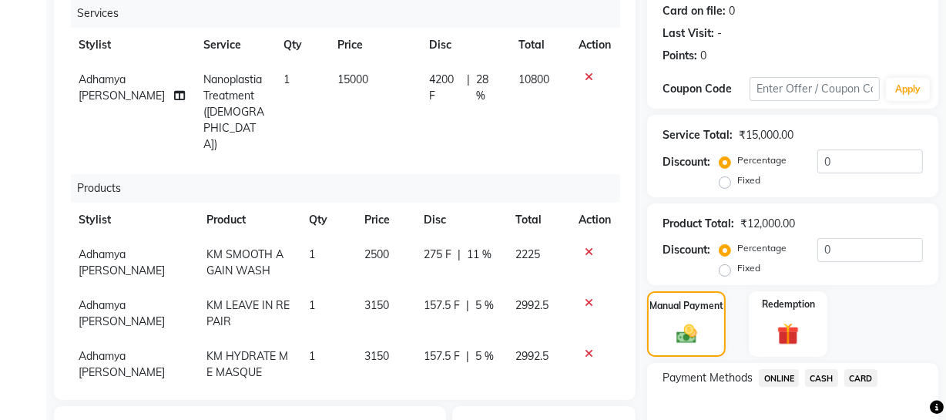
scroll to position [542, 0]
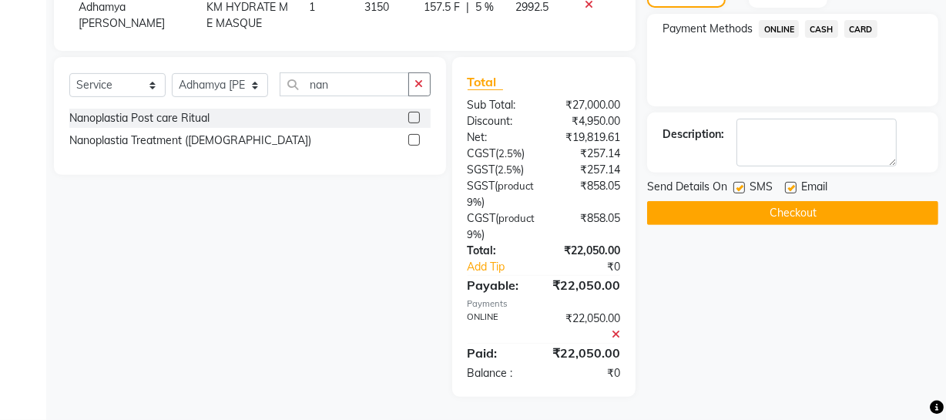
click at [796, 209] on button "Checkout" at bounding box center [792, 213] width 291 height 24
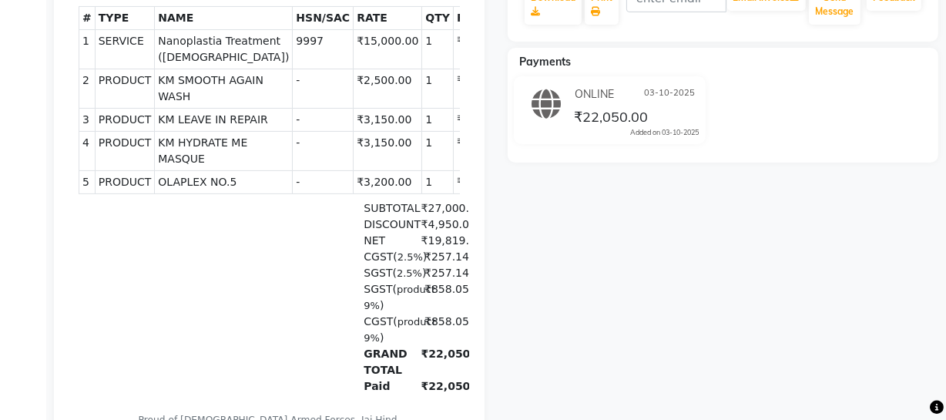
scroll to position [139, 0]
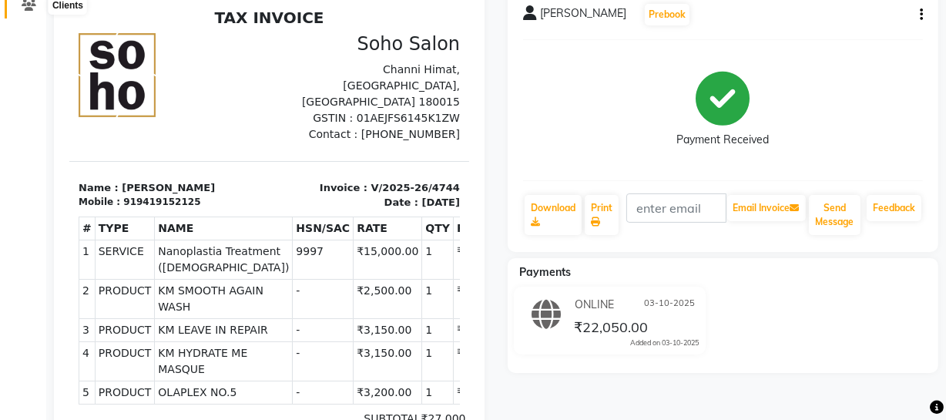
click at [22, 10] on icon at bounding box center [29, 5] width 15 height 12
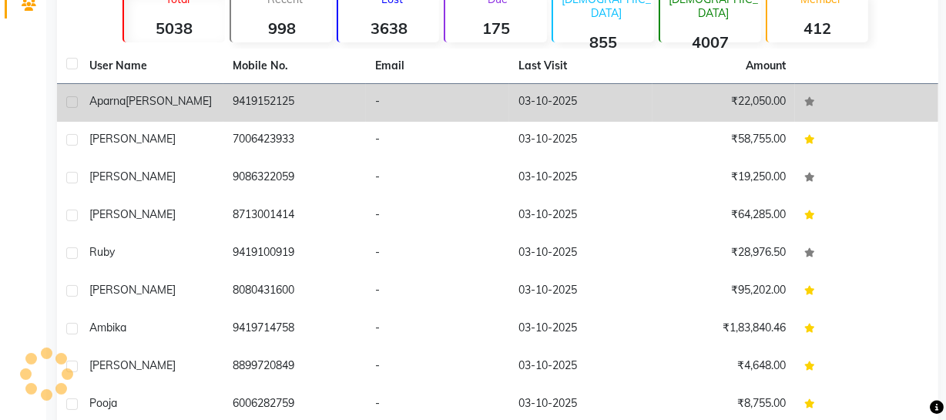
click at [208, 101] on div "Aparna Gupta" at bounding box center [151, 101] width 125 height 16
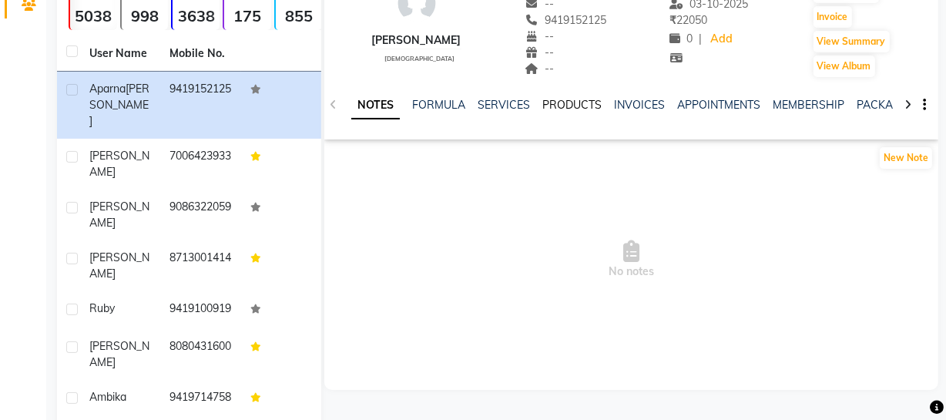
click at [599, 106] on link "PRODUCTS" at bounding box center [571, 105] width 59 height 14
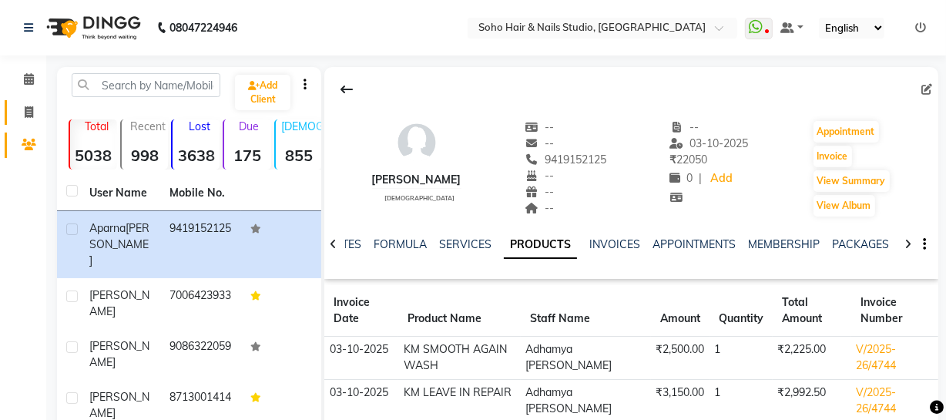
click at [32, 101] on link "Invoice" at bounding box center [23, 112] width 37 height 25
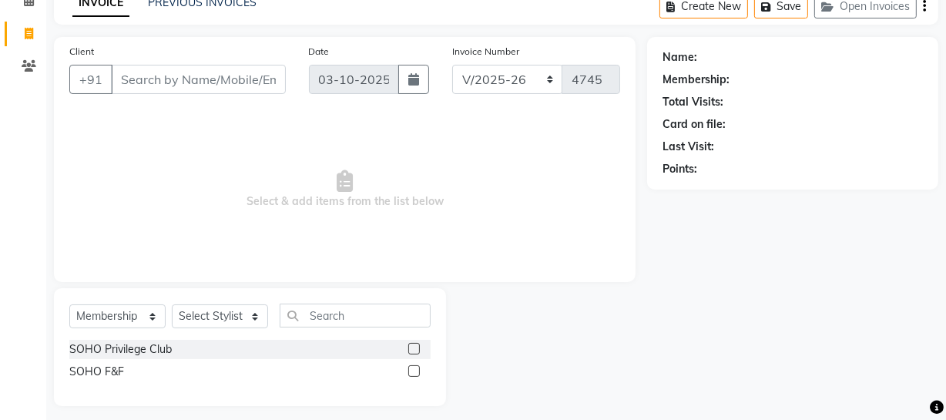
scroll to position [88, 0]
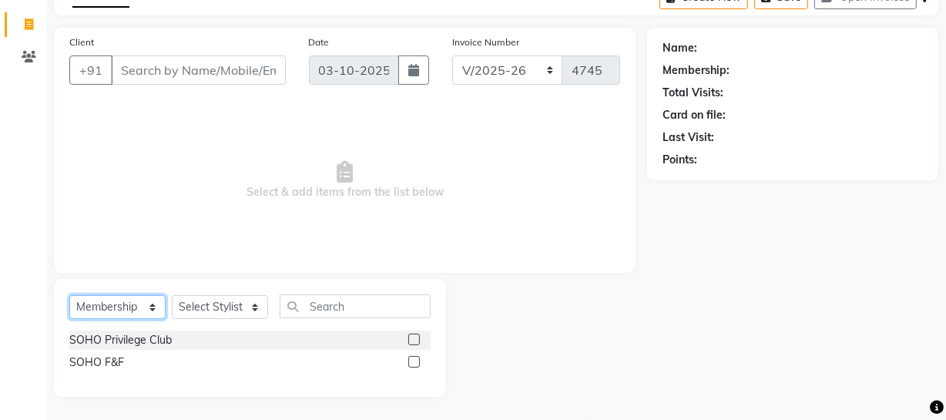
click at [136, 300] on select "Select Service Product Membership Package Voucher Prepaid Gift Card" at bounding box center [117, 307] width 96 height 24
click at [69, 319] on select "Select Service Product Membership Package Voucher Prepaid Gift Card" at bounding box center [117, 307] width 96 height 24
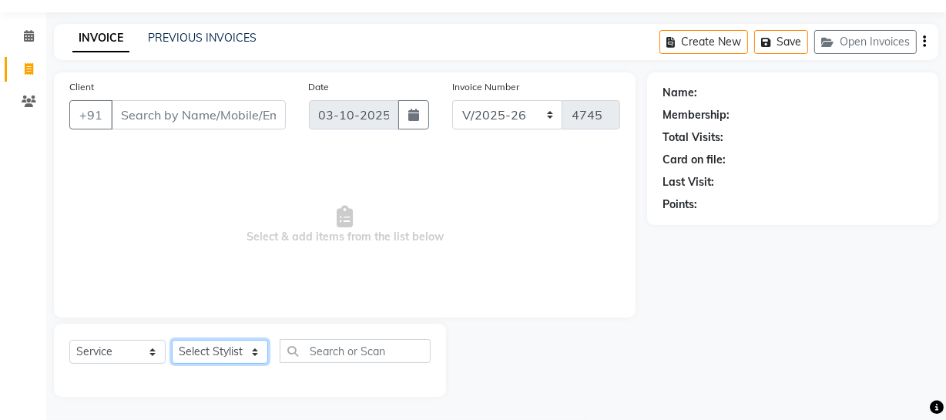
drag, startPoint x: 204, startPoint y: 356, endPoint x: 202, endPoint y: 346, distance: 10.3
click at [203, 354] on select "Select Stylist [PERSON_NAME] Adhamya [PERSON_NAME] [PERSON_NAME] [PERSON_NAME] …" at bounding box center [220, 352] width 96 height 24
click at [172, 340] on select "Select Stylist [PERSON_NAME] Adhamya [PERSON_NAME] [PERSON_NAME] [PERSON_NAME] …" at bounding box center [220, 352] width 96 height 24
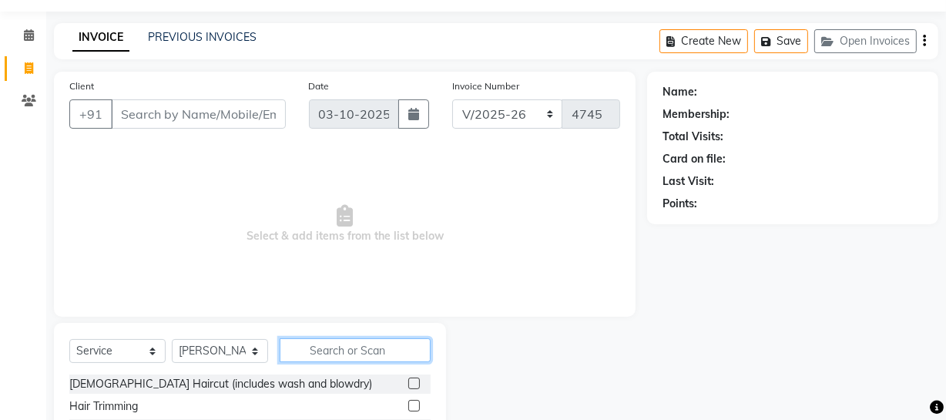
click at [293, 339] on input "text" at bounding box center [355, 350] width 151 height 24
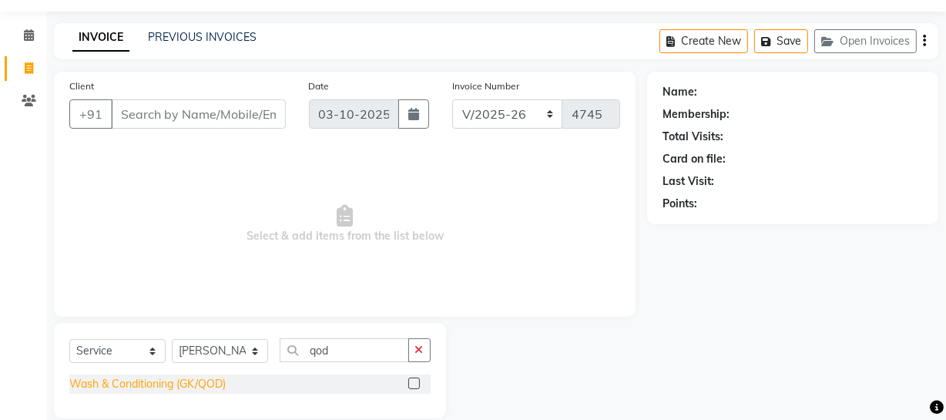
click at [221, 387] on div "Wash & Conditioning (GK/QOD)" at bounding box center [147, 384] width 156 height 16
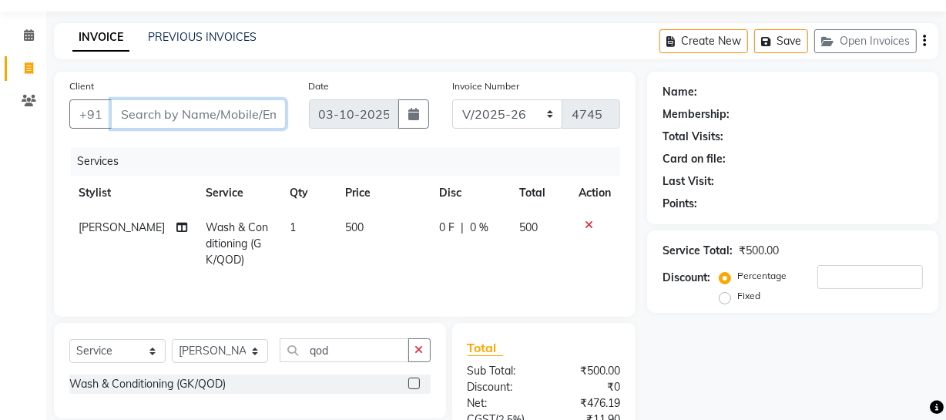
click at [200, 109] on input "Client" at bounding box center [198, 113] width 175 height 29
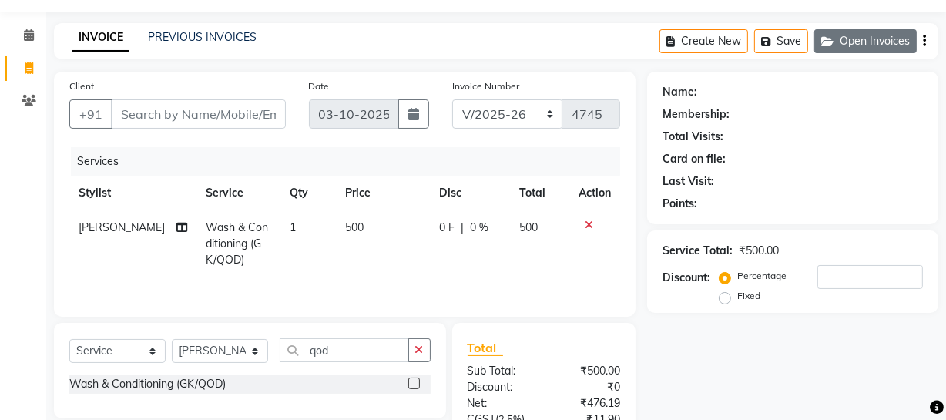
click at [895, 46] on button "Open Invoices" at bounding box center [865, 41] width 102 height 24
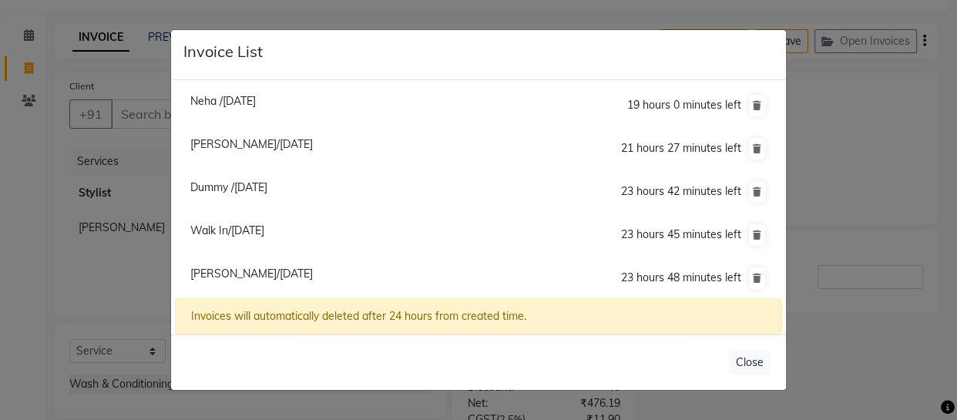
click at [107, 263] on ngb-modal-window "Invoice List Neha /03 October 2025 19 hours 0 minutes left Ranjana Rai/03 Octob…" at bounding box center [478, 210] width 957 height 420
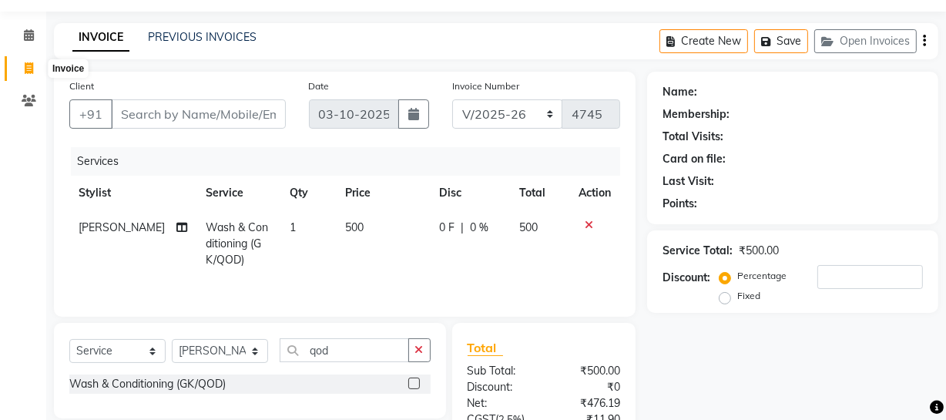
click at [23, 61] on span at bounding box center [28, 69] width 27 height 18
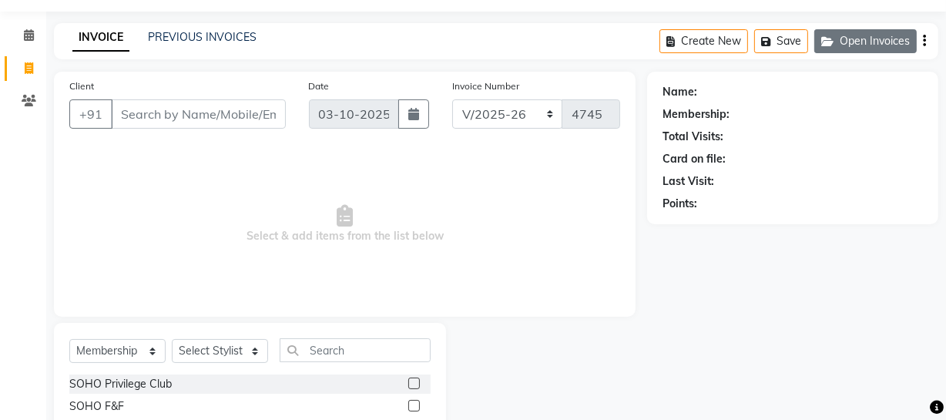
click at [844, 31] on button "Open Invoices" at bounding box center [865, 41] width 102 height 24
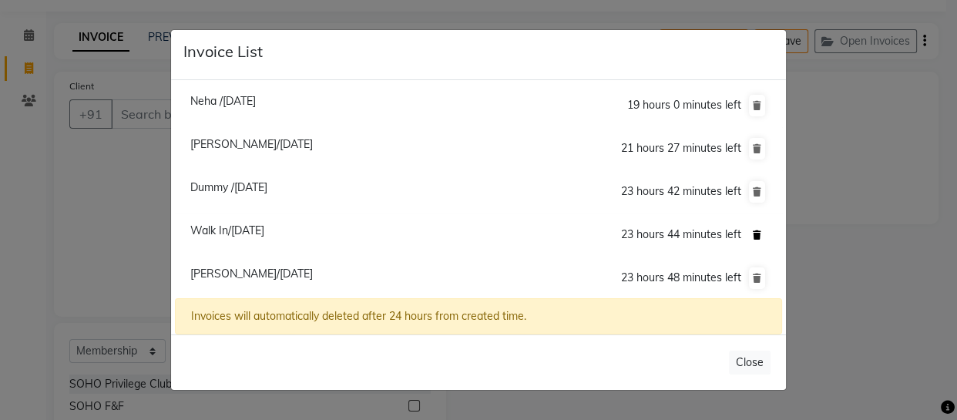
click at [761, 234] on icon at bounding box center [757, 234] width 8 height 9
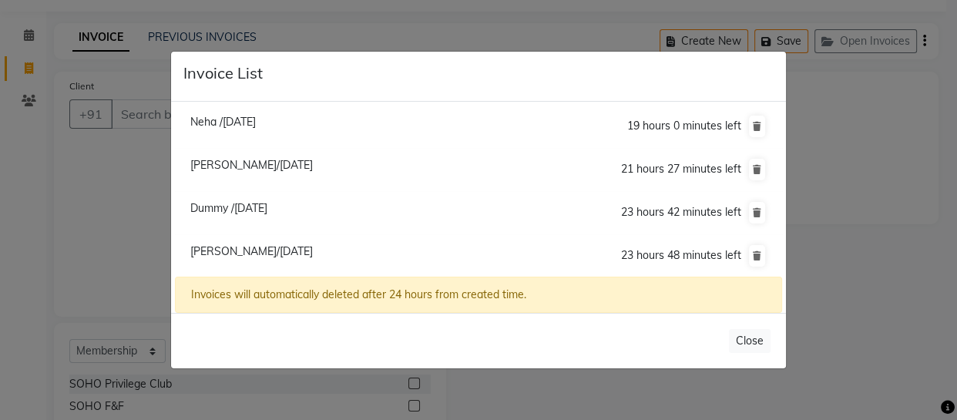
click at [136, 216] on ngb-modal-window "Invoice List Neha /03 October 2025 19 hours 0 minutes left Ranjana Rai/03 Octob…" at bounding box center [478, 210] width 957 height 420
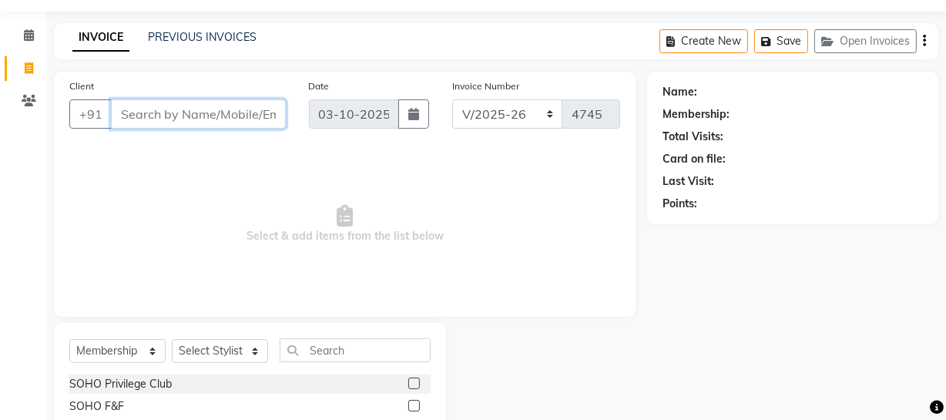
click at [158, 106] on input "Client" at bounding box center [198, 113] width 175 height 29
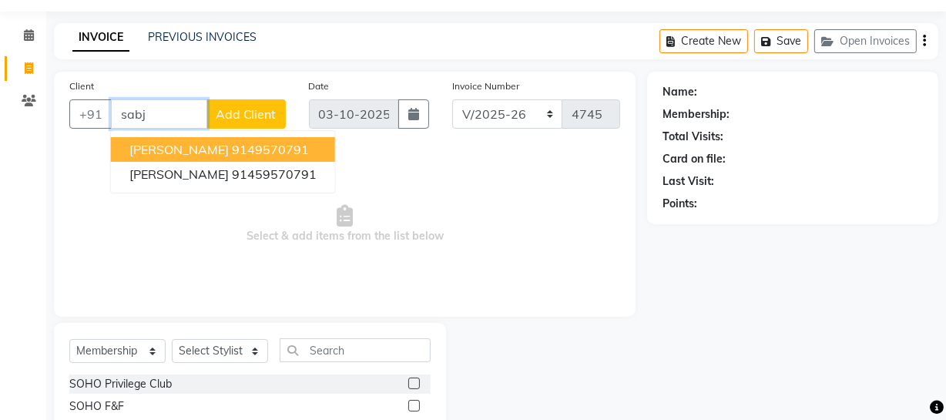
click at [232, 146] on ngb-highlight "9149570791" at bounding box center [270, 149] width 77 height 15
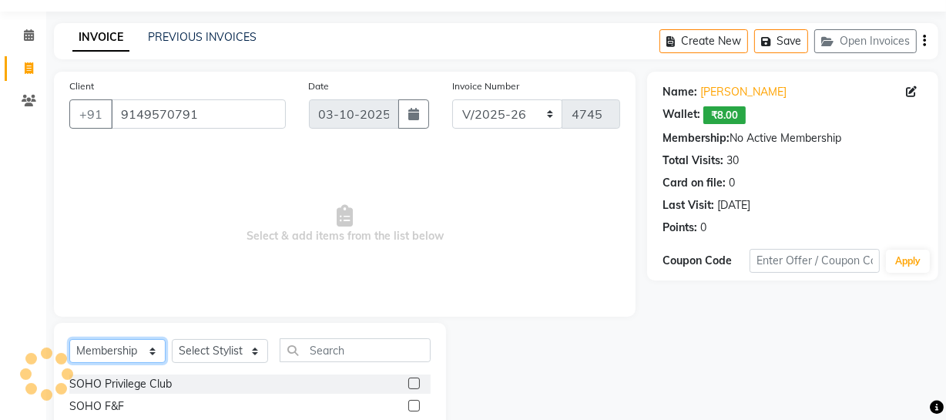
click at [159, 358] on select "Select Service Product Membership Package Voucher Prepaid Gift Card" at bounding box center [117, 351] width 96 height 24
click at [69, 339] on select "Select Service Product Membership Package Voucher Prepaid Gift Card" at bounding box center [117, 351] width 96 height 24
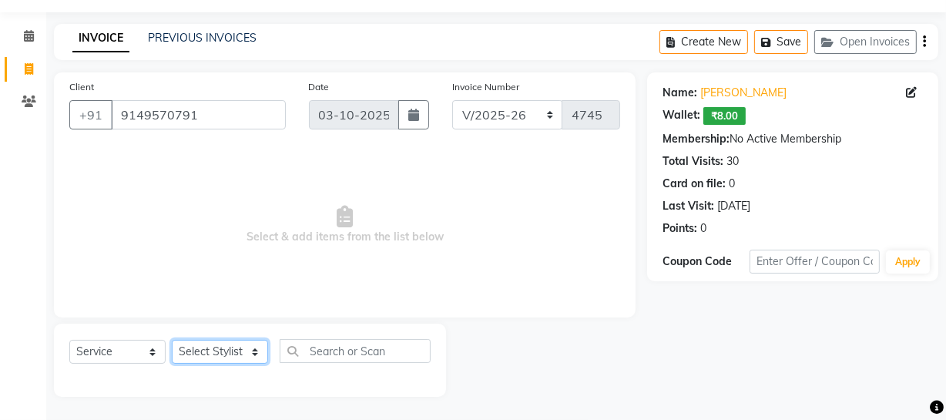
click at [214, 348] on select "Select Stylist [PERSON_NAME] Adhamya [PERSON_NAME] [PERSON_NAME] [PERSON_NAME] …" at bounding box center [220, 352] width 96 height 24
click at [172, 340] on select "Select Stylist [PERSON_NAME] Adhamya [PERSON_NAME] [PERSON_NAME] [PERSON_NAME] …" at bounding box center [220, 352] width 96 height 24
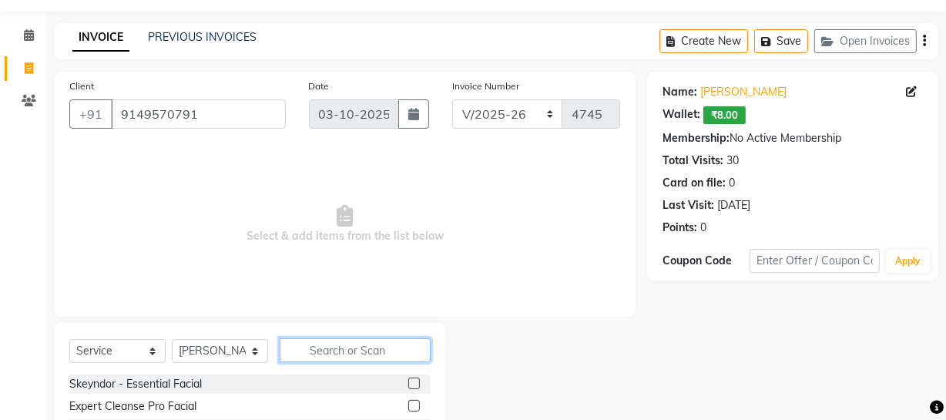
drag, startPoint x: 307, startPoint y: 359, endPoint x: 297, endPoint y: 331, distance: 30.0
click at [305, 356] on input "text" at bounding box center [355, 350] width 151 height 24
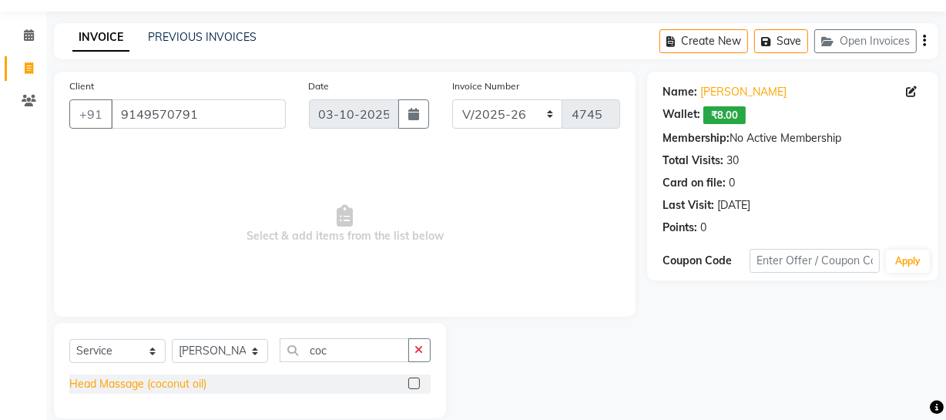
click at [139, 383] on div "Head Massage (coconut oil)" at bounding box center [137, 384] width 137 height 16
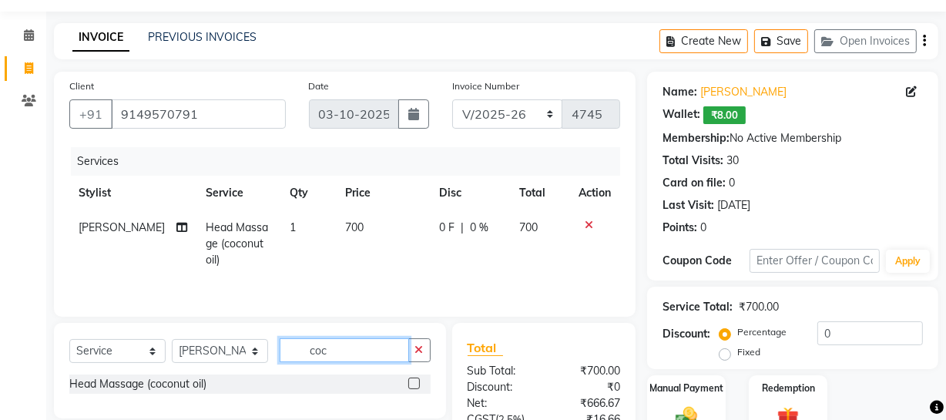
drag, startPoint x: 345, startPoint y: 350, endPoint x: 189, endPoint y: 348, distance: 156.4
click at [190, 349] on div "Select Service Product Membership Package Voucher Prepaid Gift Card Select Styl…" at bounding box center [249, 356] width 361 height 36
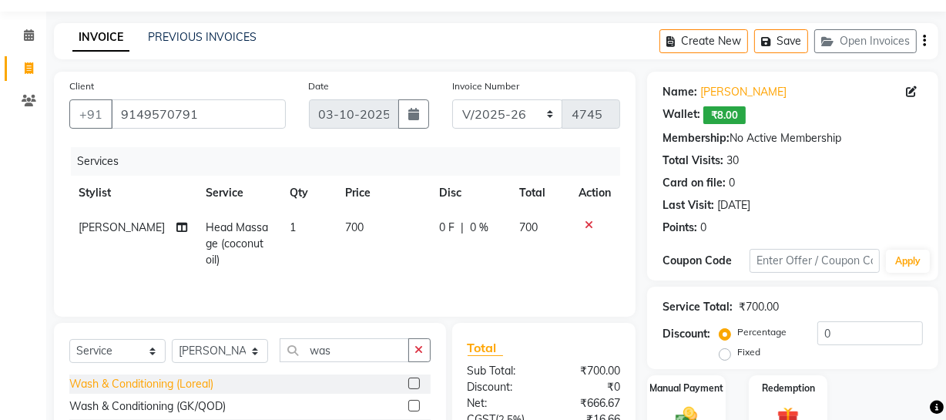
click at [192, 388] on div "Wash & Conditioning (Loreal)" at bounding box center [141, 384] width 144 height 16
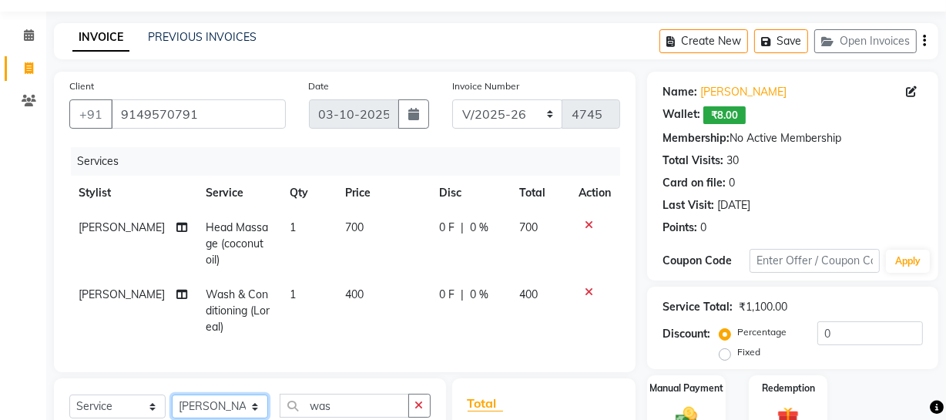
drag, startPoint x: 208, startPoint y: 410, endPoint x: 203, endPoint y: 401, distance: 9.7
click at [208, 410] on select "Select Stylist [PERSON_NAME] Adhamya [PERSON_NAME] [PERSON_NAME] [PERSON_NAME] …" at bounding box center [220, 406] width 96 height 24
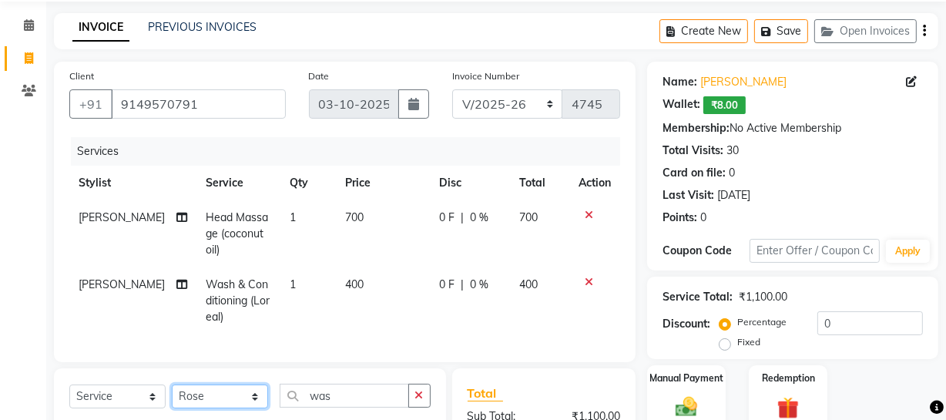
click at [172, 395] on select "Select Stylist [PERSON_NAME] Adhamya [PERSON_NAME] [PERSON_NAME] [PERSON_NAME] …" at bounding box center [220, 396] width 96 height 24
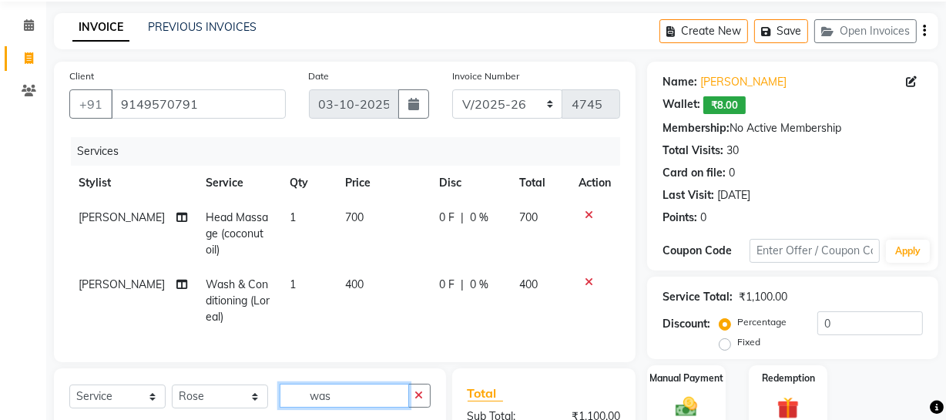
drag, startPoint x: 352, startPoint y: 405, endPoint x: 254, endPoint y: 416, distance: 98.4
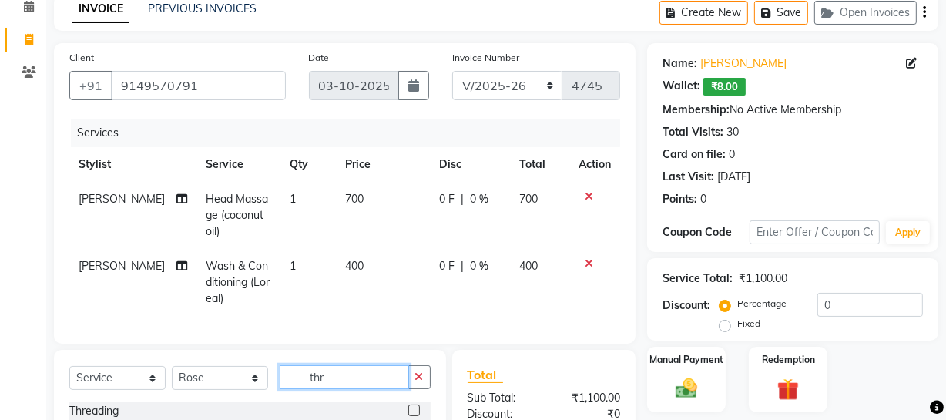
scroll to position [263, 0]
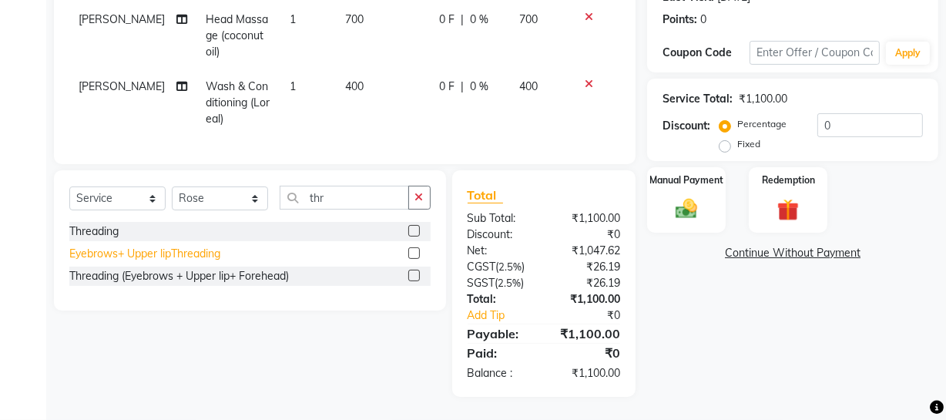
click at [153, 256] on div "Eyebrows+ Upper lipThreading" at bounding box center [144, 254] width 151 height 16
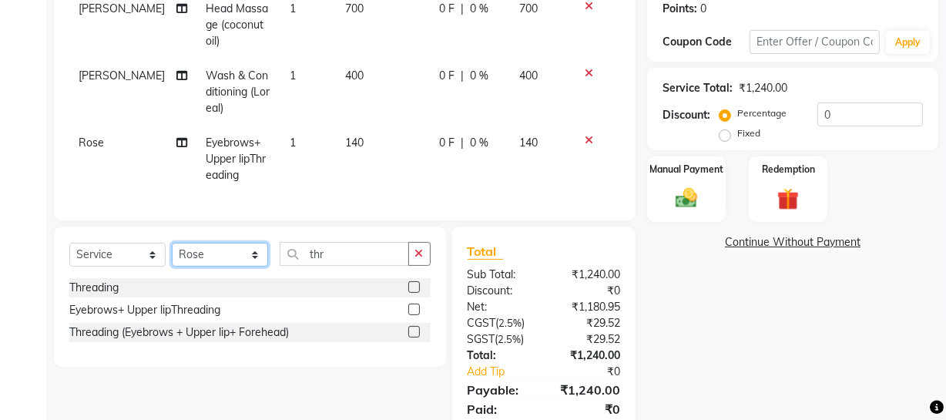
drag, startPoint x: 179, startPoint y: 267, endPoint x: 180, endPoint y: 257, distance: 9.3
click at [179, 267] on select "Select Stylist [PERSON_NAME] Adhamya [PERSON_NAME] [PERSON_NAME] [PERSON_NAME] …" at bounding box center [220, 255] width 96 height 24
click at [172, 253] on select "Select Stylist [PERSON_NAME] Adhamya [PERSON_NAME] [PERSON_NAME] [PERSON_NAME] …" at bounding box center [220, 255] width 96 height 24
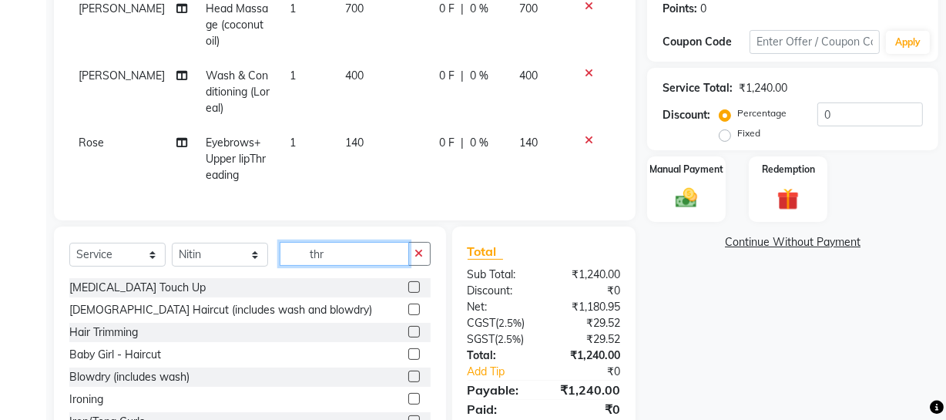
drag, startPoint x: 334, startPoint y: 263, endPoint x: 62, endPoint y: 279, distance: 272.5
click at [112, 278] on div "Select Service Product Membership Package Voucher Prepaid Gift Card Select Styl…" at bounding box center [249, 260] width 361 height 36
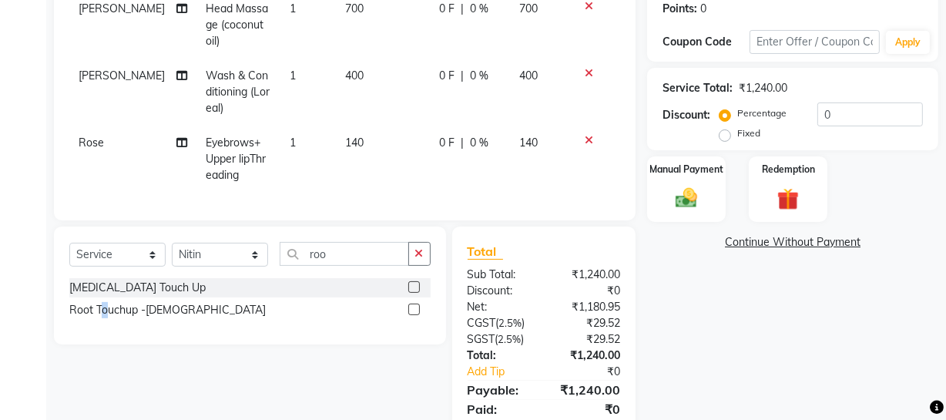
click at [106, 315] on div "Root Touchup -Female" at bounding box center [167, 310] width 196 height 16
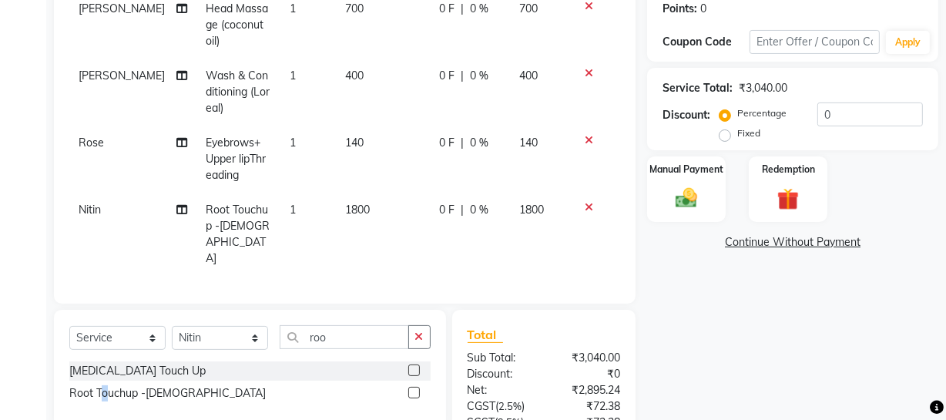
scroll to position [0, 0]
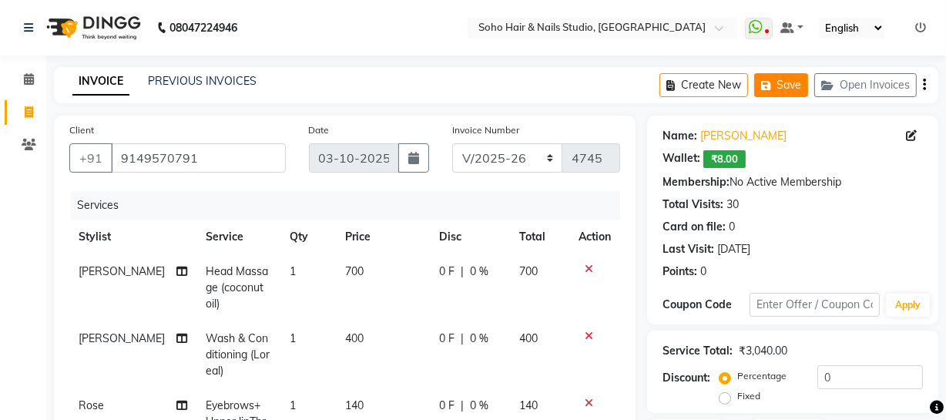
click at [791, 85] on button "Save" at bounding box center [781, 85] width 54 height 24
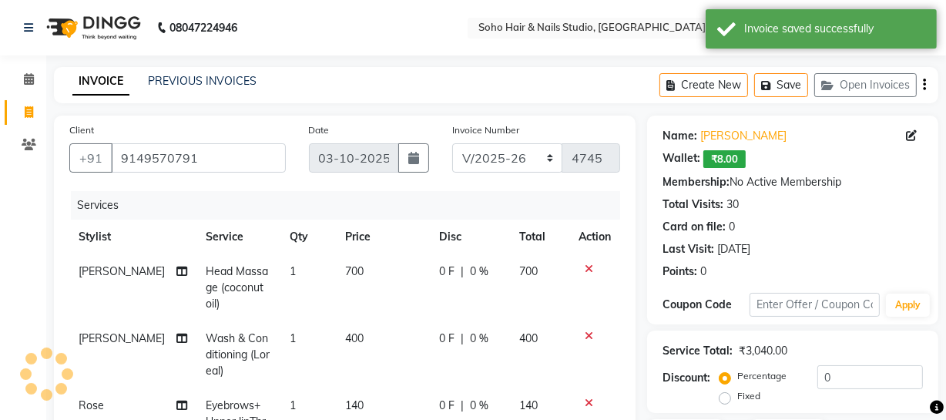
click at [22, 100] on link "Invoice" at bounding box center [23, 112] width 37 height 25
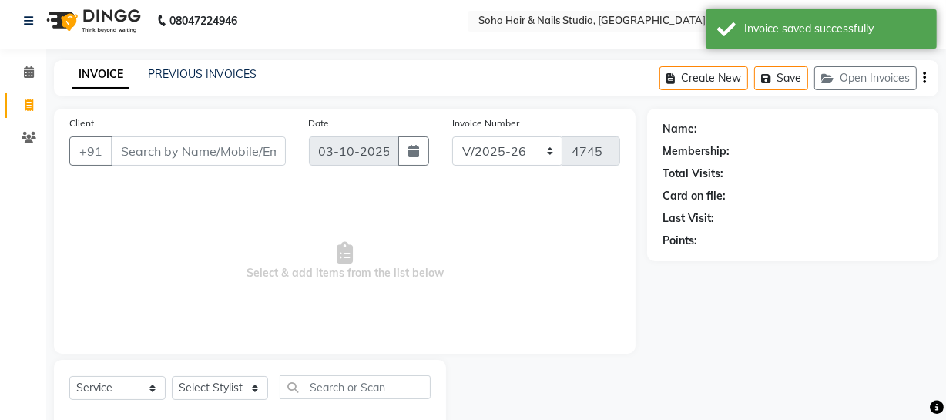
scroll to position [44, 0]
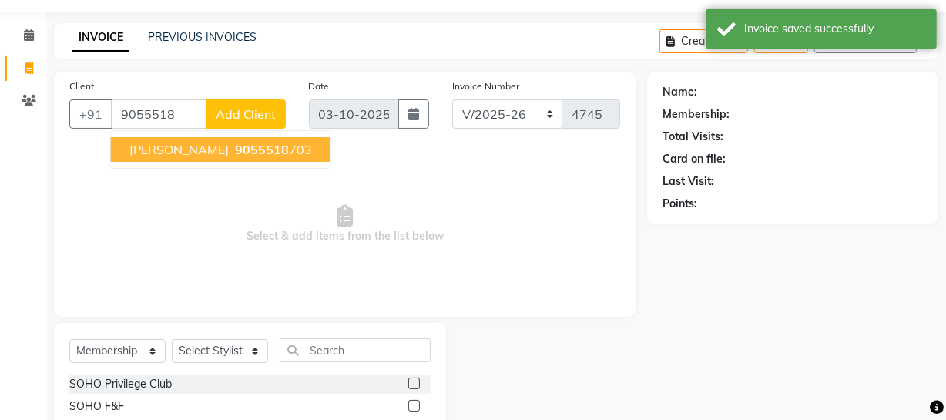
click at [235, 144] on span "9055518" at bounding box center [262, 149] width 54 height 15
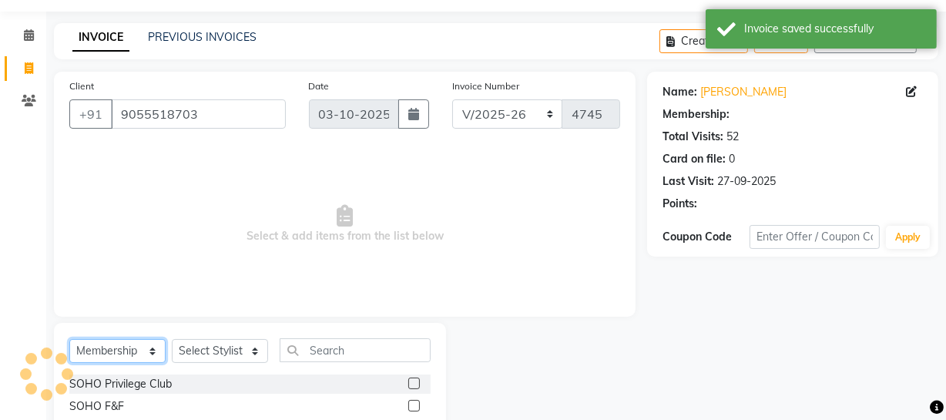
click at [129, 354] on select "Select Service Product Membership Package Voucher Prepaid Gift Card" at bounding box center [117, 351] width 96 height 24
click at [69, 339] on select "Select Service Product Membership Package Voucher Prepaid Gift Card" at bounding box center [117, 351] width 96 height 24
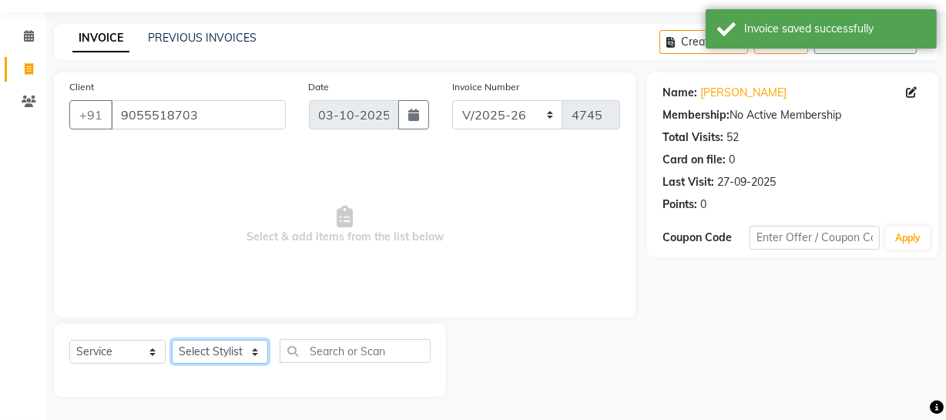
click at [225, 346] on select "Select Stylist [PERSON_NAME] Adhamya [PERSON_NAME] [PERSON_NAME] [PERSON_NAME] …" at bounding box center [220, 352] width 96 height 24
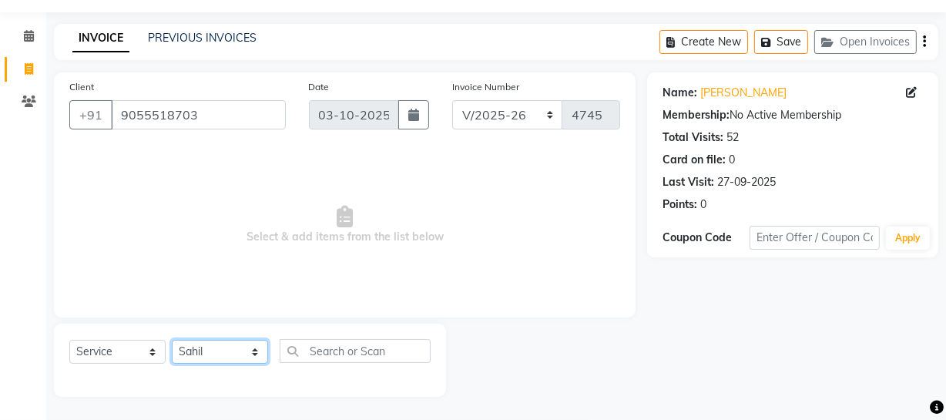
click at [172, 340] on select "Select Stylist [PERSON_NAME] Adhamya [PERSON_NAME] [PERSON_NAME] [PERSON_NAME] …" at bounding box center [220, 352] width 96 height 24
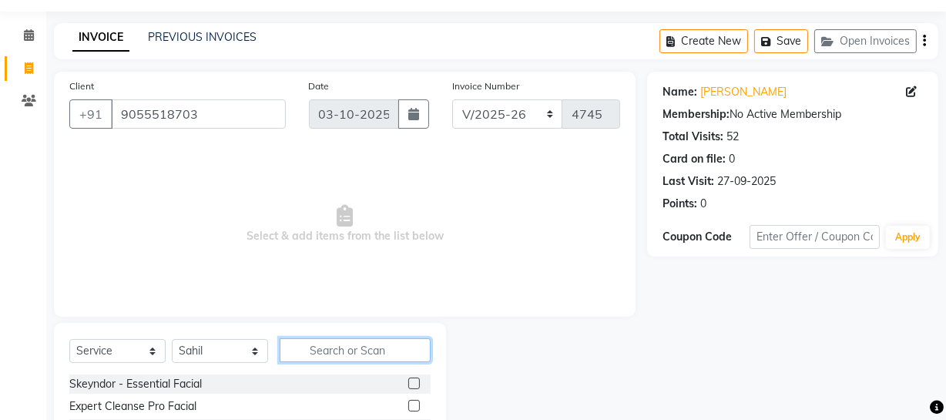
click at [345, 352] on input "text" at bounding box center [355, 350] width 151 height 24
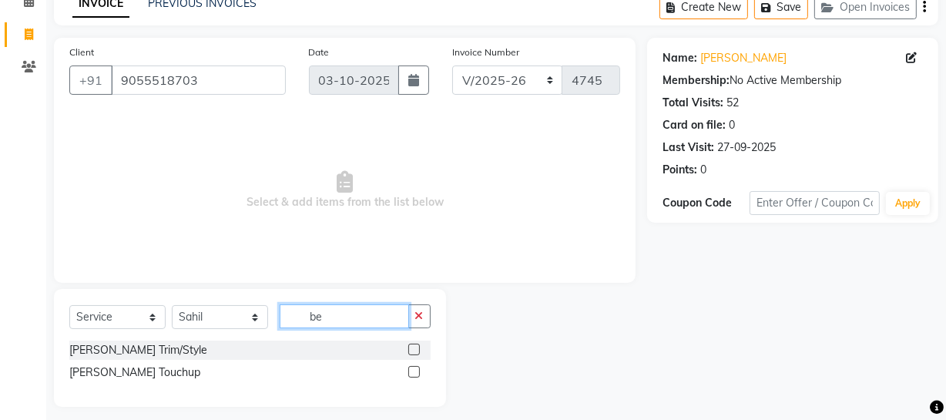
scroll to position [88, 0]
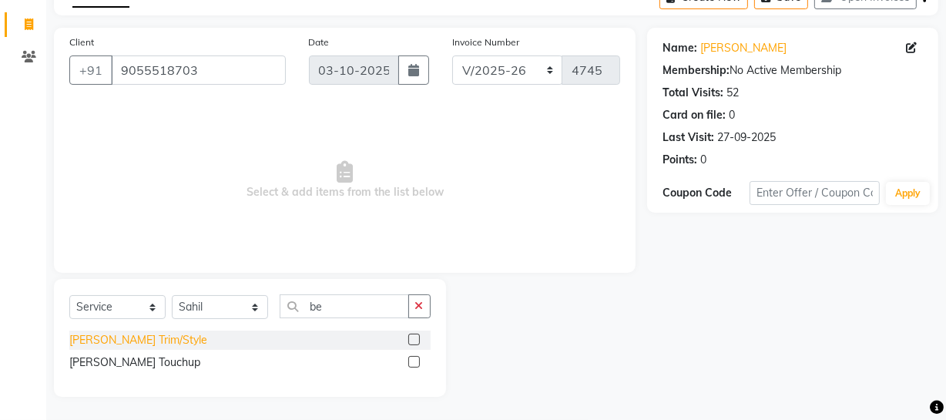
click at [116, 334] on div "Beard Trim/Style" at bounding box center [138, 340] width 138 height 16
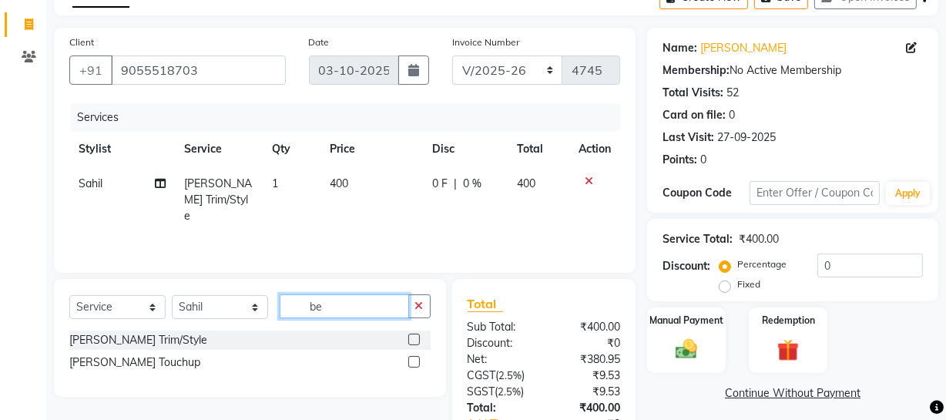
drag, startPoint x: 388, startPoint y: 300, endPoint x: 180, endPoint y: 309, distance: 207.4
click at [204, 308] on div "Select Service Product Membership Package Voucher Prepaid Gift Card Select Styl…" at bounding box center [249, 312] width 361 height 36
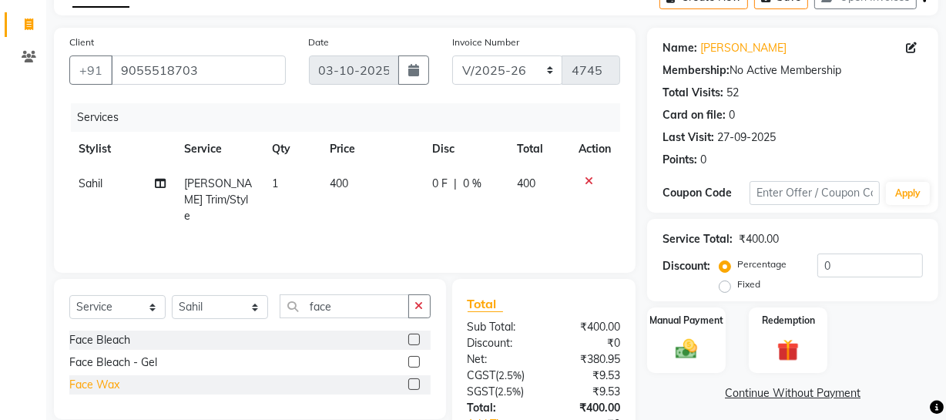
click at [84, 383] on div "Face Wax" at bounding box center [94, 385] width 50 height 16
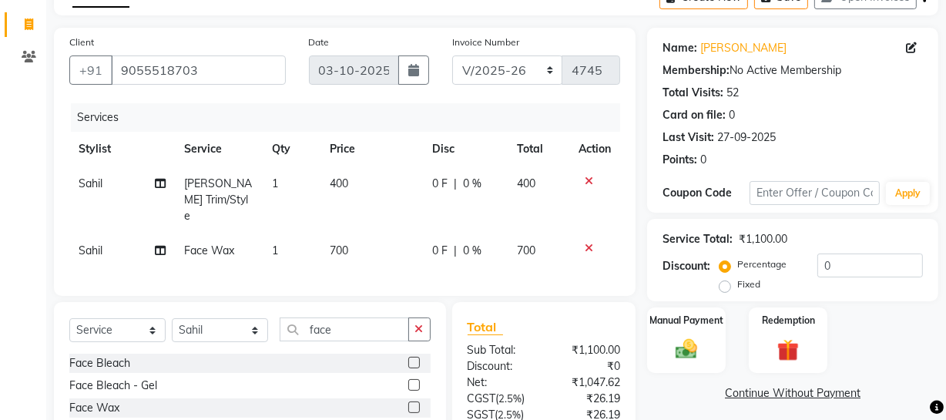
click at [368, 233] on td "700" at bounding box center [372, 250] width 102 height 35
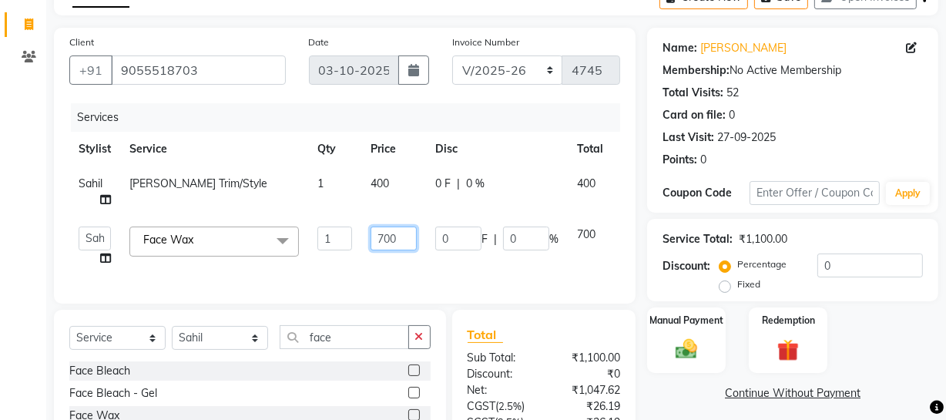
drag, startPoint x: 394, startPoint y: 236, endPoint x: 273, endPoint y: 245, distance: 121.3
click at [292, 247] on tr "Abhishek Kohli Adhamya Bamotra Amit Anita Kumari Arun Sain Avijit Das Bhabesh D…" at bounding box center [366, 246] width 594 height 59
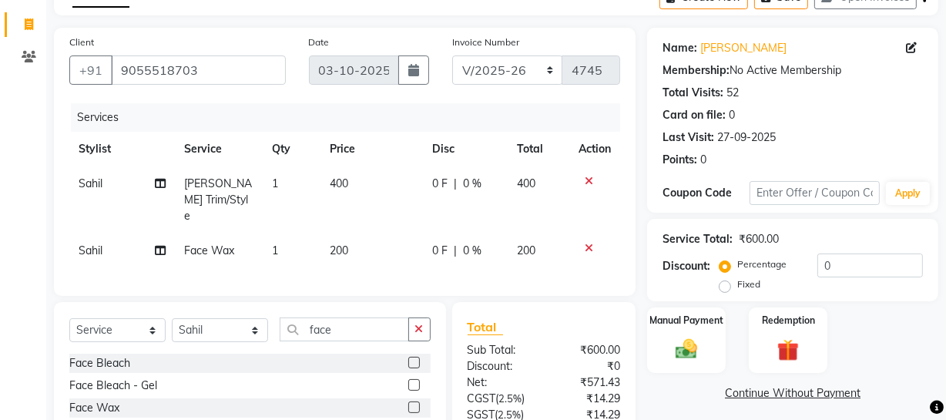
click at [855, 103] on div "Name: Hardeep Membership: No Active Membership Total Visits: 52 Card on file: 0…" at bounding box center [793, 101] width 260 height 134
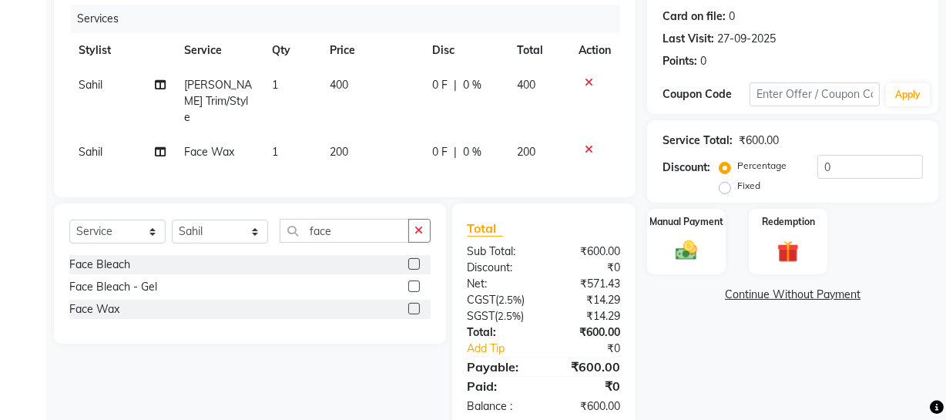
scroll to position [215, 0]
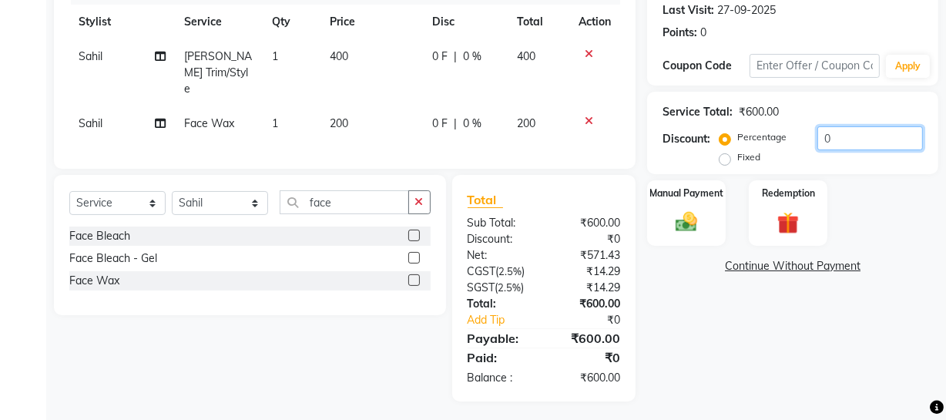
drag, startPoint x: 834, startPoint y: 145, endPoint x: 613, endPoint y: 126, distance: 222.0
click at [630, 116] on div "Client +91 9055518703 Date 03-10-2025 Invoice Number Red/2025-26 V/2025 V/2025-…" at bounding box center [496, 151] width 908 height 501
click at [695, 207] on div "Manual Payment" at bounding box center [687, 213] width 82 height 69
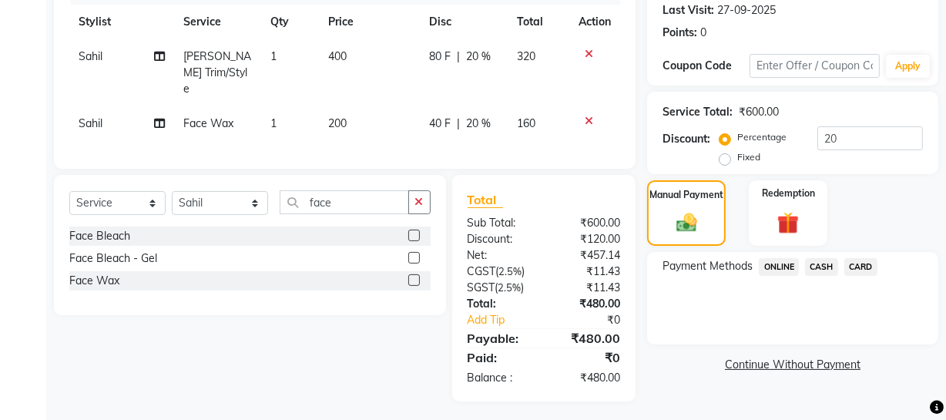
click at [817, 264] on span "CASH" at bounding box center [821, 267] width 33 height 18
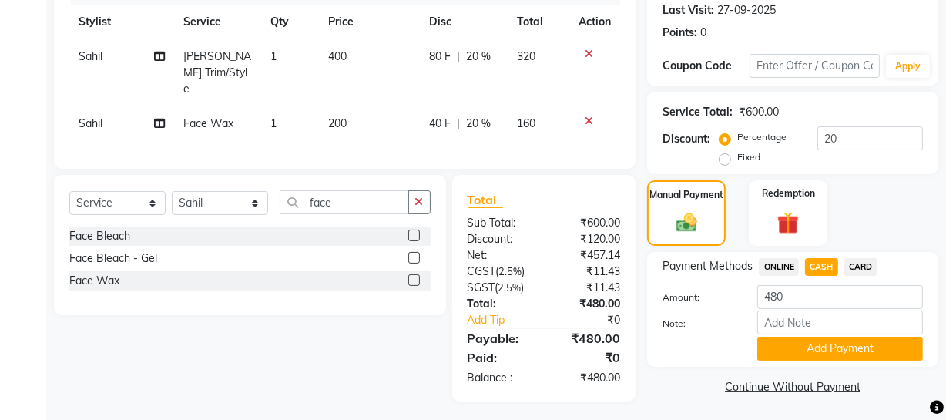
drag, startPoint x: 785, startPoint y: 267, endPoint x: 786, endPoint y: 277, distance: 10.8
click at [785, 267] on span "ONLINE" at bounding box center [779, 267] width 40 height 18
click at [789, 345] on button "Add Payment" at bounding box center [840, 349] width 166 height 24
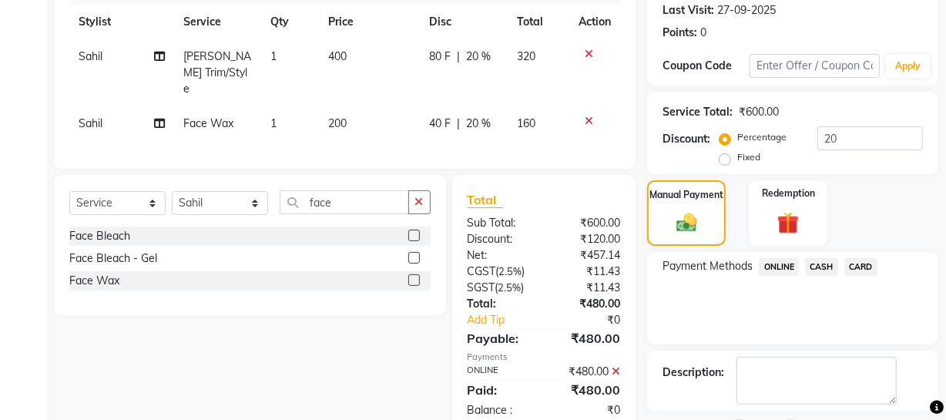
scroll to position [280, 0]
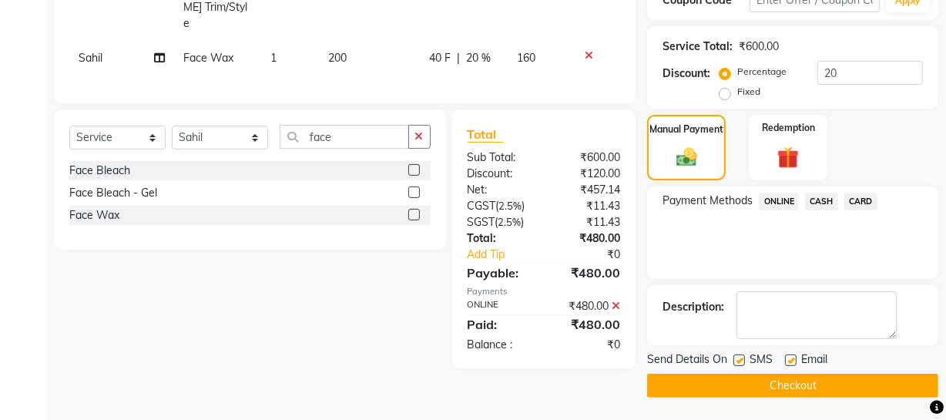
click at [326, 264] on div "Select Service Product Membership Package Voucher Prepaid Gift Card Select Styl…" at bounding box center [244, 238] width 404 height 259
click at [805, 384] on button "Checkout" at bounding box center [792, 386] width 291 height 24
click at [676, 383] on button "Checkout" at bounding box center [792, 386] width 291 height 24
click at [754, 378] on button "Checkout" at bounding box center [792, 386] width 291 height 24
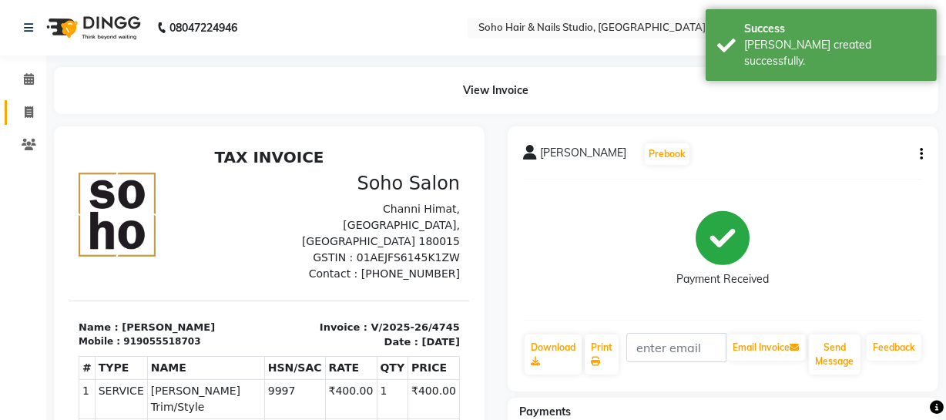
click at [23, 119] on span at bounding box center [28, 113] width 27 height 18
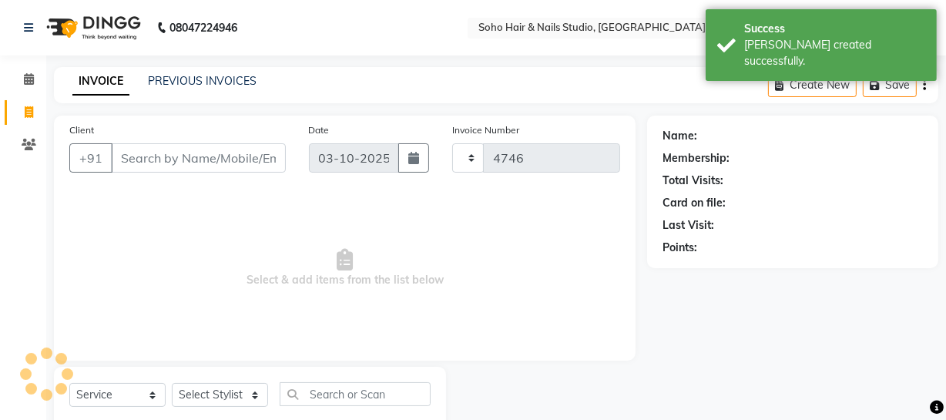
scroll to position [44, 0]
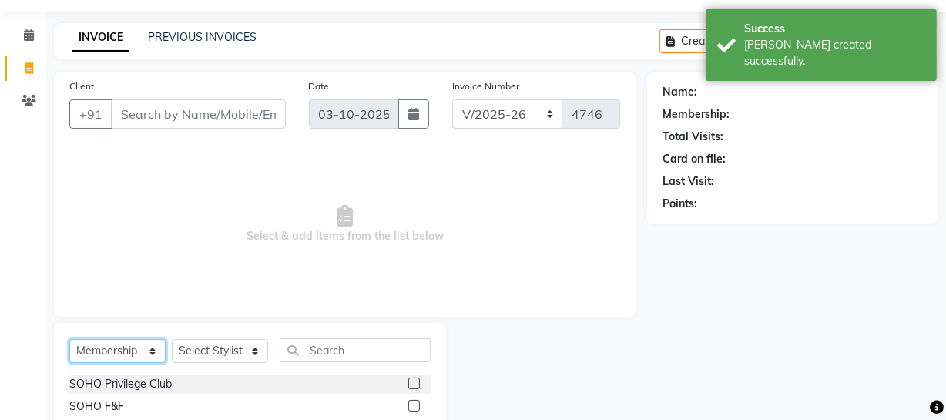
click at [125, 355] on select "Select Service Product Membership Package Voucher Prepaid Gift Card" at bounding box center [117, 351] width 96 height 24
click at [69, 339] on select "Select Service Product Membership Package Voucher Prepaid Gift Card" at bounding box center [117, 351] width 96 height 24
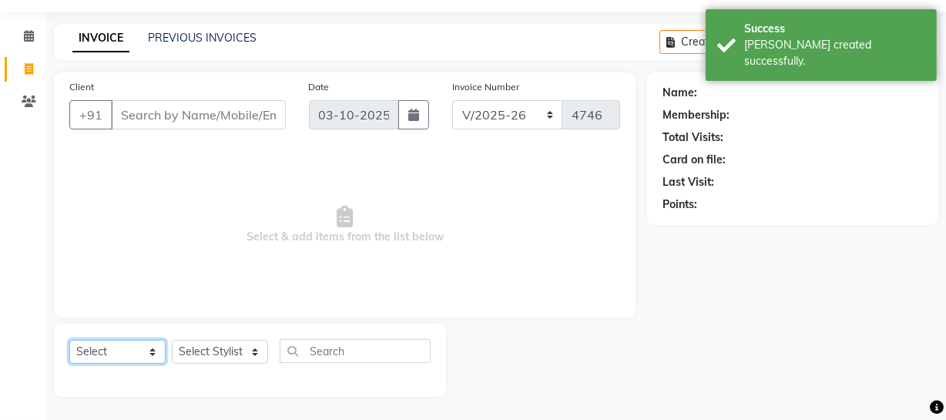
click at [126, 351] on select "Select Service Product Membership Package Voucher Prepaid Gift Card" at bounding box center [117, 352] width 96 height 24
click at [69, 340] on select "Select Service Product Membership Package Voucher Prepaid Gift Card" at bounding box center [117, 352] width 96 height 24
click at [120, 346] on select "Select Service Product Membership Package Voucher Prepaid Gift Card" at bounding box center [117, 352] width 96 height 24
click at [69, 340] on select "Select Service Product Membership Package Voucher Prepaid Gift Card" at bounding box center [117, 352] width 96 height 24
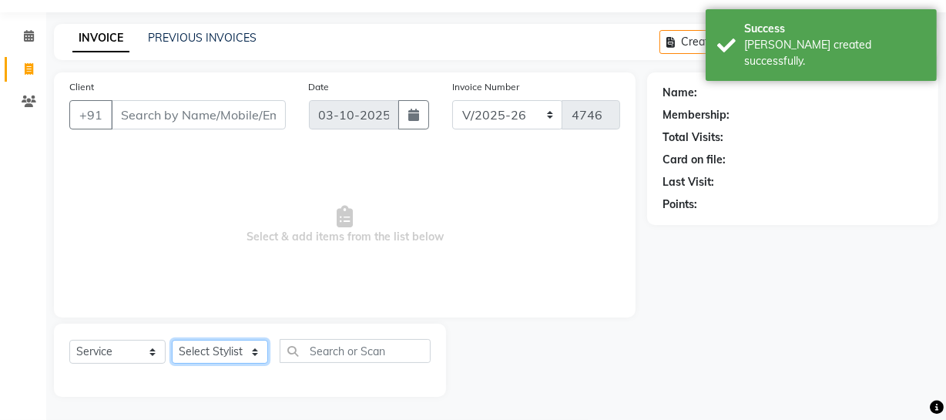
drag, startPoint x: 207, startPoint y: 353, endPoint x: 207, endPoint y: 341, distance: 11.6
click at [207, 353] on select "Select Stylist [PERSON_NAME] Adhamya [PERSON_NAME] [PERSON_NAME] [PERSON_NAME] …" at bounding box center [220, 352] width 96 height 24
click at [172, 340] on select "Select Stylist [PERSON_NAME] Adhamya [PERSON_NAME] [PERSON_NAME] [PERSON_NAME] …" at bounding box center [220, 352] width 96 height 24
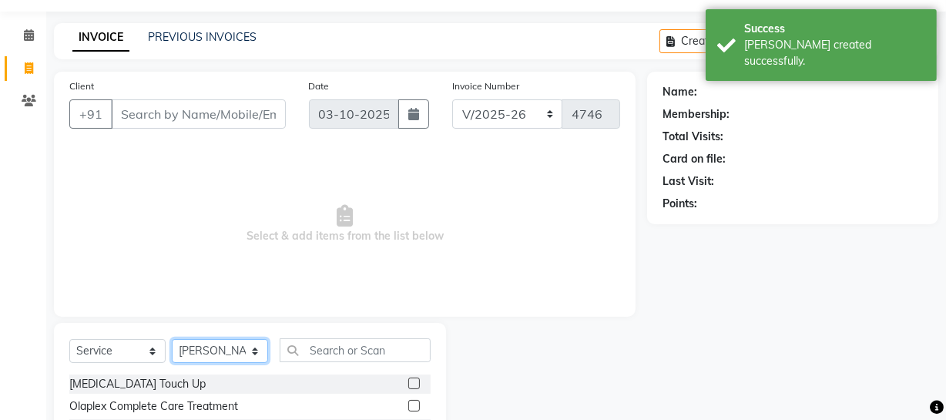
click at [240, 344] on select "Select Stylist [PERSON_NAME] Adhamya [PERSON_NAME] [PERSON_NAME] [PERSON_NAME] …" at bounding box center [220, 351] width 96 height 24
click at [172, 339] on select "Select Stylist [PERSON_NAME] Adhamya [PERSON_NAME] [PERSON_NAME] [PERSON_NAME] …" at bounding box center [220, 351] width 96 height 24
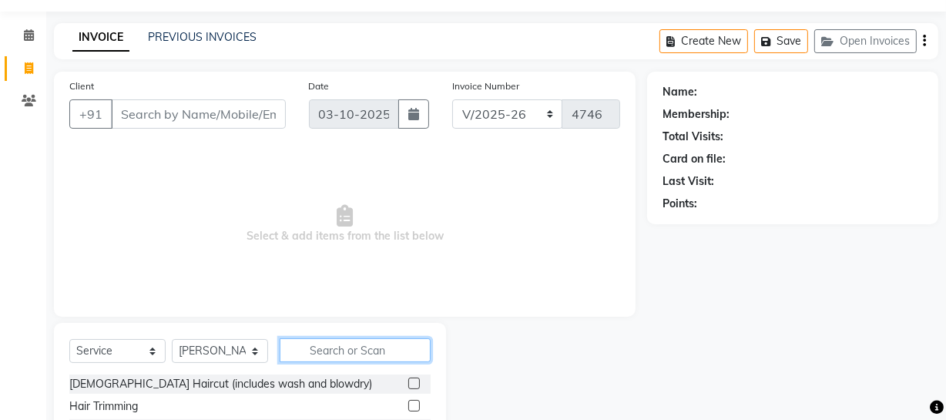
click at [314, 351] on input "text" at bounding box center [355, 350] width 151 height 24
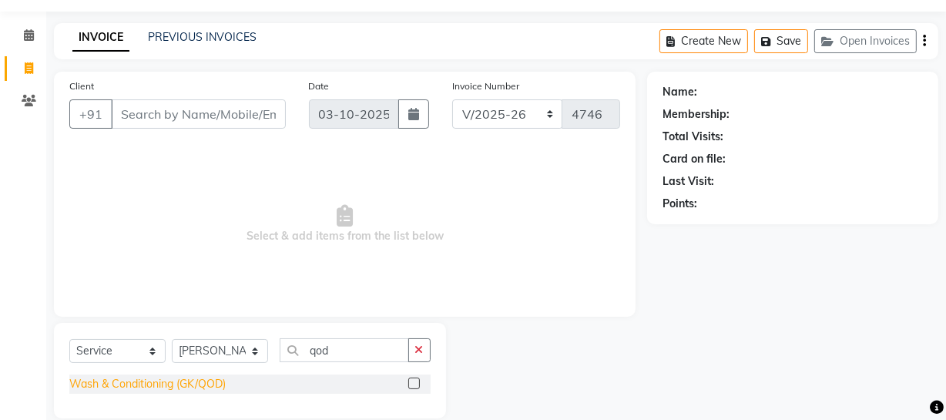
click at [213, 386] on div "Wash & Conditioning (GK/QOD)" at bounding box center [147, 384] width 156 height 16
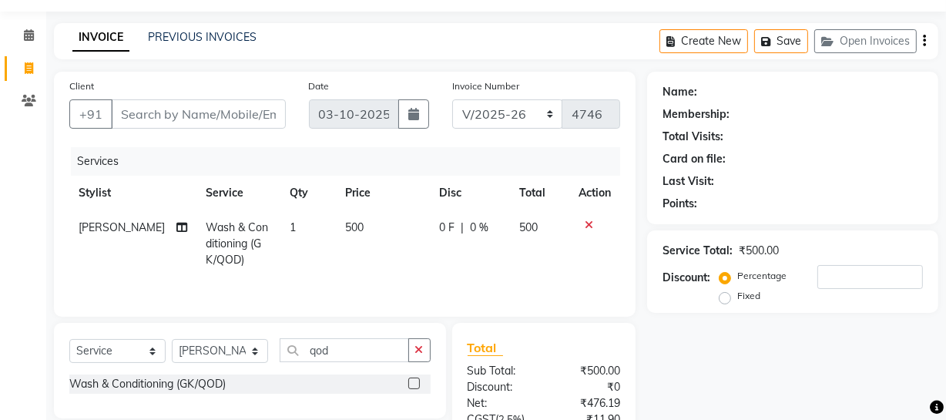
drag, startPoint x: 118, startPoint y: 331, endPoint x: 117, endPoint y: 340, distance: 9.3
click at [118, 334] on div "Select Service Product Membership Package Voucher Prepaid Gift Card Select Styl…" at bounding box center [250, 371] width 392 height 96
click at [118, 342] on select "Select Service Product Membership Package Voucher Prepaid Gift Card" at bounding box center [117, 351] width 96 height 24
click at [69, 339] on select "Select Service Product Membership Package Voucher Prepaid Gift Card" at bounding box center [117, 351] width 96 height 24
drag, startPoint x: 196, startPoint y: 331, endPoint x: 203, endPoint y: 351, distance: 21.2
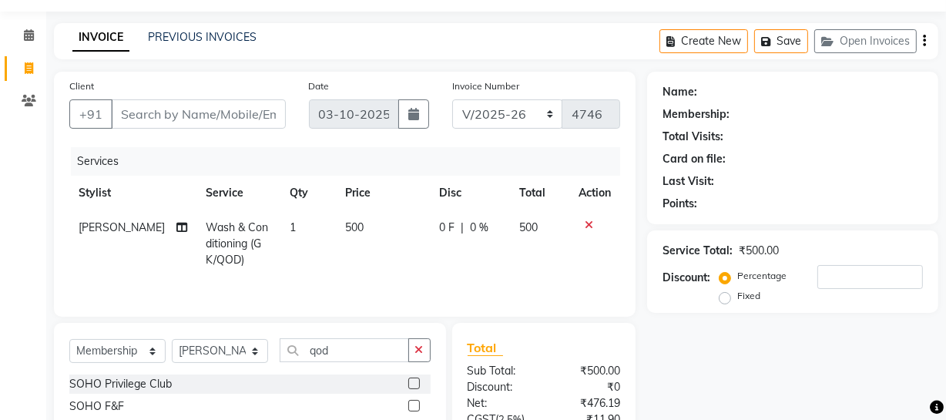
click at [203, 351] on div "Select Service Product Membership Package Voucher Prepaid Gift Card Select Styl…" at bounding box center [250, 382] width 392 height 118
drag, startPoint x: 203, startPoint y: 351, endPoint x: 206, endPoint y: 341, distance: 9.5
click at [203, 351] on select "Select Stylist [PERSON_NAME] Adhamya [PERSON_NAME] [PERSON_NAME] [PERSON_NAME] …" at bounding box center [220, 351] width 96 height 24
click at [172, 339] on select "Select Stylist [PERSON_NAME] Adhamya [PERSON_NAME] [PERSON_NAME] [PERSON_NAME] …" at bounding box center [220, 351] width 96 height 24
click at [150, 380] on div "SOHO Privilege Club" at bounding box center [120, 384] width 102 height 16
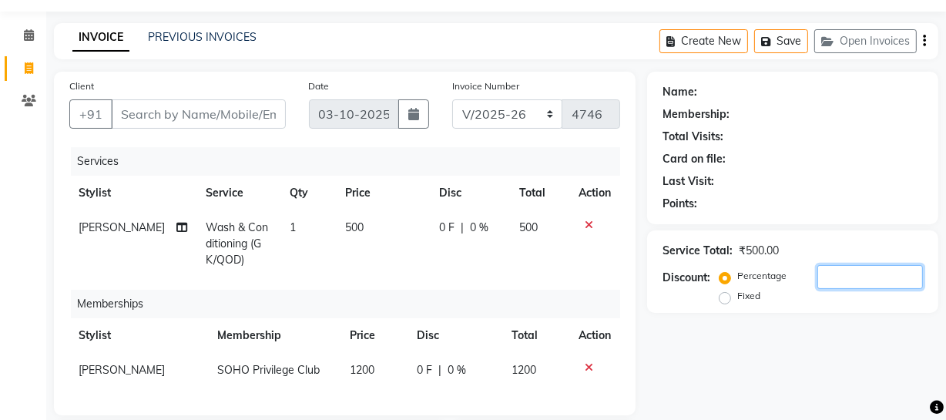
click at [898, 273] on input "number" at bounding box center [870, 277] width 106 height 24
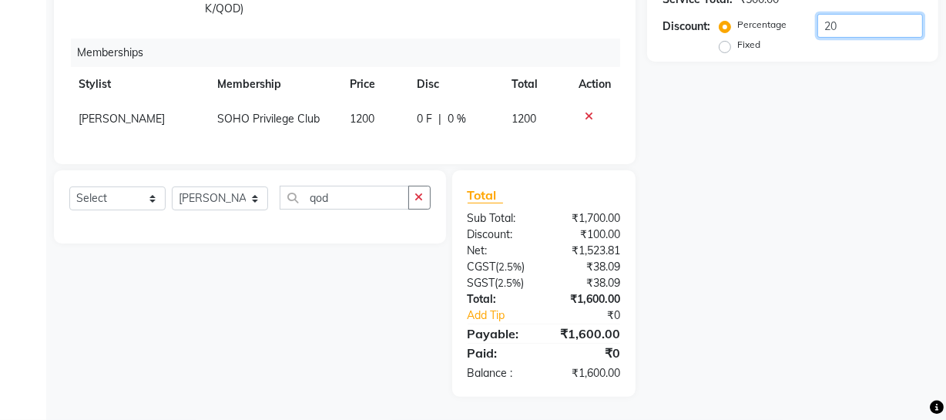
scroll to position [26, 0]
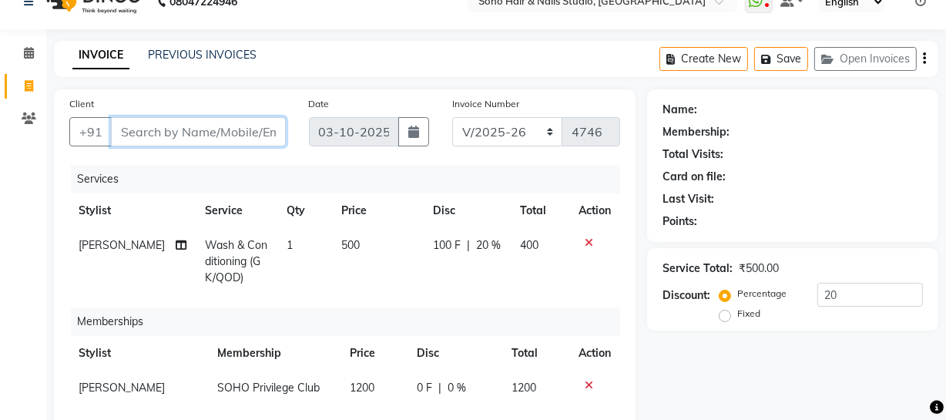
click at [208, 140] on input "Client" at bounding box center [198, 131] width 175 height 29
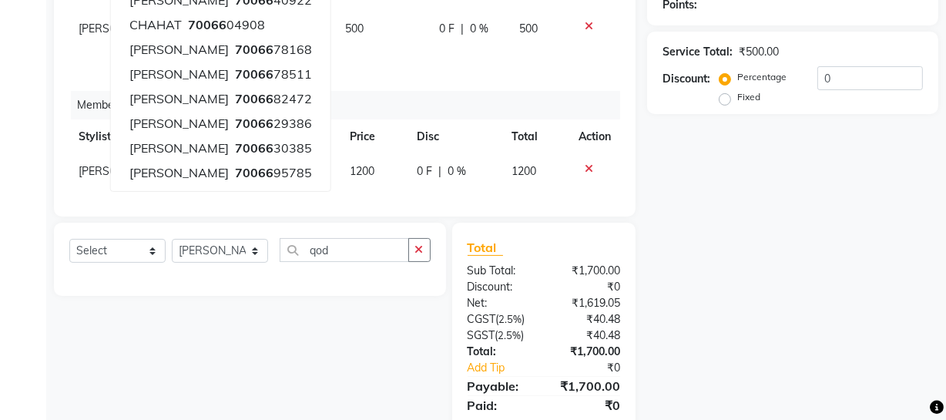
scroll to position [96, 0]
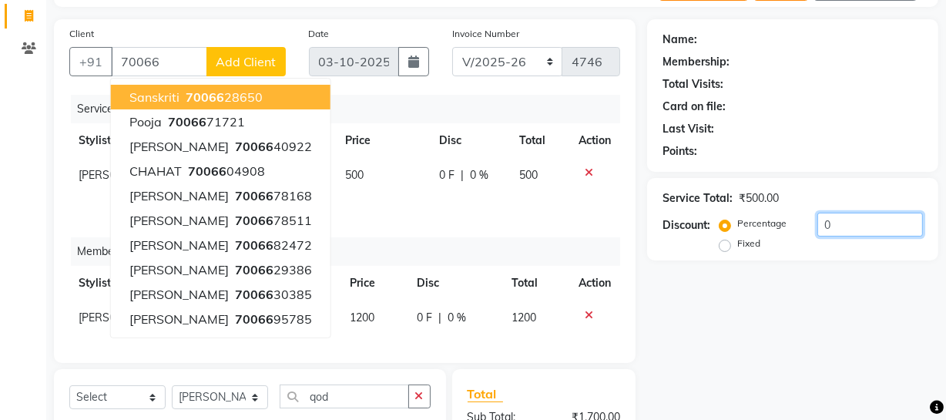
drag, startPoint x: 873, startPoint y: 220, endPoint x: 375, endPoint y: 291, distance: 502.9
click at [609, 250] on div "Client +91 70066 Sanskriti 70066 28650 Pooja 70066 71721 Harpreet 70066 40922 C…" at bounding box center [496, 307] width 908 height 576
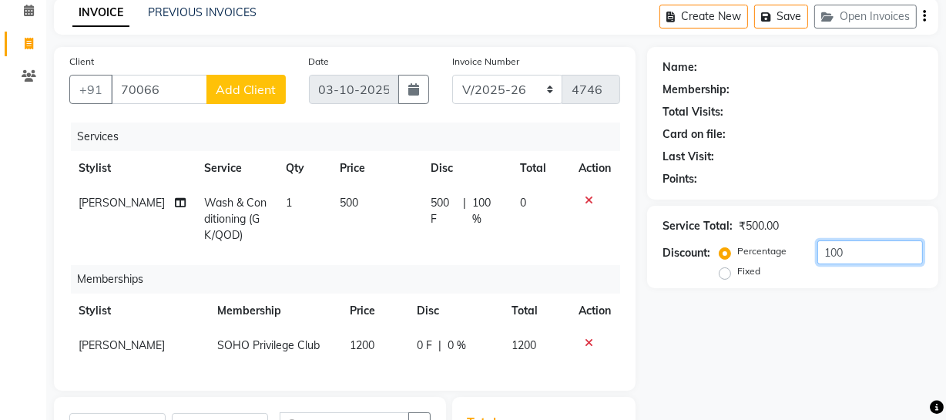
scroll to position [26, 0]
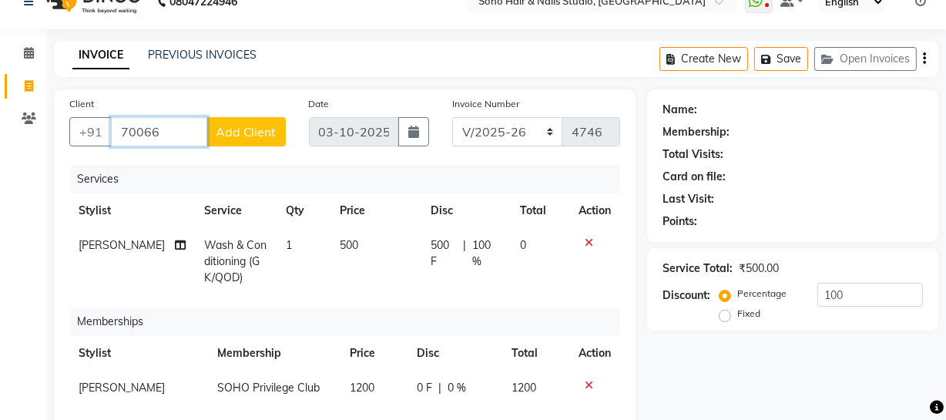
click at [178, 129] on input "70066" at bounding box center [159, 131] width 96 height 29
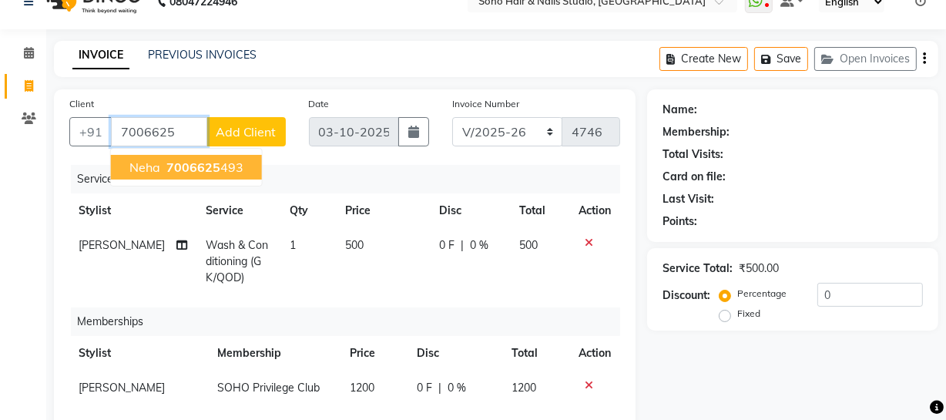
click at [188, 164] on span "7006625" at bounding box center [193, 166] width 54 height 15
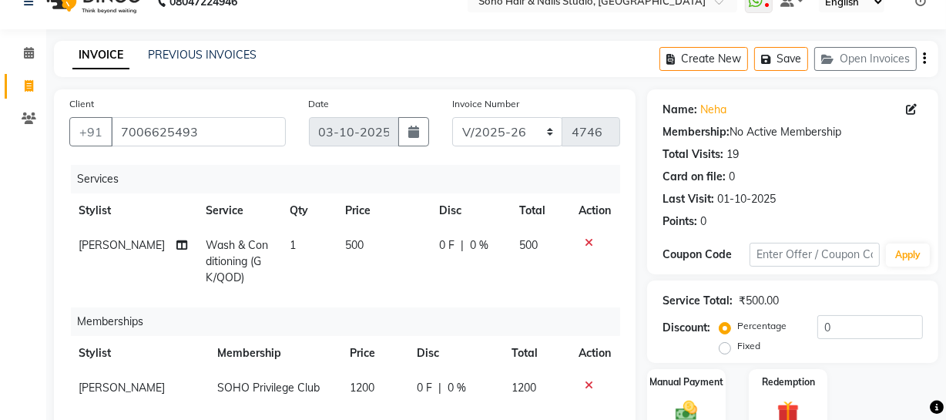
scroll to position [307, 0]
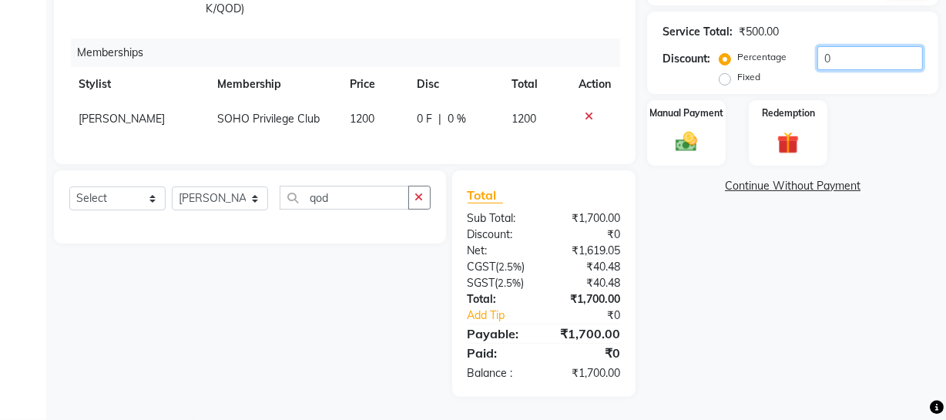
drag, startPoint x: 850, startPoint y: 49, endPoint x: 655, endPoint y: 39, distance: 195.2
click at [737, 56] on div "Percentage Fixed 0" at bounding box center [823, 67] width 200 height 42
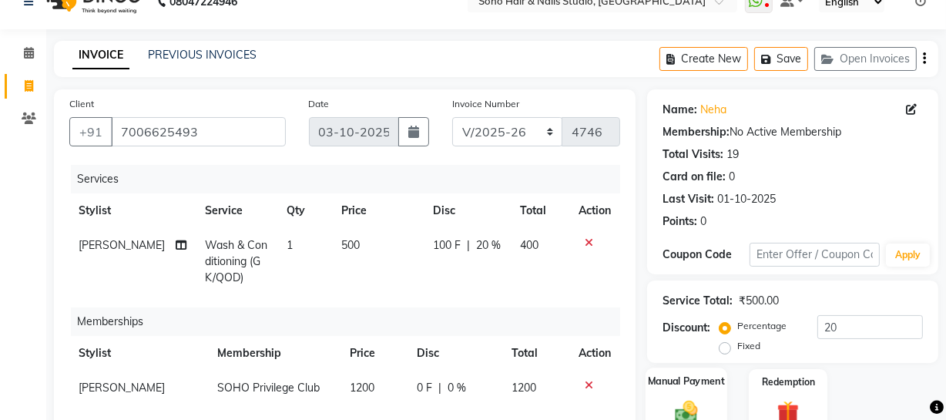
click at [697, 398] on img at bounding box center [686, 411] width 37 height 26
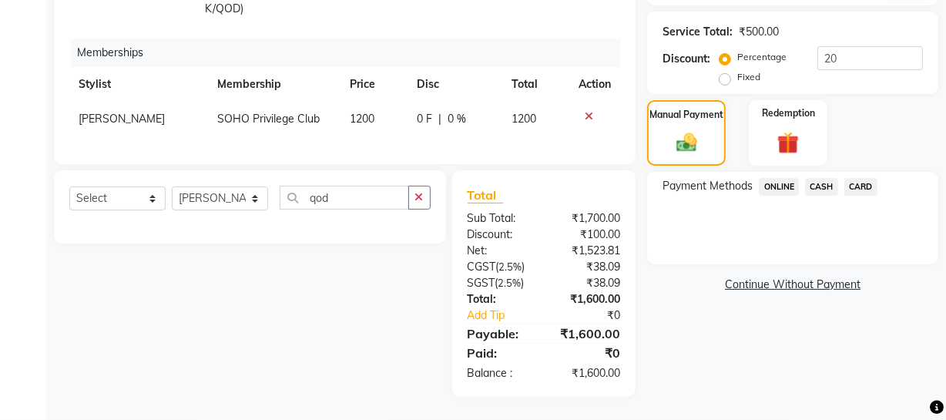
click at [857, 178] on span "CARD" at bounding box center [860, 187] width 33 height 18
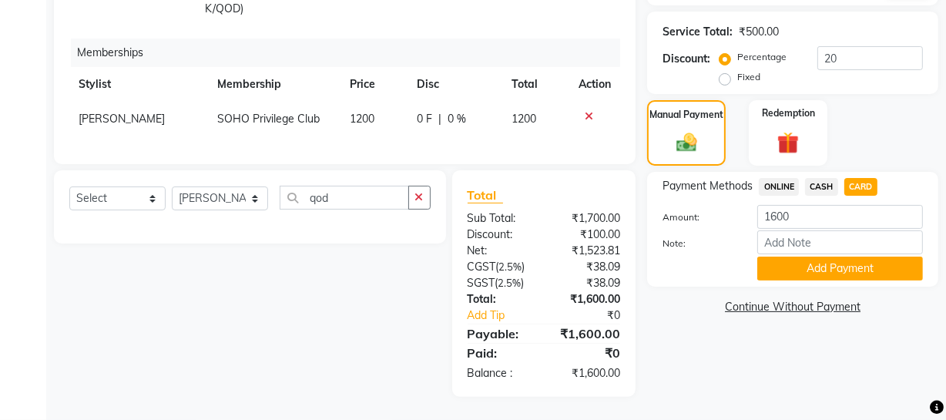
click at [816, 257] on button "Add Payment" at bounding box center [840, 269] width 166 height 24
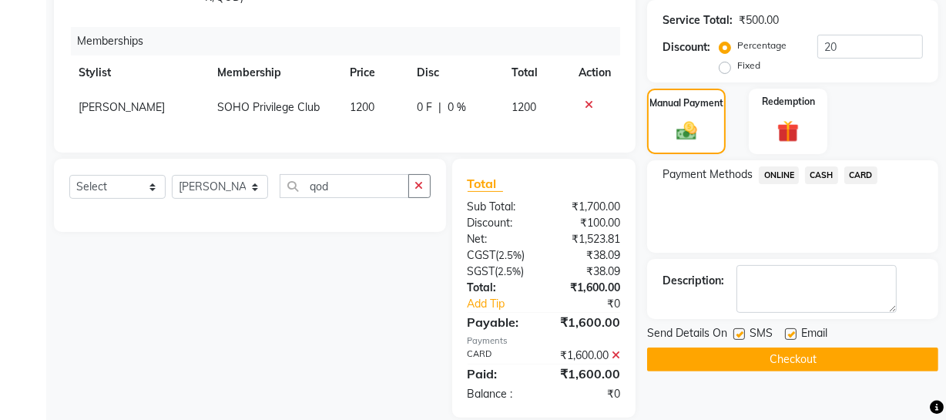
scroll to position [339, 0]
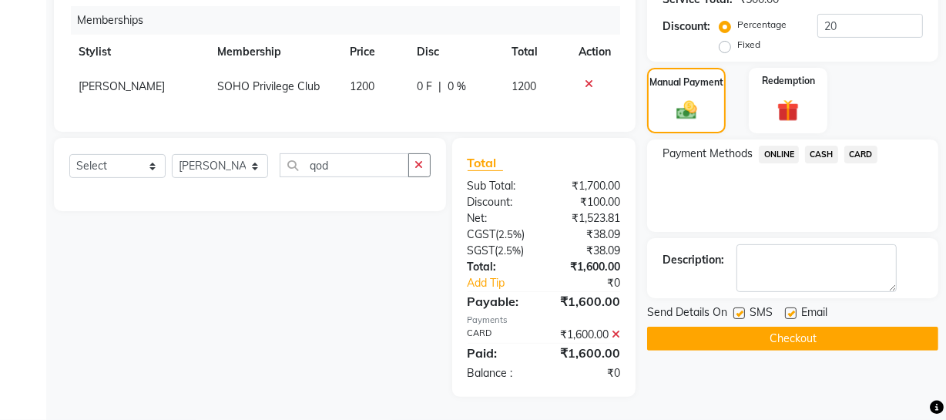
click at [702, 338] on div "Name: Neha Membership: No Active Membership Total Visits: 19 Card on file: 0 La…" at bounding box center [798, 92] width 303 height 609
click at [700, 331] on button "Checkout" at bounding box center [792, 339] width 291 height 24
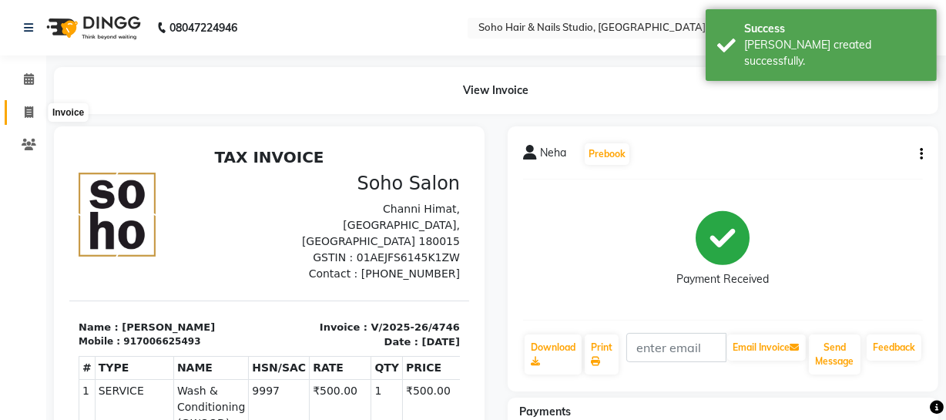
drag, startPoint x: 31, startPoint y: 114, endPoint x: 55, endPoint y: 124, distance: 25.9
click at [32, 114] on icon at bounding box center [29, 112] width 8 height 12
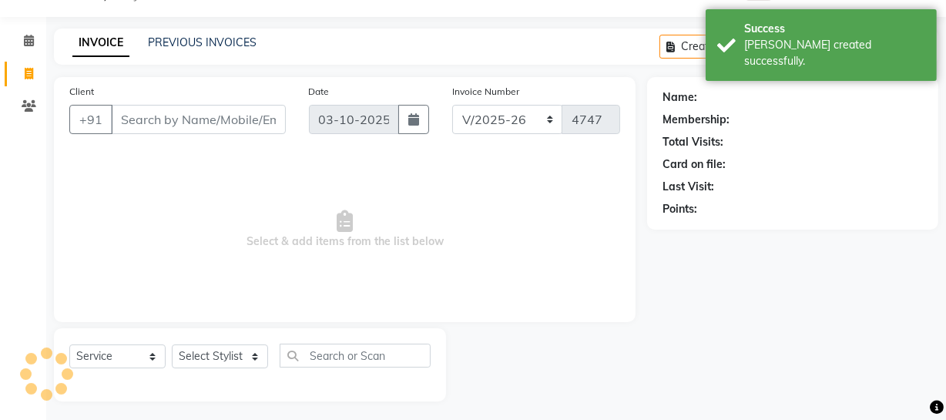
scroll to position [44, 0]
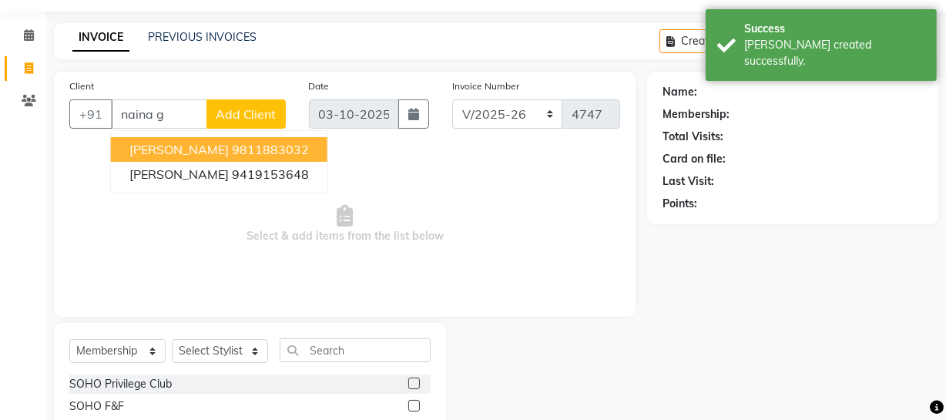
click at [203, 144] on span "Naina Girdhar" at bounding box center [178, 149] width 99 height 15
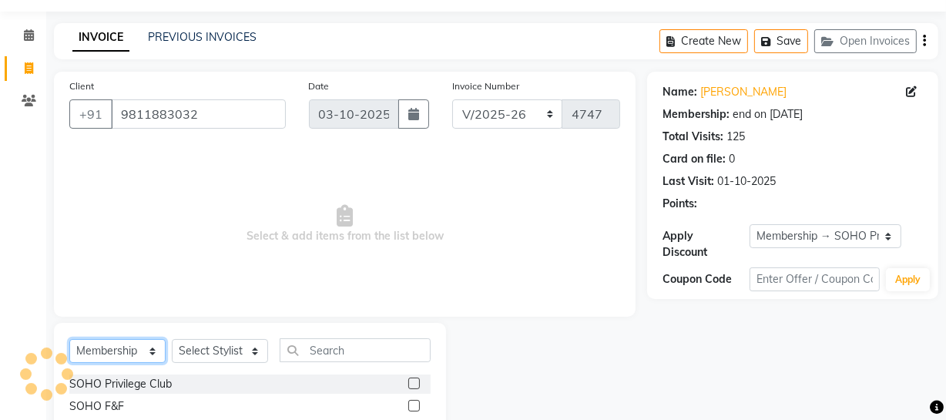
click at [143, 358] on select "Select Service Product Membership Package Voucher Prepaid Gift Card" at bounding box center [117, 351] width 96 height 24
click at [69, 339] on select "Select Service Product Membership Package Voucher Prepaid Gift Card" at bounding box center [117, 351] width 96 height 24
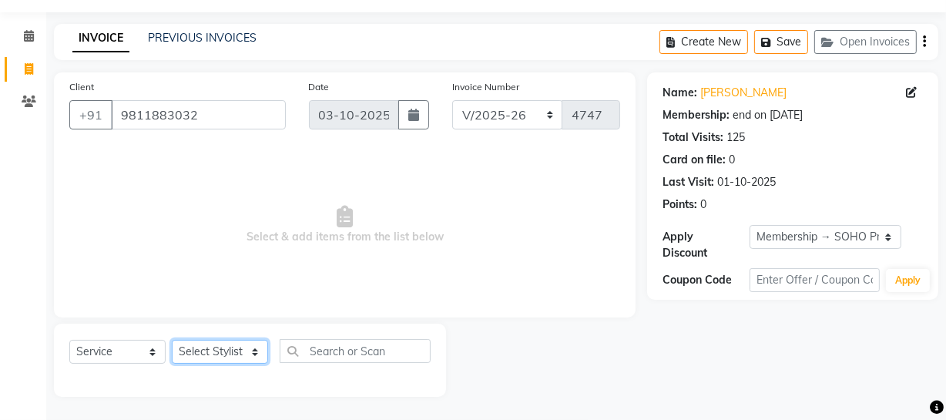
click at [212, 343] on select "Select Stylist [PERSON_NAME] Adhamya [PERSON_NAME] [PERSON_NAME] [PERSON_NAME] …" at bounding box center [220, 352] width 96 height 24
click at [172, 340] on select "Select Stylist [PERSON_NAME] Adhamya [PERSON_NAME] [PERSON_NAME] [PERSON_NAME] …" at bounding box center [220, 352] width 96 height 24
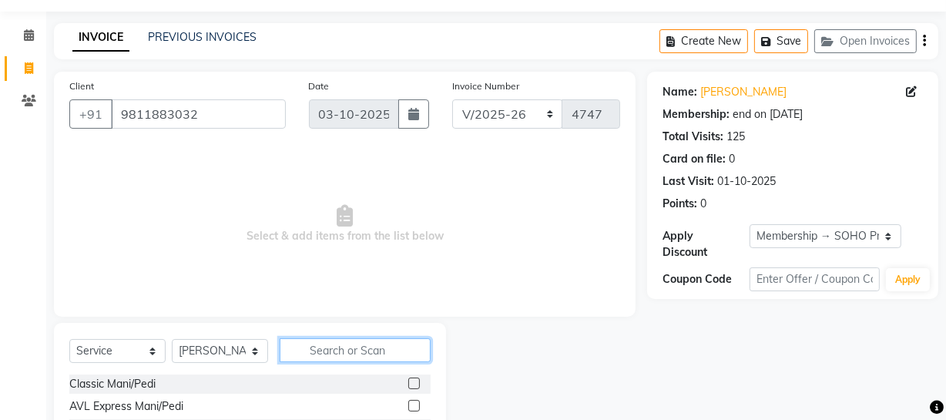
click at [326, 349] on input "text" at bounding box center [355, 350] width 151 height 24
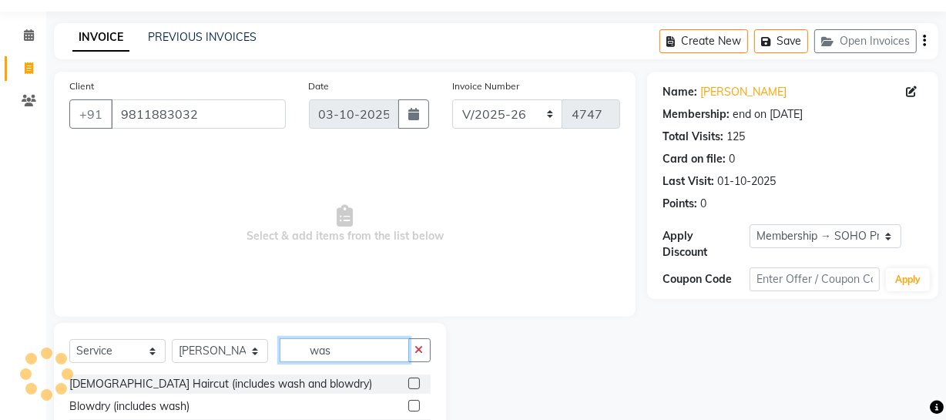
scroll to position [177, 0]
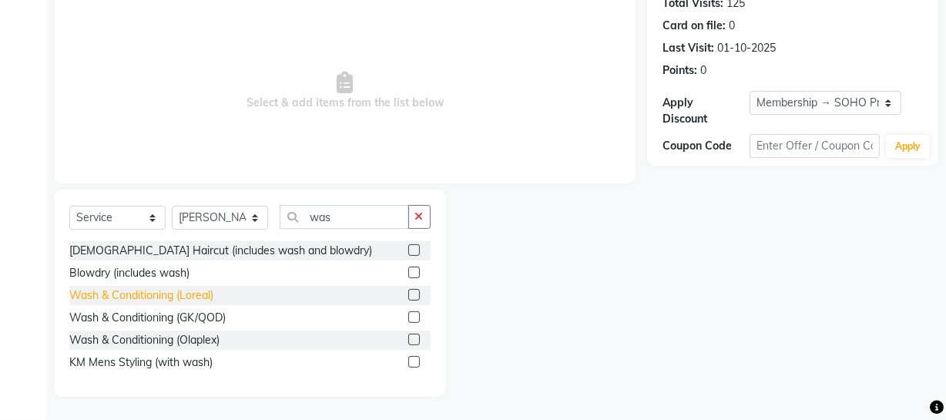
click at [210, 300] on div "Wash & Conditioning (Loreal)" at bounding box center [141, 295] width 144 height 16
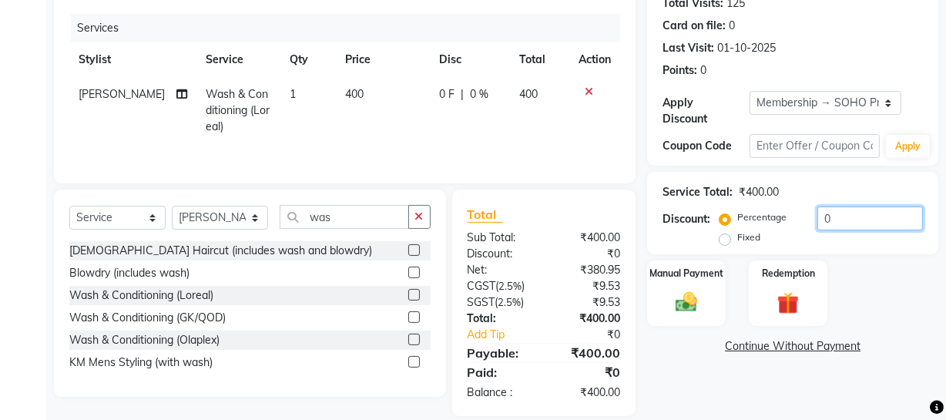
drag, startPoint x: 870, startPoint y: 221, endPoint x: 670, endPoint y: 194, distance: 201.4
click at [738, 210] on div "Percentage Fixed 0" at bounding box center [823, 227] width 200 height 42
click at [663, 306] on div "Manual Payment" at bounding box center [687, 293] width 82 height 69
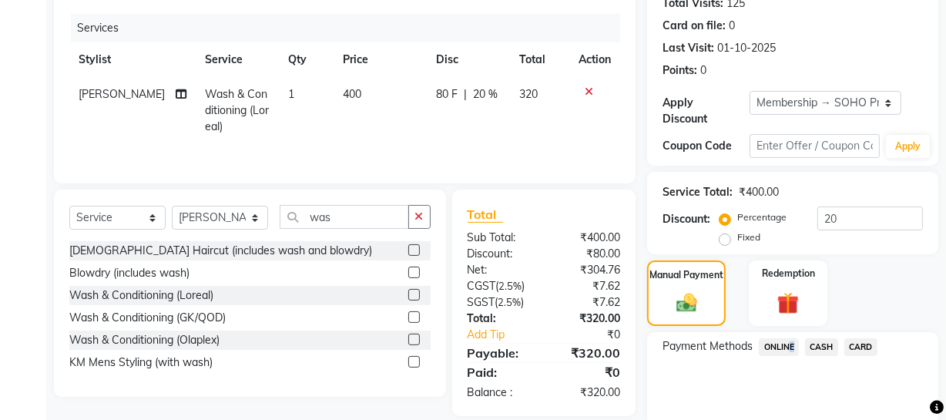
drag, startPoint x: 786, startPoint y: 347, endPoint x: 788, endPoint y: 340, distance: 8.0
click at [787, 347] on span "ONLINE" at bounding box center [779, 347] width 40 height 18
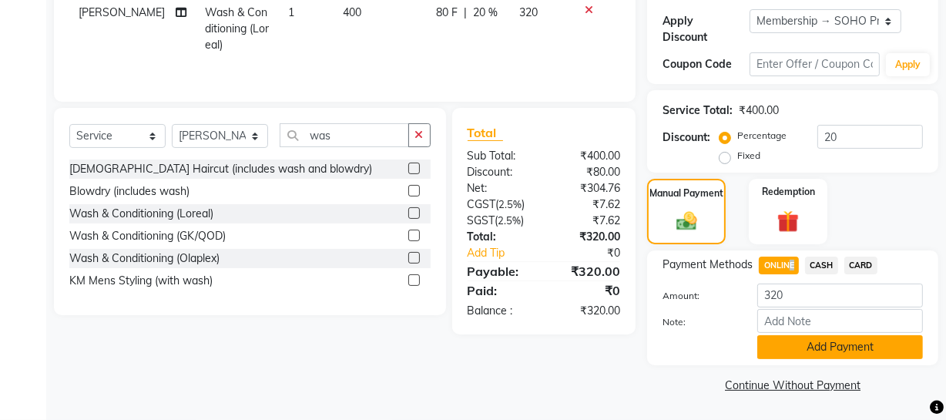
click at [794, 351] on button "Add Payment" at bounding box center [840, 347] width 166 height 24
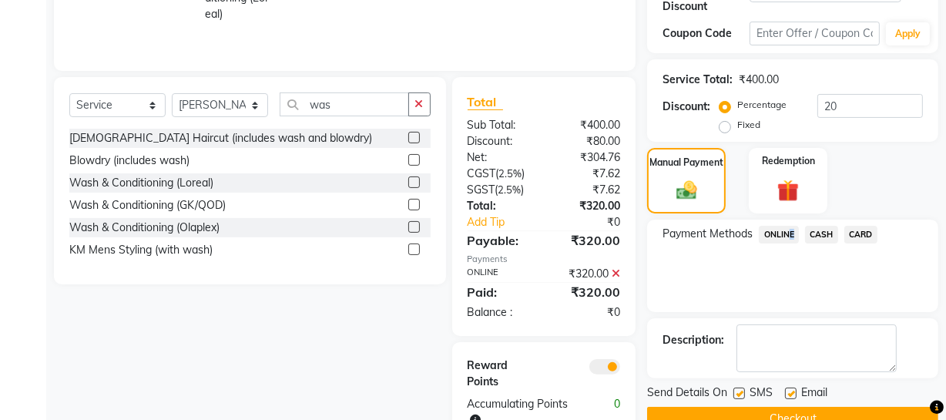
scroll to position [337, 0]
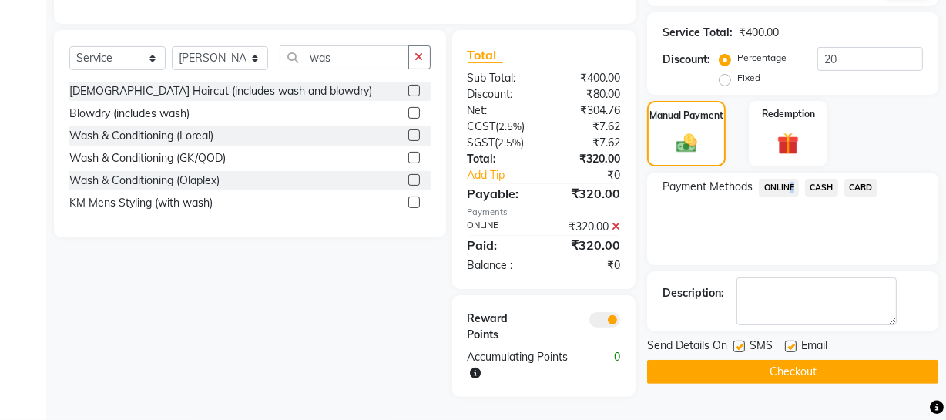
click at [774, 374] on button "Checkout" at bounding box center [792, 372] width 291 height 24
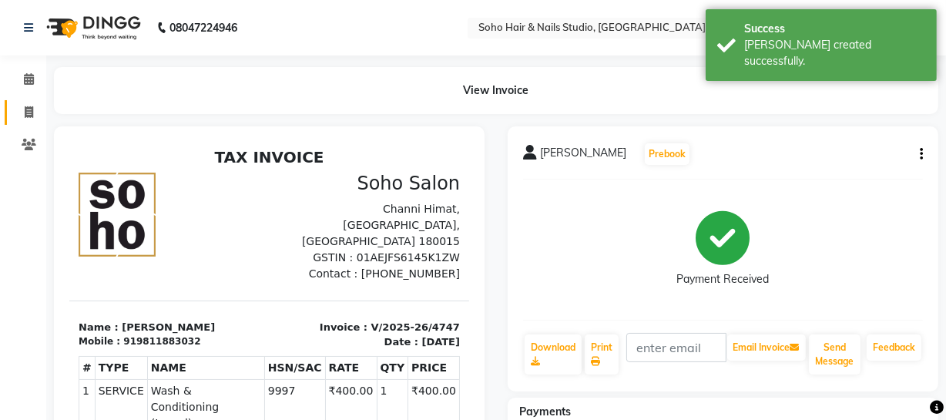
click at [31, 109] on icon at bounding box center [29, 112] width 8 height 12
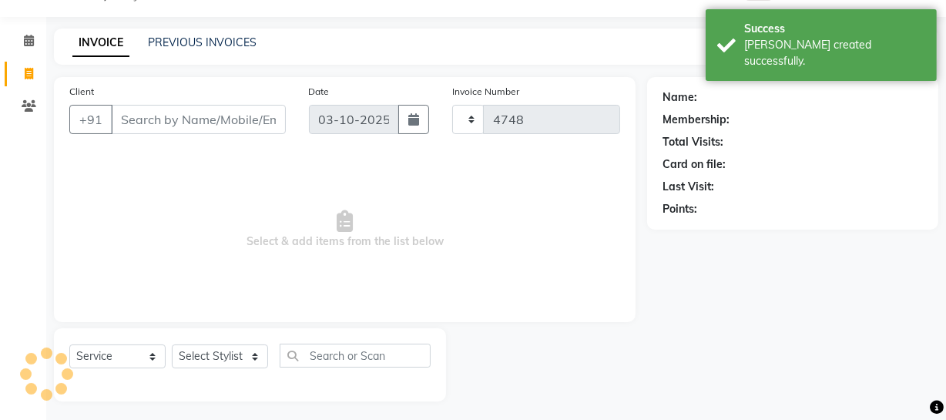
scroll to position [44, 0]
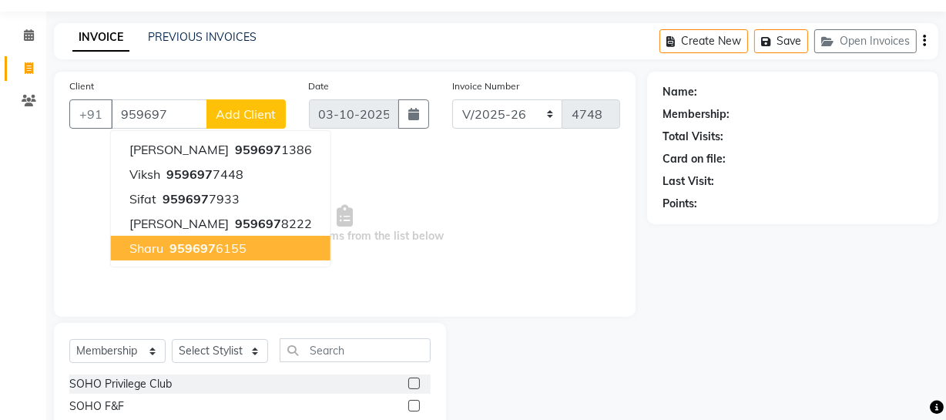
click at [193, 249] on span "959697" at bounding box center [193, 247] width 46 height 15
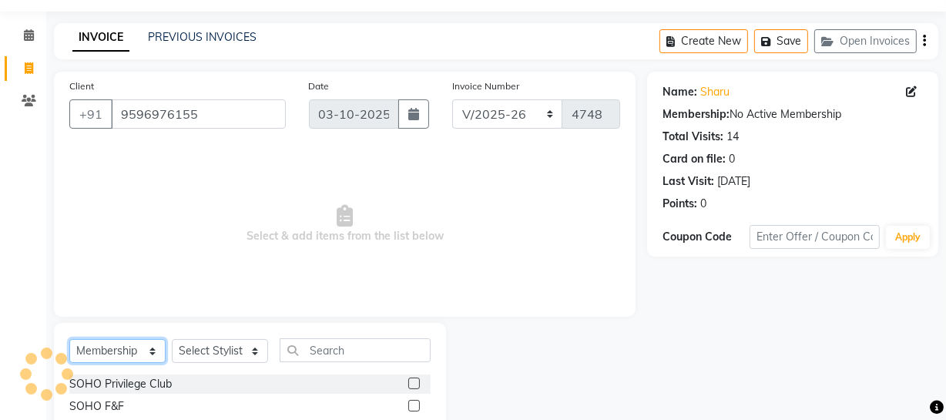
click at [123, 353] on select "Select Service Product Membership Package Voucher Prepaid Gift Card" at bounding box center [117, 351] width 96 height 24
click at [69, 339] on select "Select Service Product Membership Package Voucher Prepaid Gift Card" at bounding box center [117, 351] width 96 height 24
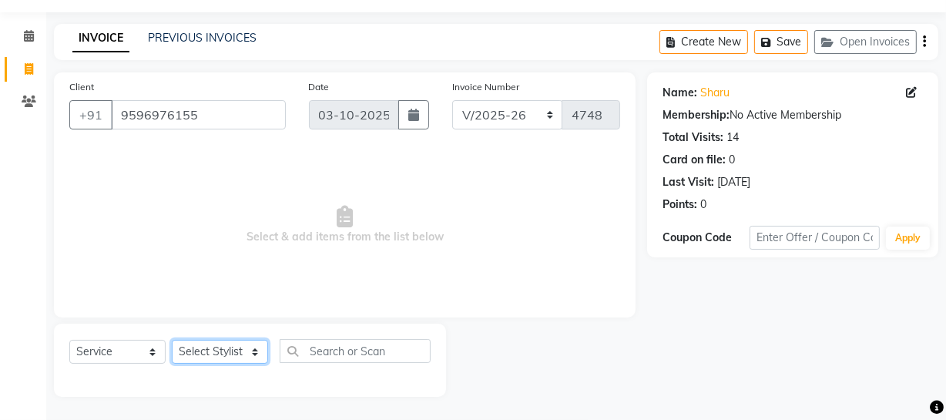
click at [220, 355] on select "Select Stylist [PERSON_NAME] Adhamya [PERSON_NAME] [PERSON_NAME] [PERSON_NAME] …" at bounding box center [220, 352] width 96 height 24
click at [172, 340] on select "Select Stylist [PERSON_NAME] Adhamya [PERSON_NAME] [PERSON_NAME] [PERSON_NAME] …" at bounding box center [220, 352] width 96 height 24
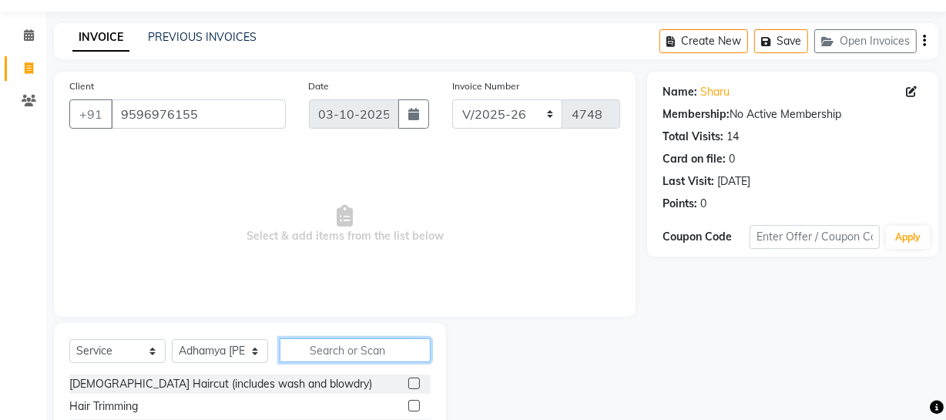
click at [326, 345] on input "text" at bounding box center [355, 350] width 151 height 24
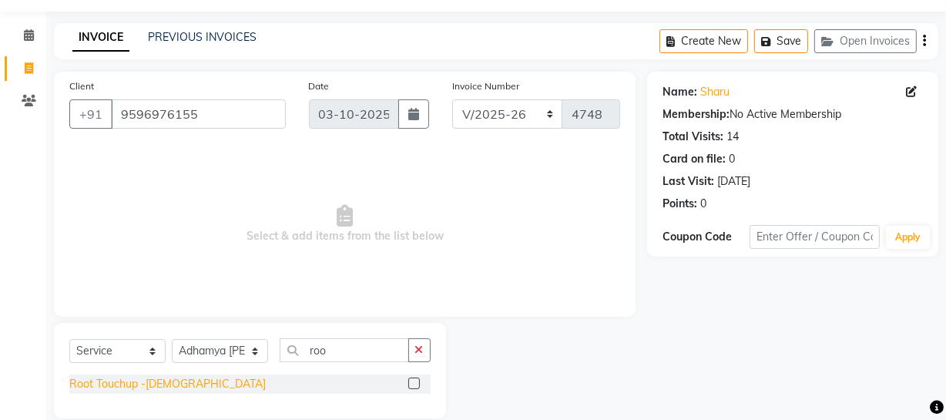
click at [148, 385] on div "Root Touchup -Female" at bounding box center [167, 384] width 196 height 16
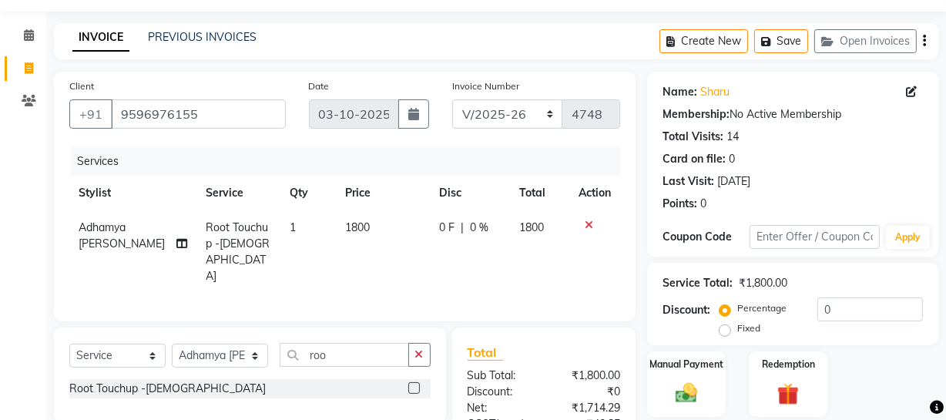
scroll to position [197, 0]
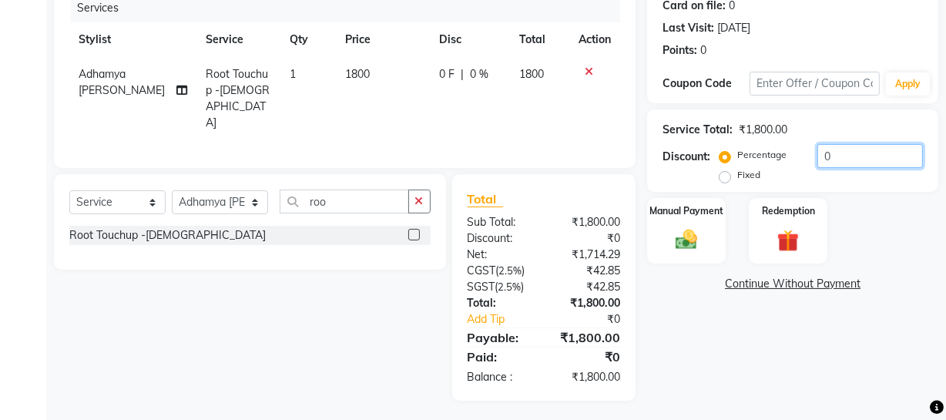
drag, startPoint x: 877, startPoint y: 157, endPoint x: 569, endPoint y: 176, distance: 308.8
click at [569, 176] on div "Client +91 9596976155 Date 03-10-2025 Invoice Number Red/2025-26 V/2025 V/2025-…" at bounding box center [496, 159] width 908 height 482
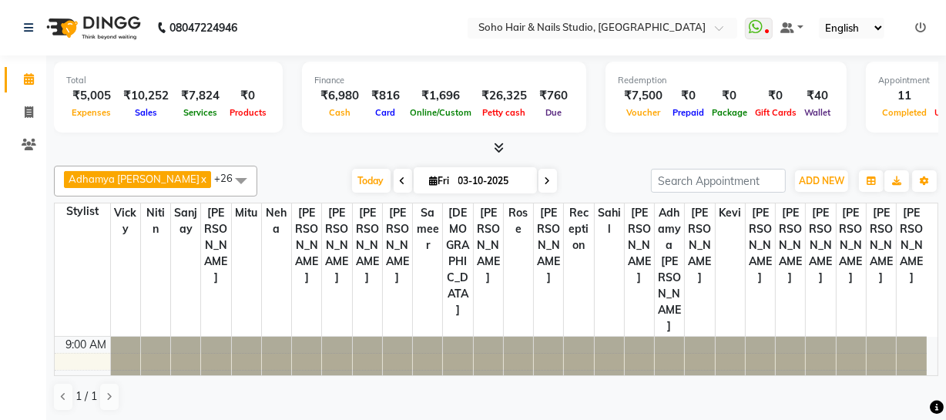
click at [21, 95] on ul "Calendar Invoice Clients Completed InProgress Upcoming Dropped Tentative Check-…" at bounding box center [23, 116] width 46 height 106
click at [39, 125] on li "Invoice" at bounding box center [23, 112] width 46 height 33
click at [35, 117] on span at bounding box center [28, 113] width 27 height 18
select select "service"
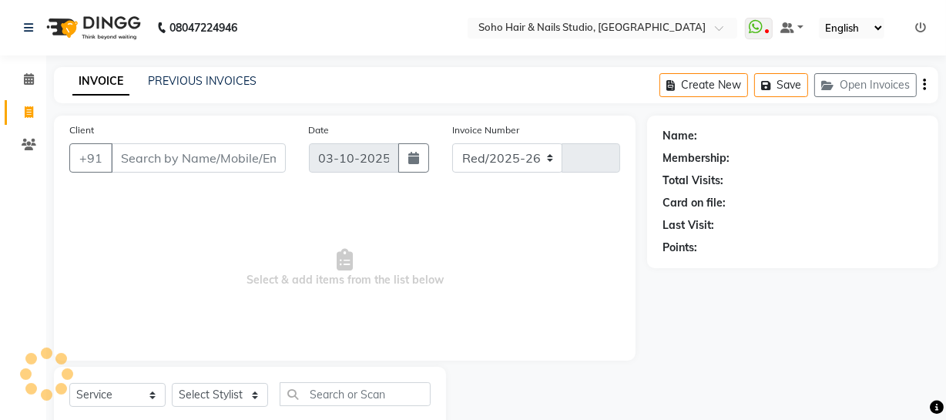
select select "735"
type input "4738"
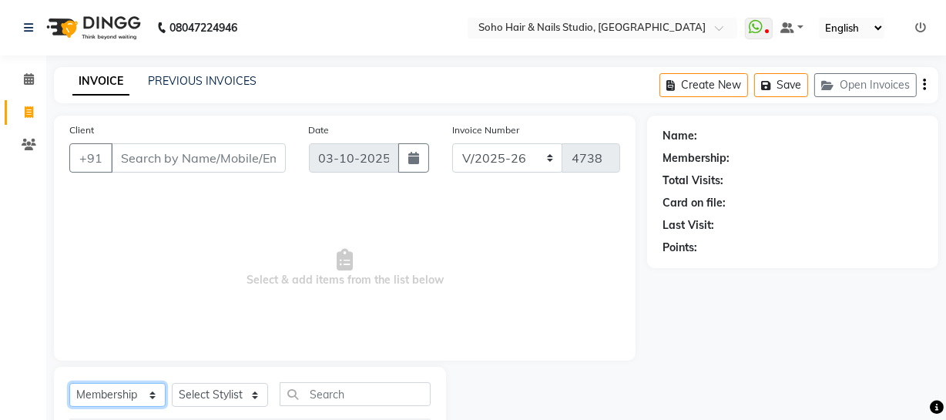
click at [137, 397] on select "Select Service Product Membership Package Voucher Prepaid Gift Card" at bounding box center [117, 395] width 96 height 24
select select "service"
click at [69, 383] on select "Select Service Product Membership Package Voucher Prepaid Gift Card" at bounding box center [117, 395] width 96 height 24
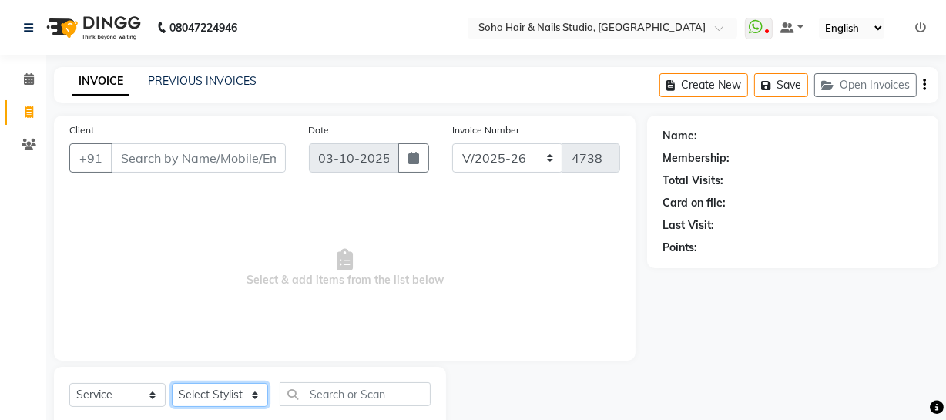
drag, startPoint x: 204, startPoint y: 400, endPoint x: 200, endPoint y: 392, distance: 9.0
click at [202, 398] on select "Select Stylist [PERSON_NAME] Adhamya [PERSON_NAME] [PERSON_NAME] [PERSON_NAME] …" at bounding box center [220, 395] width 96 height 24
click at [172, 383] on select "Select Stylist [PERSON_NAME] Adhamya [PERSON_NAME] [PERSON_NAME] [PERSON_NAME] …" at bounding box center [220, 395] width 96 height 24
click at [231, 408] on div "Select Service Product Membership Package Voucher Prepaid Gift Card Select Styl…" at bounding box center [249, 400] width 361 height 36
click at [224, 384] on select "Select Stylist [PERSON_NAME] Adhamya [PERSON_NAME] [PERSON_NAME] [PERSON_NAME] …" at bounding box center [220, 395] width 96 height 24
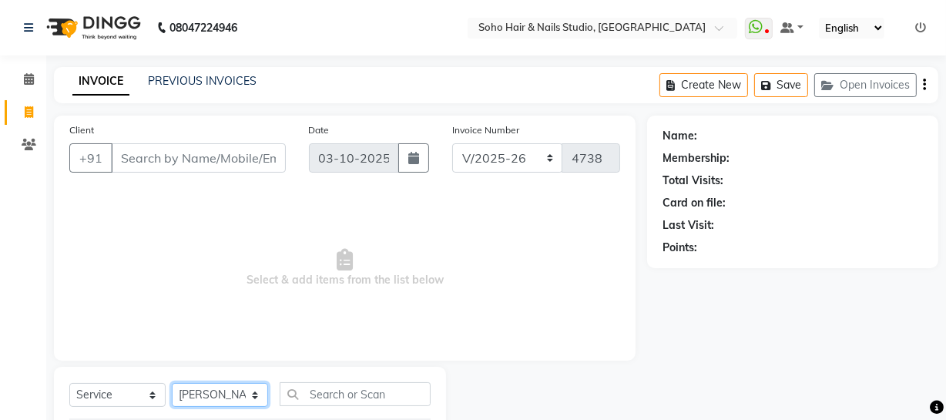
click at [172, 383] on select "Select Stylist [PERSON_NAME] Adhamya [PERSON_NAME] [PERSON_NAME] [PERSON_NAME] …" at bounding box center [220, 395] width 96 height 24
click at [193, 398] on select "Select Stylist [PERSON_NAME] Adhamya [PERSON_NAME] [PERSON_NAME] [PERSON_NAME] …" at bounding box center [220, 395] width 96 height 24
select select "11750"
click at [172, 383] on select "Select Stylist [PERSON_NAME] Adhamya [PERSON_NAME] [PERSON_NAME] [PERSON_NAME] …" at bounding box center [220, 395] width 96 height 24
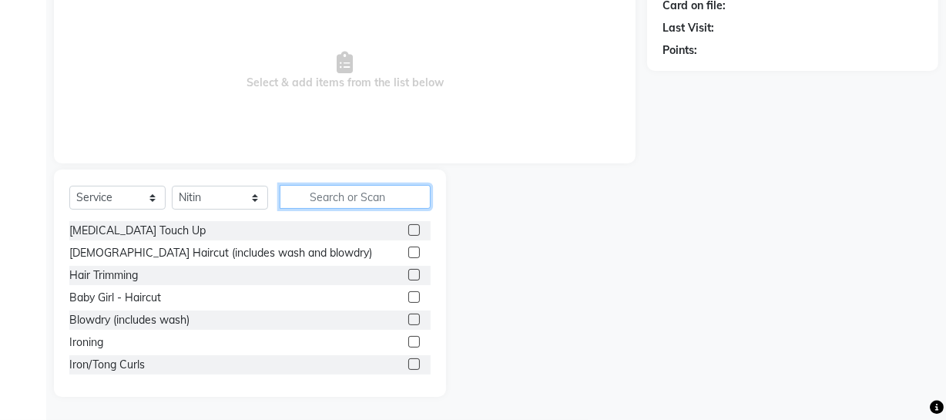
click at [300, 200] on input "text" at bounding box center [355, 197] width 151 height 24
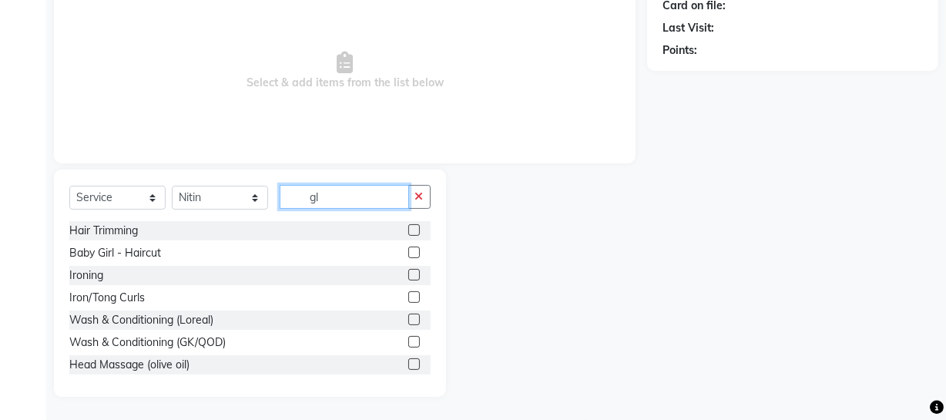
scroll to position [88, 0]
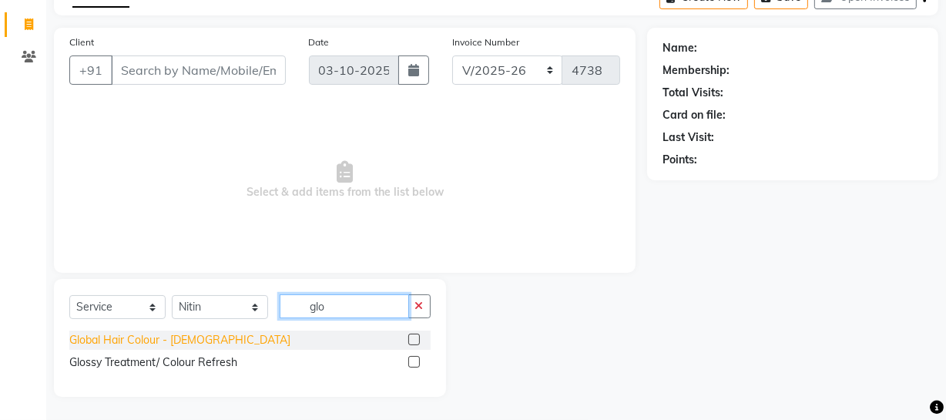
type input "glo"
click at [156, 333] on div "Global Hair Colour - [DEMOGRAPHIC_DATA]" at bounding box center [179, 340] width 221 height 16
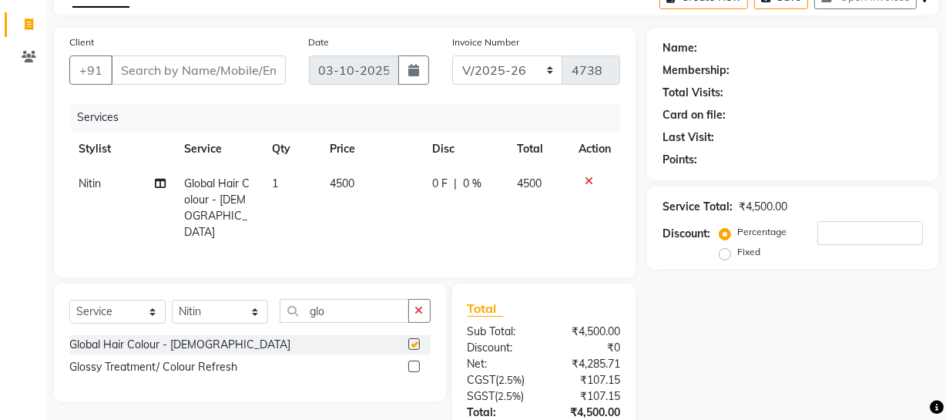
checkbox input "false"
click at [206, 312] on select "Select Stylist [PERSON_NAME] Adhamya [PERSON_NAME] [PERSON_NAME] [PERSON_NAME] …" at bounding box center [220, 312] width 96 height 24
drag, startPoint x: 346, startPoint y: 308, endPoint x: 0, endPoint y: 286, distance: 346.7
click at [0, 286] on app-home "08047224946 Select Location × Soho Hair & Nails Studio, Jammu WhatsApp Status ✕…" at bounding box center [473, 222] width 946 height 621
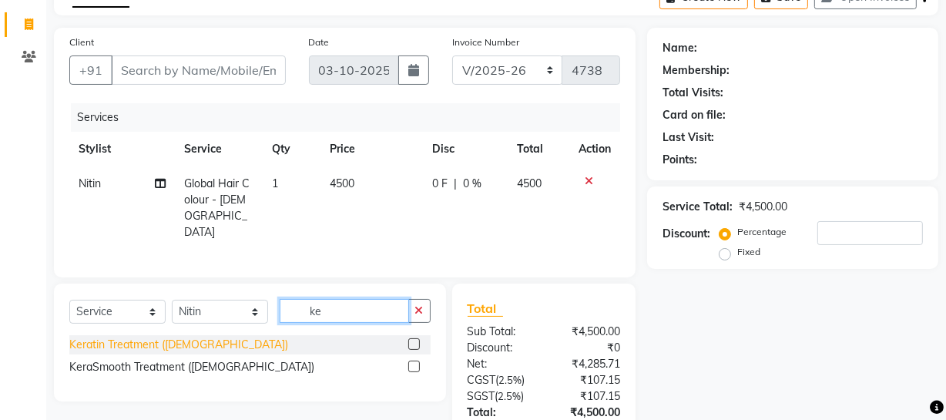
type input "ke"
click at [163, 337] on div "Keratin Treatment ([DEMOGRAPHIC_DATA])" at bounding box center [178, 345] width 219 height 16
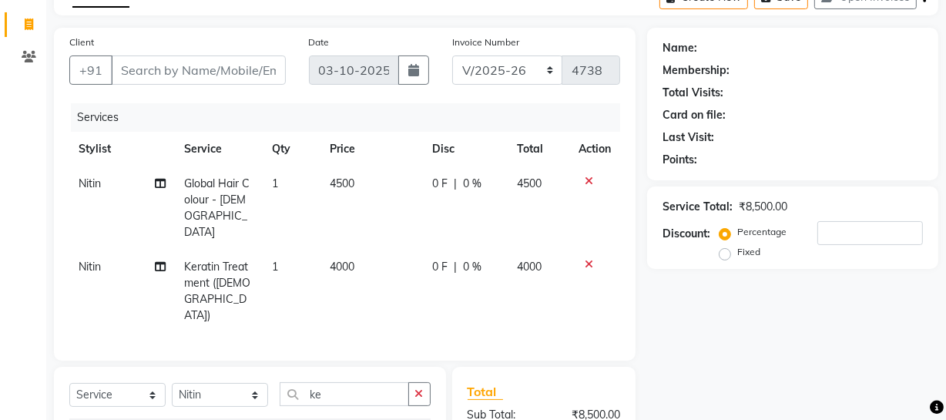
checkbox input "false"
click at [35, 31] on span at bounding box center [28, 25] width 27 height 18
select select "service"
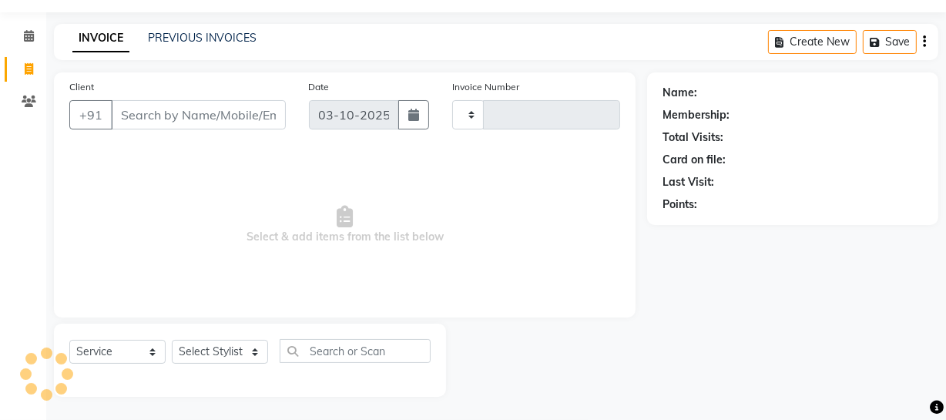
scroll to position [44, 0]
type input "4738"
select select "735"
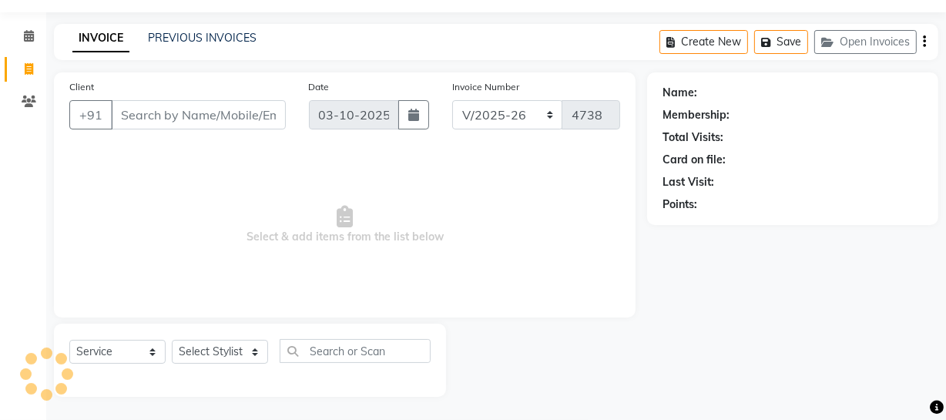
scroll to position [0, 0]
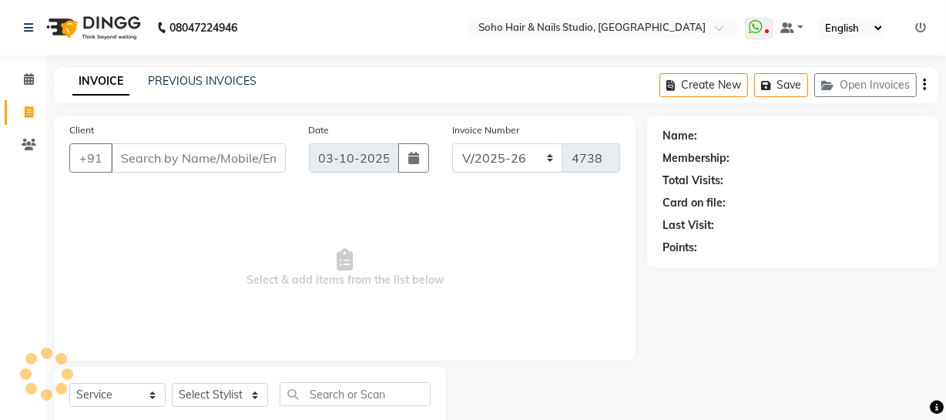
select select "membership"
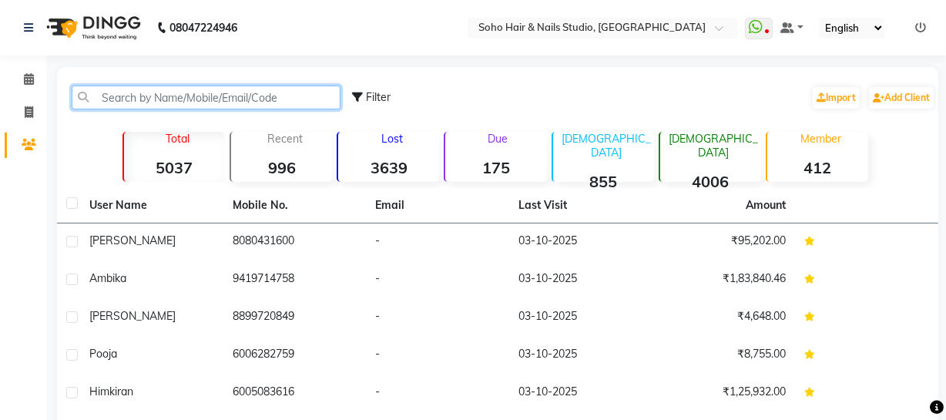
click at [92, 96] on input "text" at bounding box center [206, 98] width 269 height 24
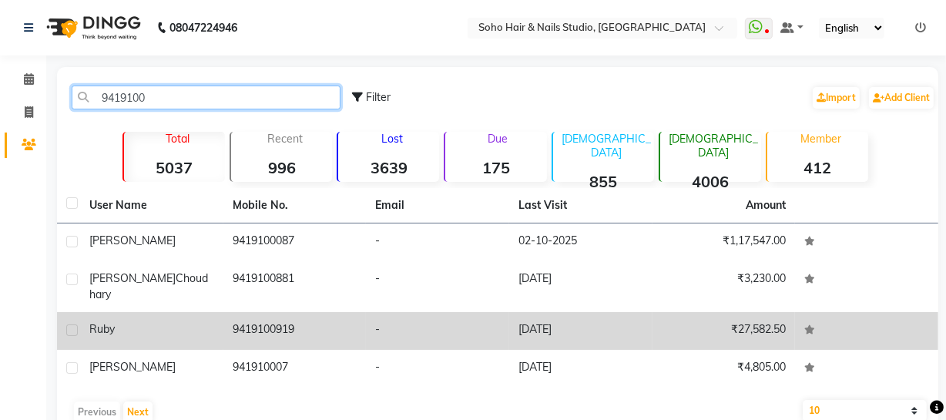
type input "9419100"
click at [241, 324] on td "9419100919" at bounding box center [294, 331] width 143 height 38
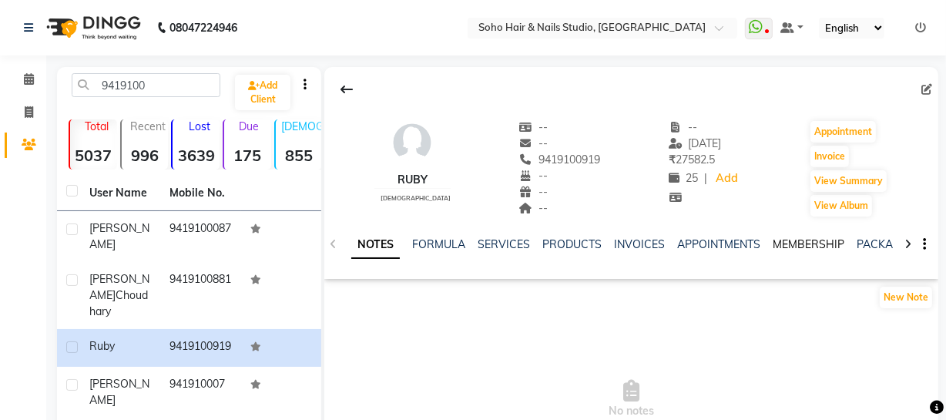
click at [799, 239] on link "MEMBERSHIP" at bounding box center [809, 244] width 72 height 14
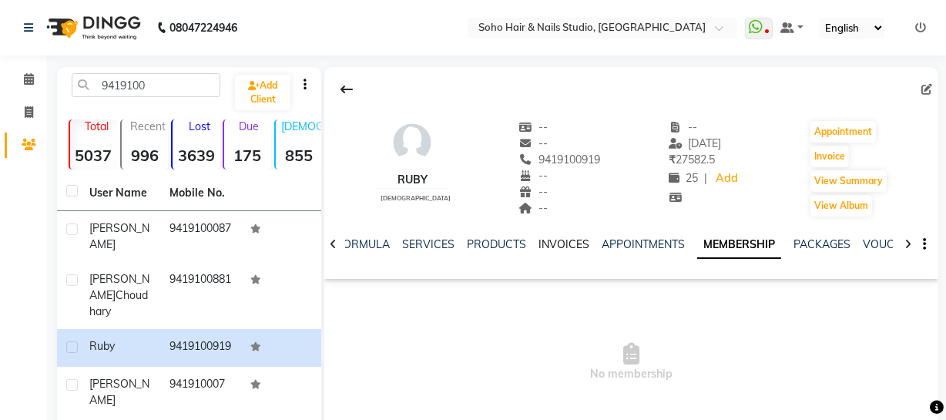
click at [558, 243] on link "INVOICES" at bounding box center [564, 244] width 51 height 14
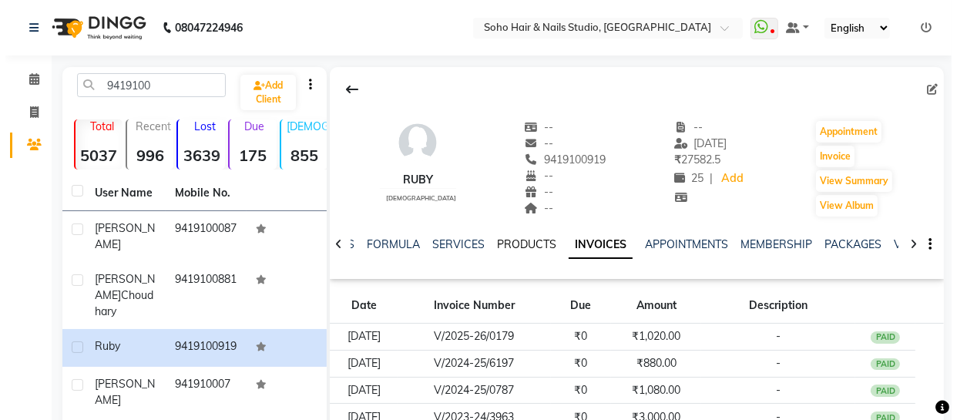
scroll to position [133, 0]
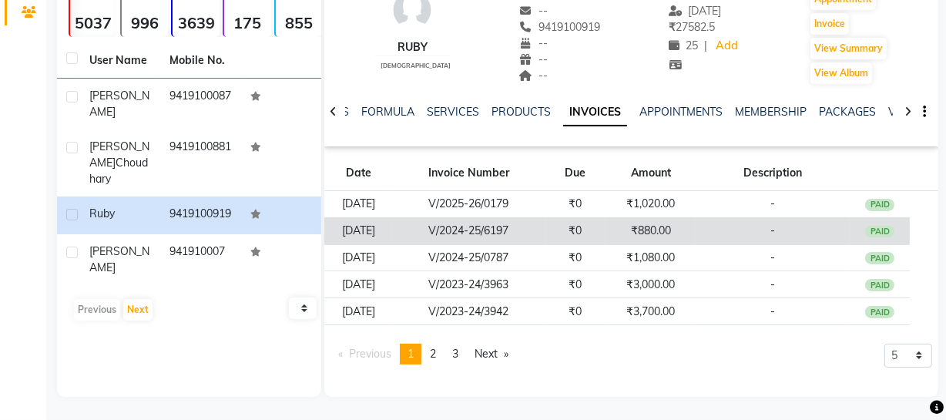
click at [565, 226] on td "₹0" at bounding box center [576, 230] width 61 height 27
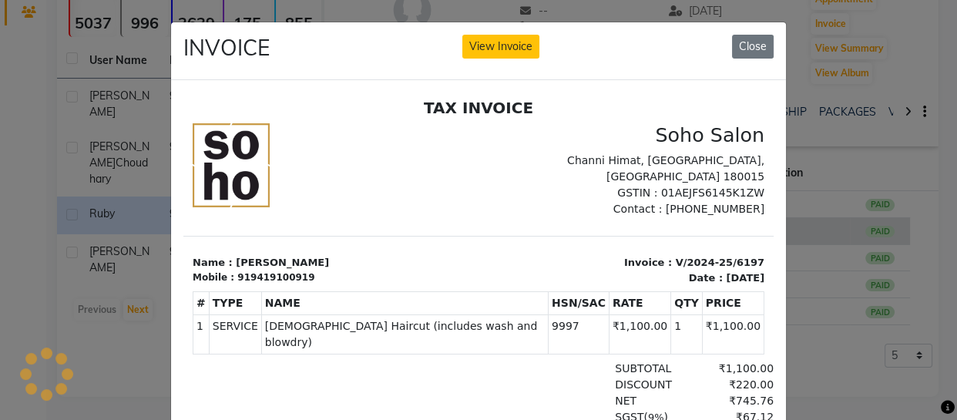
scroll to position [0, 0]
click at [749, 31] on div "INVOICE View Invoice Close" at bounding box center [478, 51] width 615 height 58
click at [745, 44] on button "Close" at bounding box center [753, 47] width 42 height 24
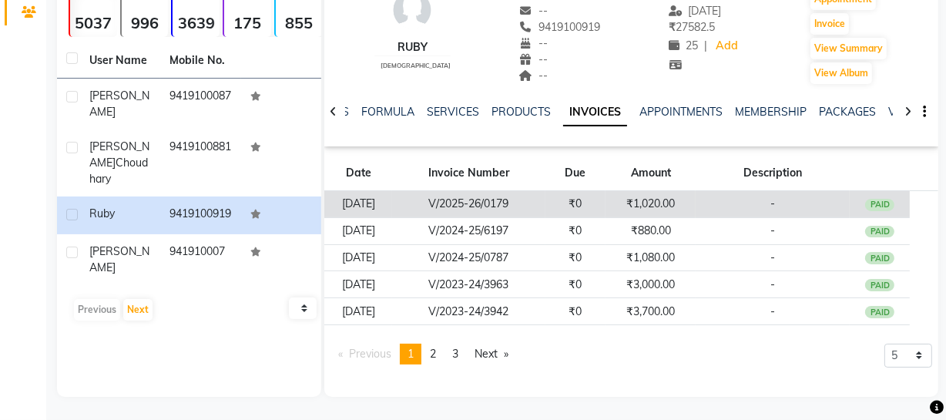
click at [478, 214] on td "V/2025-26/0179" at bounding box center [468, 204] width 153 height 27
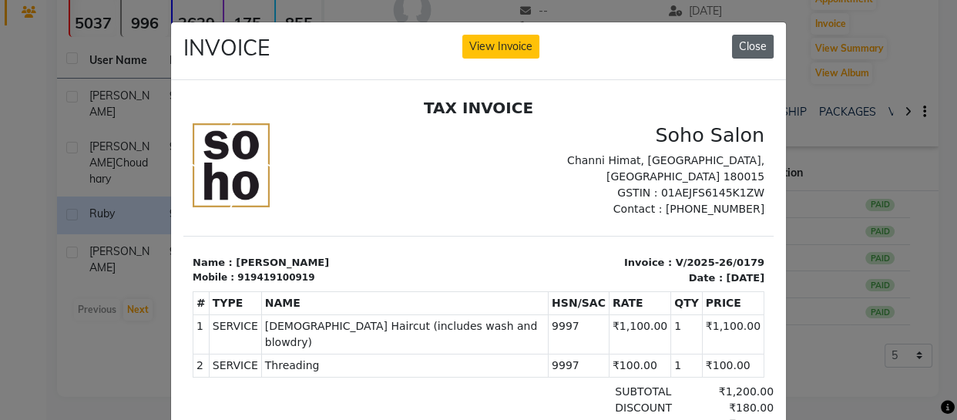
click at [757, 44] on button "Close" at bounding box center [753, 47] width 42 height 24
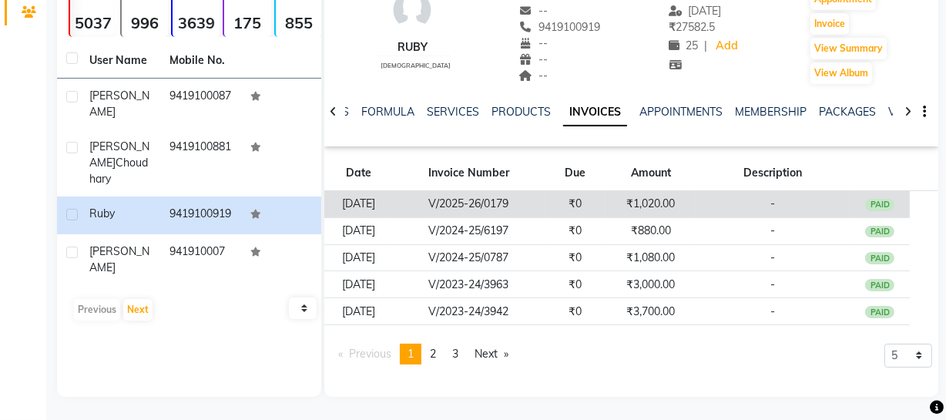
click at [802, 200] on td "-" at bounding box center [773, 204] width 154 height 27
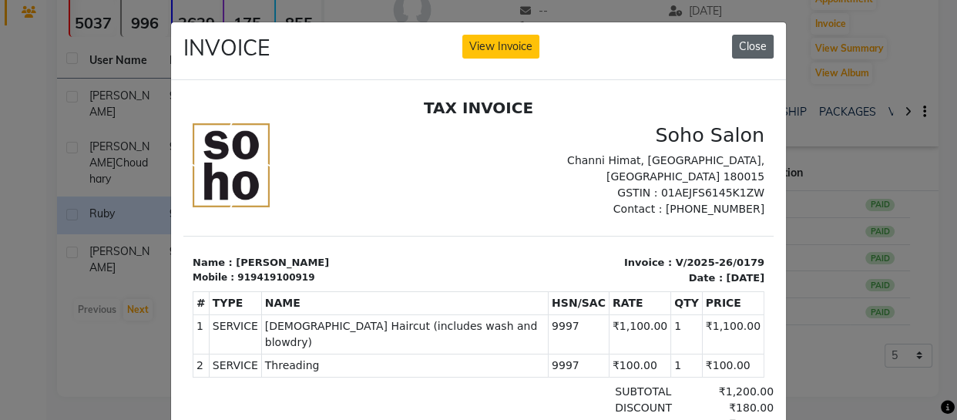
click at [744, 54] on button "Close" at bounding box center [753, 47] width 42 height 24
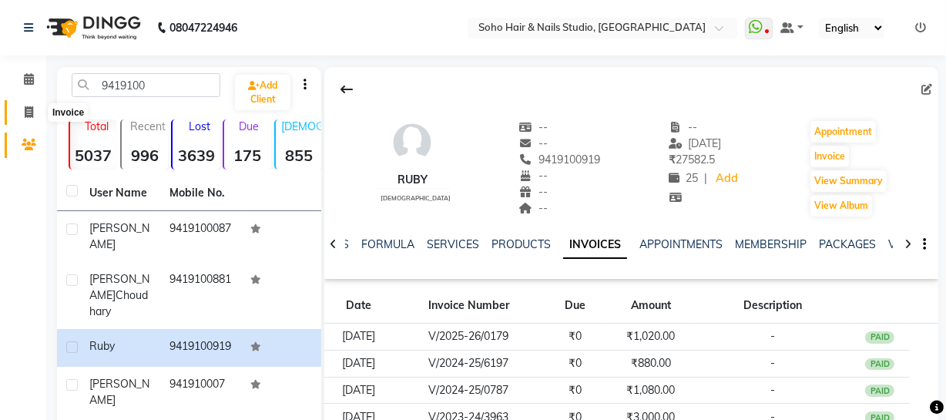
drag, startPoint x: 31, startPoint y: 109, endPoint x: 29, endPoint y: 121, distance: 11.7
click at [31, 109] on icon at bounding box center [29, 112] width 8 height 12
select select "service"
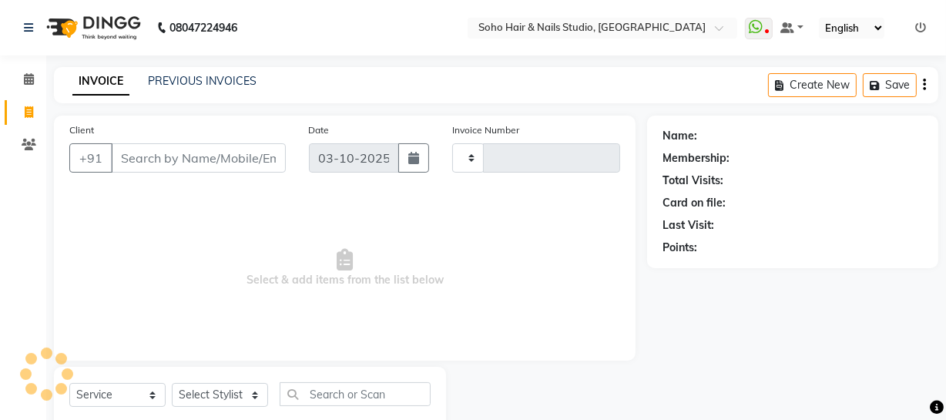
scroll to position [44, 0]
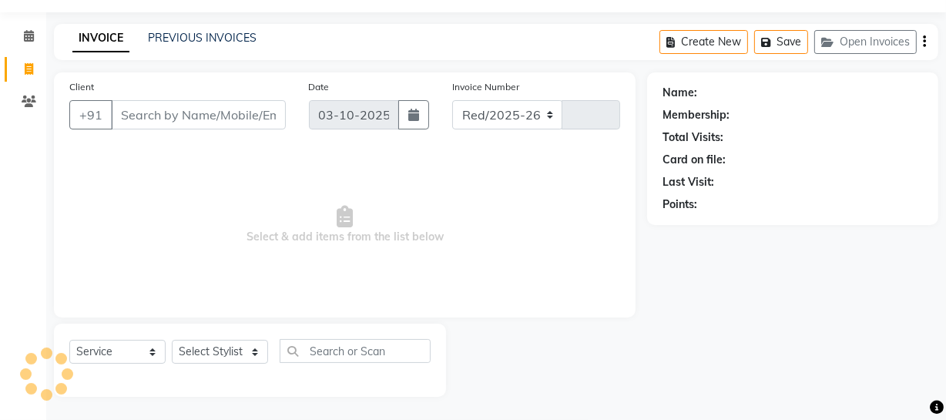
select select "735"
type input "4742"
click at [27, 103] on icon at bounding box center [29, 102] width 15 height 12
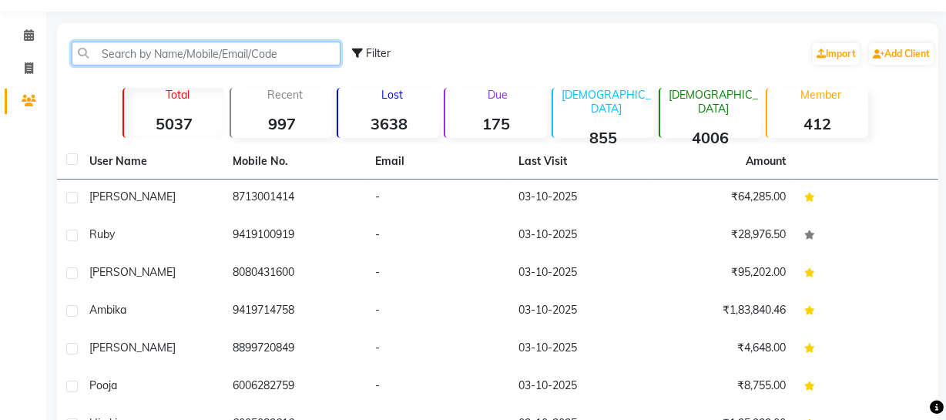
click at [168, 57] on input "text" at bounding box center [206, 54] width 269 height 24
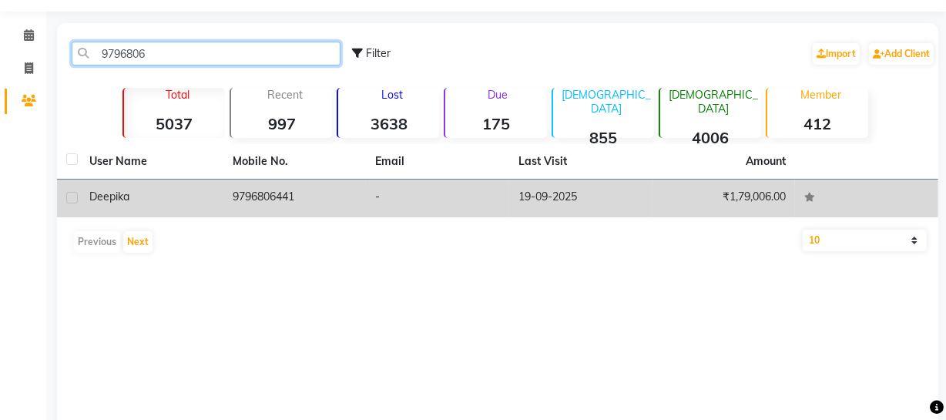
type input "9796806"
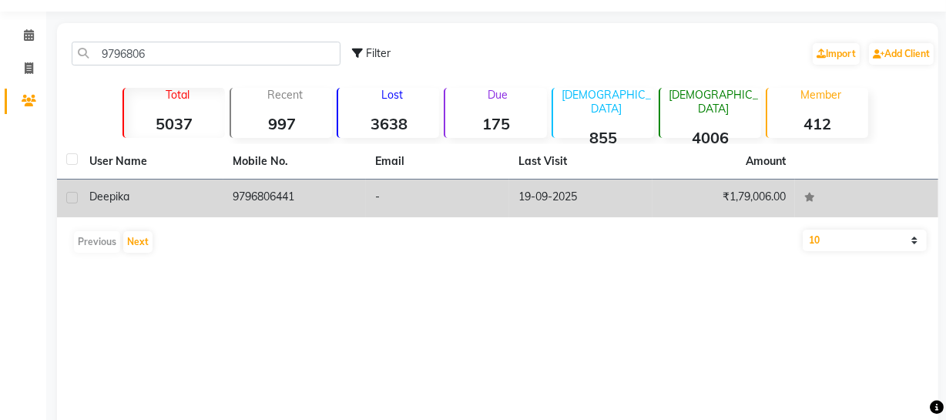
click at [361, 206] on td "9796806441" at bounding box center [294, 199] width 143 height 38
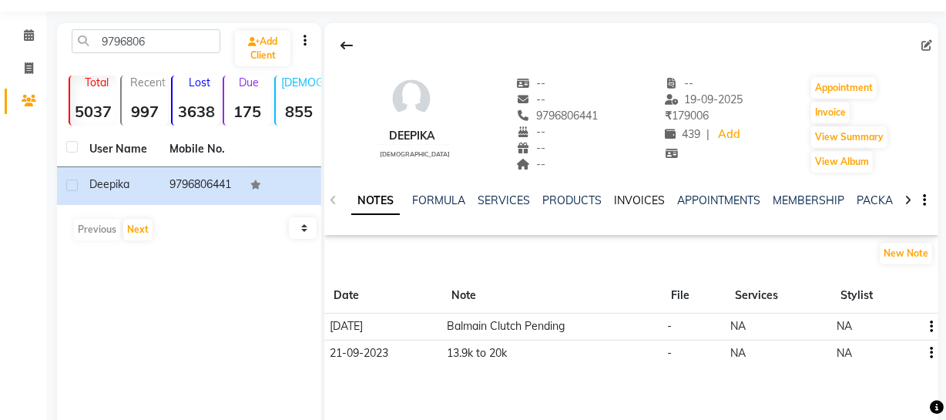
click at [635, 203] on link "INVOICES" at bounding box center [639, 200] width 51 height 14
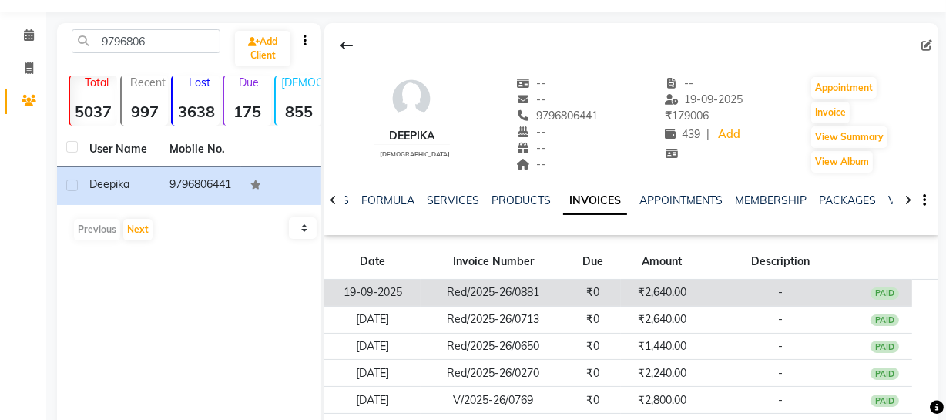
scroll to position [114, 0]
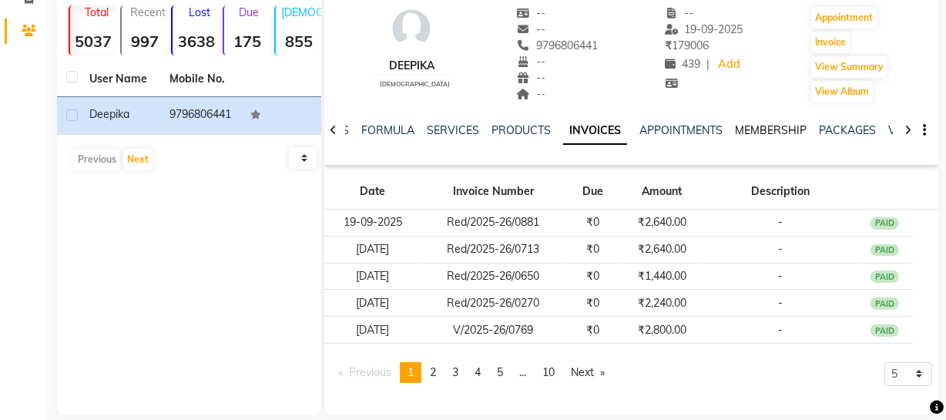
click at [777, 135] on link "MEMBERSHIP" at bounding box center [771, 130] width 72 height 14
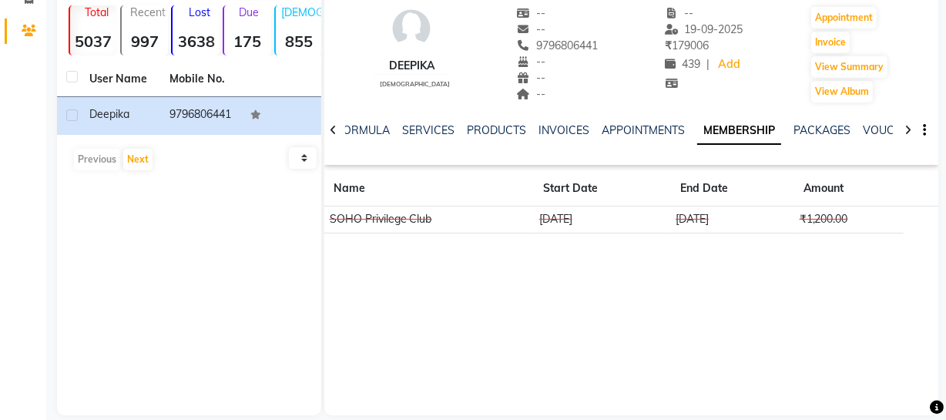
drag, startPoint x: 653, startPoint y: 217, endPoint x: 752, endPoint y: 224, distance: 99.6
click at [752, 224] on tr "SOHO Privilege Club 20-08-2024 20-08-2025 ₹1,200.00" at bounding box center [631, 219] width 614 height 27
click at [729, 239] on div "Deepika female -- -- 9796806441 -- -- -- -- 19-09-2025 ₹ 179006 439 | Add Appoi…" at bounding box center [631, 99] width 614 height 293
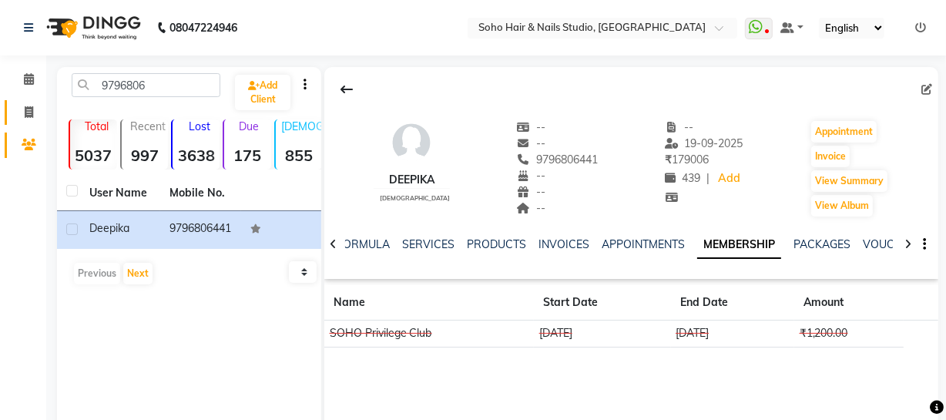
click at [36, 96] on li "Invoice" at bounding box center [23, 112] width 46 height 33
click at [35, 101] on link "Invoice" at bounding box center [23, 112] width 37 height 25
select select "service"
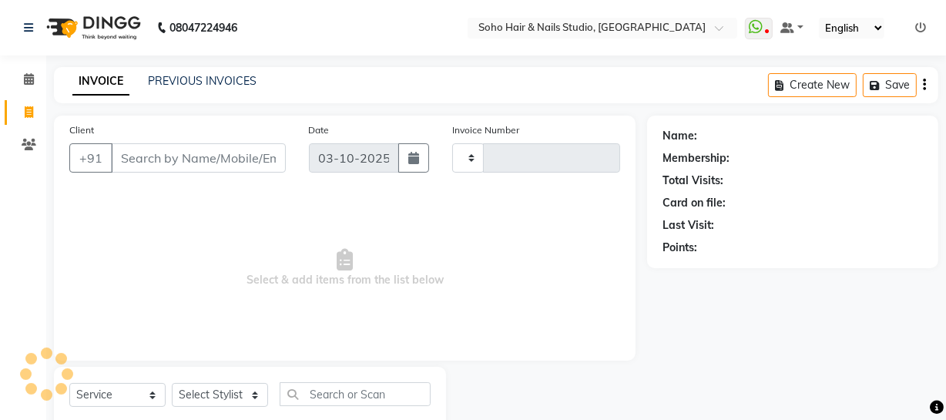
type input "4745"
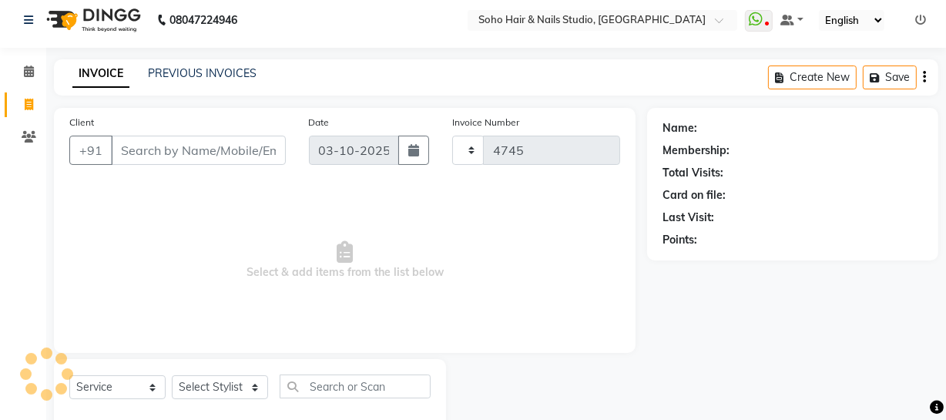
select select "735"
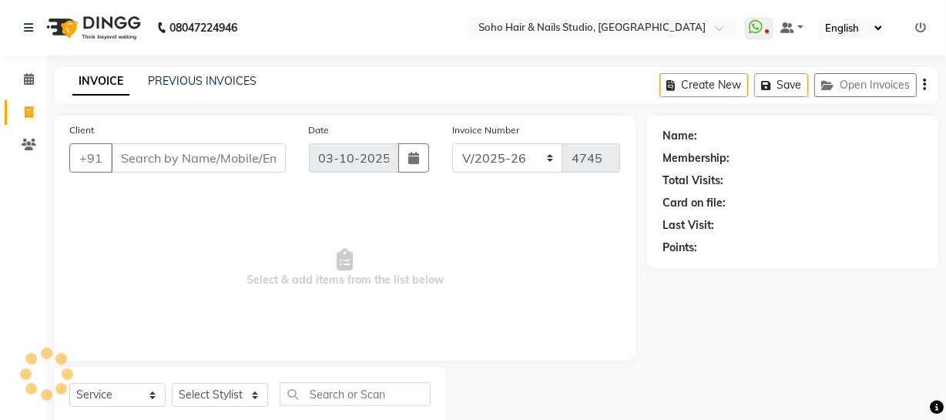
click at [874, 42] on nav "08047224946 Select Location × Soho Hair & Nails Studio, Jammu WhatsApp Status ✕…" at bounding box center [473, 27] width 946 height 55
select select "membership"
click at [852, 102] on div "Create New Save Open Invoices" at bounding box center [799, 85] width 279 height 36
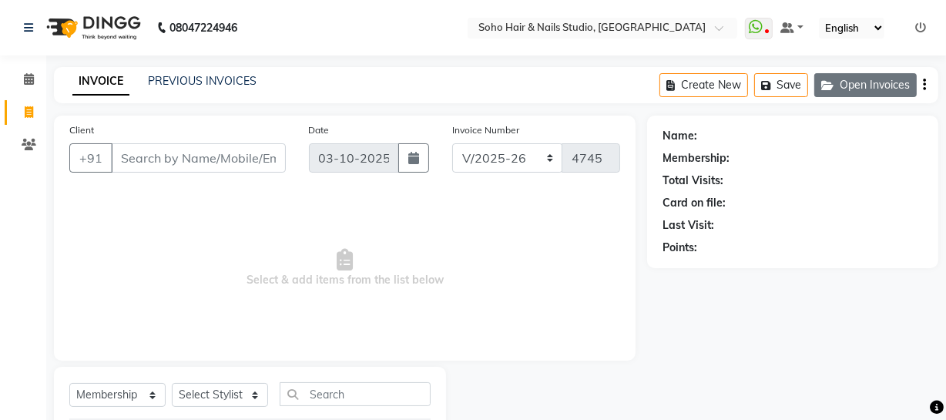
click at [852, 92] on button "Open Invoices" at bounding box center [865, 85] width 102 height 24
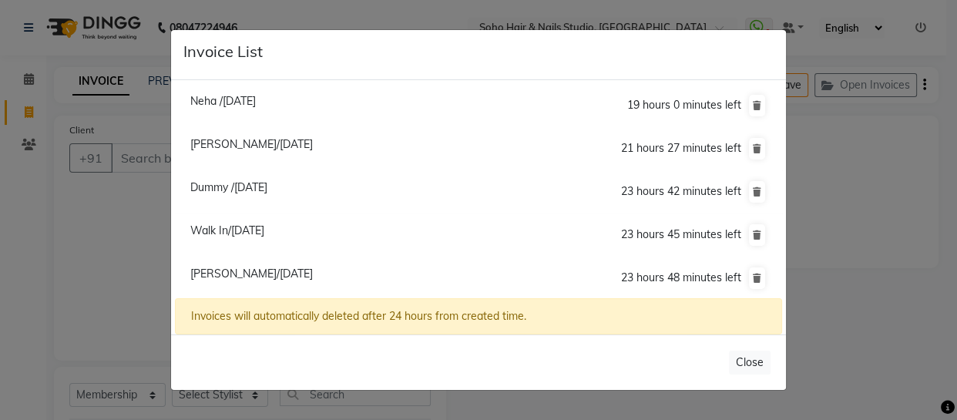
drag, startPoint x: 202, startPoint y: 177, endPoint x: 203, endPoint y: 185, distance: 7.7
click at [203, 185] on li "Dummy /03 October 2025 23 hours 42 minutes left" at bounding box center [478, 192] width 607 height 44
click at [203, 185] on span "Dummy /[DATE]" at bounding box center [228, 187] width 77 height 14
type input "000000000"
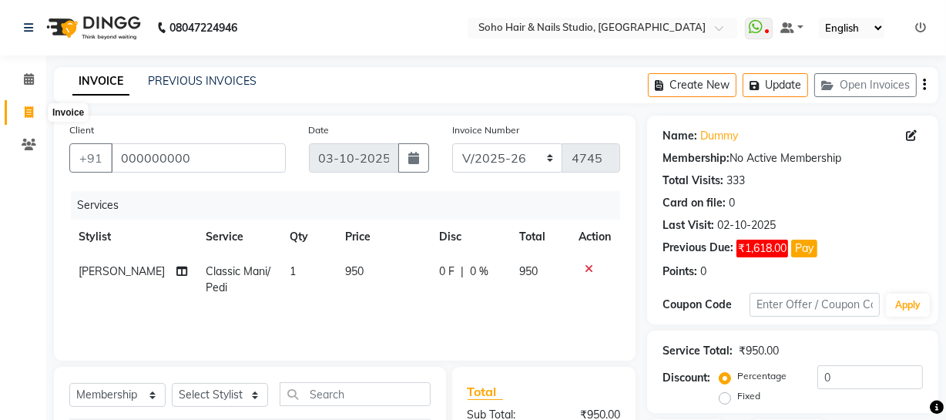
click at [36, 112] on span at bounding box center [28, 113] width 27 height 18
select select "735"
select select "service"
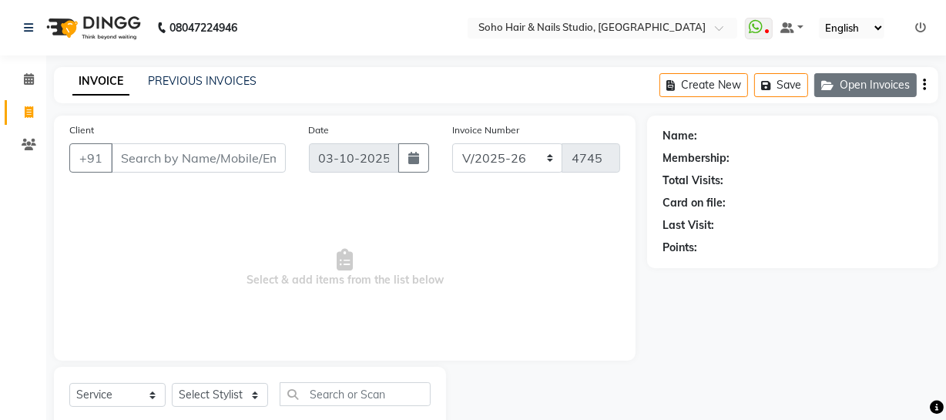
scroll to position [44, 0]
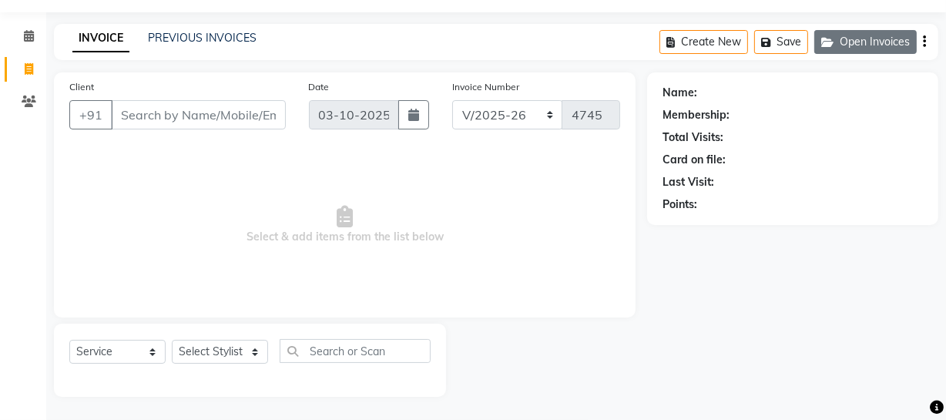
click at [829, 52] on button "Open Invoices" at bounding box center [865, 42] width 102 height 24
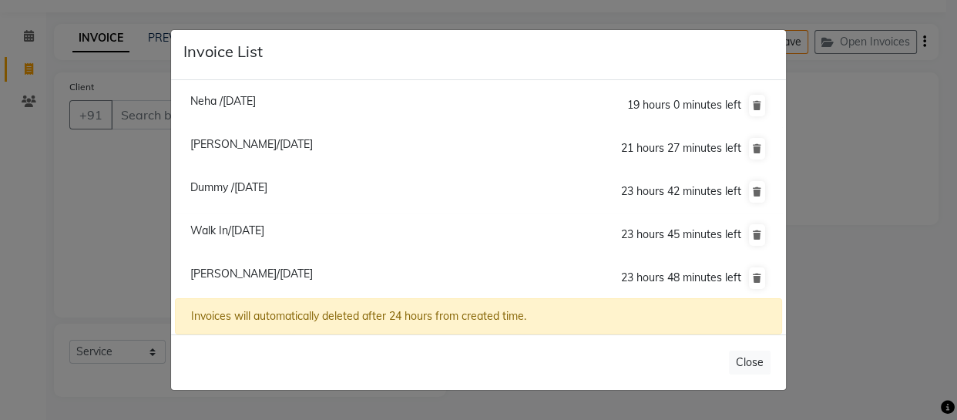
click at [253, 226] on span "Walk In/03 October 2025" at bounding box center [227, 230] width 74 height 14
type input "11158000000"
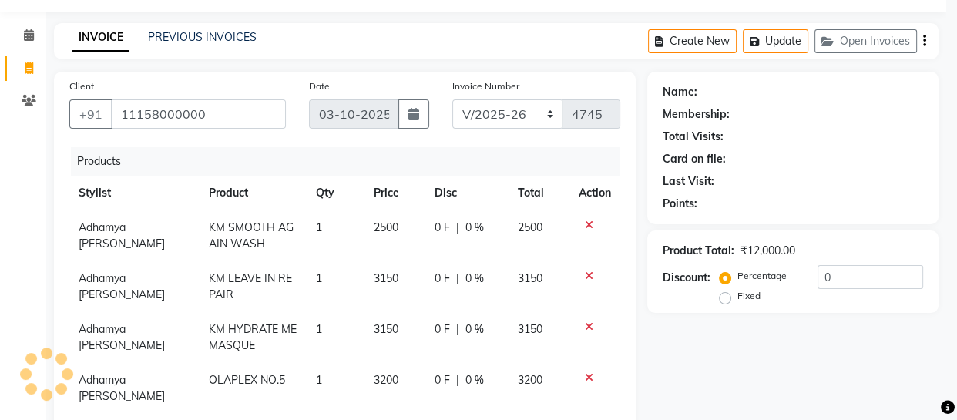
select select "membership"
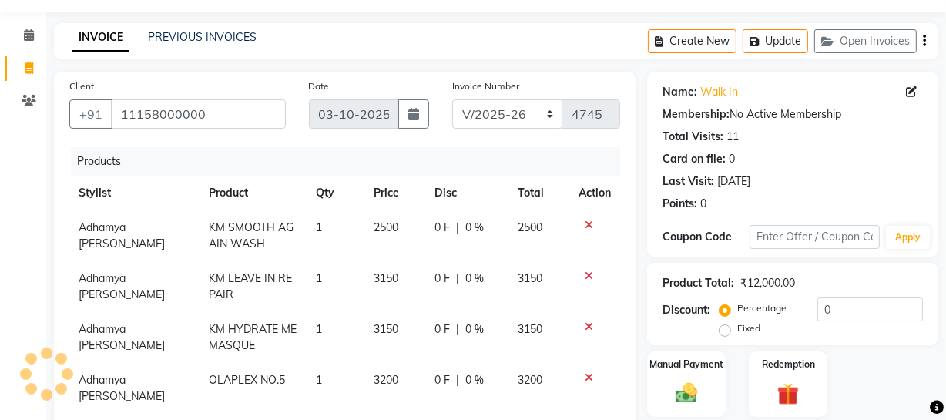
click at [38, 65] on span at bounding box center [28, 69] width 27 height 18
select select "service"
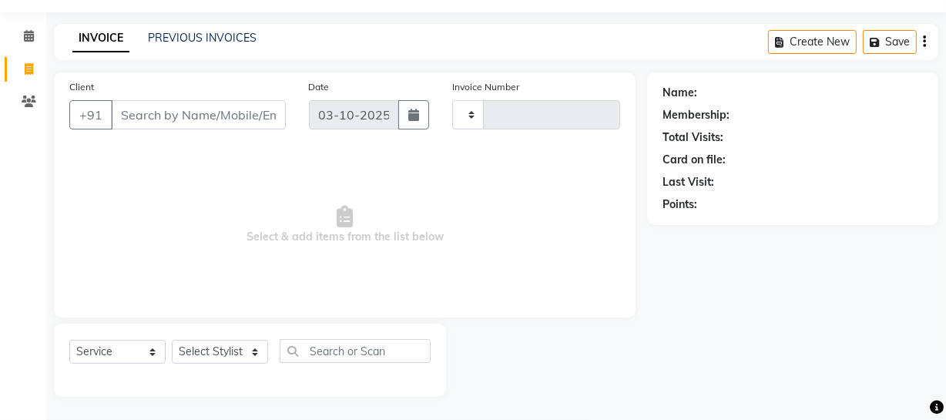
type input "4745"
select select "735"
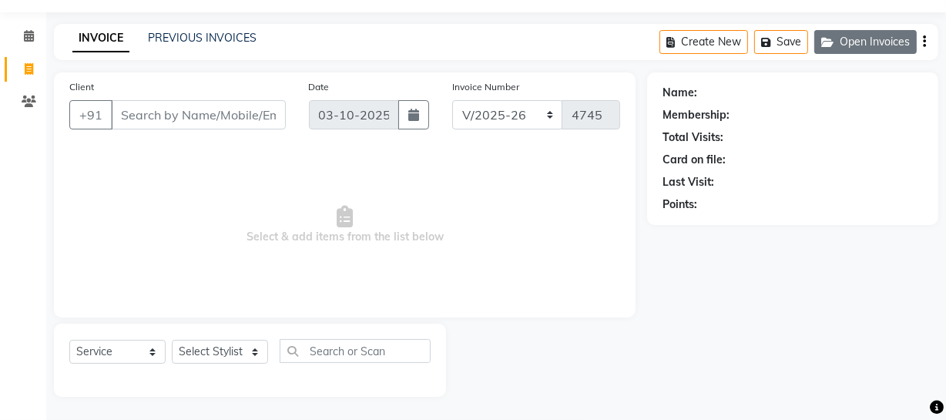
select select "membership"
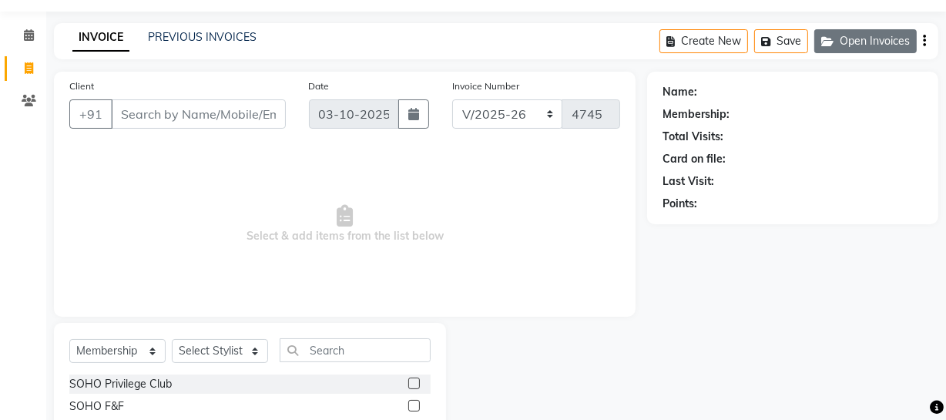
click at [852, 44] on button "Open Invoices" at bounding box center [865, 41] width 102 height 24
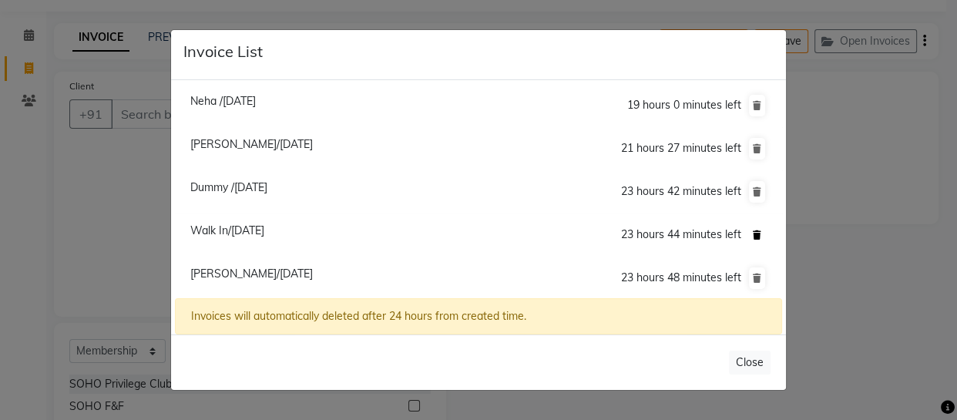
click at [758, 226] on button at bounding box center [757, 235] width 16 height 22
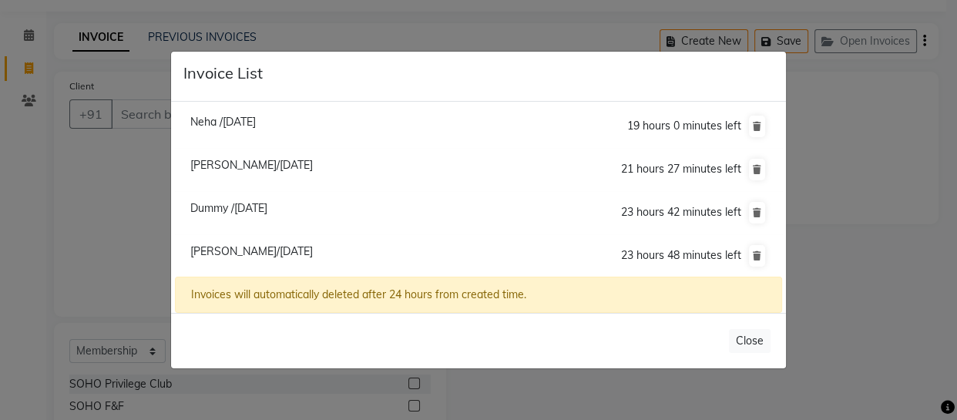
click at [856, 223] on ngb-modal-window "Invoice List Neha /03 October 2025 19 hours 0 minutes left Ranjana Rai/03 Octob…" at bounding box center [478, 210] width 957 height 420
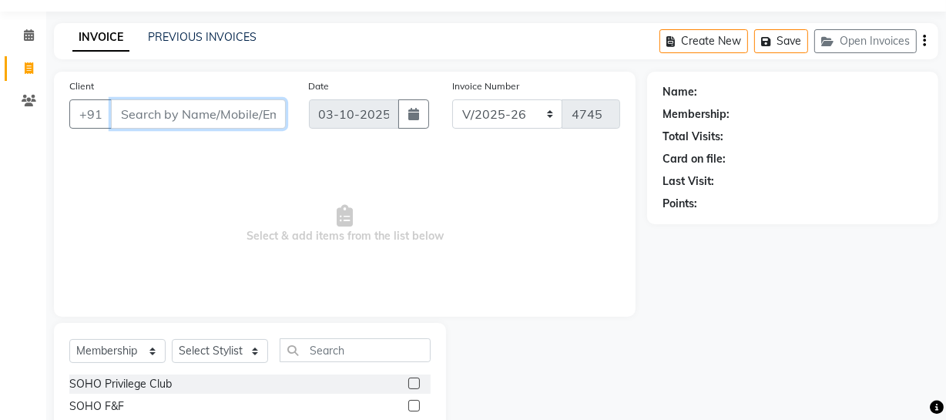
click at [164, 106] on input "Client" at bounding box center [198, 113] width 175 height 29
type input "n"
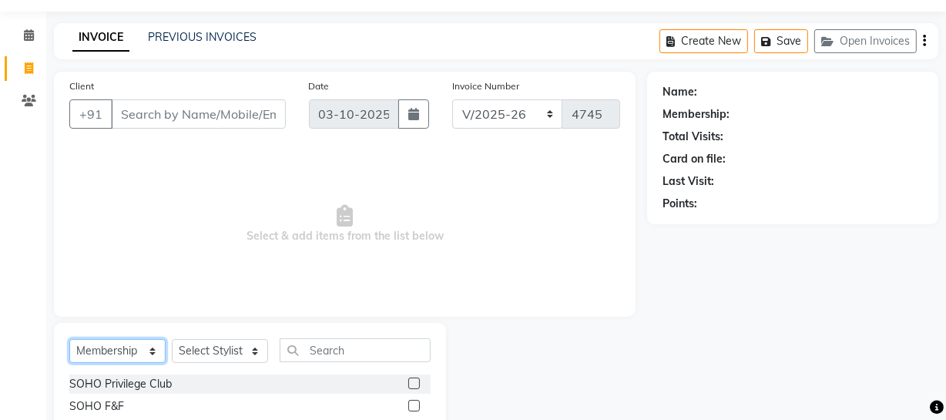
drag, startPoint x: 143, startPoint y: 355, endPoint x: 141, endPoint y: 346, distance: 9.4
click at [143, 355] on select "Select Service Product Membership Package Voucher Prepaid Gift Card" at bounding box center [117, 351] width 96 height 24
select select "service"
click at [69, 339] on select "Select Service Product Membership Package Voucher Prepaid Gift Card" at bounding box center [117, 351] width 96 height 24
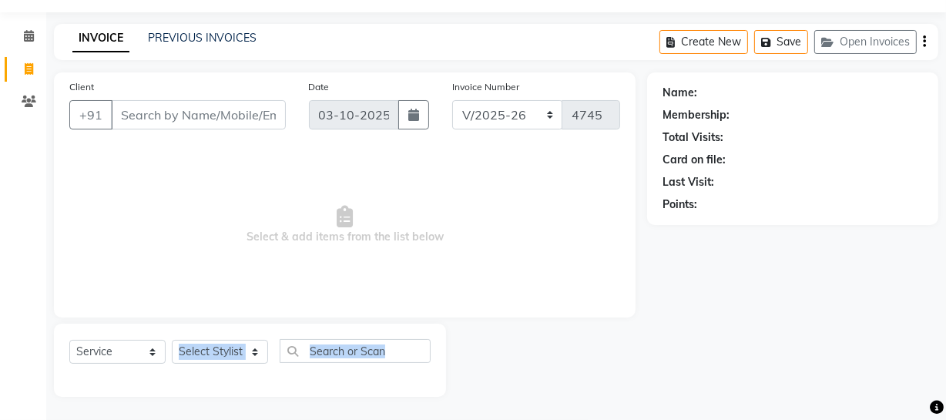
click at [241, 369] on div "Select Service Product Membership Package Voucher Prepaid Gift Card Select Styl…" at bounding box center [250, 360] width 392 height 73
click at [238, 361] on select "Select Stylist [PERSON_NAME] Adhamya [PERSON_NAME] [PERSON_NAME] [PERSON_NAME] …" at bounding box center [220, 352] width 96 height 24
select select "11755"
click at [172, 340] on select "Select Stylist [PERSON_NAME] Adhamya [PERSON_NAME] [PERSON_NAME] [PERSON_NAME] …" at bounding box center [220, 352] width 96 height 24
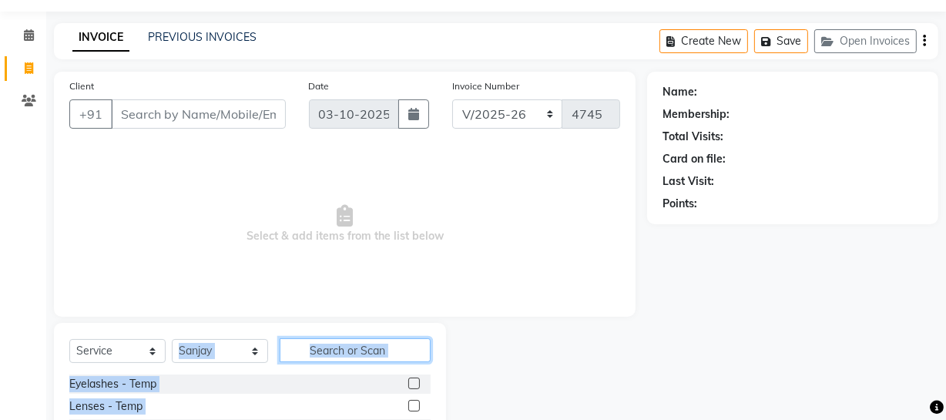
click at [316, 344] on input "text" at bounding box center [355, 350] width 151 height 24
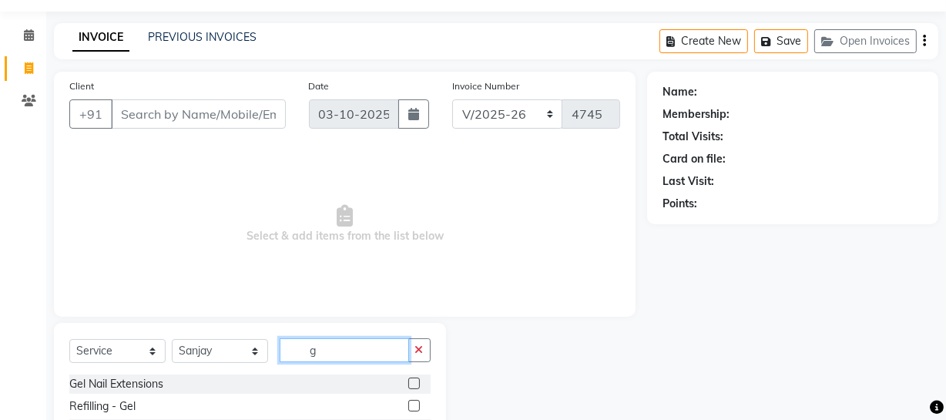
type input "g"
click at [153, 373] on div "Select Service Product Membership Package Voucher Prepaid Gift Card Select Styl…" at bounding box center [249, 356] width 361 height 36
click at [153, 378] on div "Gel Nail Extensions" at bounding box center [116, 384] width 94 height 16
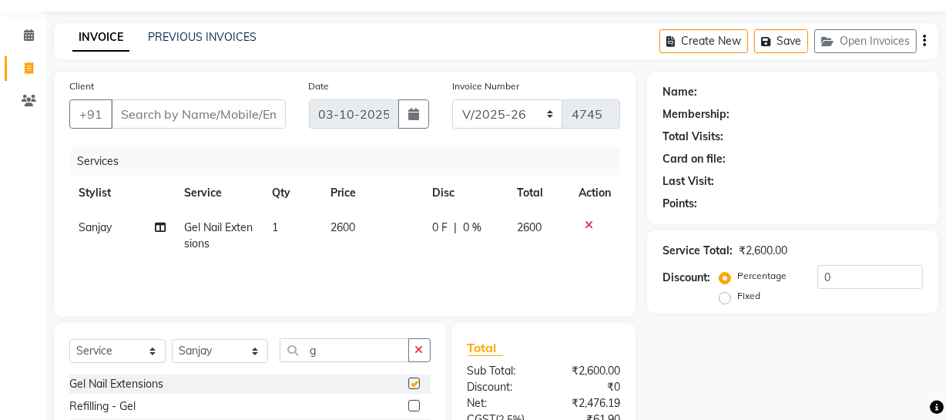
checkbox input "false"
click at [176, 118] on input "Client" at bounding box center [198, 113] width 175 height 29
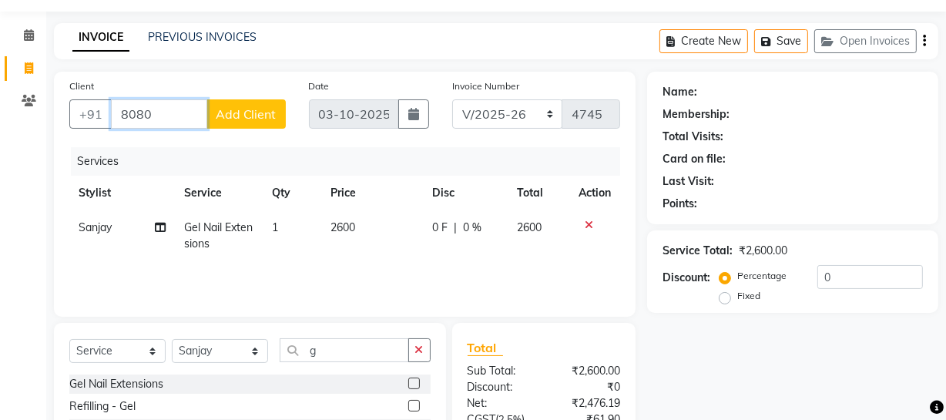
type input "8080"
click at [24, 82] on li "Invoice" at bounding box center [23, 68] width 46 height 33
click at [25, 72] on icon at bounding box center [29, 68] width 8 height 12
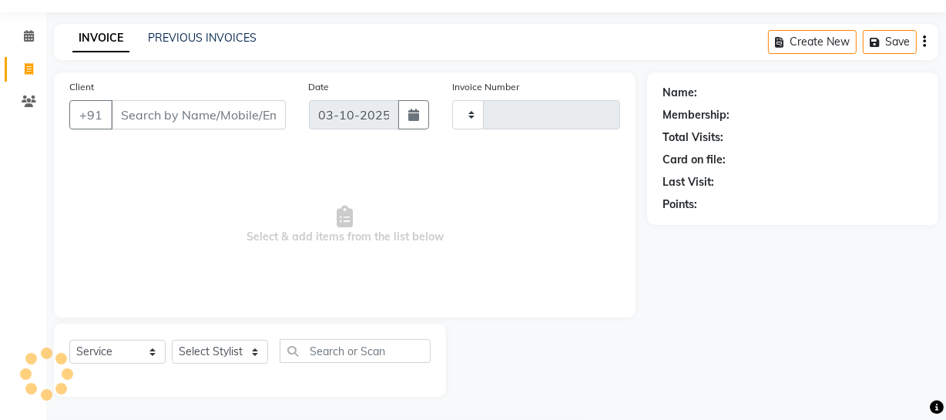
select select "membership"
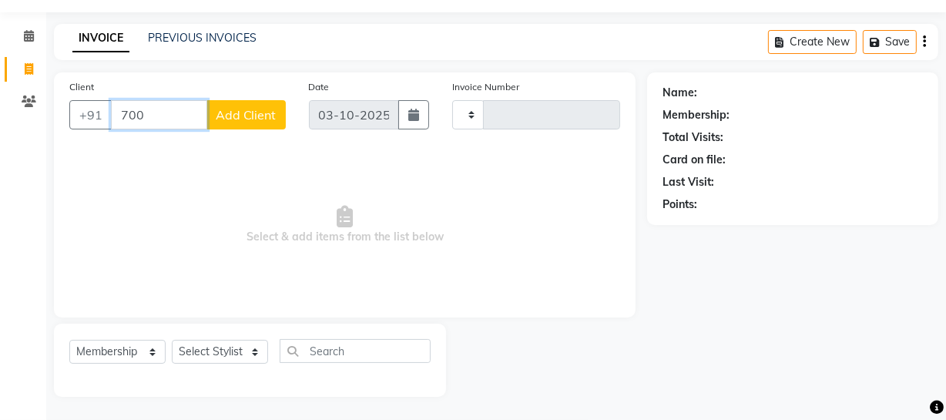
click at [172, 116] on input "700" at bounding box center [159, 114] width 96 height 29
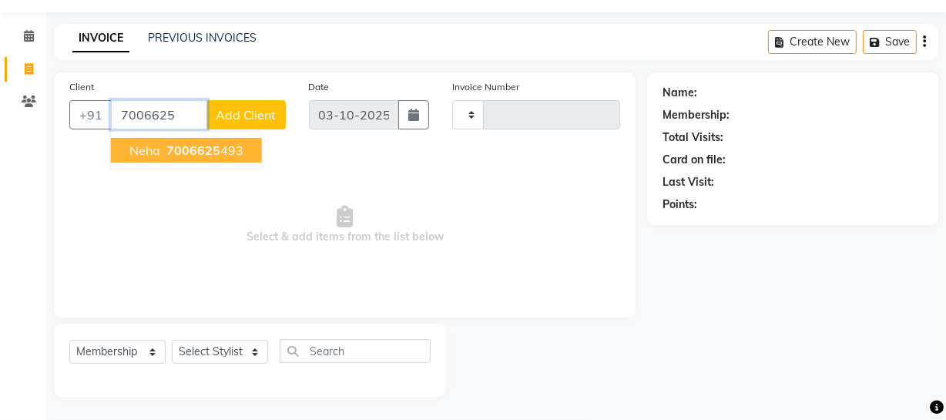
click at [198, 156] on span "7006625" at bounding box center [193, 150] width 54 height 15
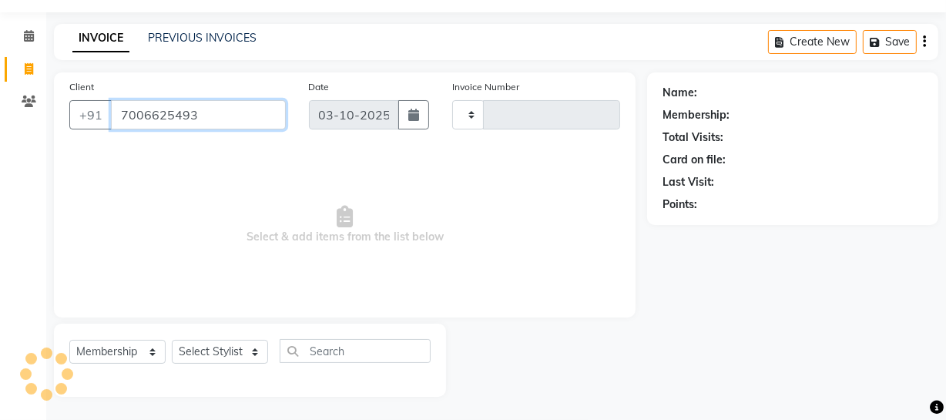
type input "7006625493"
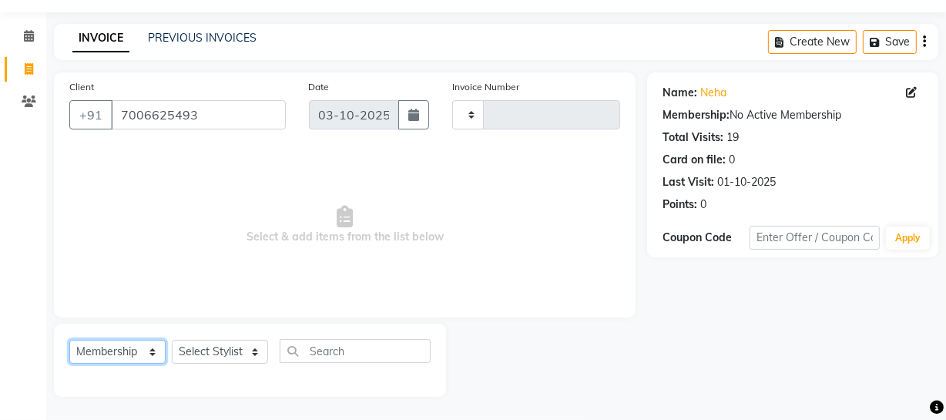
click at [139, 354] on select "Select Service Product Membership Package Voucher Prepaid Gift Card" at bounding box center [117, 352] width 96 height 24
select select "service"
click at [69, 340] on select "Select Service Product Membership Package Voucher Prepaid Gift Card" at bounding box center [117, 352] width 96 height 24
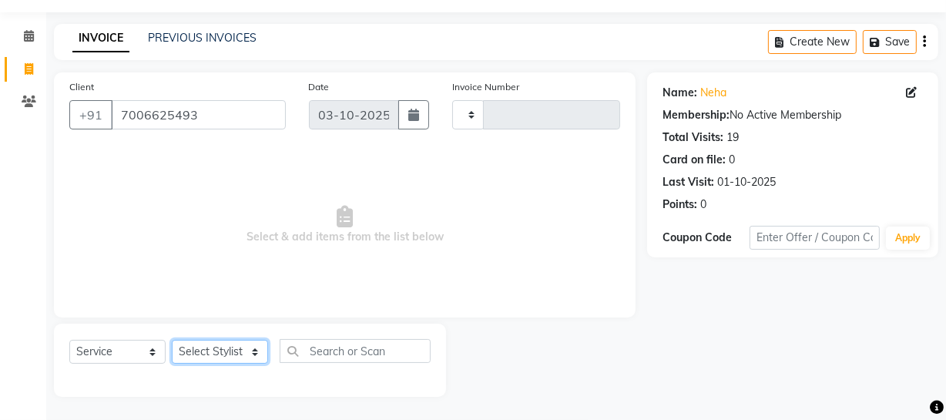
click at [195, 351] on select "Select Stylist" at bounding box center [220, 352] width 96 height 24
click at [206, 334] on div "Select Service Product Membership Package Voucher Prepaid Gift Card Select Styl…" at bounding box center [250, 360] width 392 height 73
click at [194, 358] on select "Select Stylist" at bounding box center [220, 352] width 96 height 24
click at [233, 355] on select "Select Stylist" at bounding box center [220, 352] width 96 height 24
click at [233, 354] on select "Select Stylist" at bounding box center [220, 352] width 96 height 24
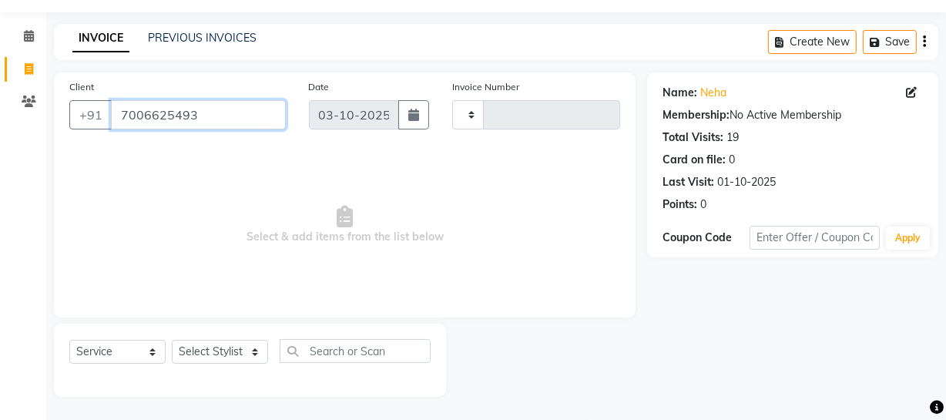
drag, startPoint x: 202, startPoint y: 111, endPoint x: 35, endPoint y: 113, distance: 167.2
click at [35, 113] on app-home "08047224946 Select Location × Soho Hair & Nails Studio, Jammu WhatsApp Status ✕…" at bounding box center [473, 188] width 946 height 463
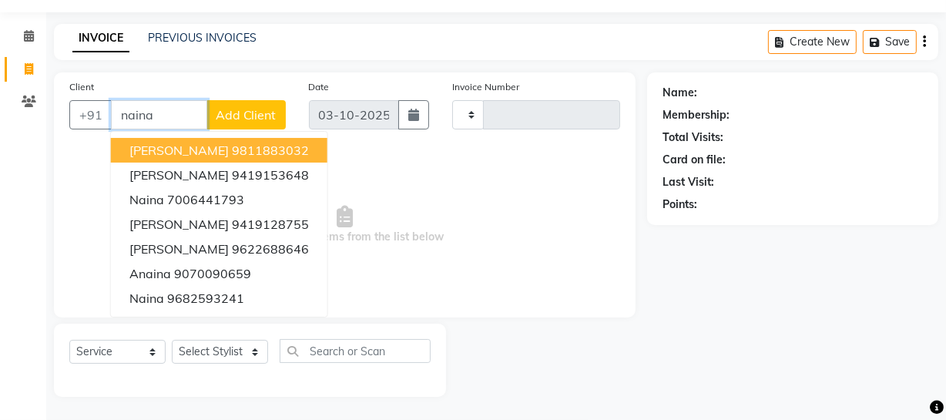
click at [237, 156] on ngb-highlight "9811883032" at bounding box center [270, 150] width 77 height 15
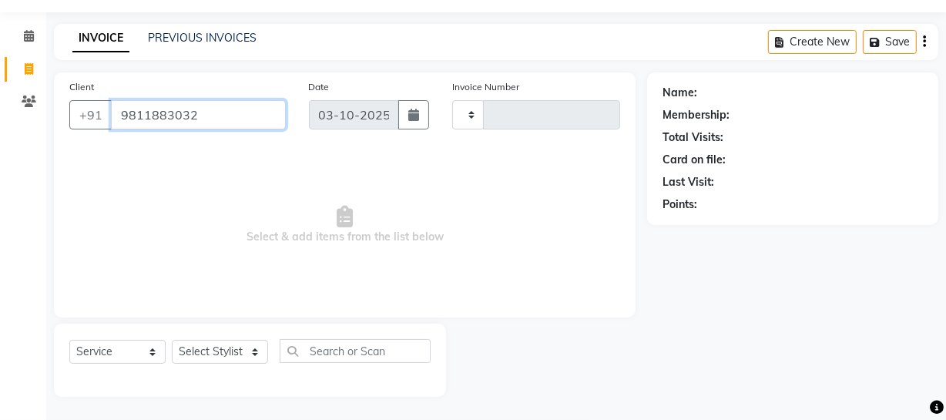
type input "9811883032"
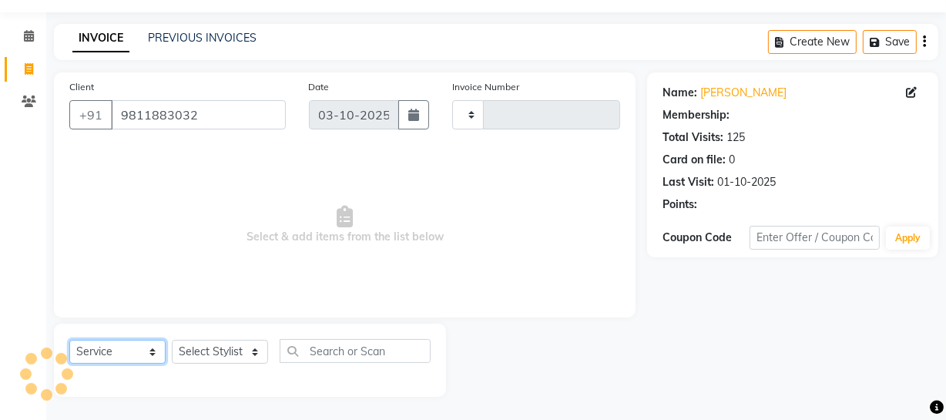
click at [113, 342] on select "Select Service Product Membership Package Voucher Prepaid Gift Card" at bounding box center [117, 352] width 96 height 24
select select "1: Object"
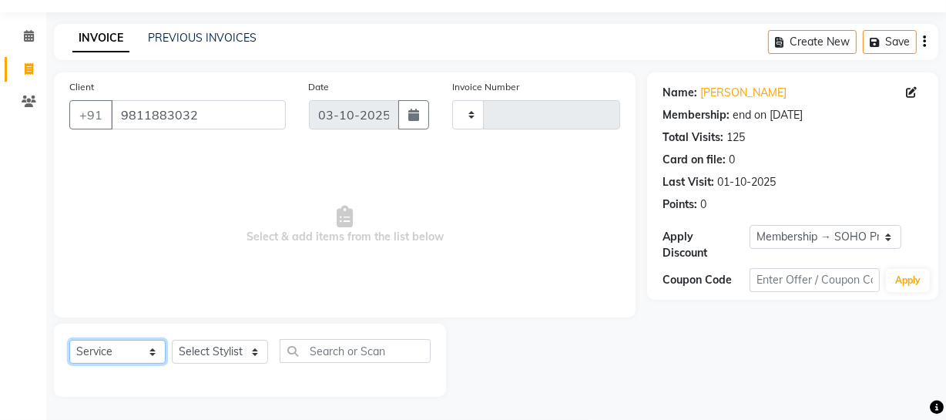
click at [69, 340] on select "Select Service Product Membership Package Voucher Prepaid Gift Card" at bounding box center [117, 352] width 96 height 24
click at [195, 355] on select "Select Stylist" at bounding box center [220, 352] width 96 height 24
click at [204, 361] on select "Select Stylist" at bounding box center [220, 352] width 96 height 24
click at [210, 356] on select "Select Stylist" at bounding box center [220, 352] width 96 height 24
drag, startPoint x: 213, startPoint y: 352, endPoint x: 215, endPoint y: 304, distance: 48.6
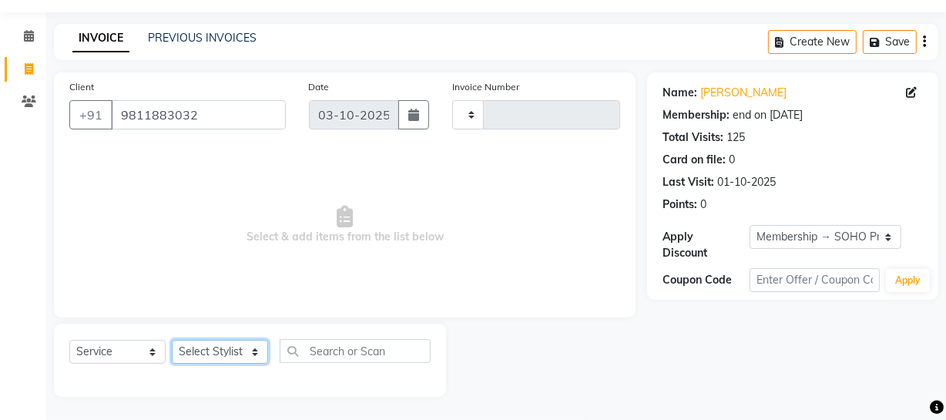
click at [213, 352] on select "Select Stylist" at bounding box center [220, 352] width 96 height 24
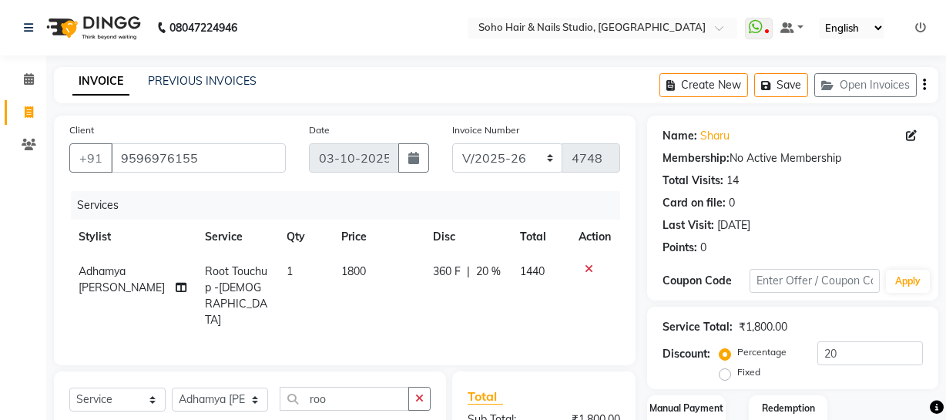
select select "735"
select select "service"
select select "62579"
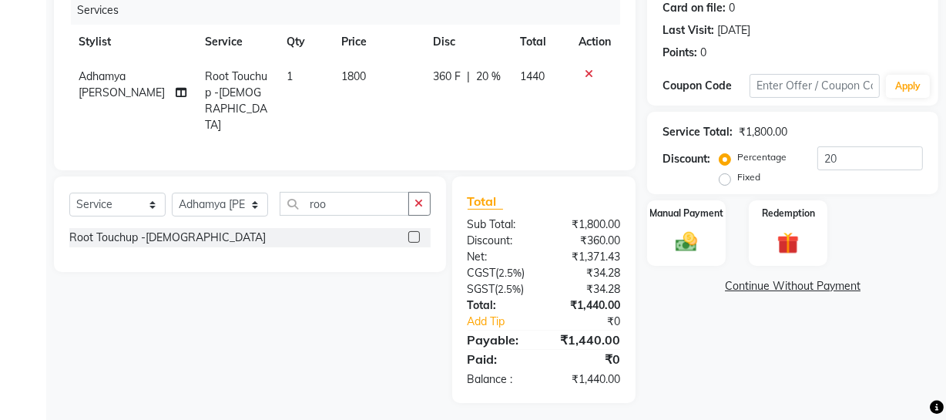
scroll to position [197, 0]
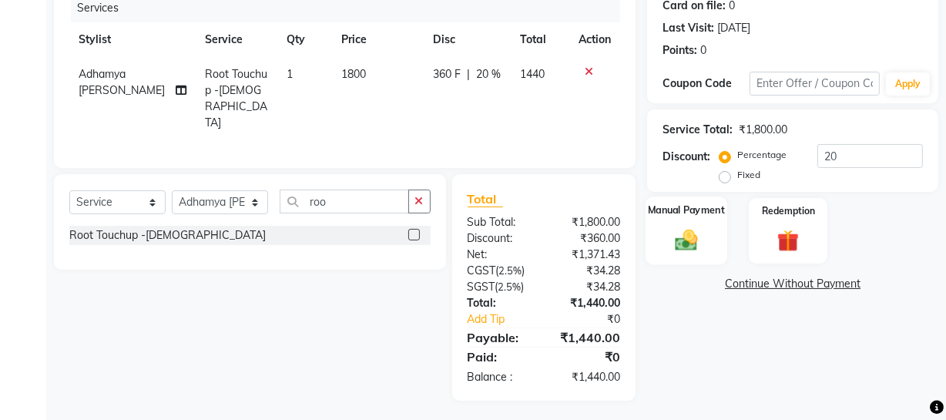
type input "20"
click at [693, 240] on img at bounding box center [686, 240] width 37 height 26
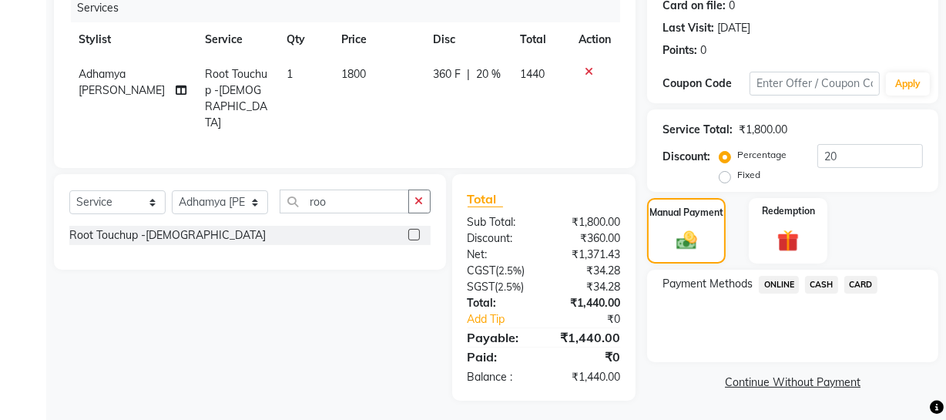
click at [782, 285] on span "ONLINE" at bounding box center [779, 285] width 40 height 18
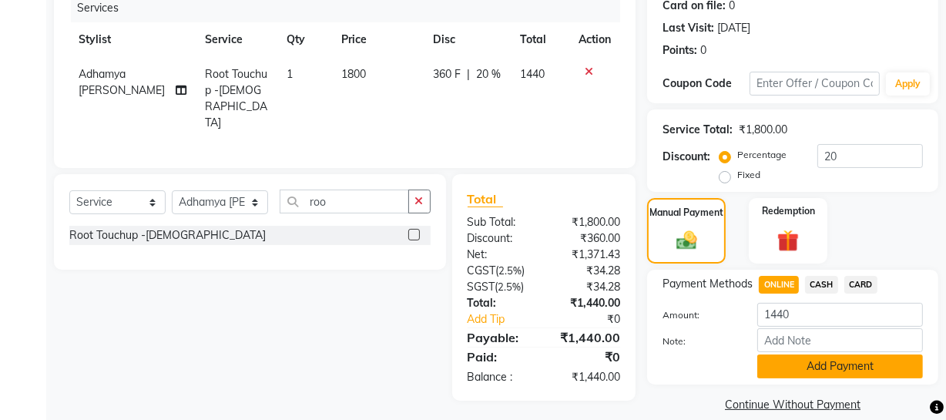
click at [805, 363] on button "Add Payment" at bounding box center [840, 366] width 166 height 24
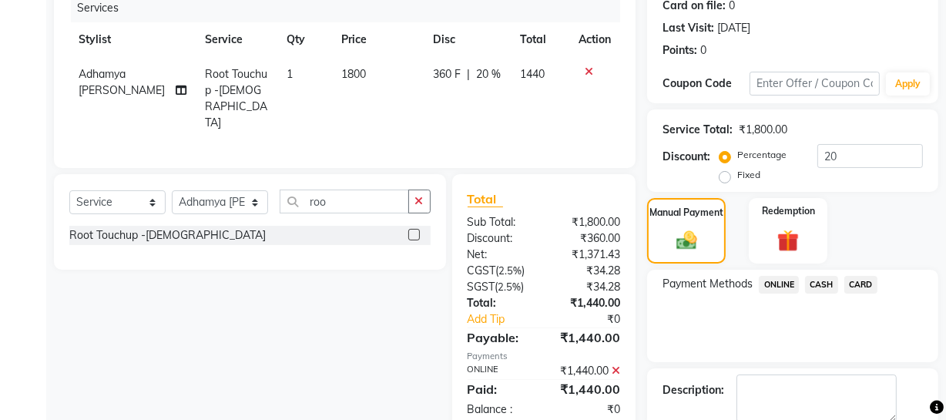
scroll to position [280, 0]
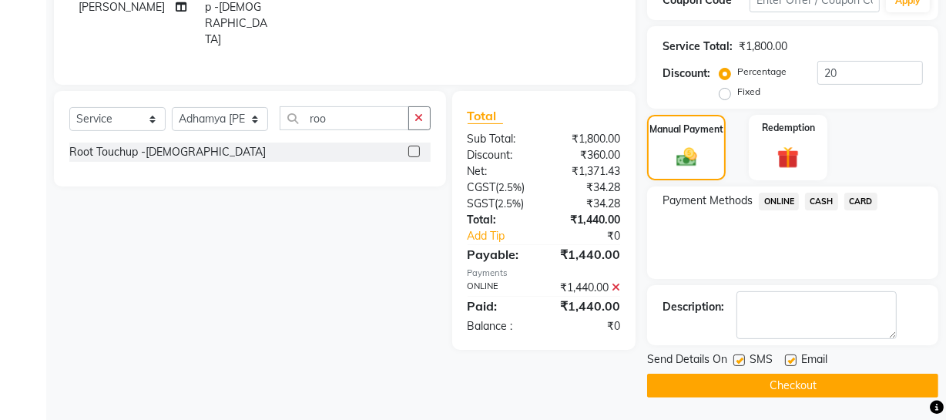
click at [760, 383] on button "Checkout" at bounding box center [792, 386] width 291 height 24
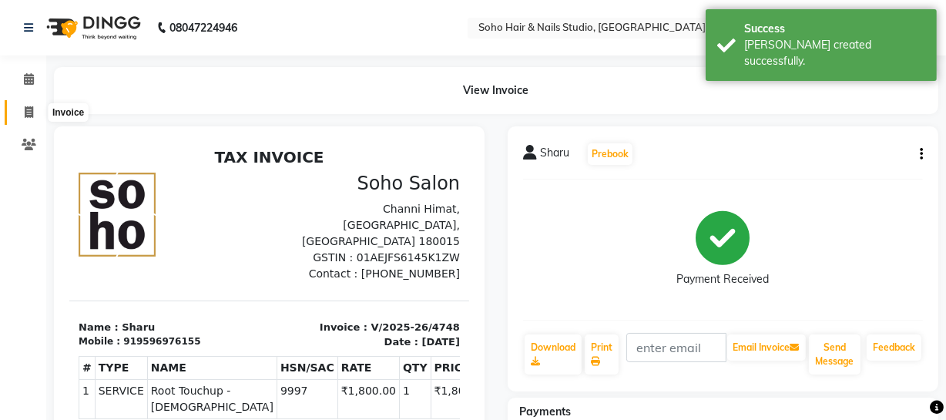
click at [25, 112] on icon at bounding box center [29, 112] width 8 height 12
select select "service"
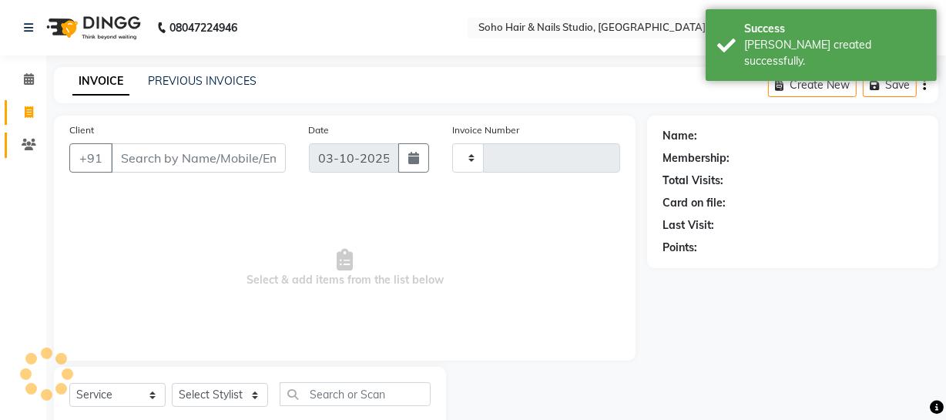
scroll to position [44, 0]
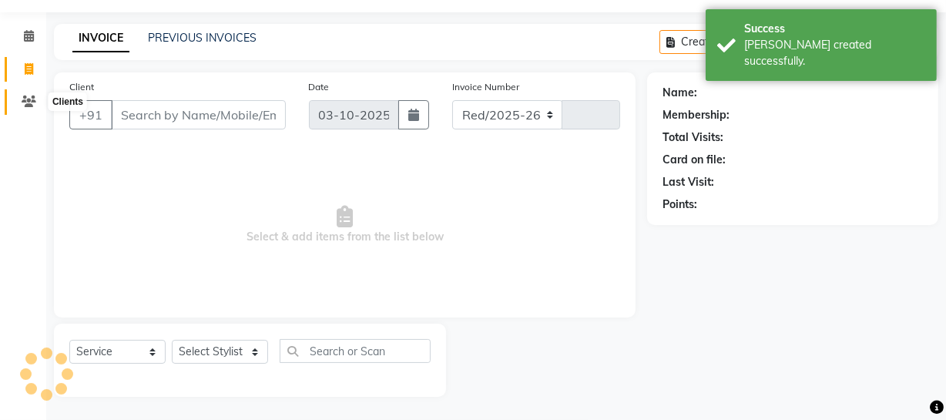
select select "735"
type input "4749"
select select "membership"
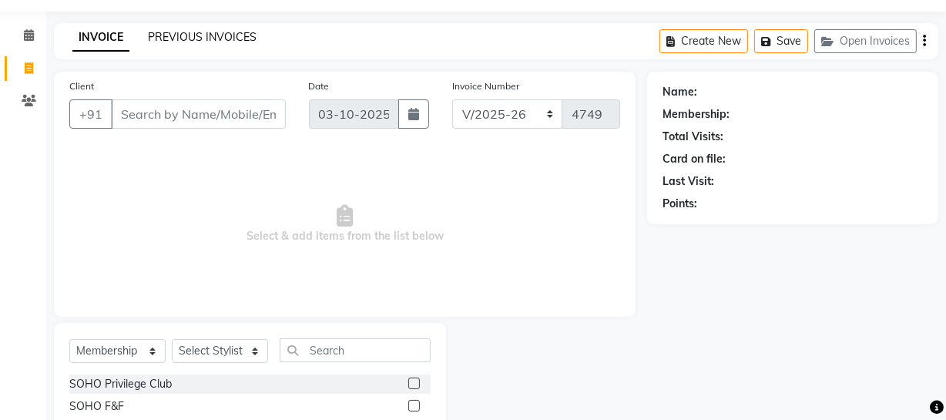
click at [207, 37] on link "PREVIOUS INVOICES" at bounding box center [202, 37] width 109 height 14
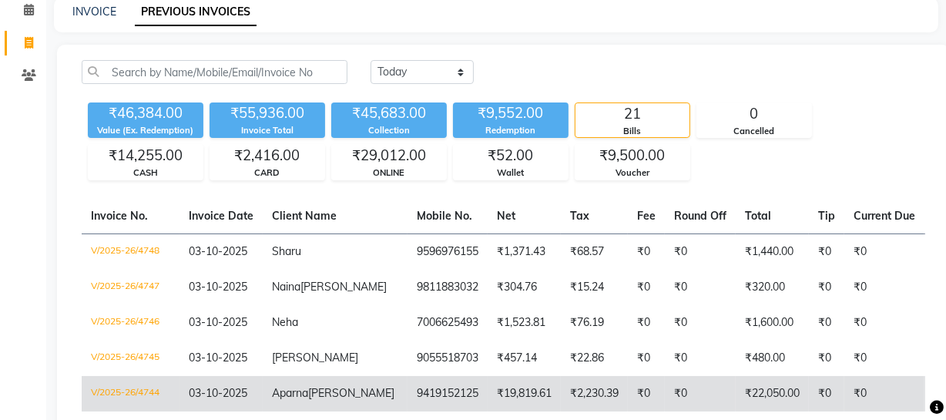
scroll to position [139, 0]
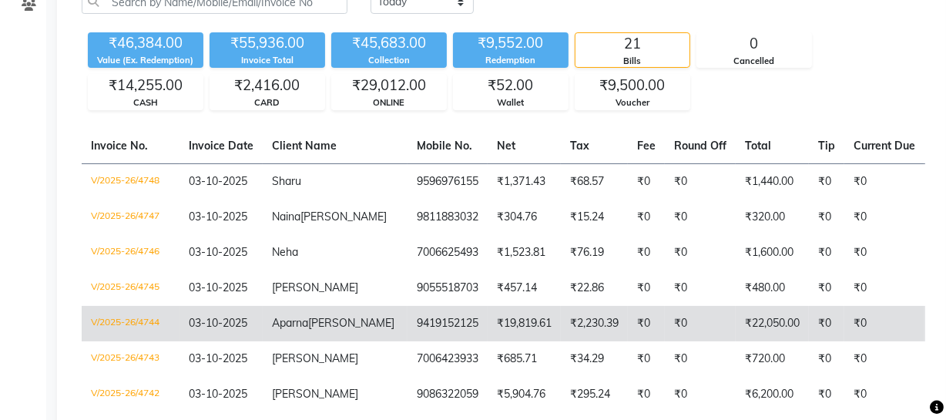
click at [408, 336] on td "9419152125" at bounding box center [448, 323] width 80 height 35
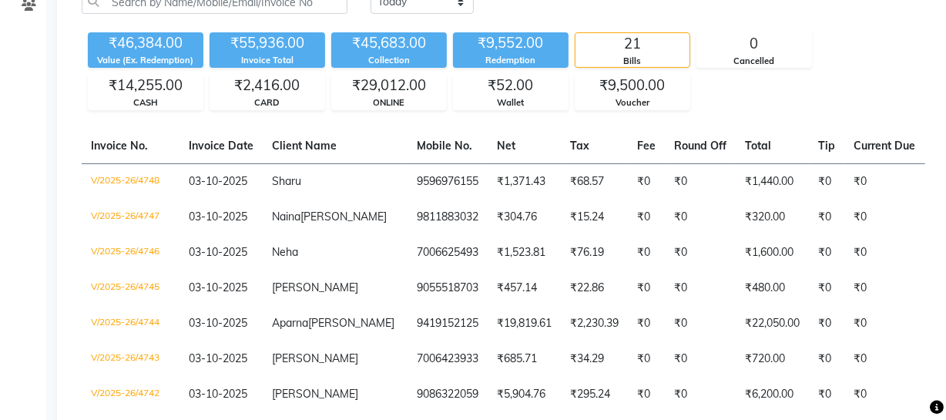
scroll to position [0, 0]
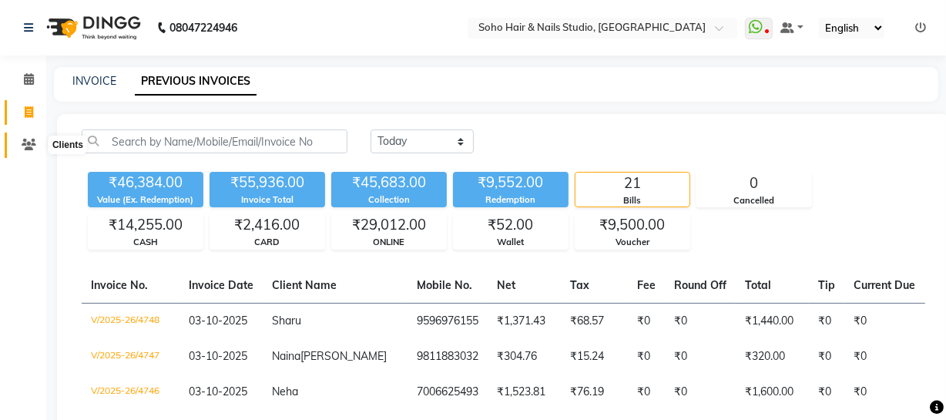
drag, startPoint x: 30, startPoint y: 146, endPoint x: 49, endPoint y: 145, distance: 19.3
click at [30, 146] on icon at bounding box center [29, 145] width 15 height 12
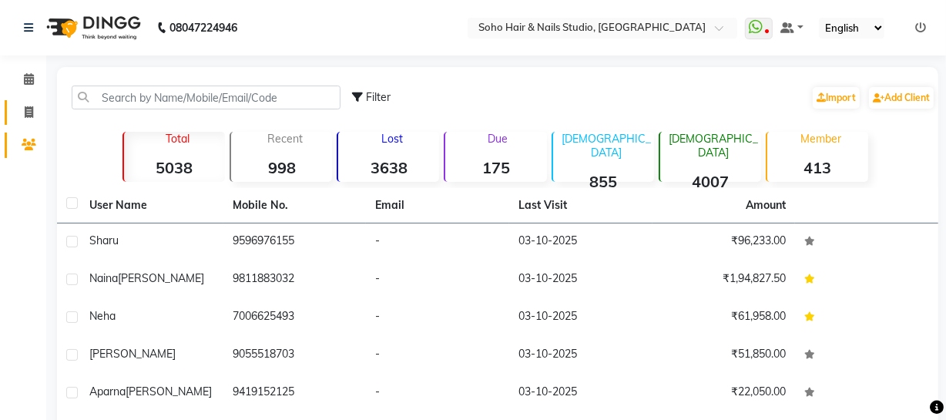
click at [19, 104] on span at bounding box center [28, 113] width 27 height 18
select select "service"
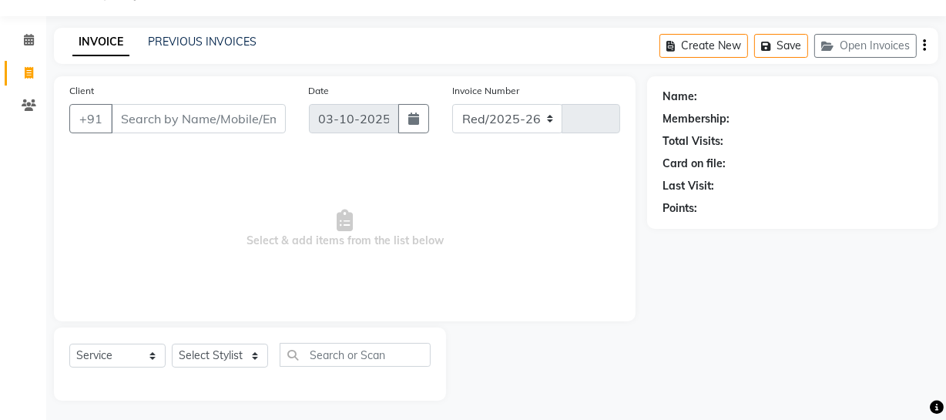
select select "735"
type input "4749"
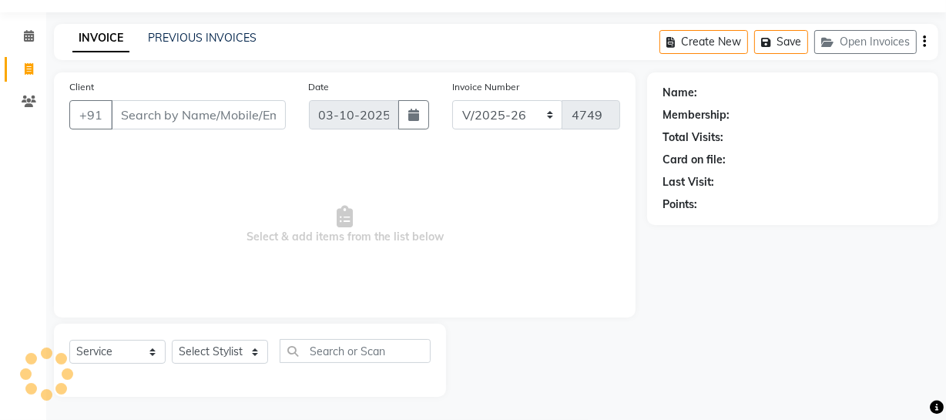
select select "membership"
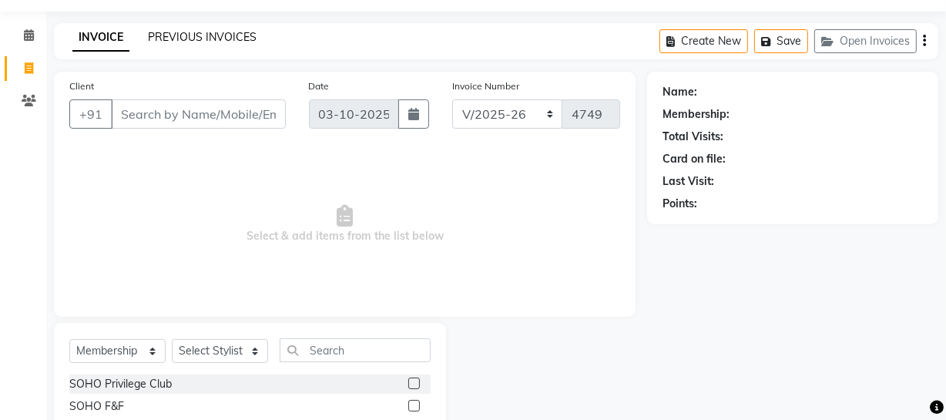
click at [200, 41] on link "PREVIOUS INVOICES" at bounding box center [202, 37] width 109 height 14
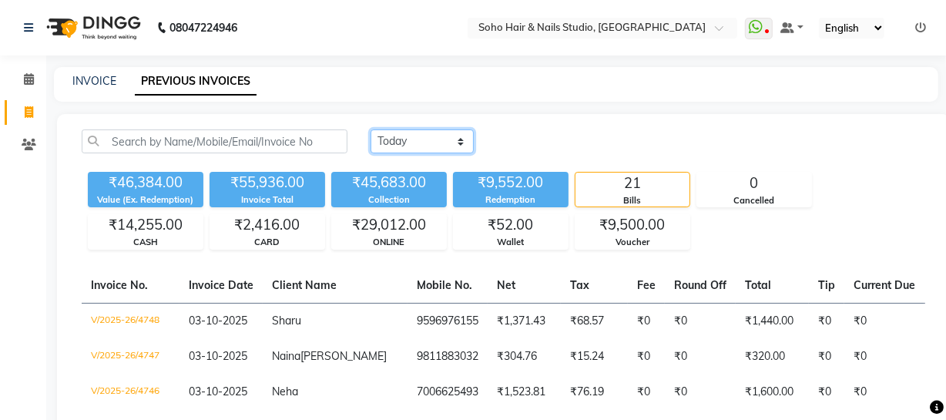
drag, startPoint x: 412, startPoint y: 143, endPoint x: 413, endPoint y: 151, distance: 8.5
click at [412, 143] on select "Today Yesterday Custom Range" at bounding box center [422, 141] width 103 height 24
select select "yesterday"
click at [371, 129] on select "Today Yesterday Custom Range" at bounding box center [422, 141] width 103 height 24
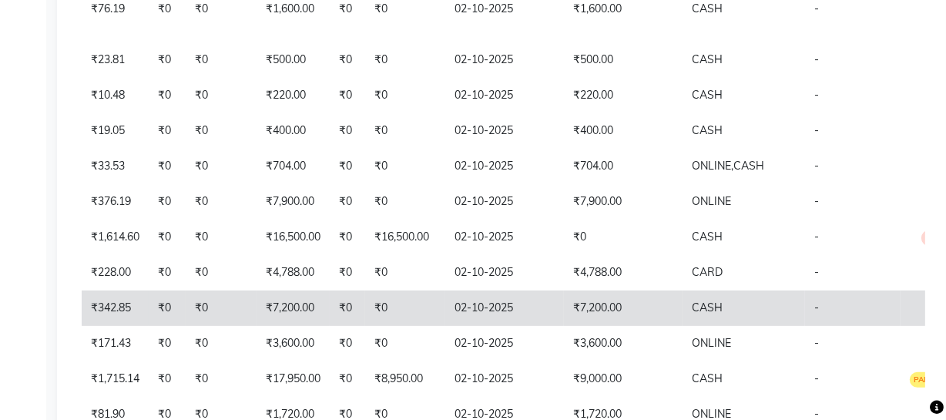
scroll to position [559, 0]
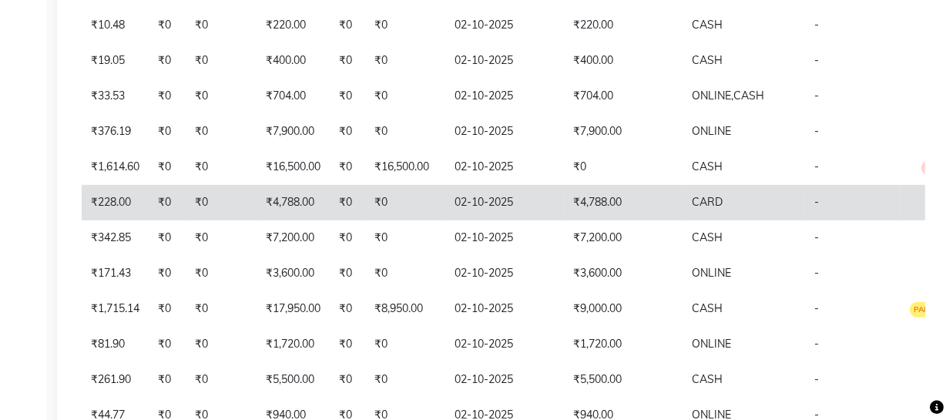
click at [683, 203] on td "CARD" at bounding box center [744, 202] width 123 height 35
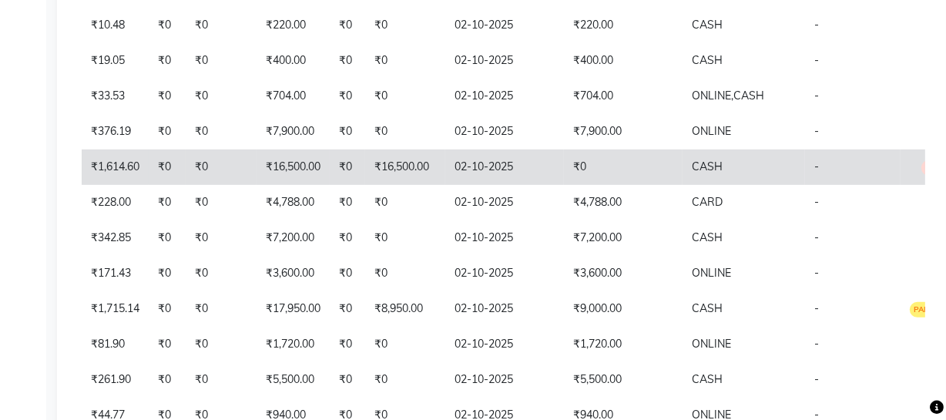
click at [841, 170] on td "-" at bounding box center [853, 166] width 96 height 35
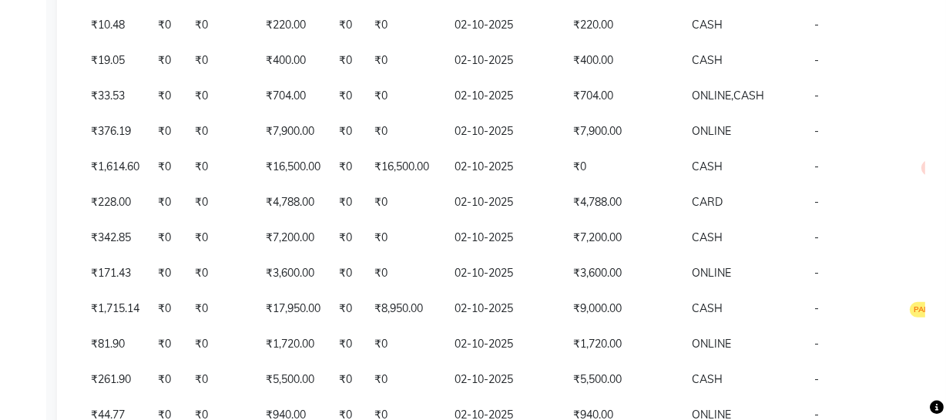
scroll to position [0, 0]
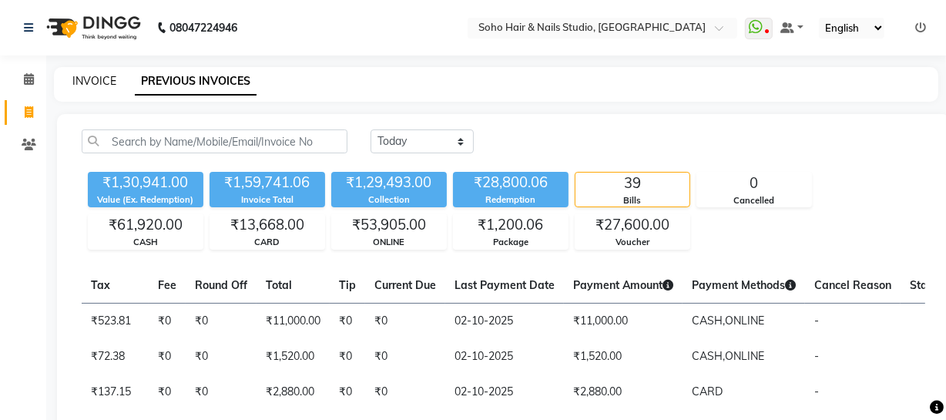
click at [82, 84] on link "INVOICE" at bounding box center [94, 81] width 44 height 14
select select "service"
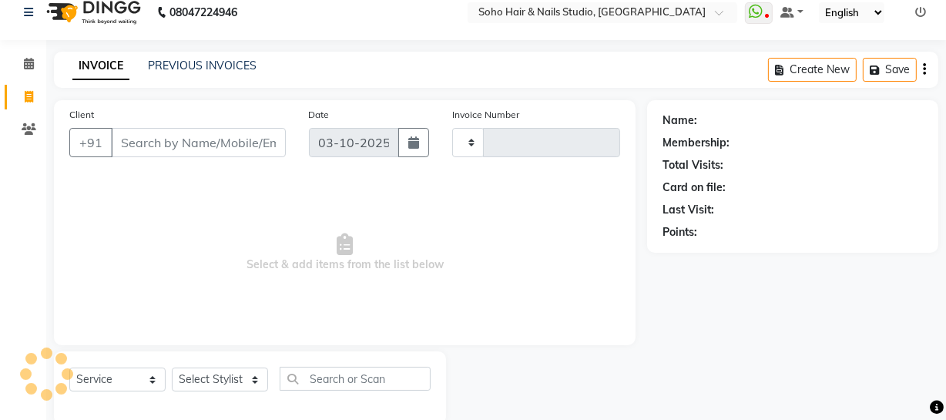
type input "4750"
select select "735"
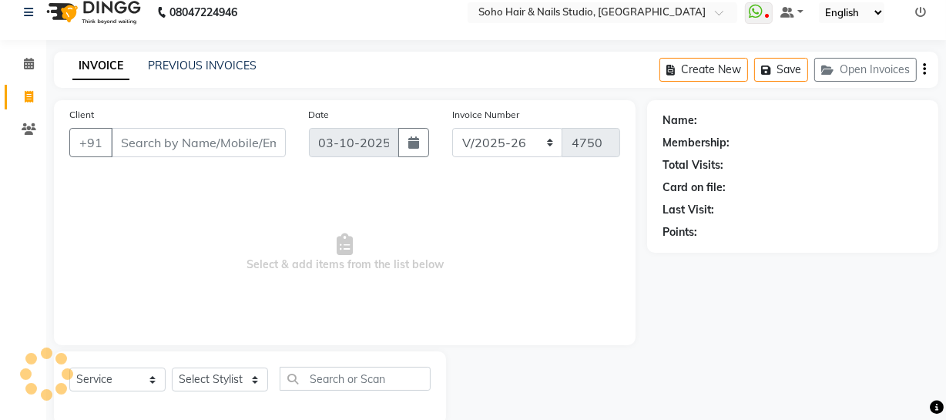
scroll to position [44, 0]
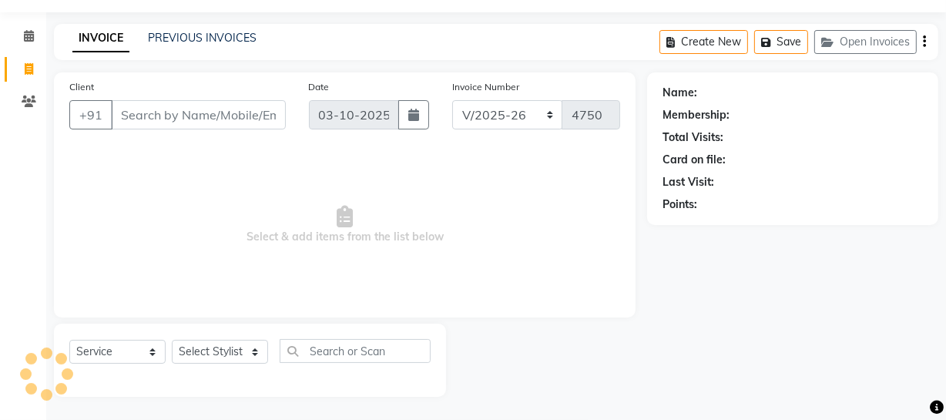
select select "membership"
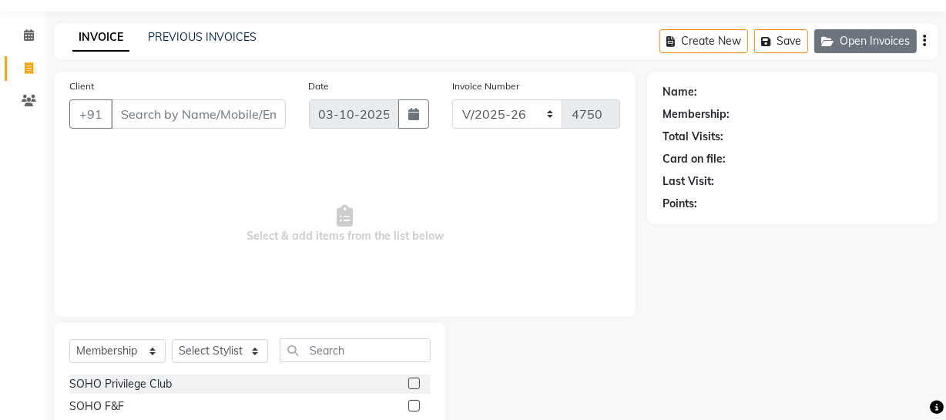
click at [898, 37] on button "Open Invoices" at bounding box center [865, 41] width 102 height 24
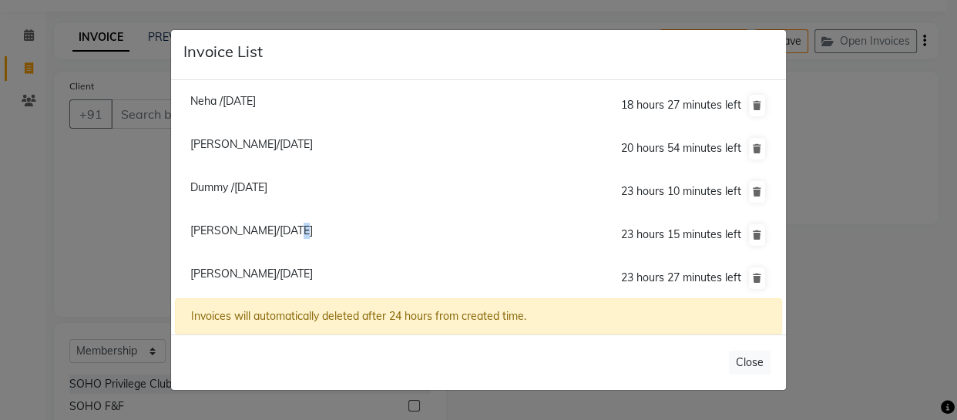
click at [280, 233] on span "Diksha Sethi/03 October 2025" at bounding box center [251, 230] width 123 height 14
type input "6005026590"
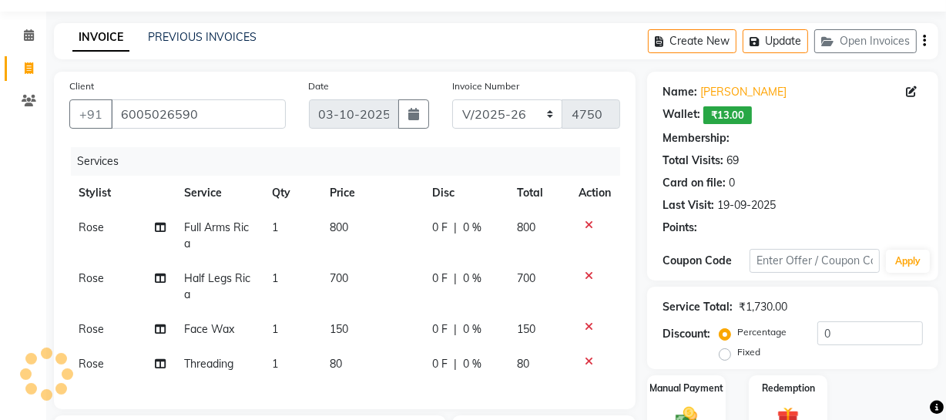
select select "1: Object"
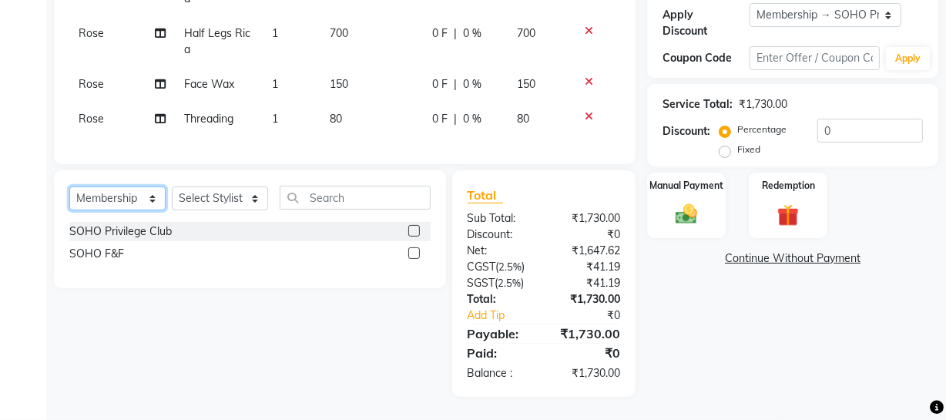
select select "service"
click at [69, 186] on select "Select Service Product Membership Package Voucher Prepaid Gift Card" at bounding box center [117, 198] width 96 height 24
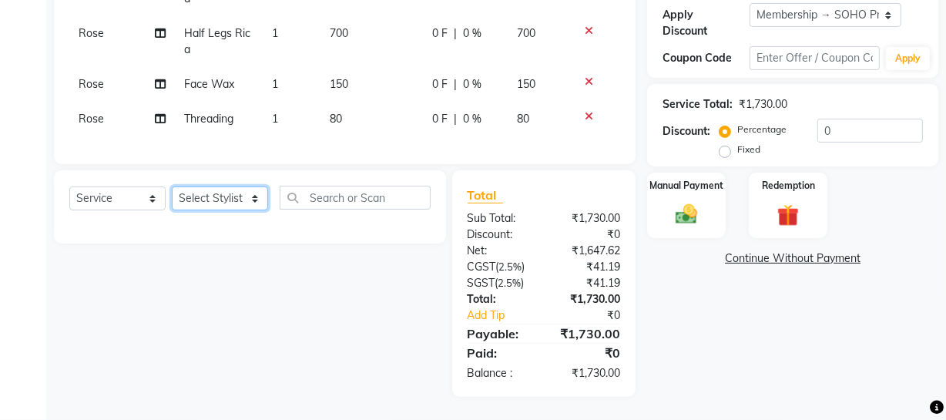
click at [228, 196] on select "Select Stylist [PERSON_NAME] Adhamya [PERSON_NAME] [PERSON_NAME] [PERSON_NAME] …" at bounding box center [220, 198] width 96 height 24
select select "21261"
click at [172, 186] on select "Select Stylist [PERSON_NAME] Adhamya [PERSON_NAME] [PERSON_NAME] [PERSON_NAME] …" at bounding box center [220, 198] width 96 height 24
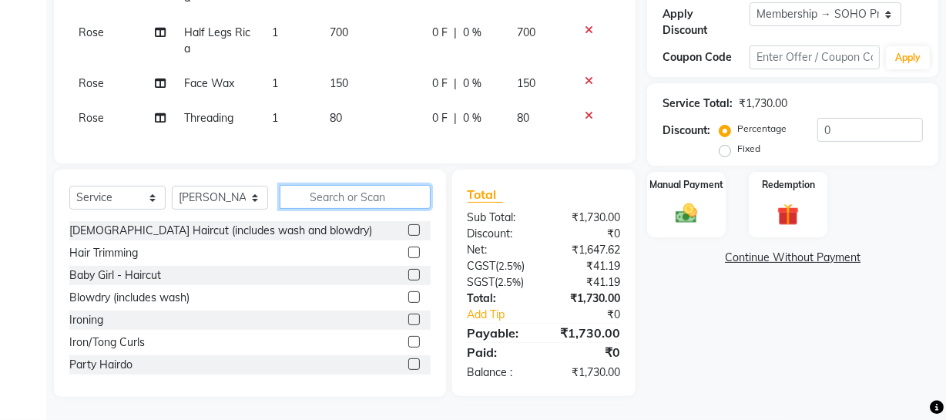
click at [310, 187] on input "text" at bounding box center [355, 197] width 151 height 24
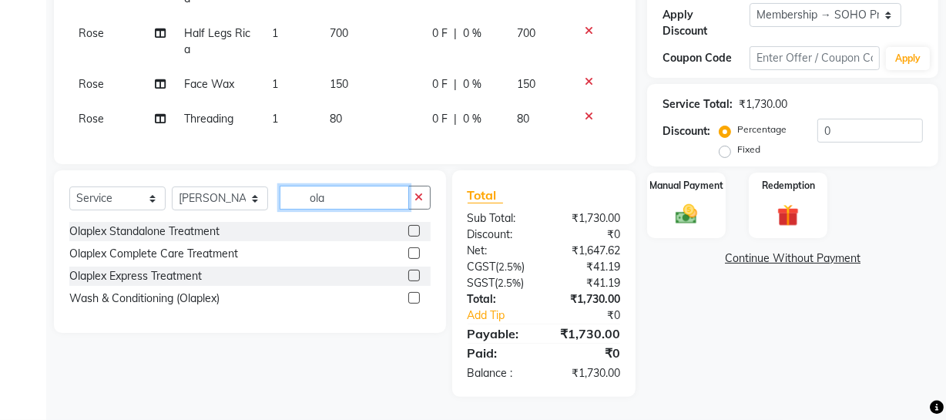
drag, startPoint x: 341, startPoint y: 204, endPoint x: 263, endPoint y: 200, distance: 78.7
click at [271, 199] on div "Select Service Product Membership Package Voucher Prepaid Gift Card Select Styl…" at bounding box center [249, 204] width 361 height 36
type input "v"
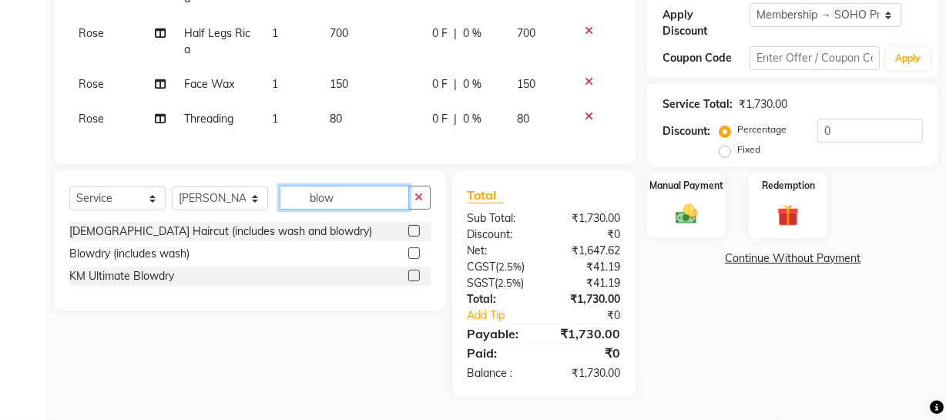
type input "blow"
click at [167, 254] on div "Blowdry (includes wash)" at bounding box center [129, 254] width 120 height 16
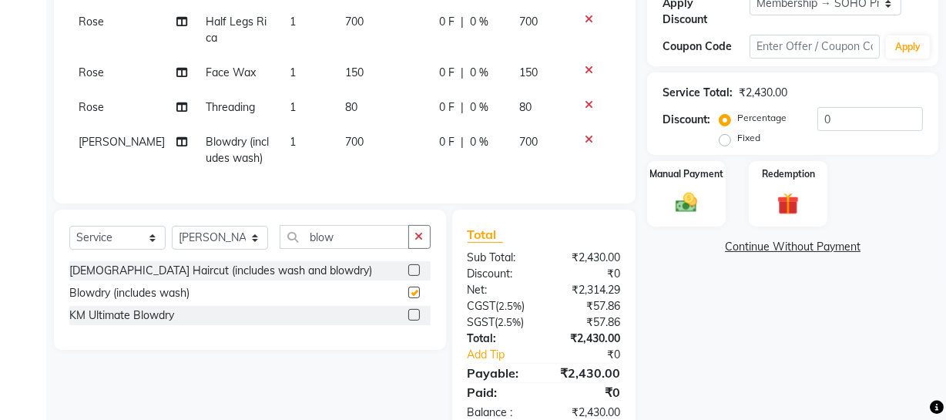
checkbox input "false"
click at [380, 142] on td "700" at bounding box center [383, 150] width 95 height 51
select select "21261"
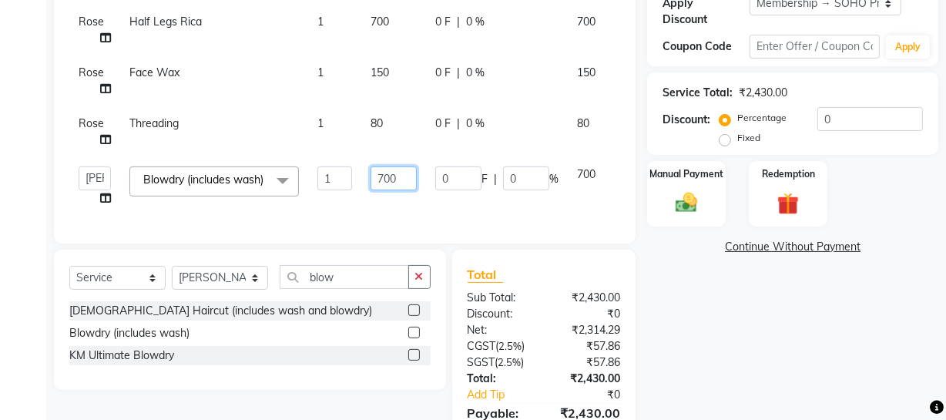
drag, startPoint x: 406, startPoint y: 173, endPoint x: 208, endPoint y: 201, distance: 199.9
click at [216, 200] on tr "Abhishek Kohli Adhamya Bamotra Amit Anita Kumari Arun Sain Avijit Das Bhabesh D…" at bounding box center [366, 186] width 594 height 59
type input "1200"
click at [706, 356] on div "Name: Diksha Sethi Wallet: ₹13.00 Membership: end on 07-06-2026 Total Visits: 6…" at bounding box center [798, 145] width 303 height 661
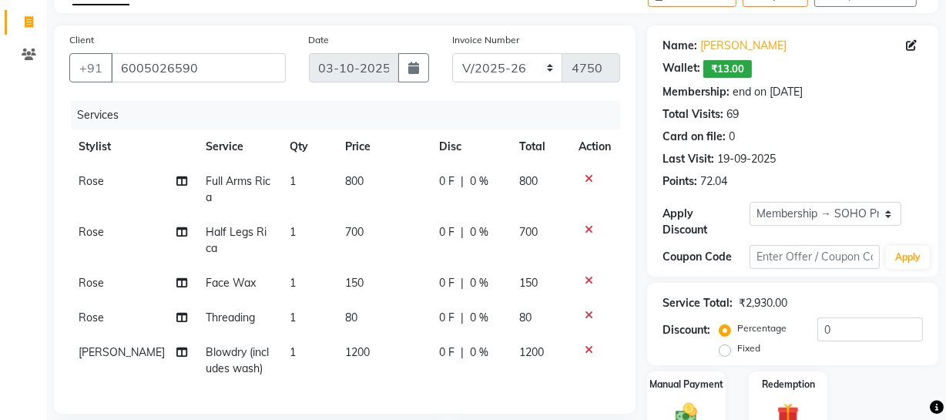
scroll to position [0, 0]
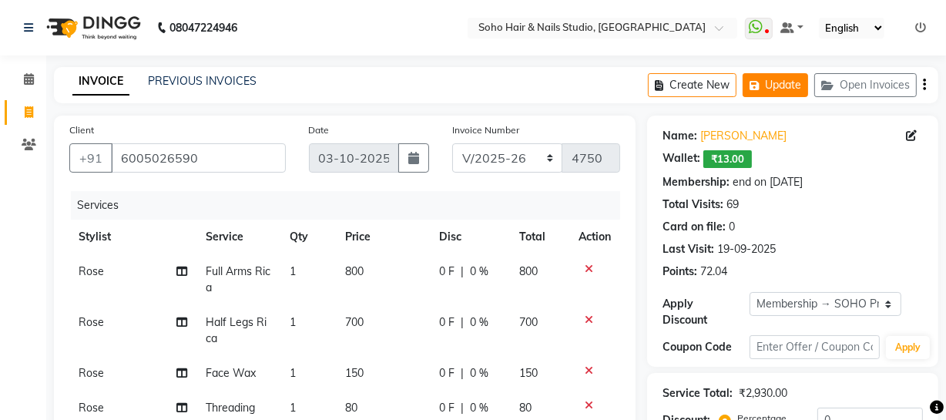
click at [793, 76] on button "Update" at bounding box center [775, 85] width 65 height 24
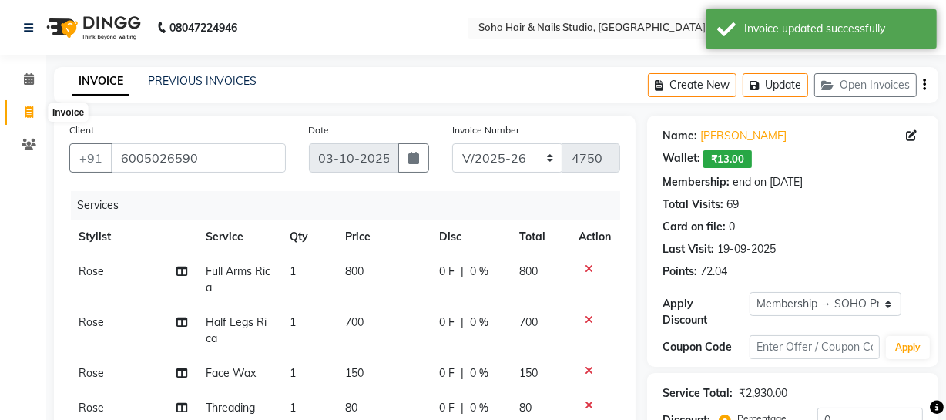
click at [26, 107] on icon at bounding box center [29, 112] width 8 height 12
select select "service"
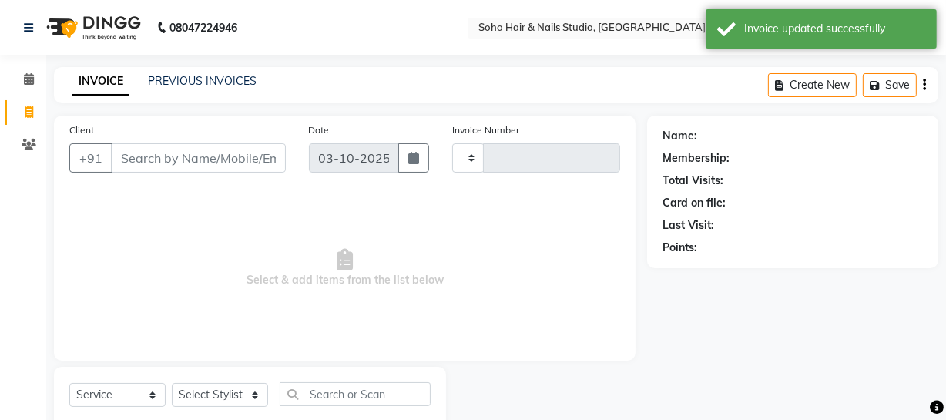
type input "4750"
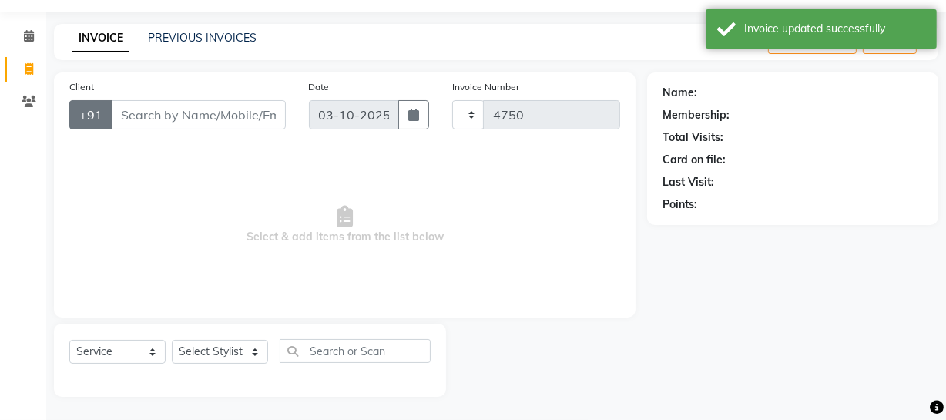
select select "735"
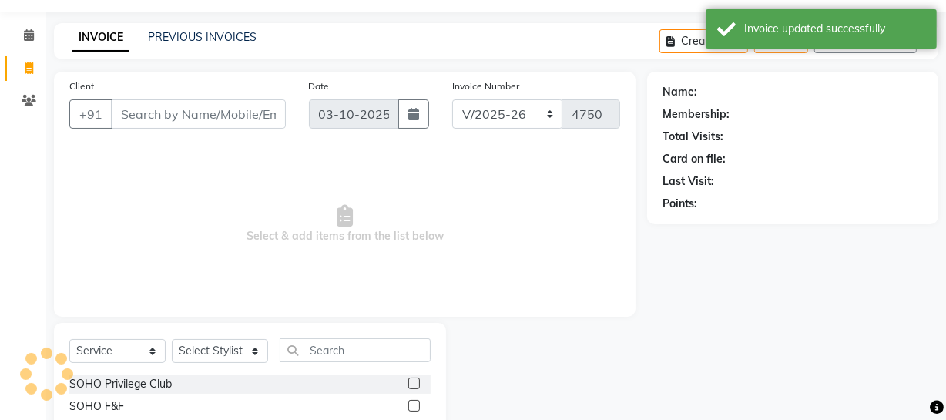
select select "membership"
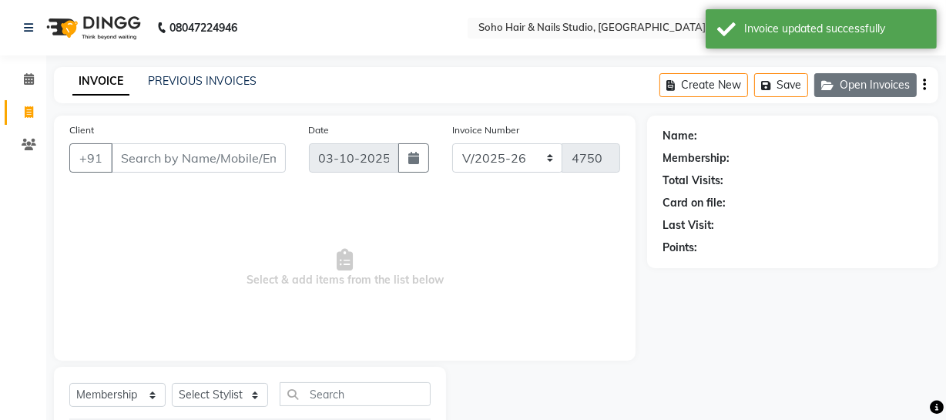
click at [831, 84] on icon "button" at bounding box center [830, 85] width 18 height 11
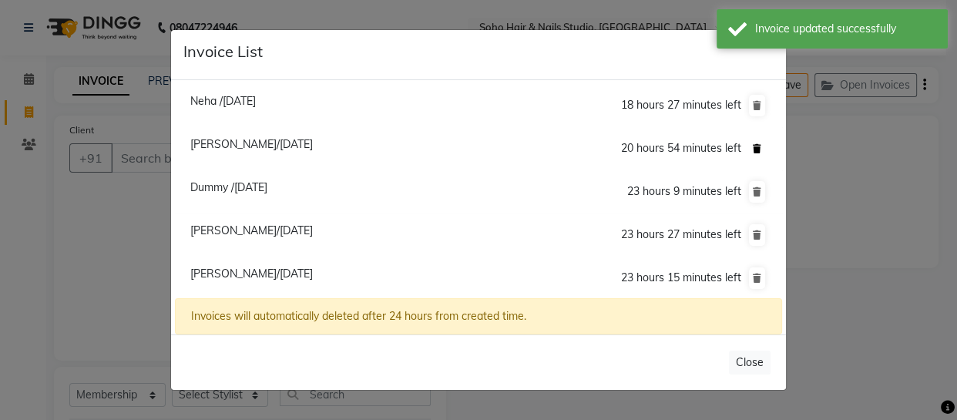
click at [757, 150] on icon at bounding box center [757, 148] width 8 height 9
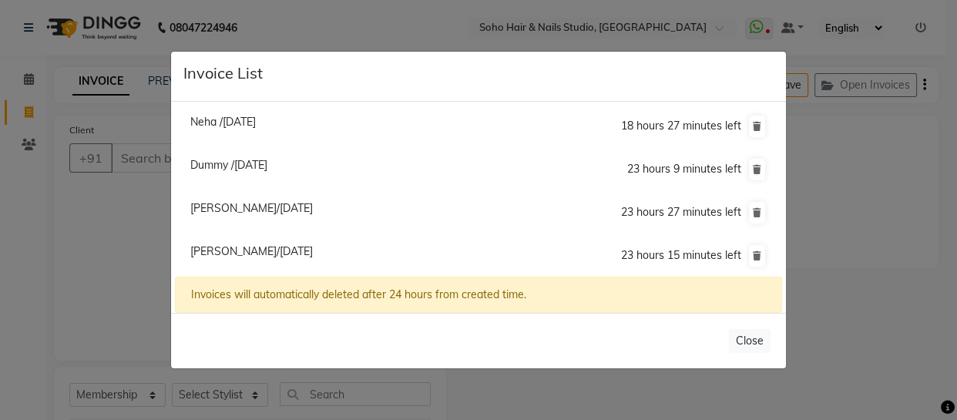
click at [76, 221] on ngb-modal-window "Invoice List Neha /03 October 2025 18 hours 27 minutes left Dummy /03 October 2…" at bounding box center [478, 210] width 957 height 420
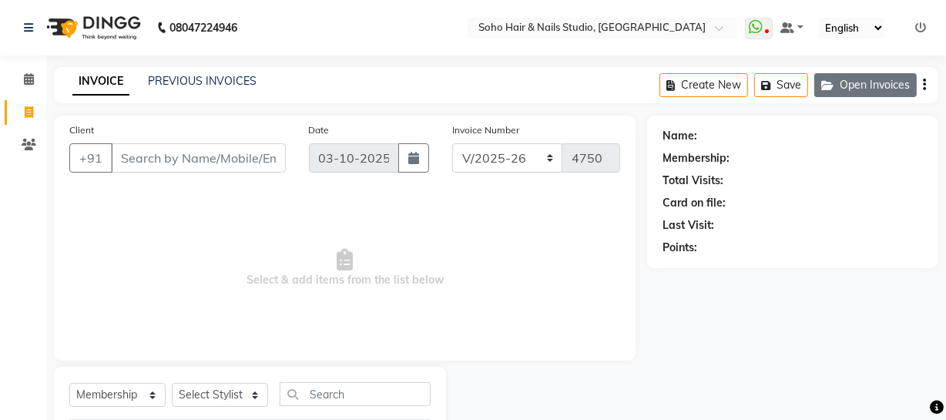
click at [843, 77] on button "Open Invoices" at bounding box center [865, 85] width 102 height 24
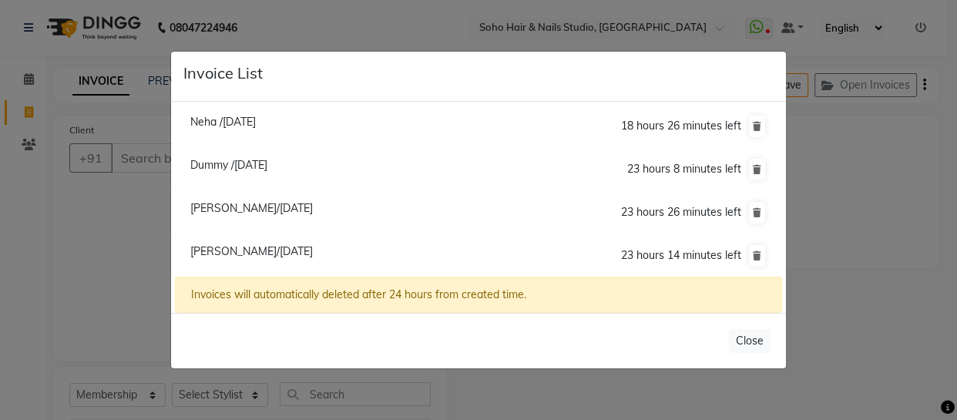
click at [47, 284] on ngb-modal-window "Invoice List Neha /03 October 2025 18 hours 26 minutes left Dummy /03 October 2…" at bounding box center [478, 210] width 957 height 420
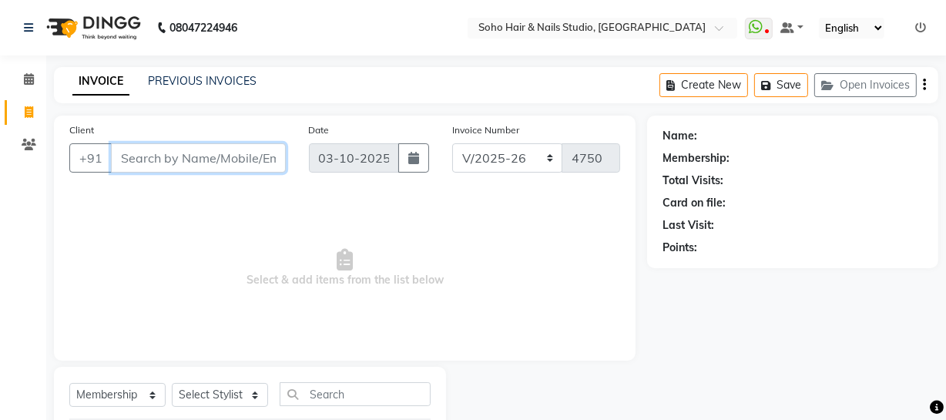
click at [192, 168] on input "Client" at bounding box center [198, 157] width 175 height 29
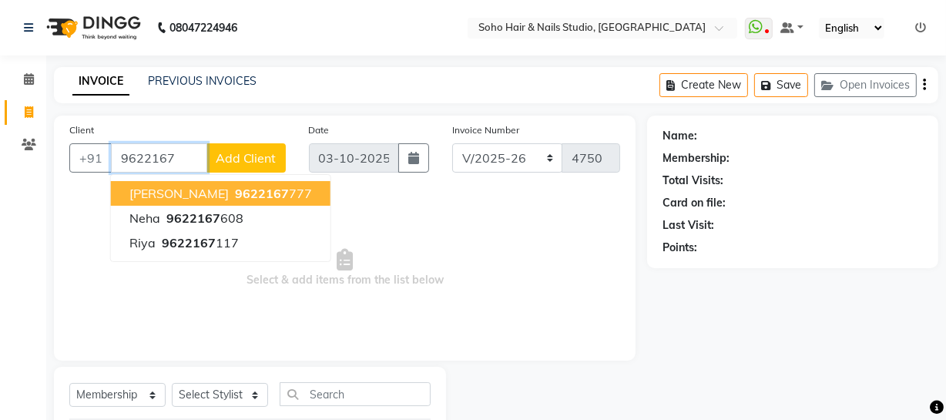
click at [277, 197] on ngb-highlight "9622167 777" at bounding box center [272, 193] width 80 height 15
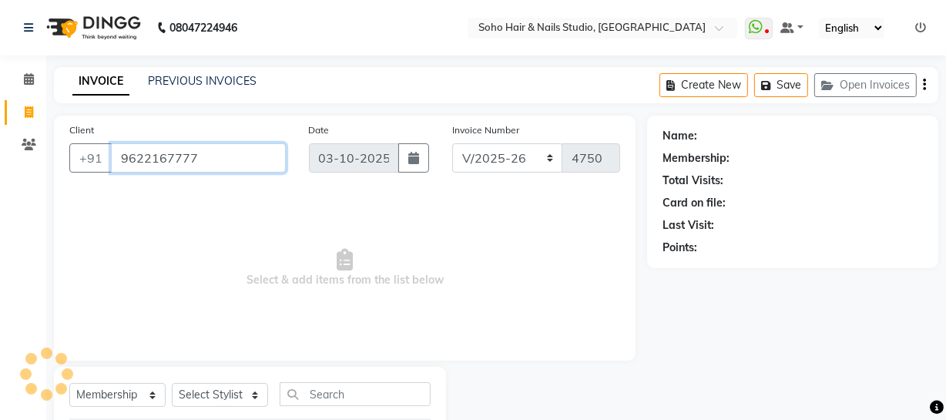
type input "9622167777"
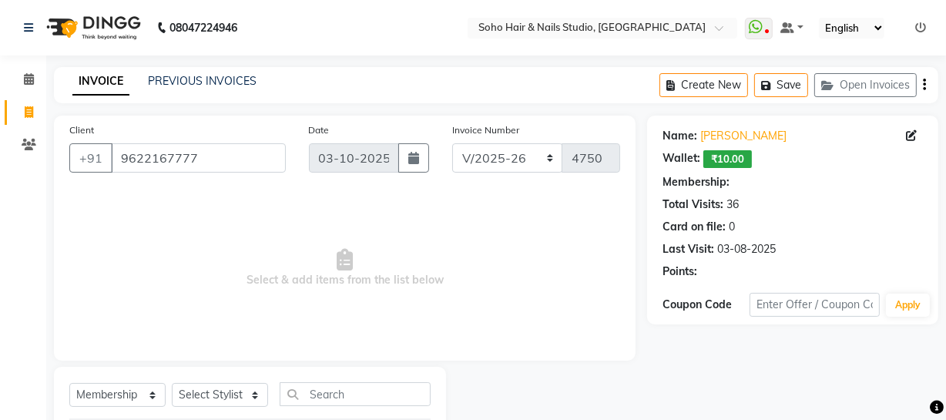
select select "1: Object"
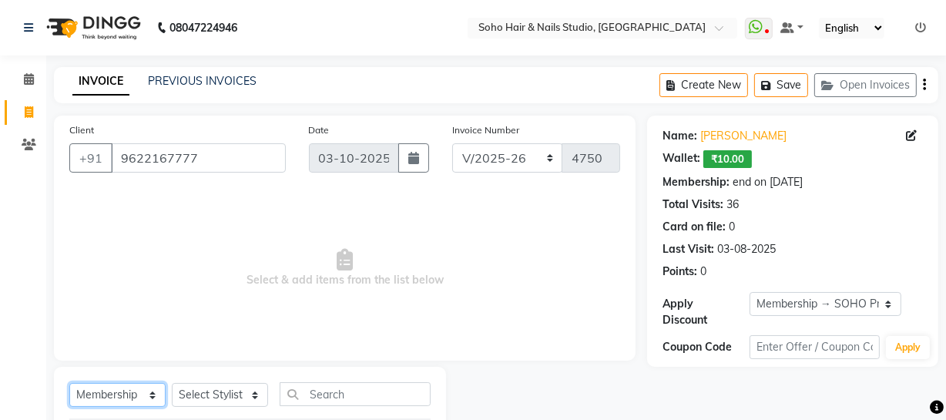
drag, startPoint x: 141, startPoint y: 395, endPoint x: 155, endPoint y: 394, distance: 14.0
click at [154, 398] on select "Select Service Product Membership Package Voucher Prepaid Gift Card" at bounding box center [117, 395] width 96 height 24
click at [69, 383] on select "Select Service Product Membership Package Voucher Prepaid Gift Card" at bounding box center [117, 395] width 96 height 24
click at [143, 398] on select "Select Service Product Membership Package Voucher Prepaid Gift Card" at bounding box center [117, 395] width 96 height 24
select select "service"
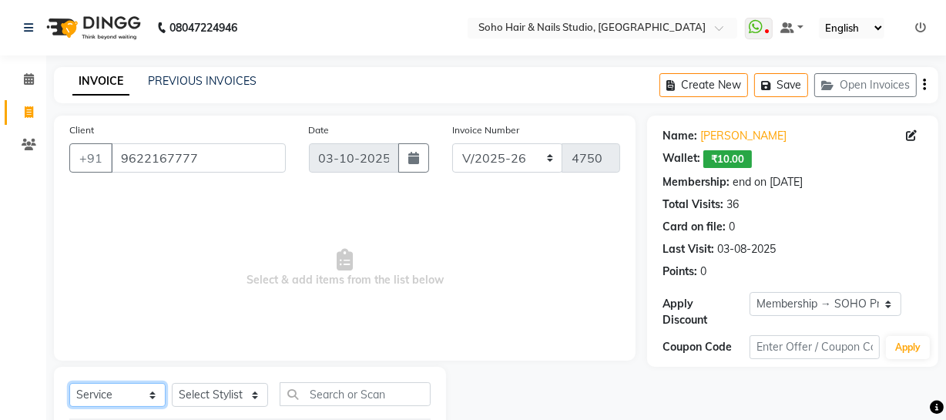
click at [69, 383] on select "Select Service Product Membership Package Voucher Prepaid Gift Card" at bounding box center [117, 395] width 96 height 24
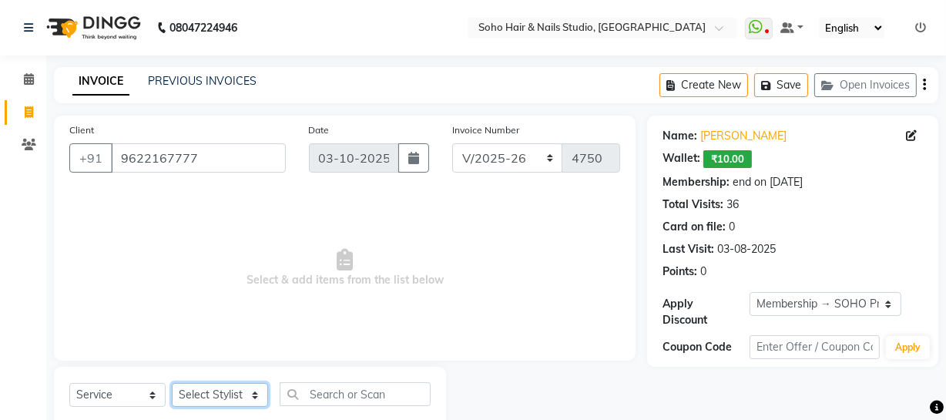
click at [200, 392] on select "Select Stylist [PERSON_NAME] Adhamya [PERSON_NAME] [PERSON_NAME] [PERSON_NAME] …" at bounding box center [220, 395] width 96 height 24
select select "81211"
click at [172, 383] on select "Select Stylist [PERSON_NAME] Adhamya [PERSON_NAME] [PERSON_NAME] [PERSON_NAME] …" at bounding box center [220, 395] width 96 height 24
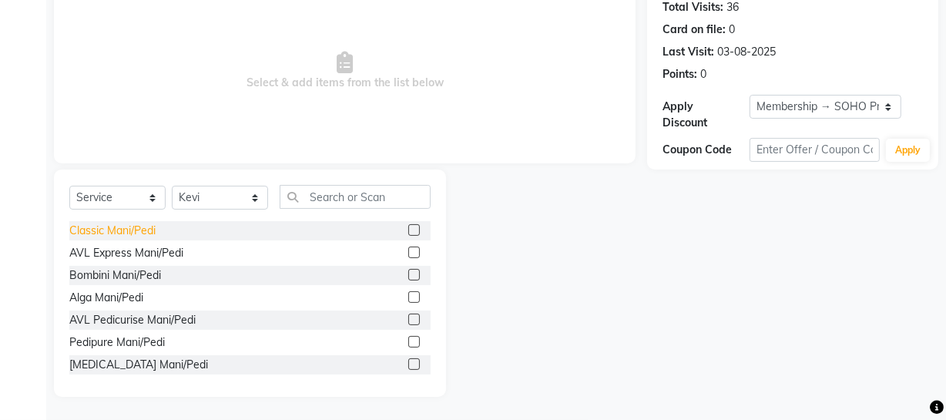
click at [148, 223] on div "Classic Mani/Pedi" at bounding box center [112, 231] width 86 height 16
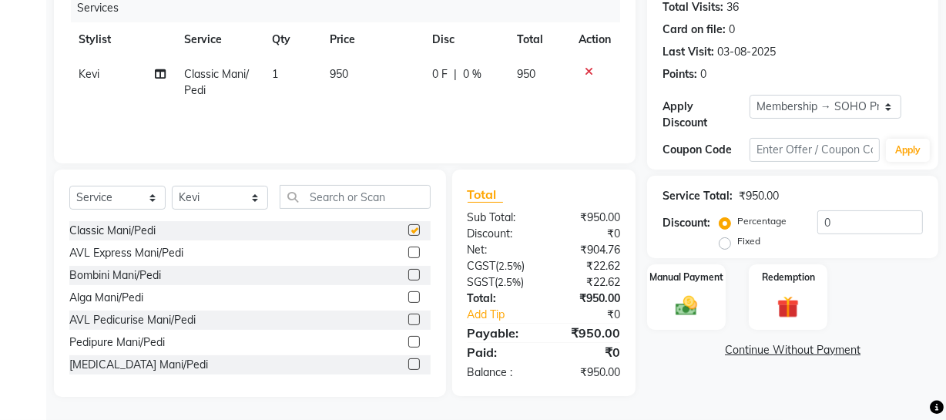
checkbox input "false"
drag, startPoint x: 202, startPoint y: 195, endPoint x: 205, endPoint y: 185, distance: 10.5
click at [202, 195] on select "Select Stylist [PERSON_NAME] Adhamya [PERSON_NAME] [PERSON_NAME] [PERSON_NAME] …" at bounding box center [220, 198] width 96 height 24
select select "30406"
click at [172, 186] on select "Select Stylist [PERSON_NAME] Adhamya [PERSON_NAME] [PERSON_NAME] [PERSON_NAME] …" at bounding box center [220, 198] width 96 height 24
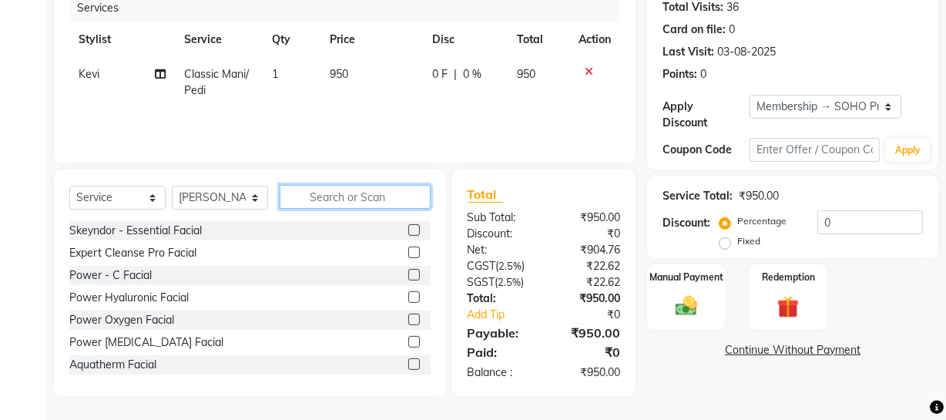
click at [320, 193] on input "text" at bounding box center [355, 197] width 151 height 24
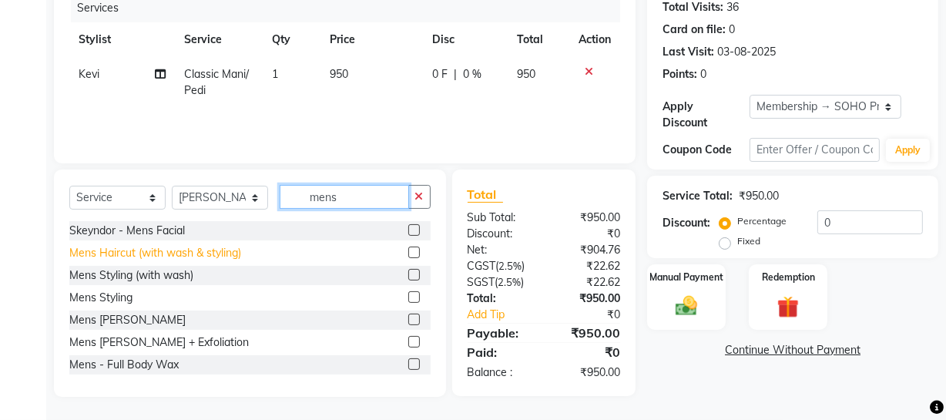
type input "mens"
click at [203, 250] on div "Mens Haircut (with wash & styling)" at bounding box center [155, 253] width 172 height 16
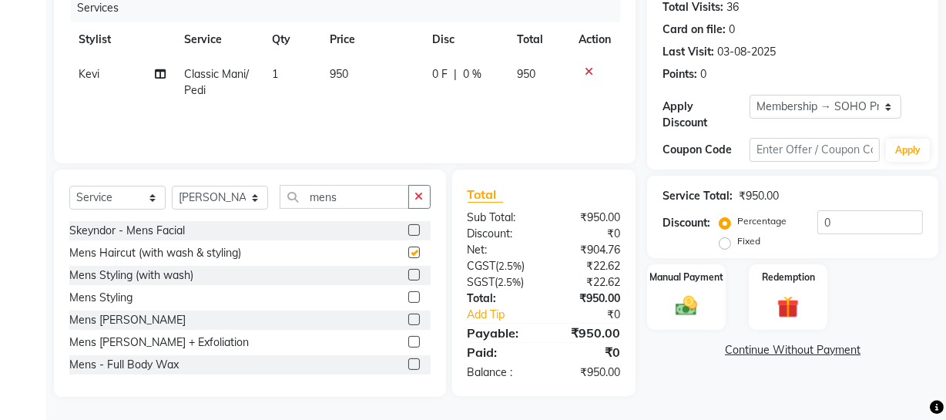
checkbox input "false"
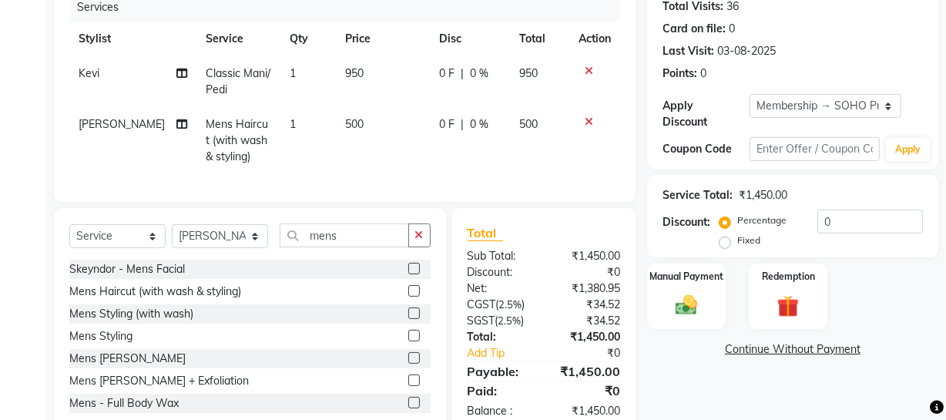
scroll to position [247, 0]
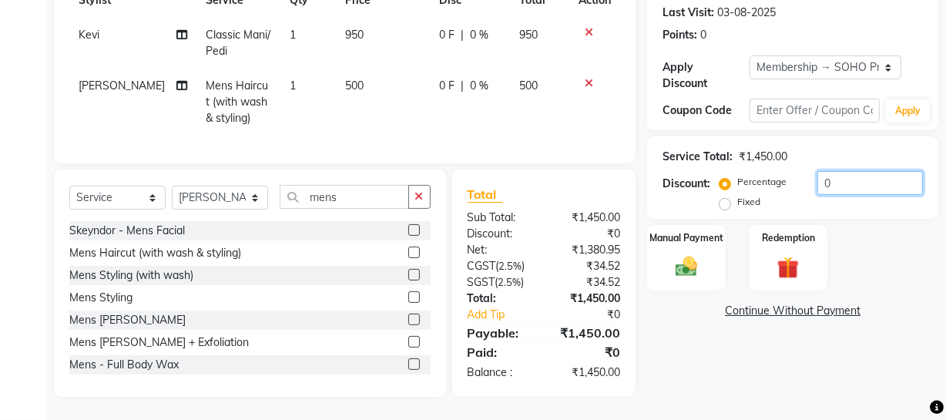
drag, startPoint x: 851, startPoint y: 170, endPoint x: 692, endPoint y: 150, distance: 160.0
click at [733, 171] on div "Percentage Fixed 0" at bounding box center [823, 192] width 200 height 42
type input "20"
click at [690, 206] on div "Service Total: ₹1,450.00 Discount: Percentage Fixed 20" at bounding box center [792, 177] width 291 height 82
click at [716, 246] on div "Manual Payment" at bounding box center [687, 257] width 82 height 69
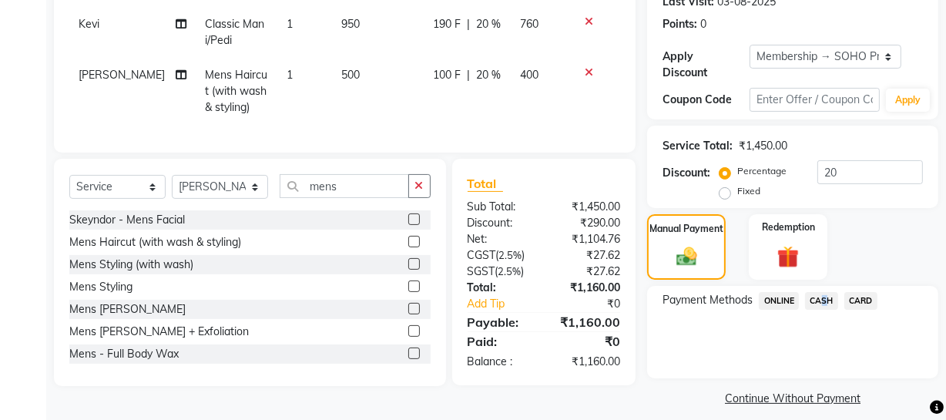
click at [819, 297] on span "CASH" at bounding box center [821, 301] width 33 height 18
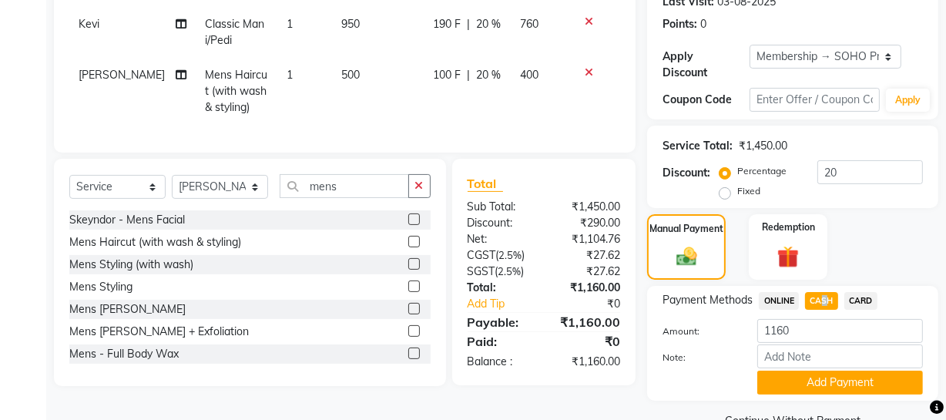
scroll to position [283, 0]
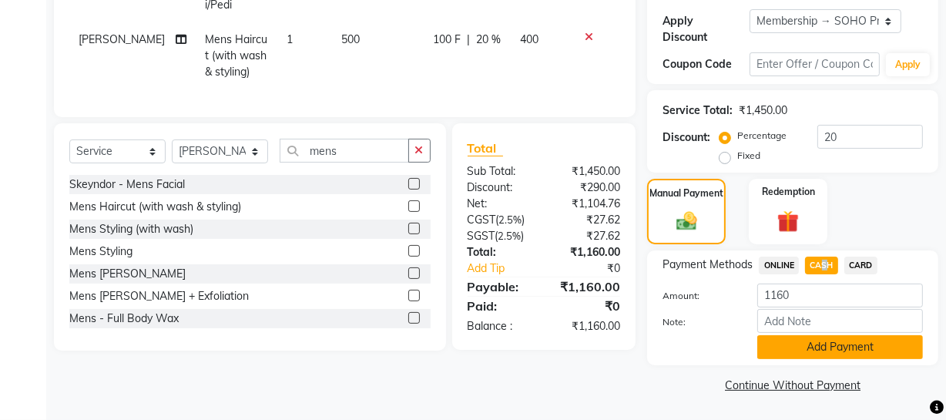
click at [810, 346] on button "Add Payment" at bounding box center [840, 347] width 166 height 24
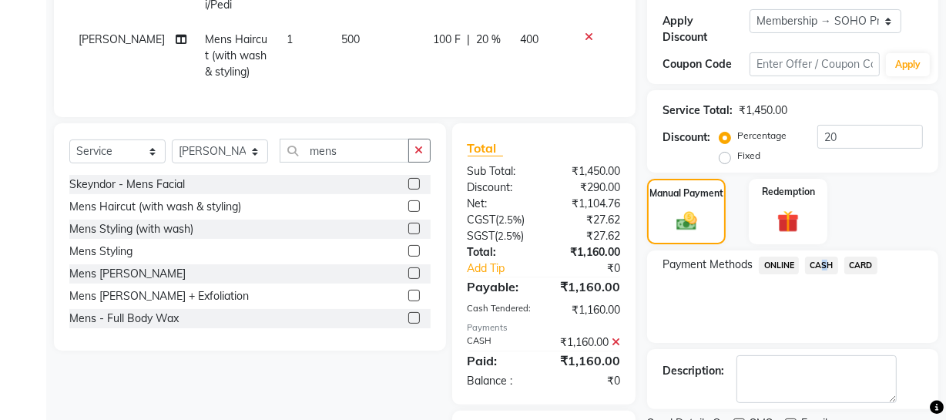
scroll to position [409, 0]
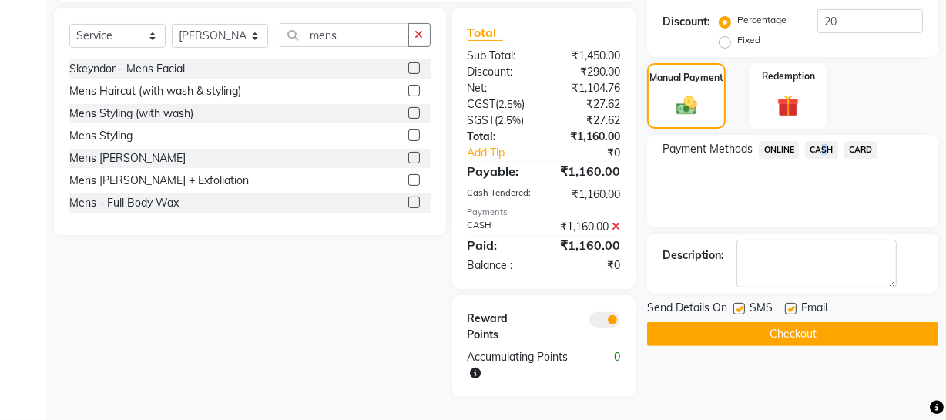
click at [873, 326] on button "Checkout" at bounding box center [792, 334] width 291 height 24
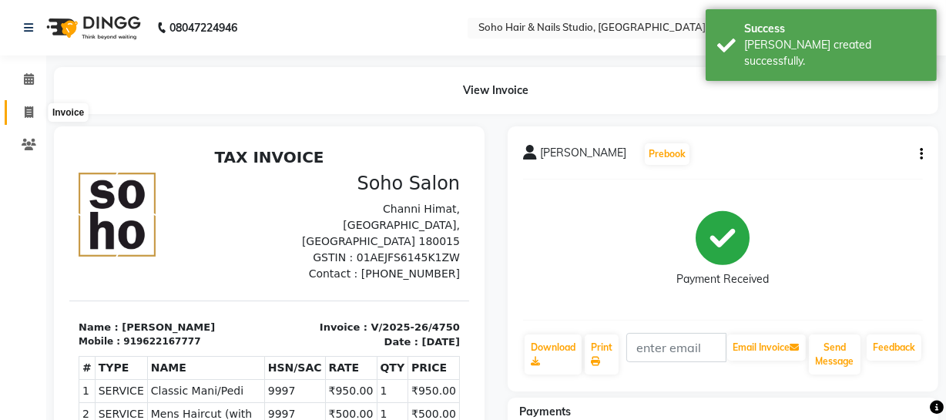
click at [16, 117] on span at bounding box center [28, 113] width 27 height 18
select select "service"
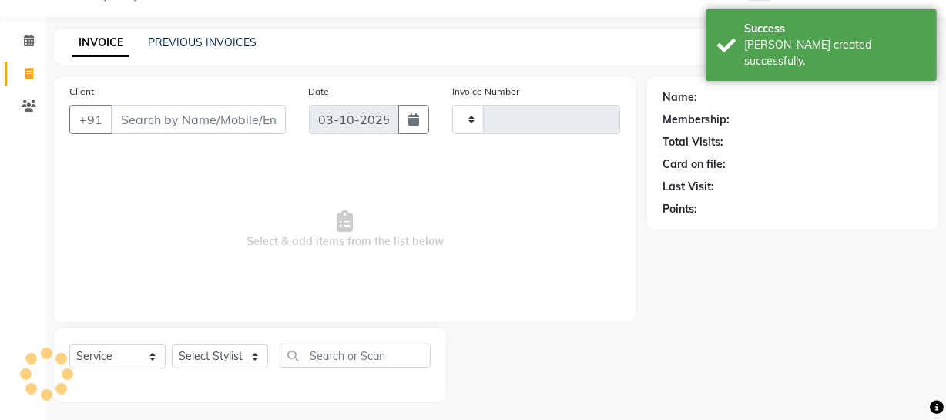
type input "4751"
select select "735"
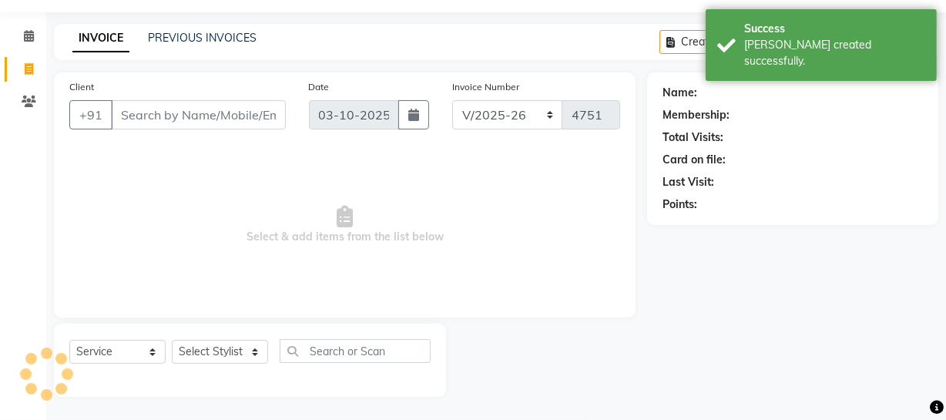
select select "membership"
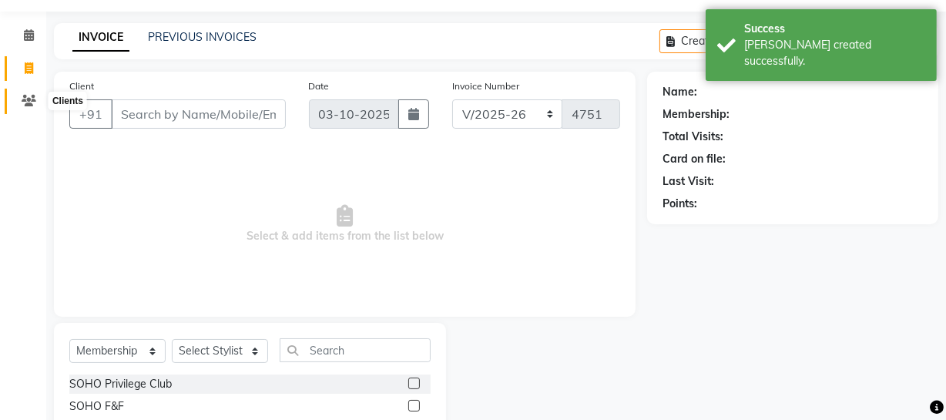
click at [32, 99] on icon at bounding box center [29, 101] width 15 height 12
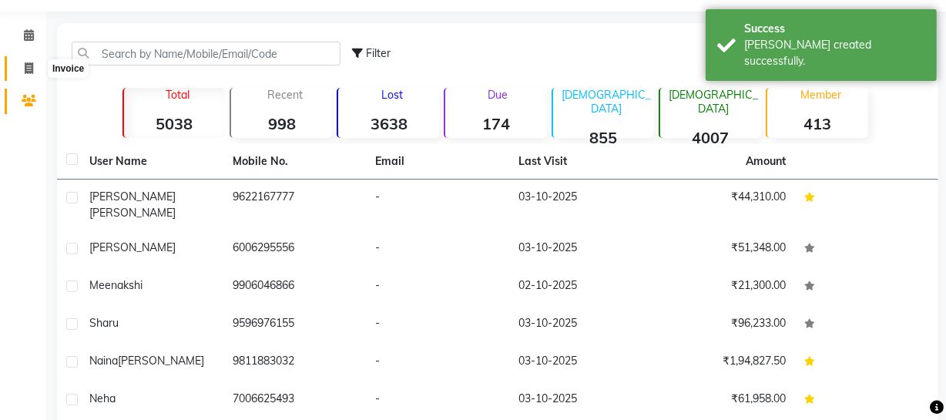
click at [31, 62] on icon at bounding box center [29, 68] width 8 height 12
select select "735"
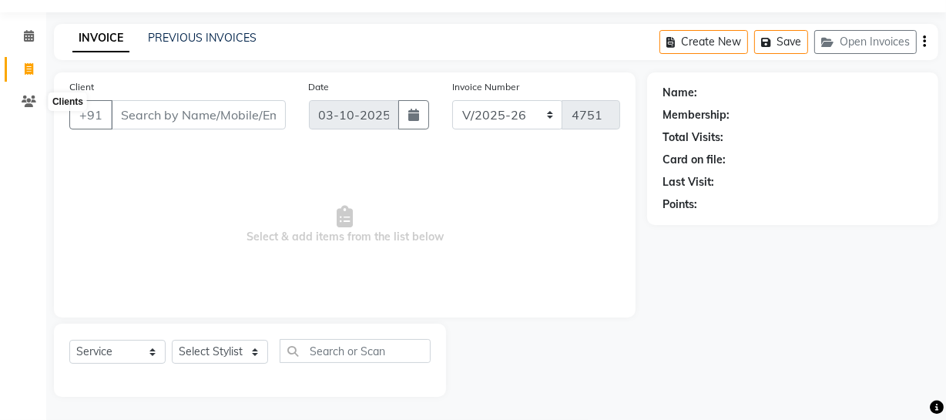
select select "membership"
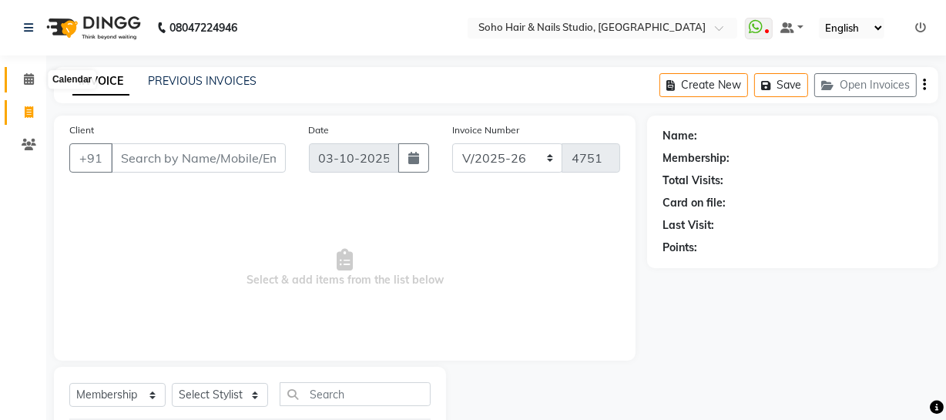
click at [32, 84] on icon at bounding box center [29, 79] width 10 height 12
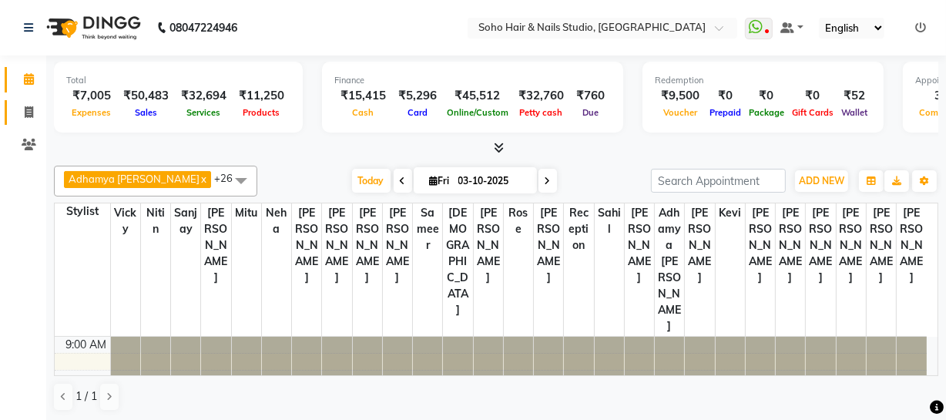
click at [18, 122] on link "Invoice" at bounding box center [23, 112] width 37 height 25
select select "735"
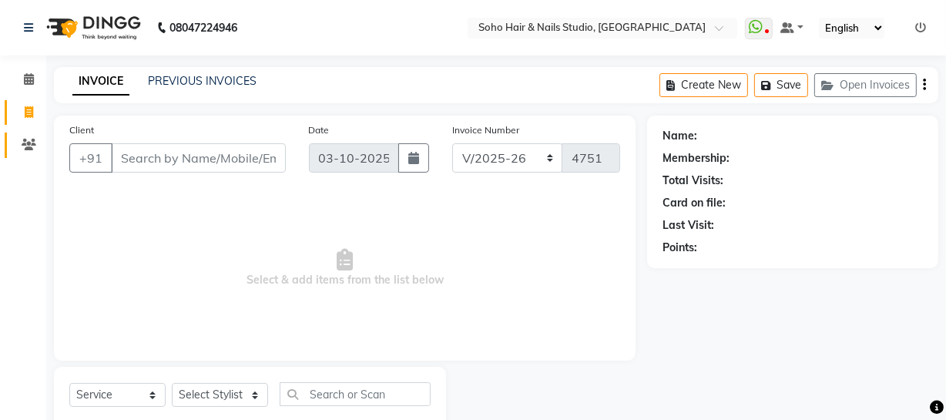
select select "membership"
click at [888, 84] on button "Open Invoices" at bounding box center [865, 85] width 102 height 24
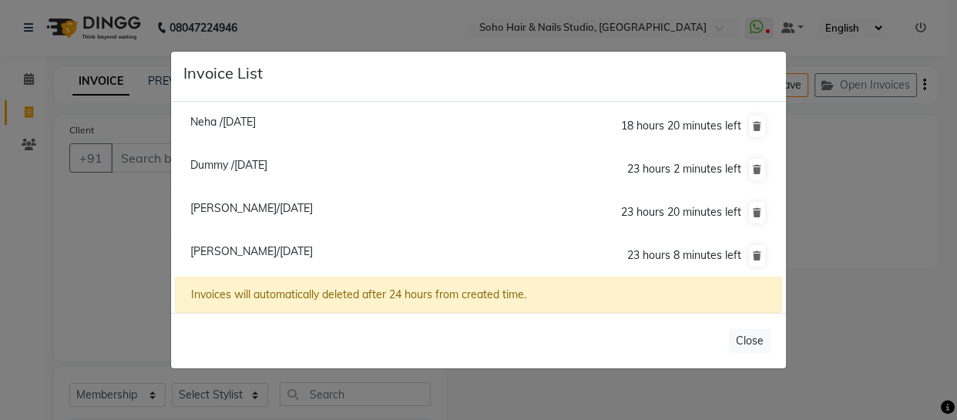
click at [273, 248] on span "Diksha Sethi/03 October 2025" at bounding box center [251, 251] width 123 height 14
type input "6005026590"
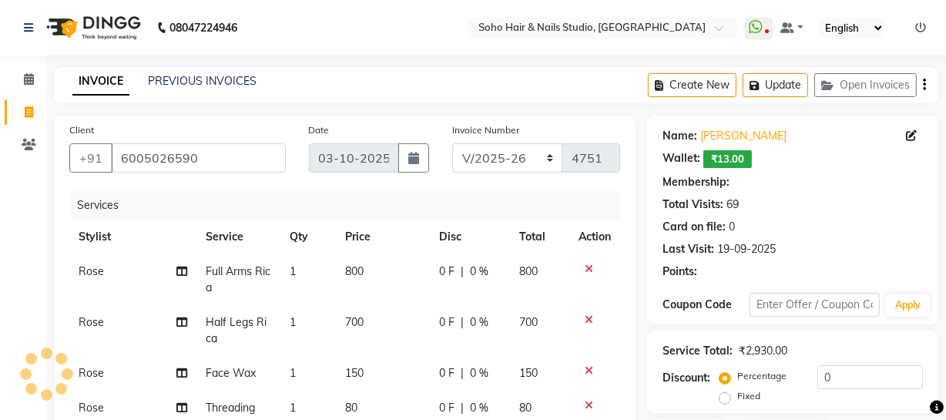
select select "1: Object"
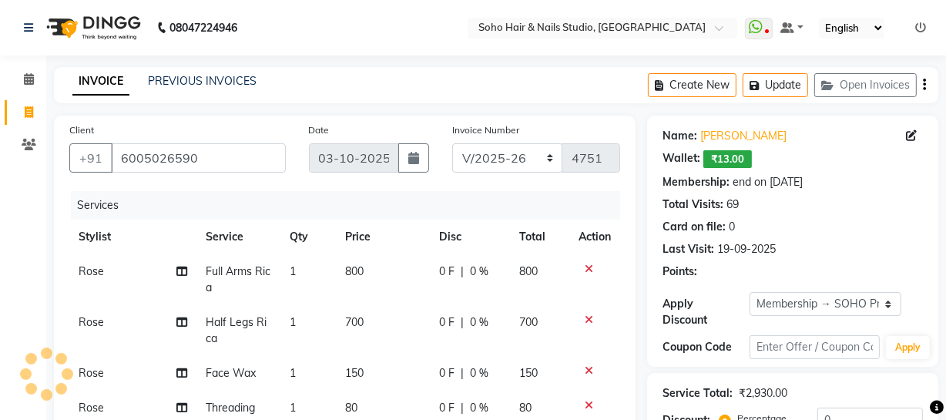
scroll to position [350, 0]
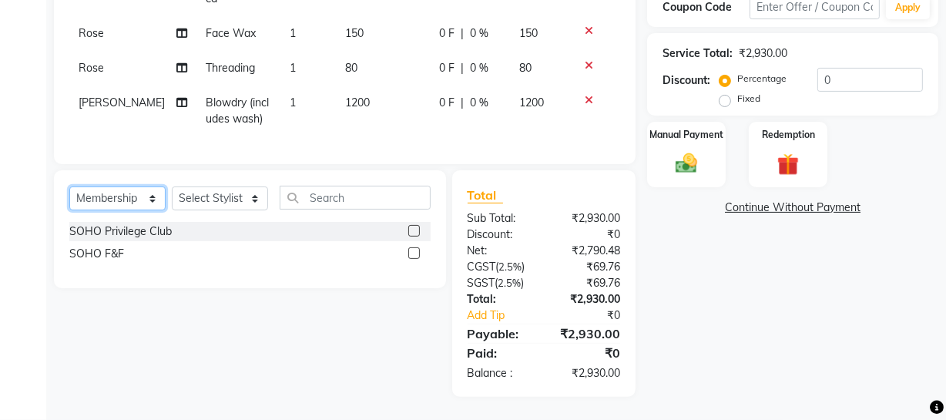
select select "product"
click at [69, 187] on select "Select Service Product Membership Package Voucher Prepaid Gift Card" at bounding box center [117, 198] width 96 height 24
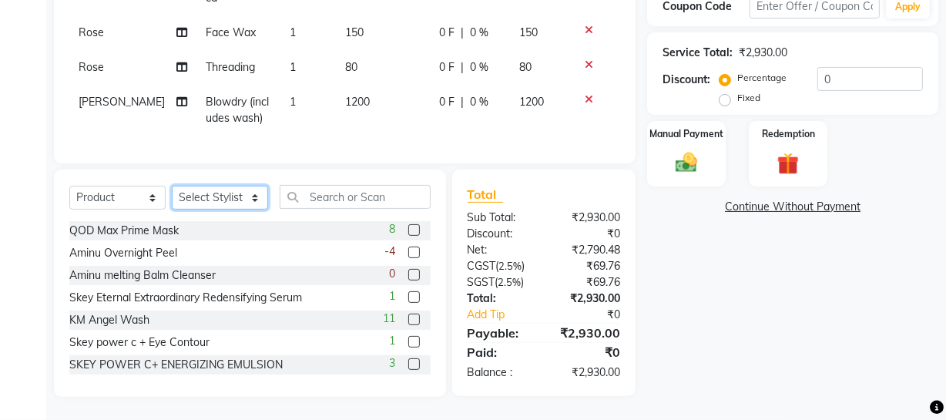
click at [249, 199] on select "Select Stylist [PERSON_NAME] Adhamya [PERSON_NAME] [PERSON_NAME] [PERSON_NAME] …" at bounding box center [220, 198] width 96 height 24
select select "62574"
click at [172, 187] on select "Select Stylist [PERSON_NAME] Adhamya [PERSON_NAME] [PERSON_NAME] [PERSON_NAME] …" at bounding box center [220, 198] width 96 height 24
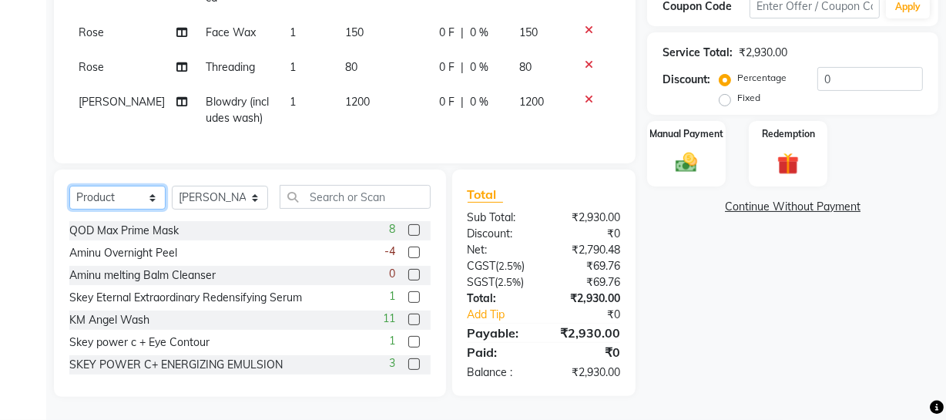
click at [133, 201] on select "Select Service Product Membership Package Voucher Prepaid Gift Card" at bounding box center [117, 198] width 96 height 24
select select "service"
click at [69, 187] on select "Select Service Product Membership Package Voucher Prepaid Gift Card" at bounding box center [117, 198] width 96 height 24
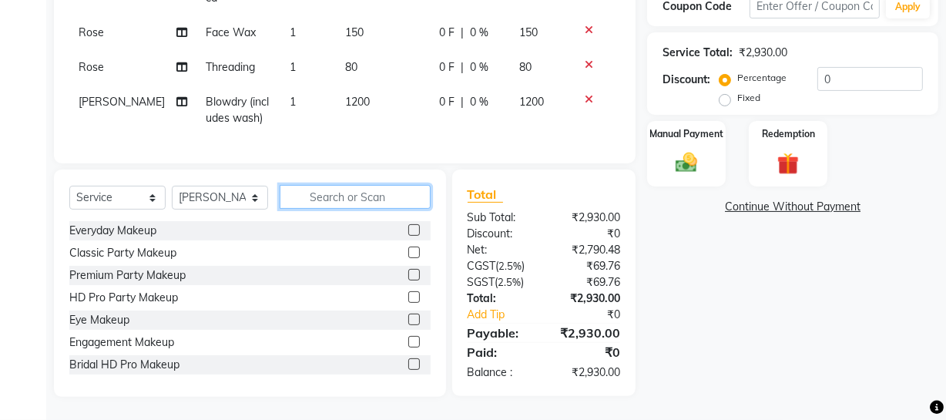
click at [283, 193] on input "text" at bounding box center [355, 197] width 151 height 24
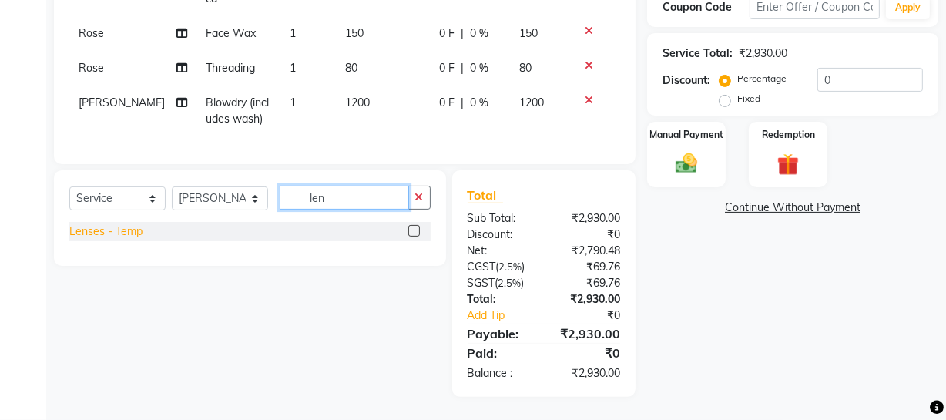
type input "len"
click at [95, 238] on div "Lenses - Temp" at bounding box center [105, 231] width 73 height 16
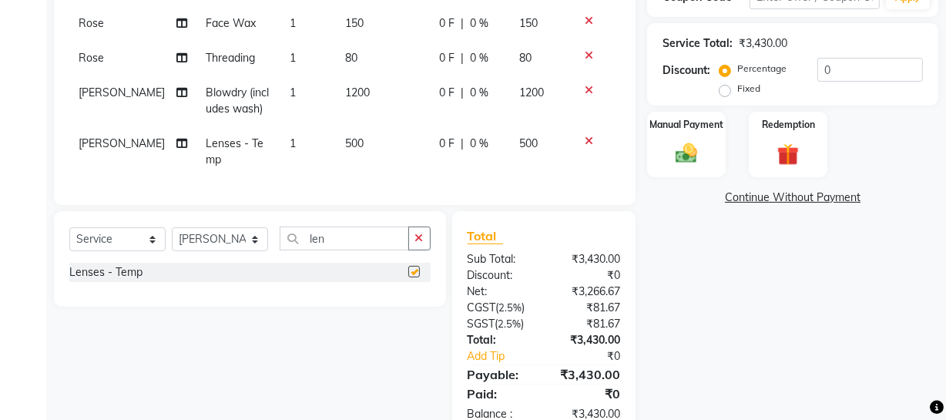
checkbox input "false"
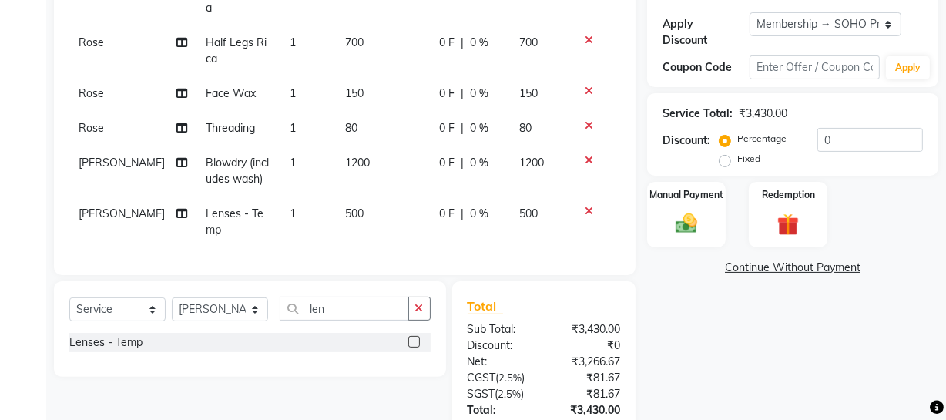
scroll to position [0, 0]
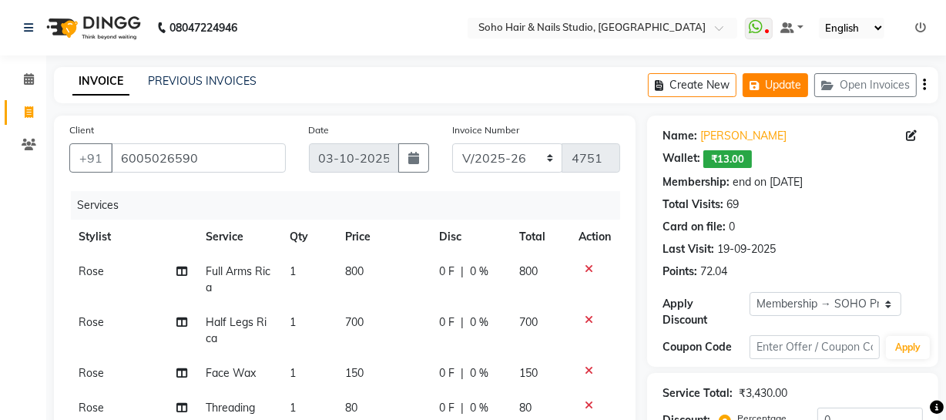
click at [770, 89] on button "Update" at bounding box center [775, 85] width 65 height 24
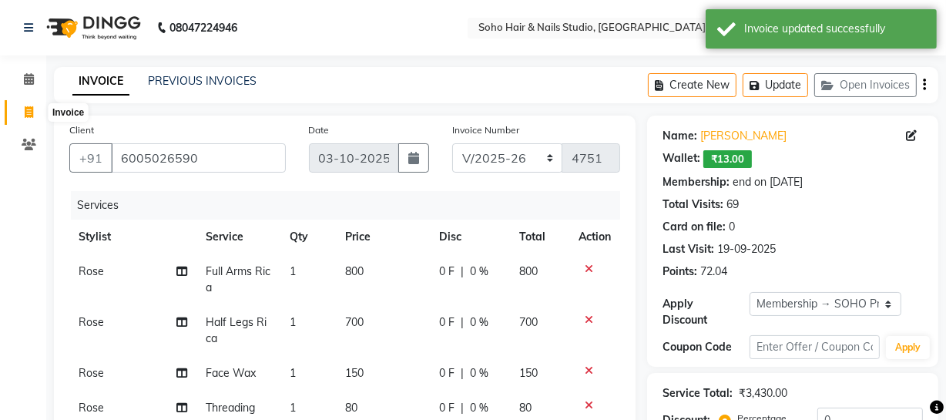
click at [29, 110] on icon at bounding box center [29, 112] width 8 height 12
select select "service"
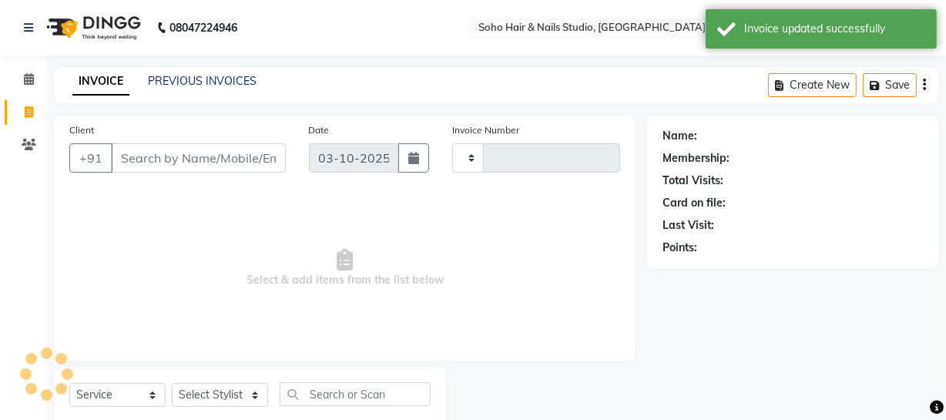
scroll to position [44, 0]
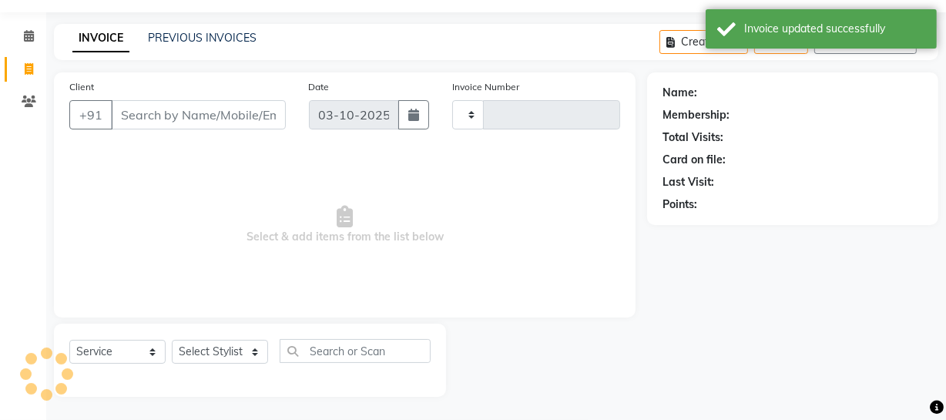
type input "4751"
select select "735"
select select "membership"
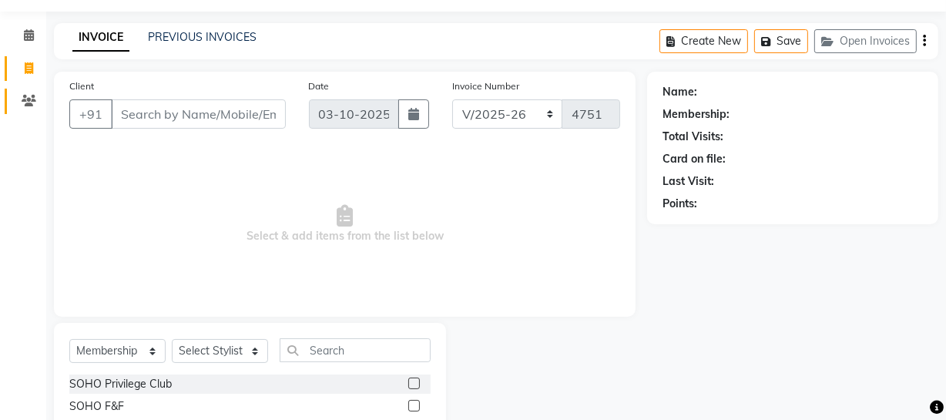
click at [29, 89] on link "Clients" at bounding box center [23, 101] width 37 height 25
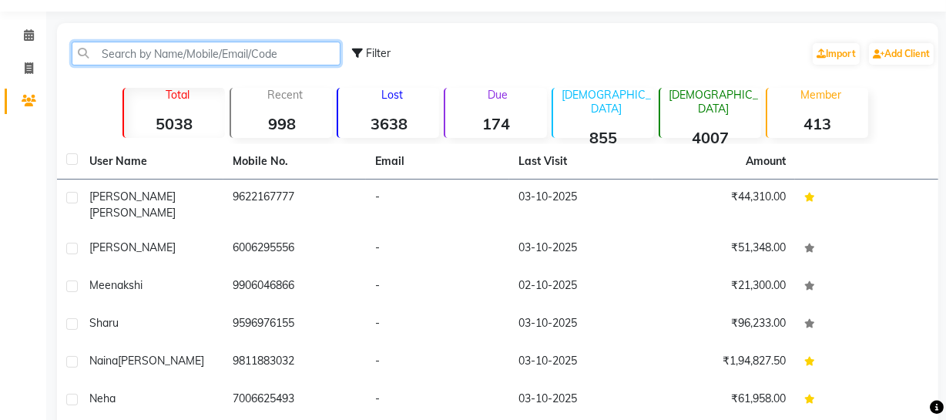
click at [122, 58] on input "text" at bounding box center [206, 54] width 269 height 24
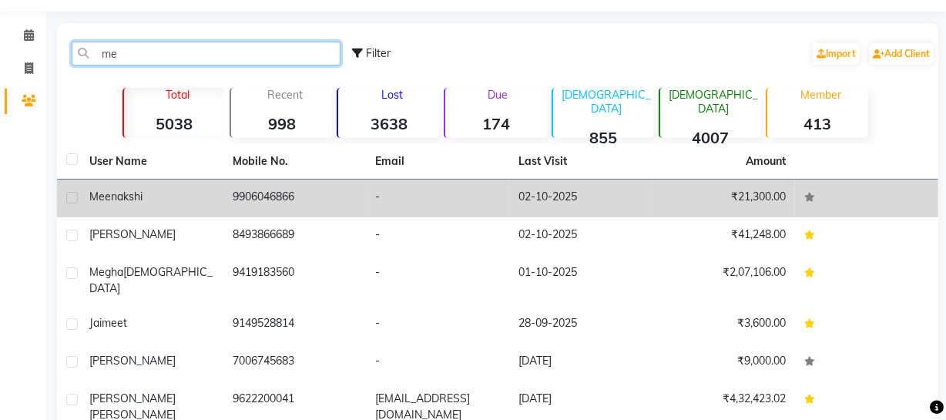
type input "me"
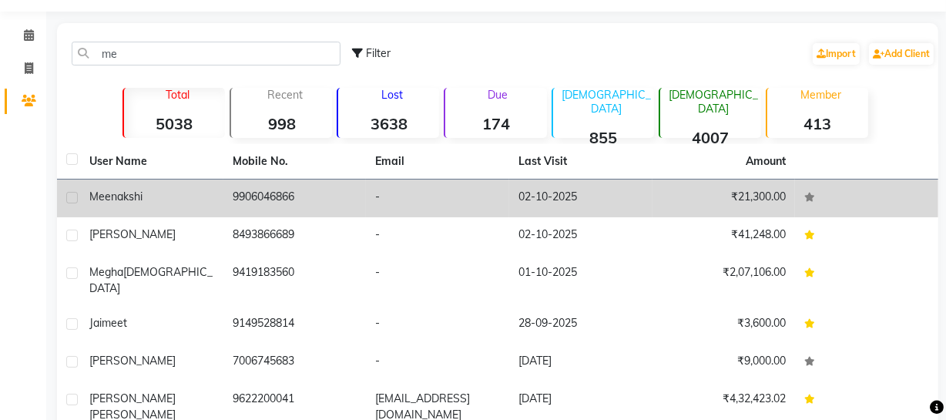
click at [264, 190] on td "9906046866" at bounding box center [294, 199] width 143 height 38
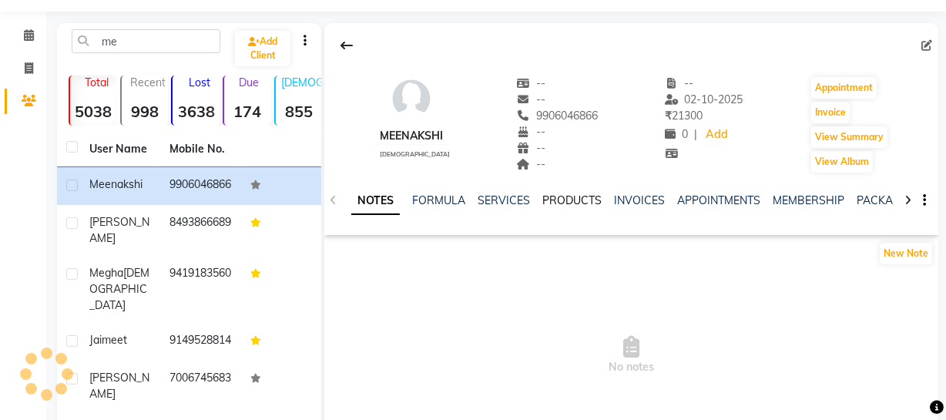
drag, startPoint x: 598, startPoint y: 186, endPoint x: 579, endPoint y: 200, distance: 23.1
click at [598, 186] on div "NOTES FORMULA SERVICES PRODUCTS INVOICES APPOINTMENTS MEMBERSHIP PACKAGES VOUCH…" at bounding box center [631, 200] width 614 height 53
click at [574, 201] on link "PRODUCTS" at bounding box center [571, 200] width 59 height 14
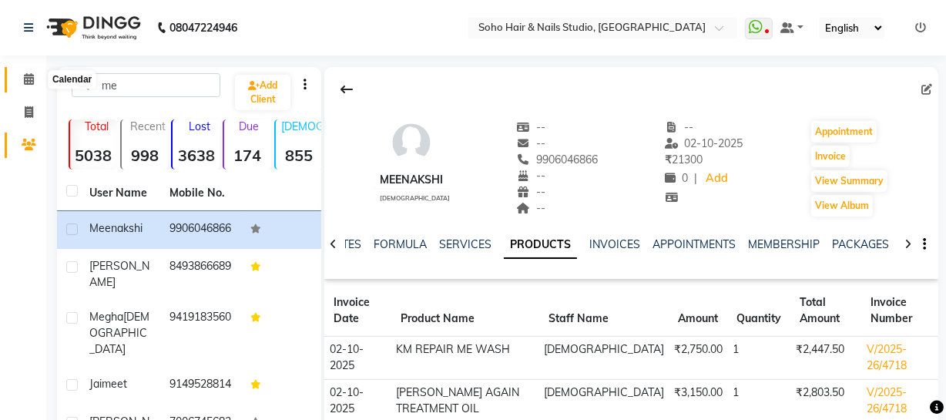
click at [32, 86] on span at bounding box center [28, 80] width 27 height 18
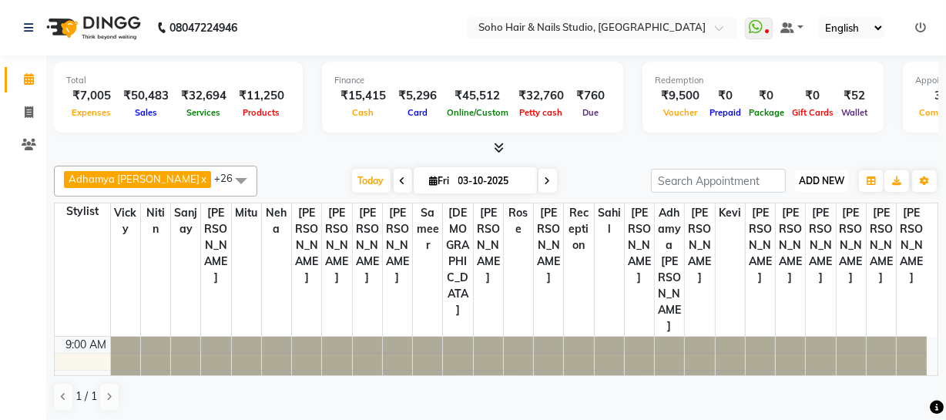
click at [813, 175] on span "ADD NEW" at bounding box center [821, 181] width 45 height 12
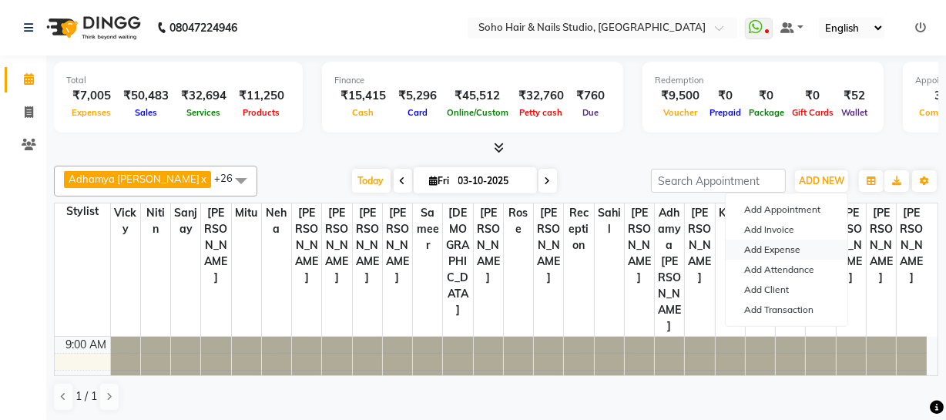
click at [763, 248] on link "Add Expense" at bounding box center [787, 250] width 122 height 20
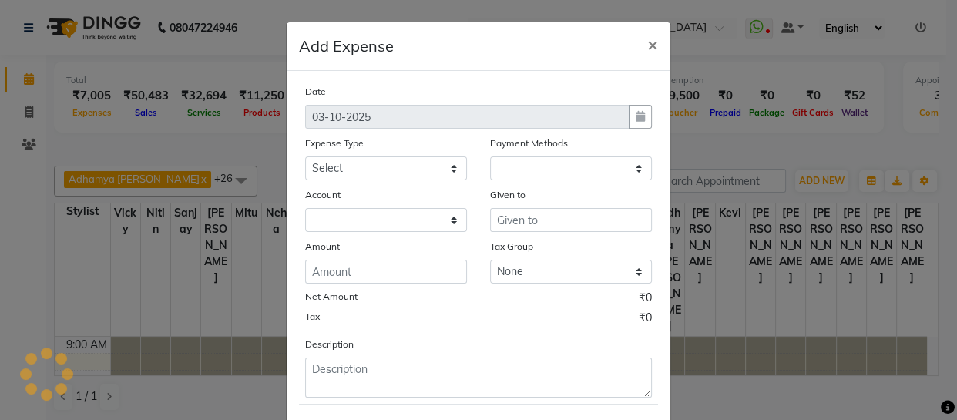
select select "1"
select select "2529"
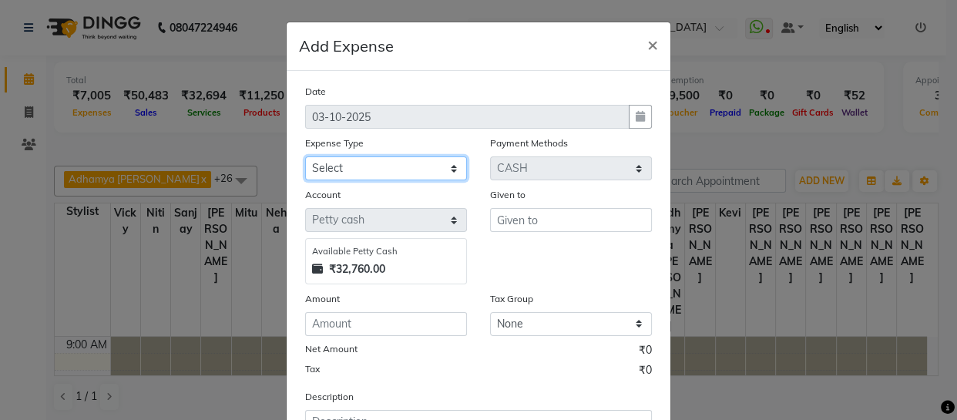
click at [443, 167] on select "Select Cash transfer to bank Client Snacks Fuel Govt fee Incentive Maintenance …" at bounding box center [386, 168] width 162 height 24
select select "22585"
click at [305, 157] on select "Select Cash transfer to bank Client Snacks Fuel Govt fee Incentive Maintenance …" at bounding box center [386, 168] width 162 height 24
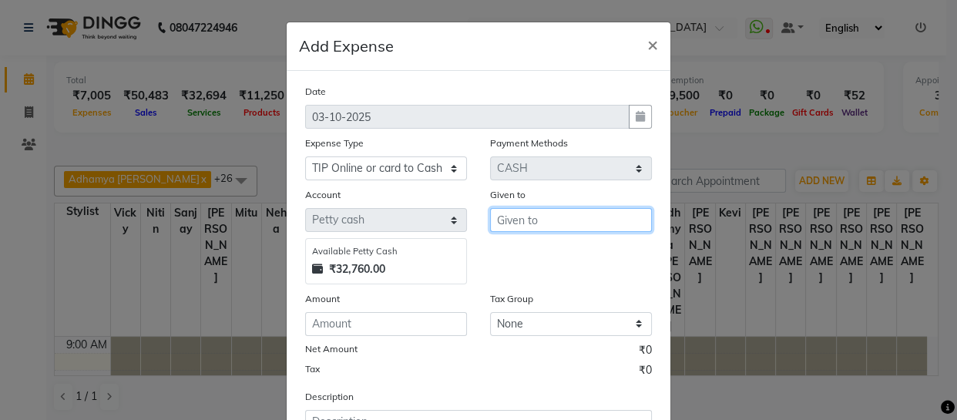
drag, startPoint x: 537, startPoint y: 230, endPoint x: 516, endPoint y: 213, distance: 27.3
click at [535, 230] on input "text" at bounding box center [571, 220] width 162 height 24
type input "[PERSON_NAME]"
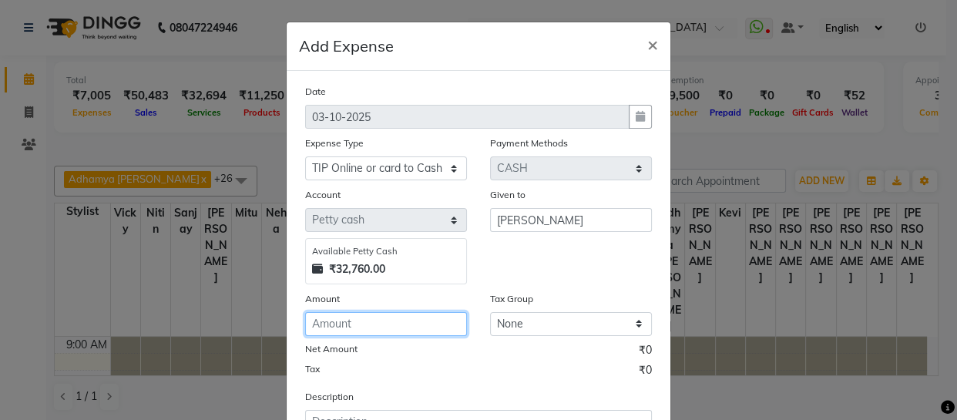
click at [424, 322] on input "number" at bounding box center [386, 324] width 162 height 24
type input "50"
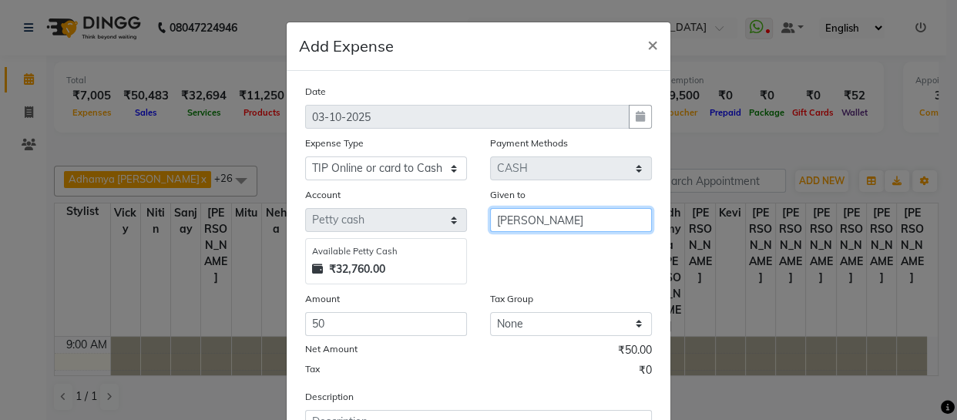
click at [340, 226] on div "Account Select Default account Petty cash Available Petty Cash ₹32,760.00 Given…" at bounding box center [479, 235] width 370 height 98
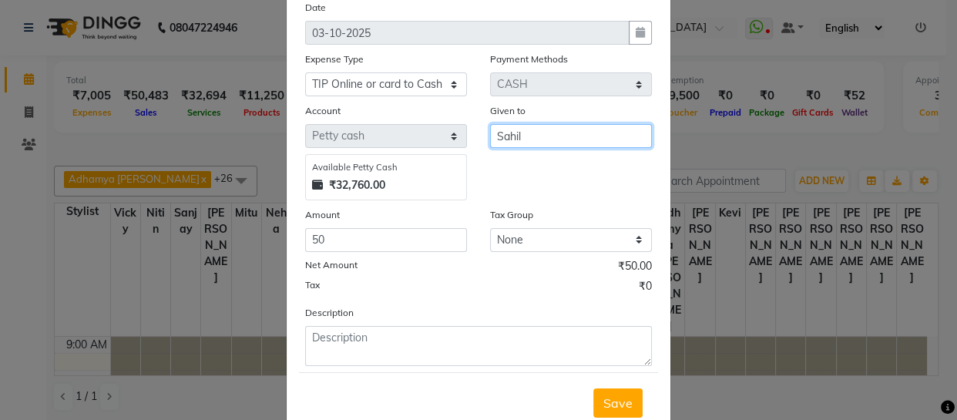
scroll to position [133, 0]
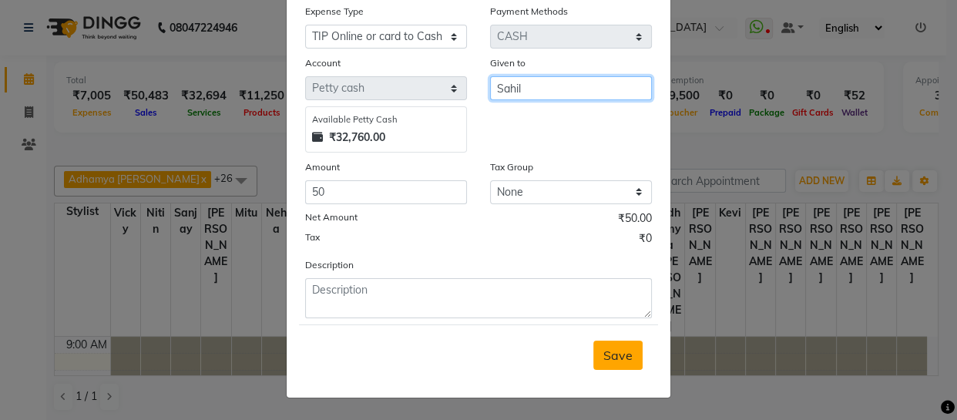
type input "Sahil"
click at [622, 360] on span "Save" at bounding box center [617, 354] width 29 height 15
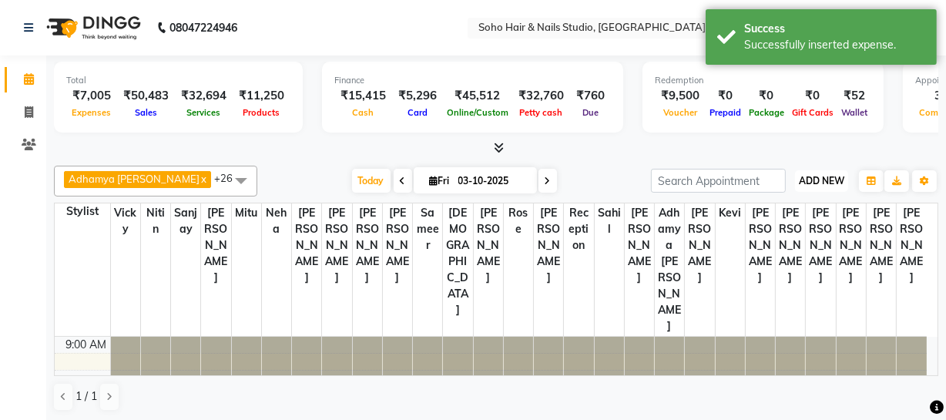
click at [815, 180] on span "ADD NEW" at bounding box center [821, 181] width 45 height 12
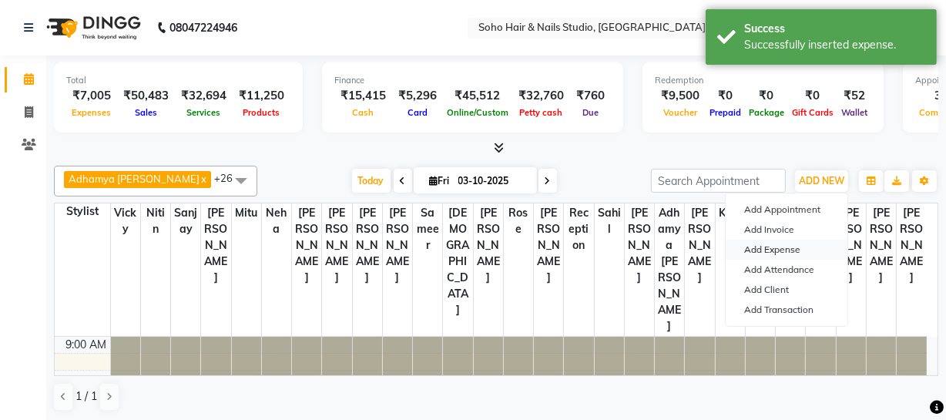
click at [760, 247] on link "Add Expense" at bounding box center [787, 250] width 122 height 20
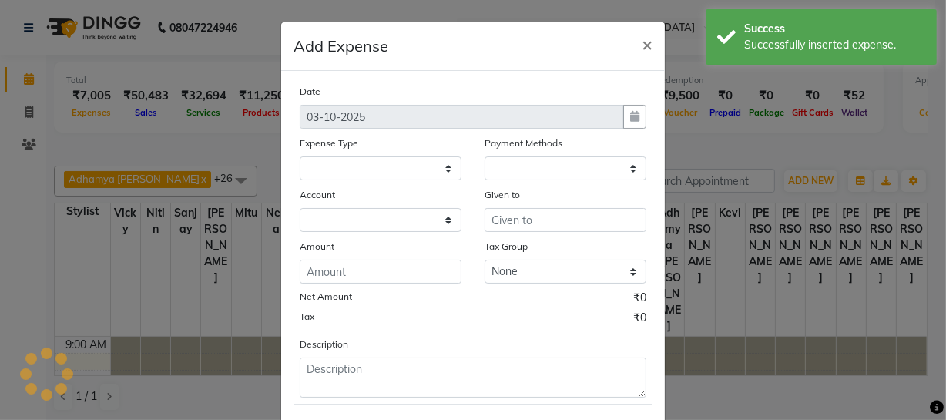
select select
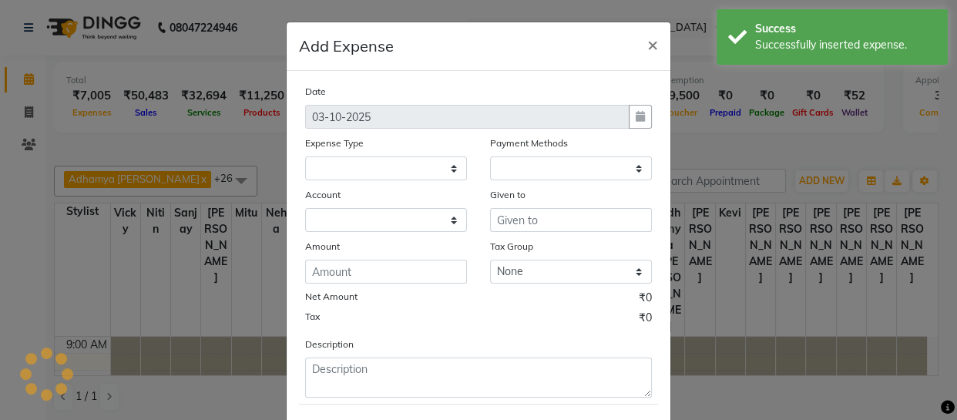
select select "1"
select select "2529"
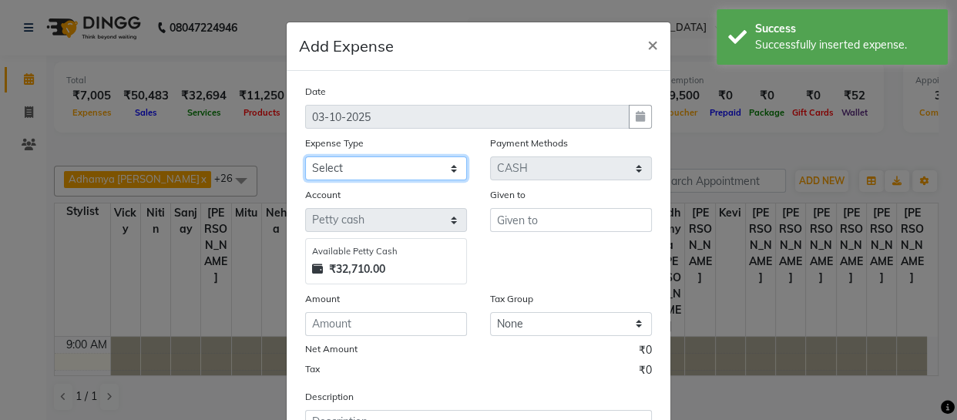
click at [380, 163] on select "Select Cash transfer to bank Client Snacks Fuel Govt fee Incentive Maintenance …" at bounding box center [386, 168] width 162 height 24
select select "22583"
click at [305, 157] on select "Select Cash transfer to bank Client Snacks Fuel Govt fee Incentive Maintenance …" at bounding box center [386, 168] width 162 height 24
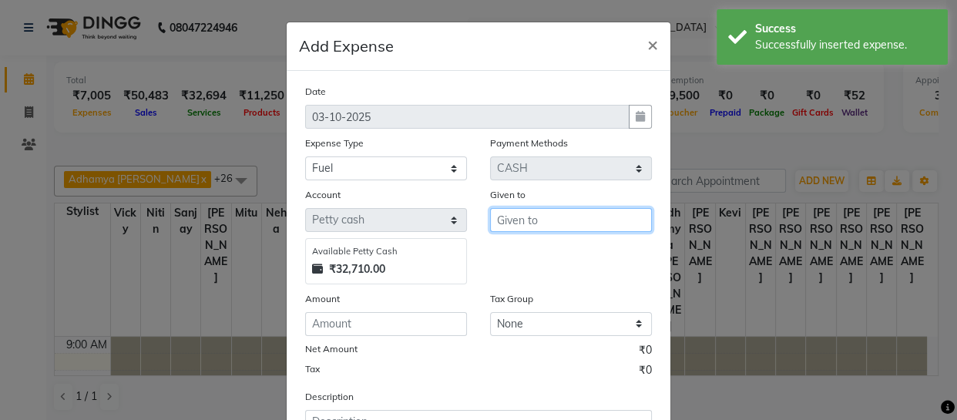
click at [512, 223] on input "text" at bounding box center [571, 220] width 162 height 24
type input "[PERSON_NAME]"
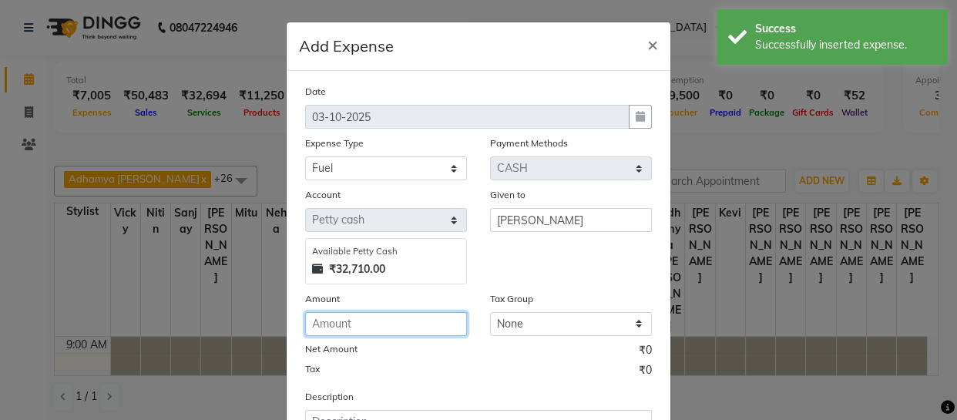
click at [410, 326] on input "number" at bounding box center [386, 324] width 162 height 24
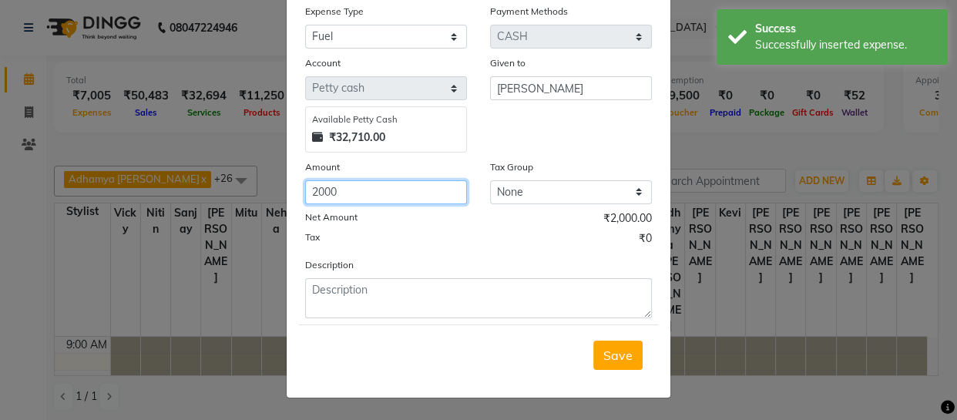
type input "2000"
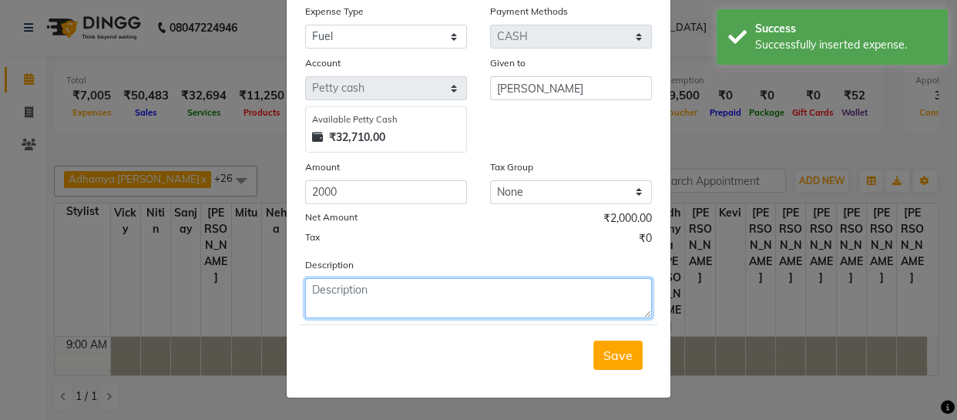
click at [584, 317] on textarea at bounding box center [478, 298] width 347 height 40
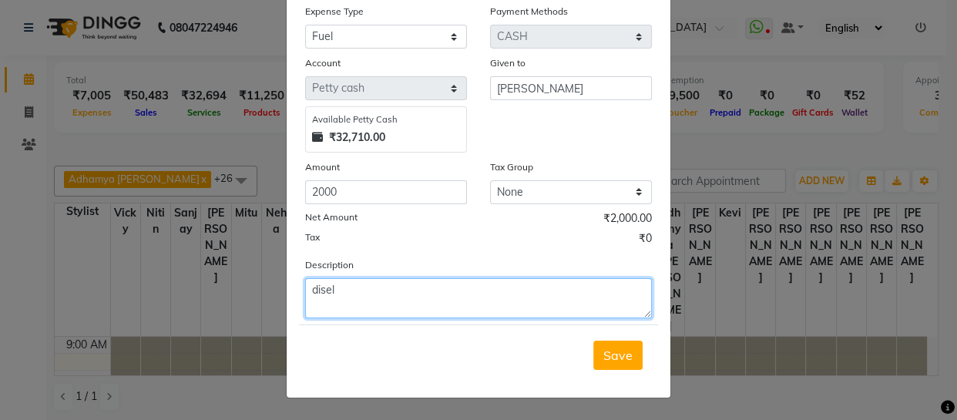
type textarea "disel"
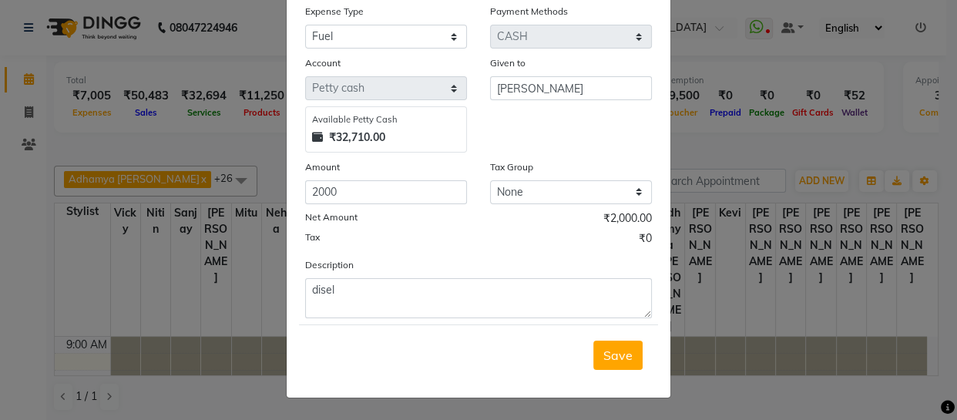
click at [615, 381] on div "Save" at bounding box center [478, 354] width 359 height 61
click at [613, 361] on span "Save" at bounding box center [617, 354] width 29 height 15
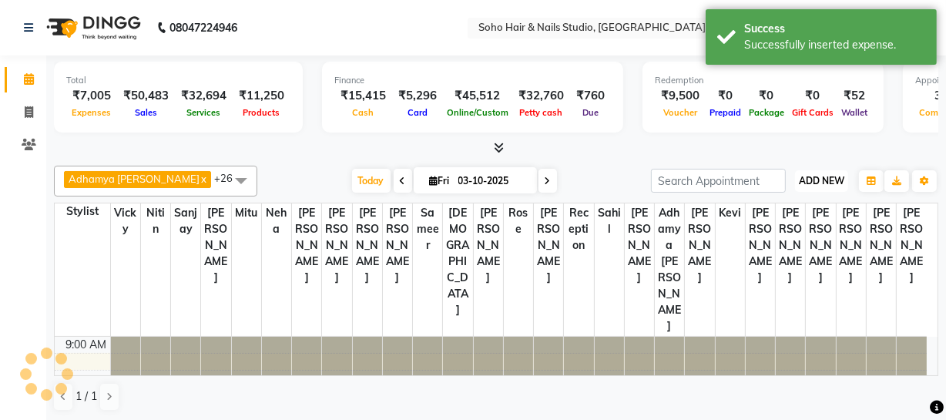
click at [823, 170] on button "ADD NEW Toggle Dropdown" at bounding box center [821, 181] width 53 height 22
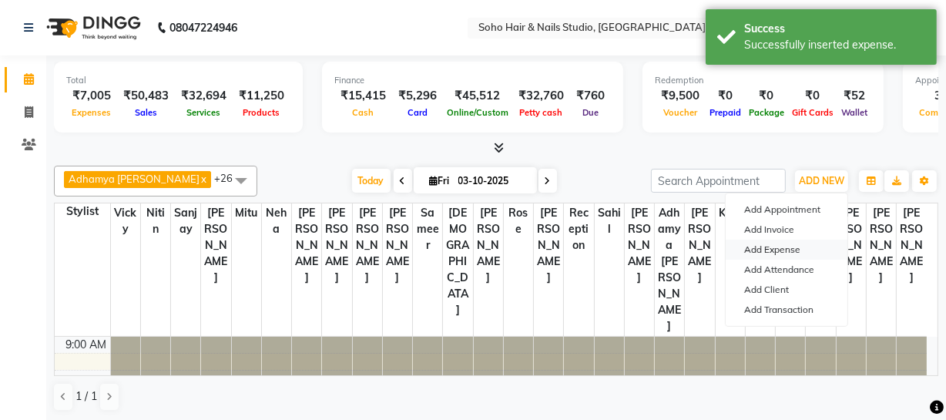
click at [795, 246] on link "Add Expense" at bounding box center [787, 250] width 122 height 20
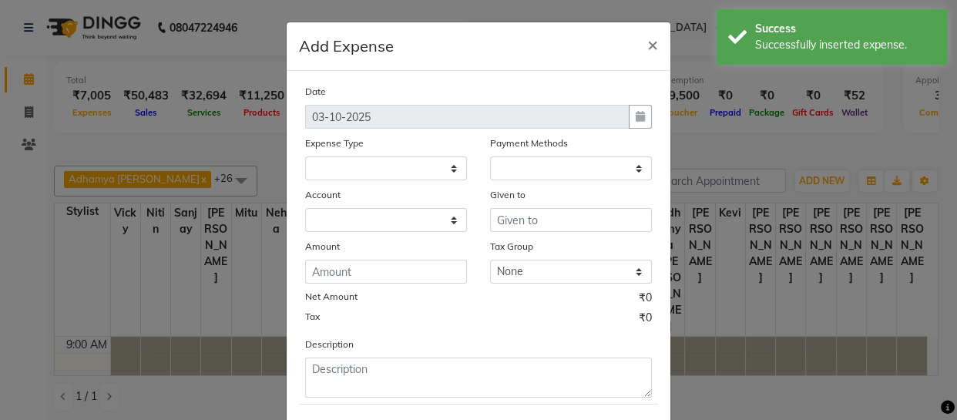
select select "1"
select select "2529"
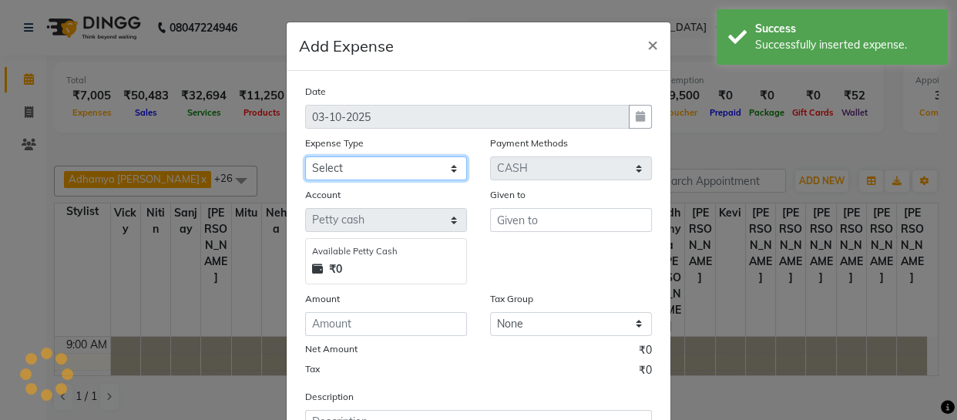
click at [390, 169] on select "Select Cash transfer to bank Client Snacks Fuel Govt fee Incentive Maintenance …" at bounding box center [386, 168] width 162 height 24
click at [305, 157] on select "Select Cash transfer to bank Client Snacks Fuel Govt fee Incentive Maintenance …" at bounding box center [386, 168] width 162 height 24
click at [400, 179] on select "Select Cash transfer to bank Client Snacks Fuel Govt fee Incentive Maintenance …" at bounding box center [386, 168] width 162 height 24
select select "22565"
click at [305, 157] on select "Select Cash transfer to bank Client Snacks Fuel Govt fee Incentive Maintenance …" at bounding box center [386, 168] width 162 height 24
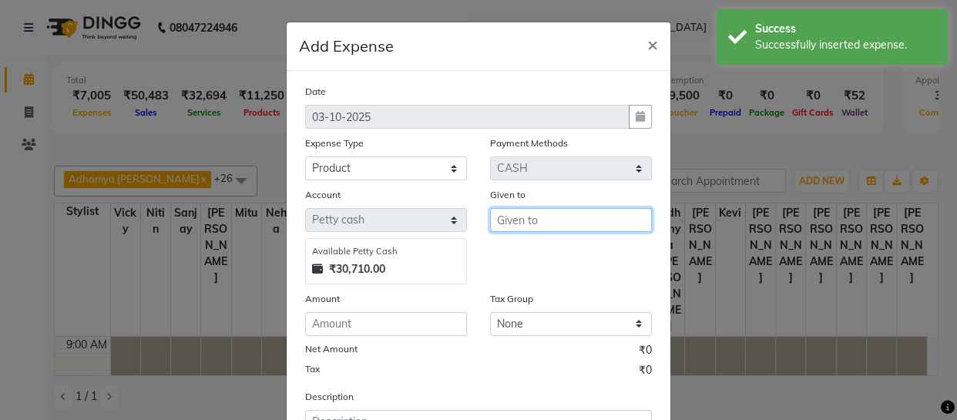
click at [551, 229] on input "text" at bounding box center [571, 220] width 162 height 24
type input "[PERSON_NAME]"
drag, startPoint x: 341, startPoint y: 349, endPoint x: 347, endPoint y: 324, distance: 26.2
click at [337, 345] on label "Net Amount" at bounding box center [331, 349] width 52 height 14
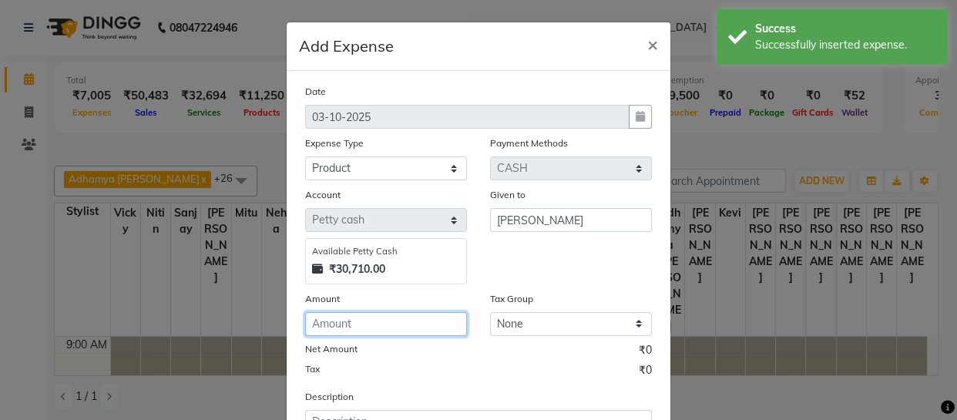
click at [347, 324] on input "number" at bounding box center [386, 324] width 162 height 24
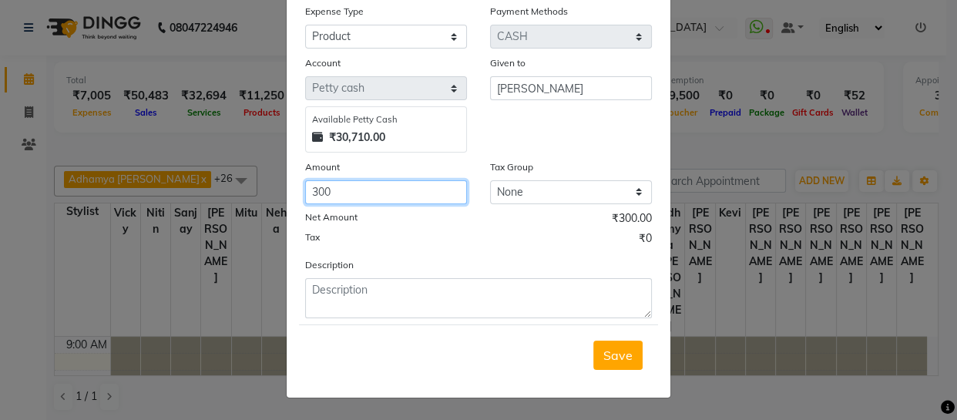
type input "300"
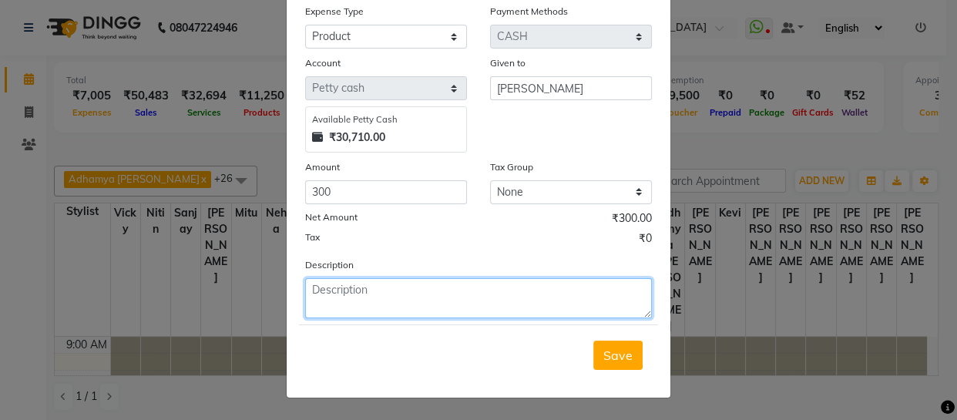
click at [355, 285] on textarea at bounding box center [478, 298] width 347 height 40
type textarea "m"
type textarea "parcel"
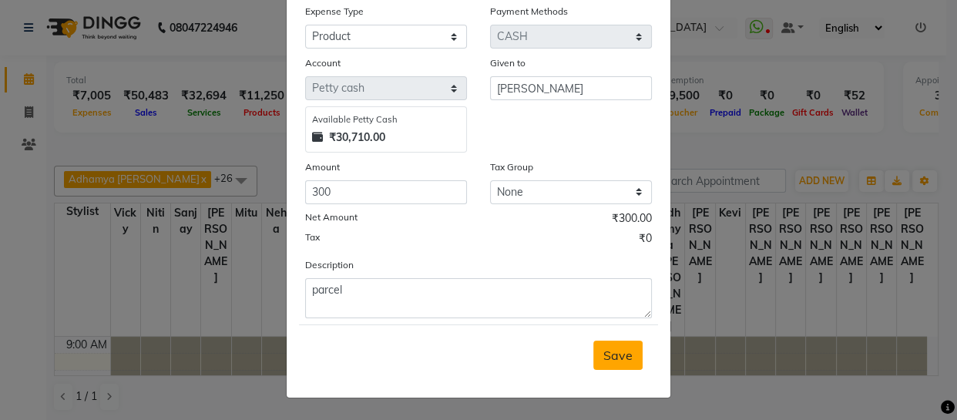
click at [626, 354] on span "Save" at bounding box center [617, 354] width 29 height 15
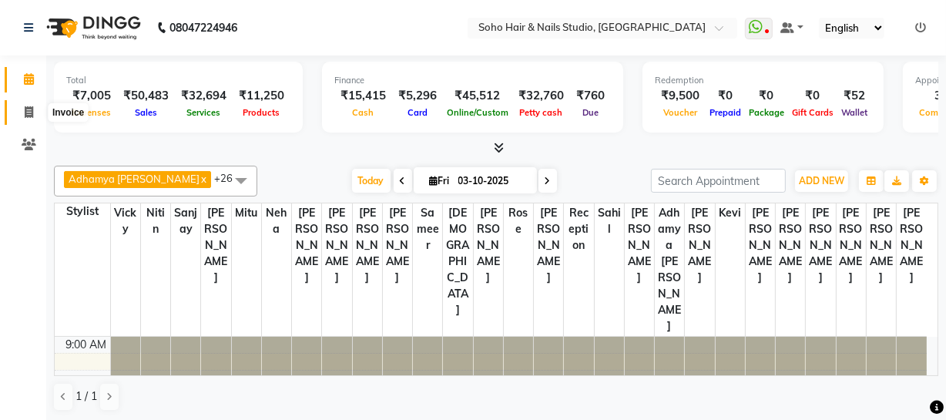
click at [29, 108] on icon at bounding box center [29, 112] width 8 height 12
select select "service"
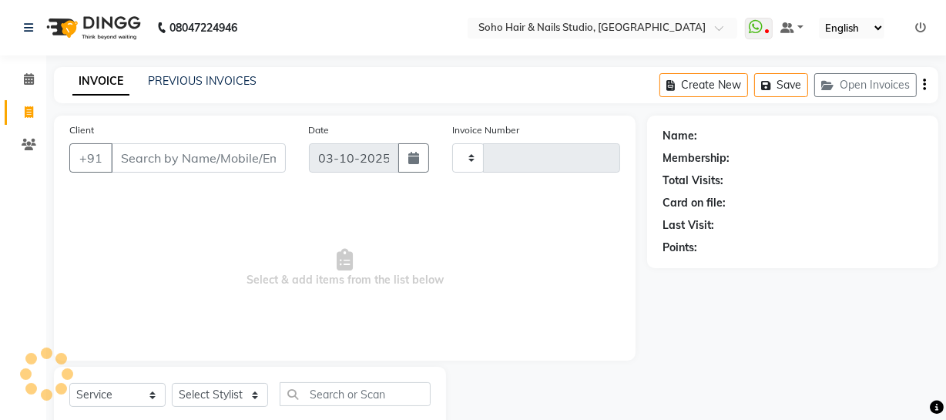
type input "4751"
select select "735"
select select "membership"
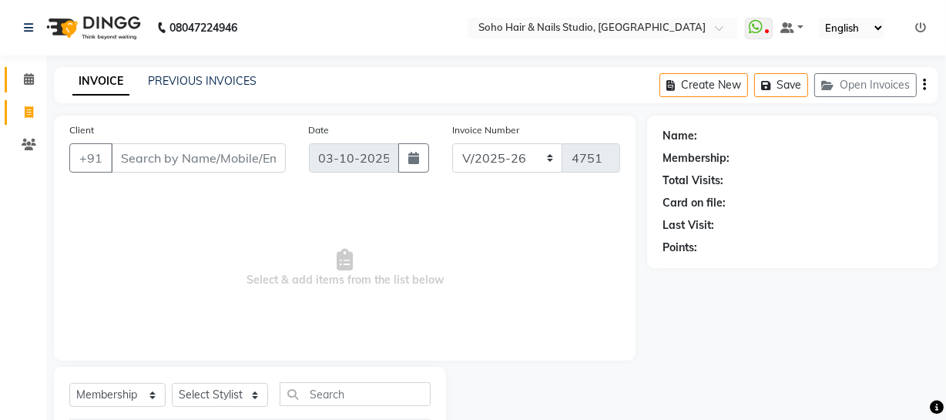
click at [27, 88] on link "Calendar" at bounding box center [23, 79] width 37 height 25
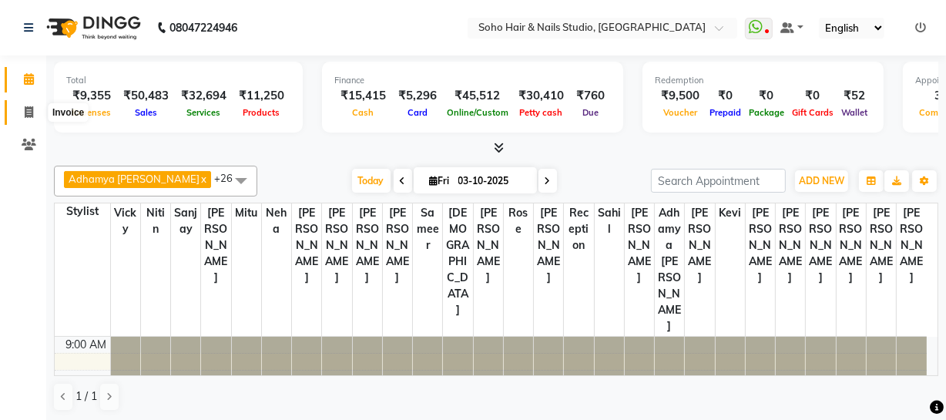
click at [27, 110] on icon at bounding box center [29, 112] width 8 height 12
select select "735"
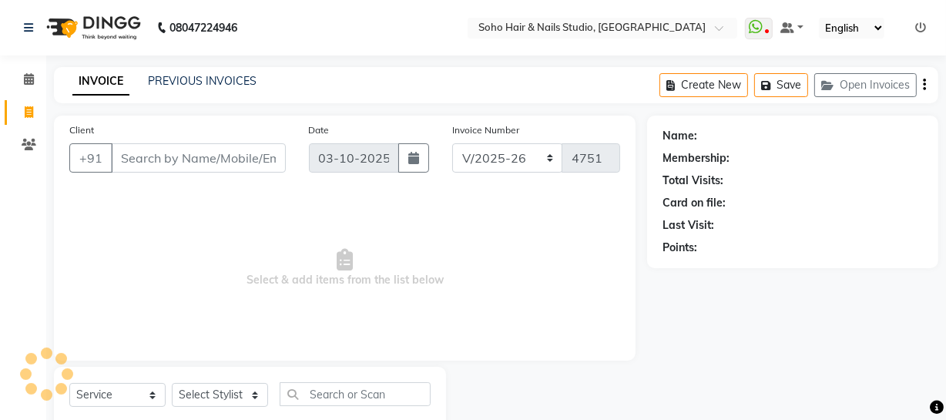
select select "membership"
click at [27, 133] on link "Clients" at bounding box center [23, 145] width 37 height 25
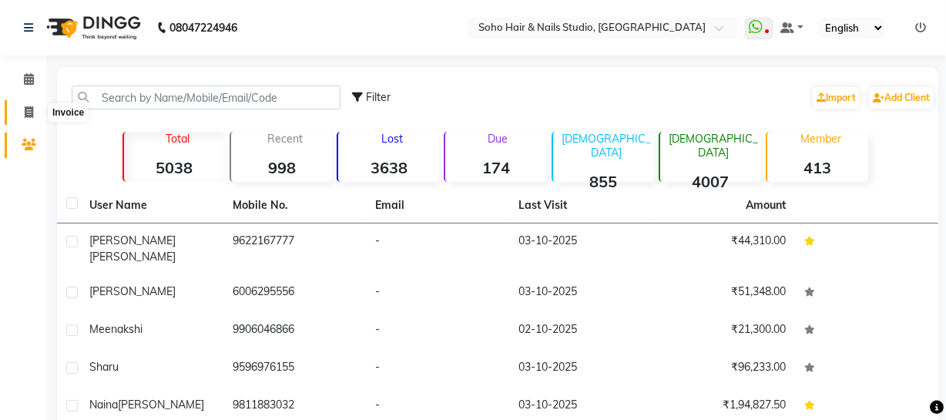
click at [26, 117] on icon at bounding box center [29, 112] width 8 height 12
select select "service"
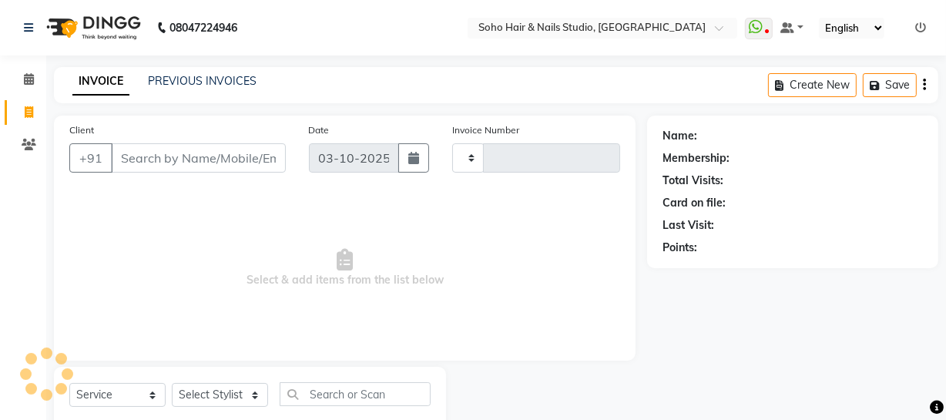
type input "4751"
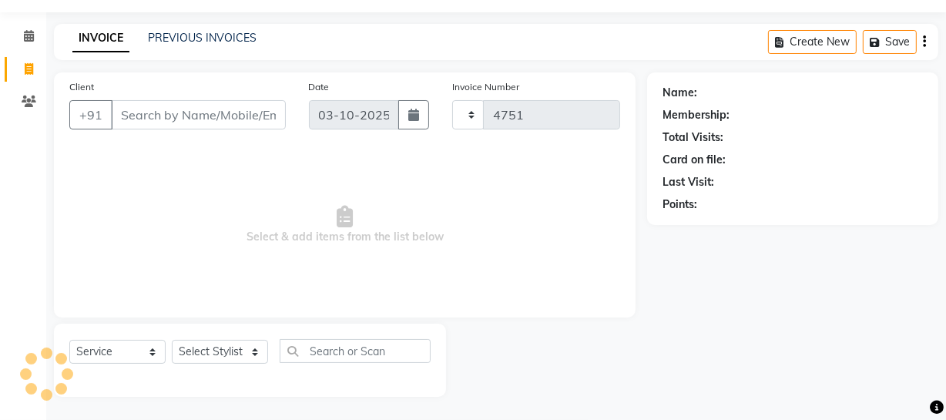
select select "735"
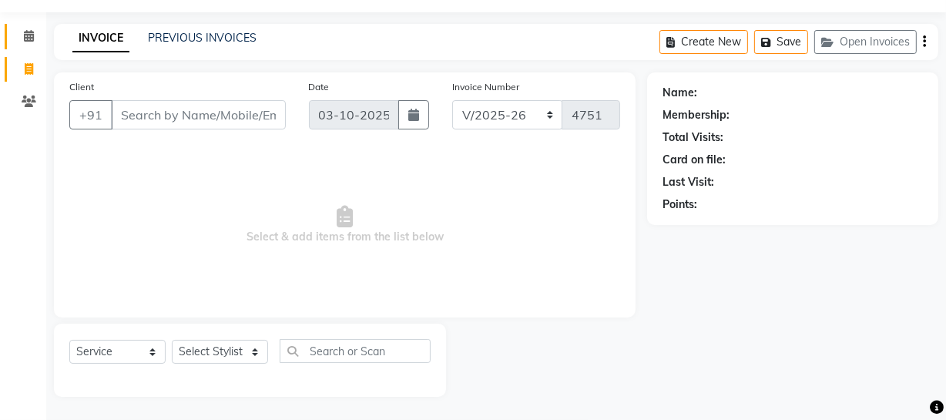
select select "membership"
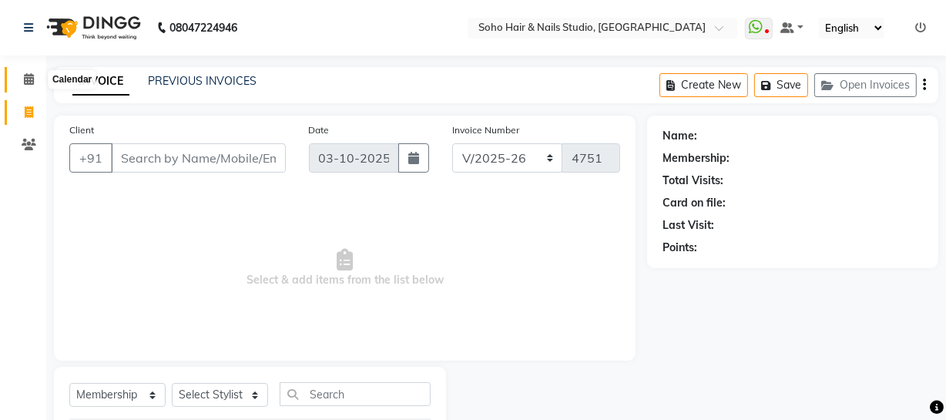
click at [34, 77] on span at bounding box center [28, 80] width 27 height 18
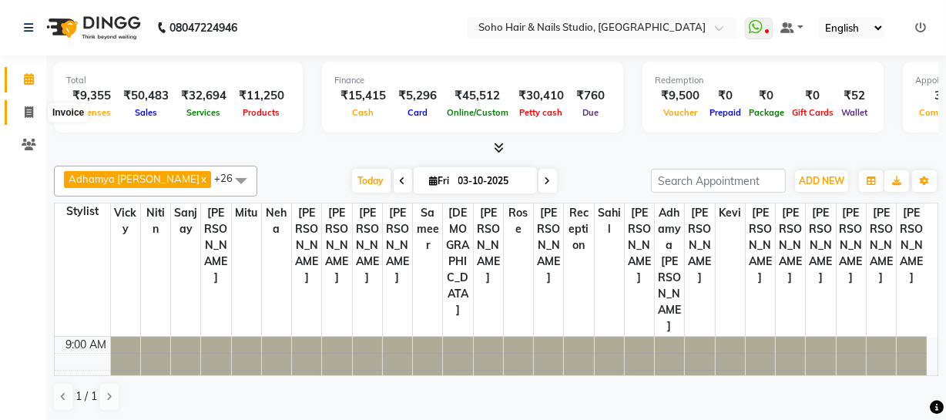
click at [31, 115] on icon at bounding box center [29, 112] width 8 height 12
select select "service"
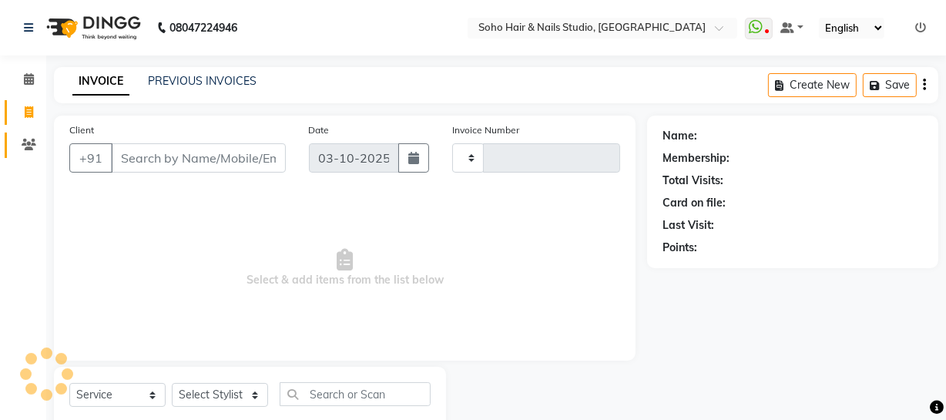
type input "4751"
select select "735"
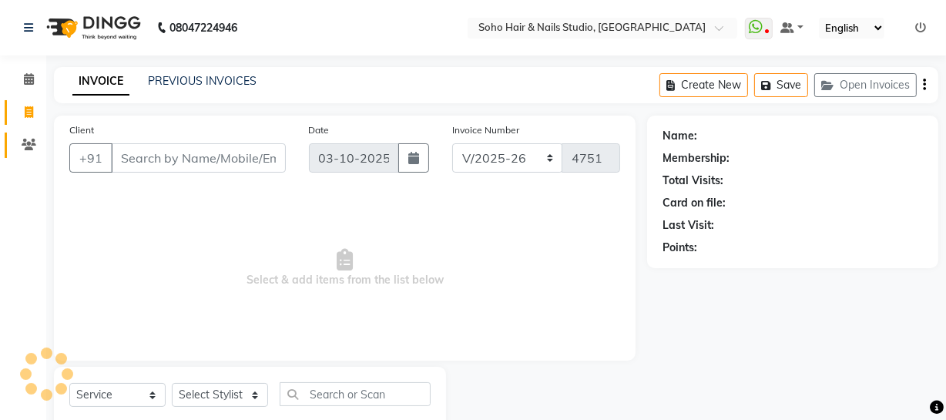
click at [31, 134] on link "Clients" at bounding box center [23, 145] width 37 height 25
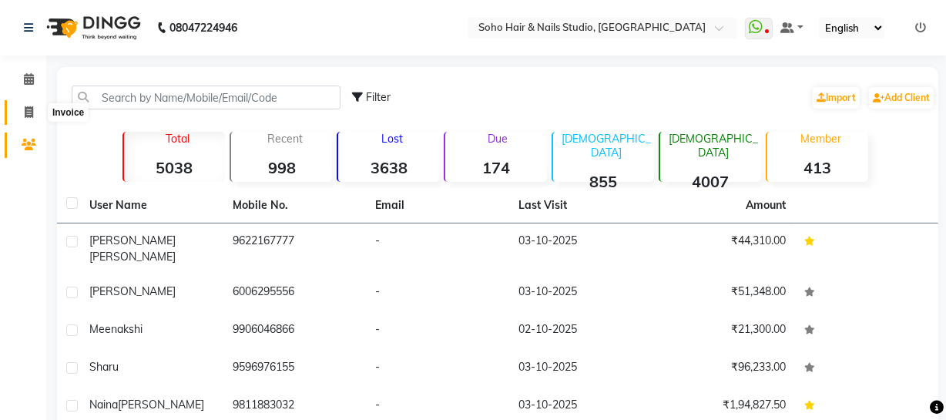
click at [27, 117] on icon at bounding box center [29, 112] width 8 height 12
select select "service"
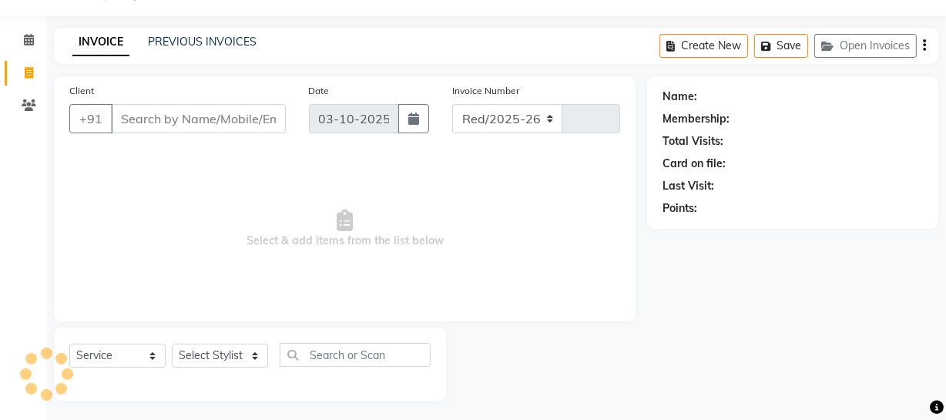
select select "735"
type input "4751"
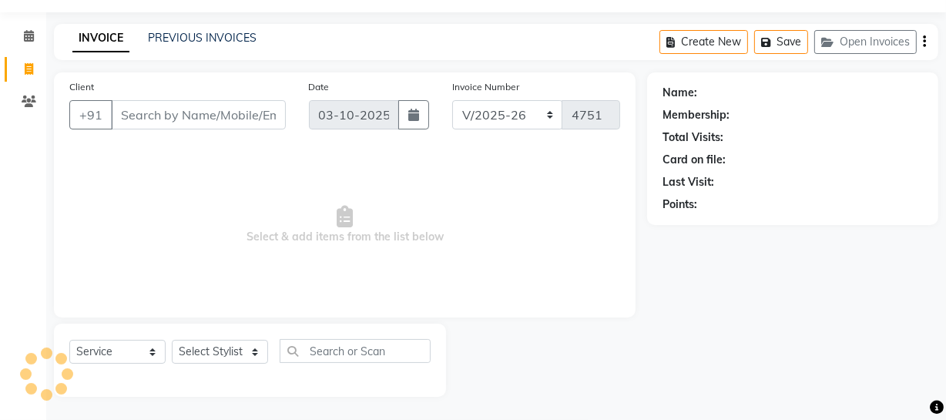
select select "membership"
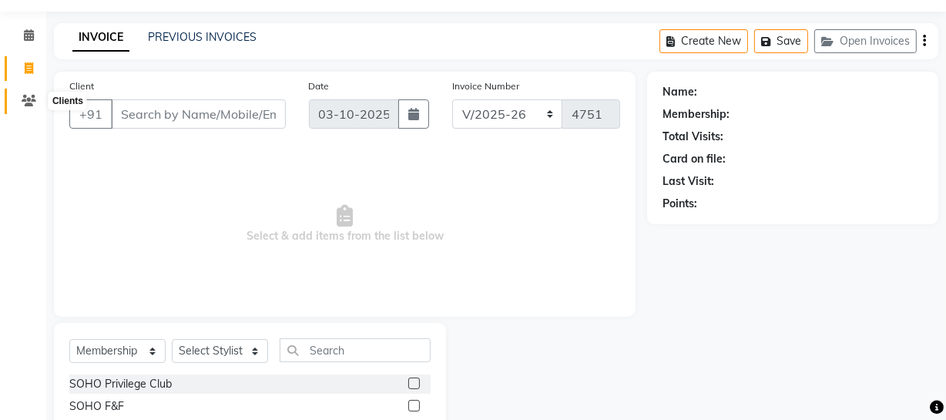
scroll to position [0, 0]
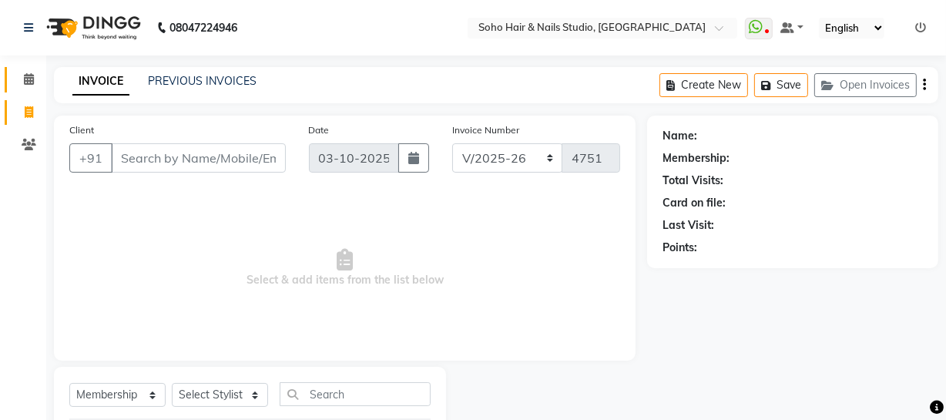
click at [29, 88] on link "Calendar" at bounding box center [23, 79] width 37 height 25
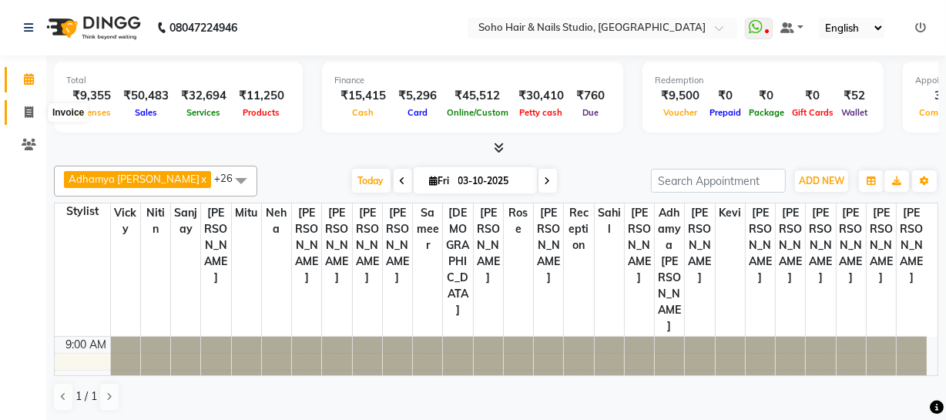
click at [18, 105] on span at bounding box center [28, 113] width 27 height 18
select select "service"
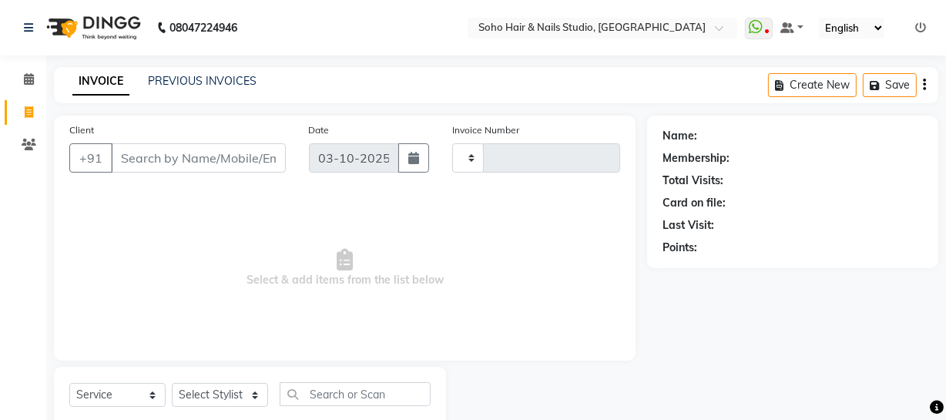
type input "4751"
select select "735"
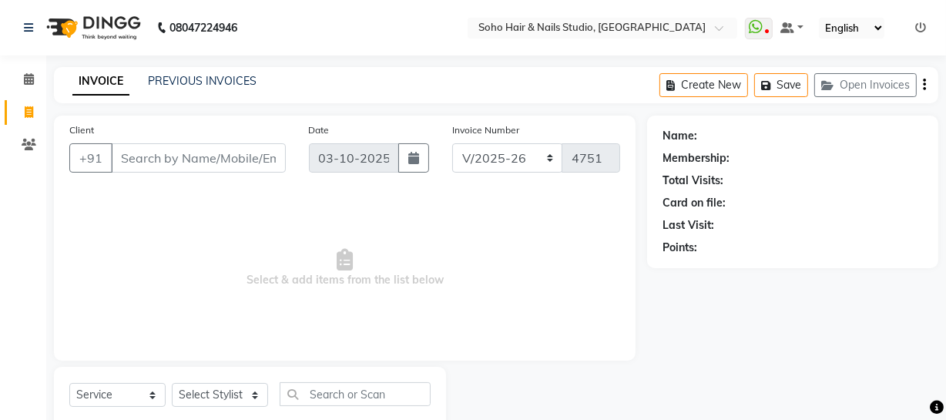
select select "membership"
click at [862, 81] on button "Open Invoices" at bounding box center [865, 85] width 102 height 24
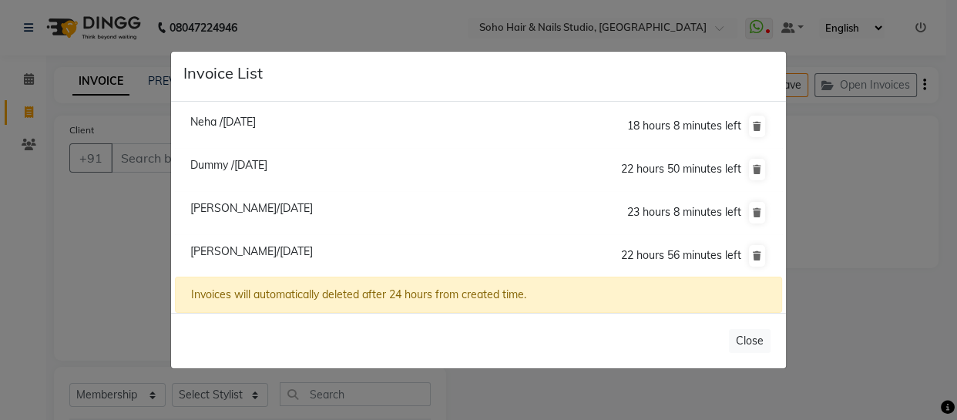
drag, startPoint x: 210, startPoint y: 161, endPoint x: 217, endPoint y: 166, distance: 8.2
click at [212, 161] on span "Dummy /03 October 2025" at bounding box center [228, 165] width 77 height 14
type input "000000000"
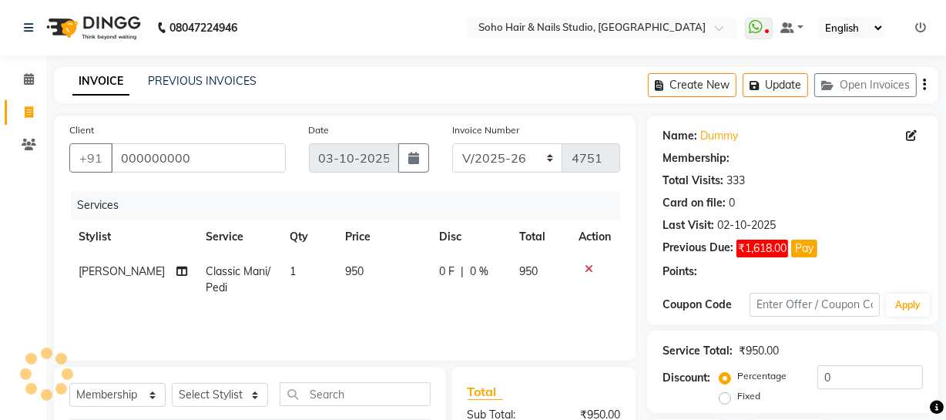
scroll to position [197, 0]
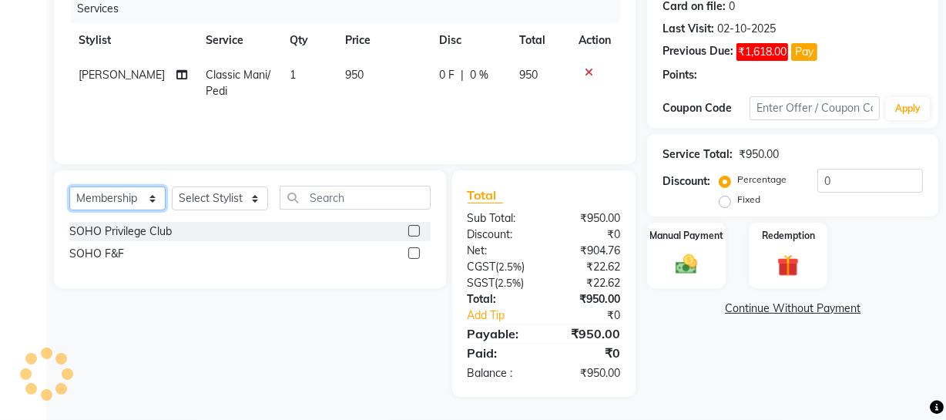
click at [128, 203] on select "Select Service Product Membership Package Voucher Prepaid Gift Card" at bounding box center [117, 198] width 96 height 24
select select "service"
click at [69, 186] on select "Select Service Product Membership Package Voucher Prepaid Gift Card" at bounding box center [117, 198] width 96 height 24
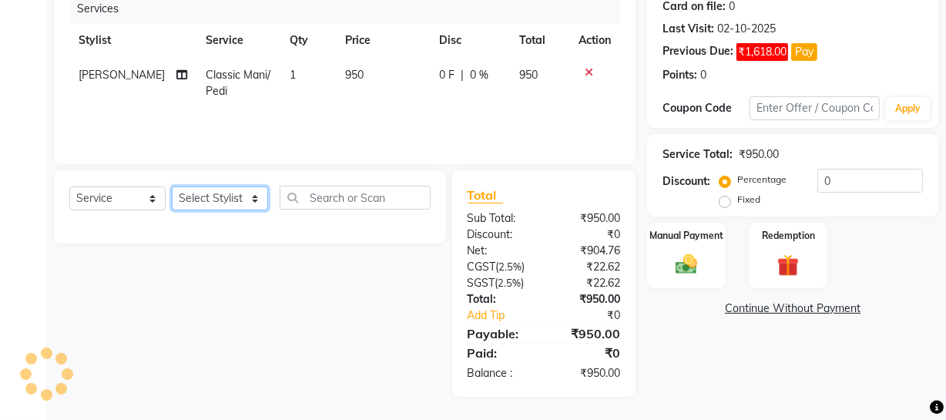
click at [206, 198] on select "Select Stylist [PERSON_NAME] Adhamya [PERSON_NAME] [PERSON_NAME] [PERSON_NAME] …" at bounding box center [220, 198] width 96 height 24
click at [172, 186] on select "Select Stylist [PERSON_NAME] Adhamya [PERSON_NAME] [PERSON_NAME] [PERSON_NAME] …" at bounding box center [220, 198] width 96 height 24
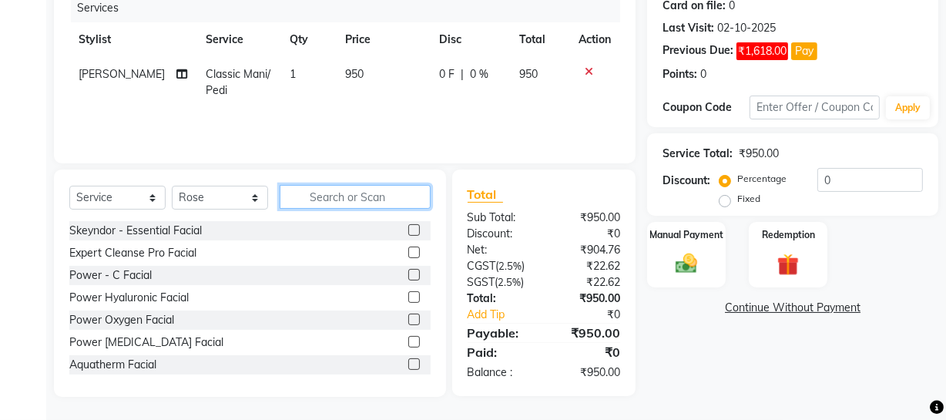
click at [317, 191] on input "text" at bounding box center [355, 197] width 151 height 24
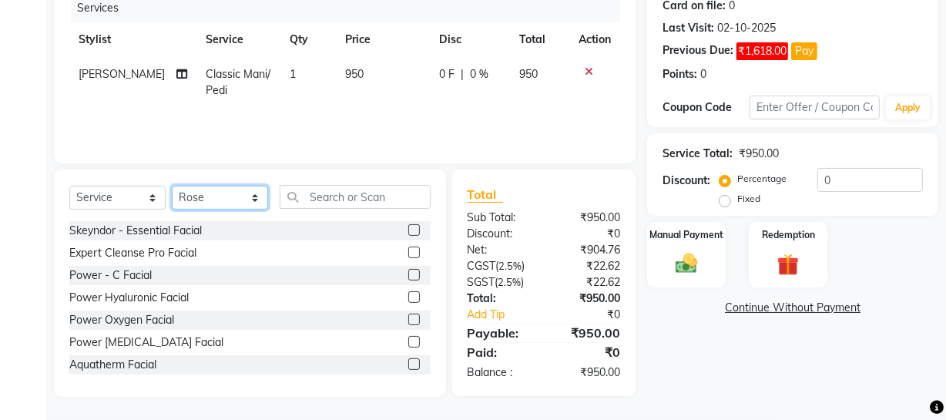
drag, startPoint x: 241, startPoint y: 203, endPoint x: 233, endPoint y: 193, distance: 13.1
click at [241, 203] on select "Select Stylist [PERSON_NAME] Adhamya [PERSON_NAME] [PERSON_NAME] [PERSON_NAME] …" at bounding box center [220, 198] width 96 height 24
select select "11755"
click at [172, 186] on select "Select Stylist [PERSON_NAME] Adhamya [PERSON_NAME] [PERSON_NAME] [PERSON_NAME] …" at bounding box center [220, 198] width 96 height 24
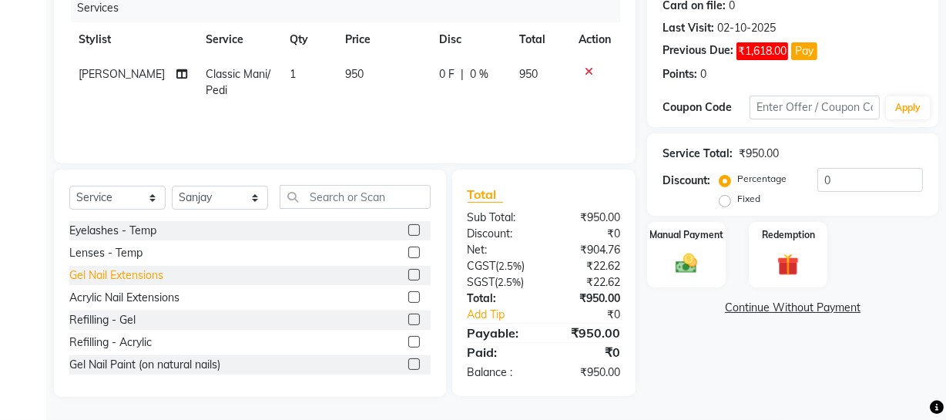
click at [127, 278] on div "Gel Nail Extensions" at bounding box center [116, 275] width 94 height 16
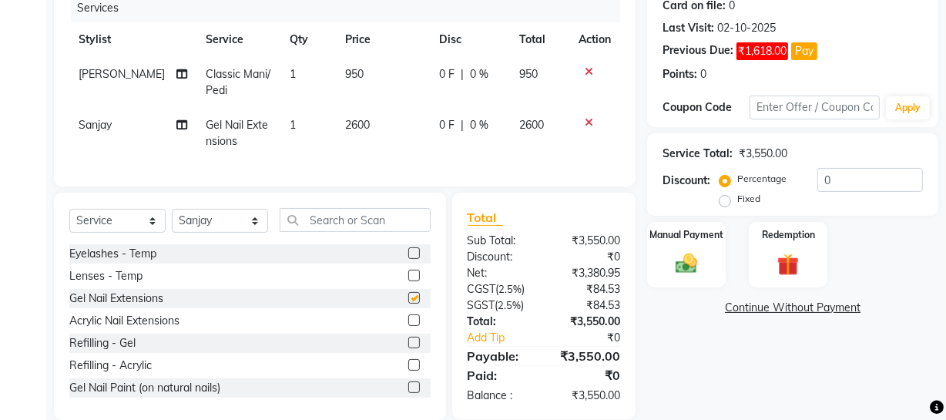
checkbox input "false"
click at [332, 232] on input "text" at bounding box center [355, 220] width 151 height 24
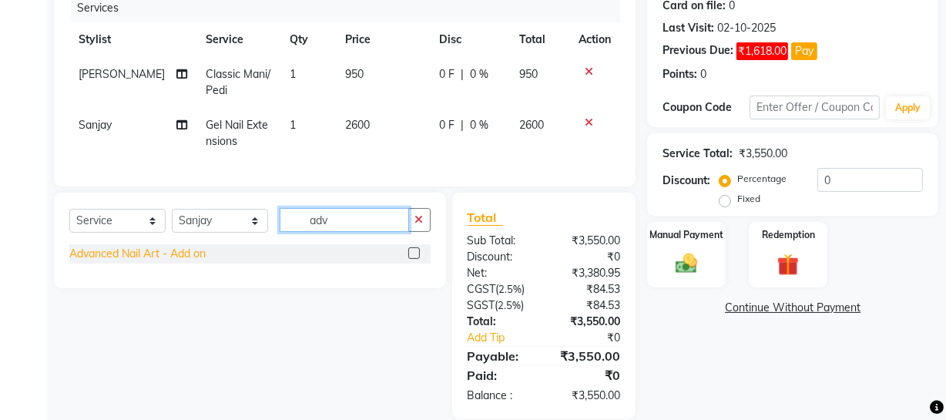
type input "adv"
click at [166, 262] on div "Advanced Nail Art - Add on" at bounding box center [137, 254] width 136 height 16
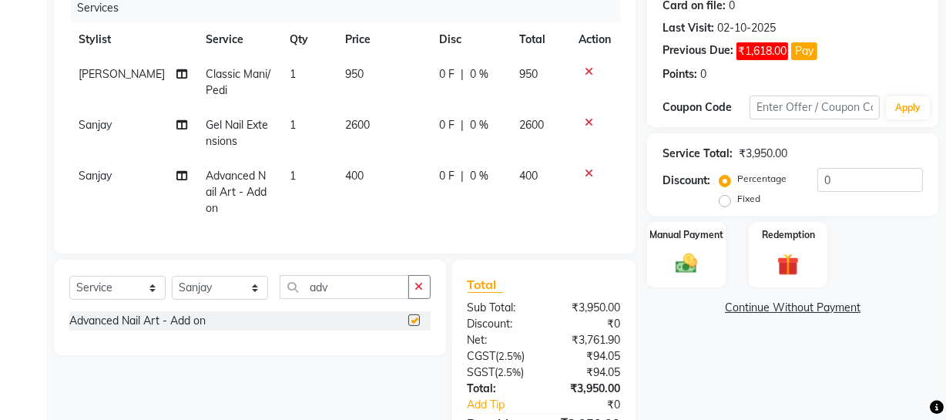
checkbox input "false"
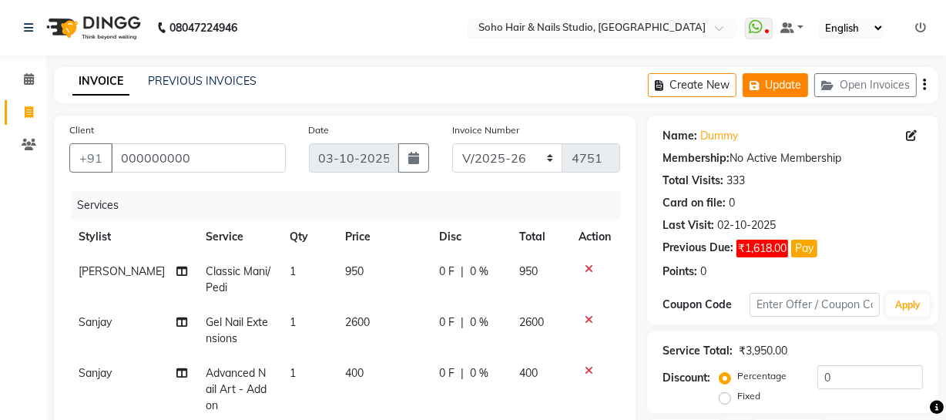
click at [780, 88] on button "Update" at bounding box center [775, 85] width 65 height 24
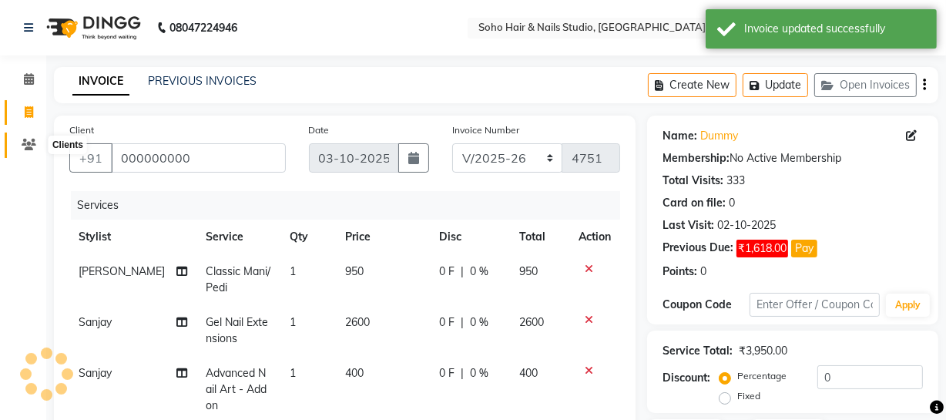
click at [31, 149] on icon at bounding box center [29, 145] width 15 height 12
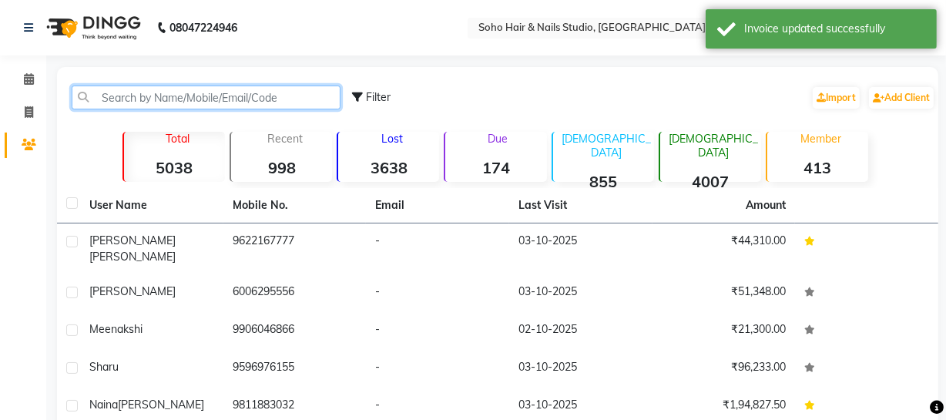
click at [145, 96] on input "text" at bounding box center [206, 98] width 269 height 24
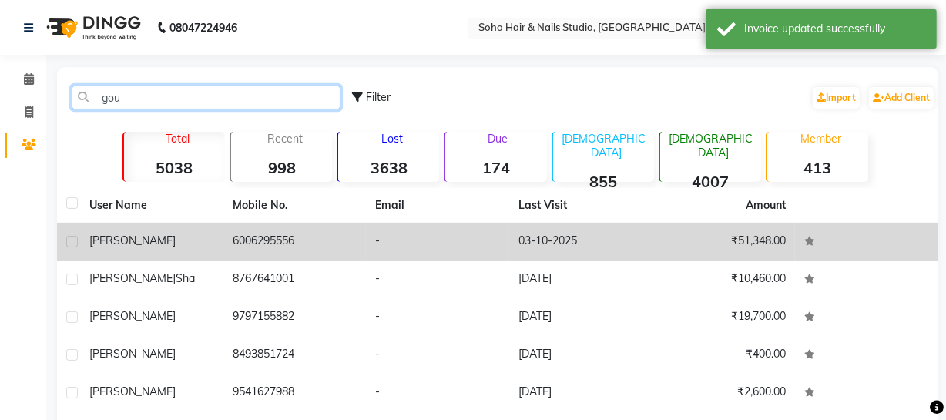
type input "gou"
click at [529, 239] on td "03-10-2025" at bounding box center [580, 242] width 143 height 38
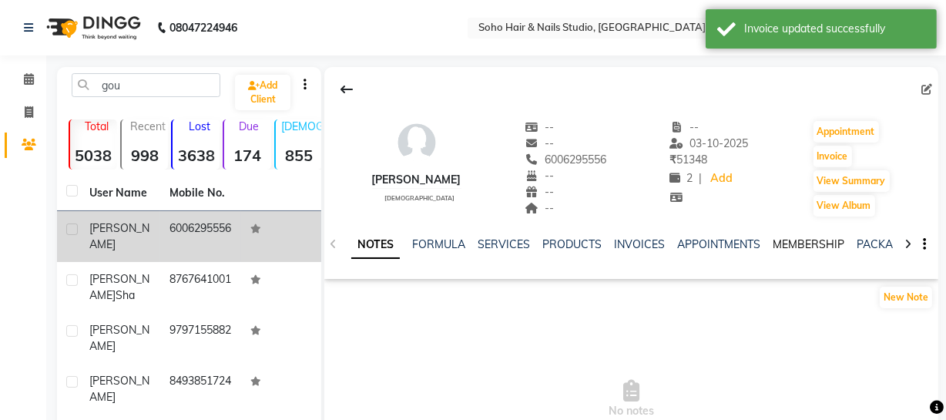
click at [806, 241] on link "MEMBERSHIP" at bounding box center [809, 244] width 72 height 14
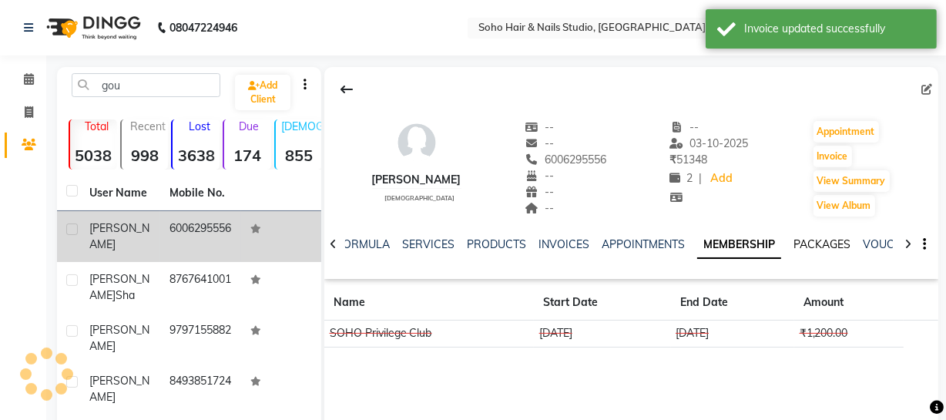
click at [842, 241] on link "PACKAGES" at bounding box center [822, 244] width 57 height 14
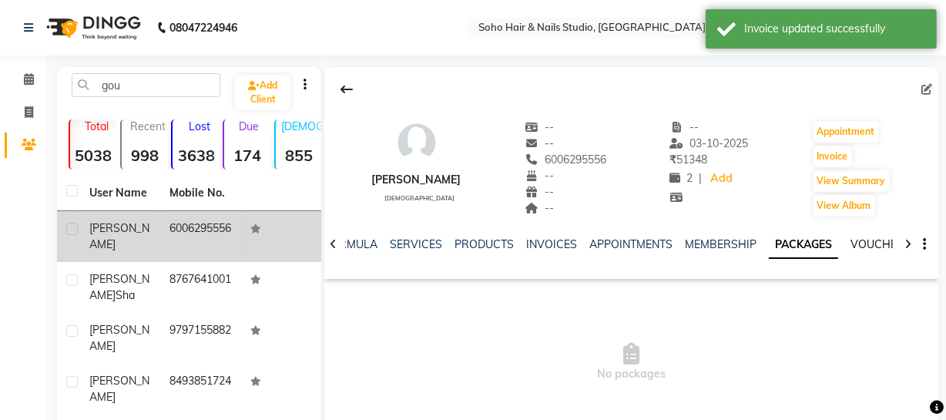
click at [859, 244] on link "VOUCHERS" at bounding box center [881, 244] width 61 height 14
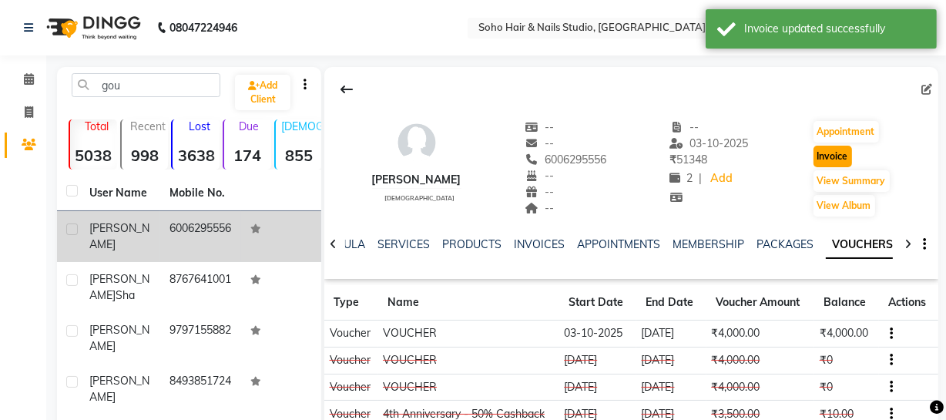
click at [814, 162] on button "Invoice" at bounding box center [833, 157] width 39 height 22
select select "service"
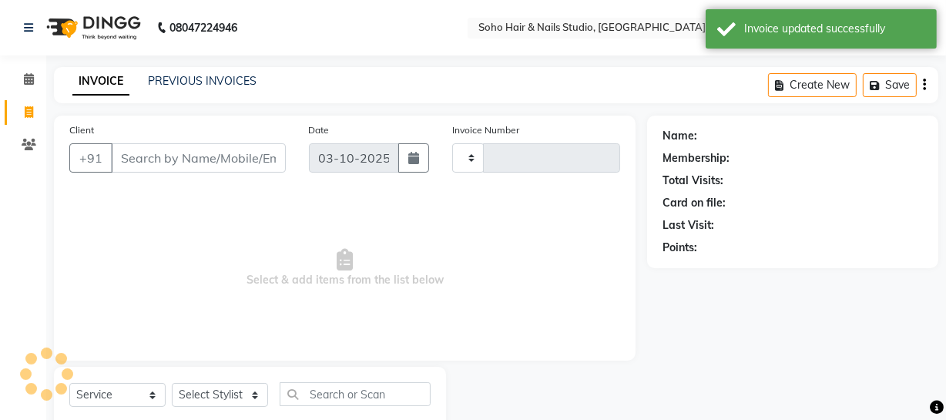
type input "4751"
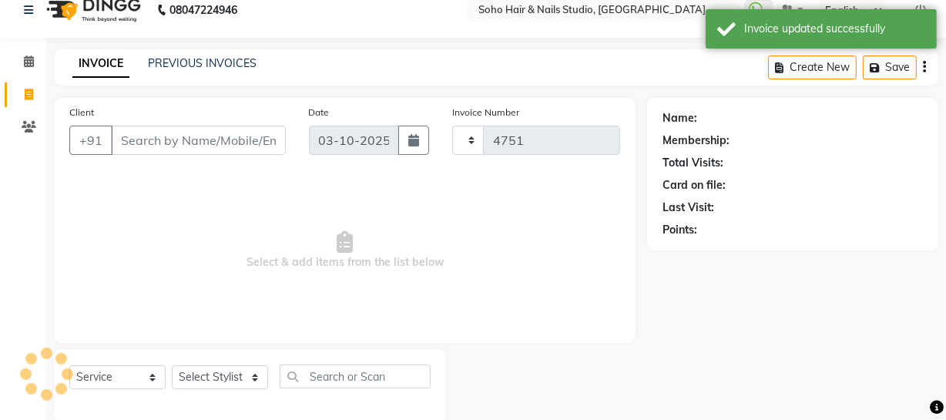
select select "735"
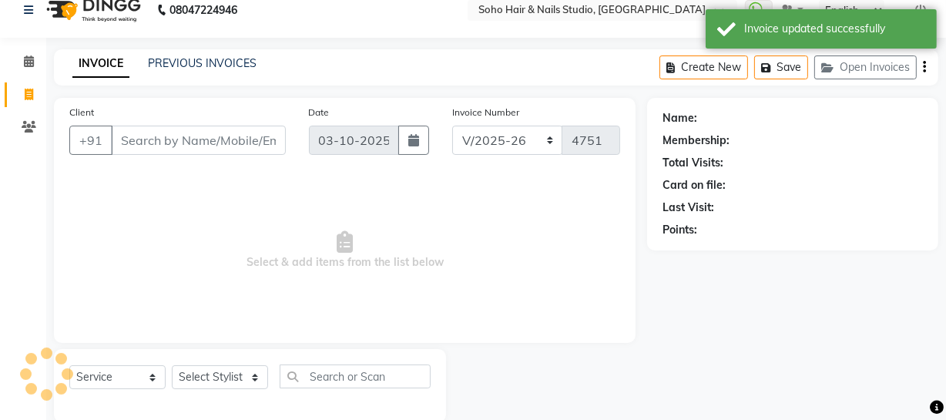
scroll to position [44, 0]
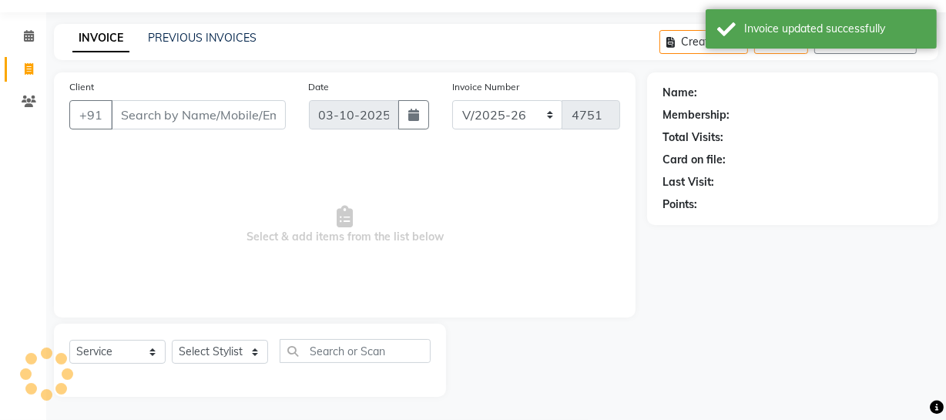
type input "6006295556"
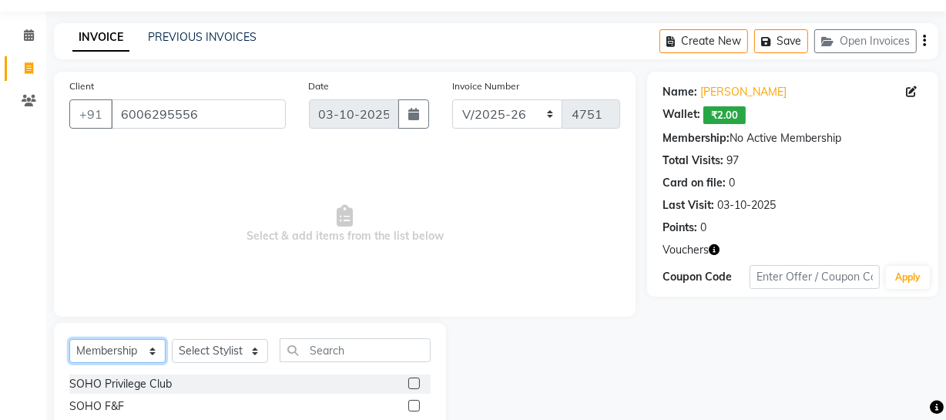
click at [106, 350] on select "Select Service Product Membership Package Voucher Prepaid Gift Card" at bounding box center [117, 351] width 96 height 24
select select "service"
click at [69, 339] on select "Select Service Product Membership Package Voucher Prepaid Gift Card" at bounding box center [117, 351] width 96 height 24
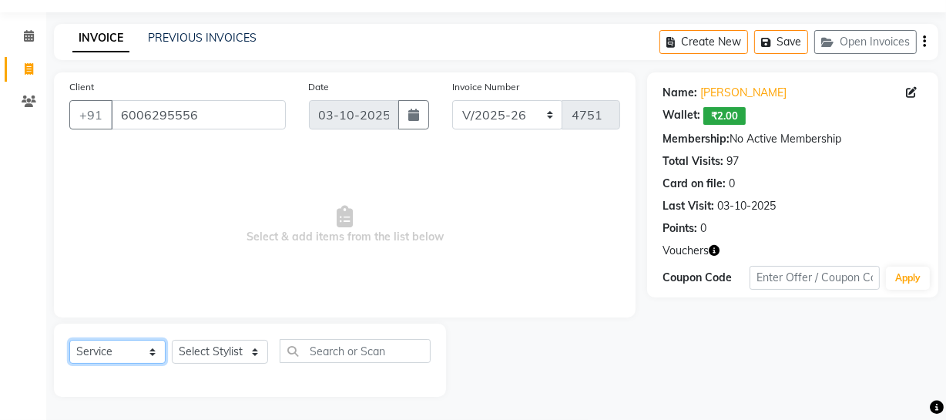
click at [140, 357] on select "Select Service Product Membership Package Voucher Prepaid Gift Card" at bounding box center [117, 352] width 96 height 24
click at [69, 340] on select "Select Service Product Membership Package Voucher Prepaid Gift Card" at bounding box center [117, 352] width 96 height 24
click at [236, 344] on select "Select Stylist [PERSON_NAME] Adhamya [PERSON_NAME] [PERSON_NAME] [PERSON_NAME] …" at bounding box center [220, 352] width 96 height 24
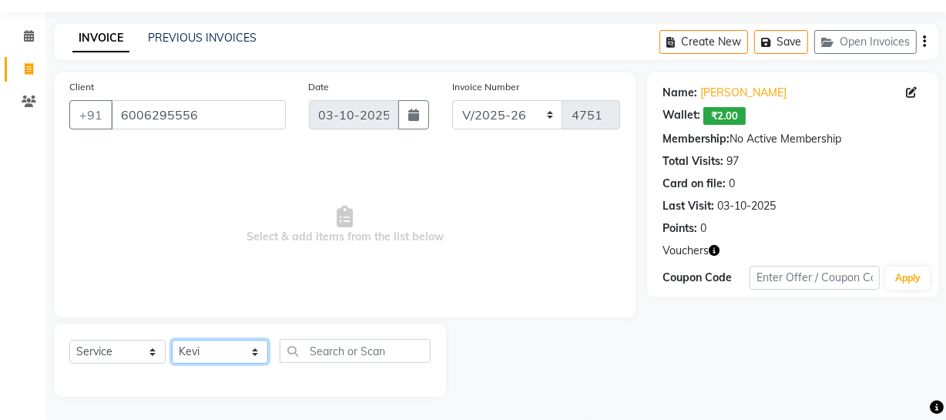
click at [172, 340] on select "Select Stylist [PERSON_NAME] Adhamya [PERSON_NAME] [PERSON_NAME] [PERSON_NAME] …" at bounding box center [220, 352] width 96 height 24
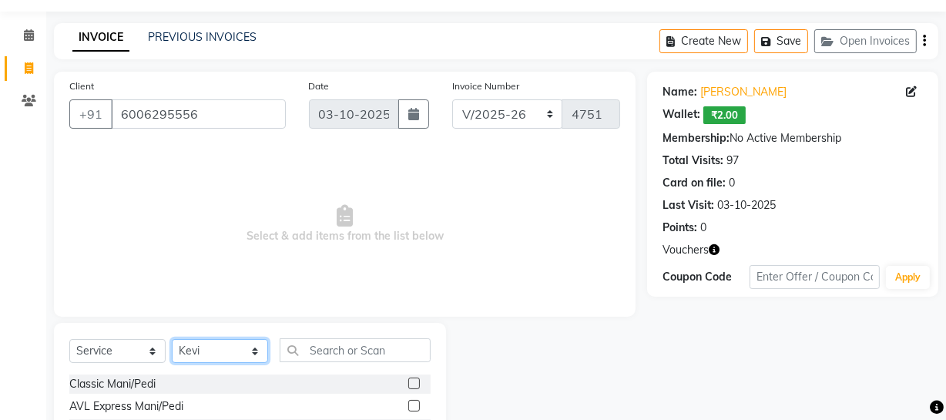
click at [228, 343] on select "Select Stylist [PERSON_NAME] Adhamya [PERSON_NAME] [PERSON_NAME] [PERSON_NAME] …" at bounding box center [220, 351] width 96 height 24
select select "19950"
click at [172, 339] on select "Select Stylist [PERSON_NAME] Adhamya [PERSON_NAME] [PERSON_NAME] [PERSON_NAME] …" at bounding box center [220, 351] width 96 height 24
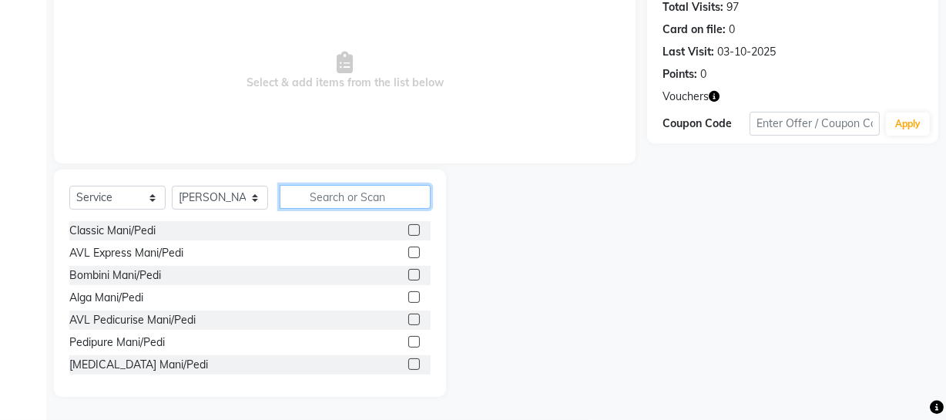
click at [309, 199] on input "text" at bounding box center [355, 197] width 151 height 24
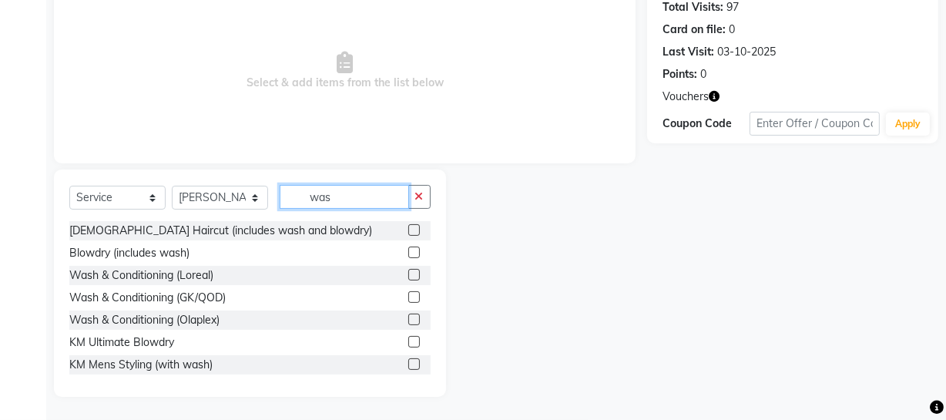
scroll to position [177, 0]
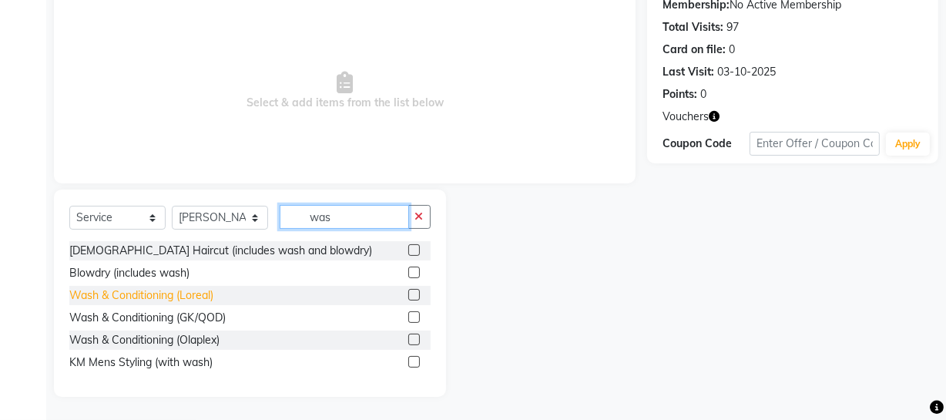
type input "was"
click at [208, 292] on div "Wash & Conditioning (Loreal)" at bounding box center [141, 295] width 144 height 16
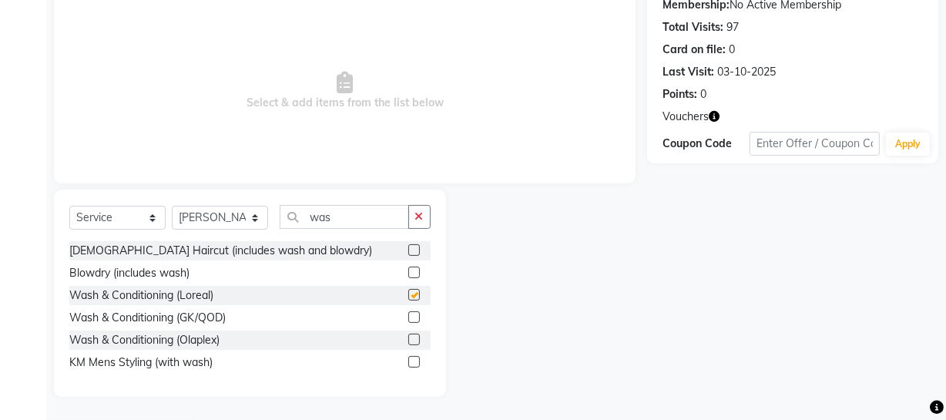
checkbox input "false"
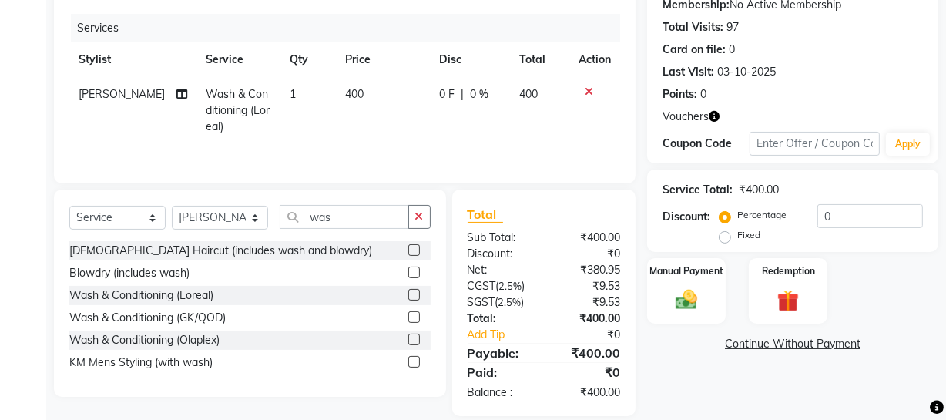
scroll to position [0, 0]
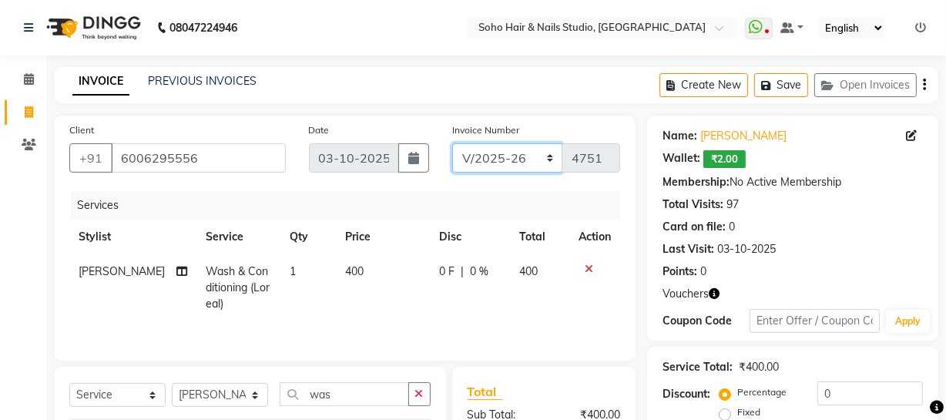
click at [488, 157] on select "Red/2025-26 V/2025 V/2025-26" at bounding box center [507, 157] width 111 height 29
select select "6283"
click at [452, 143] on select "Red/2025-26 V/2025 V/2025-26" at bounding box center [507, 157] width 111 height 29
type input "0925"
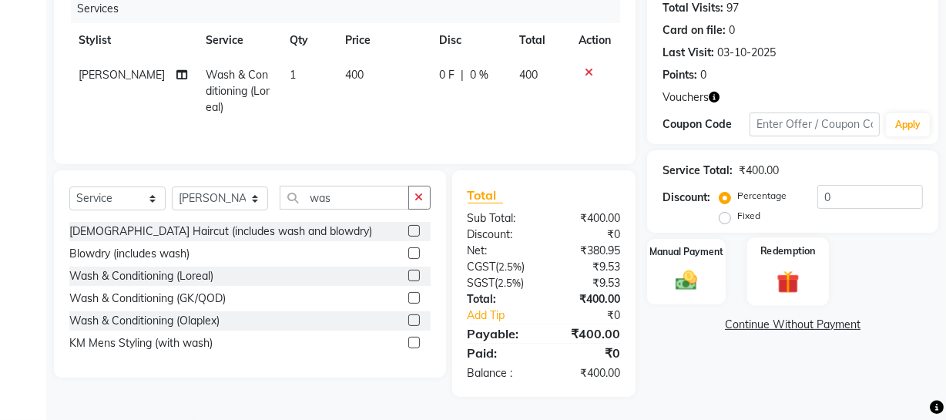
click at [775, 262] on div "Redemption" at bounding box center [788, 271] width 82 height 69
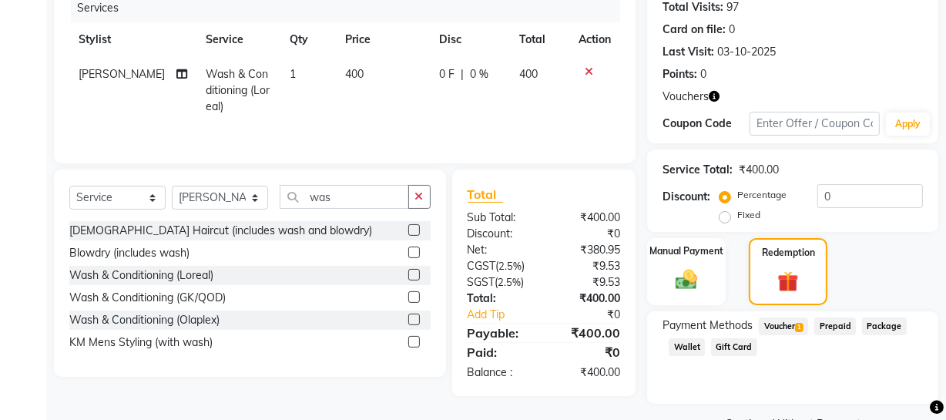
click at [771, 330] on span "Voucher 1" at bounding box center [783, 326] width 49 height 18
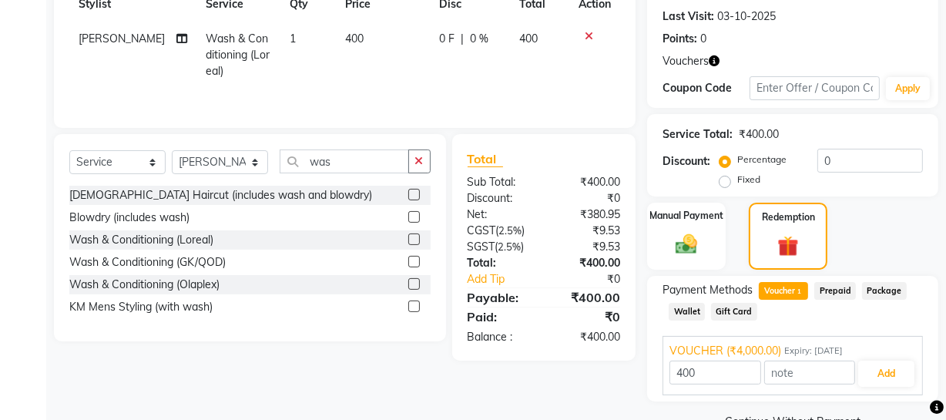
scroll to position [268, 0]
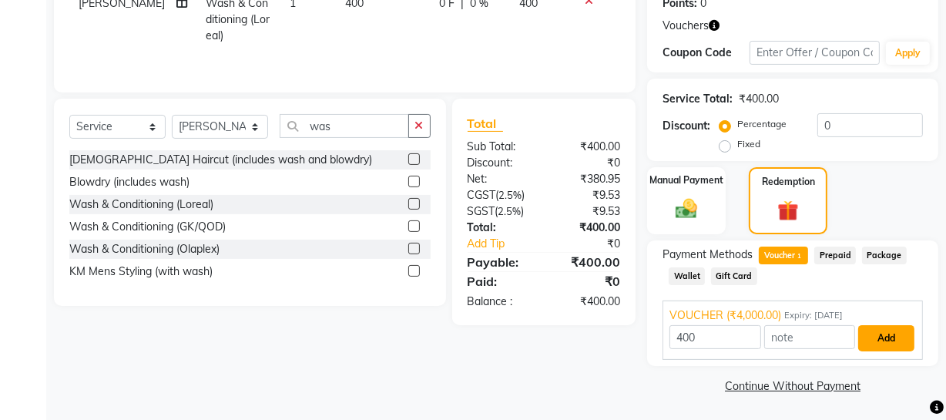
click at [903, 341] on button "Add" at bounding box center [886, 338] width 56 height 26
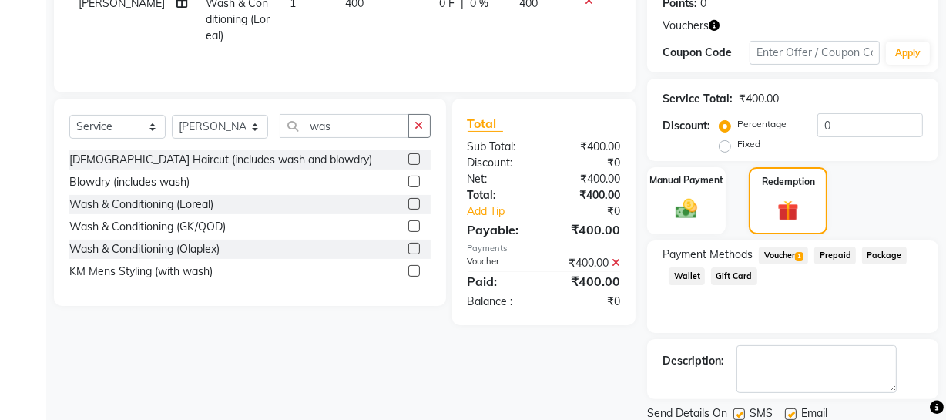
scroll to position [322, 0]
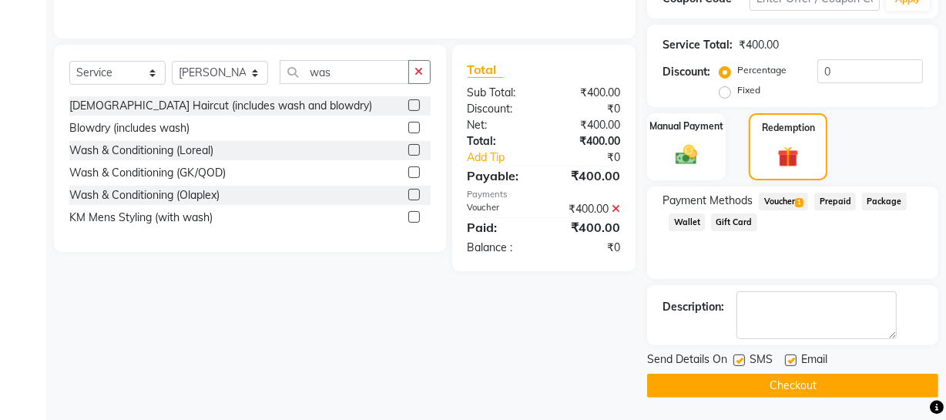
click at [860, 384] on button "Checkout" at bounding box center [792, 386] width 291 height 24
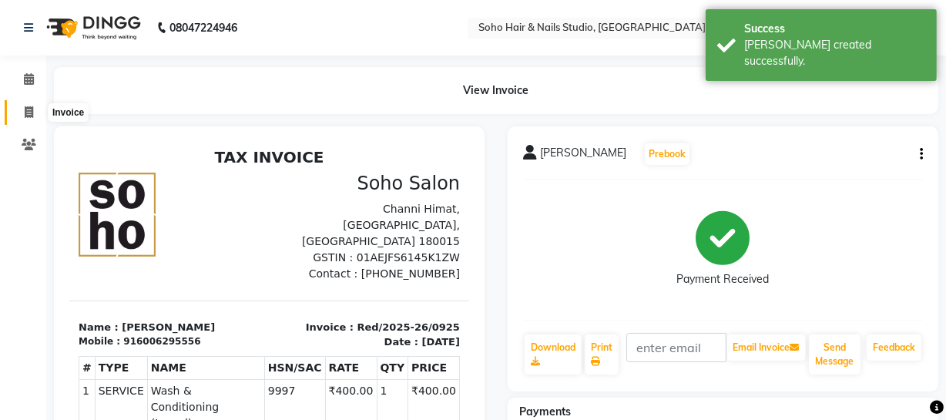
click at [22, 116] on span at bounding box center [28, 113] width 27 height 18
select select "735"
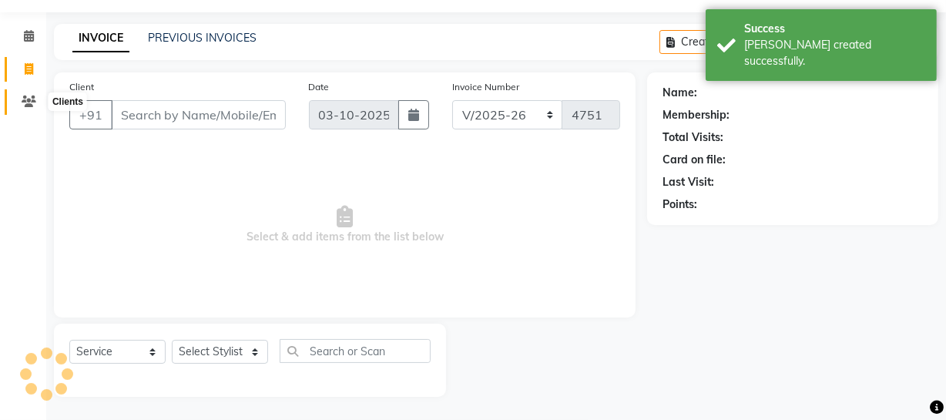
select select "membership"
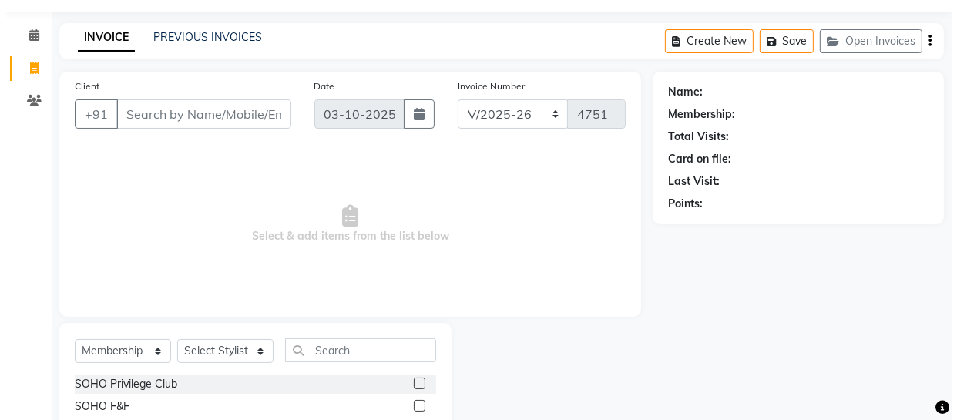
scroll to position [0, 0]
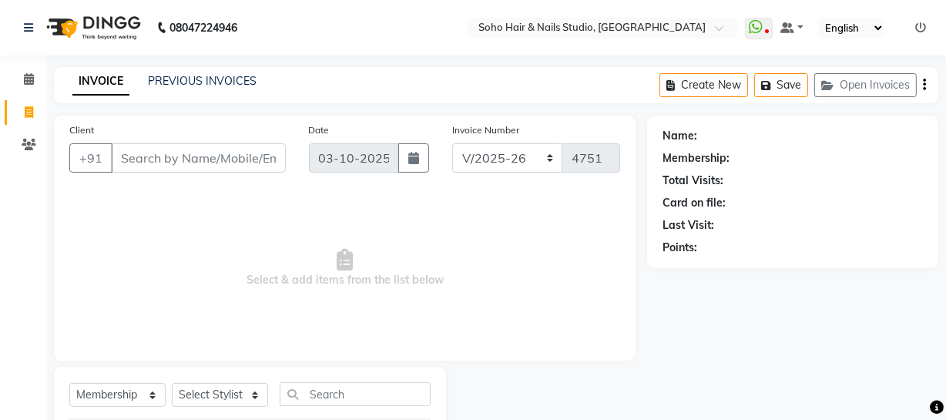
click at [915, 30] on icon at bounding box center [920, 27] width 11 height 11
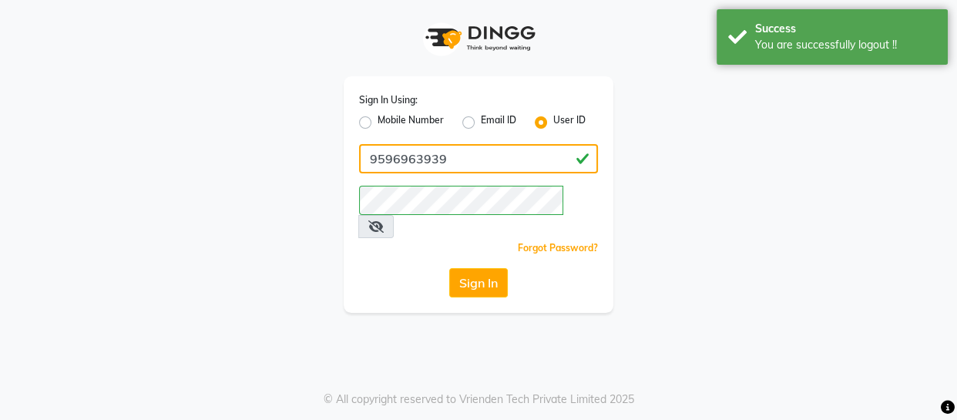
click at [509, 165] on input "9596963939" at bounding box center [478, 158] width 239 height 29
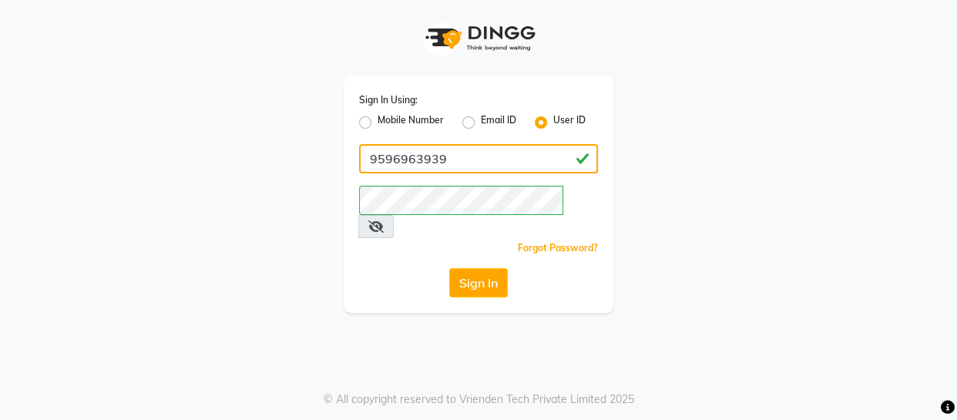
type input "SOHOSTUDIO"
click at [472, 270] on button "Sign In" at bounding box center [478, 282] width 59 height 29
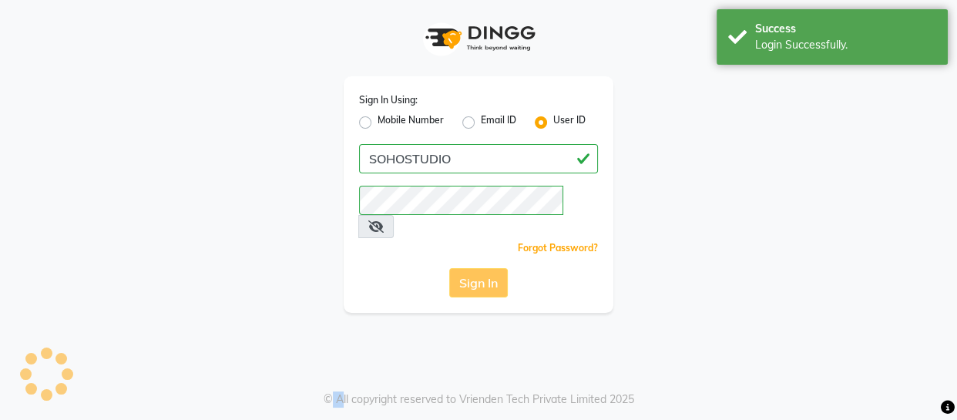
click at [472, 270] on div "Sign In" at bounding box center [478, 282] width 239 height 29
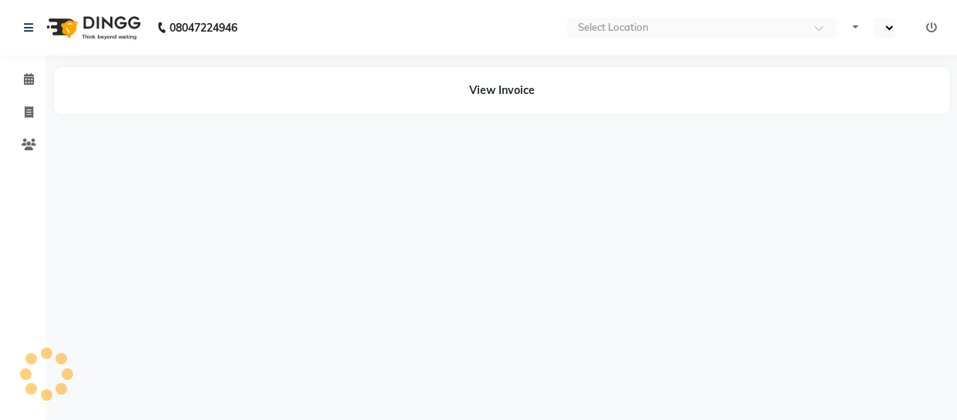
select select "en"
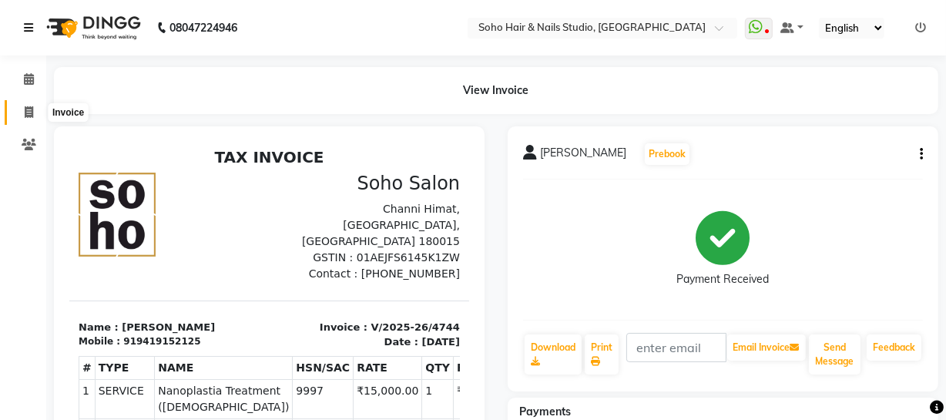
drag, startPoint x: 27, startPoint y: 115, endPoint x: 33, endPoint y: 25, distance: 89.6
click at [27, 115] on icon at bounding box center [29, 112] width 8 height 12
select select "service"
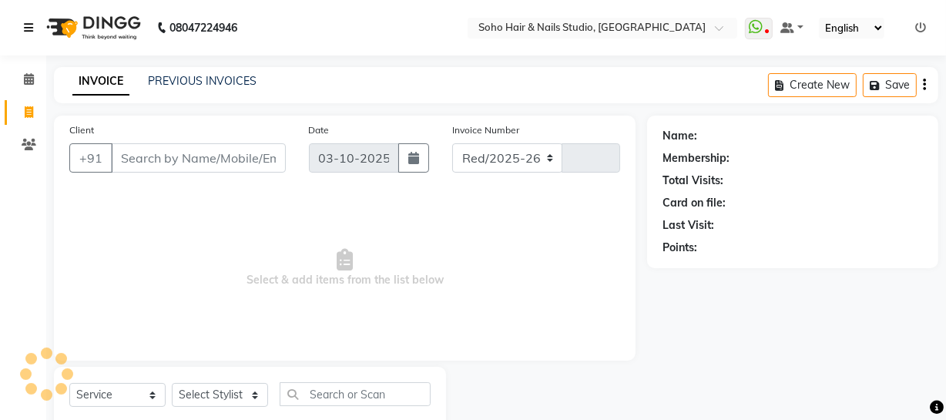
select select "735"
type input "4749"
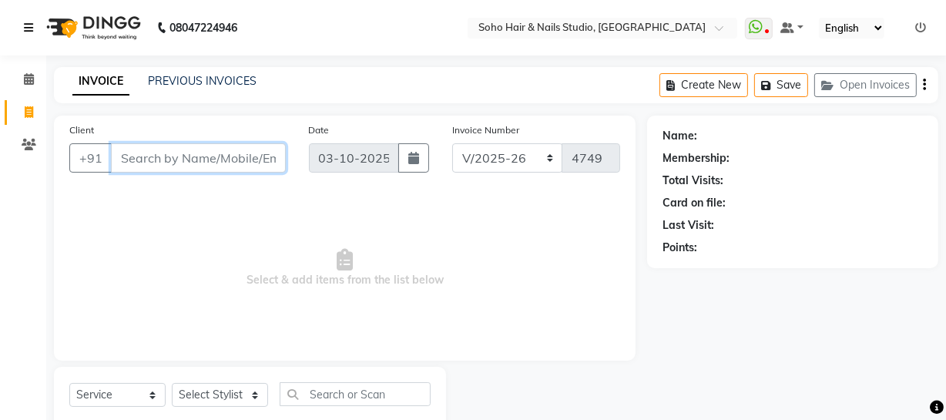
scroll to position [44, 0]
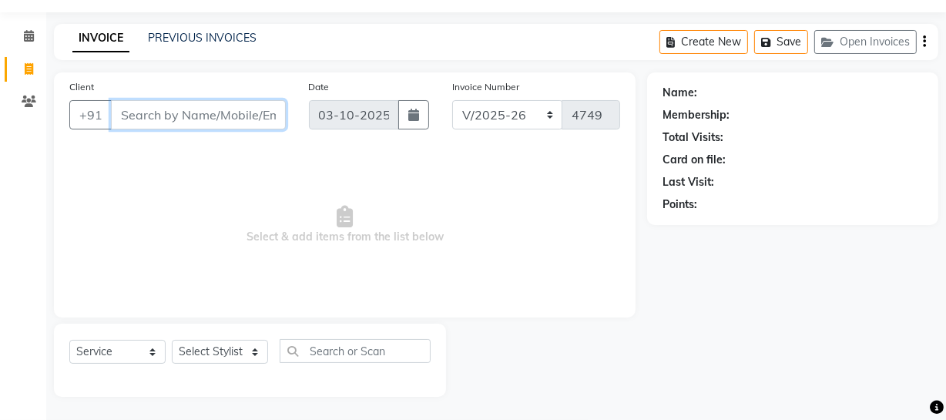
select select "membership"
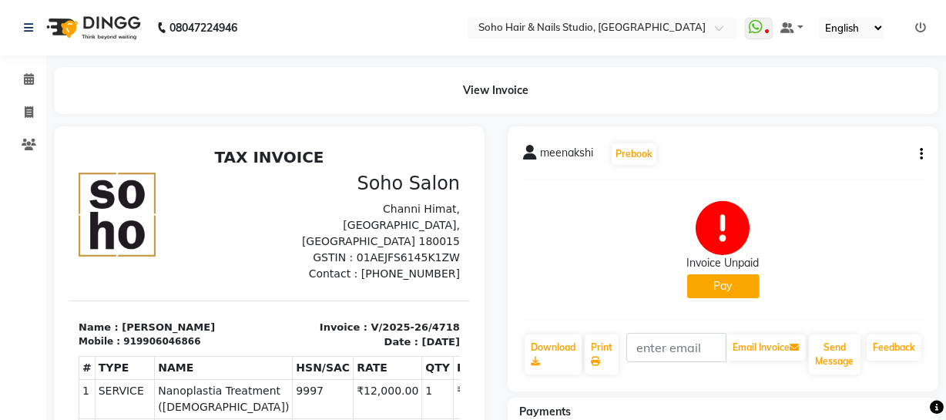
click at [705, 278] on button "Pay" at bounding box center [723, 286] width 72 height 24
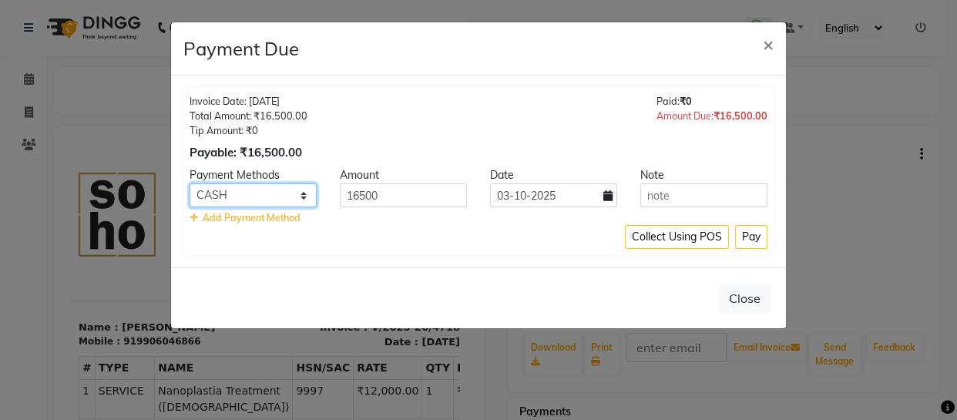
click at [253, 198] on select "ONLINE CASH CARD" at bounding box center [253, 195] width 127 height 24
select select "3"
click at [190, 183] on select "ONLINE CASH CARD" at bounding box center [253, 195] width 127 height 24
click at [760, 241] on button "Pay" at bounding box center [751, 237] width 32 height 24
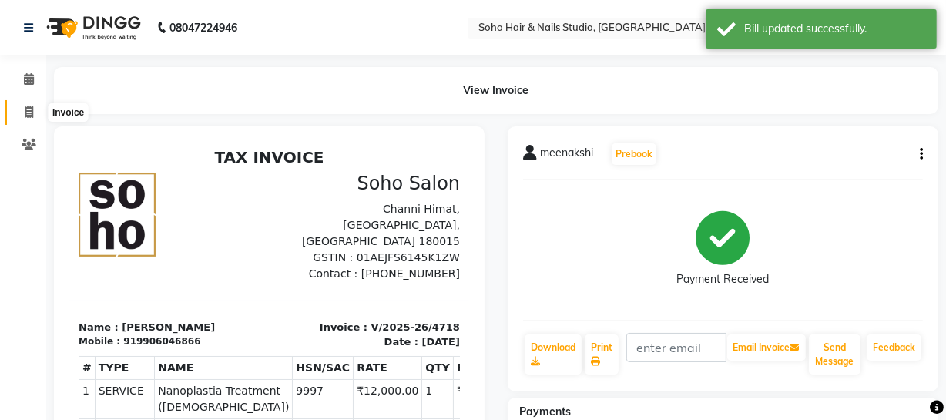
click at [25, 107] on icon at bounding box center [29, 112] width 8 height 12
select select "service"
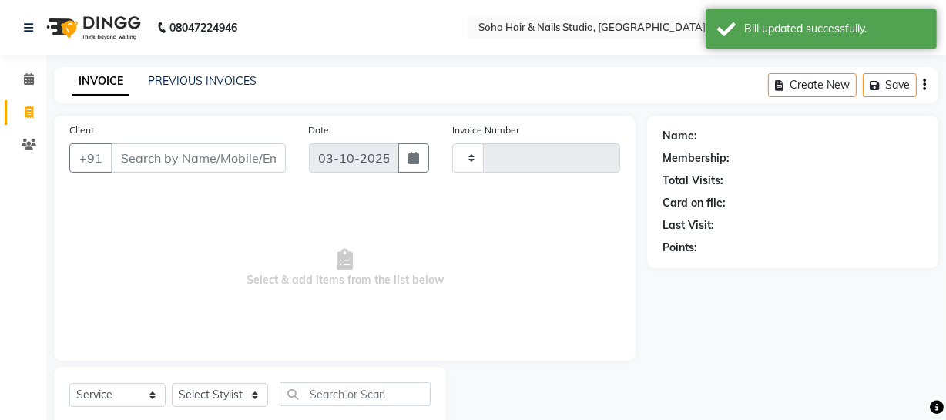
scroll to position [44, 0]
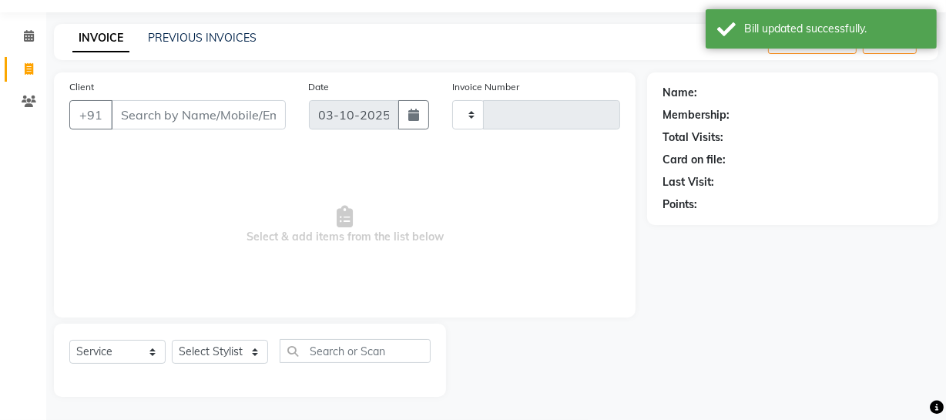
type input "4749"
select select "735"
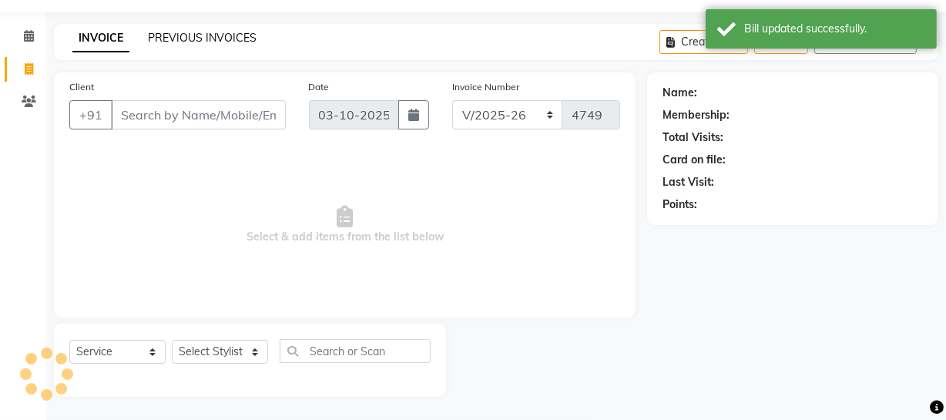
select select "membership"
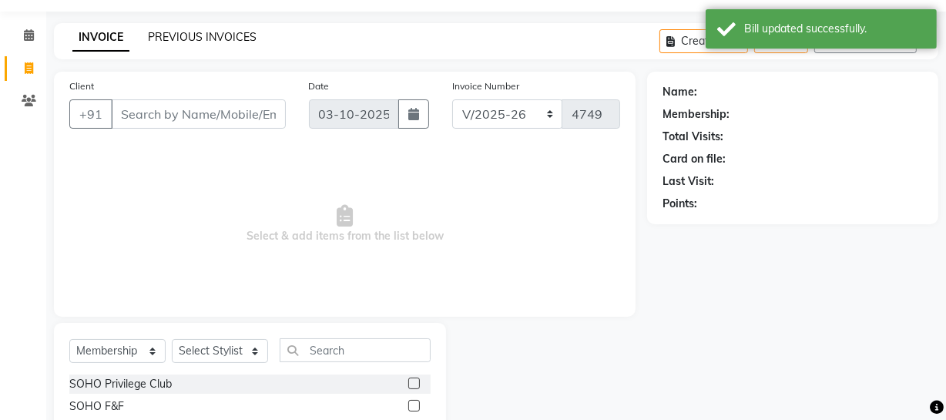
click at [216, 35] on link "PREVIOUS INVOICES" at bounding box center [202, 37] width 109 height 14
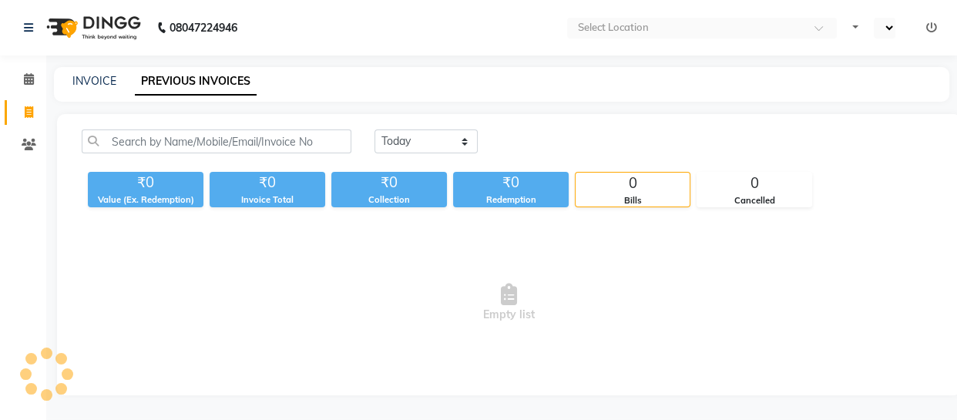
select select "en"
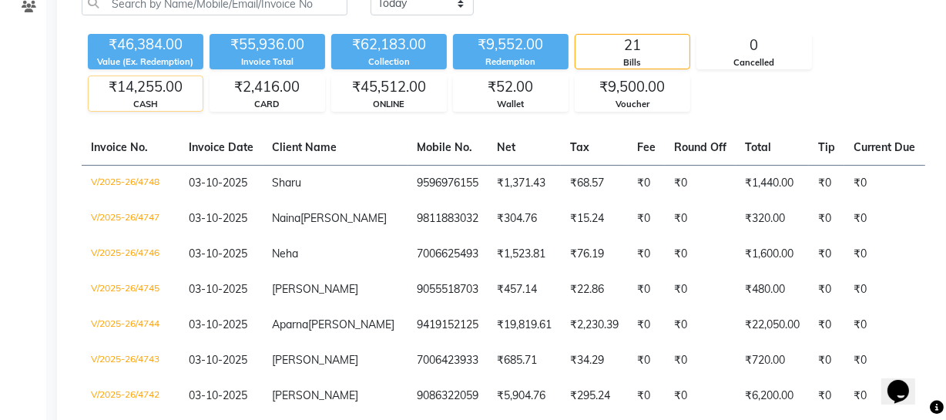
scroll to position [139, 0]
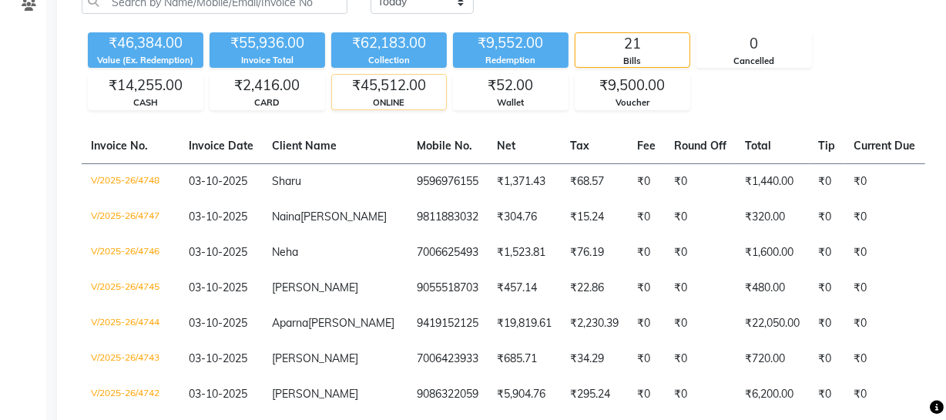
click at [393, 77] on div "₹45,512.00" at bounding box center [389, 86] width 114 height 22
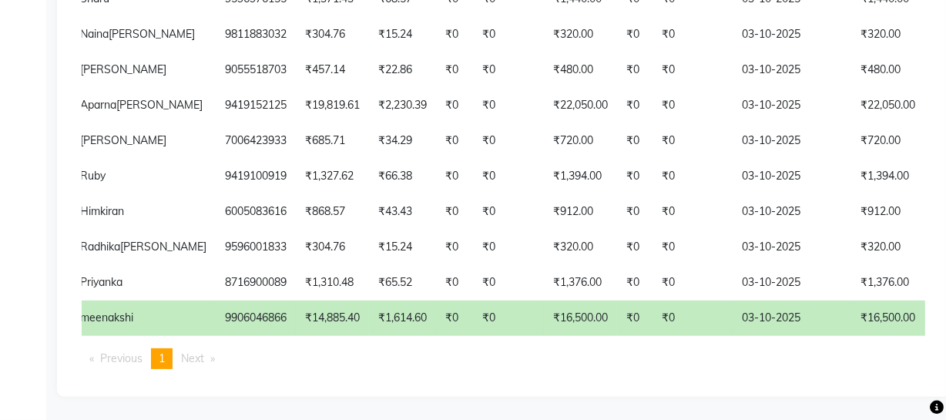
scroll to position [0, 349]
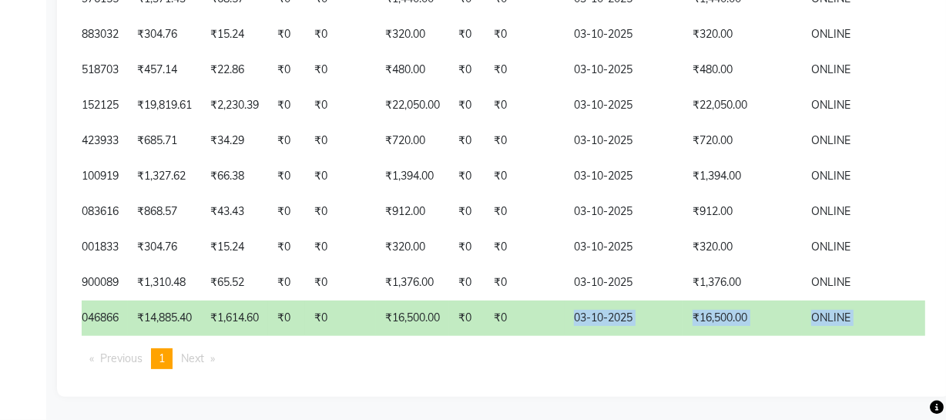
drag, startPoint x: 483, startPoint y: 320, endPoint x: 332, endPoint y: 341, distance: 152.4
click at [332, 340] on div "Invoice No. Invoice Date Client Name Mobile No. Net Tax Fee Round Off Total Tip…" at bounding box center [503, 163] width 862 height 435
click at [351, 359] on ul "Previous page 1 / 1 You're on page 1 Next page" at bounding box center [504, 358] width 844 height 21
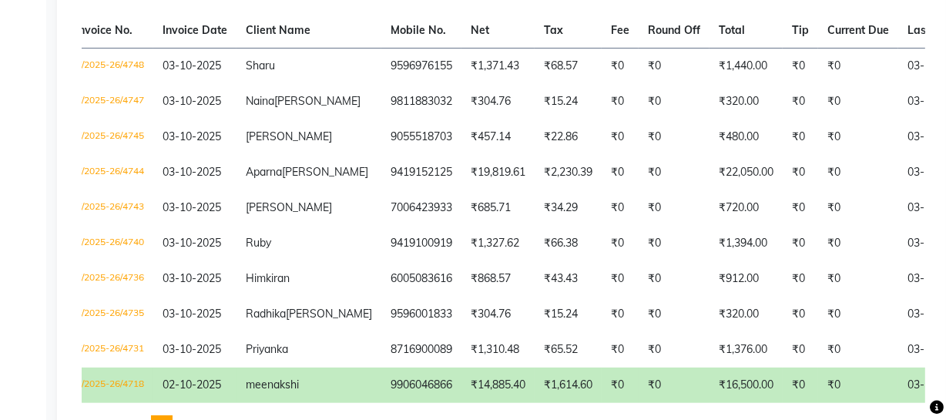
scroll to position [0, 0]
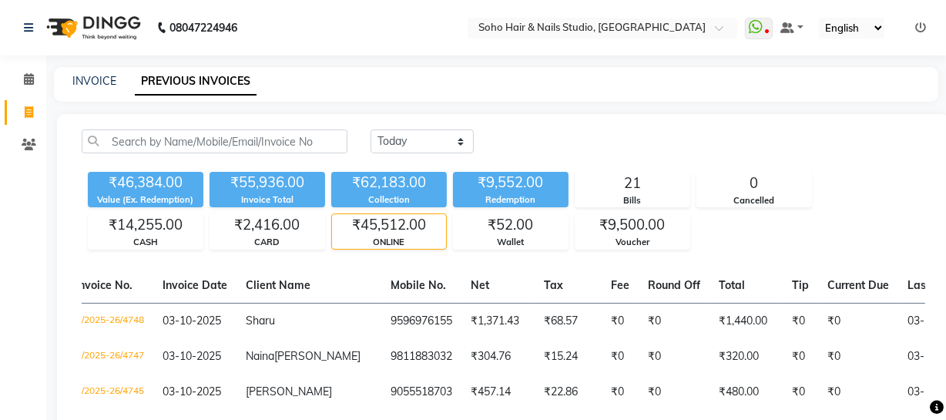
click at [384, 242] on div "ONLINE" at bounding box center [389, 242] width 114 height 13
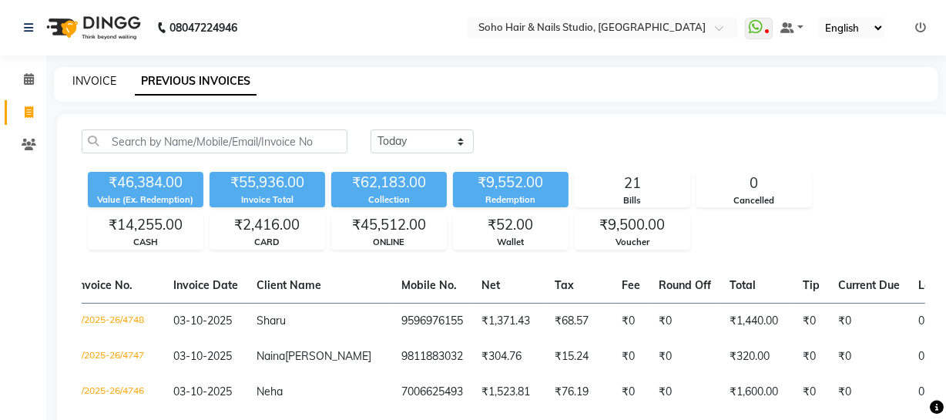
click at [82, 82] on link "INVOICE" at bounding box center [94, 81] width 44 height 14
select select "service"
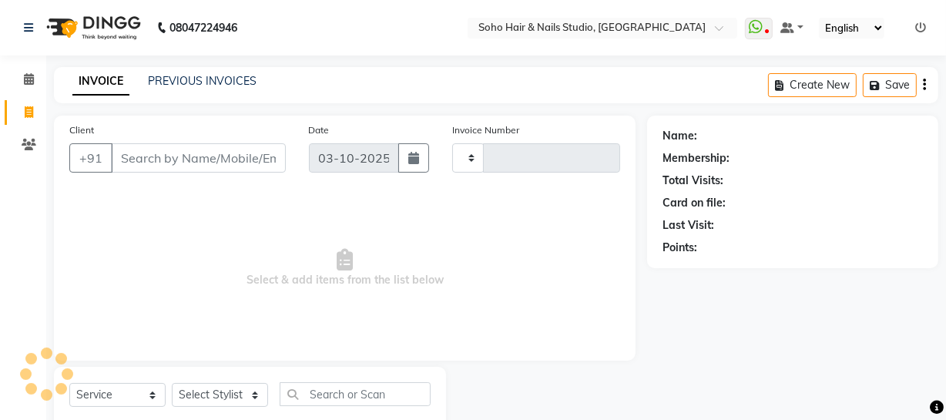
scroll to position [44, 0]
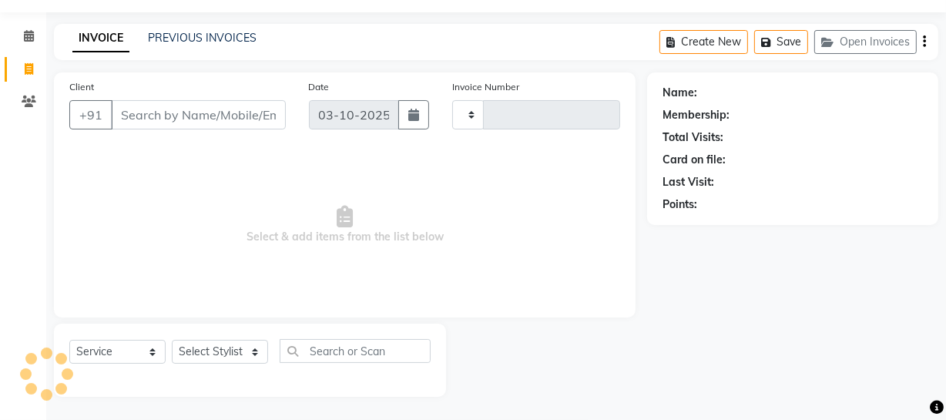
type input "4749"
select select "735"
select select "membership"
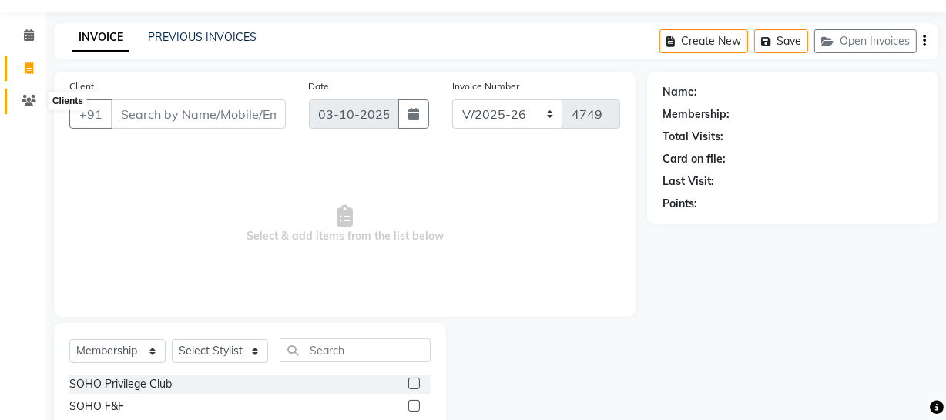
click at [36, 100] on span at bounding box center [28, 101] width 27 height 18
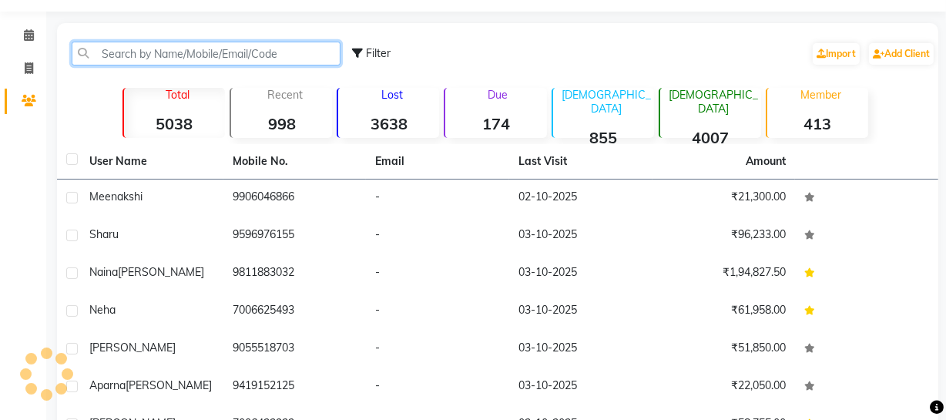
click at [176, 57] on input "text" at bounding box center [206, 54] width 269 height 24
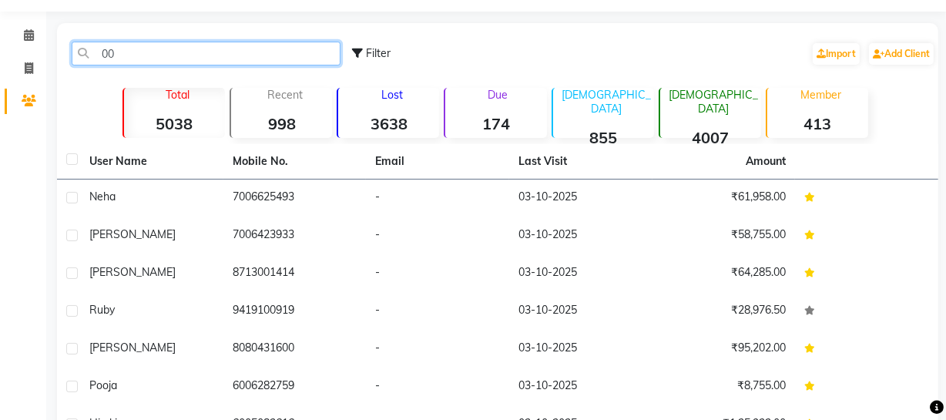
type input "0"
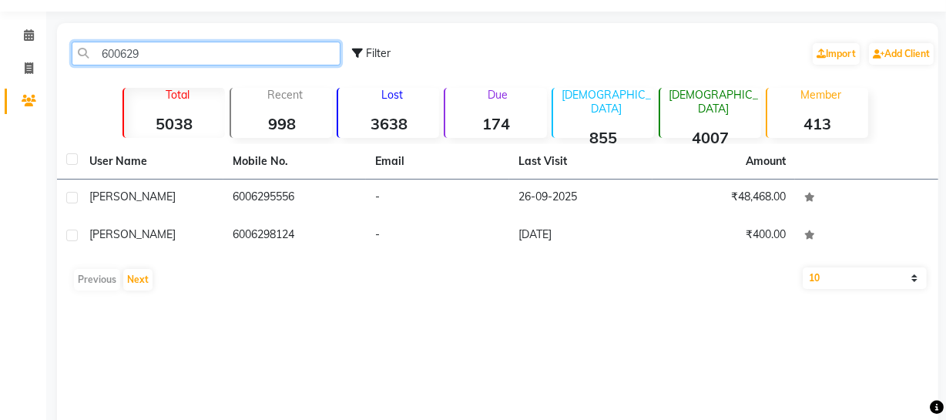
type input "600629"
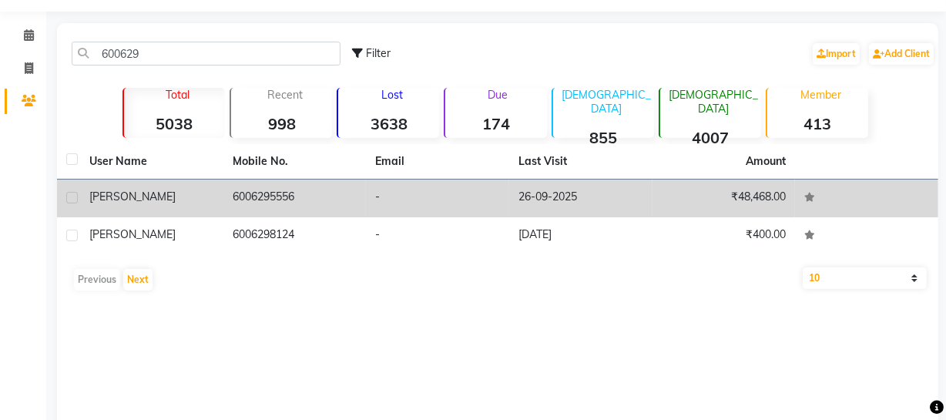
click at [409, 208] on td "-" at bounding box center [437, 199] width 143 height 38
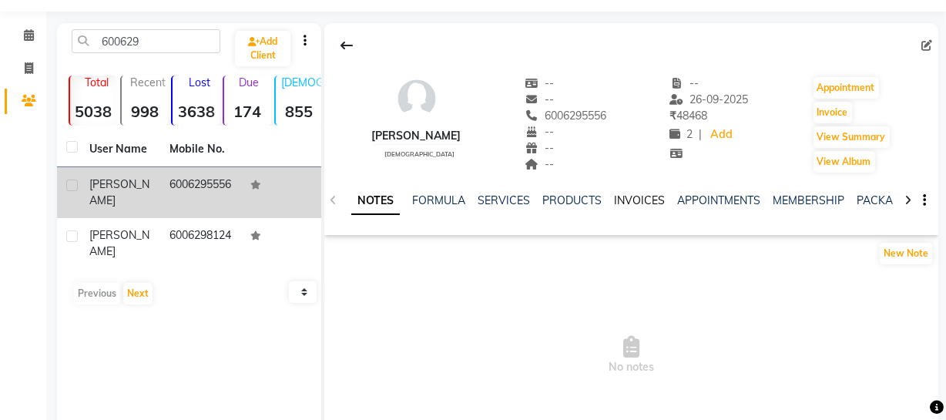
click at [629, 201] on link "INVOICES" at bounding box center [639, 200] width 51 height 14
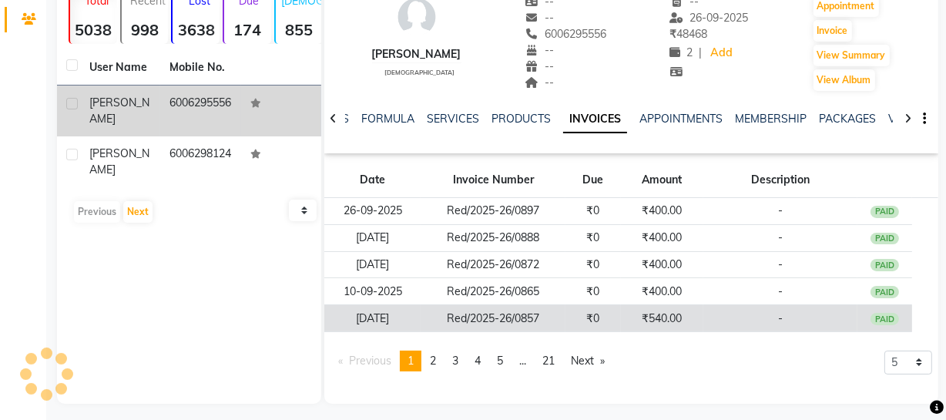
scroll to position [133, 0]
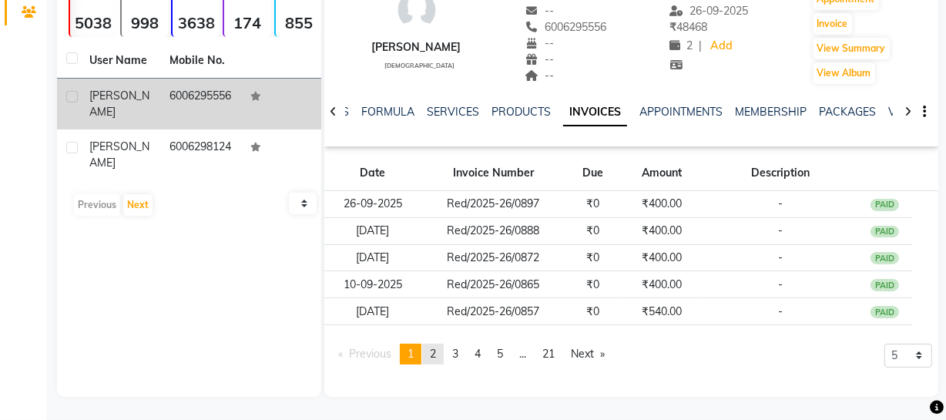
click at [436, 351] on span "2" at bounding box center [433, 354] width 6 height 14
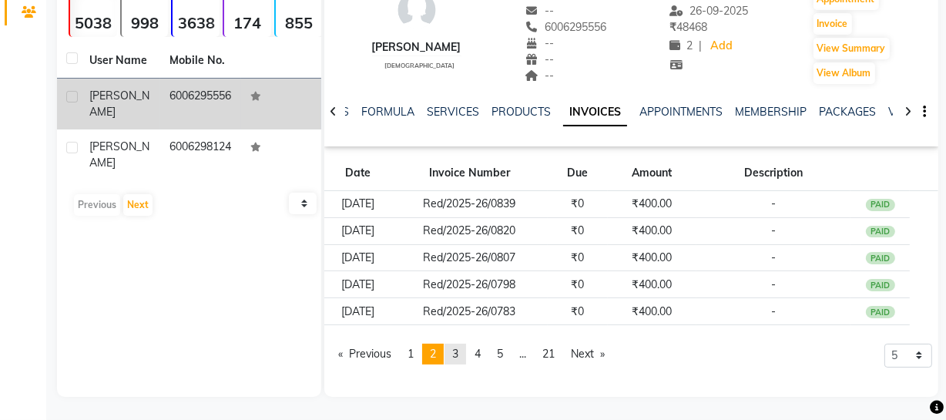
click at [454, 353] on link "page 3" at bounding box center [456, 354] width 22 height 21
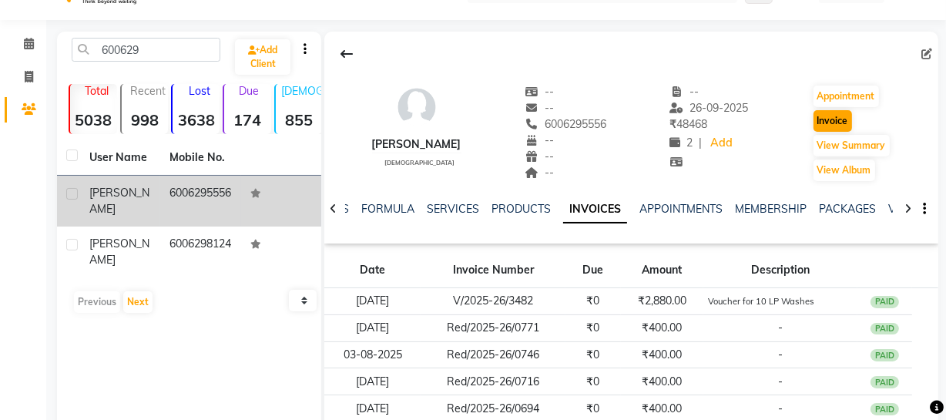
scroll to position [0, 0]
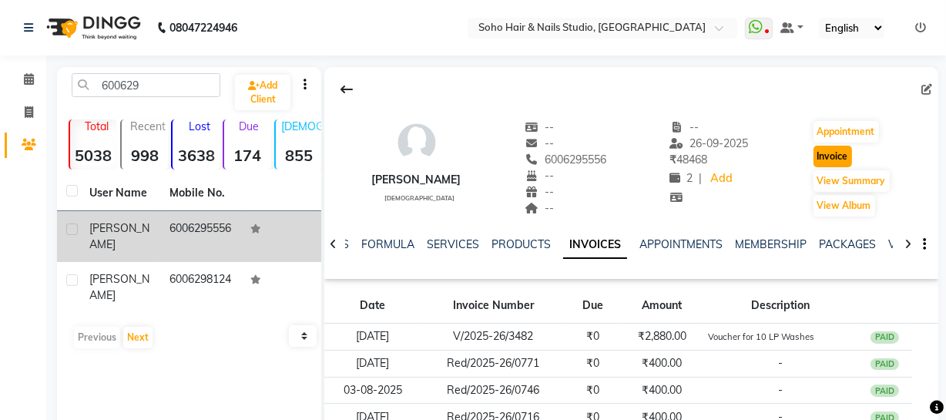
click at [827, 150] on button "Invoice" at bounding box center [833, 157] width 39 height 22
select select "735"
select select "service"
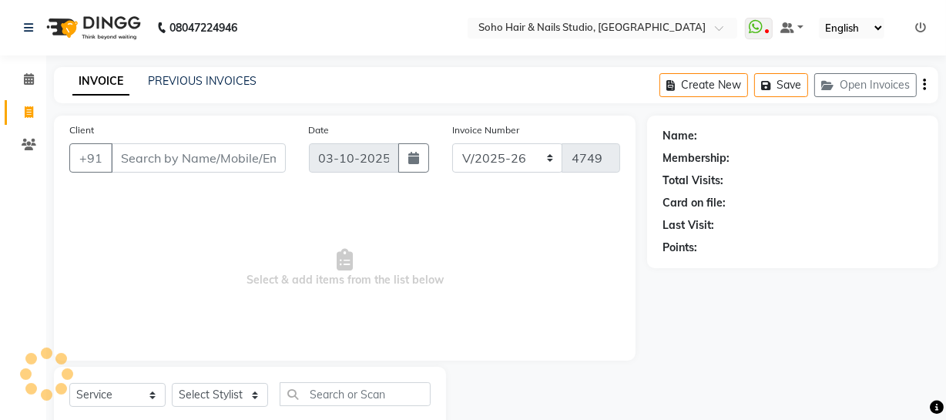
scroll to position [44, 0]
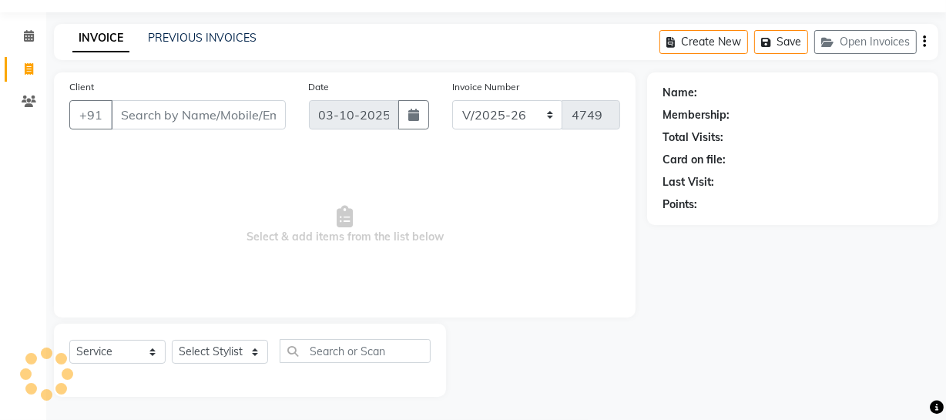
type input "6006295556"
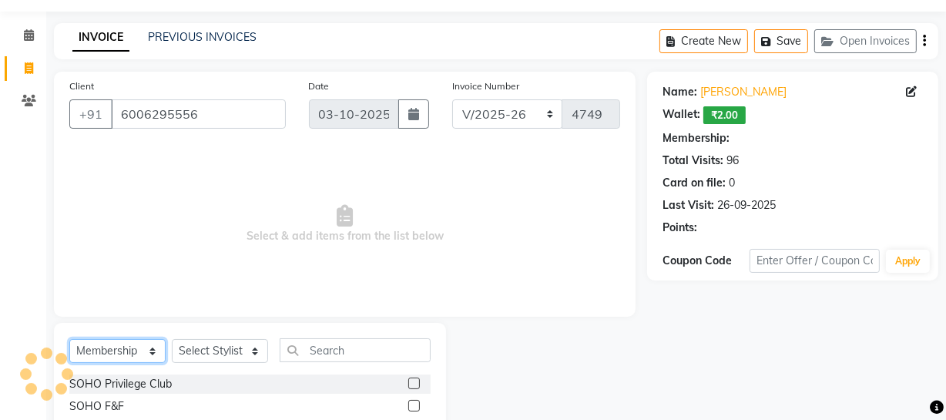
click at [87, 349] on select "Select Service Product Membership Package Voucher Prepaid Gift Card" at bounding box center [117, 351] width 96 height 24
select select "V"
click at [69, 339] on select "Select Service Product Membership Package Voucher Prepaid Gift Card" at bounding box center [117, 351] width 96 height 24
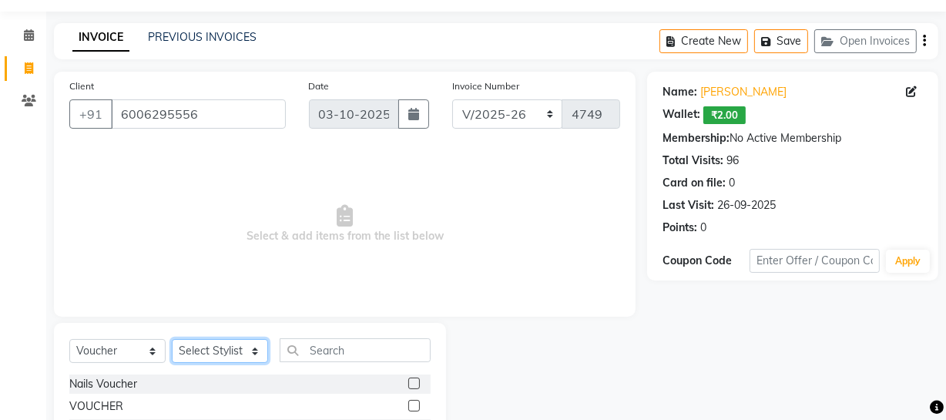
click at [186, 346] on select "Select Stylist [PERSON_NAME] Adhamya [PERSON_NAME] [PERSON_NAME] [PERSON_NAME] …" at bounding box center [220, 351] width 96 height 24
select select "22783"
click at [172, 339] on select "Select Stylist [PERSON_NAME] Adhamya [PERSON_NAME] [PERSON_NAME] [PERSON_NAME] …" at bounding box center [220, 351] width 96 height 24
drag, startPoint x: 118, startPoint y: 360, endPoint x: 120, endPoint y: 345, distance: 14.8
click at [120, 354] on select "Select Service Product Membership Package Voucher Prepaid Gift Card" at bounding box center [117, 351] width 96 height 24
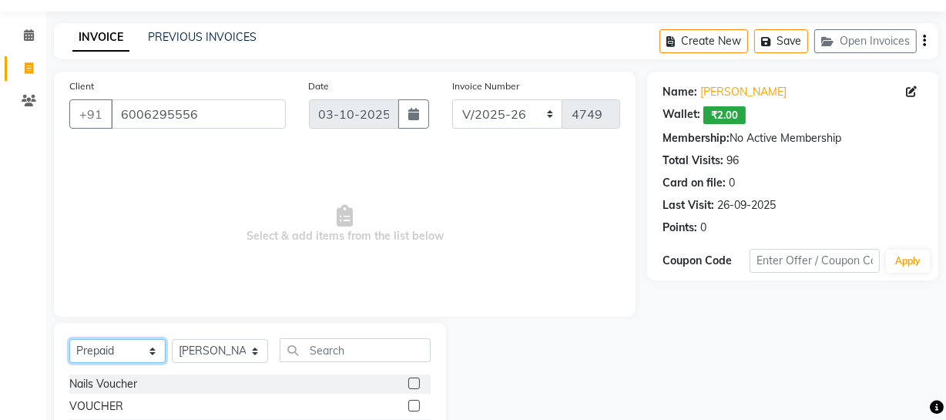
click at [69, 339] on select "Select Service Product Membership Package Voucher Prepaid Gift Card" at bounding box center [117, 351] width 96 height 24
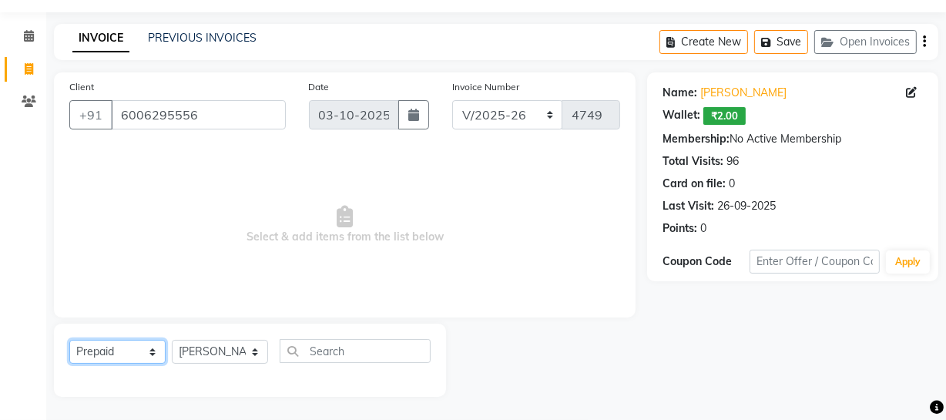
click at [120, 354] on select "Select Service Product Membership Package Voucher Prepaid Gift Card" at bounding box center [117, 352] width 96 height 24
select select "package"
click at [69, 340] on select "Select Service Product Membership Package Voucher Prepaid Gift Card" at bounding box center [117, 352] width 96 height 24
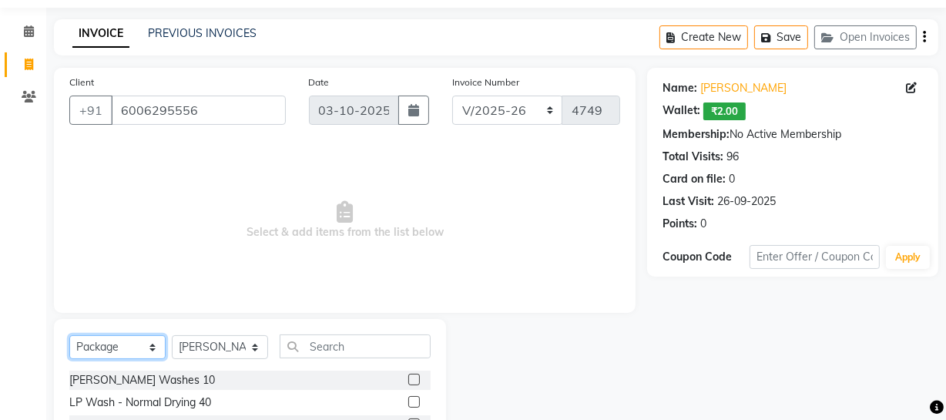
scroll to position [177, 0]
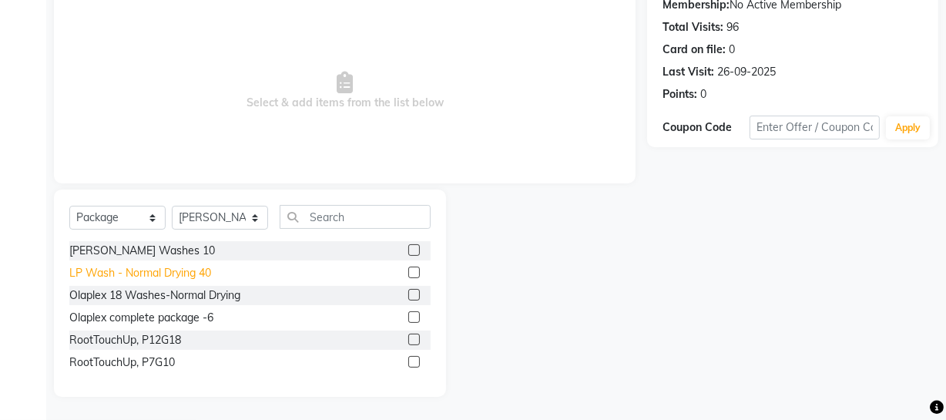
click at [149, 273] on div "LP Wash - Normal Drying 40" at bounding box center [140, 273] width 142 height 16
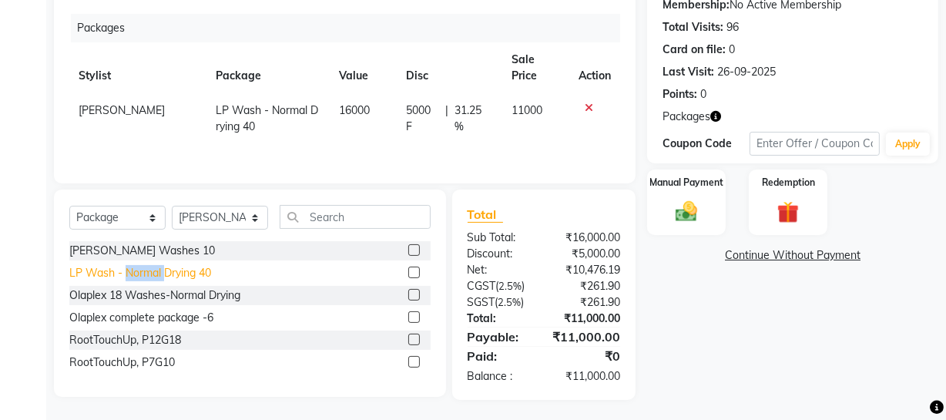
click at [149, 273] on div "LP Wash - Normal Drying 40" at bounding box center [140, 273] width 142 height 16
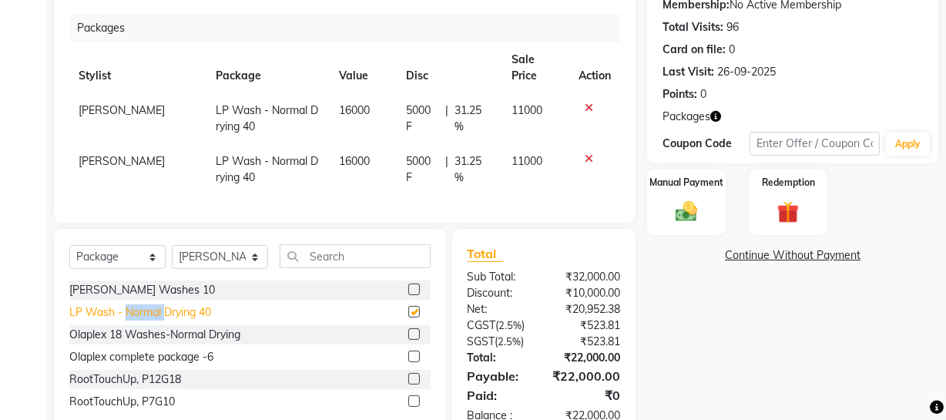
checkbox input "false"
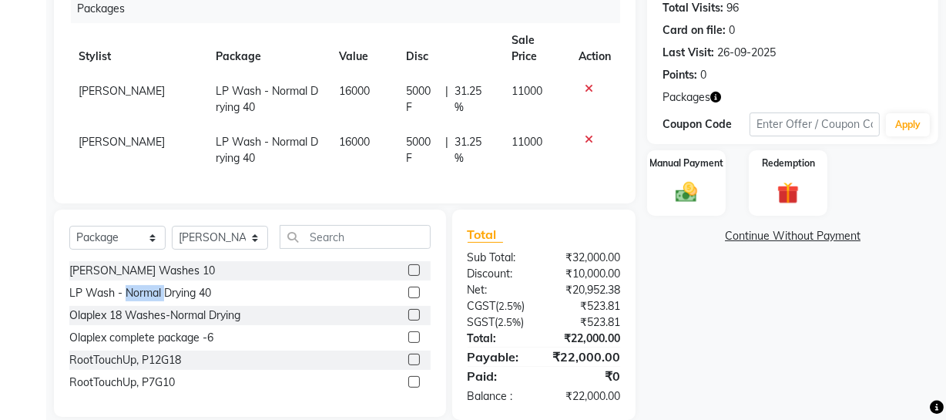
scroll to position [215, 0]
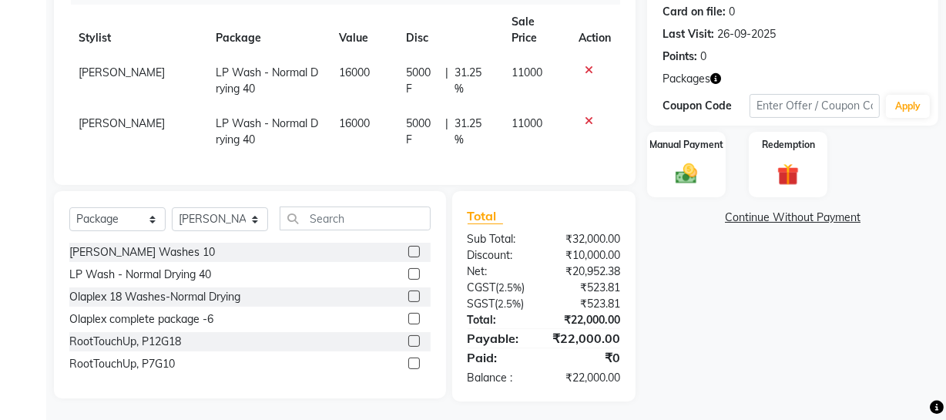
click at [586, 55] on td at bounding box center [594, 80] width 51 height 51
click at [586, 65] on icon at bounding box center [589, 70] width 8 height 11
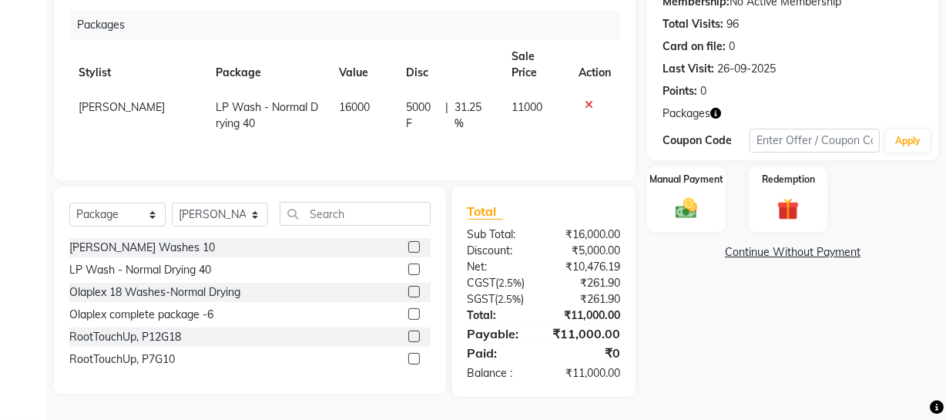
click at [589, 99] on icon at bounding box center [589, 104] width 8 height 11
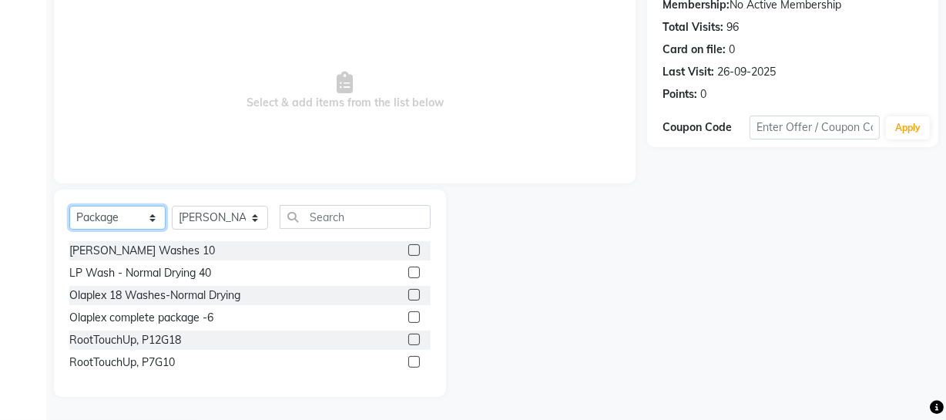
click at [125, 219] on select "Select Service Product Membership Package Voucher Prepaid Gift Card" at bounding box center [117, 218] width 96 height 24
select select "V"
click at [69, 206] on select "Select Service Product Membership Package Voucher Prepaid Gift Card" at bounding box center [117, 218] width 96 height 24
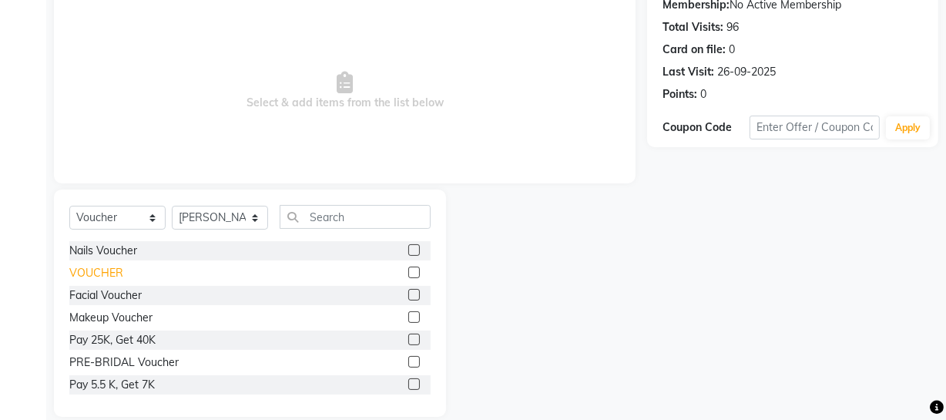
click at [83, 280] on div "VOUCHER" at bounding box center [96, 273] width 54 height 16
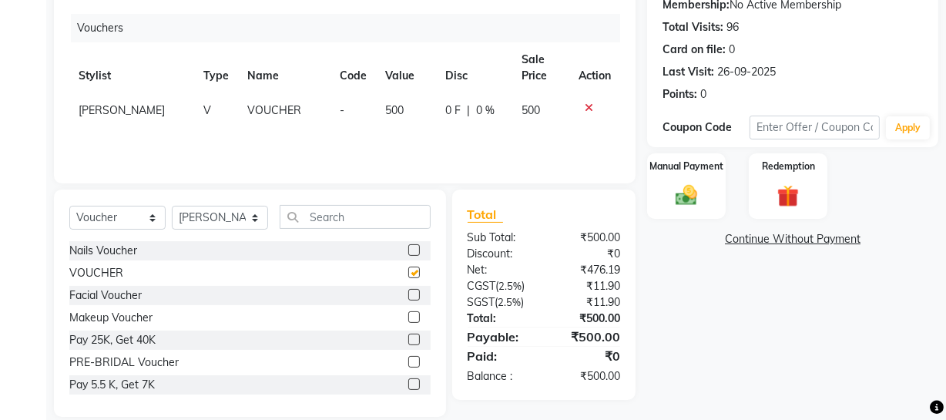
checkbox input "false"
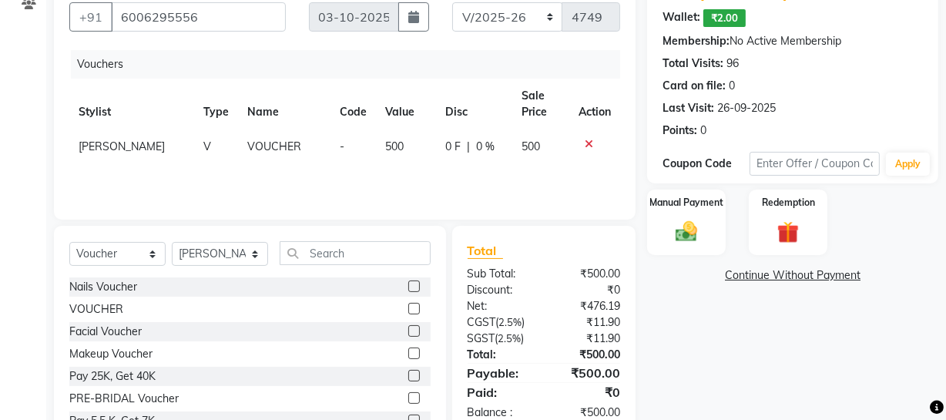
scroll to position [108, 0]
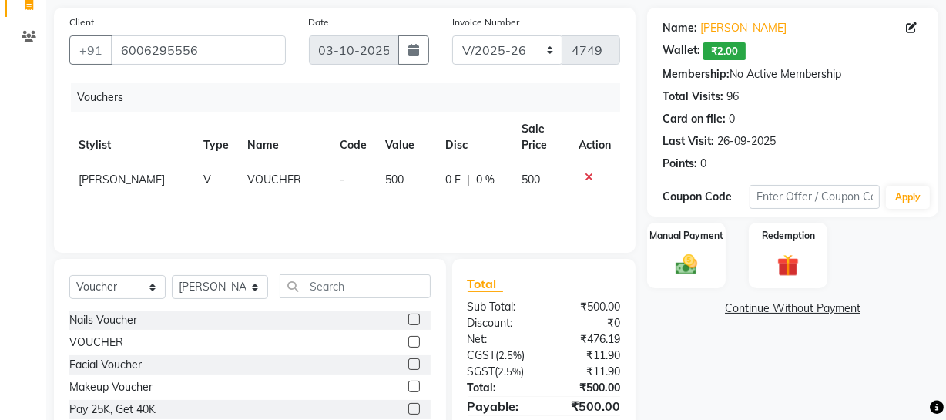
click at [376, 194] on td "500" at bounding box center [406, 180] width 60 height 35
select select "22783"
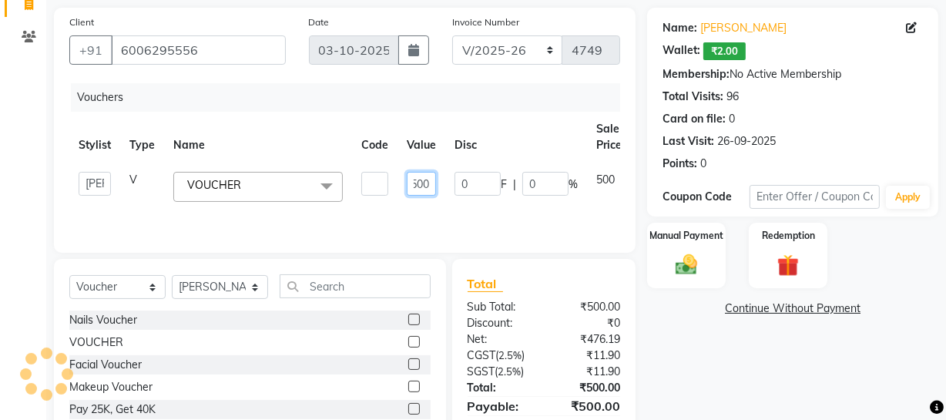
scroll to position [0, 59]
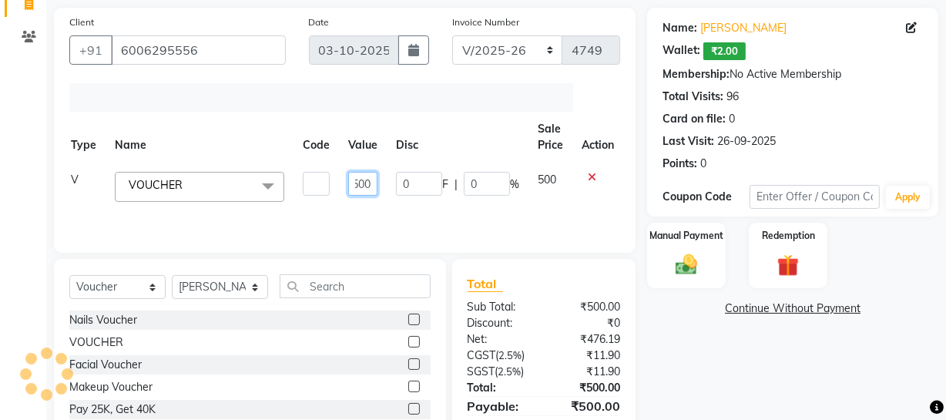
drag, startPoint x: 408, startPoint y: 182, endPoint x: 858, endPoint y: 169, distance: 450.2
click at [859, 172] on div "Client [PHONE_NUMBER] Date [DATE] Invoice Number Red/2025-26 V/2025 V/[PHONE_NU…" at bounding box center [496, 247] width 908 height 478
type input "4000"
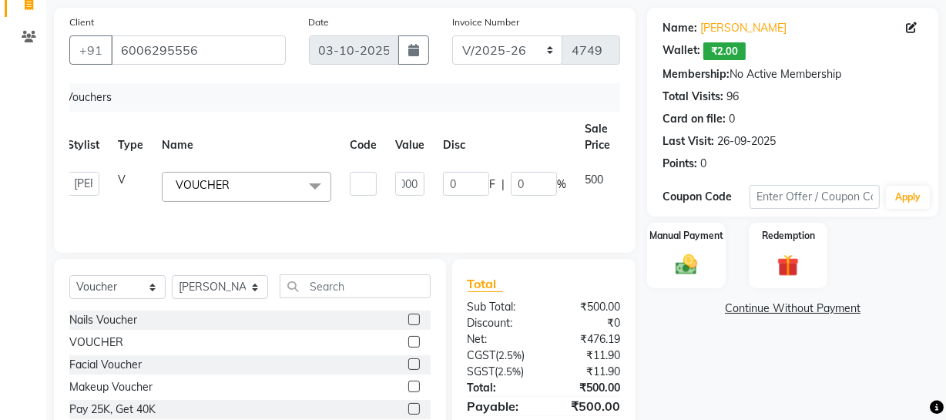
click at [481, 139] on th "Disc" at bounding box center [505, 137] width 142 height 51
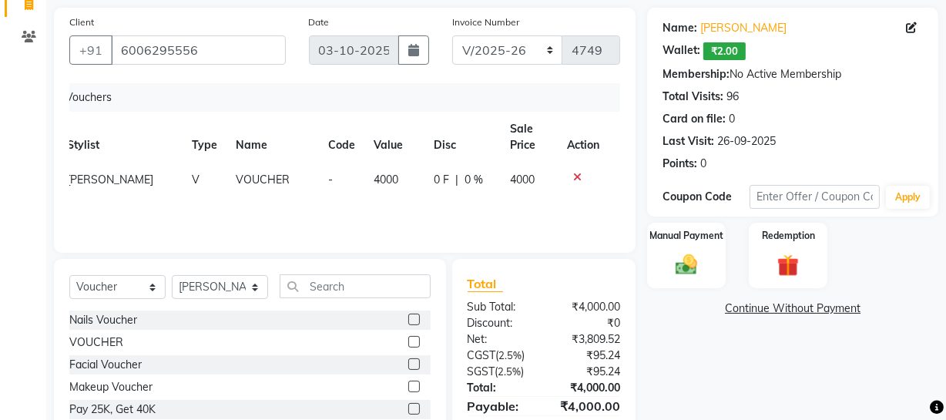
click at [468, 179] on span "0 %" at bounding box center [474, 180] width 18 height 16
select select "22783"
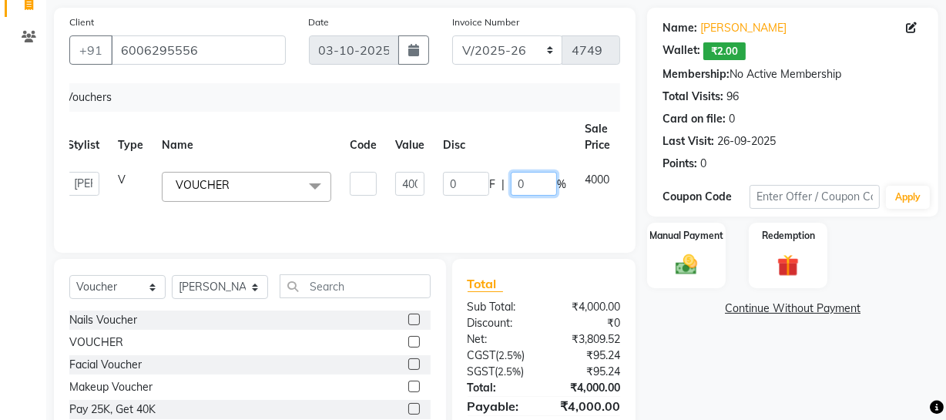
drag, startPoint x: 525, startPoint y: 174, endPoint x: 451, endPoint y: 159, distance: 75.4
click at [459, 173] on div "0 F | 0 %" at bounding box center [504, 184] width 123 height 24
type input "28"
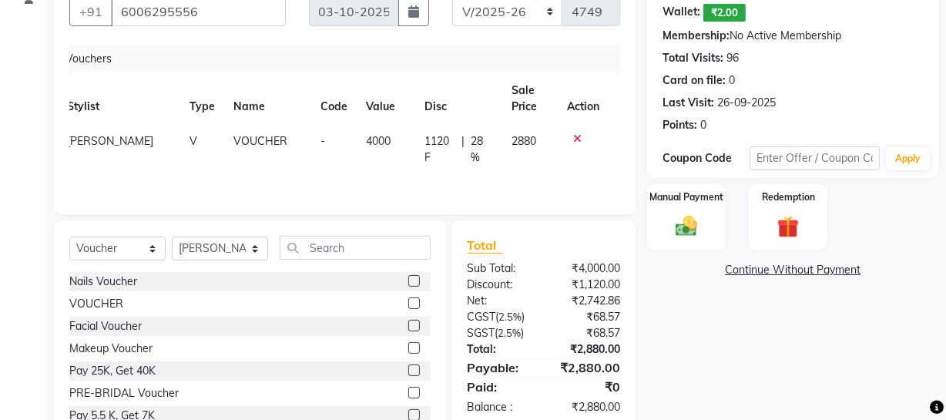
scroll to position [198, 0]
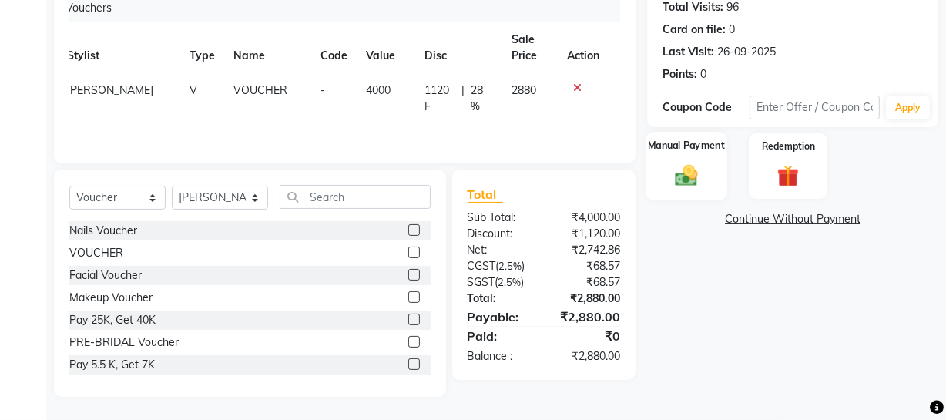
click at [703, 176] on img at bounding box center [686, 176] width 37 height 26
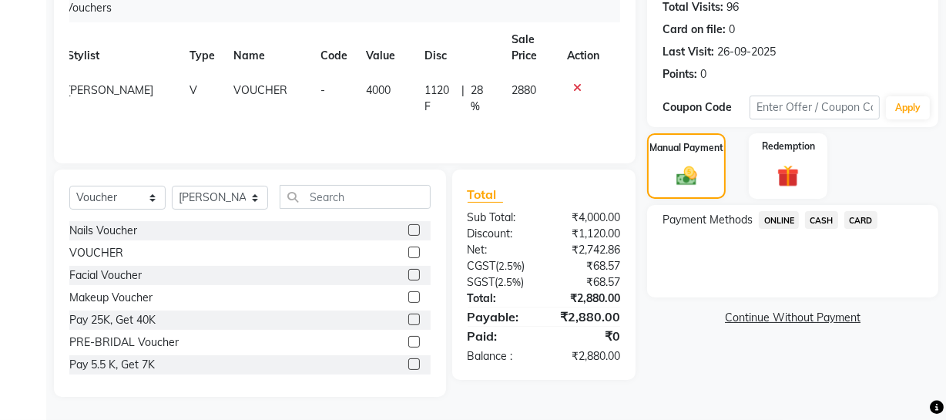
click at [864, 223] on span "CARD" at bounding box center [860, 220] width 33 height 18
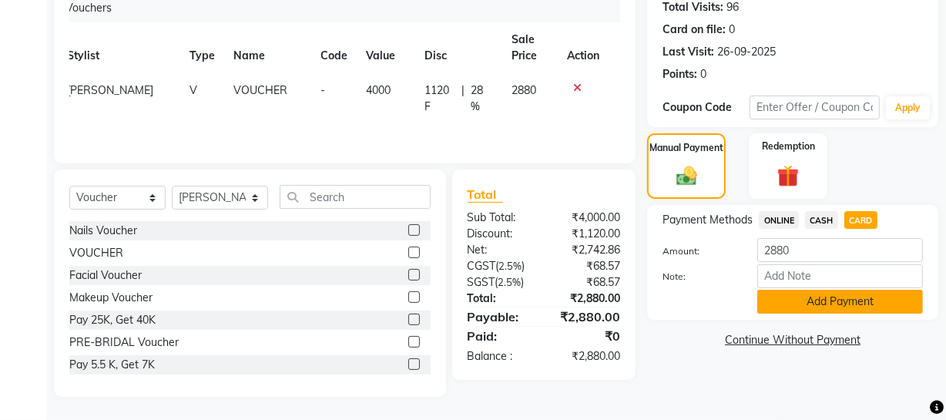
click at [861, 303] on button "Add Payment" at bounding box center [840, 302] width 166 height 24
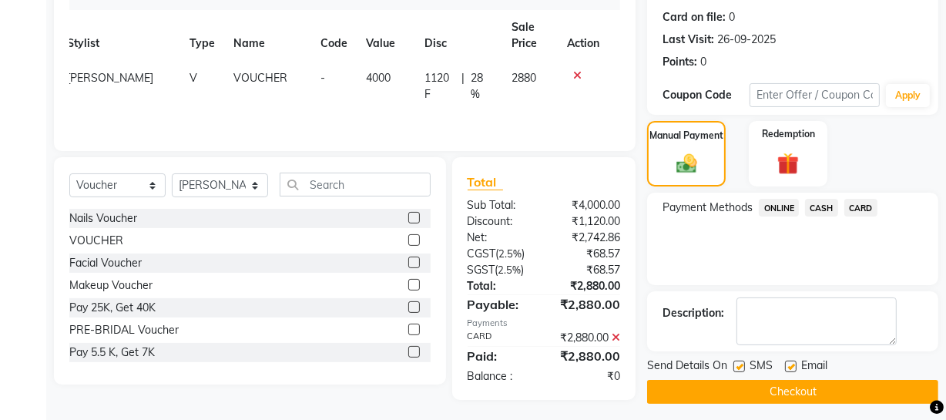
scroll to position [216, 0]
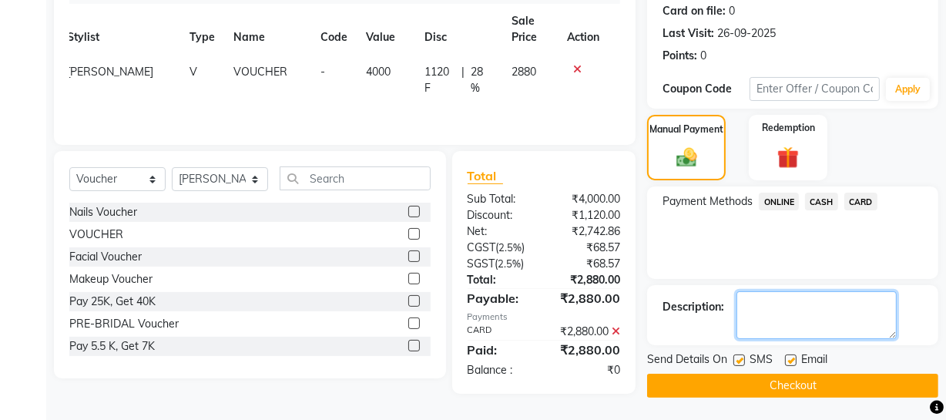
click at [855, 300] on textarea at bounding box center [817, 315] width 160 height 48
type textarea "LP 10 washes, normal drying"
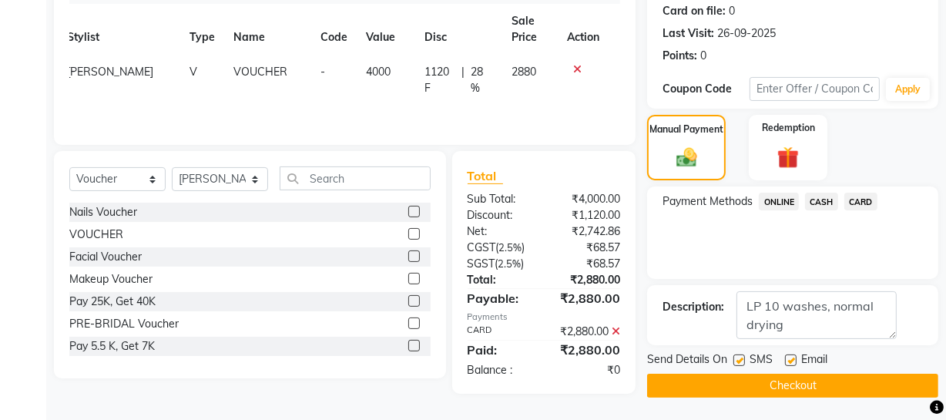
click at [811, 388] on button "Checkout" at bounding box center [792, 386] width 291 height 24
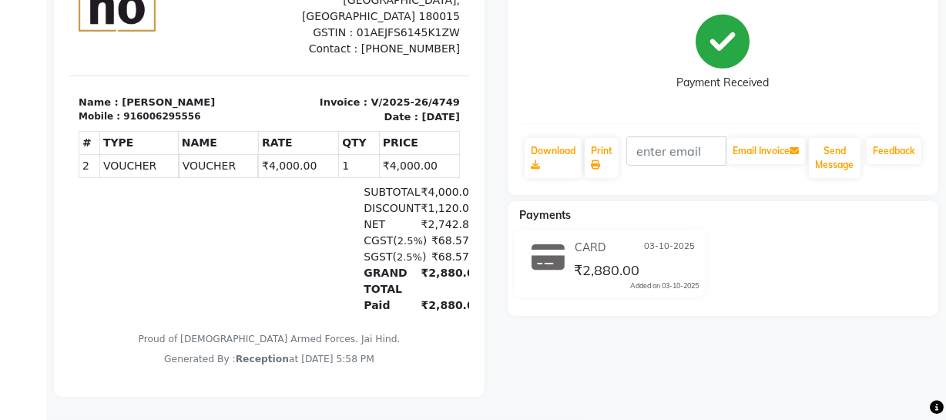
scroll to position [235, 0]
